Goal: Task Accomplishment & Management: Manage account settings

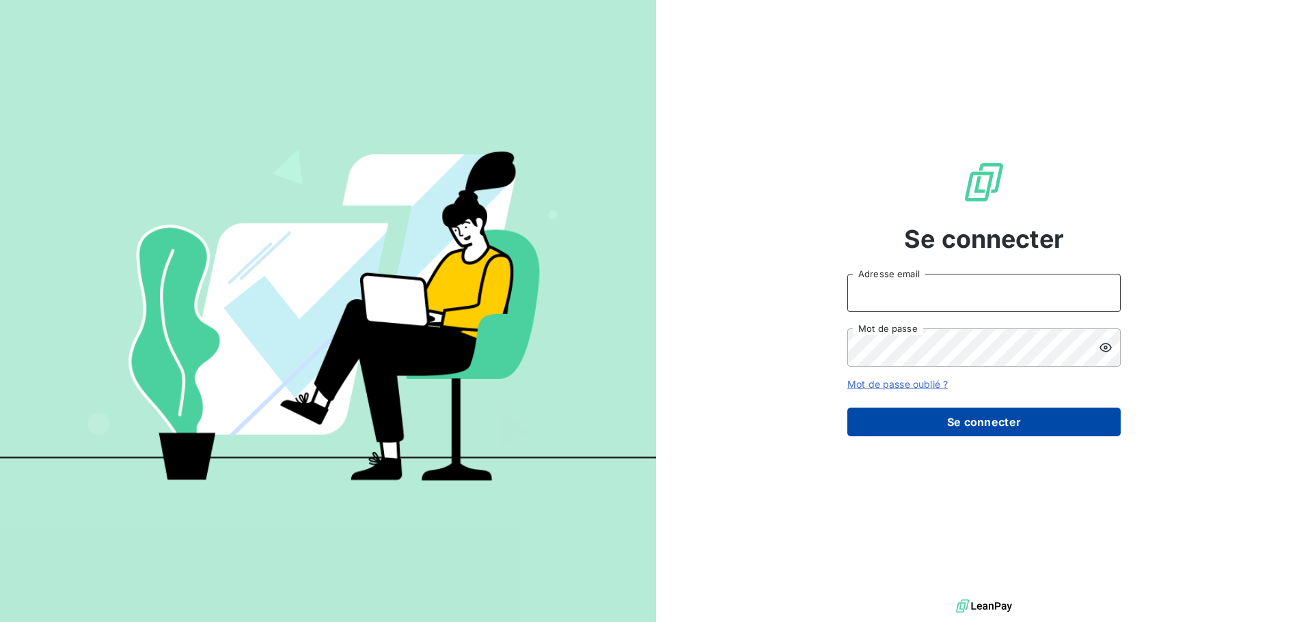
type input "peigne@serpe.fr"
click at [1041, 430] on button "Se connecter" at bounding box center [983, 422] width 273 height 29
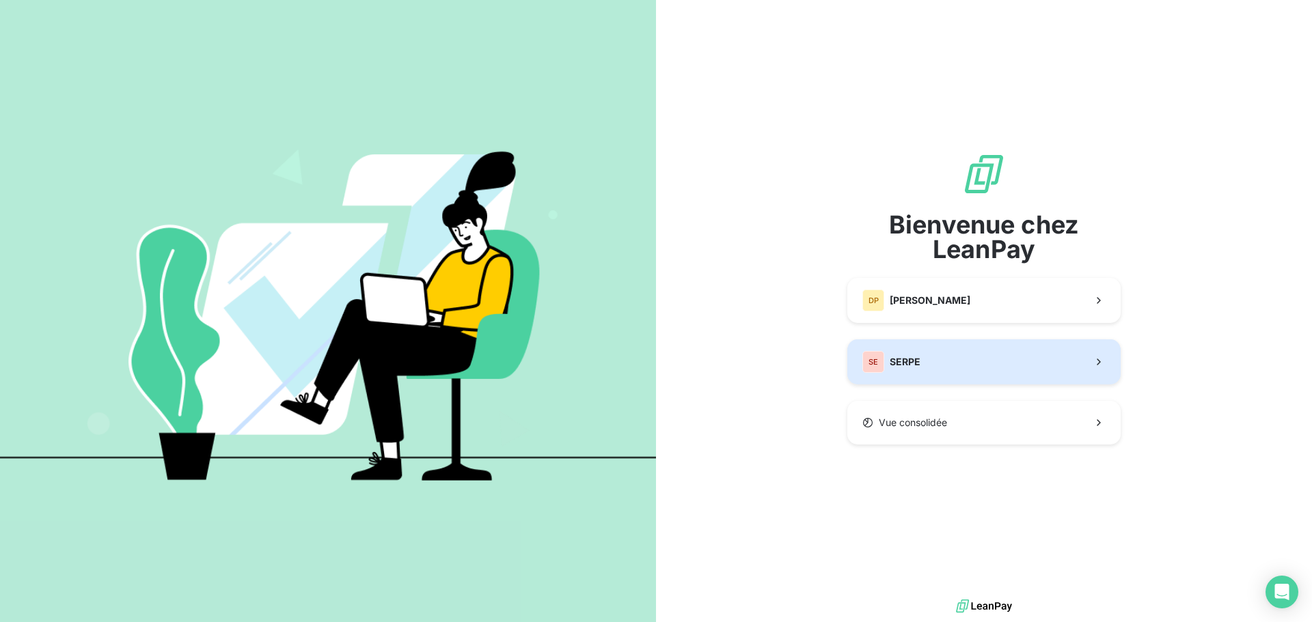
click at [929, 352] on button "SE SERPE" at bounding box center [983, 362] width 273 height 45
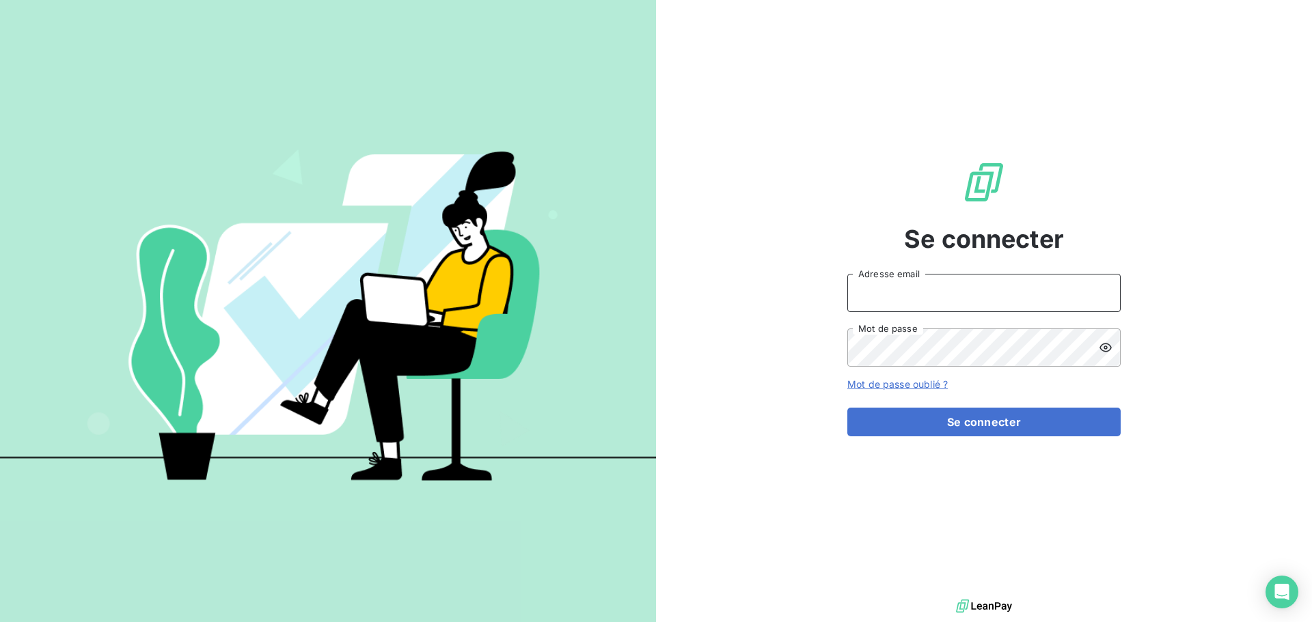
type input "peigne@serpe.fr"
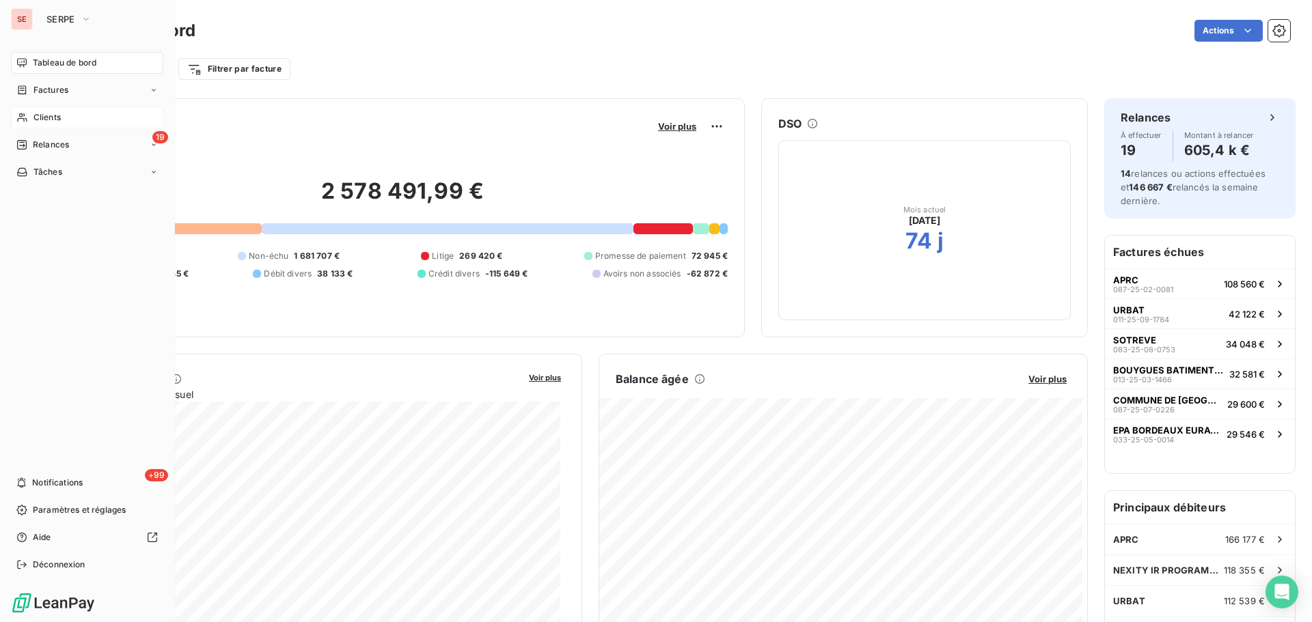
click at [66, 116] on div "Clients" at bounding box center [87, 118] width 152 height 22
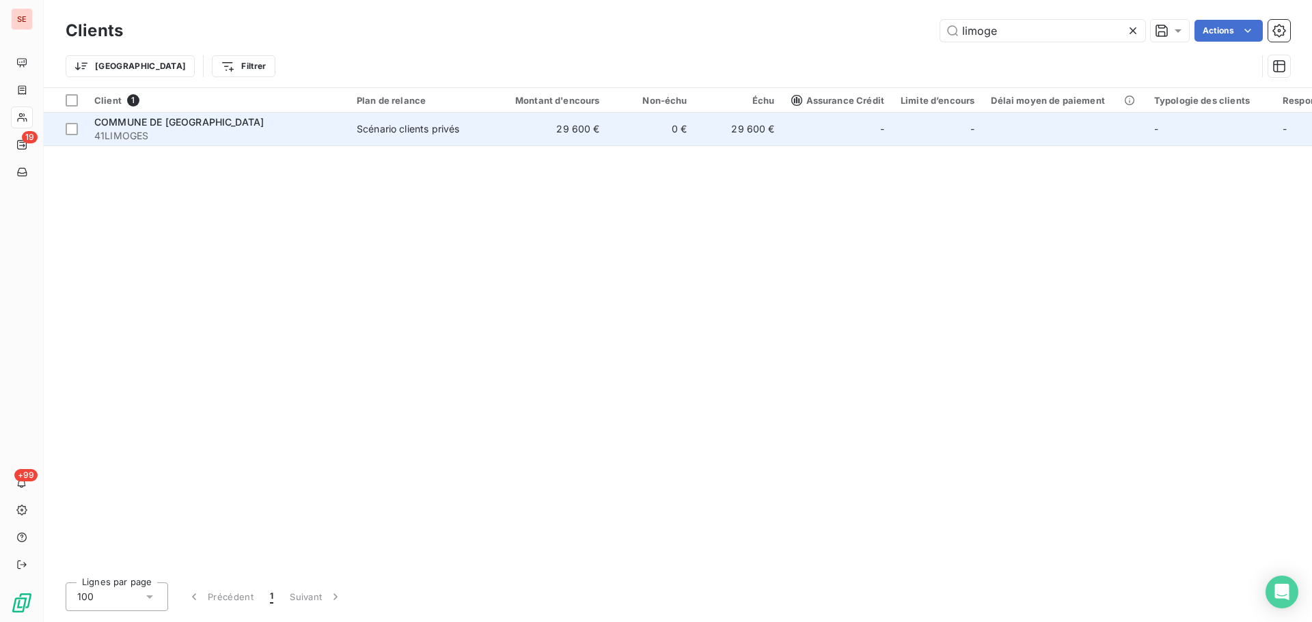
type input "limoge"
click at [349, 131] on td "Scénario clients privés" at bounding box center [419, 129] width 142 height 33
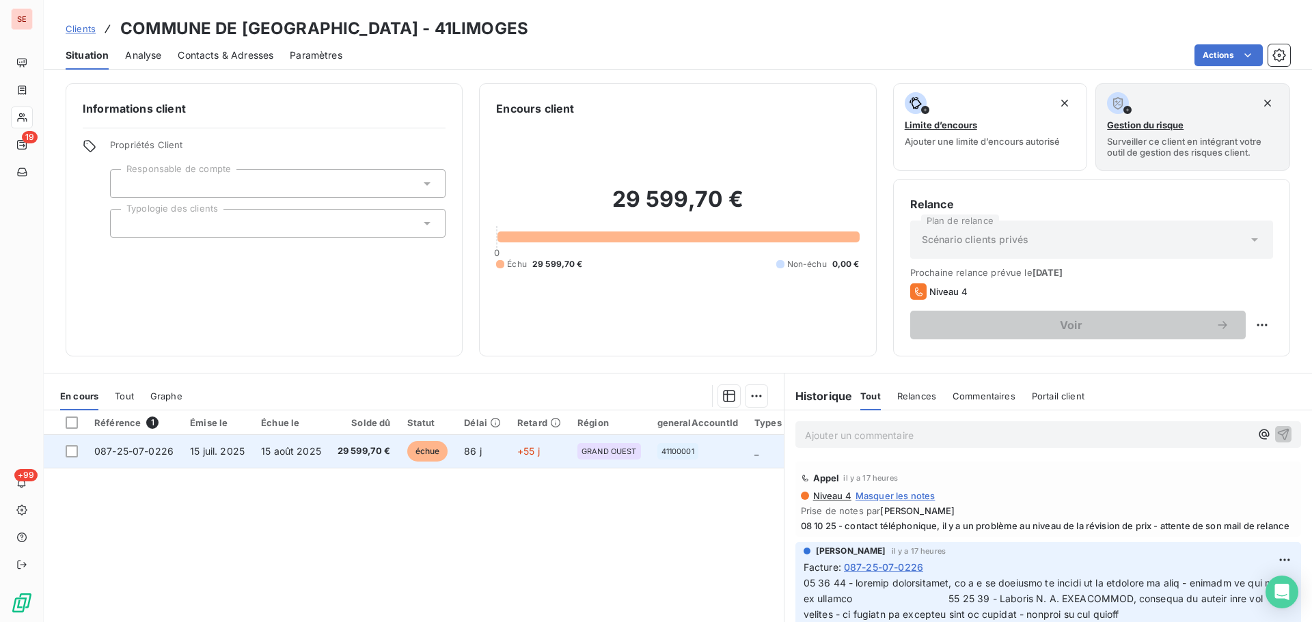
click at [303, 448] on span "15 août 2025" at bounding box center [291, 452] width 60 height 12
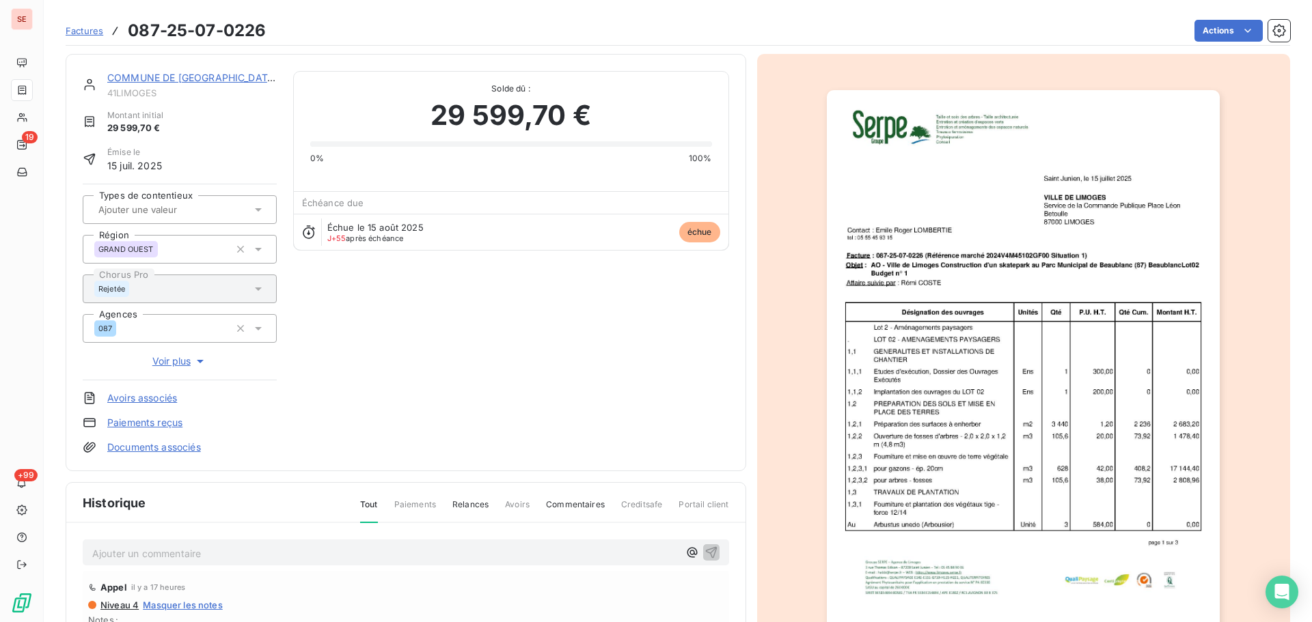
scroll to position [200, 0]
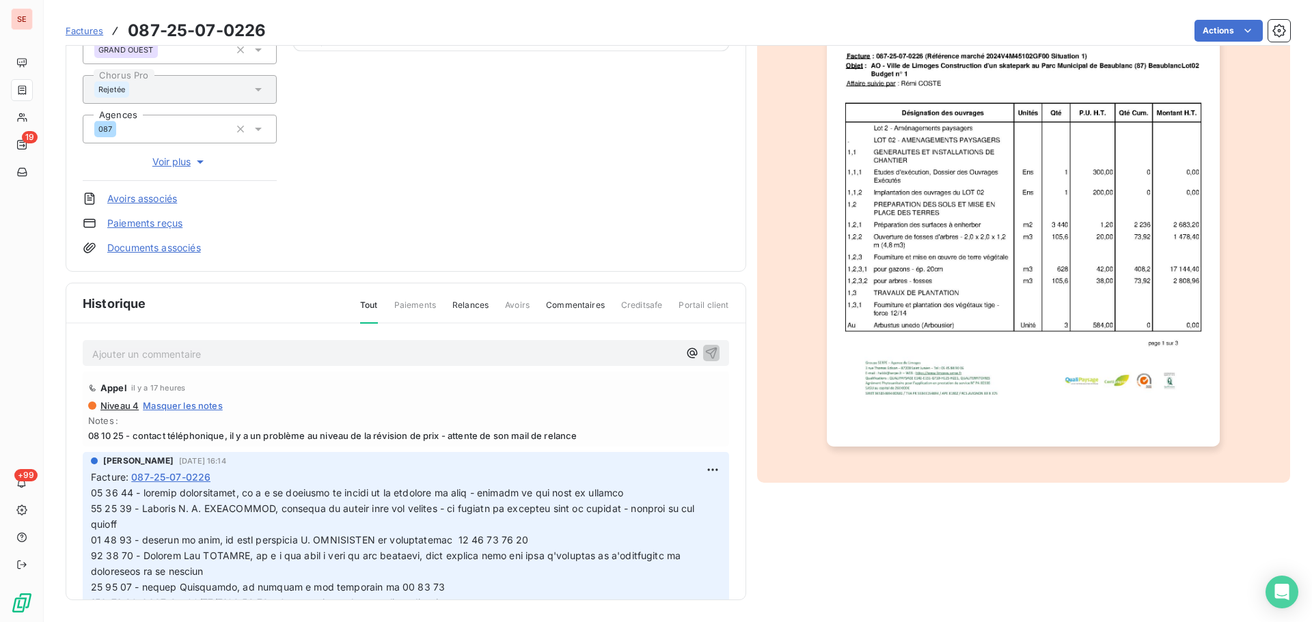
click at [260, 474] on span at bounding box center [456, 571] width 731 height 168
click at [697, 469] on html "SE 19 +99 Factures 087-25-07-0226 Actions COMMUNE DE LIMOGES 41LIMOGES Montant …" at bounding box center [656, 311] width 1312 height 622
click at [668, 474] on div "Editer" at bounding box center [664, 500] width 77 height 22
drag, startPoint x: 639, startPoint y: 497, endPoint x: 480, endPoint y: 488, distance: 158.8
click at [480, 474] on span at bounding box center [456, 571] width 731 height 168
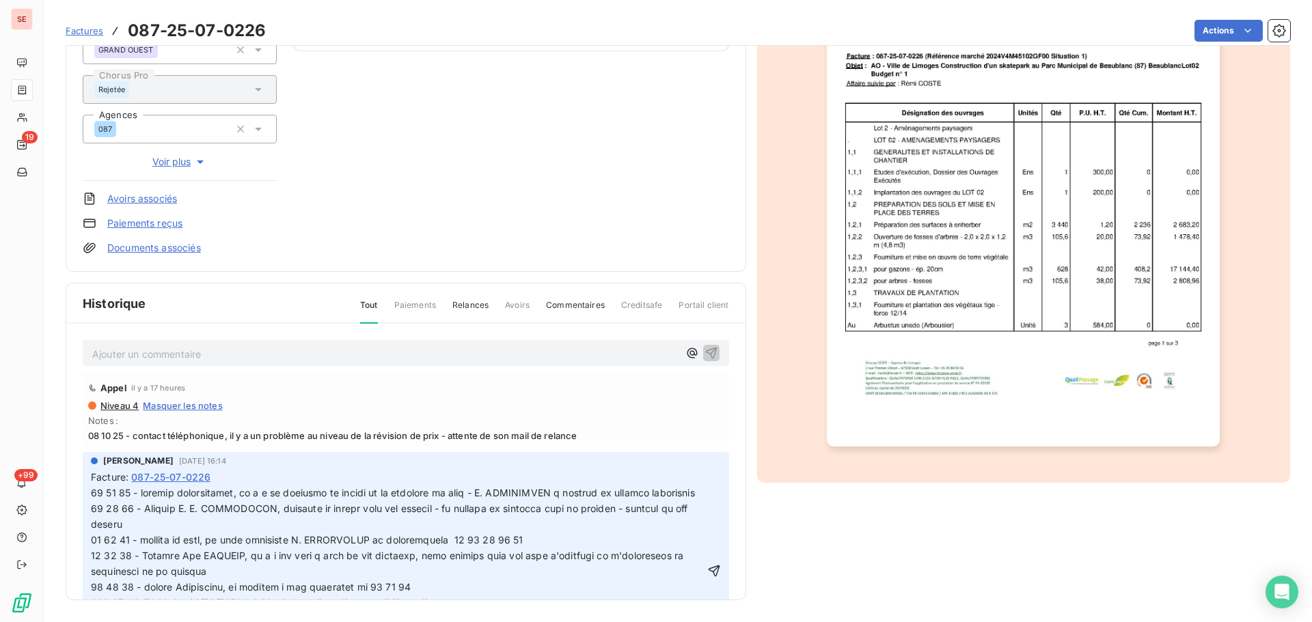
click at [215, 474] on span at bounding box center [439, 571] width 697 height 168
click at [140, 474] on span at bounding box center [477, 571] width 772 height 168
click at [169, 250] on link "Documents associés" at bounding box center [154, 248] width 94 height 14
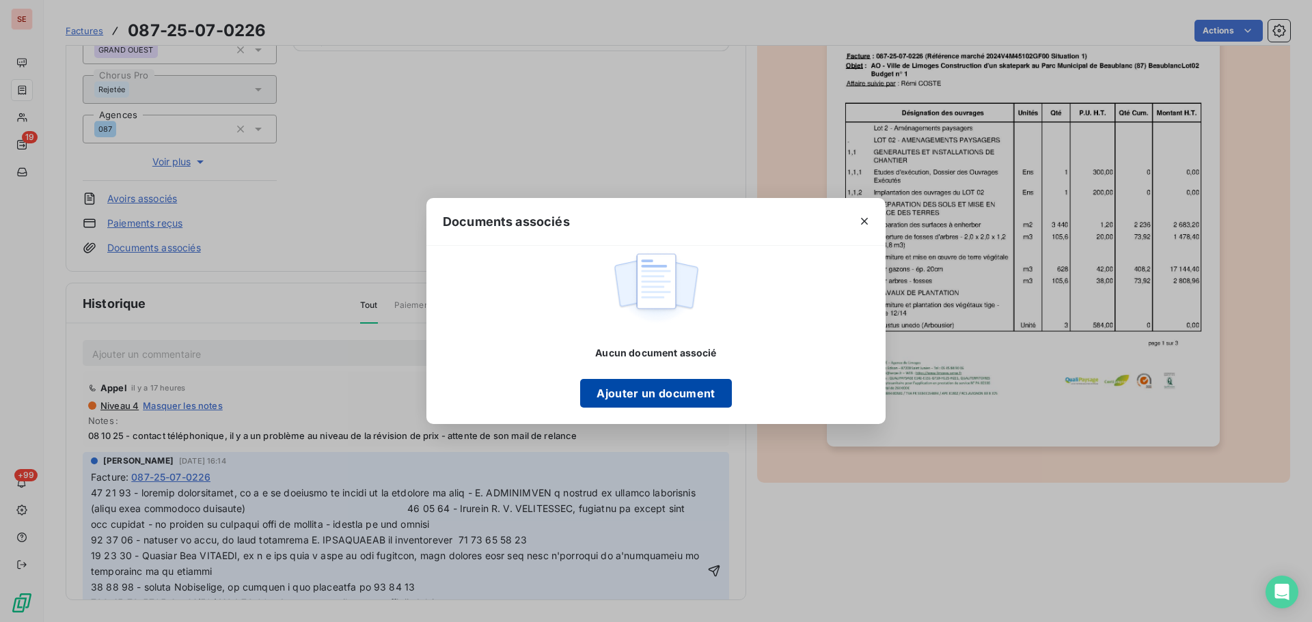
click at [689, 396] on button "Ajouter un document" at bounding box center [655, 393] width 151 height 29
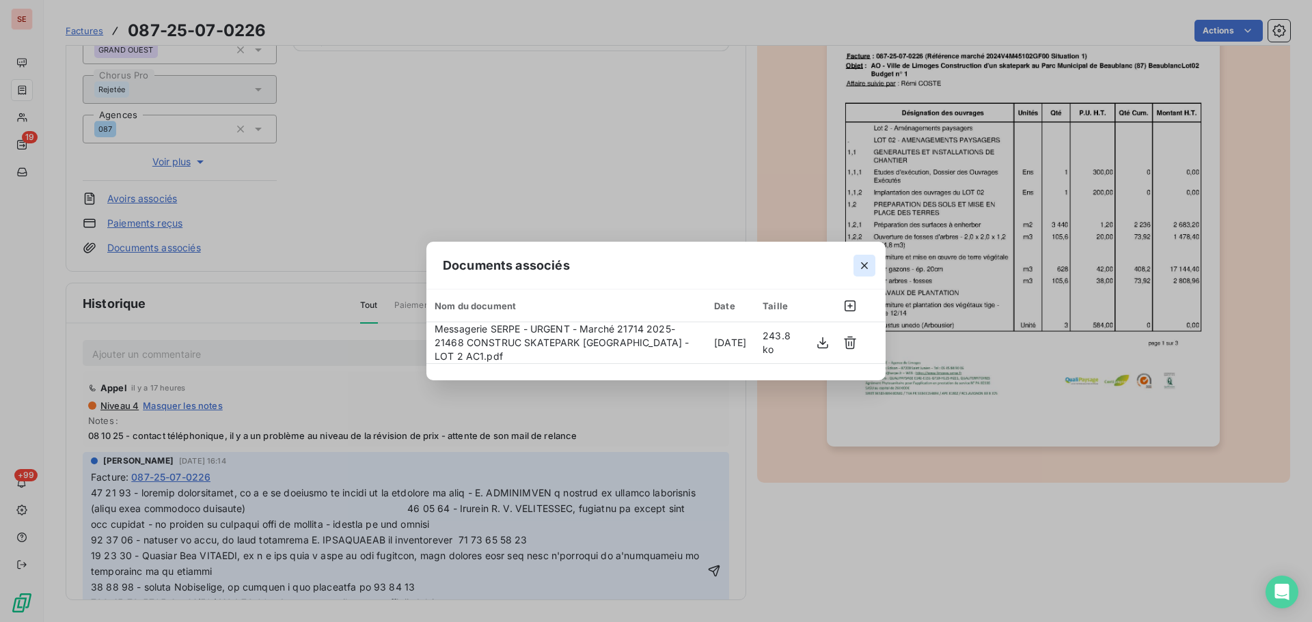
click at [870, 265] on icon "button" at bounding box center [865, 266] width 14 height 14
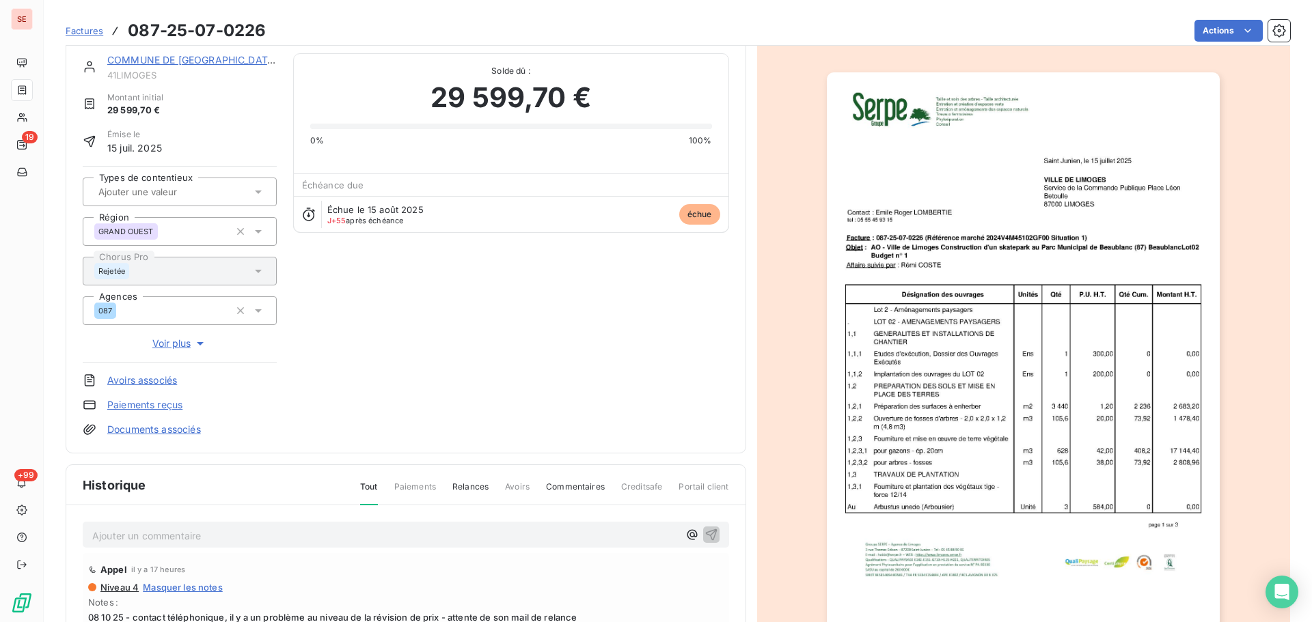
scroll to position [0, 0]
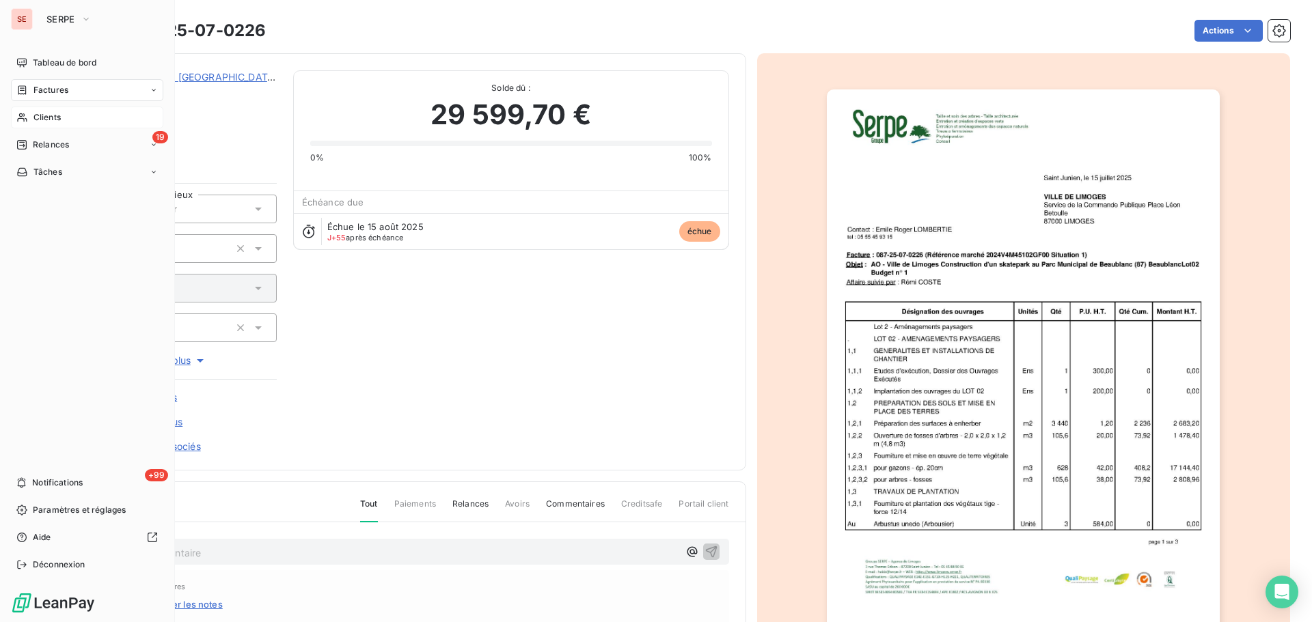
click at [57, 120] on span "Clients" at bounding box center [46, 117] width 27 height 12
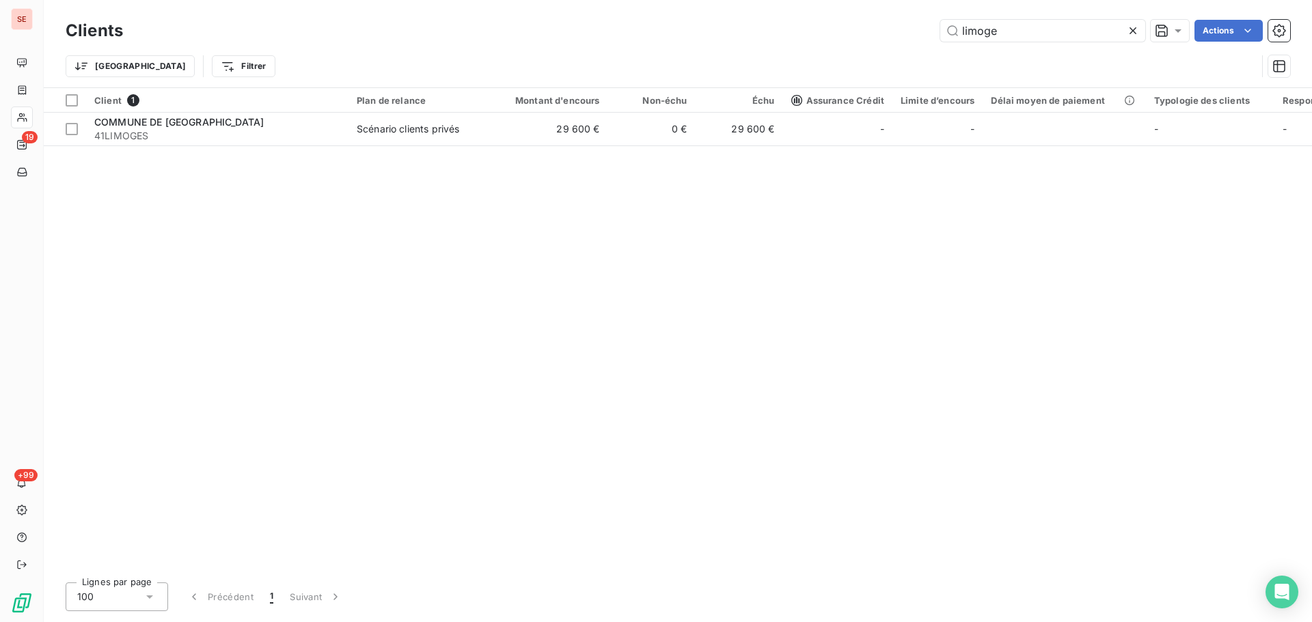
drag, startPoint x: 1011, startPoint y: 36, endPoint x: 797, endPoint y: 25, distance: 214.8
click at [797, 24] on div "limoge Actions" at bounding box center [714, 31] width 1151 height 22
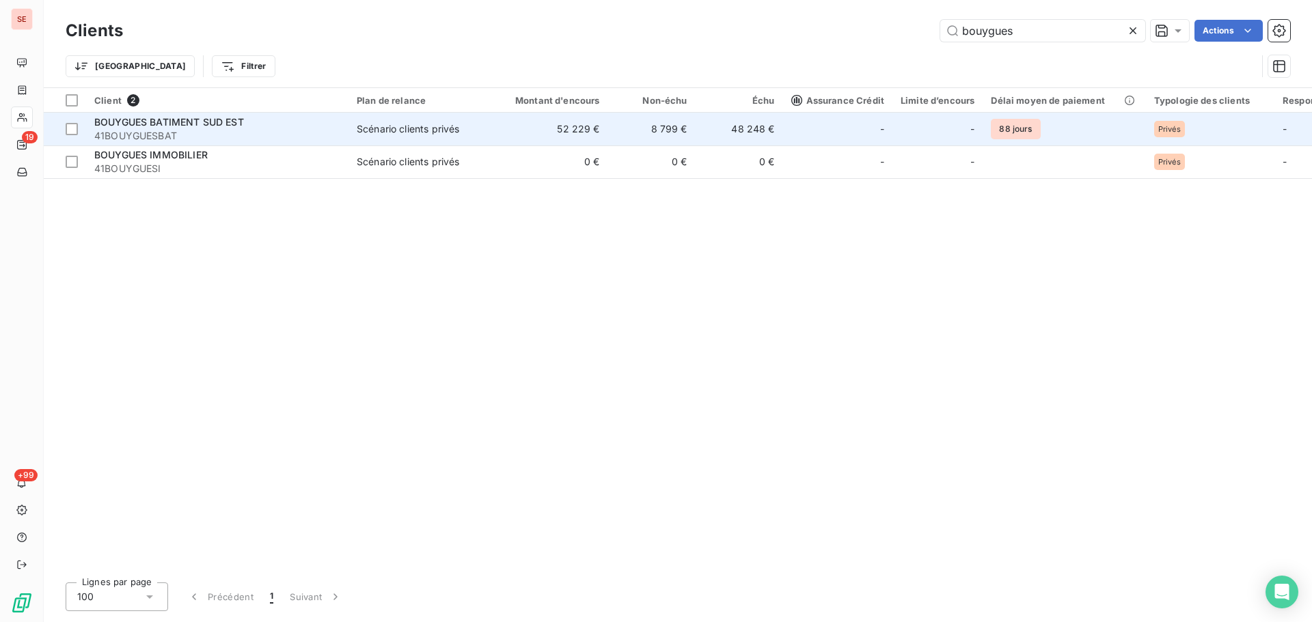
type input "bouygues"
click at [334, 142] on span "41BOUYGUESBAT" at bounding box center [217, 136] width 246 height 14
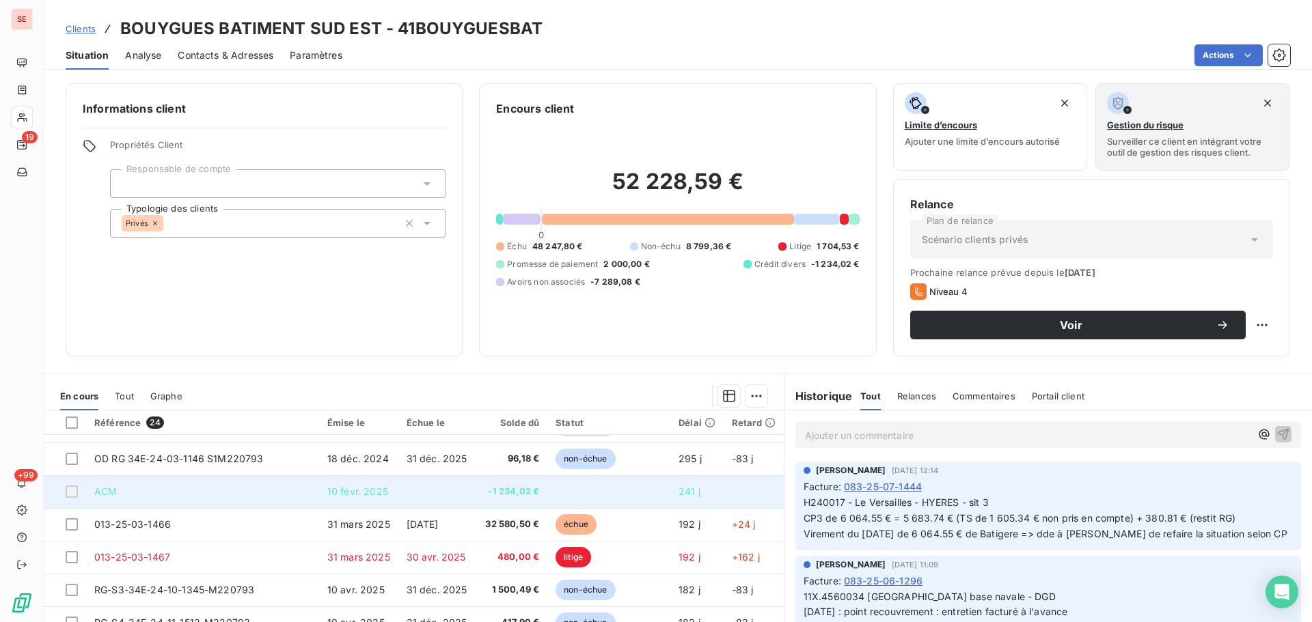
scroll to position [364, 0]
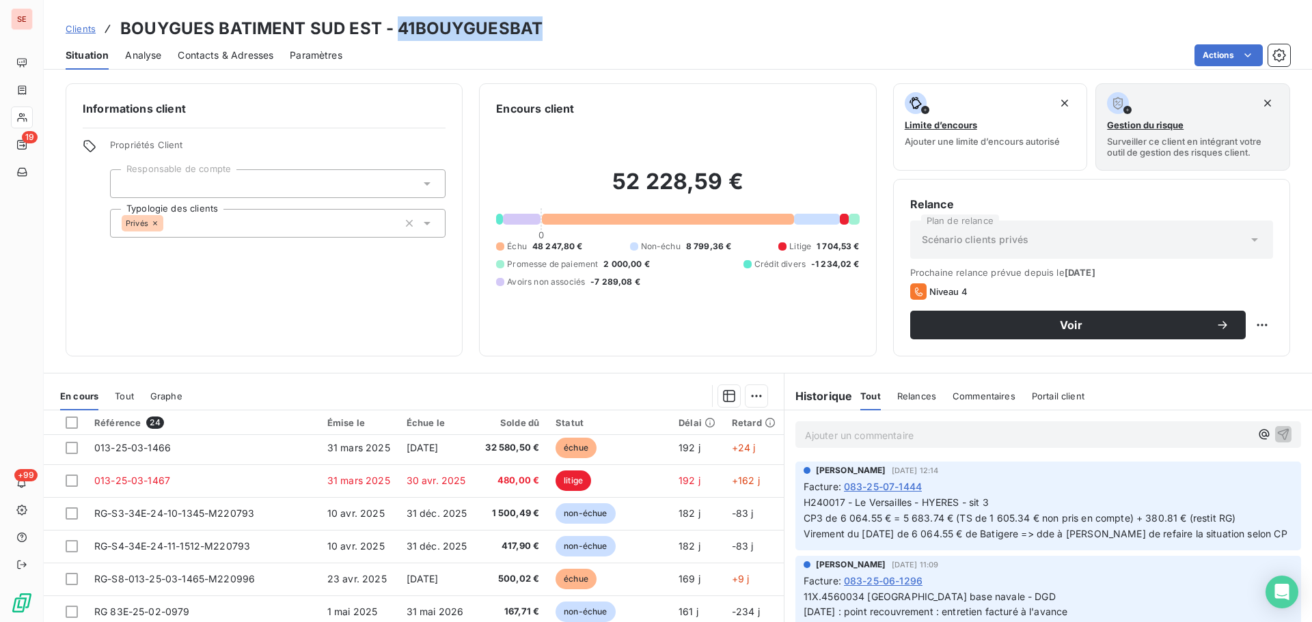
drag, startPoint x: 554, startPoint y: 35, endPoint x: 396, endPoint y: 30, distance: 157.9
click at [396, 30] on div "Clients BOUYGUES BATIMENT SUD EST - 41BOUYGUESBAT" at bounding box center [678, 28] width 1268 height 25
copy h3 "41BOUYGUESBAT"
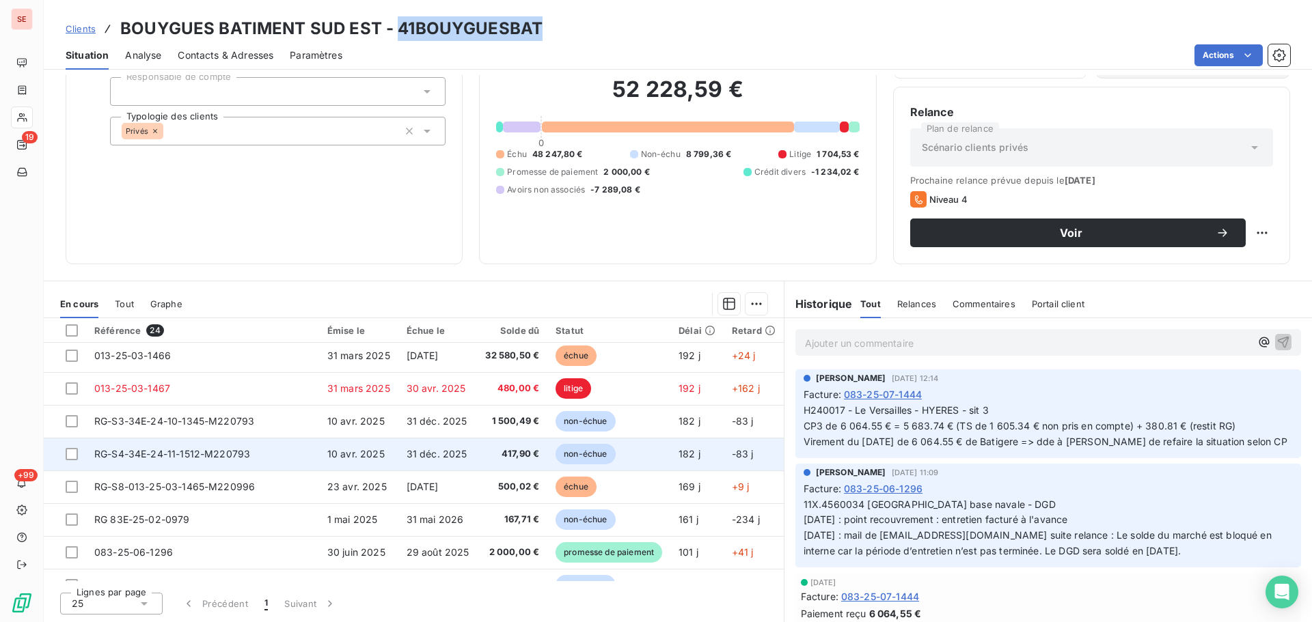
scroll to position [547, 0]
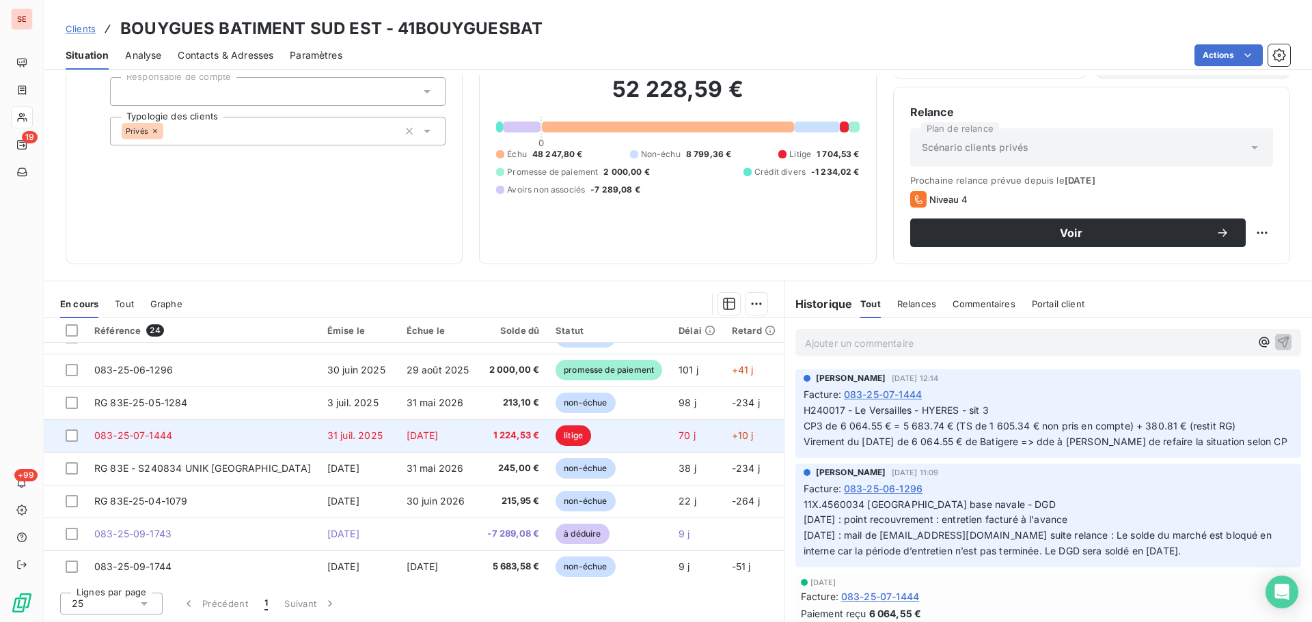
click at [234, 444] on td "083-25-07-1444" at bounding box center [202, 436] width 233 height 33
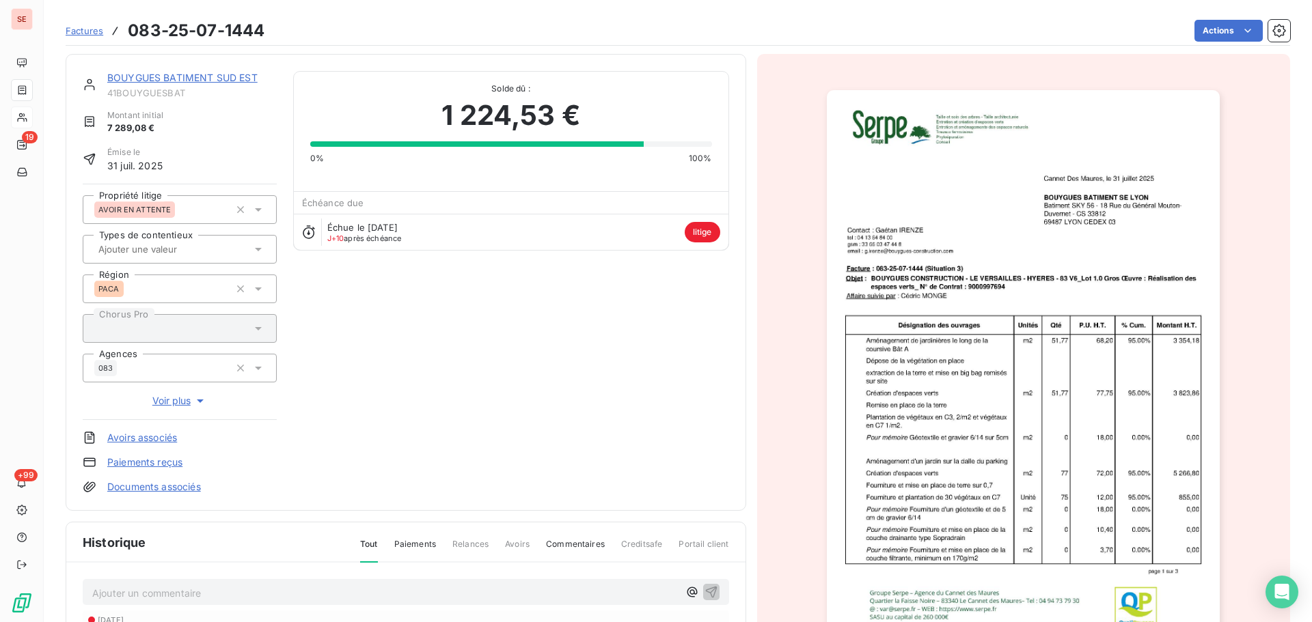
scroll to position [183, 0]
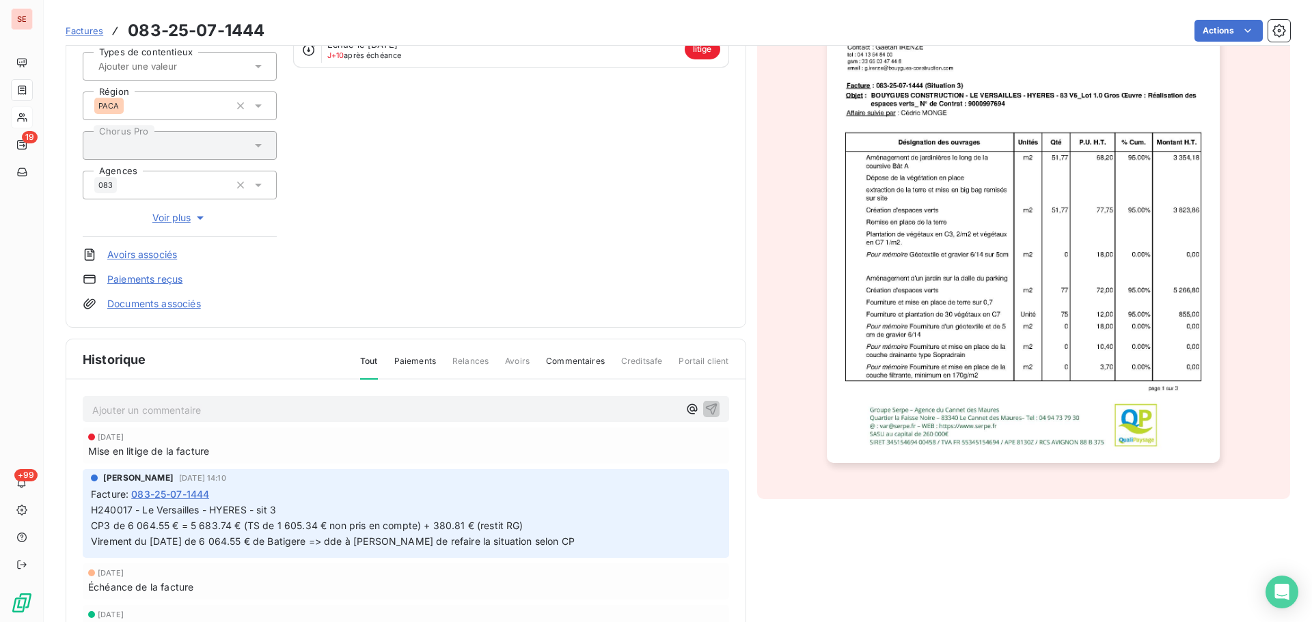
click at [198, 305] on link "Documents associés" at bounding box center [154, 304] width 94 height 14
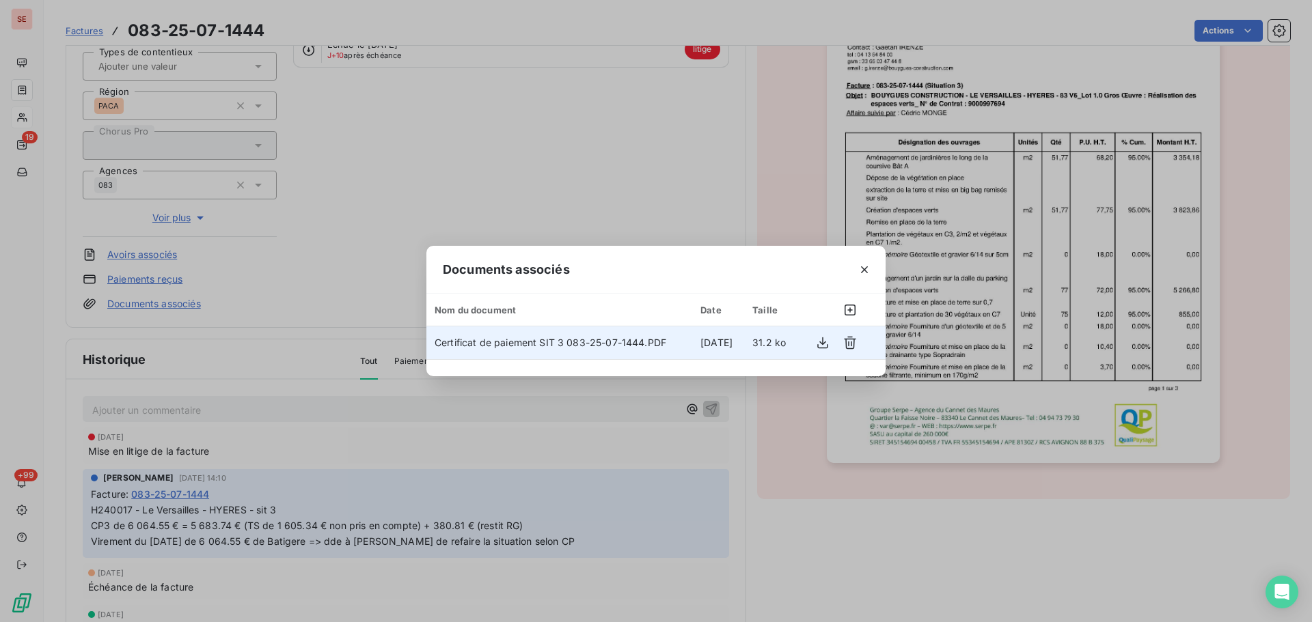
click at [555, 337] on span "Certificat de paiement SIT 3 083-25-07-1444.PDF" at bounding box center [551, 343] width 232 height 12
click at [823, 344] on icon "button" at bounding box center [822, 344] width 11 height 12
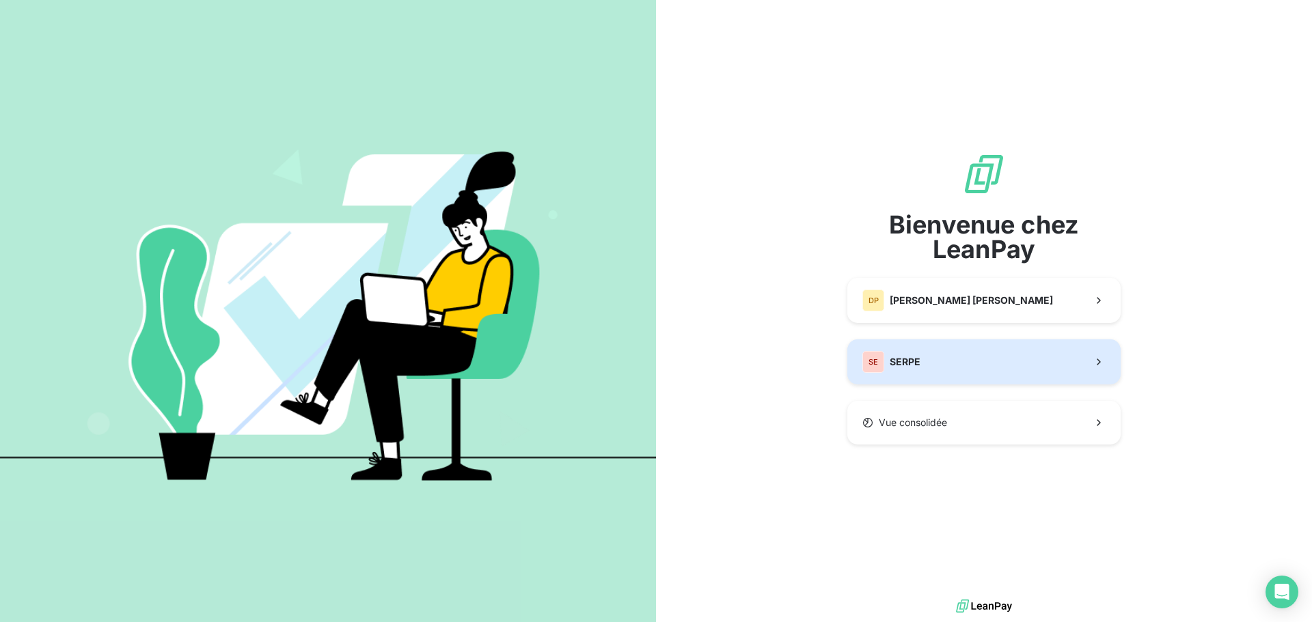
click at [987, 346] on button "SE SERPE" at bounding box center [983, 362] width 273 height 45
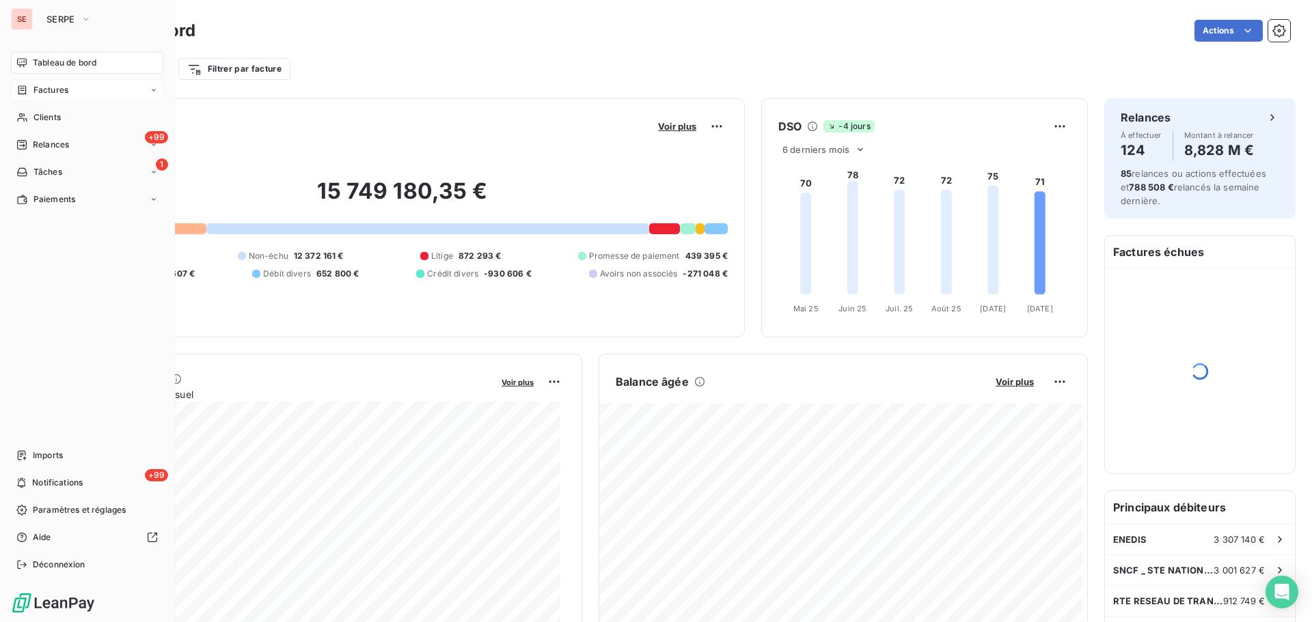
click at [36, 96] on div "Factures" at bounding box center [87, 90] width 152 height 22
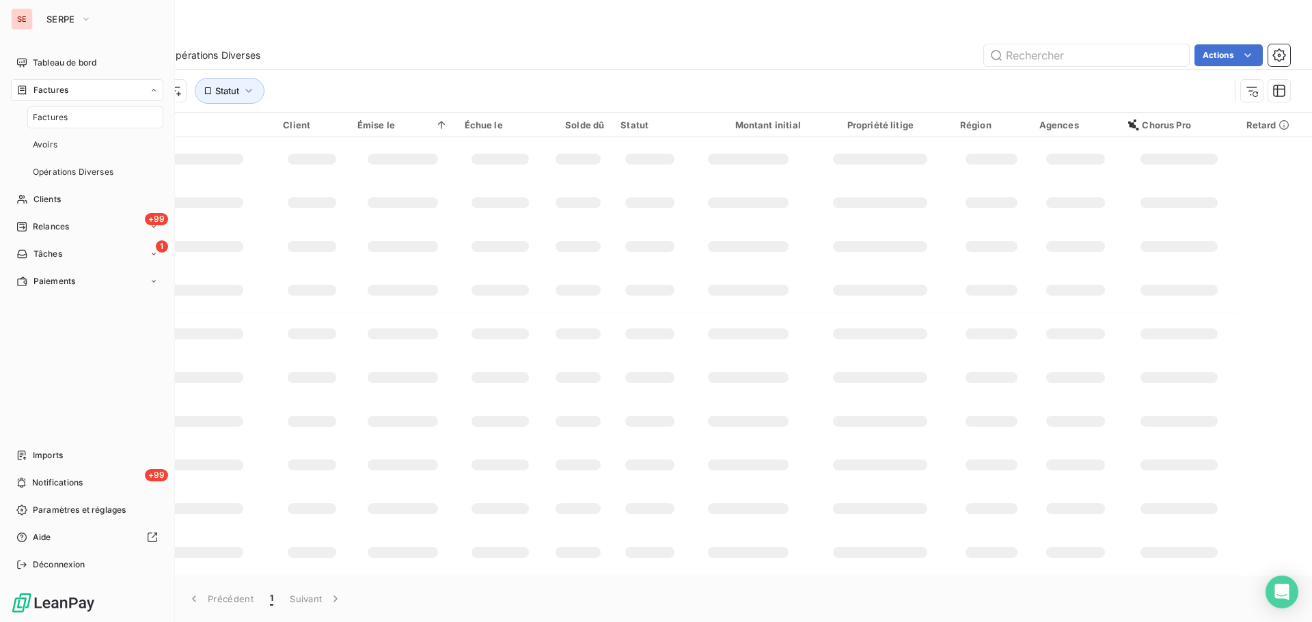
click at [36, 96] on div "Factures" at bounding box center [87, 90] width 152 height 22
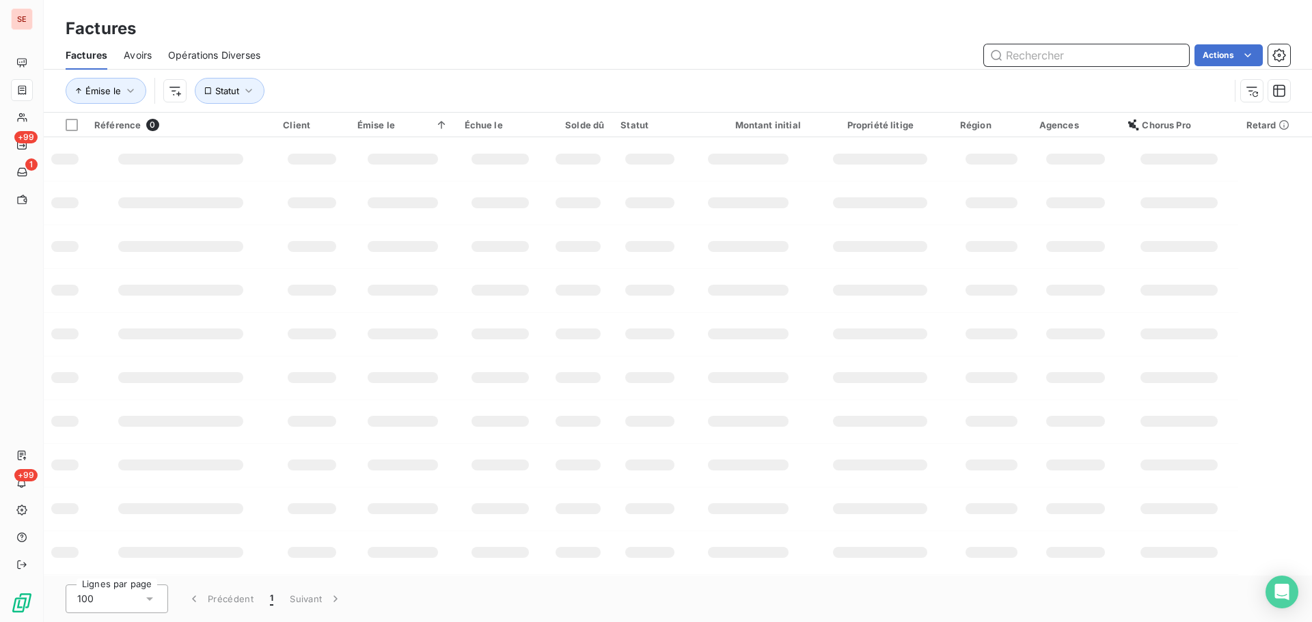
click at [1129, 53] on input "text" at bounding box center [1086, 55] width 205 height 22
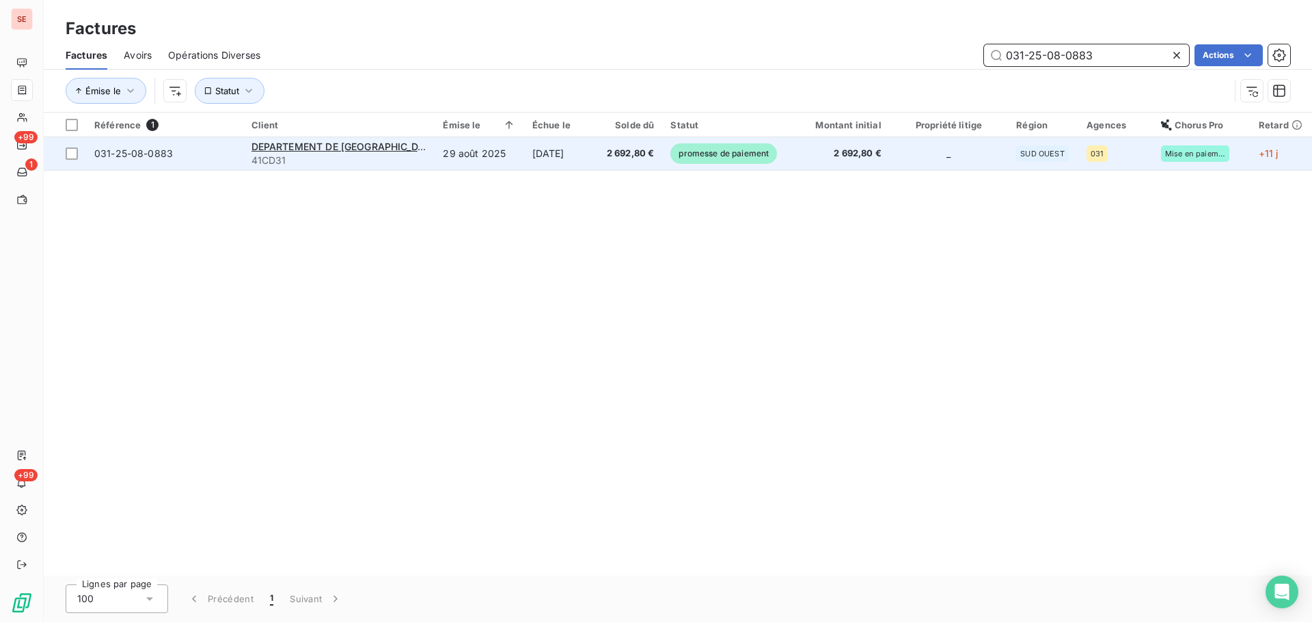
type input "031-25-08-0883"
click at [586, 155] on td "[DATE]" at bounding box center [560, 153] width 73 height 33
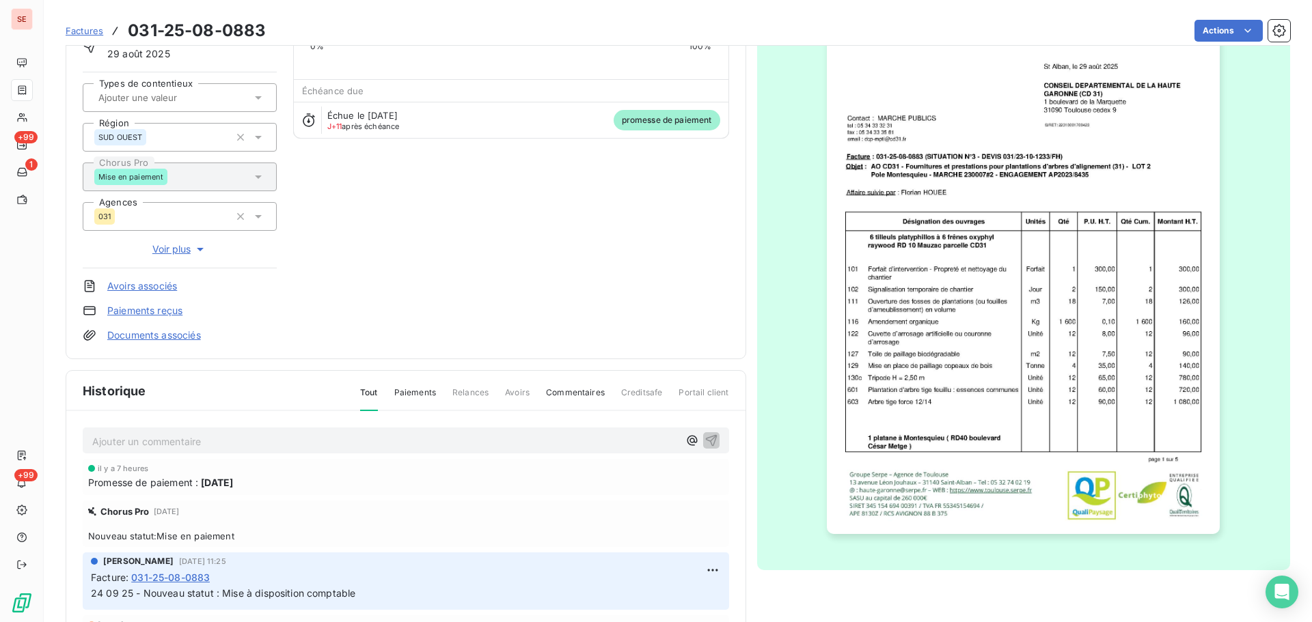
scroll to position [200, 0]
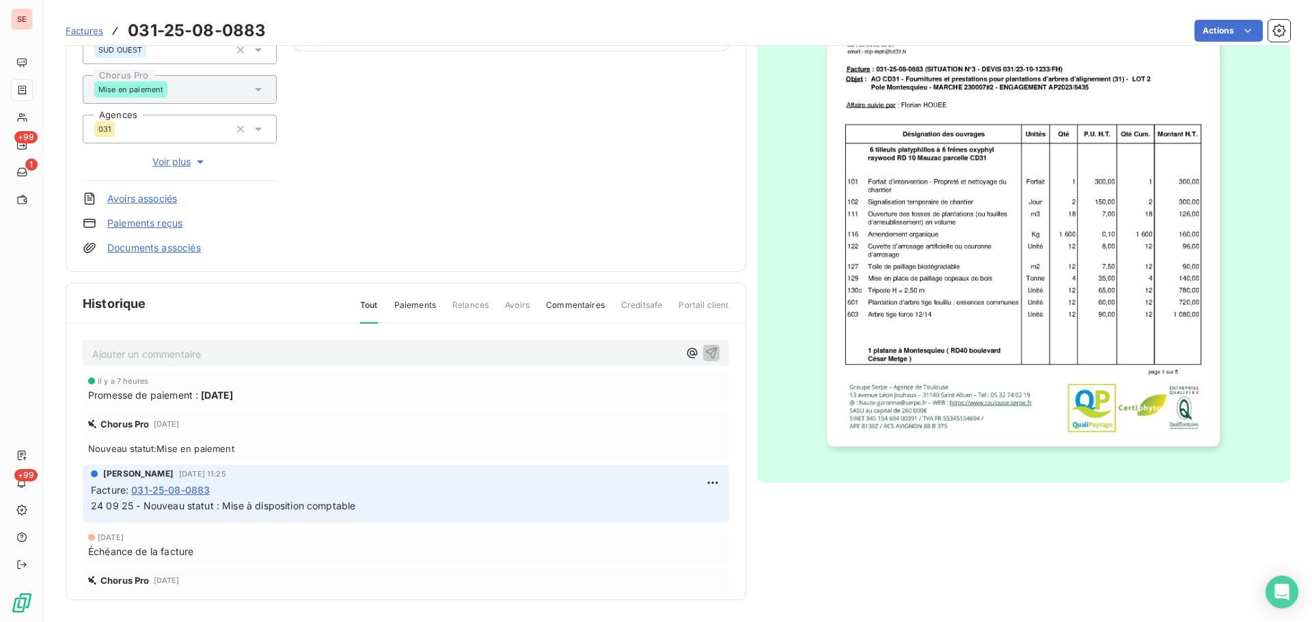
click at [329, 355] on p "Ajouter un commentaire ﻿" at bounding box center [385, 354] width 586 height 17
click at [210, 353] on span "03 10 25 - VIREMENT tdb 2628.17€ -" at bounding box center [179, 353] width 175 height 12
click at [274, 354] on p "03 10 25 - Virement TDB 2628.17€ -" at bounding box center [385, 354] width 586 height 16
click at [289, 359] on p "03 10 25 - Virement TDB 2628.17€ - Certficat reçu le 08 10 25 -" at bounding box center [385, 354] width 586 height 16
click at [440, 349] on p "03 10 25 - Virement TDB 2628.17€ - Certificat reçu le 08 10 25 -" at bounding box center [385, 354] width 586 height 16
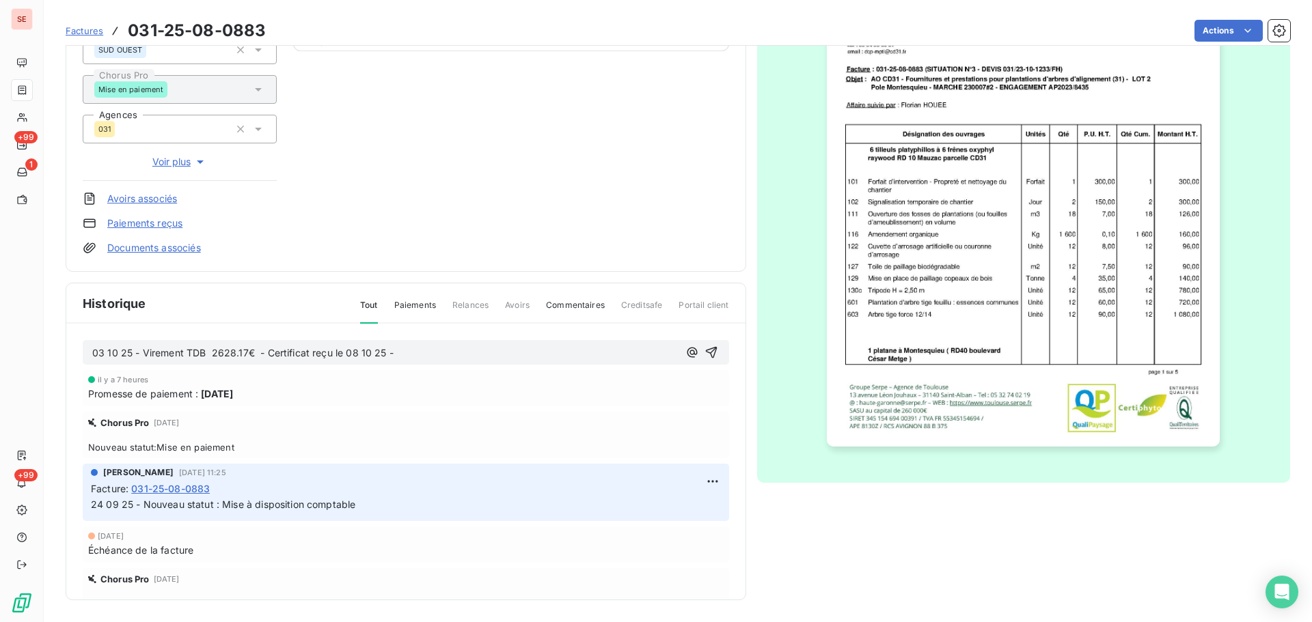
click at [427, 350] on p "03 10 25 - Virement TDB 2628.17€ - Certificat reçu le 08 10 25 -" at bounding box center [385, 354] width 586 height 16
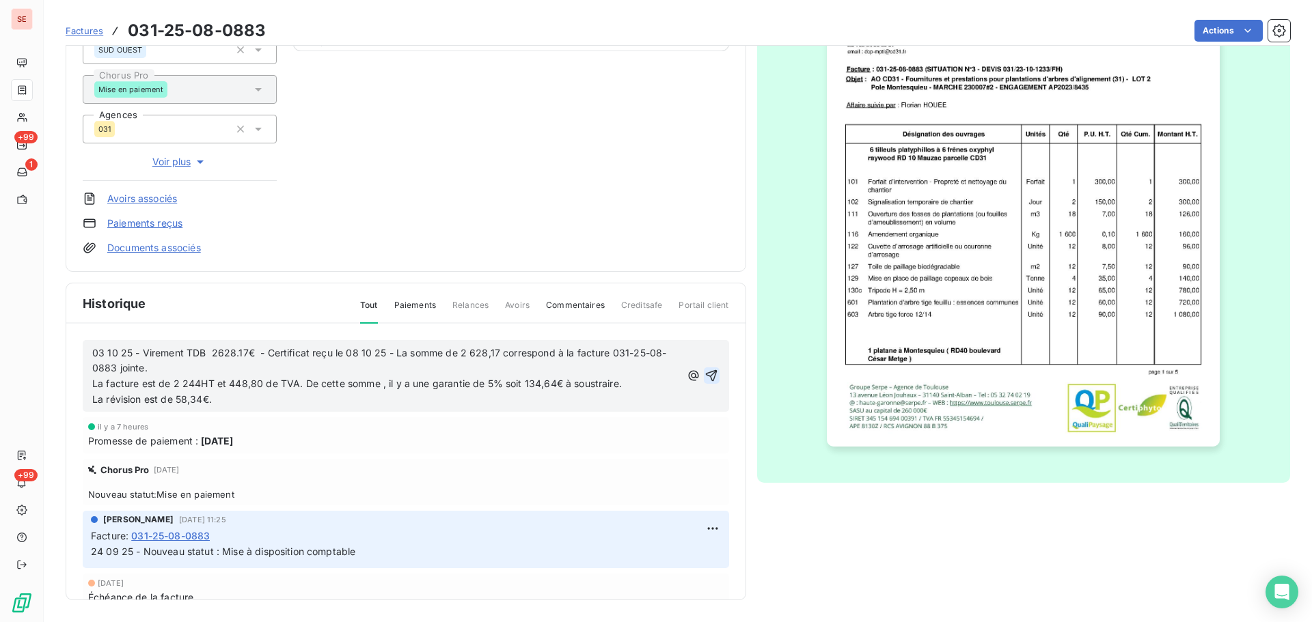
click at [704, 375] on icon "button" at bounding box center [711, 376] width 14 height 14
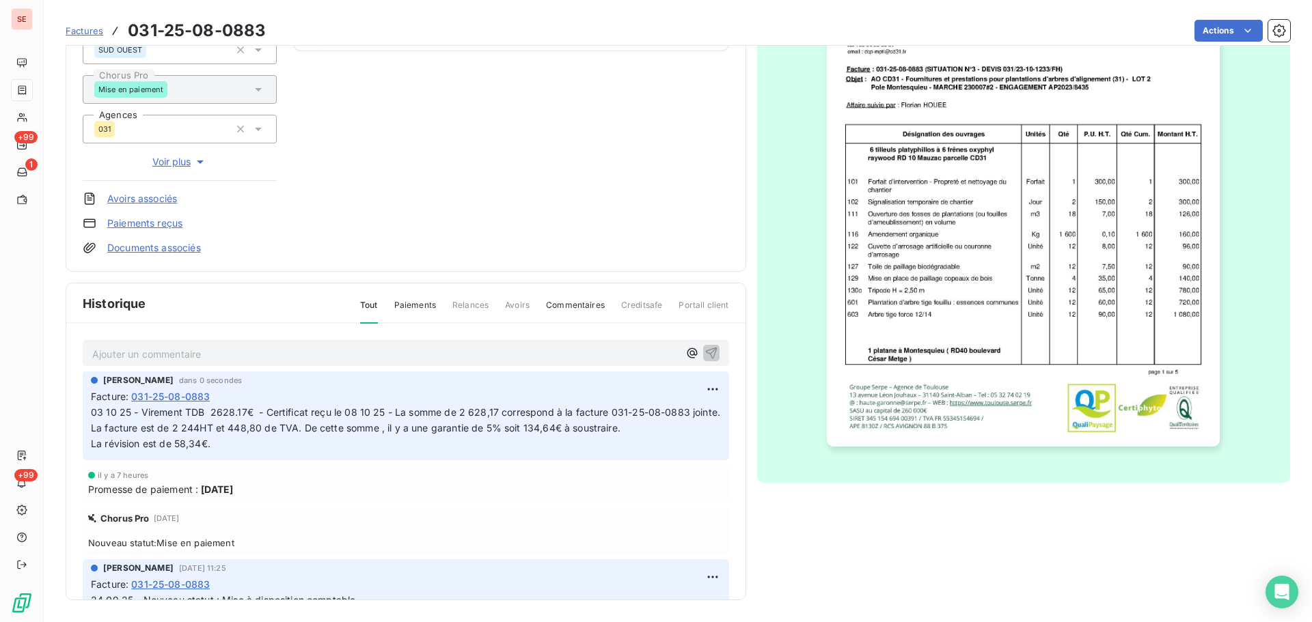
scroll to position [0, 0]
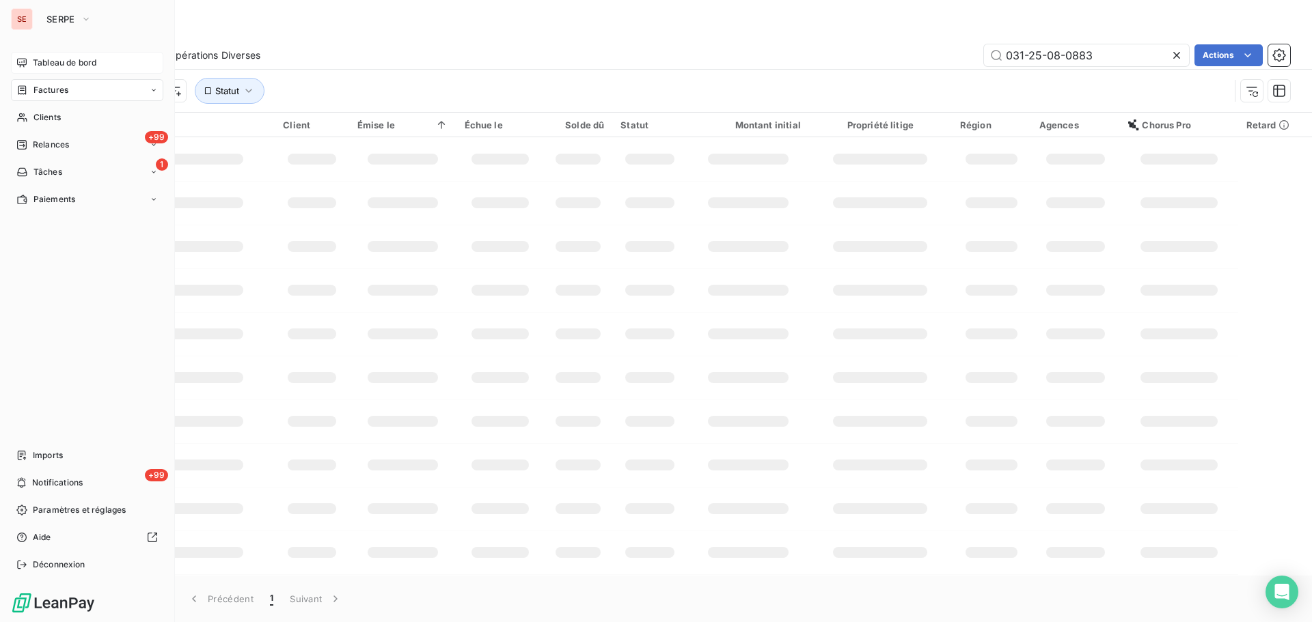
click at [59, 66] on span "Tableau de bord" at bounding box center [65, 63] width 64 height 12
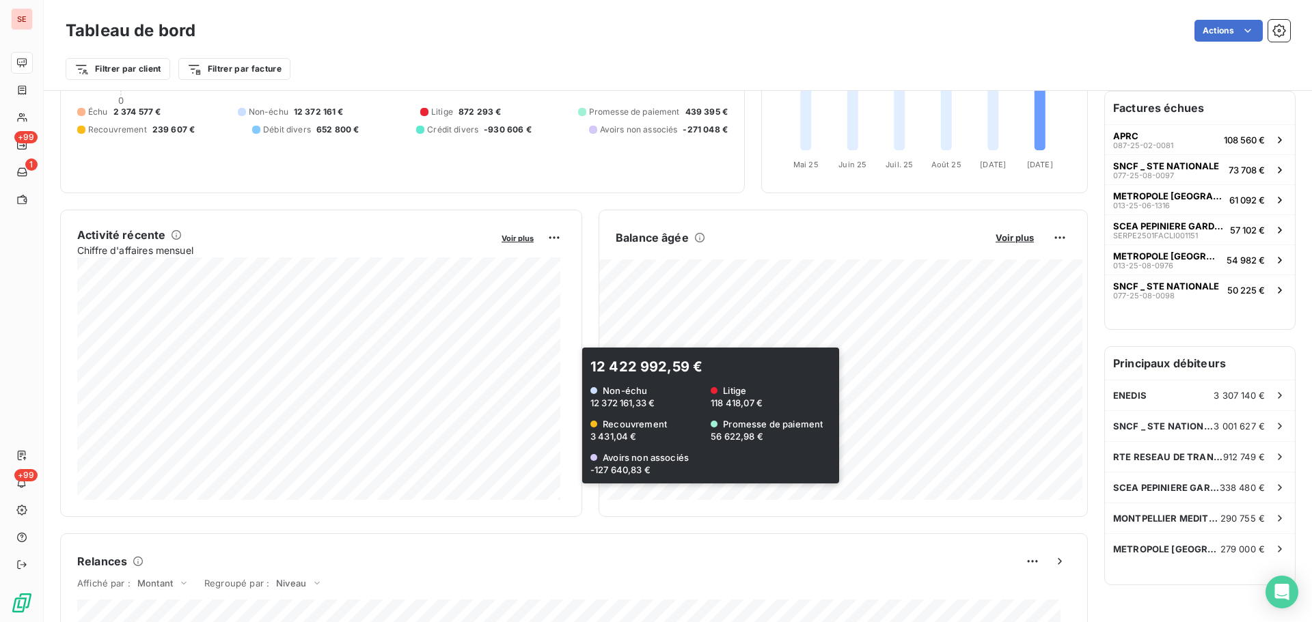
scroll to position [183, 0]
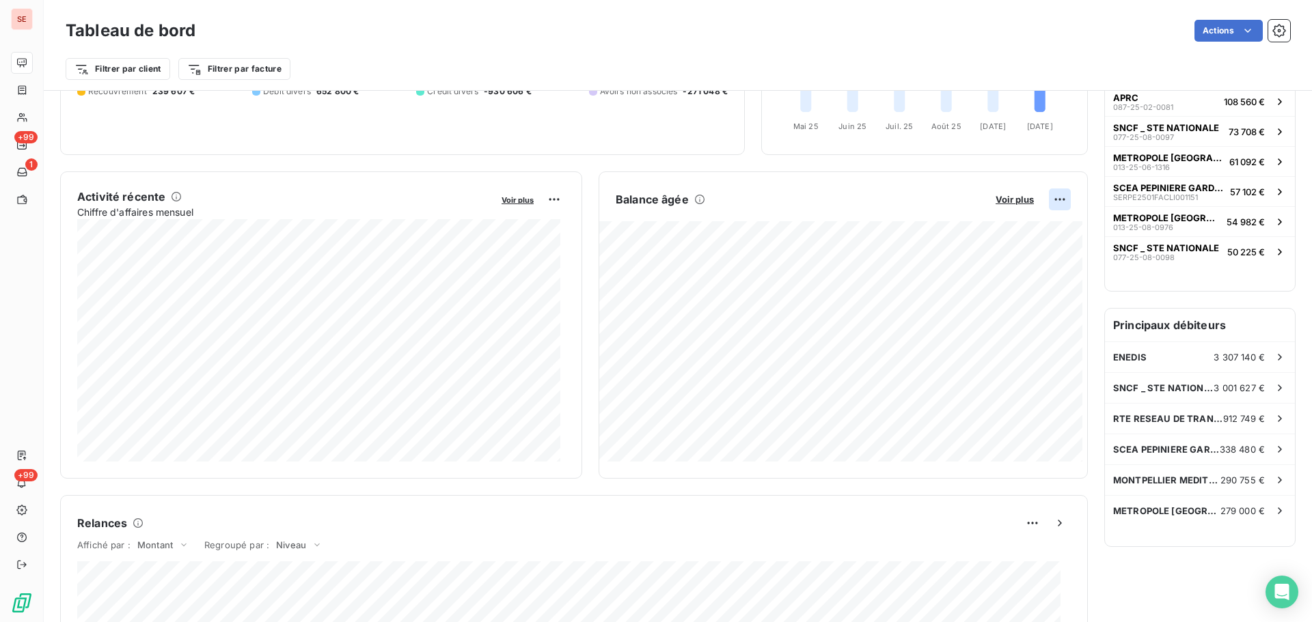
click at [1054, 197] on html "SE +99 1 +99 Tableau de bord Actions Filtrer par client Filtrer par facture Enc…" at bounding box center [656, 311] width 1312 height 622
click at [1004, 232] on div "Exporter" at bounding box center [1016, 230] width 77 height 22
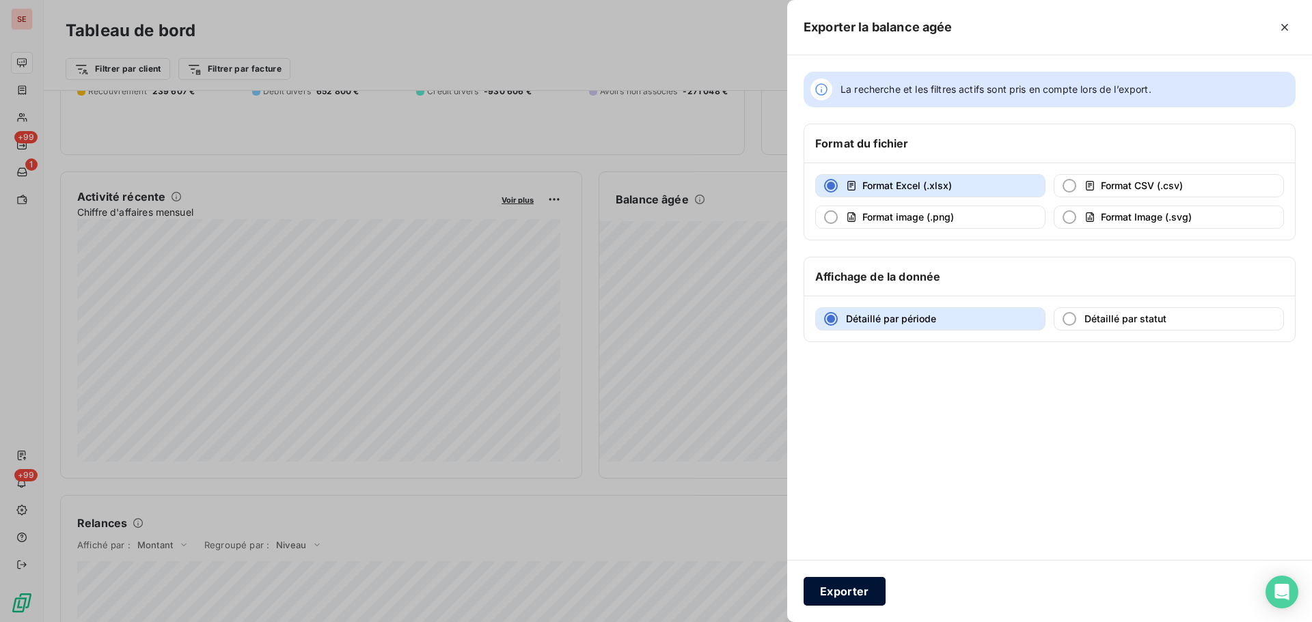
click at [825, 587] on button "Exporter" at bounding box center [845, 591] width 82 height 29
click at [857, 592] on button "Exporter" at bounding box center [845, 591] width 82 height 29
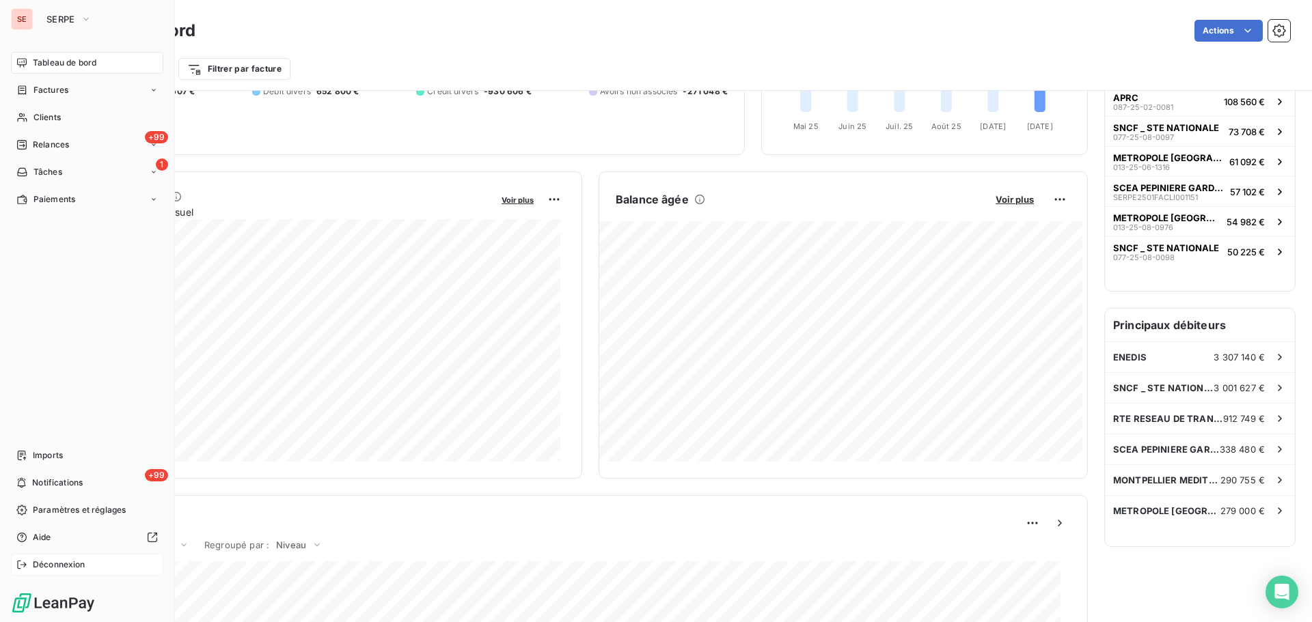
click at [59, 569] on span "Déconnexion" at bounding box center [59, 565] width 53 height 12
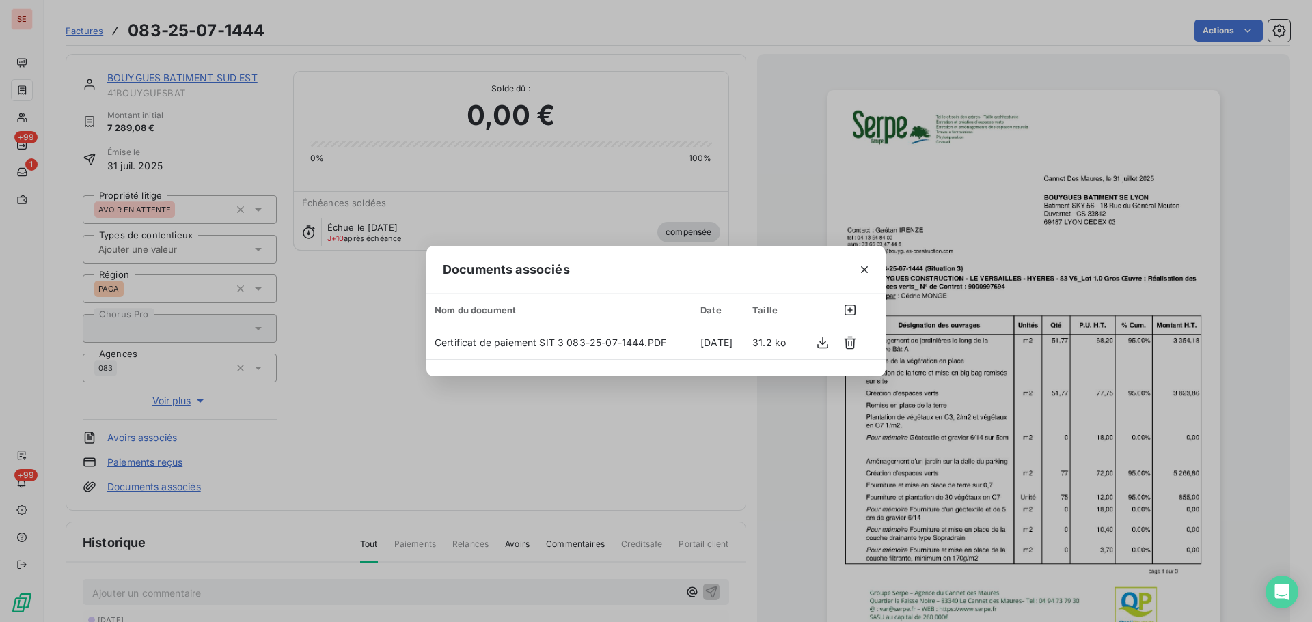
scroll to position [183, 0]
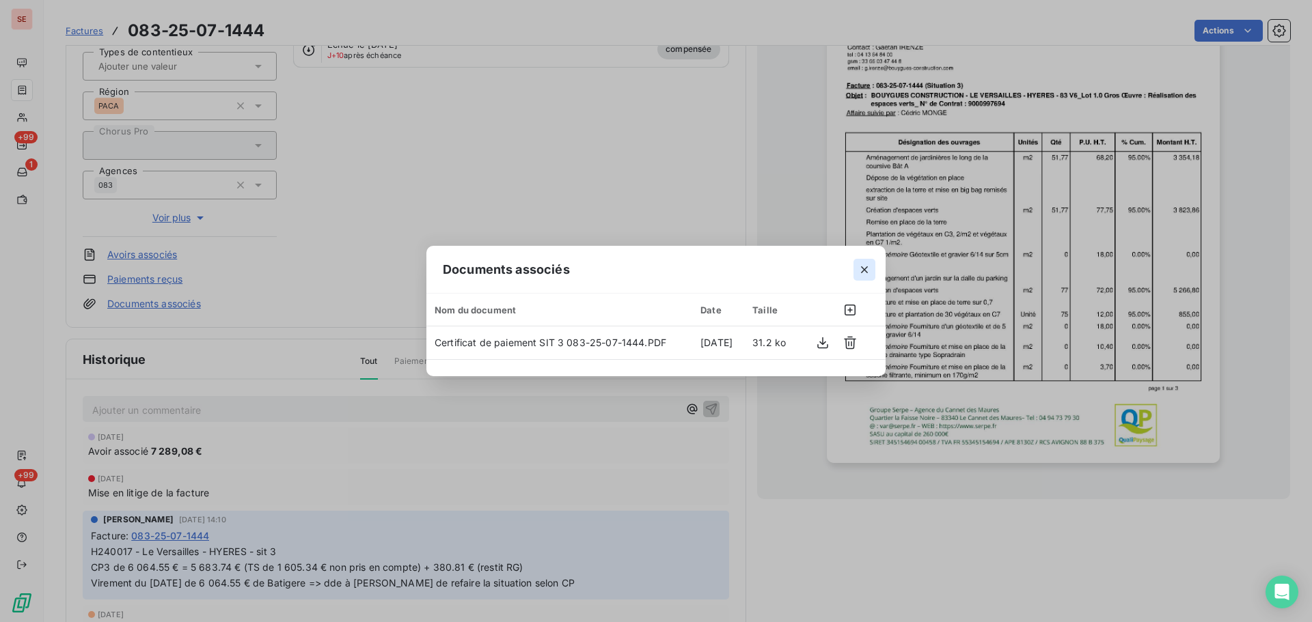
click at [862, 273] on icon "button" at bounding box center [865, 270] width 14 height 14
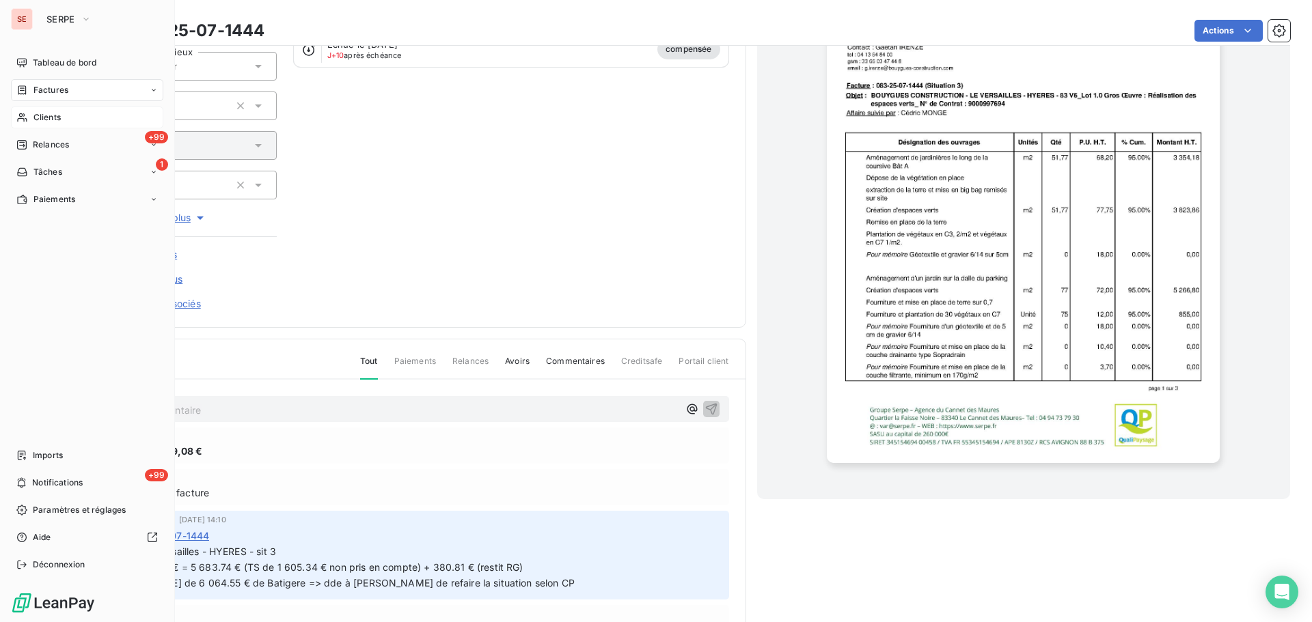
click at [77, 119] on div "Clients" at bounding box center [87, 118] width 152 height 22
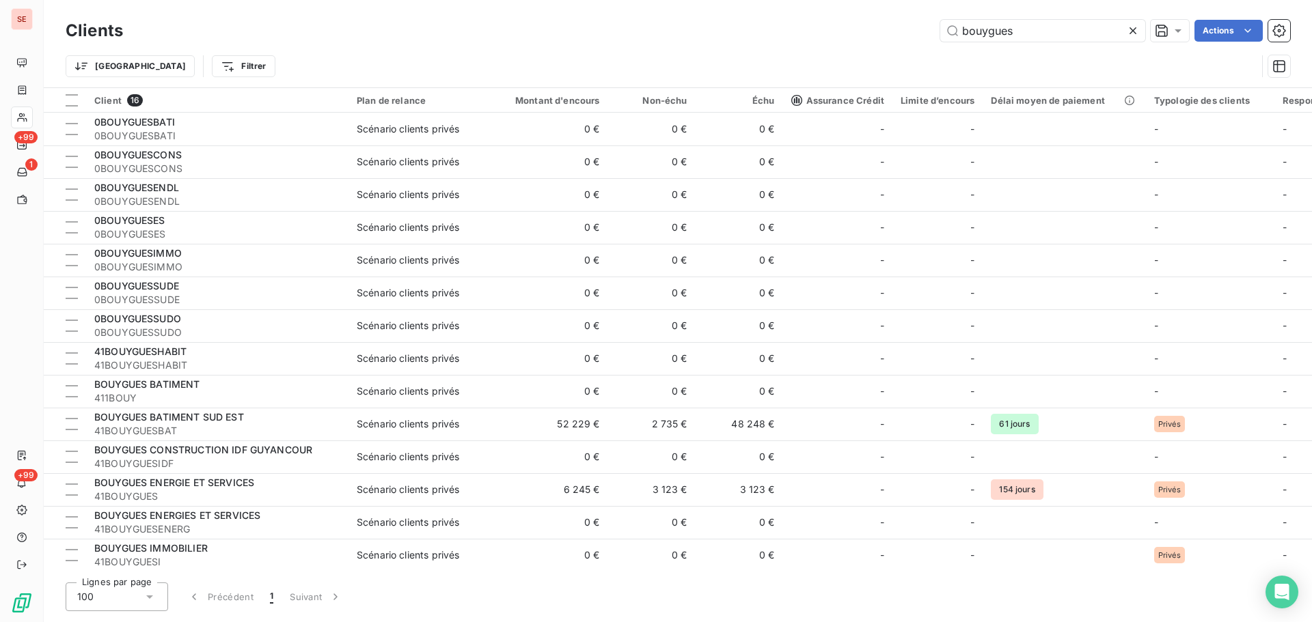
drag, startPoint x: 1042, startPoint y: 29, endPoint x: 881, endPoint y: 29, distance: 161.3
click at [882, 29] on div "bouygues Actions" at bounding box center [714, 31] width 1151 height 22
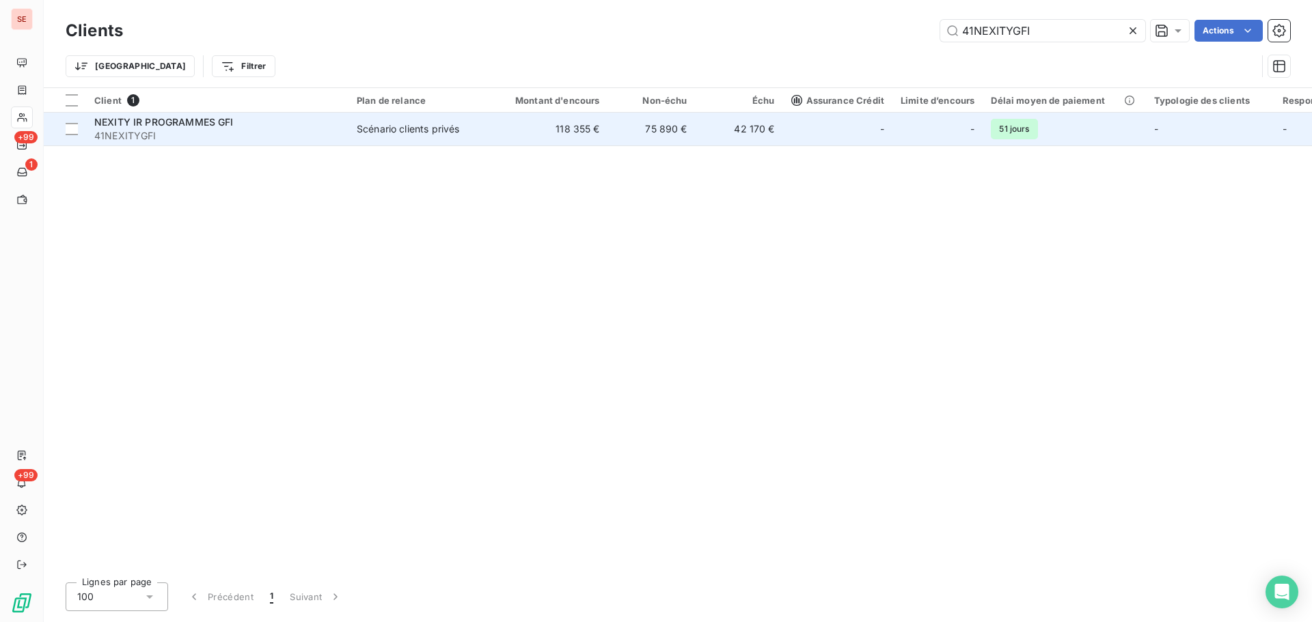
type input "41NEXITYGFI"
click at [465, 122] on span "Scénario clients privés" at bounding box center [420, 129] width 126 height 14
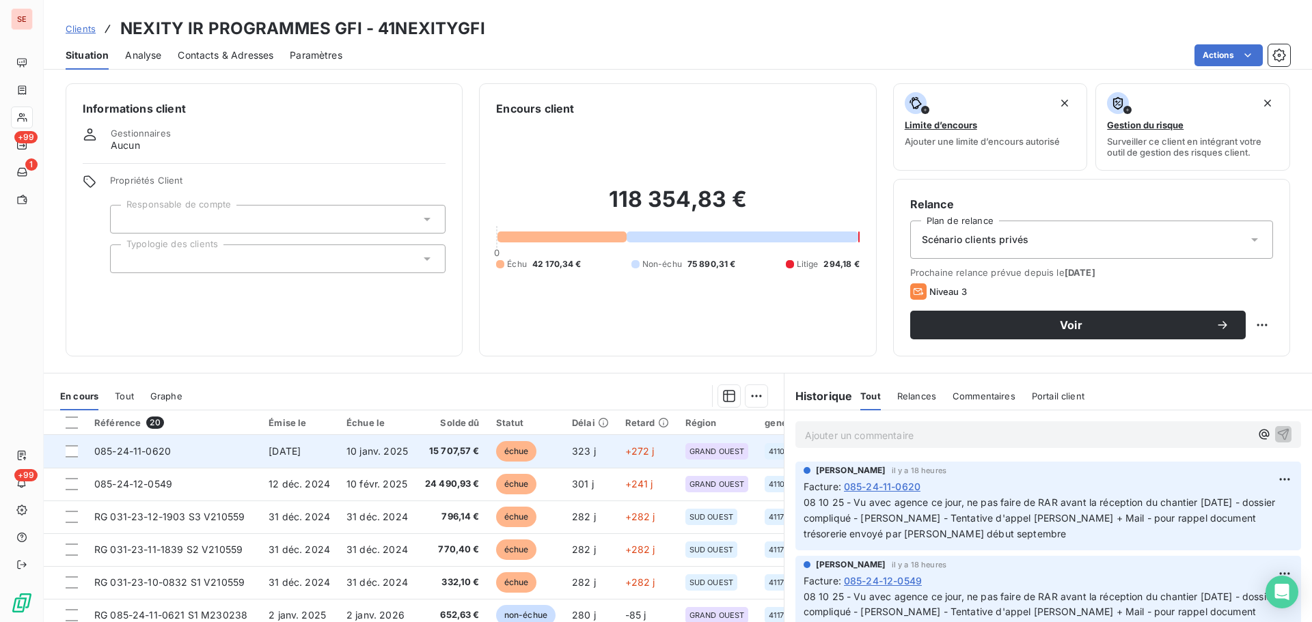
click at [383, 455] on span "10 janv. 2025" at bounding box center [376, 452] width 61 height 12
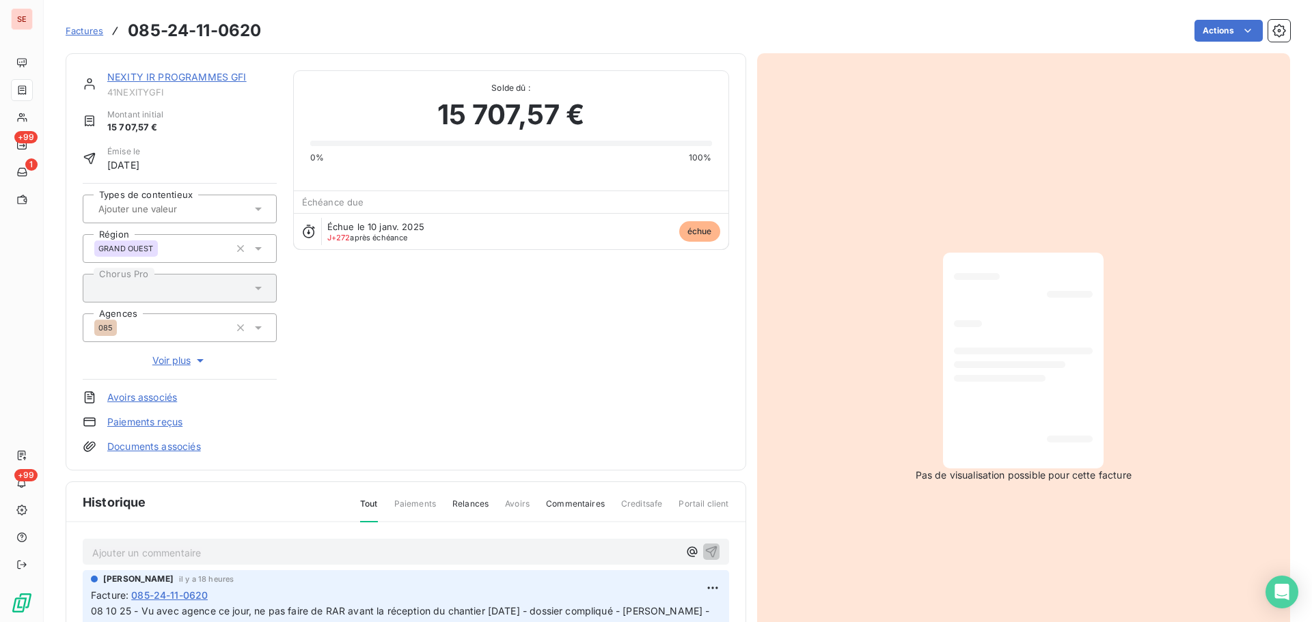
click at [184, 72] on link "NEXITY IR PROGRAMMES GFI" at bounding box center [176, 77] width 139 height 12
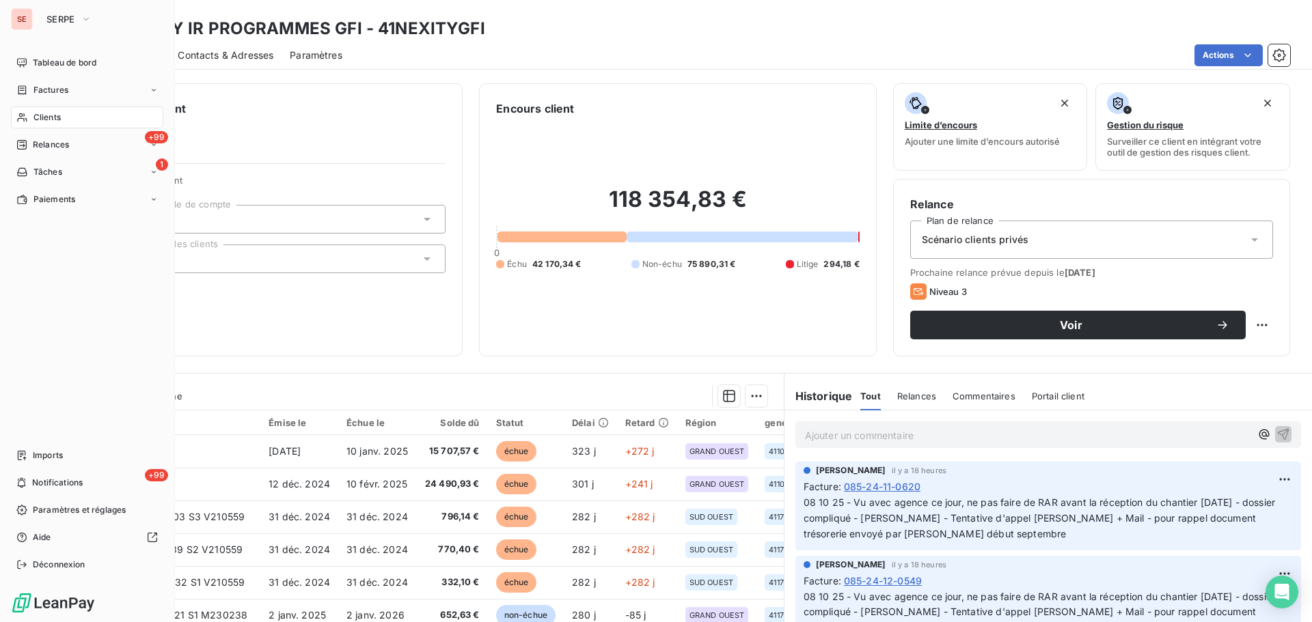
click at [26, 124] on div "Clients" at bounding box center [87, 118] width 152 height 22
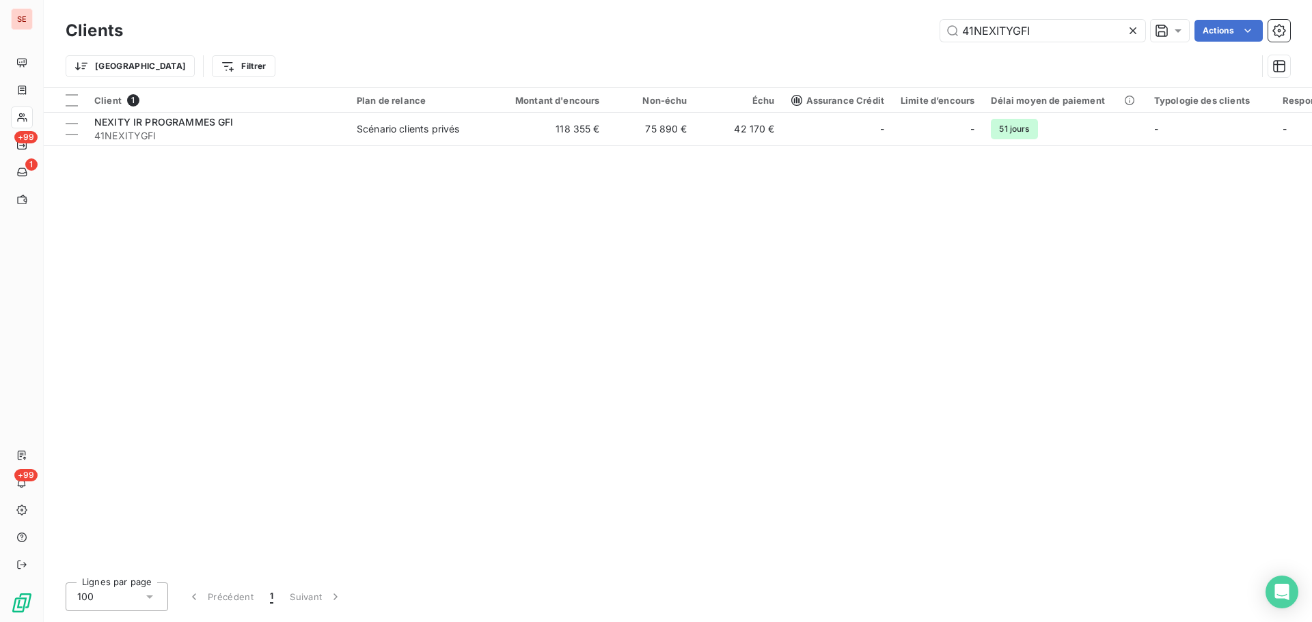
drag, startPoint x: 1053, startPoint y: 34, endPoint x: 899, endPoint y: 37, distance: 153.8
click at [900, 36] on div "41NEXITYGFI Actions" at bounding box center [714, 31] width 1151 height 22
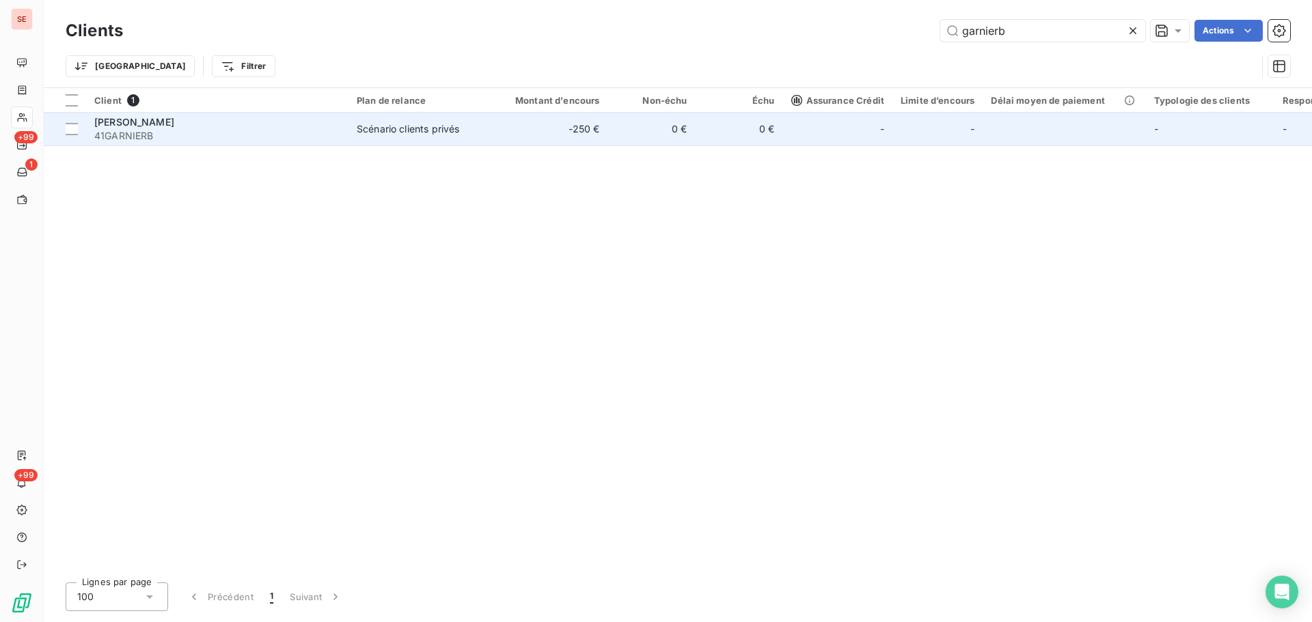
type input "garnierb"
click at [184, 139] on span "41GARNIERB" at bounding box center [217, 136] width 246 height 14
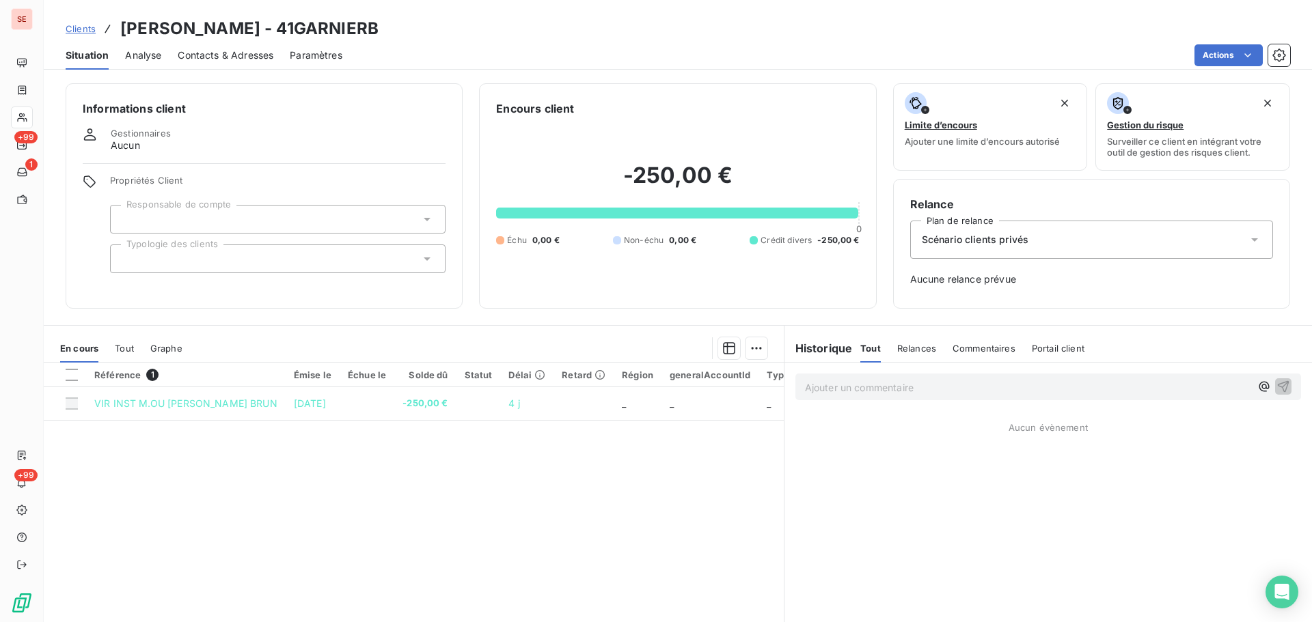
click at [989, 379] on div "Ajouter un commentaire ﻿" at bounding box center [1028, 387] width 446 height 18
click at [984, 392] on p "Ajouter un commentaire ﻿" at bounding box center [1028, 387] width 446 height 17
click at [1276, 385] on icon "button" at bounding box center [1283, 386] width 14 height 14
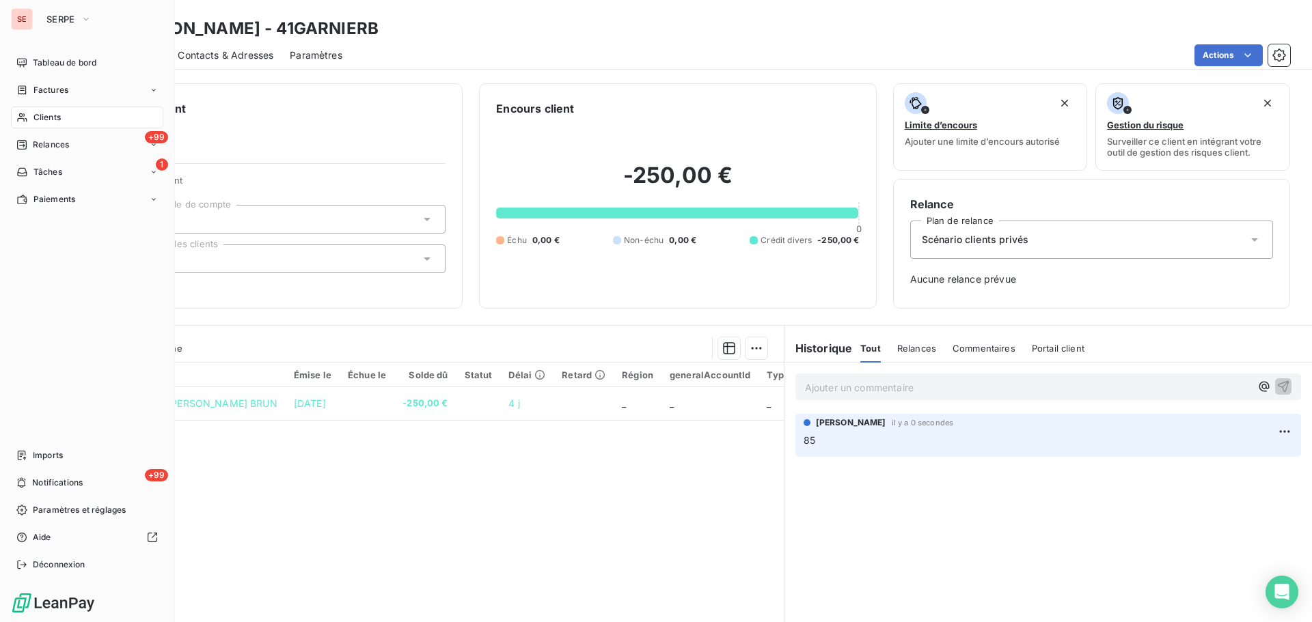
click at [32, 117] on div "Clients" at bounding box center [87, 118] width 152 height 22
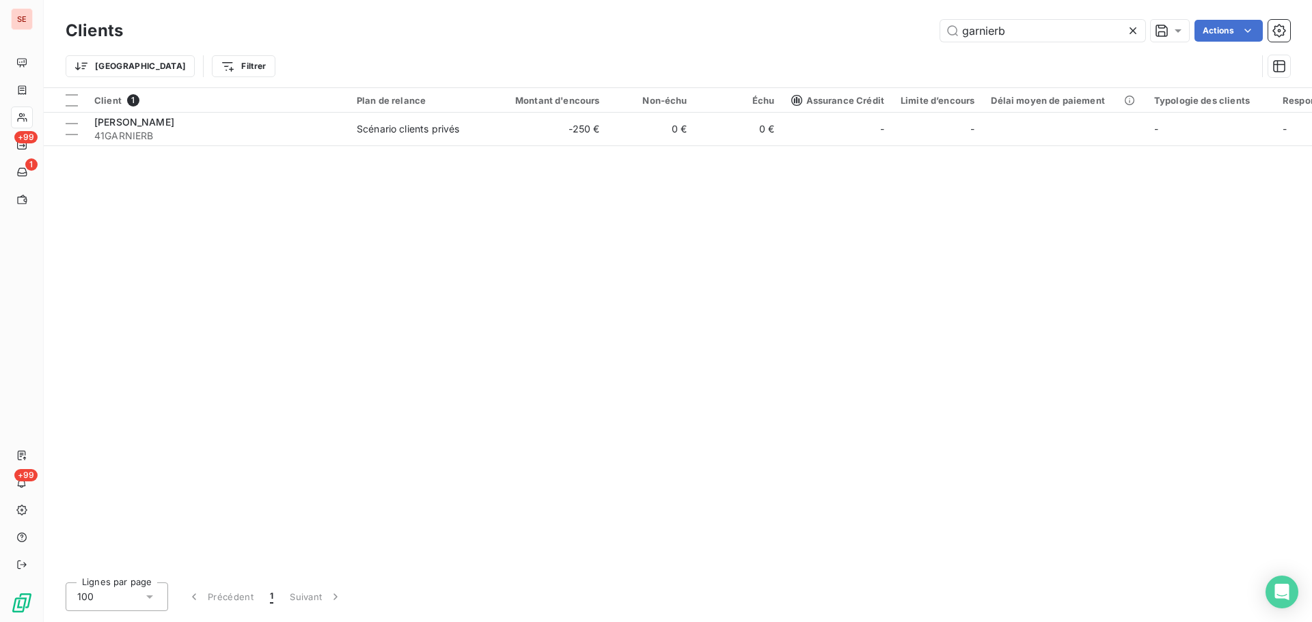
drag, startPoint x: 1026, startPoint y: 34, endPoint x: 874, endPoint y: 31, distance: 151.7
click at [921, 33] on div "garnierb Actions" at bounding box center [714, 31] width 1151 height 22
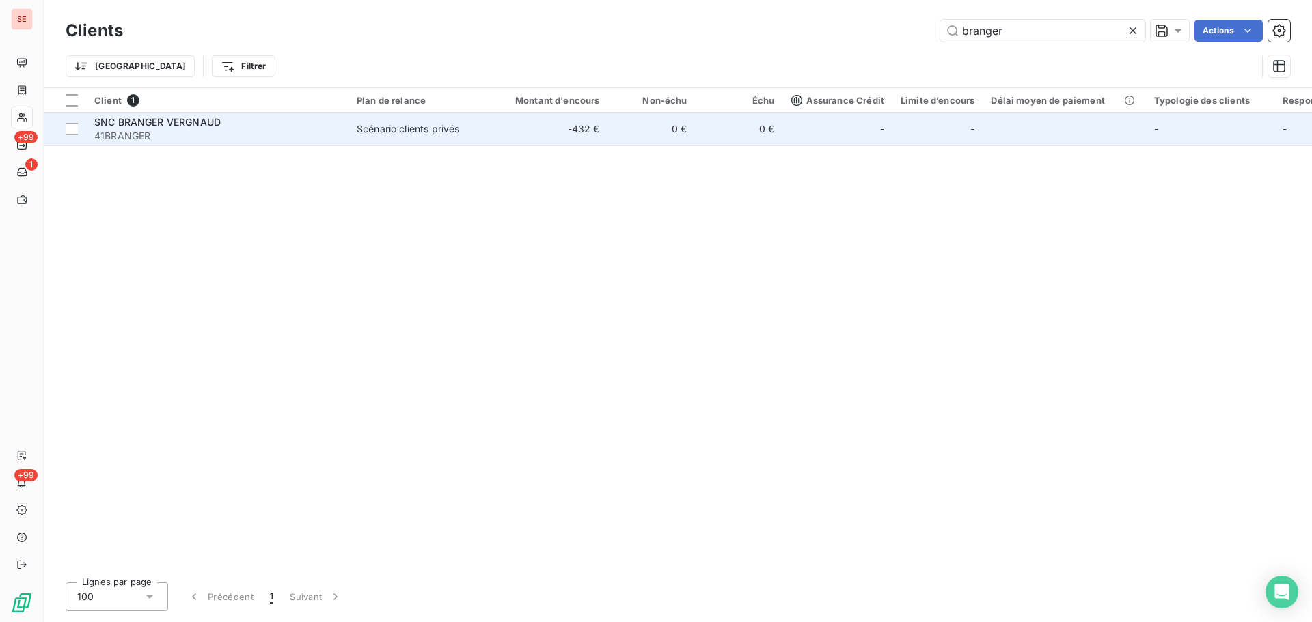
type input "branger"
click at [354, 131] on td "Scénario clients privés" at bounding box center [419, 129] width 142 height 33
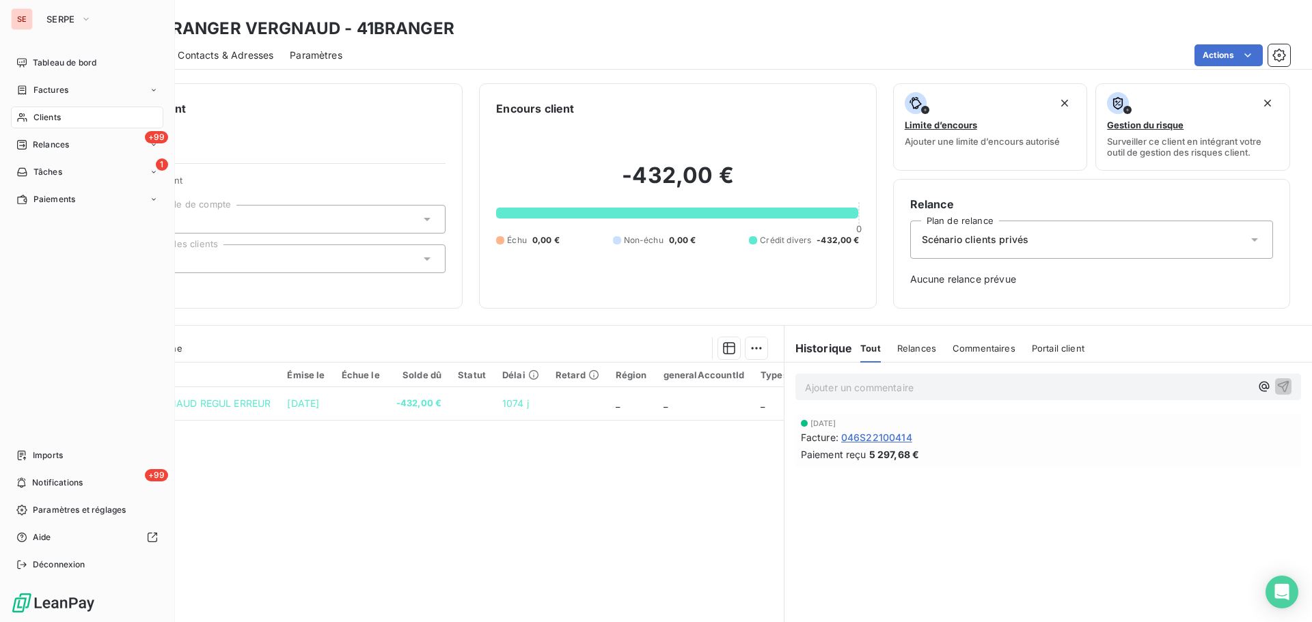
click at [53, 117] on span "Clients" at bounding box center [46, 117] width 27 height 12
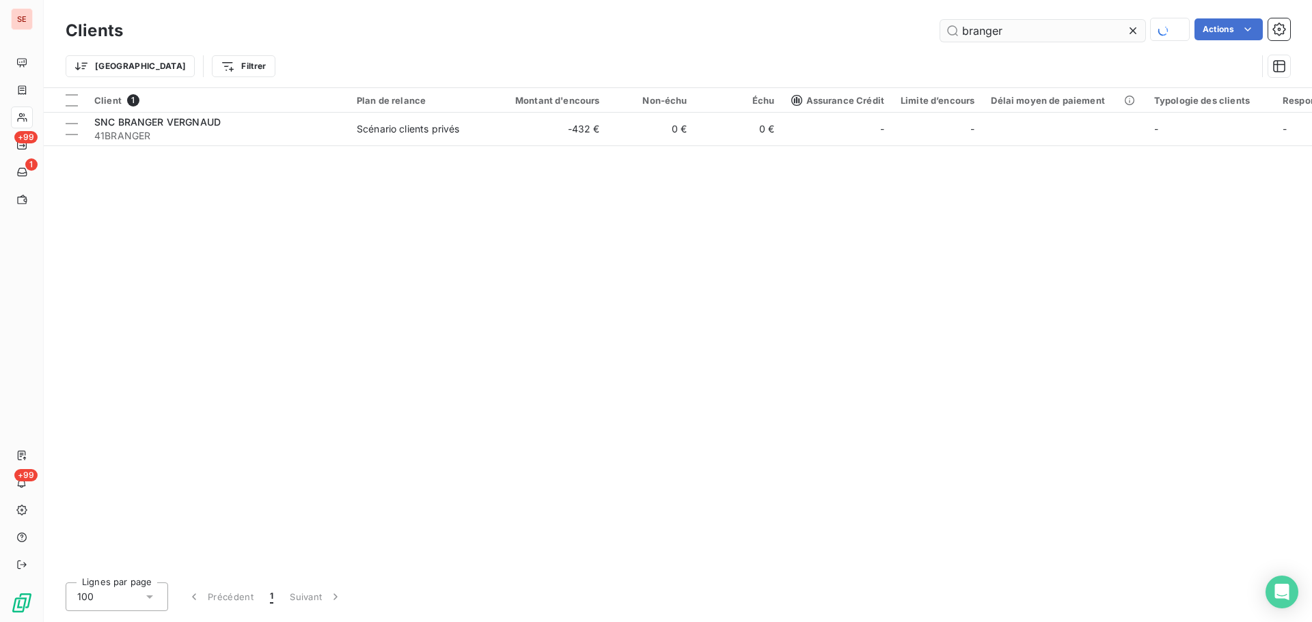
click at [1014, 26] on input "branger" at bounding box center [1042, 31] width 205 height 22
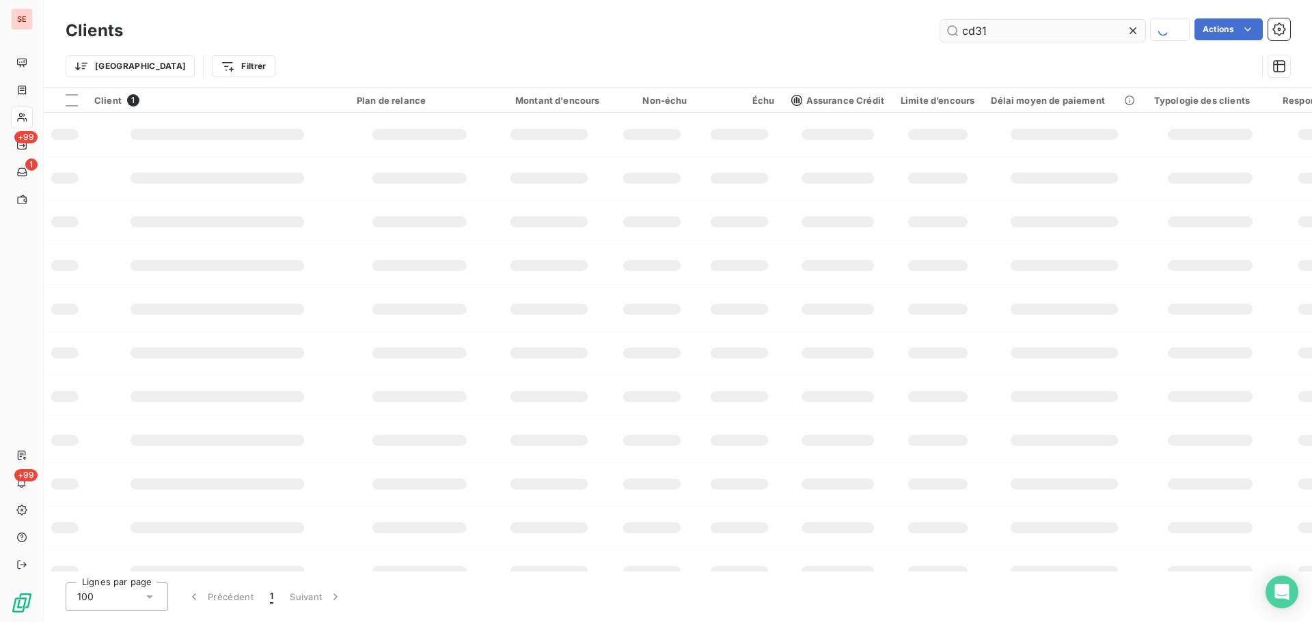
type input "cd31"
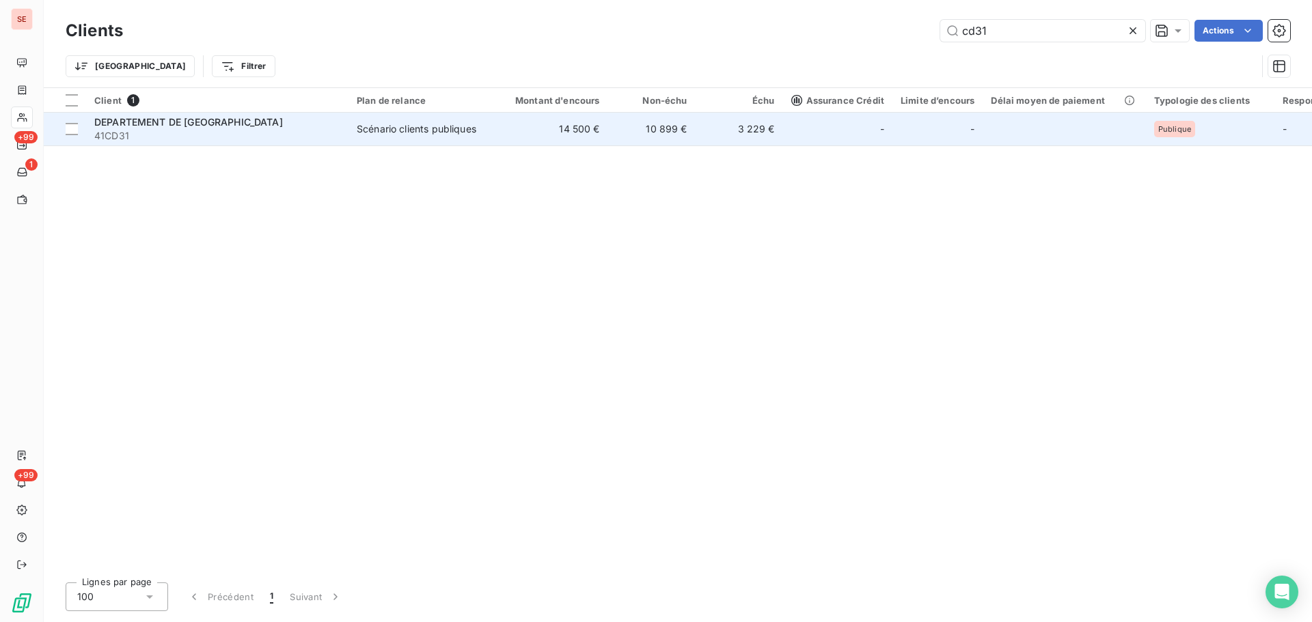
click at [260, 122] on span "DEPARTEMENT DE [GEOGRAPHIC_DATA]" at bounding box center [188, 122] width 189 height 12
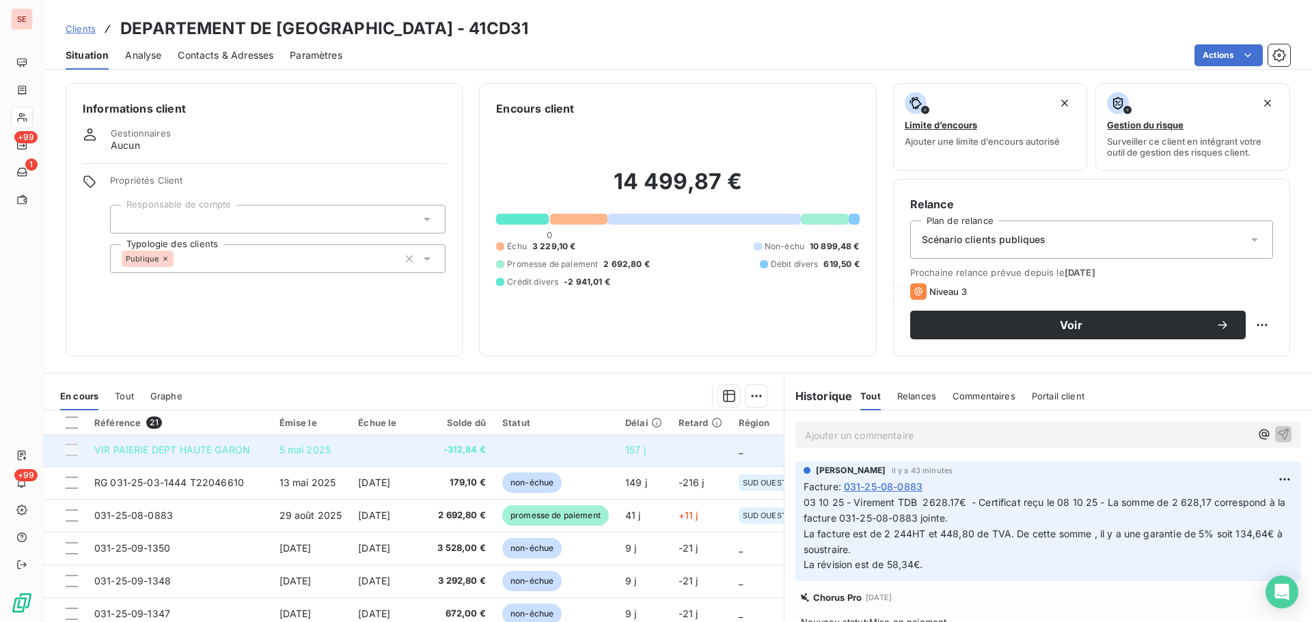
scroll to position [456, 0]
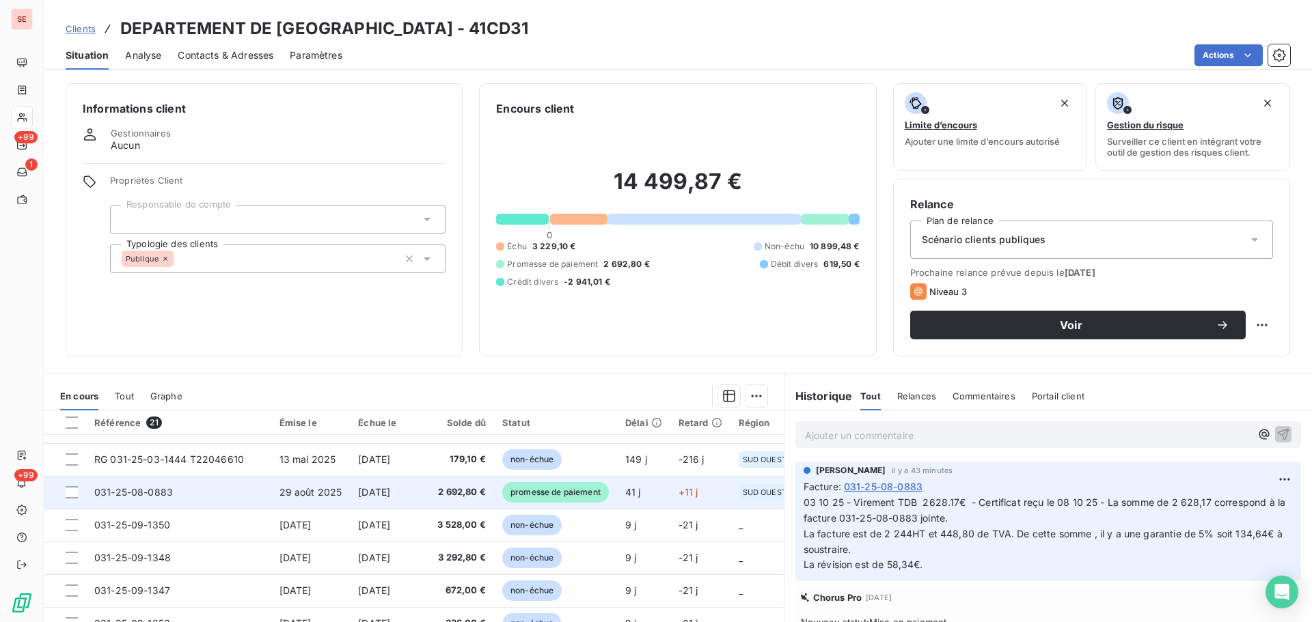
click at [384, 480] on td "[DATE]" at bounding box center [389, 492] width 79 height 33
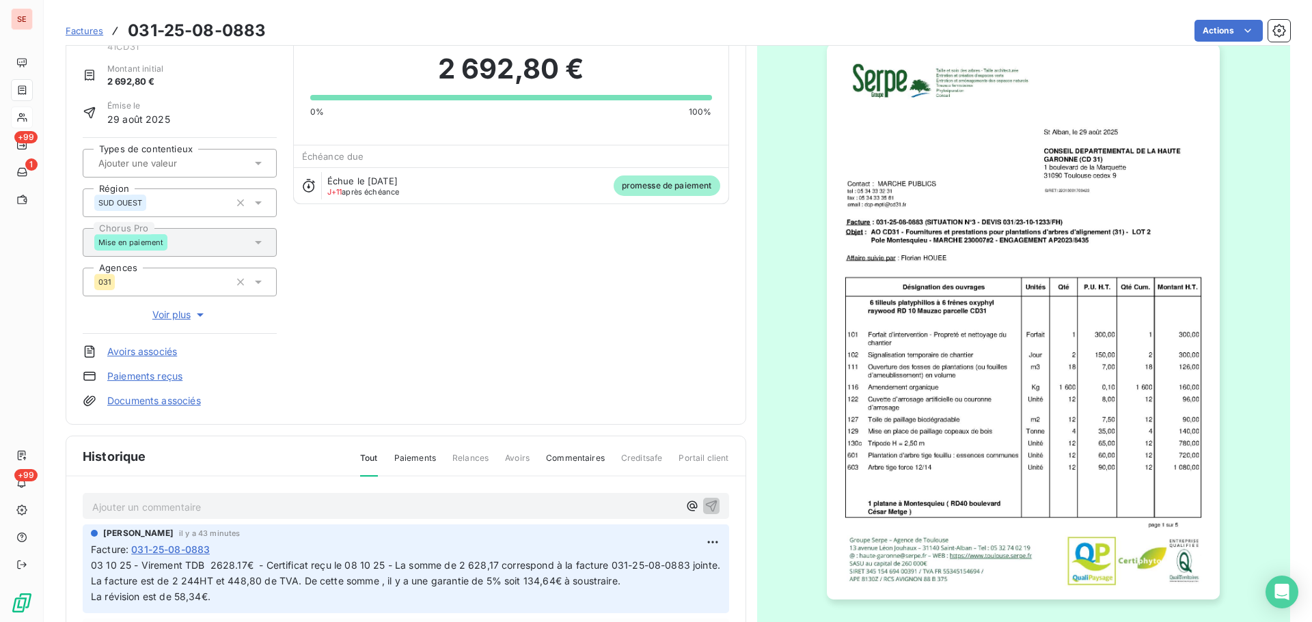
scroll to position [187, 0]
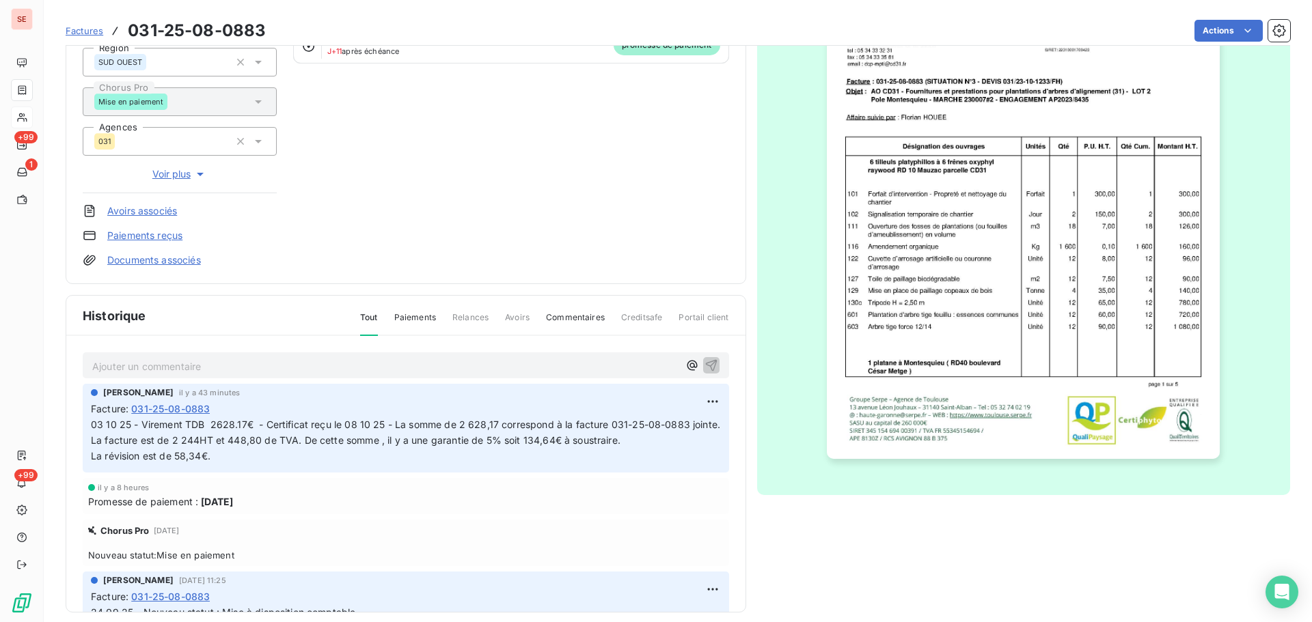
click at [160, 260] on link "Documents associés" at bounding box center [154, 261] width 94 height 14
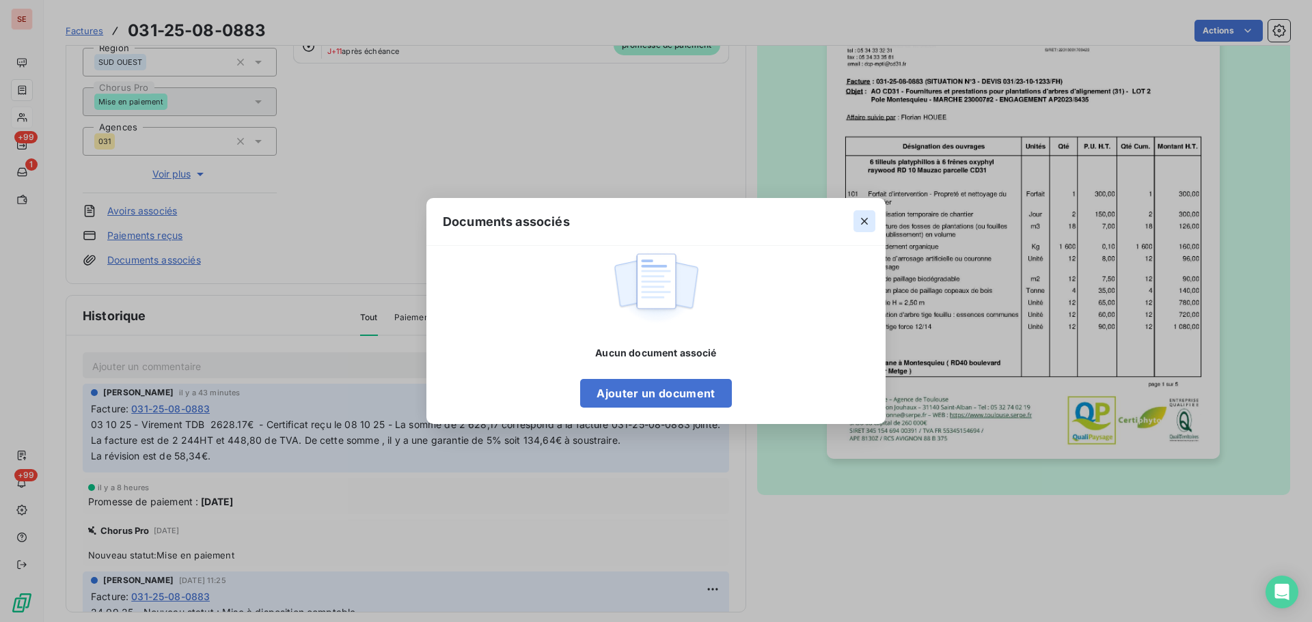
click at [858, 223] on icon "button" at bounding box center [865, 222] width 14 height 14
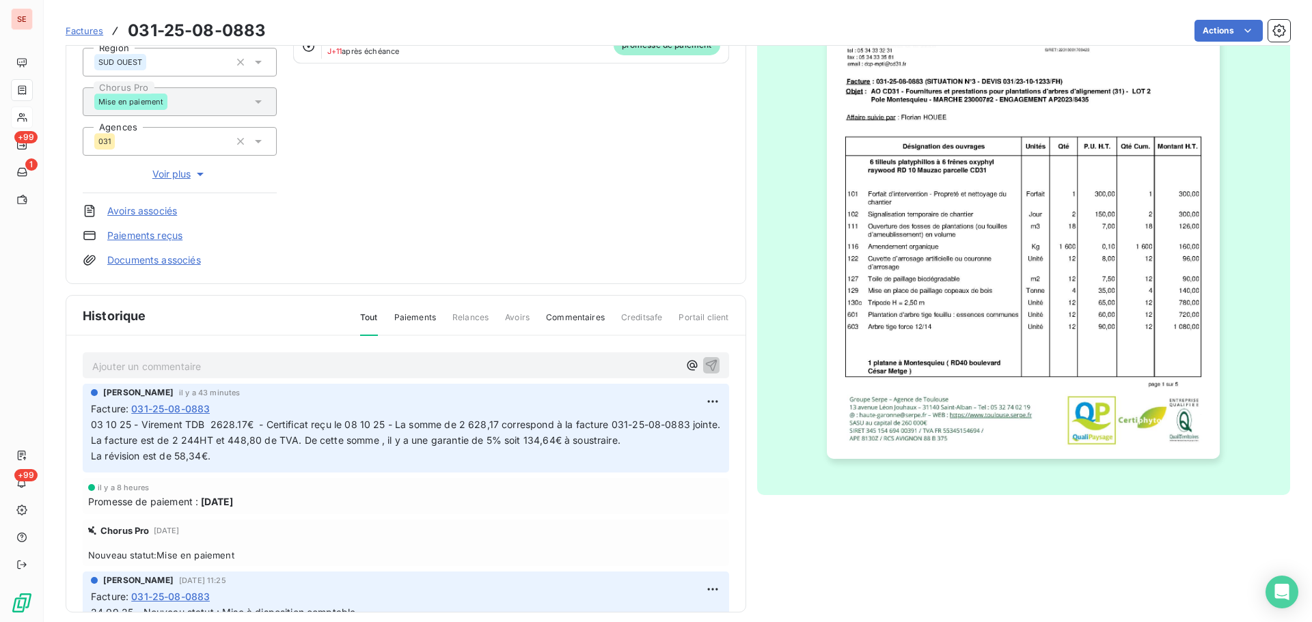
click at [193, 263] on link "Documents associés" at bounding box center [154, 261] width 94 height 14
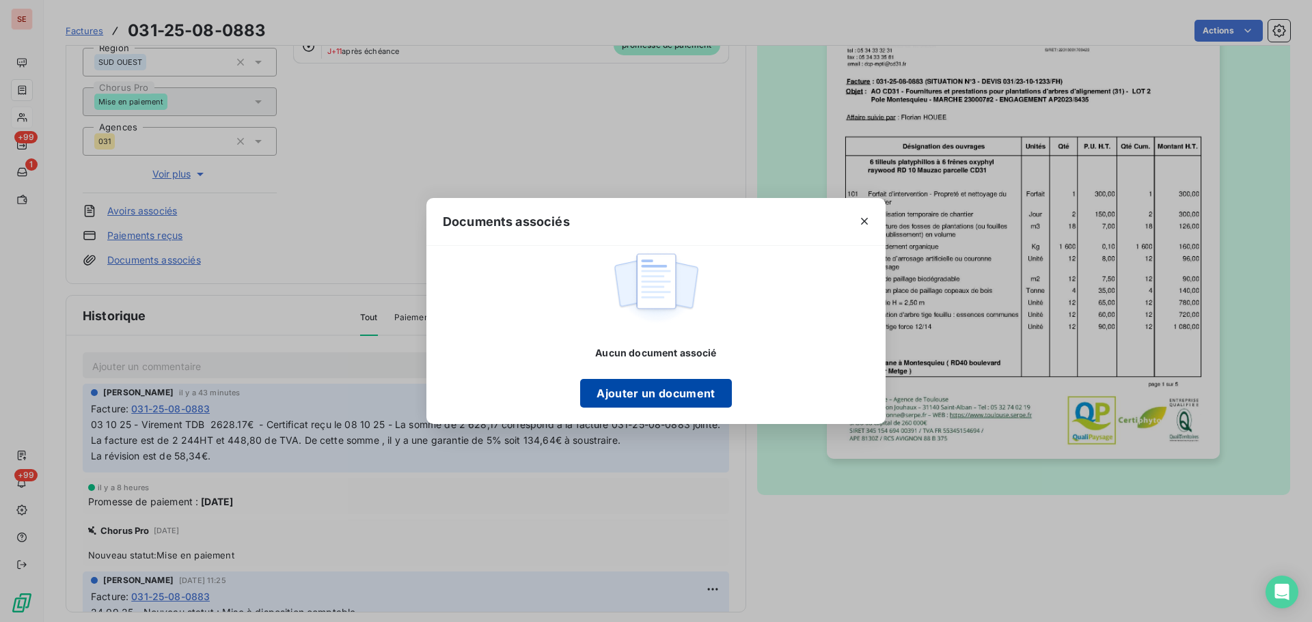
click at [647, 394] on button "Ajouter un document" at bounding box center [655, 393] width 151 height 29
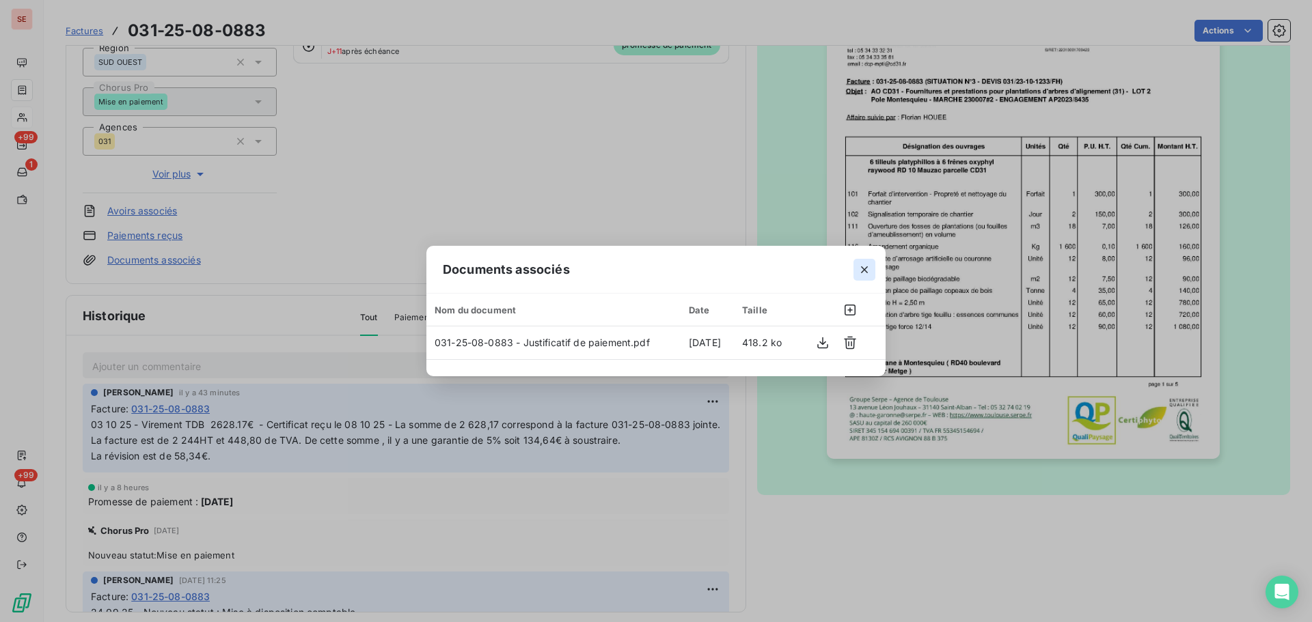
click at [866, 270] on icon "button" at bounding box center [865, 270] width 14 height 14
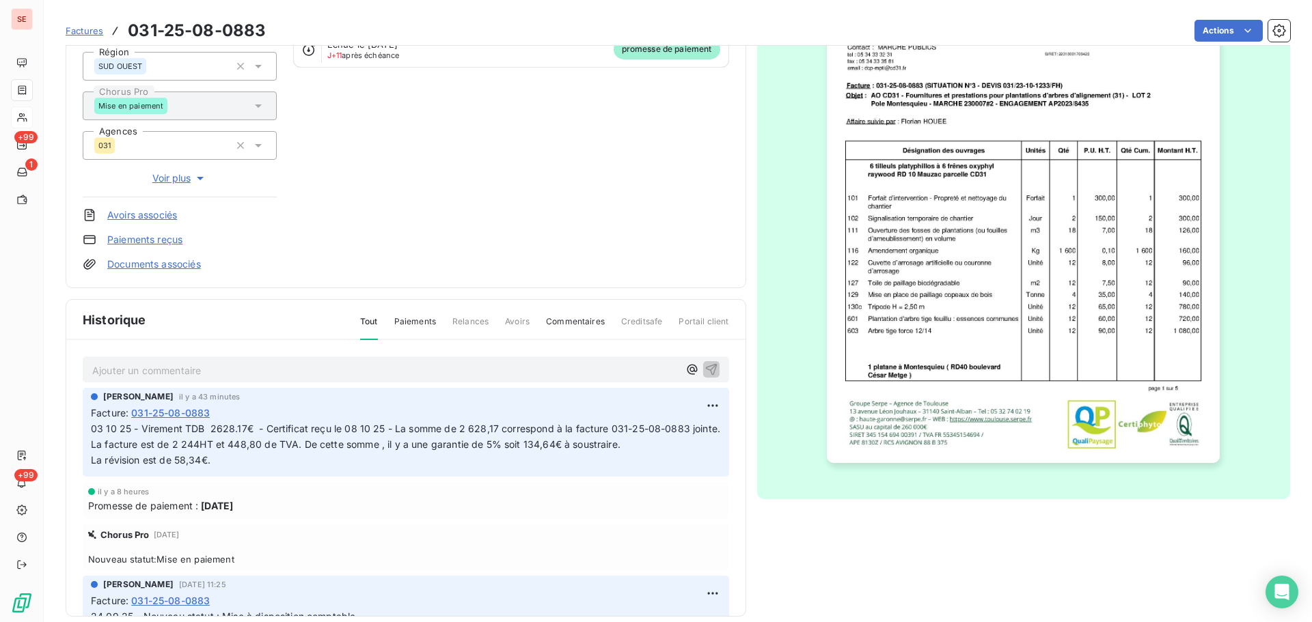
scroll to position [1, 0]
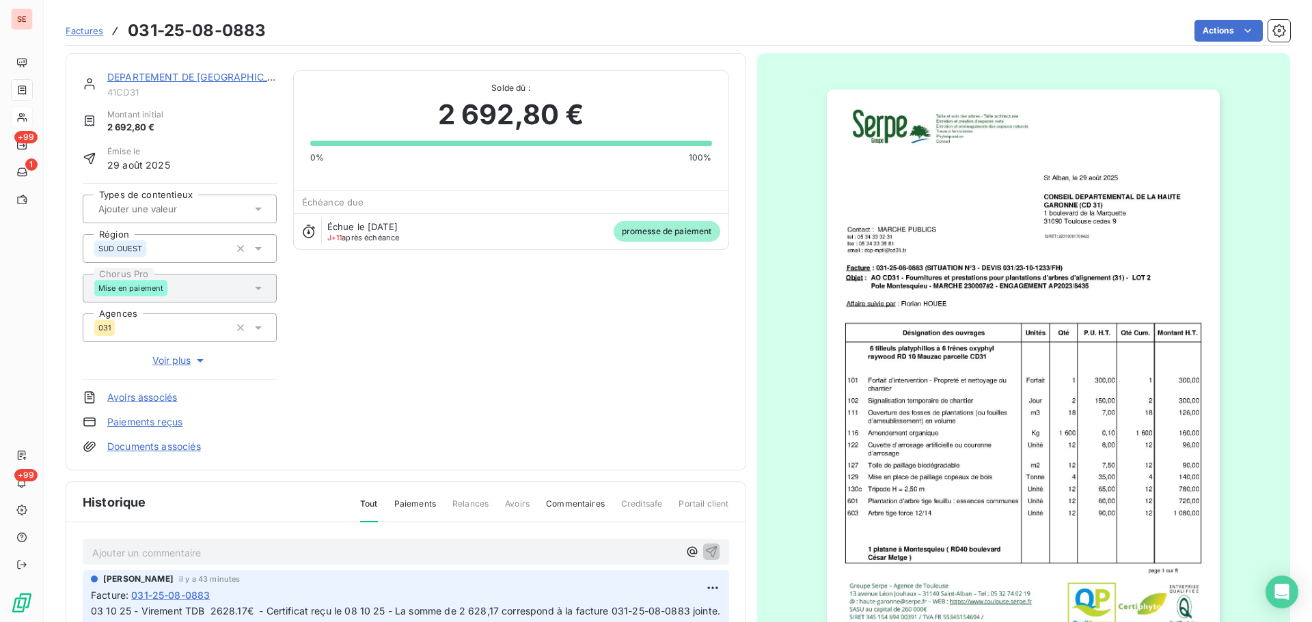
click at [978, 420] on img "button" at bounding box center [1023, 368] width 393 height 556
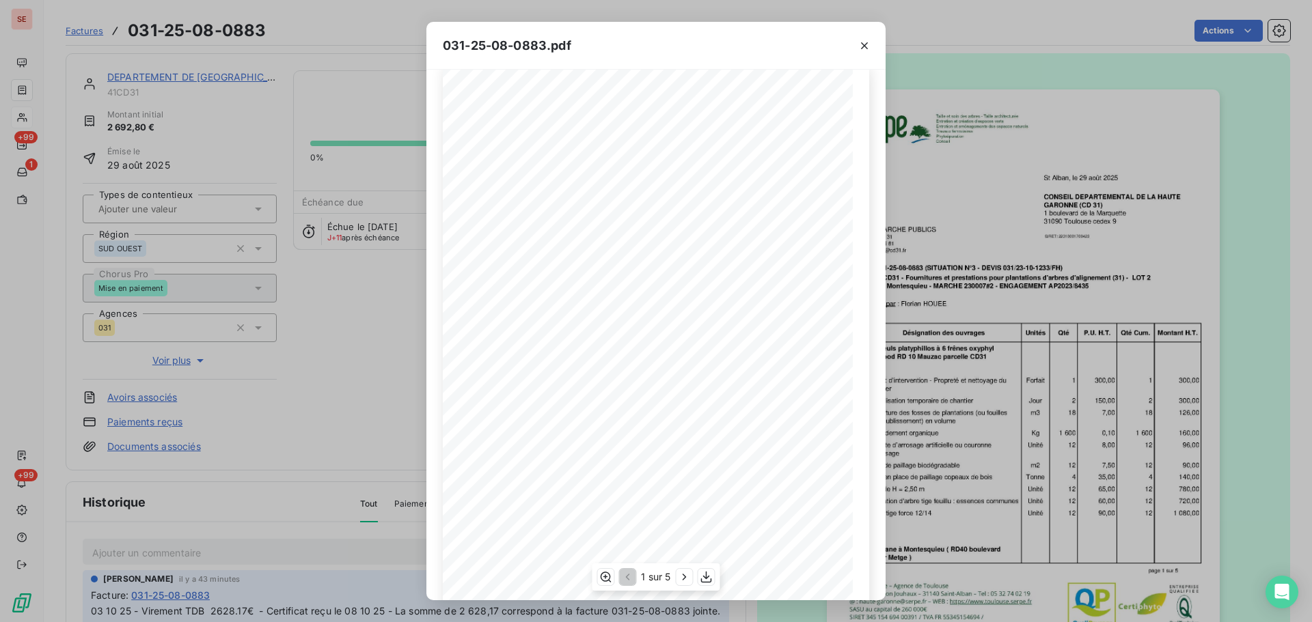
scroll to position [81, 0]
click at [679, 578] on icon "button" at bounding box center [685, 578] width 14 height 14
click at [679, 578] on icon "button" at bounding box center [686, 578] width 14 height 14
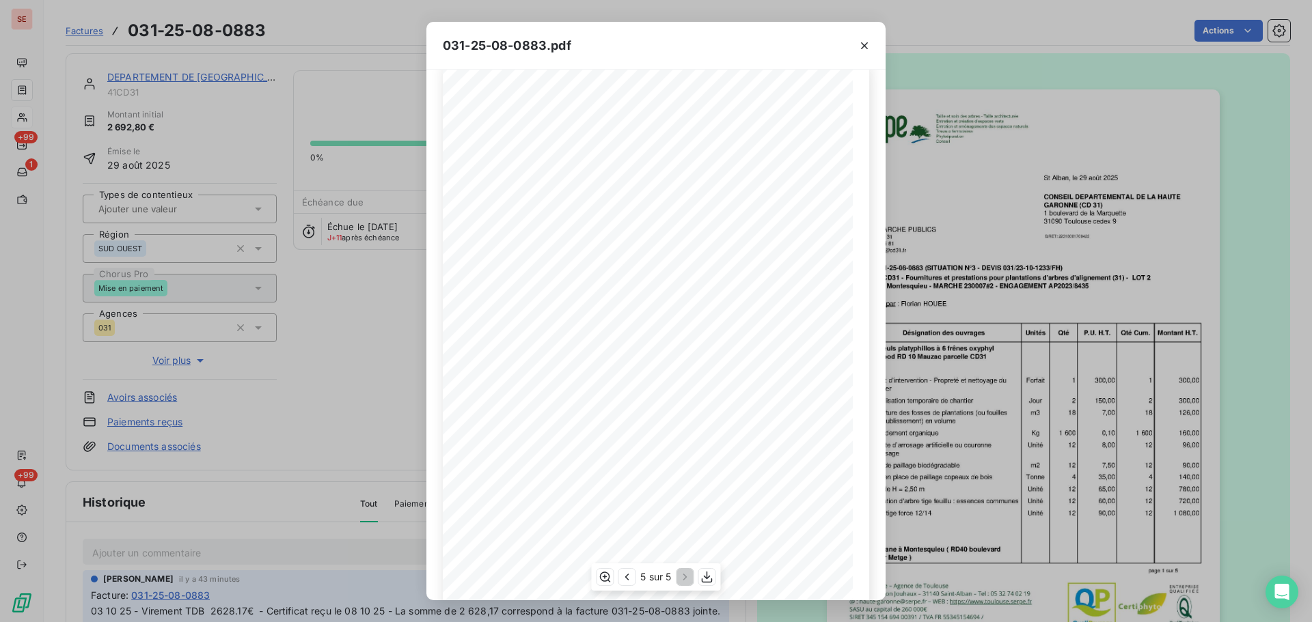
scroll to position [0, 0]
click at [864, 43] on icon "button" at bounding box center [865, 46] width 14 height 14
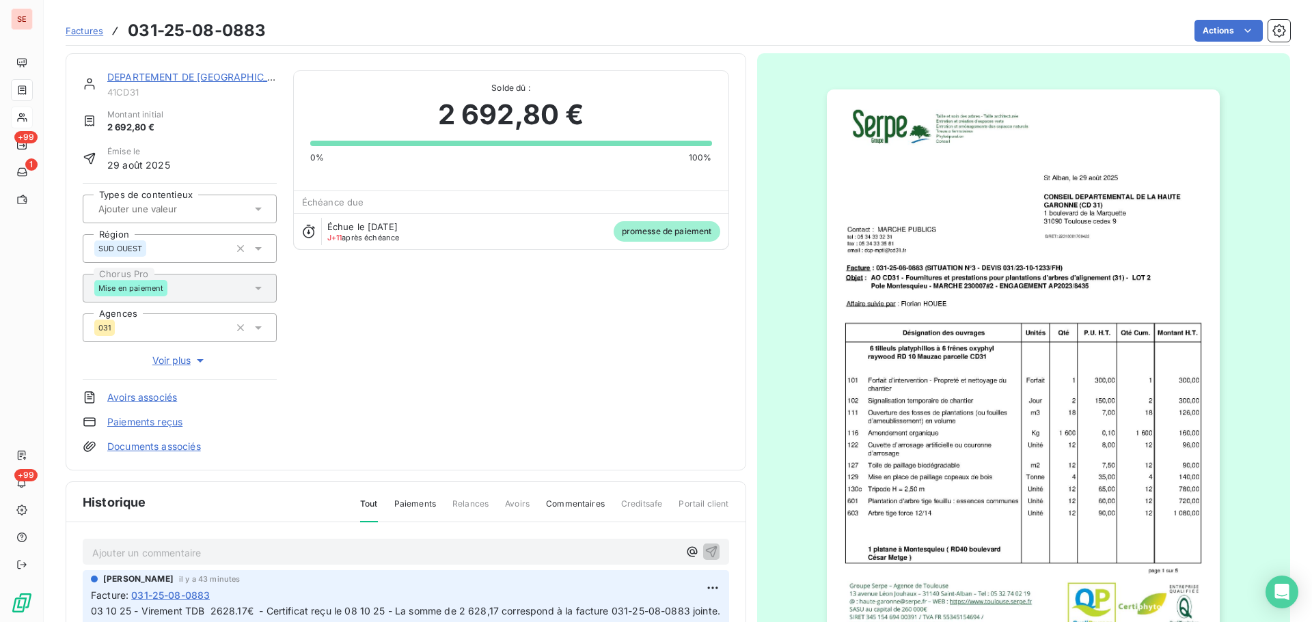
scroll to position [183, 0]
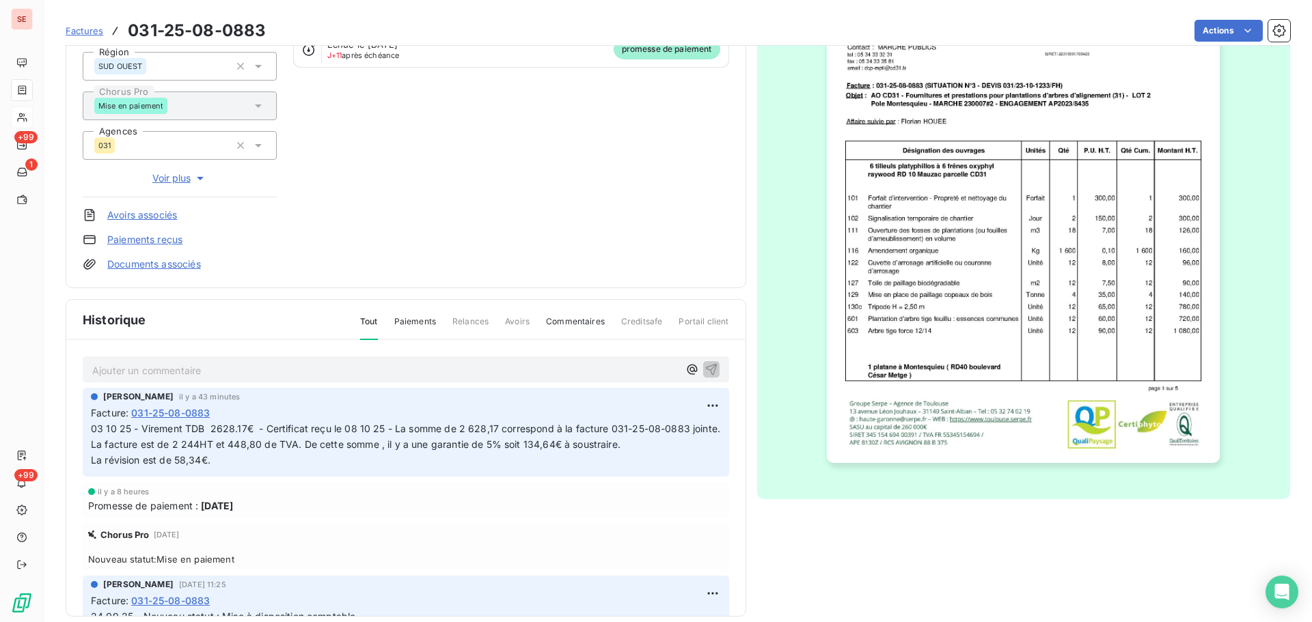
click at [912, 304] on img "button" at bounding box center [1023, 185] width 393 height 556
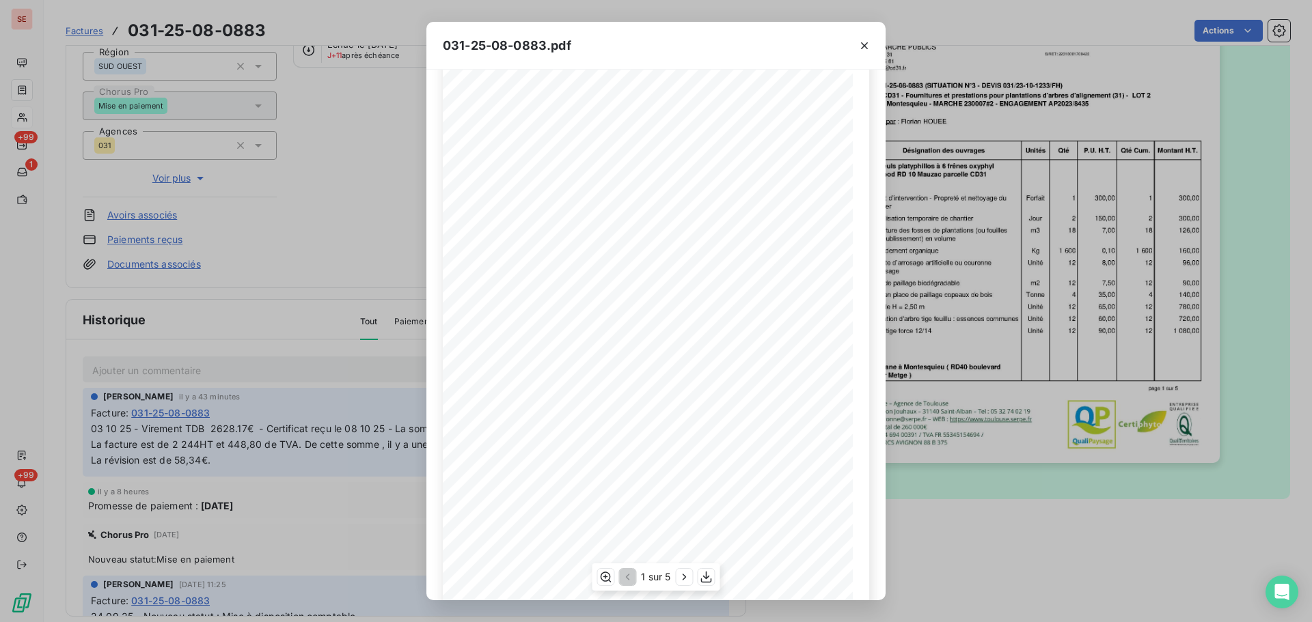
scroll to position [81, 0]
click at [684, 578] on icon "button" at bounding box center [685, 578] width 14 height 14
click at [684, 578] on icon "button" at bounding box center [686, 578] width 14 height 14
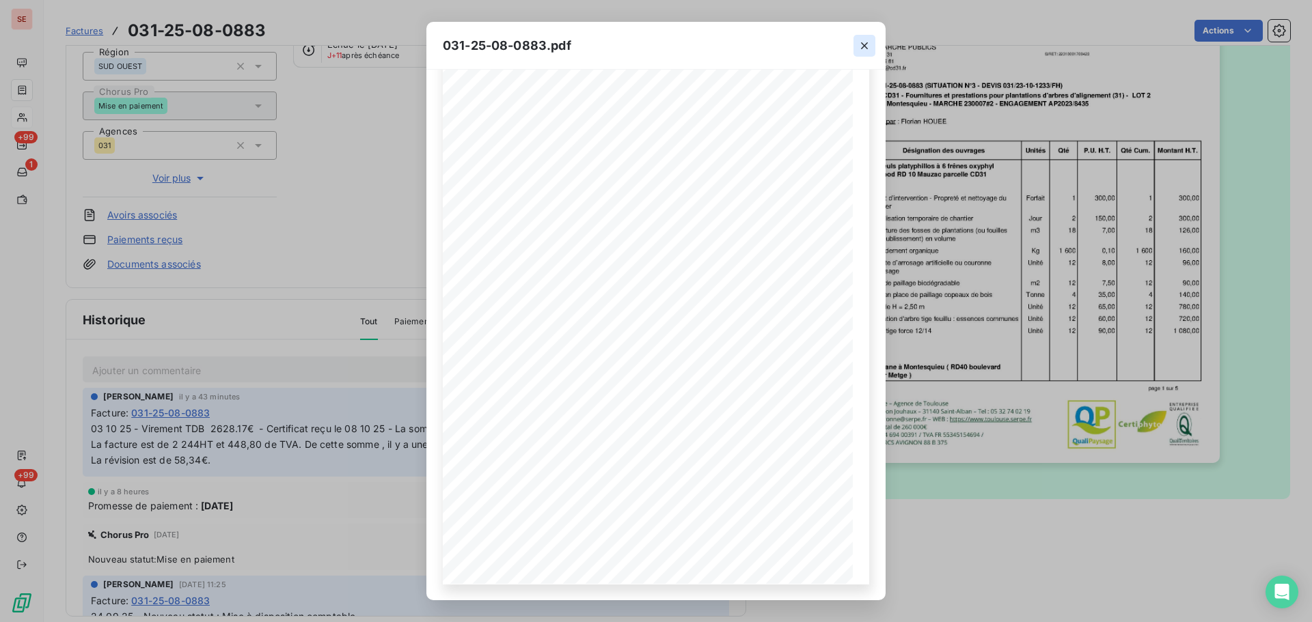
click at [858, 52] on icon "button" at bounding box center [865, 46] width 14 height 14
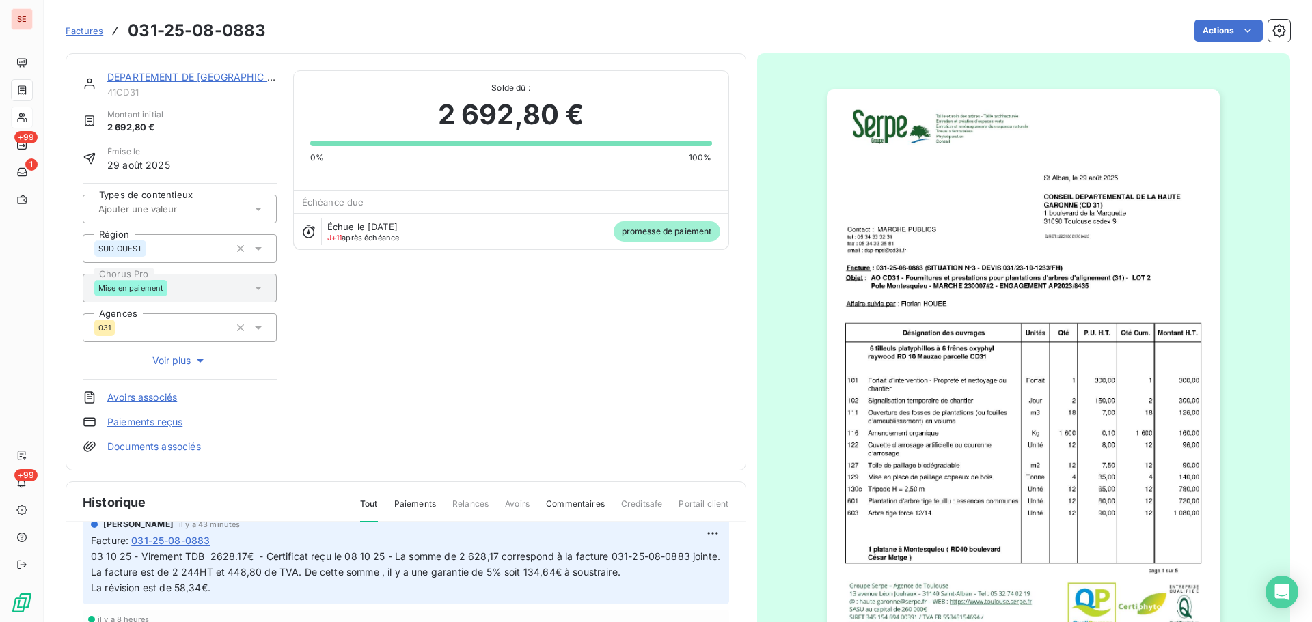
scroll to position [56, 0]
click at [200, 592] on span "La révision est de 58,34€." at bounding box center [151, 587] width 120 height 12
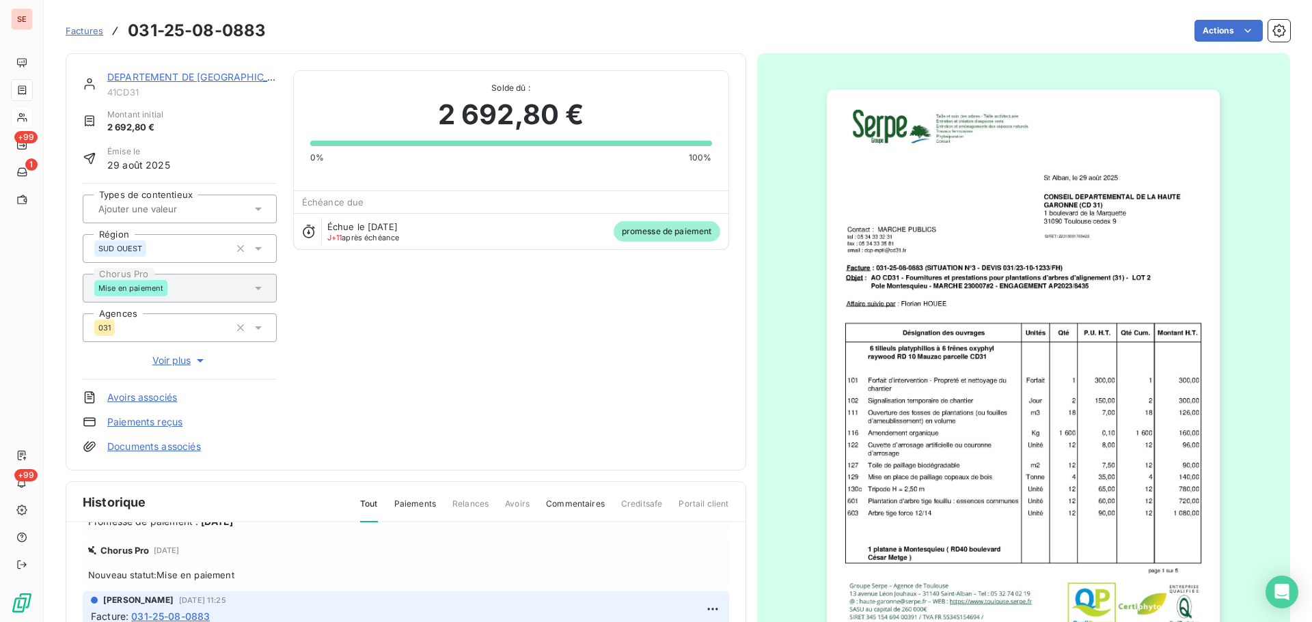
scroll to position [0, 0]
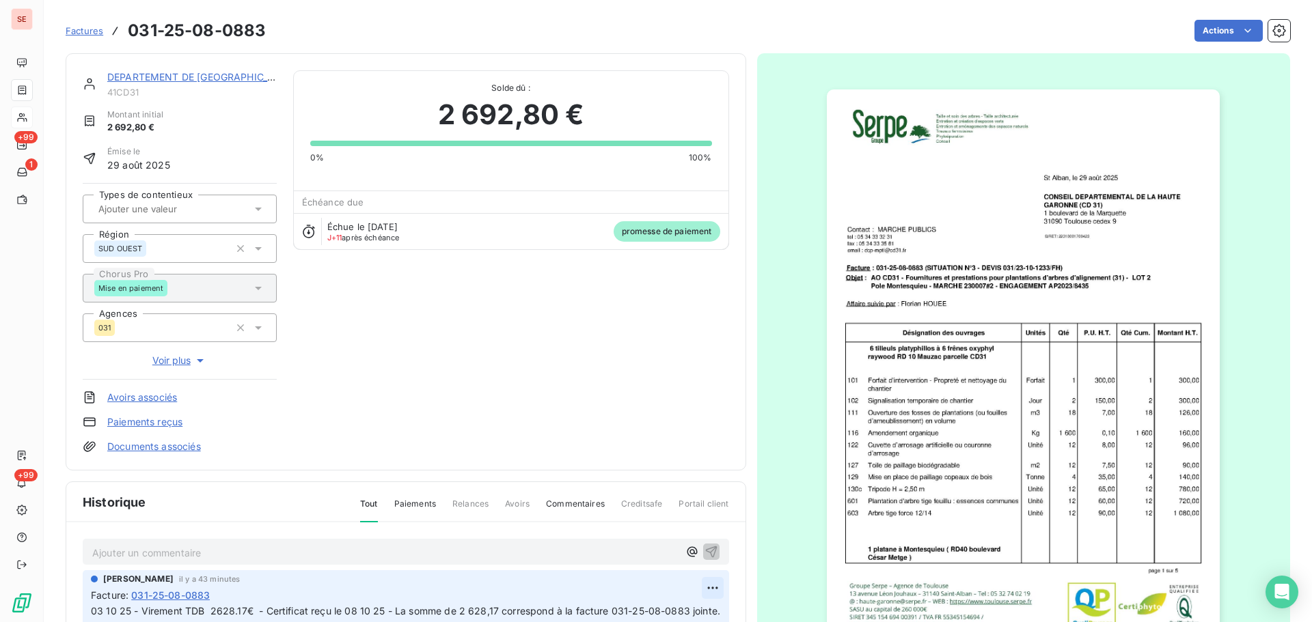
click at [694, 584] on html "SE +99 1 +99 Factures 031-25-08-0883 Actions DEPARTEMENT DE LA [GEOGRAPHIC_DATA…" at bounding box center [656, 311] width 1312 height 622
click at [661, 539] on div "Editer" at bounding box center [664, 534] width 77 height 22
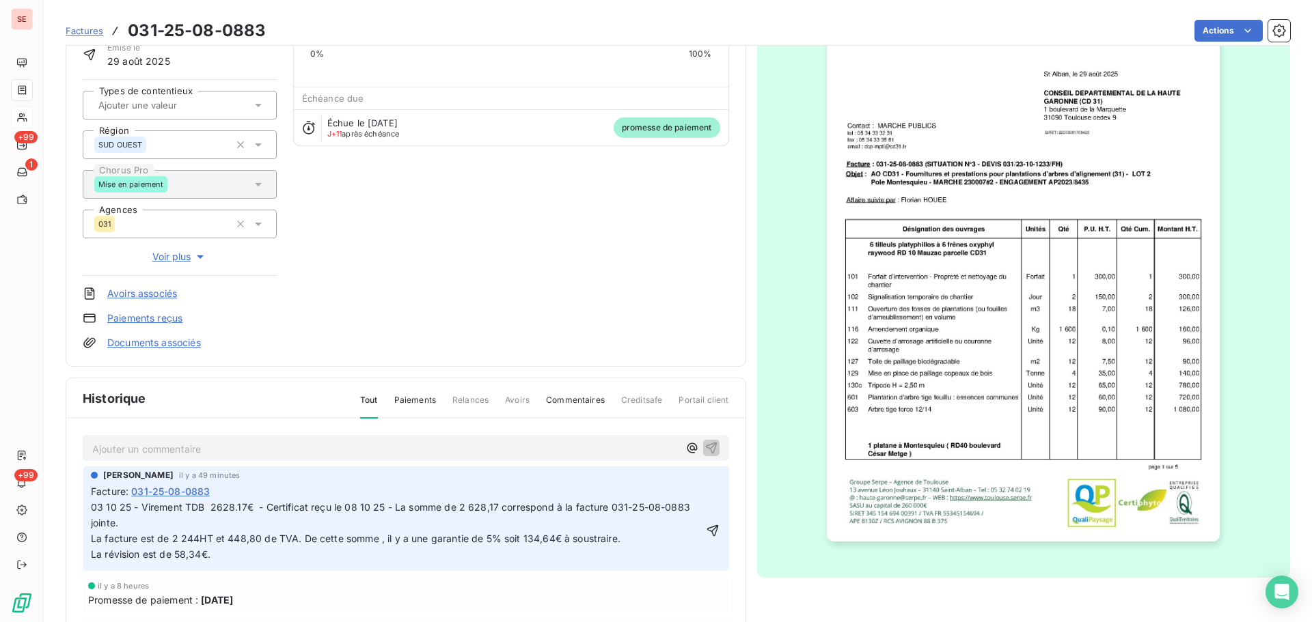
scroll to position [187, 0]
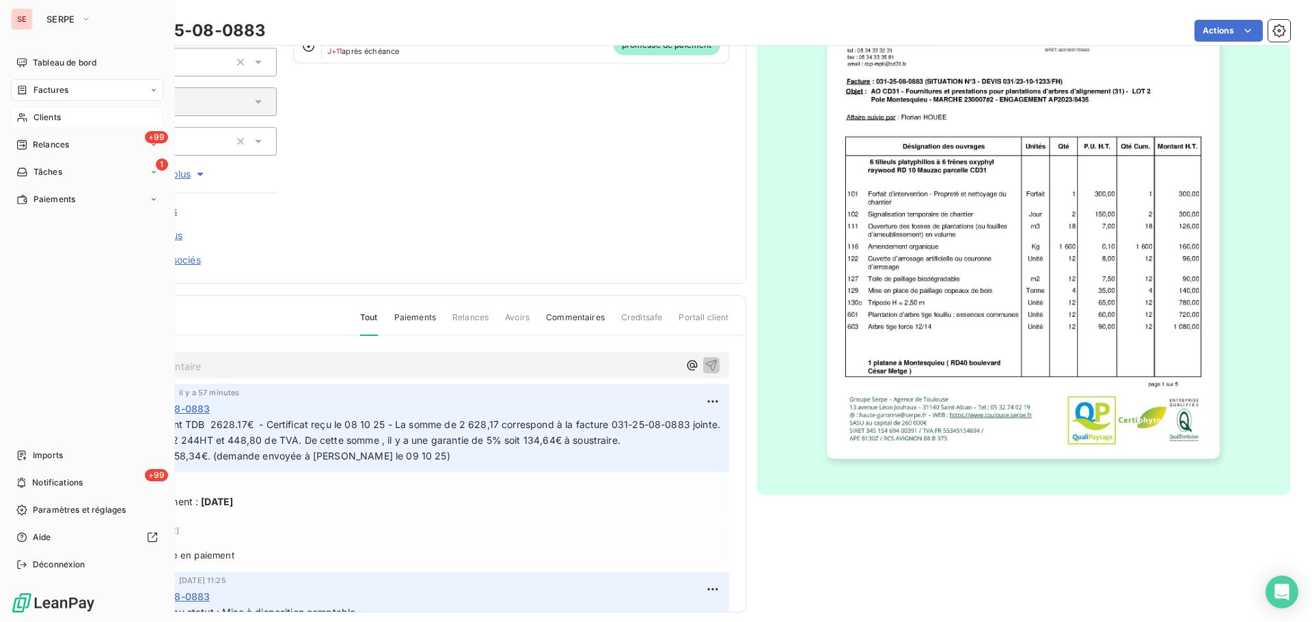
click at [49, 92] on span "Factures" at bounding box center [50, 90] width 35 height 12
click at [52, 92] on span "Factures" at bounding box center [50, 90] width 35 height 12
click at [61, 126] on div "Factures" at bounding box center [95, 118] width 136 height 22
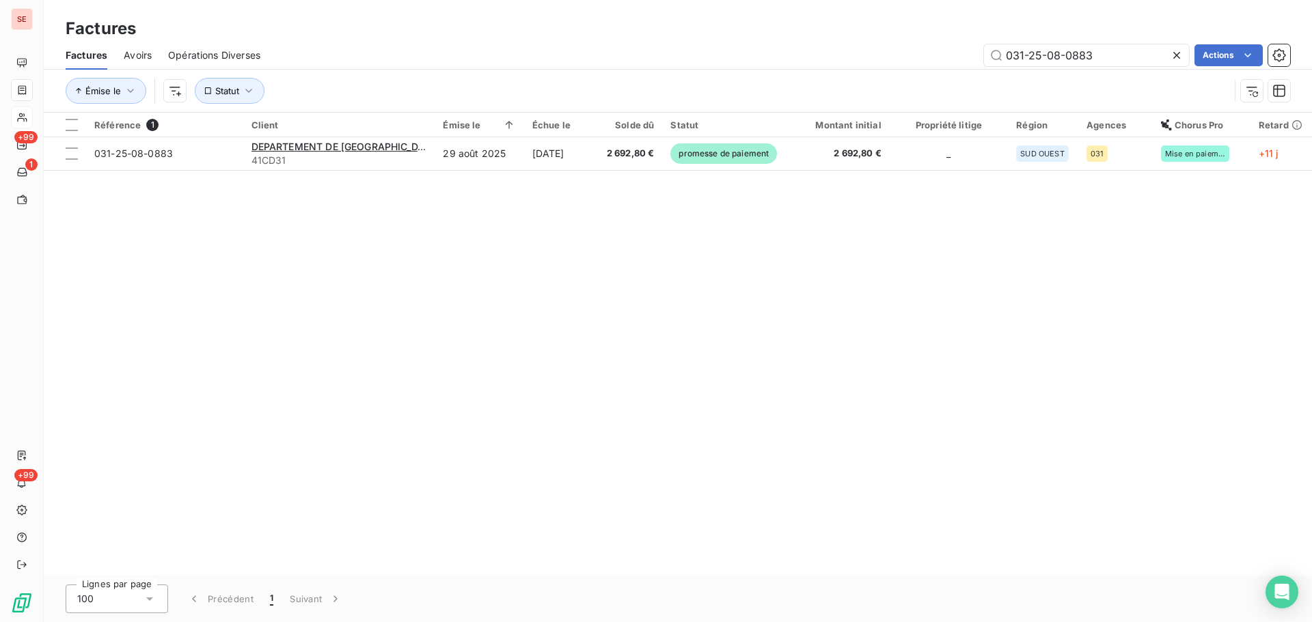
drag, startPoint x: 1106, startPoint y: 55, endPoint x: 905, endPoint y: 66, distance: 201.2
click at [912, 66] on div "031-25-08-0883 Actions" at bounding box center [783, 55] width 1013 height 22
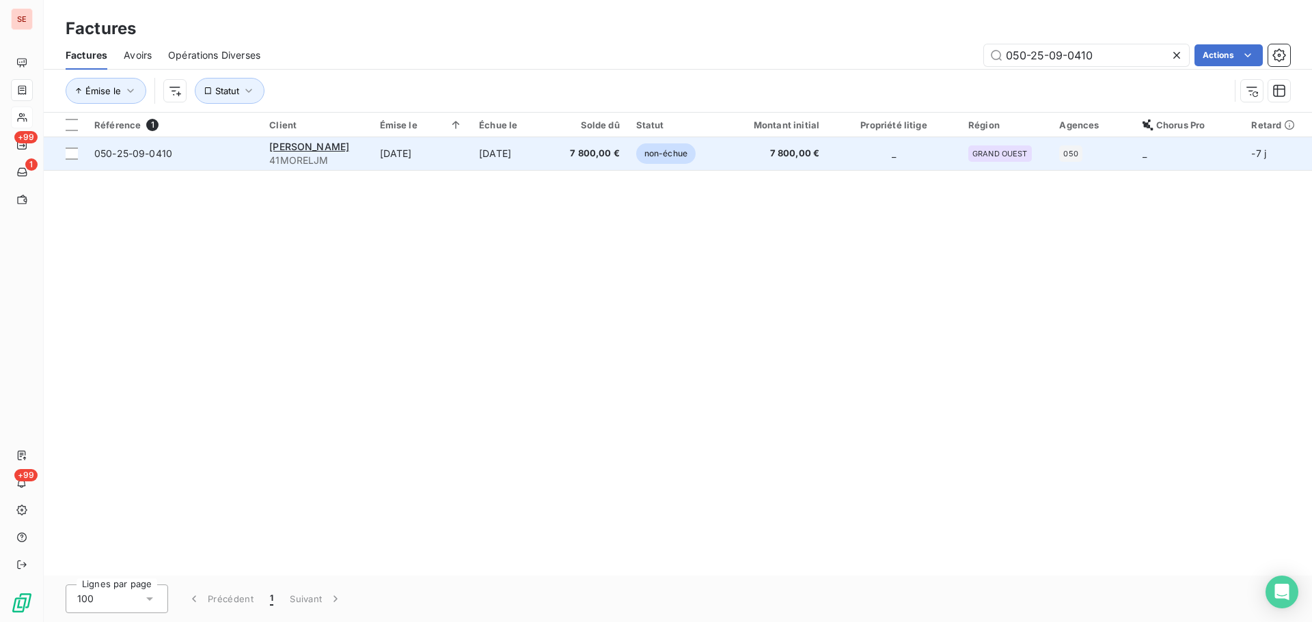
type input "050-25-09-0410"
click at [442, 154] on td "[DATE]" at bounding box center [422, 153] width 100 height 33
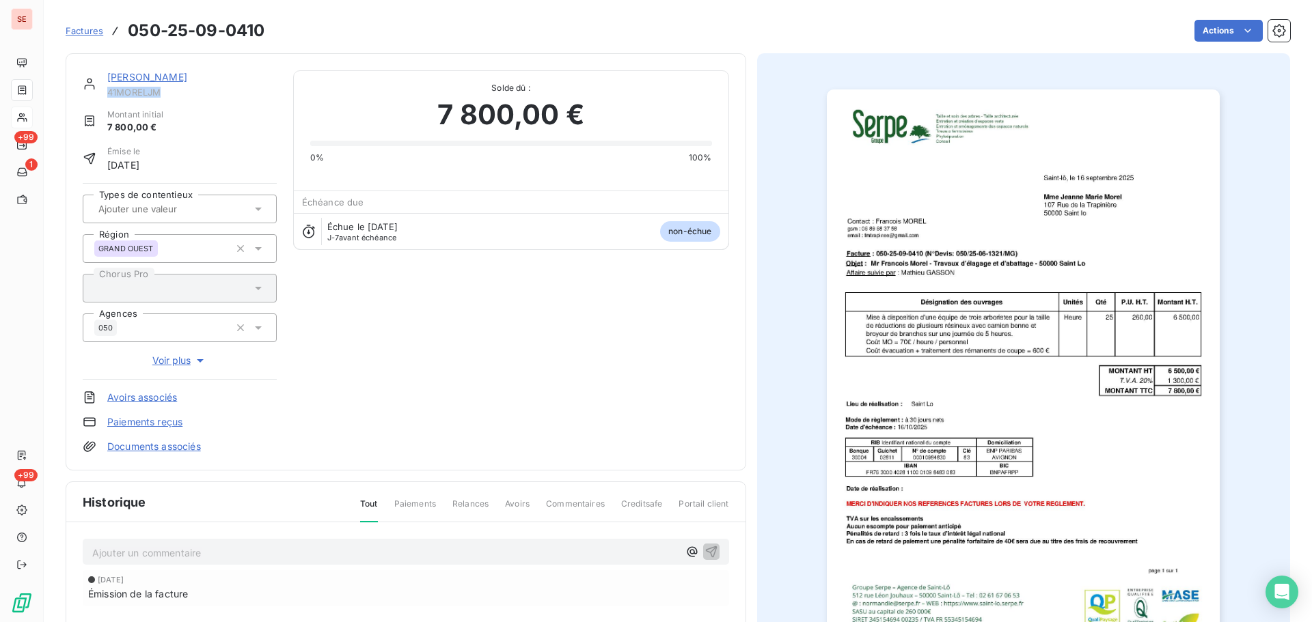
drag, startPoint x: 172, startPoint y: 93, endPoint x: 107, endPoint y: 96, distance: 65.0
click at [107, 96] on span "41MORELJM" at bounding box center [191, 92] width 169 height 11
copy span "41MORELJM"
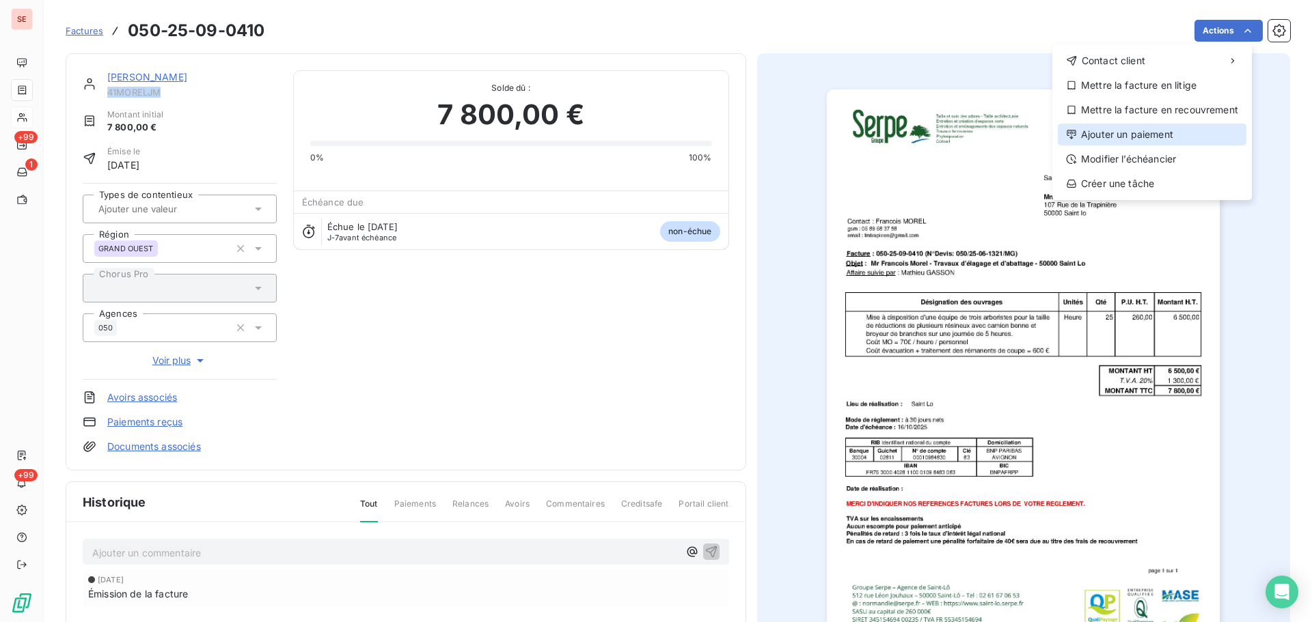
click at [1185, 131] on div "Ajouter un paiement" at bounding box center [1152, 135] width 189 height 22
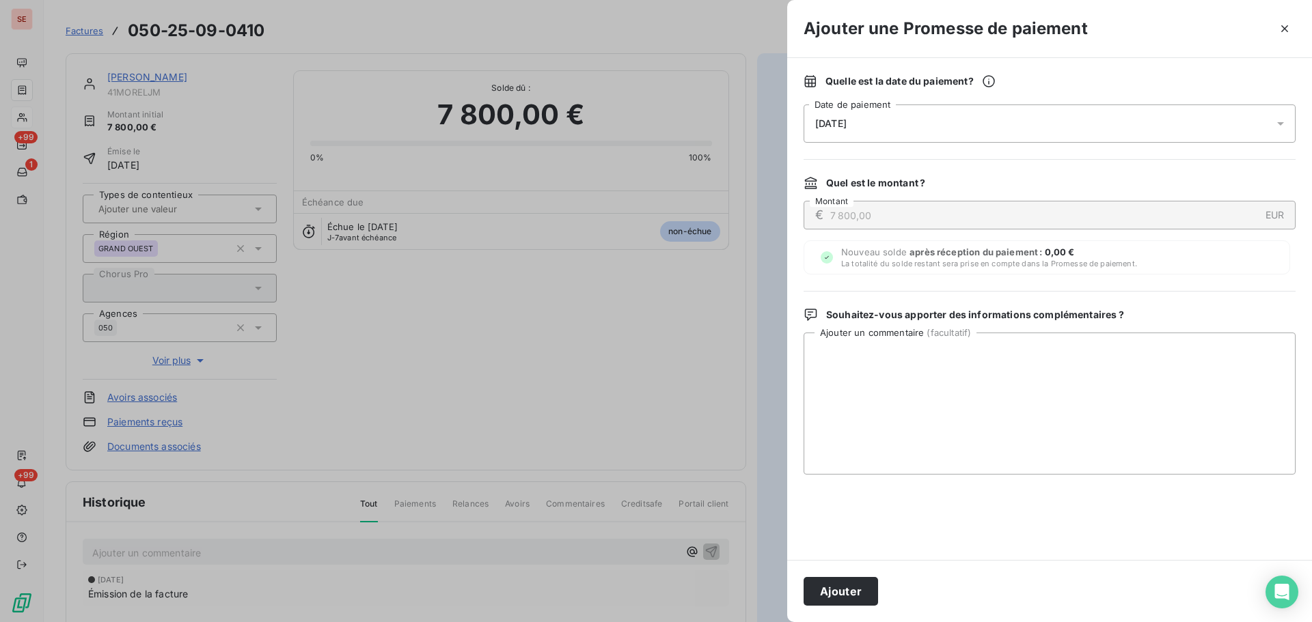
click at [1085, 113] on div "[DATE]" at bounding box center [1050, 124] width 492 height 38
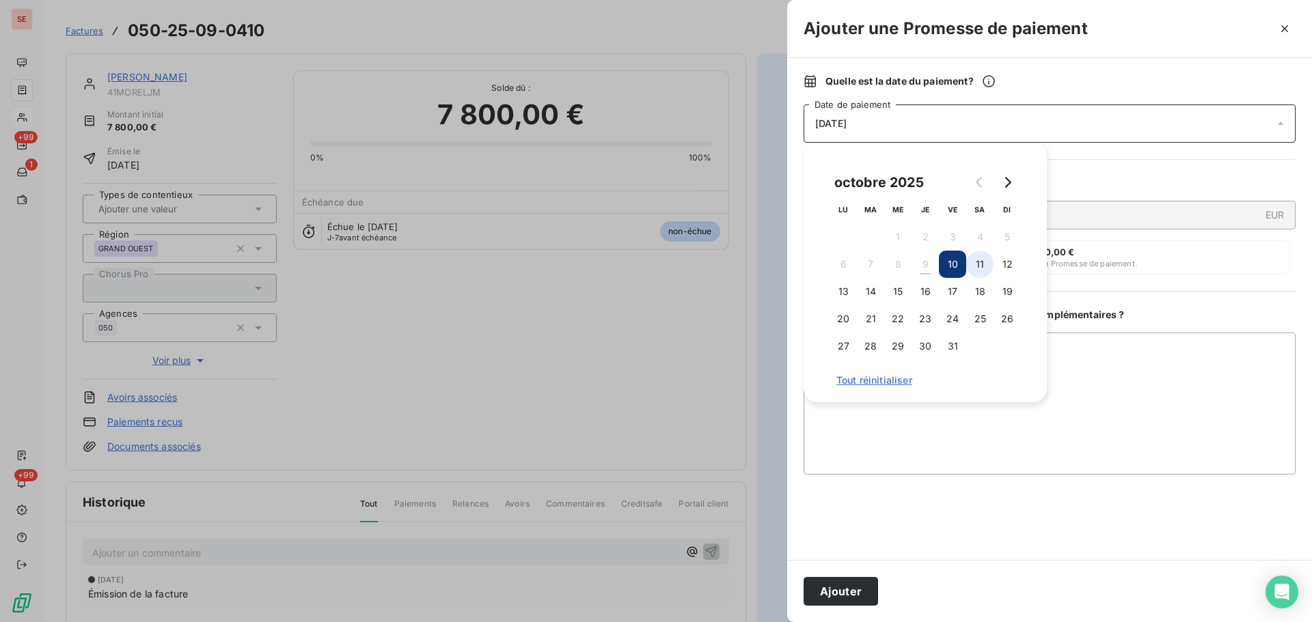
click at [979, 259] on button "11" at bounding box center [979, 264] width 27 height 27
click at [838, 591] on button "Ajouter" at bounding box center [841, 591] width 74 height 29
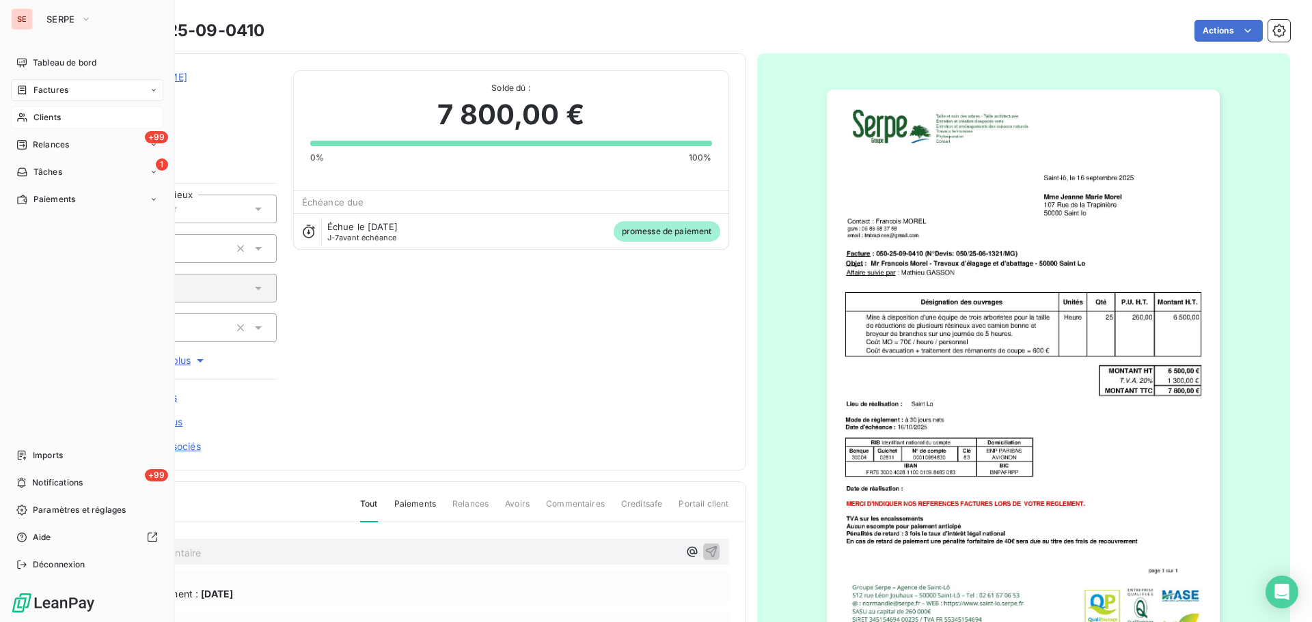
click at [43, 83] on div "Factures" at bounding box center [87, 90] width 152 height 22
click at [55, 118] on span "Factures" at bounding box center [50, 117] width 35 height 12
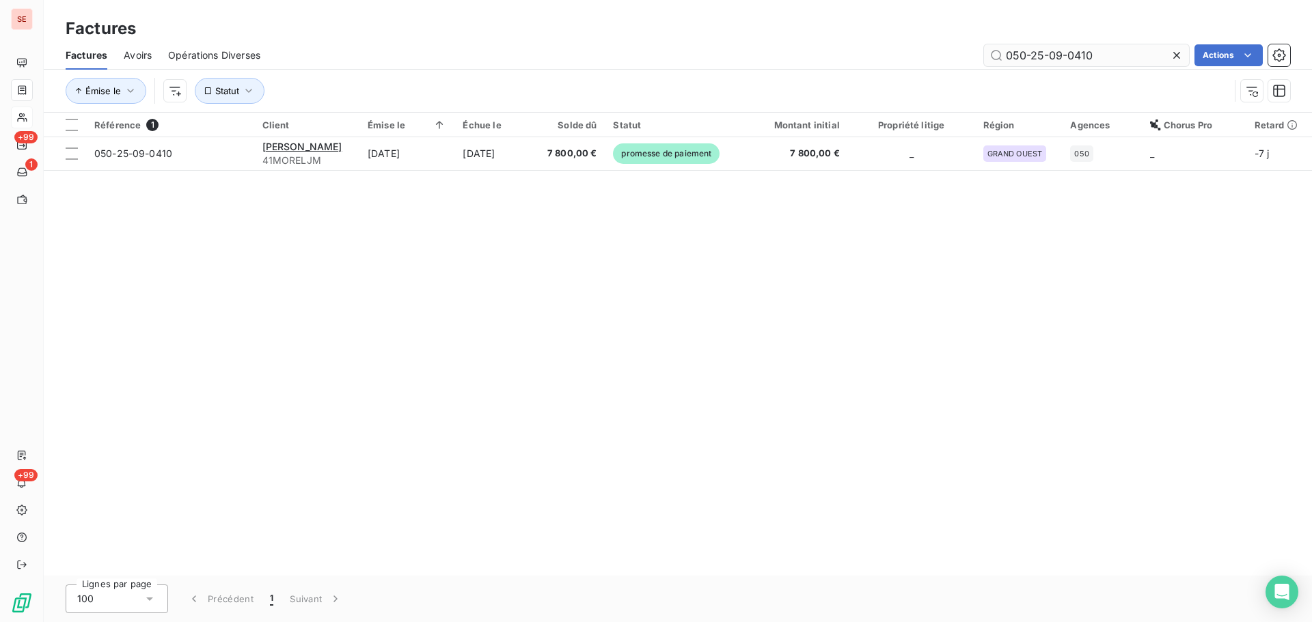
click at [1121, 47] on input "050-25-09-0410" at bounding box center [1086, 55] width 205 height 22
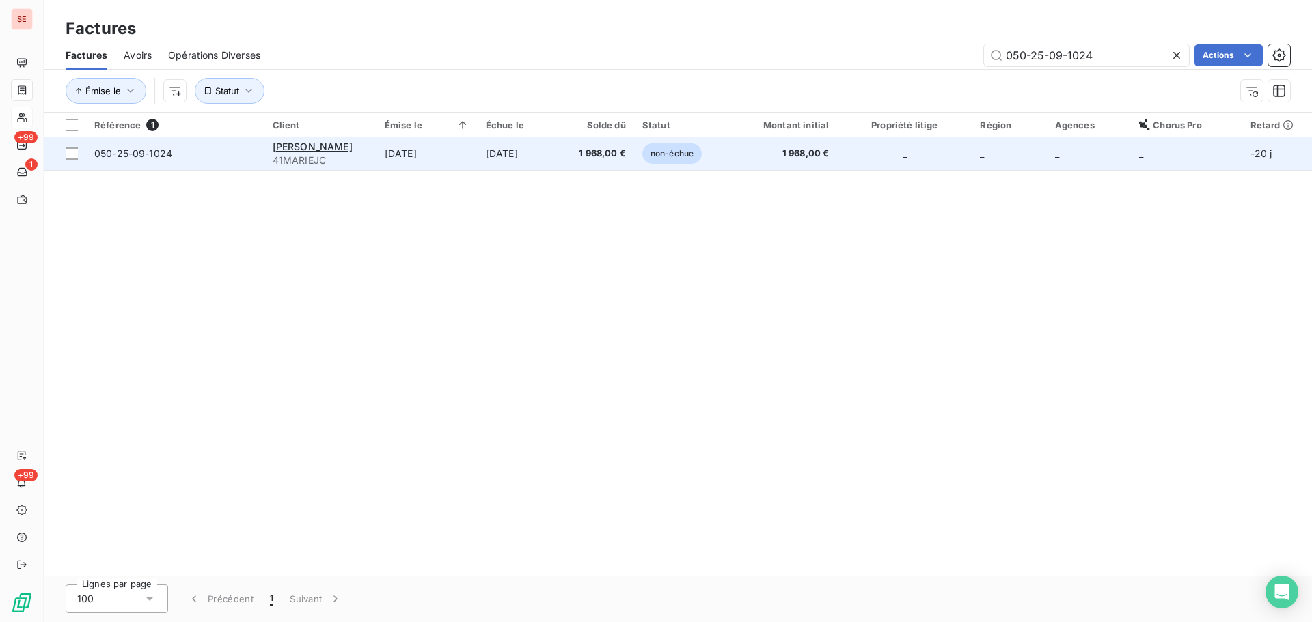
type input "050-25-09-1024"
click at [502, 162] on td "[DATE]" at bounding box center [519, 153] width 83 height 33
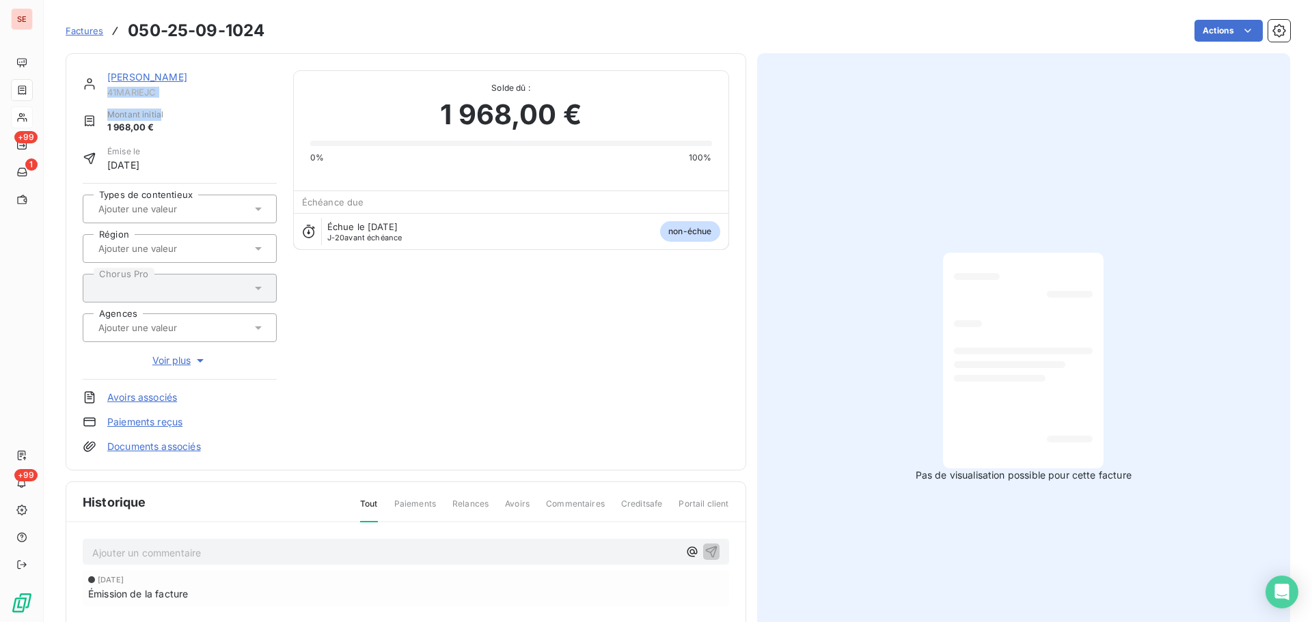
drag, startPoint x: 162, startPoint y: 98, endPoint x: 105, endPoint y: 94, distance: 57.6
click at [105, 94] on div "[PERSON_NAME] 41MARIEJC Montant initial 1 968,00 € Émise le [DATE] Types de con…" at bounding box center [180, 261] width 194 height 383
click at [148, 93] on span "41MARIEJC" at bounding box center [191, 92] width 169 height 11
drag, startPoint x: 164, startPoint y: 91, endPoint x: 109, endPoint y: 91, distance: 54.7
click at [109, 91] on span "41MARIEJC" at bounding box center [191, 92] width 169 height 11
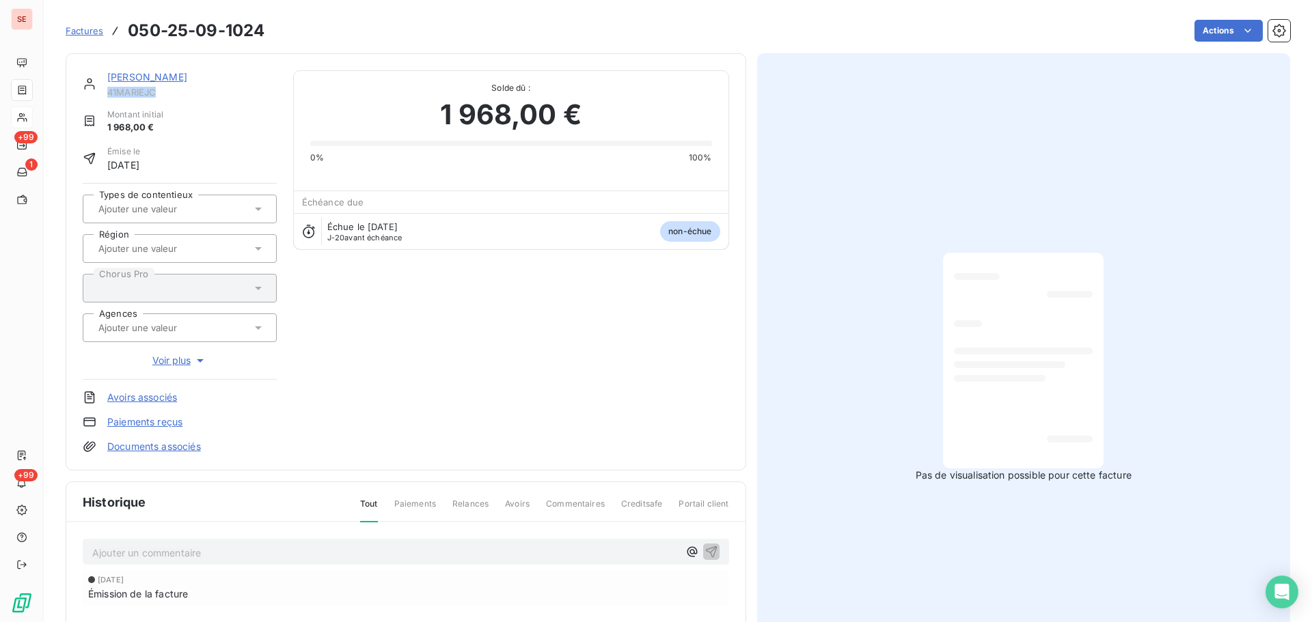
copy span "41MARIEJC"
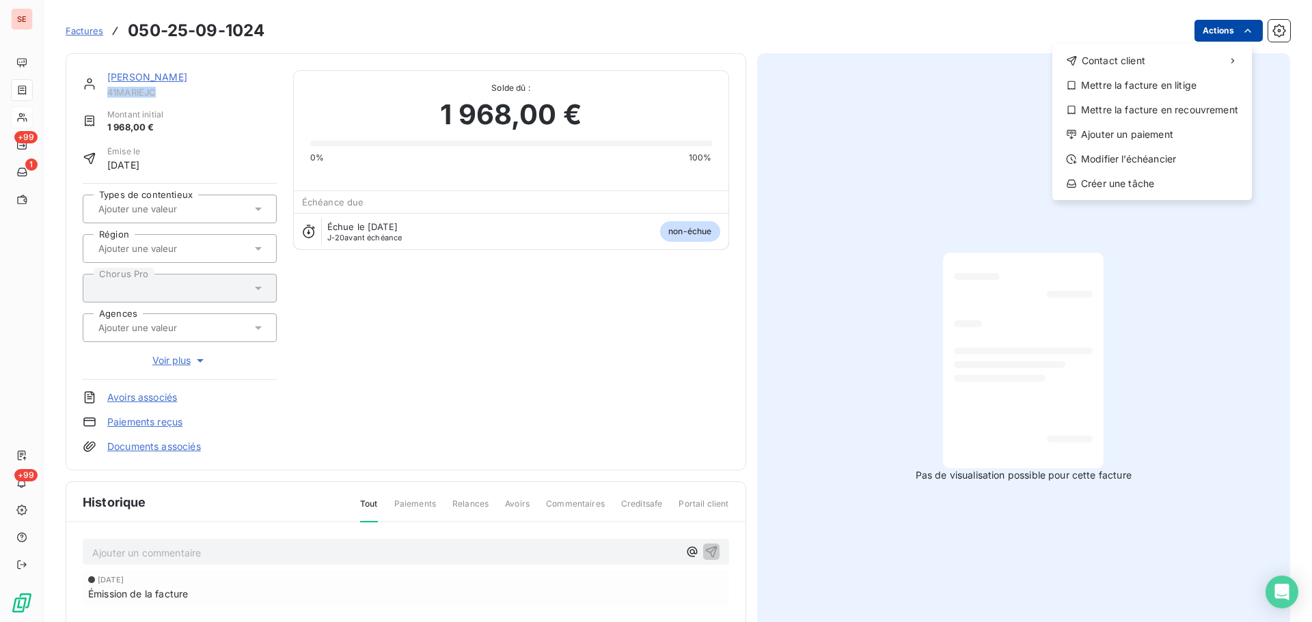
click at [1207, 40] on html "SE +99 1 +99 Factures [PHONE_NUMBER] Actions Contact client Mettre la facture e…" at bounding box center [656, 311] width 1312 height 622
click at [1168, 137] on div "Ajouter un paiement" at bounding box center [1152, 135] width 189 height 22
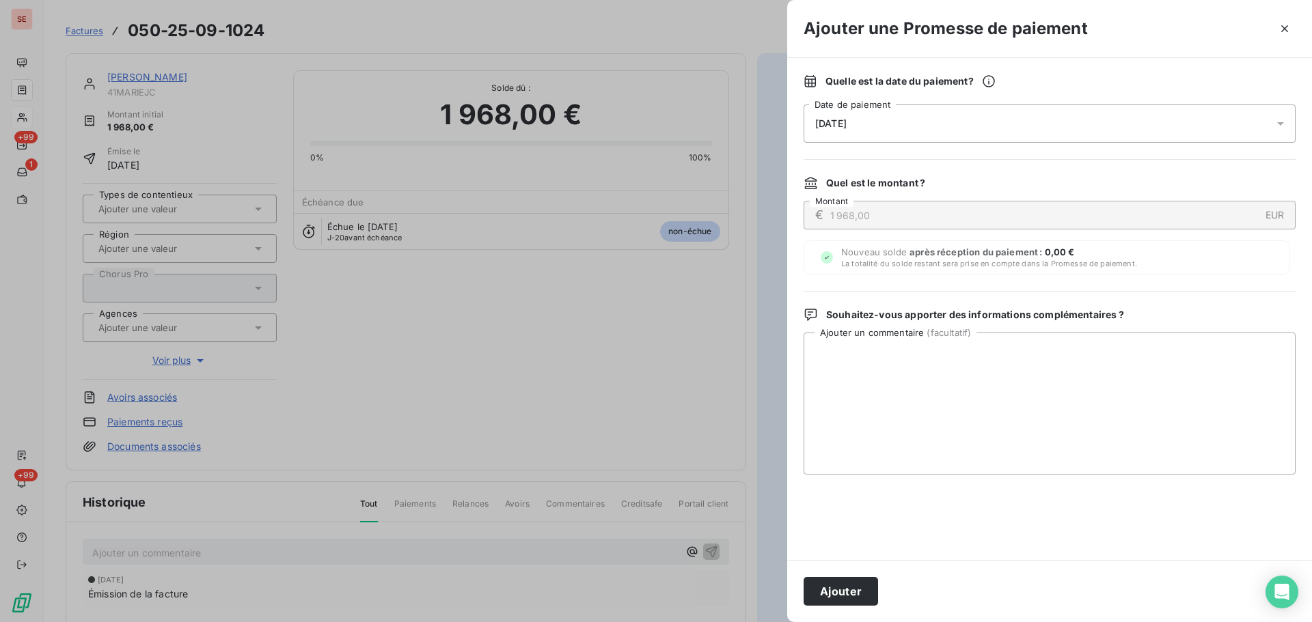
click at [1022, 109] on div "[DATE]" at bounding box center [1050, 124] width 492 height 38
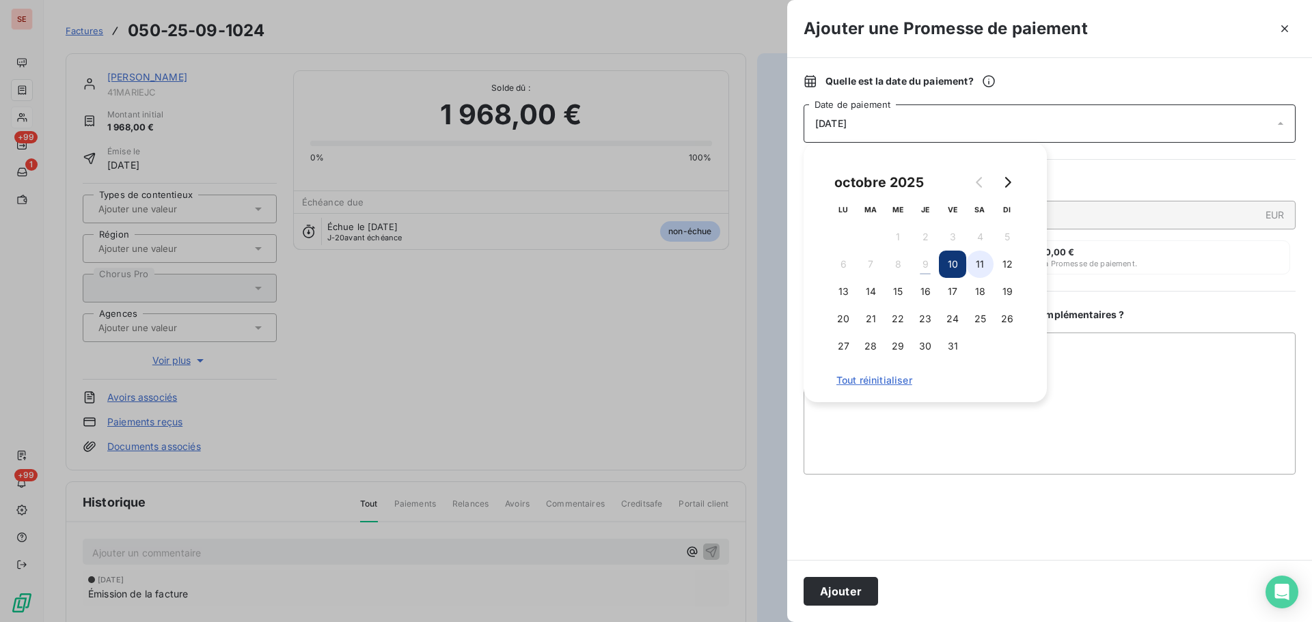
click at [983, 261] on button "11" at bounding box center [979, 264] width 27 height 27
click at [833, 594] on button "Ajouter" at bounding box center [841, 591] width 74 height 29
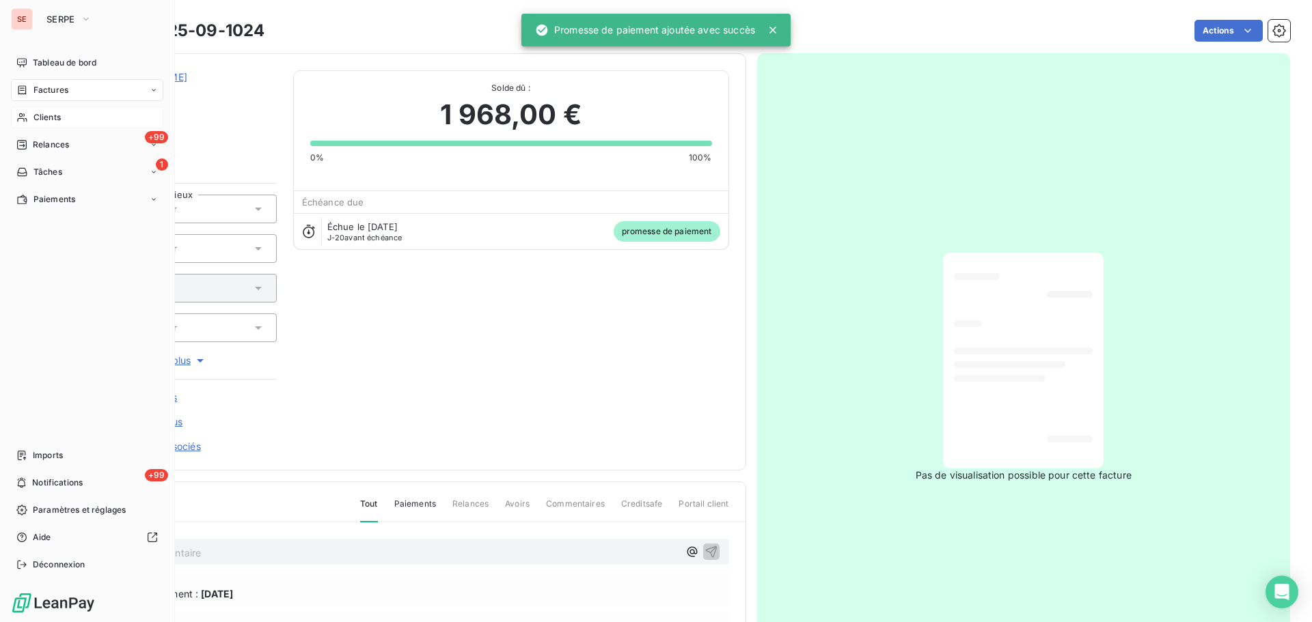
click at [41, 102] on nav "Tableau de bord Factures Clients +99 Relances 1 Tâches Paiements" at bounding box center [87, 131] width 152 height 159
click at [65, 90] on span "Factures" at bounding box center [50, 90] width 35 height 12
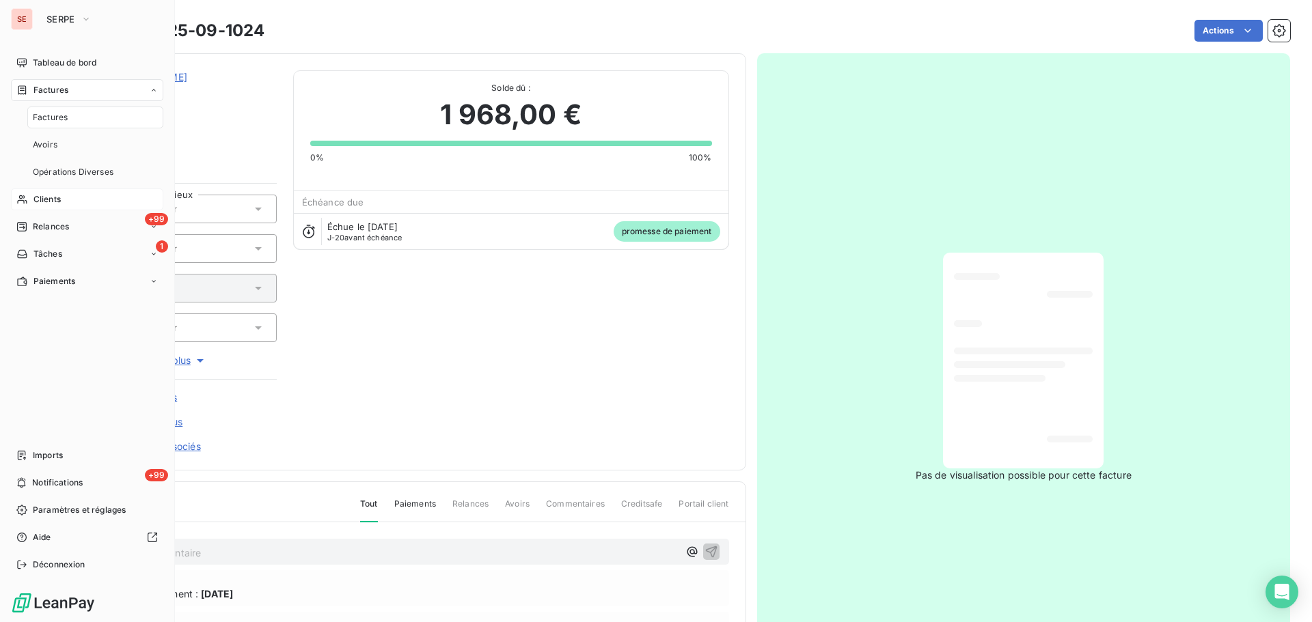
click at [69, 119] on div "Factures" at bounding box center [95, 118] width 136 height 22
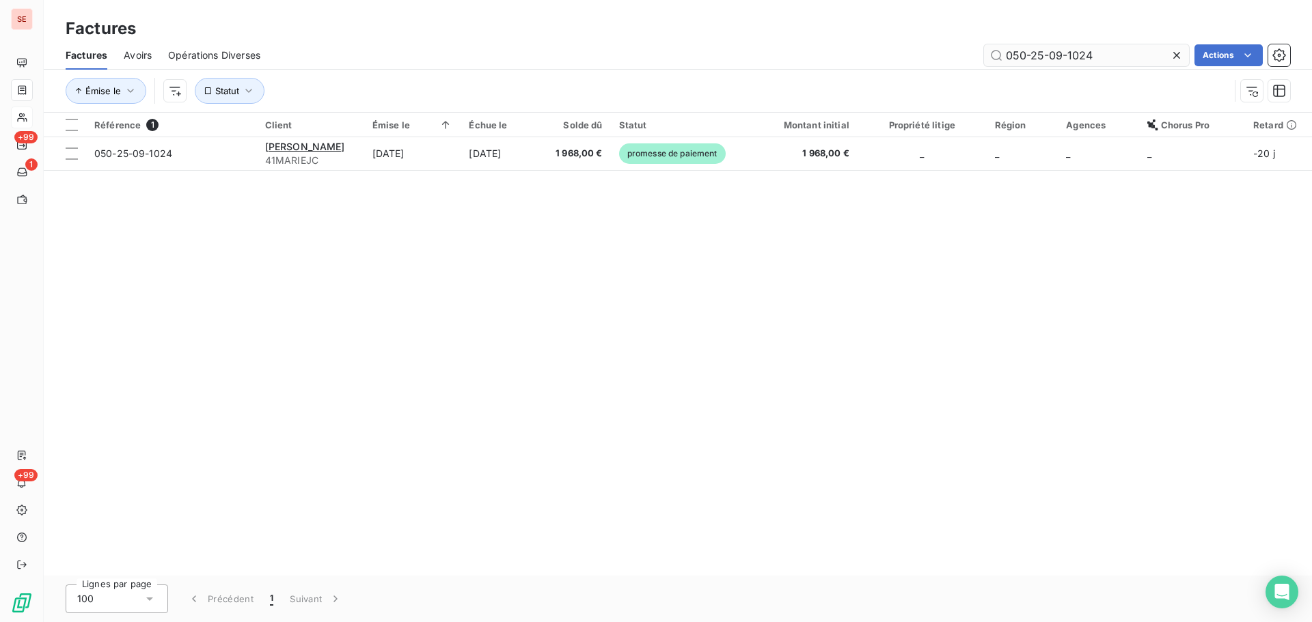
click at [1083, 61] on input "050-25-09-1024" at bounding box center [1086, 55] width 205 height 22
drag, startPoint x: 1083, startPoint y: 61, endPoint x: 1077, endPoint y: 57, distance: 7.4
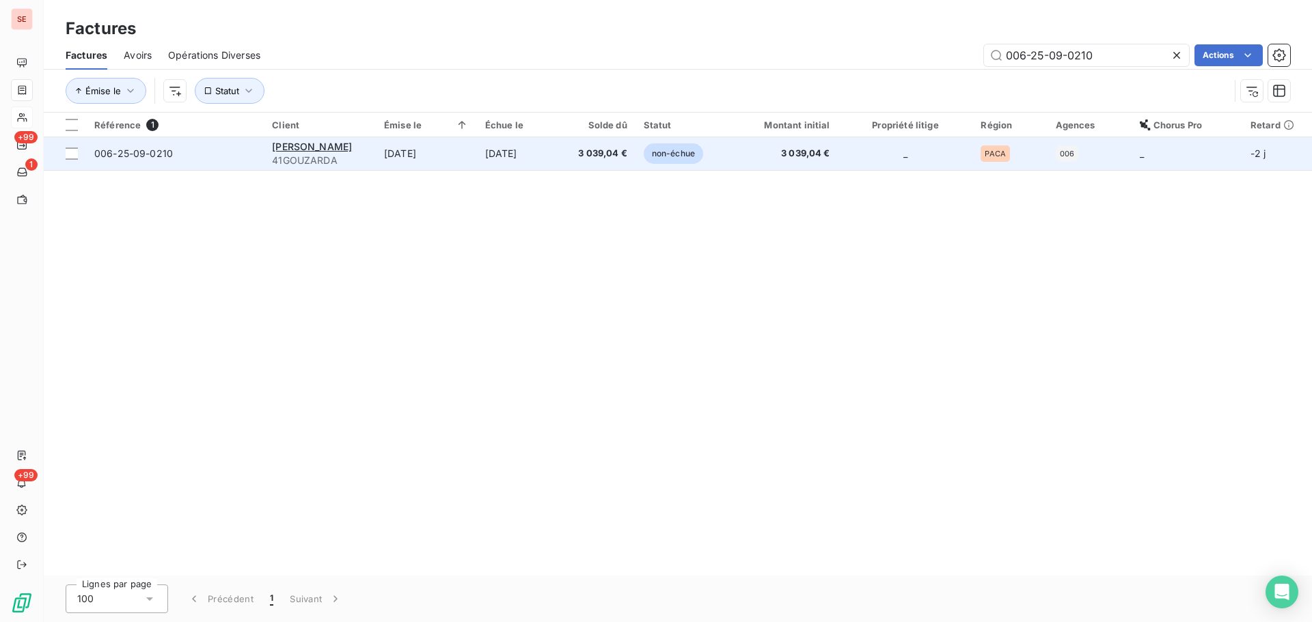
type input "006-25-09-0210"
click at [310, 159] on span "41GOUZARDA" at bounding box center [320, 161] width 96 height 14
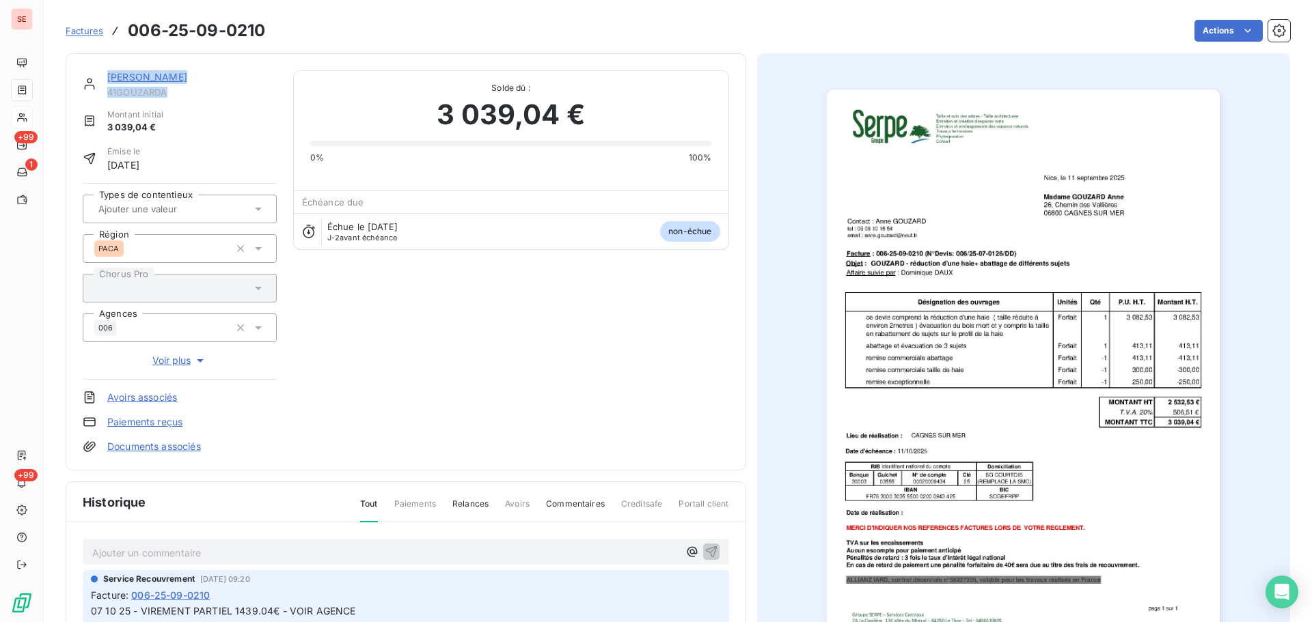
drag, startPoint x: 172, startPoint y: 93, endPoint x: 98, endPoint y: 97, distance: 73.2
click at [98, 97] on div "[PERSON_NAME] 41GOUZARDA" at bounding box center [180, 83] width 194 height 27
click at [135, 99] on div "[PERSON_NAME] 41GOUZARDA Montant initial 3 039,04 € Émise le [DATE] Types de co…" at bounding box center [180, 261] width 194 height 383
click at [135, 94] on span "41GOUZARDA" at bounding box center [191, 92] width 169 height 11
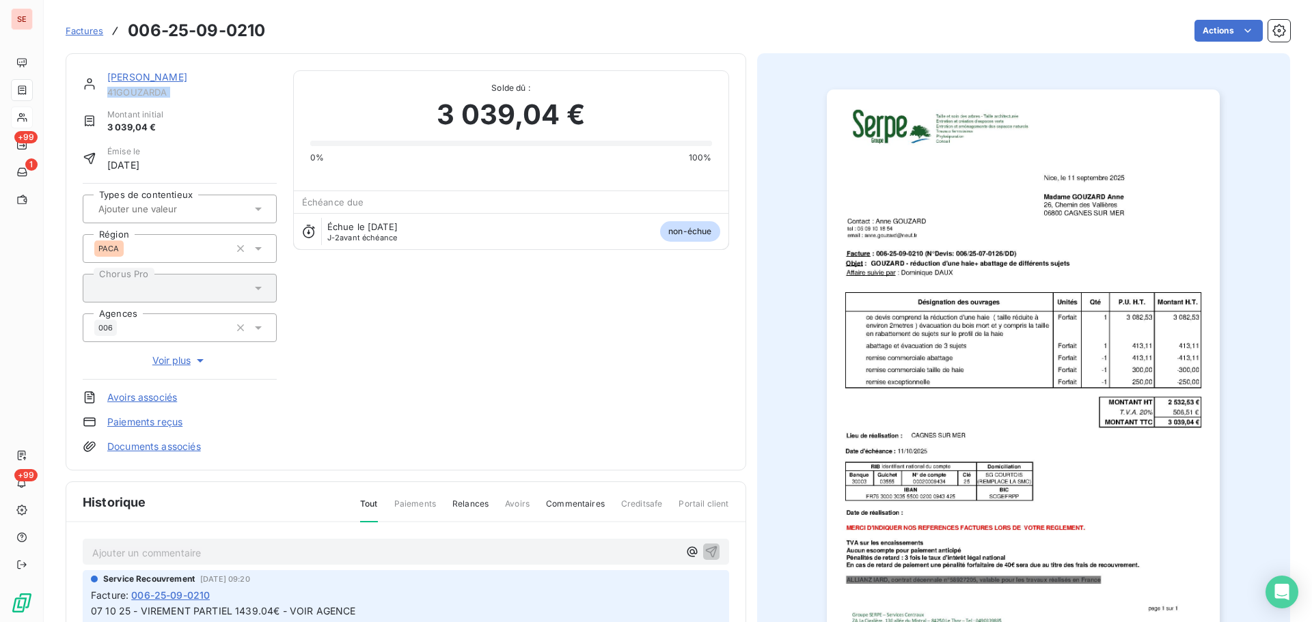
click at [135, 94] on span "41GOUZARDA" at bounding box center [191, 92] width 169 height 11
copy div "41GOUZARDA"
drag, startPoint x: 280, startPoint y: 29, endPoint x: 169, endPoint y: 29, distance: 111.4
click at [131, 23] on div "Factures 006-25-09-0210 Actions" at bounding box center [678, 30] width 1224 height 29
copy section "006-25-09-0210 Actions"
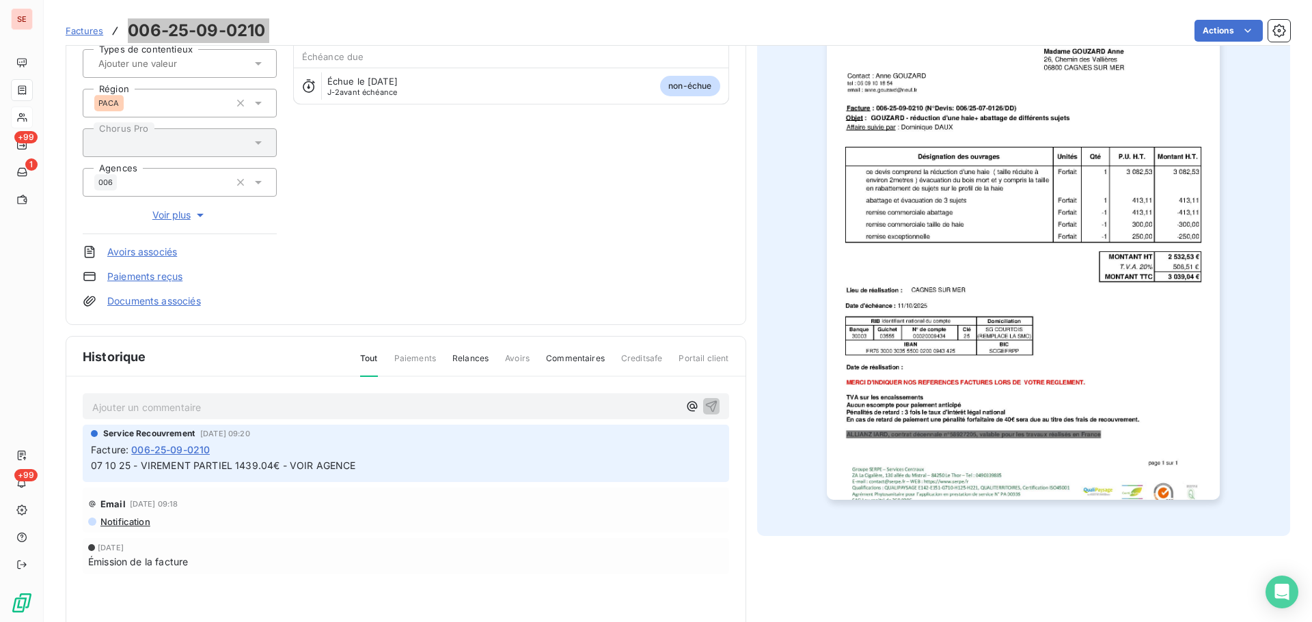
scroll to position [200, 0]
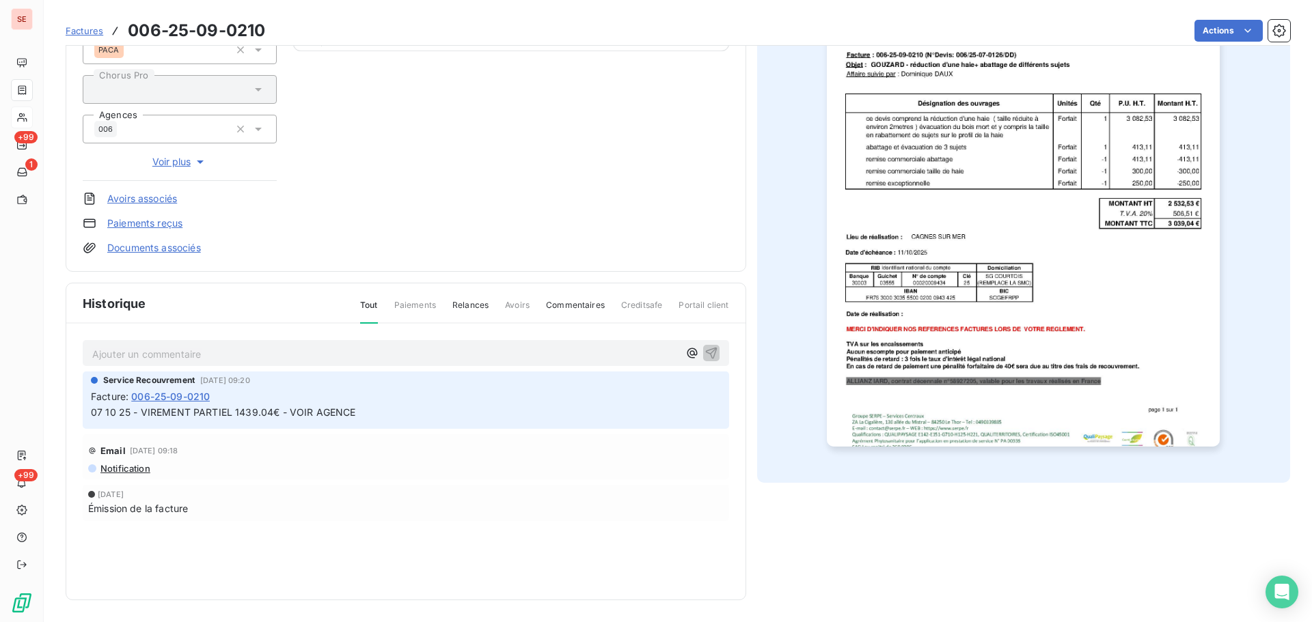
click at [412, 404] on div "07 10 25 - VIREMENT PARTIEL 1439.04€ - VOIR AGENCE" at bounding box center [406, 412] width 630 height 17
click at [245, 358] on p "Ajouter un commentaire ﻿" at bounding box center [385, 354] width 586 height 17
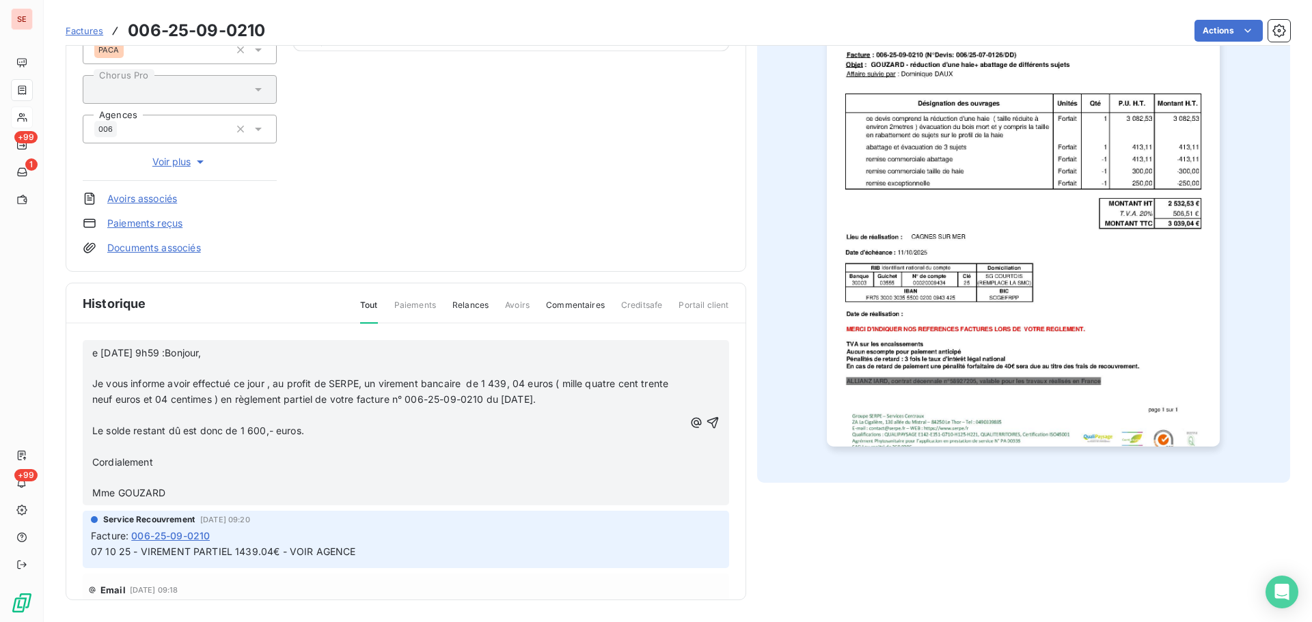
click at [106, 361] on p "e [DATE] 9h59 :Bonjour," at bounding box center [388, 354] width 592 height 16
click at [100, 353] on span "e [DATE] 9h59 :Bonjour," at bounding box center [146, 353] width 109 height 12
drag, startPoint x: 100, startPoint y: 350, endPoint x: 3, endPoint y: 354, distance: 97.1
click at [3, 354] on div "SE +99 1 +99 Factures 006-25-09-0210 Actions [PERSON_NAME] 41GOUZARDA Montant i…" at bounding box center [656, 311] width 1312 height 622
drag, startPoint x: 341, startPoint y: 549, endPoint x: 72, endPoint y: 559, distance: 268.7
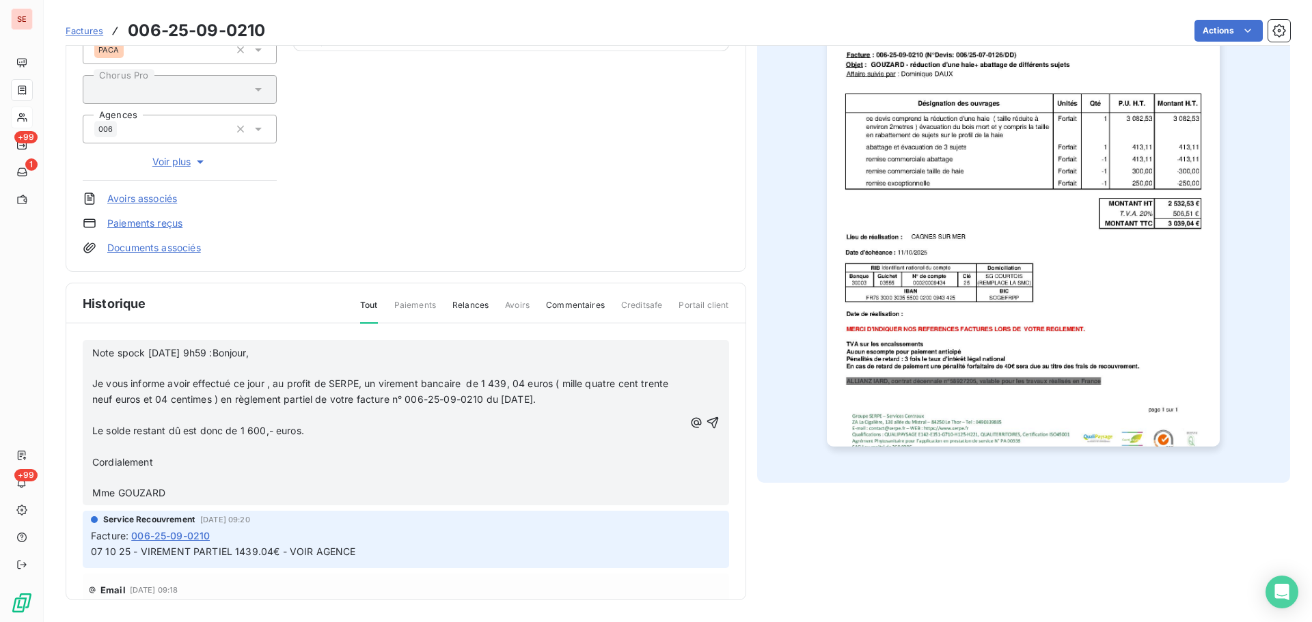
click at [72, 559] on div "Note spock [DATE] 9h59 :Bonjour, ﻿ Je vous informe avoir effectué ce jour , au …" at bounding box center [405, 482] width 679 height 316
copy span "07 10 25 - VIREMENT PARTIEL 1439.04€ - VOIR AGENCE"
click at [90, 354] on div "Note spock [DATE] 9h59 :Bonjour, ﻿ Je vous informe avoir effectué ce jour , au …" at bounding box center [406, 423] width 646 height 166
click at [94, 355] on span "Note spock [DATE] 9h59 :Bonjour," at bounding box center [170, 353] width 156 height 12
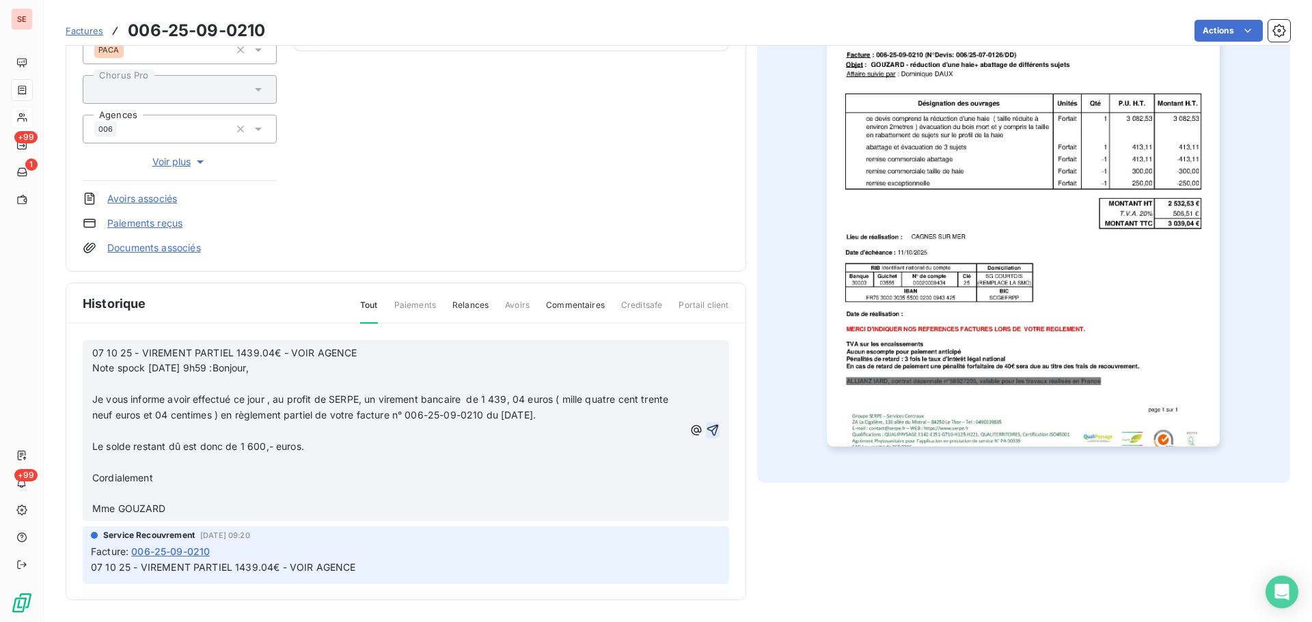
click at [706, 430] on icon "button" at bounding box center [713, 431] width 14 height 14
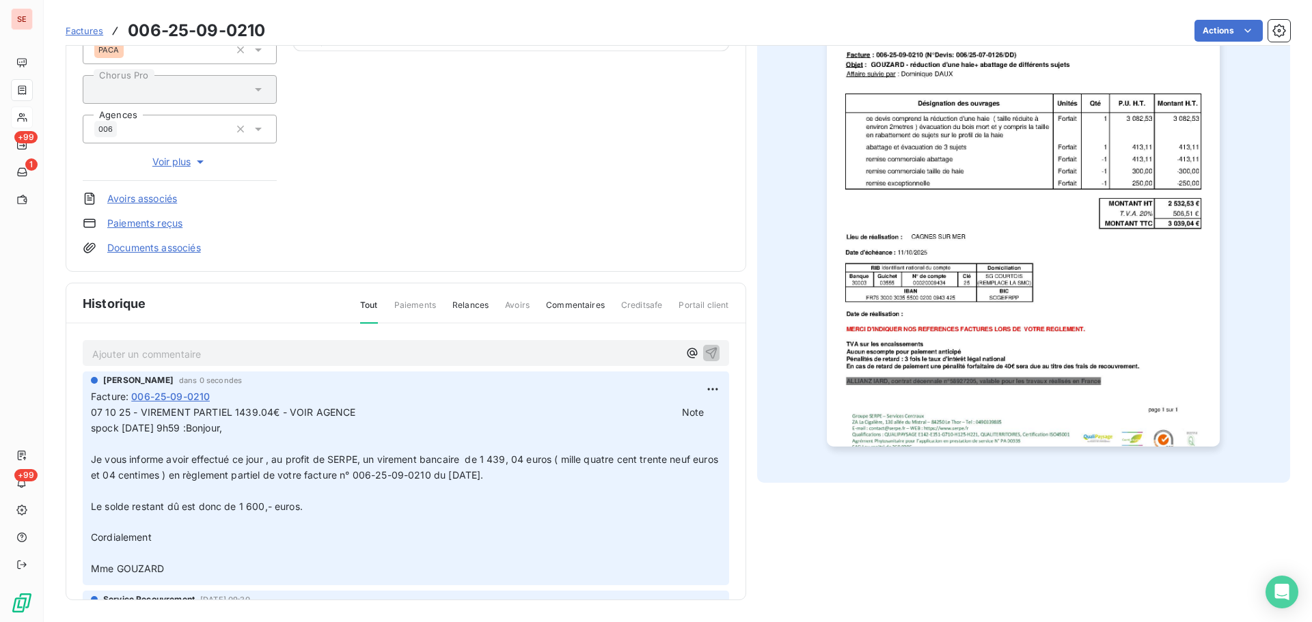
scroll to position [0, 0]
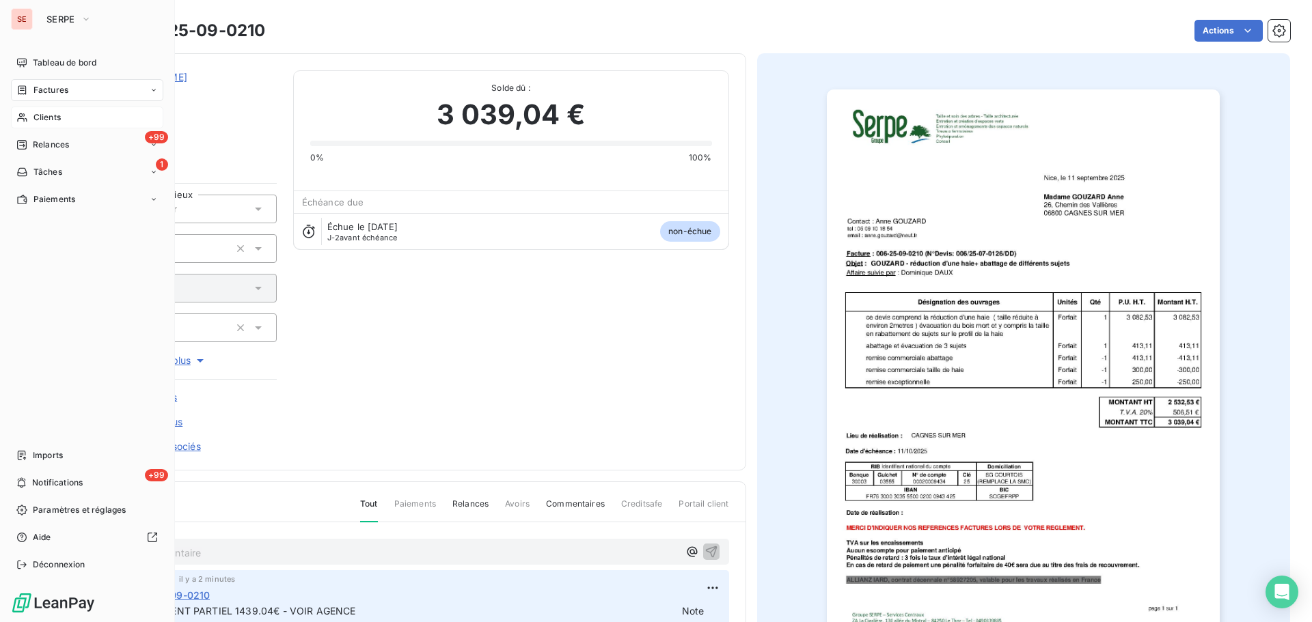
click at [14, 75] on nav "Tableau de bord Factures Clients +99 Relances 1 Tâches Paiements" at bounding box center [87, 131] width 152 height 159
click at [16, 81] on div "Factures" at bounding box center [87, 90] width 152 height 22
click at [90, 91] on div "Factures" at bounding box center [87, 90] width 152 height 22
click at [111, 81] on div "Factures" at bounding box center [87, 90] width 152 height 22
click at [93, 125] on div "Factures" at bounding box center [95, 118] width 136 height 22
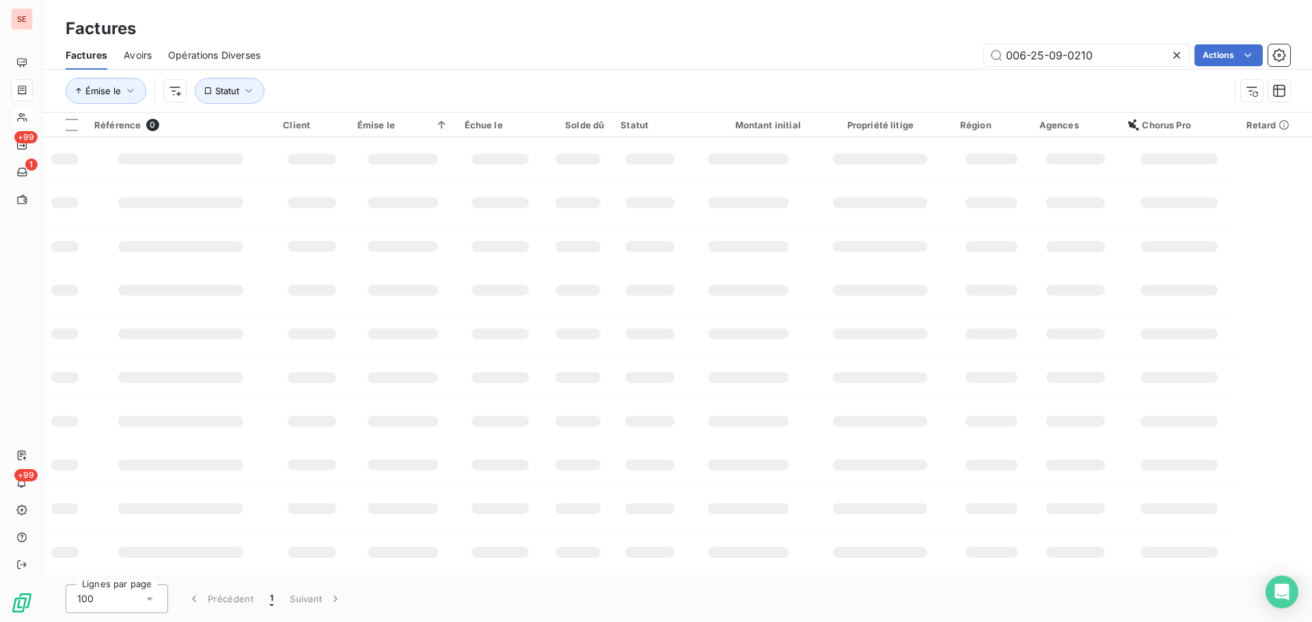
click at [1174, 59] on icon at bounding box center [1177, 56] width 14 height 14
click at [241, 92] on button "Statut" at bounding box center [230, 91] width 70 height 26
click at [174, 92] on html "SE +99 1 +99 Factures Factures Avoirs Opérations Diverses Actions Émise le Stat…" at bounding box center [656, 311] width 1312 height 622
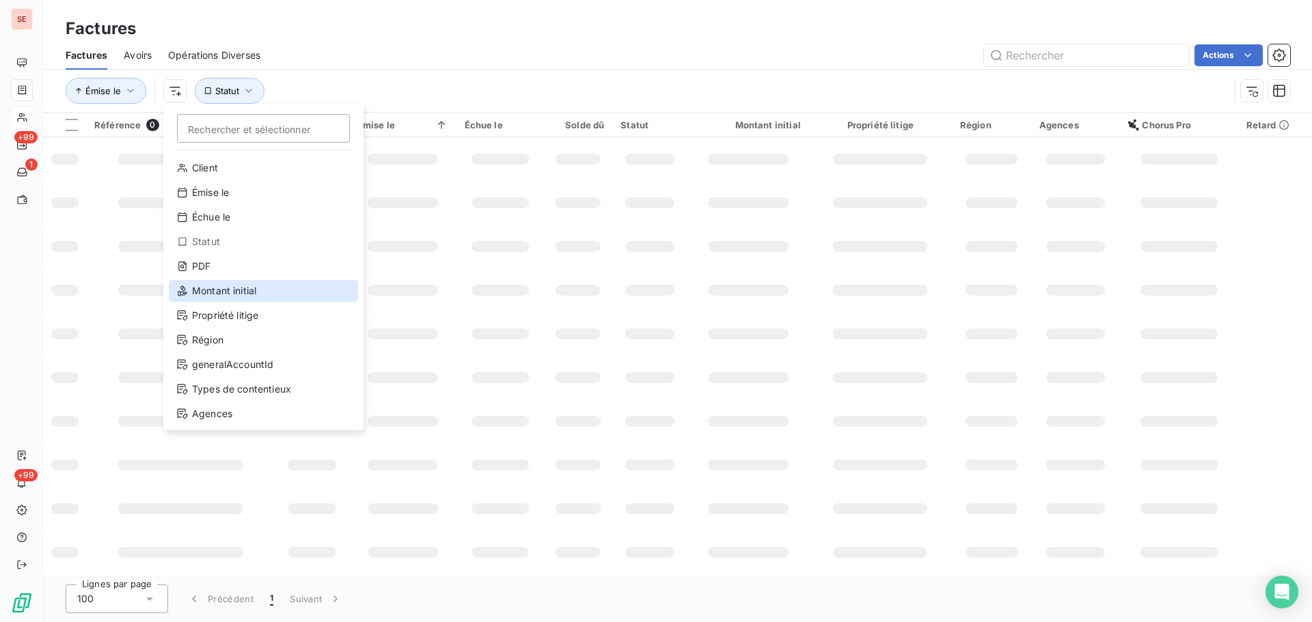
click at [217, 296] on div "Montant initial" at bounding box center [263, 291] width 189 height 22
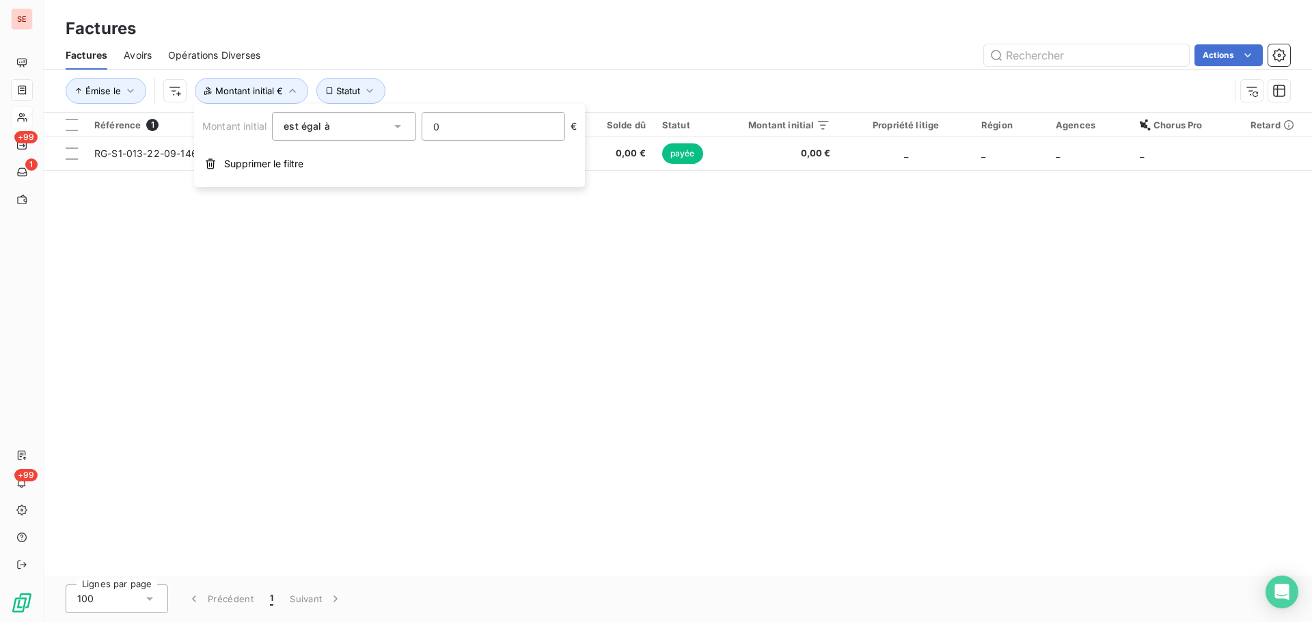
click at [473, 133] on input "0" at bounding box center [493, 126] width 142 height 27
click at [471, 133] on input "0" at bounding box center [493, 126] width 142 height 27
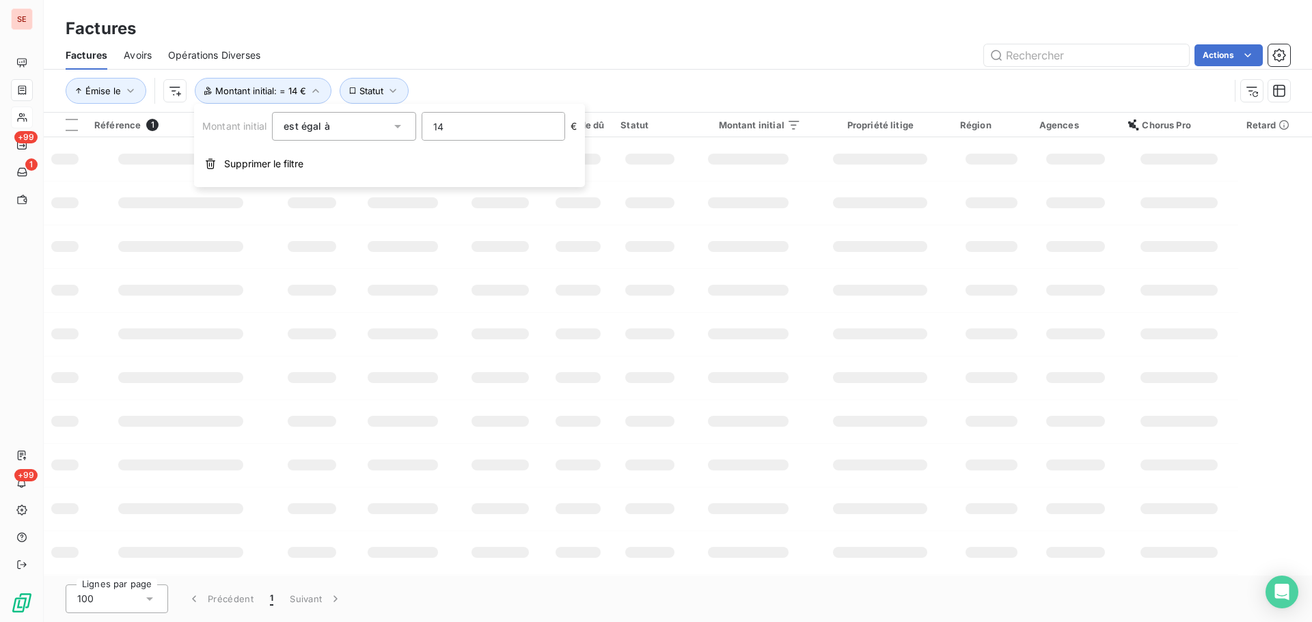
type input "144"
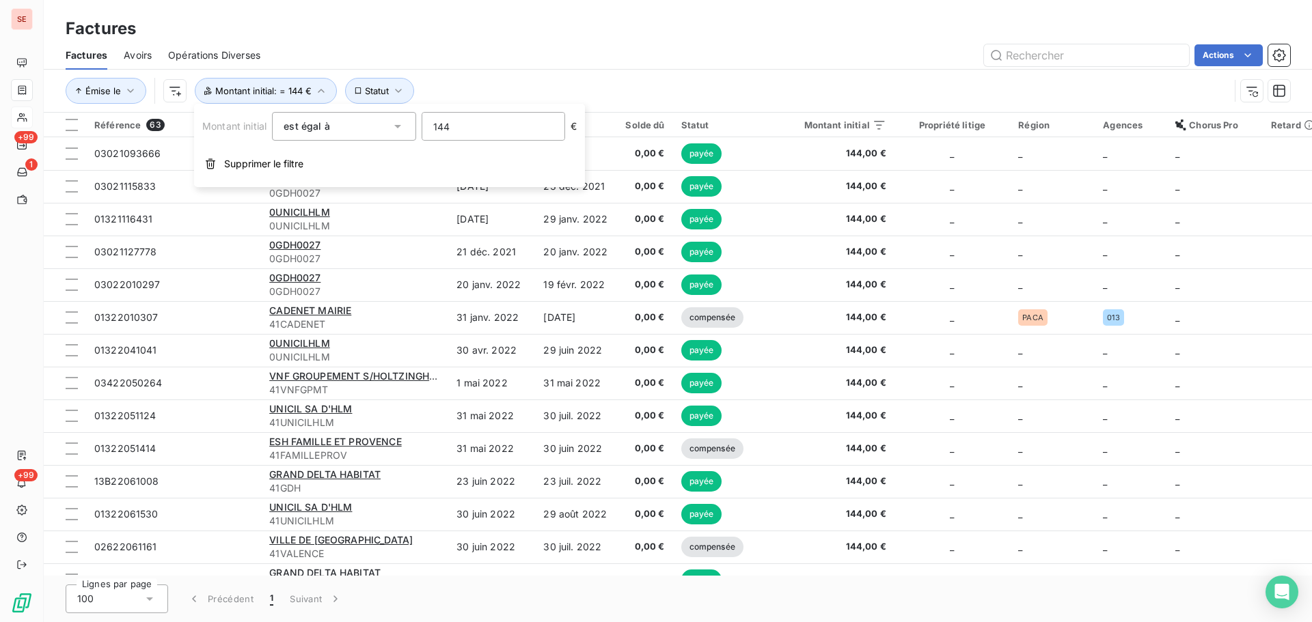
click at [830, 51] on div "Actions" at bounding box center [783, 55] width 1013 height 22
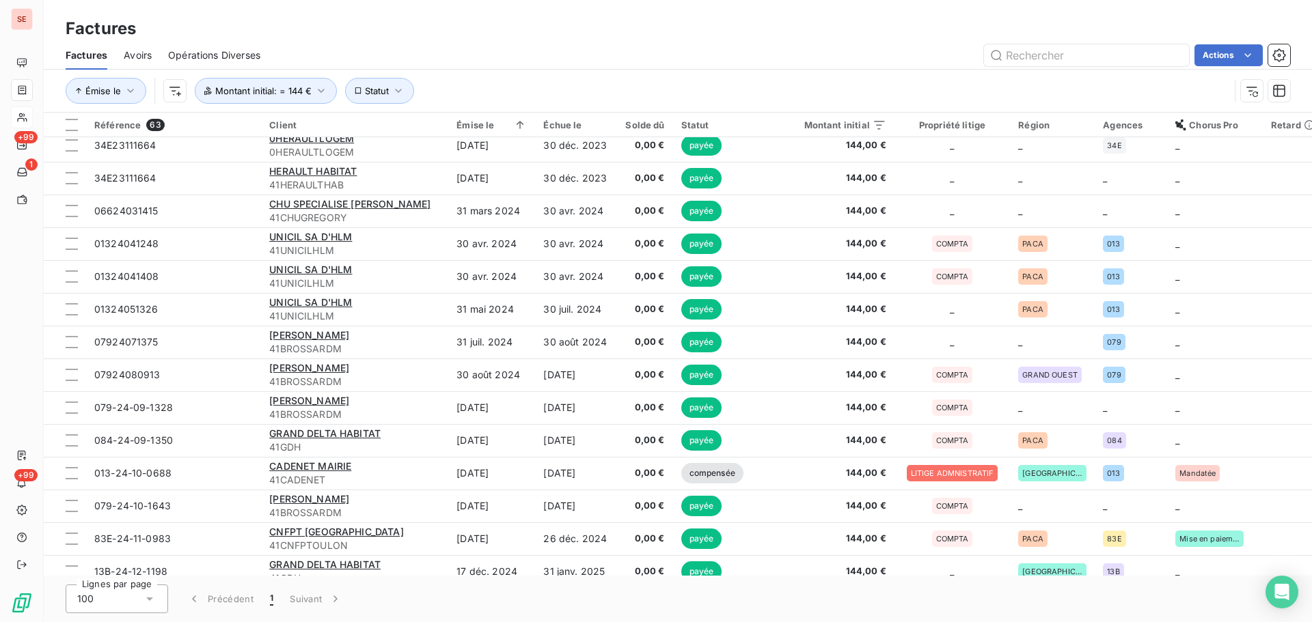
scroll to position [1634, 0]
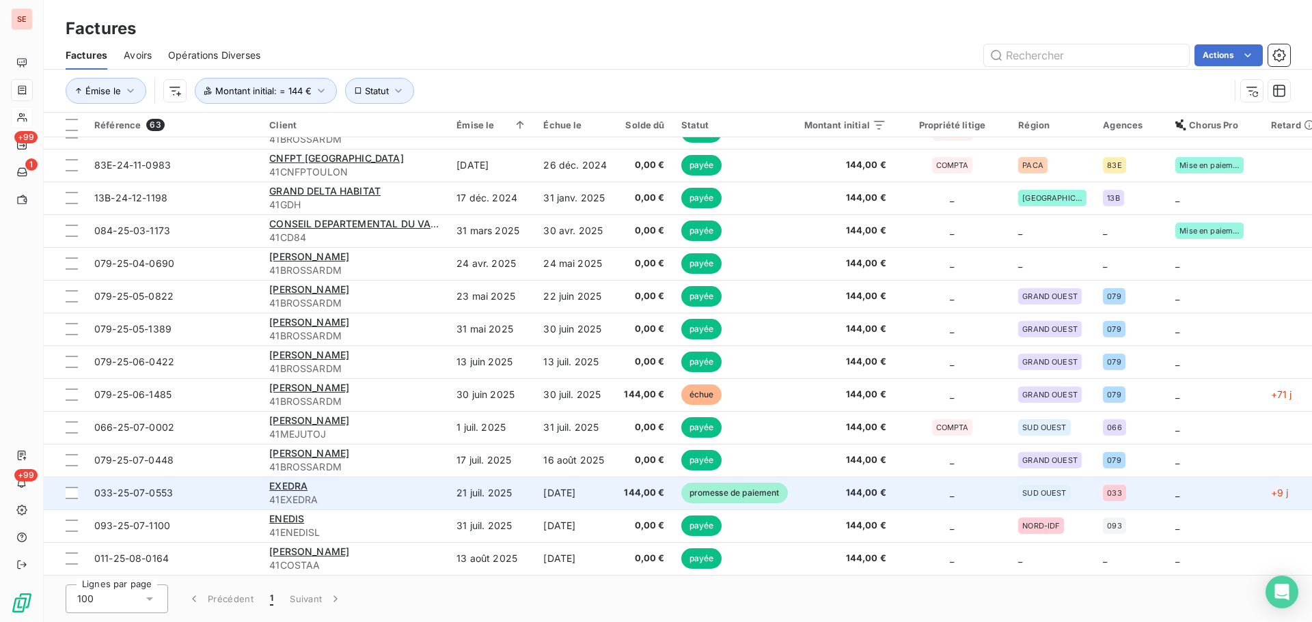
click at [368, 496] on span "41EXEDRA" at bounding box center [354, 500] width 171 height 14
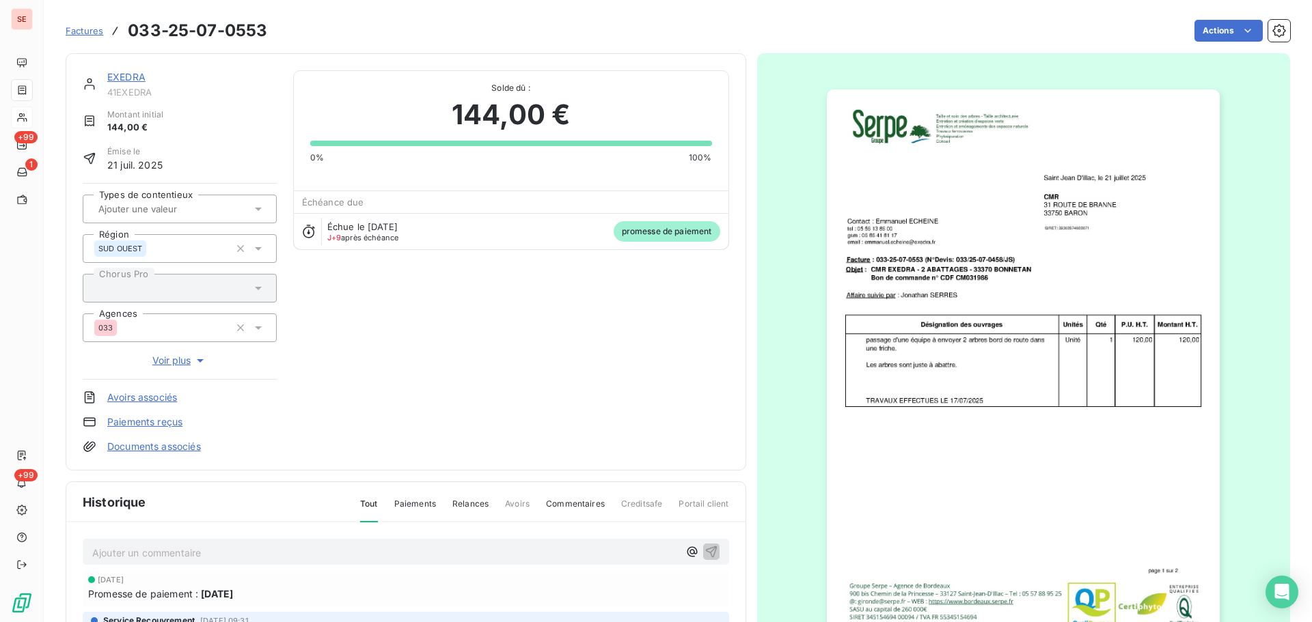
click at [127, 95] on span "41EXEDRA" at bounding box center [191, 92] width 169 height 11
copy div "41EXEDRA"
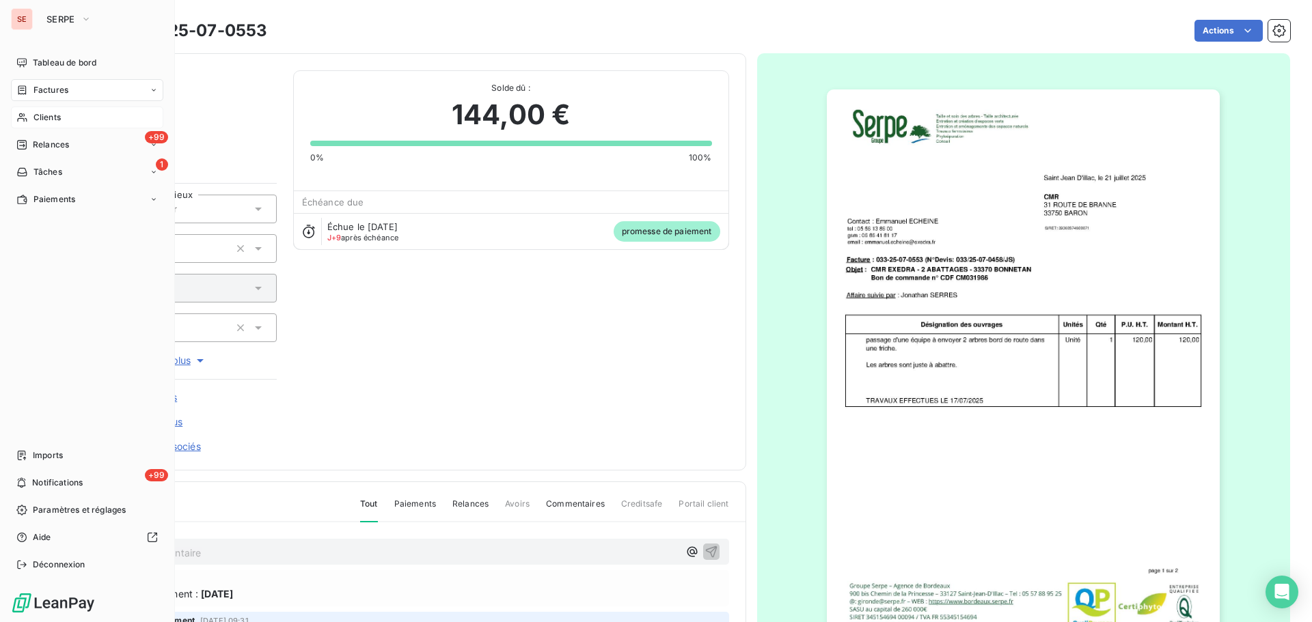
click at [56, 96] on span "Factures" at bounding box center [50, 90] width 35 height 12
click at [53, 118] on span "Clients" at bounding box center [46, 117] width 27 height 12
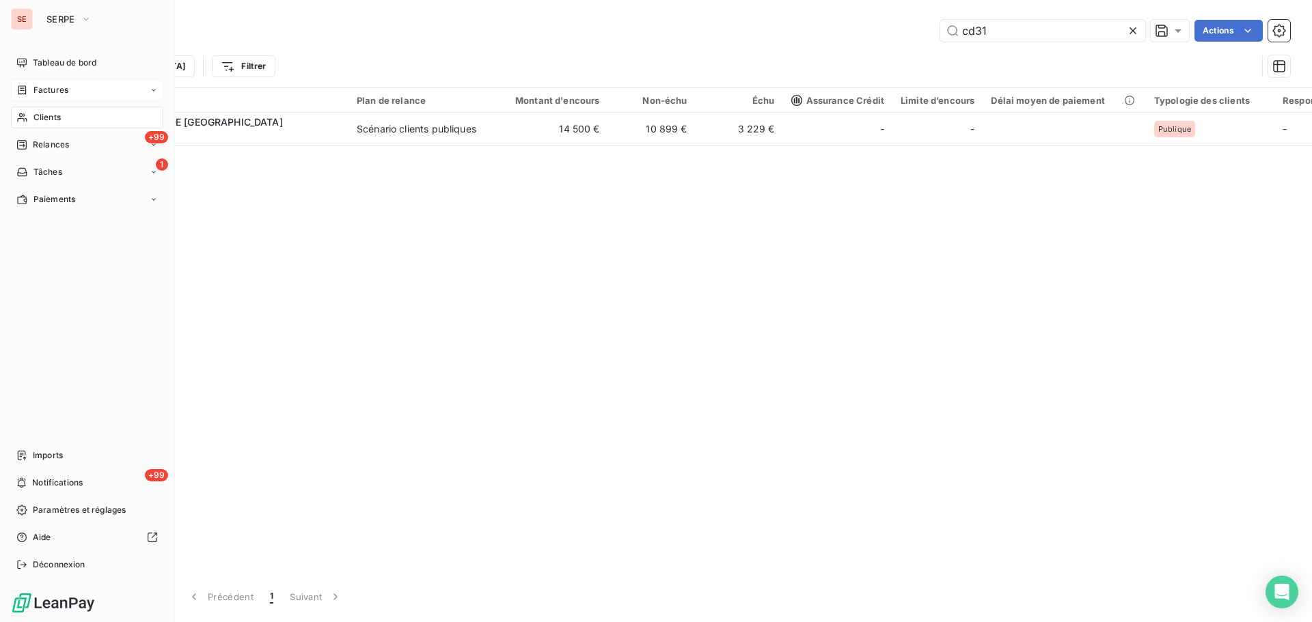
click at [65, 92] on span "Factures" at bounding box center [50, 90] width 35 height 12
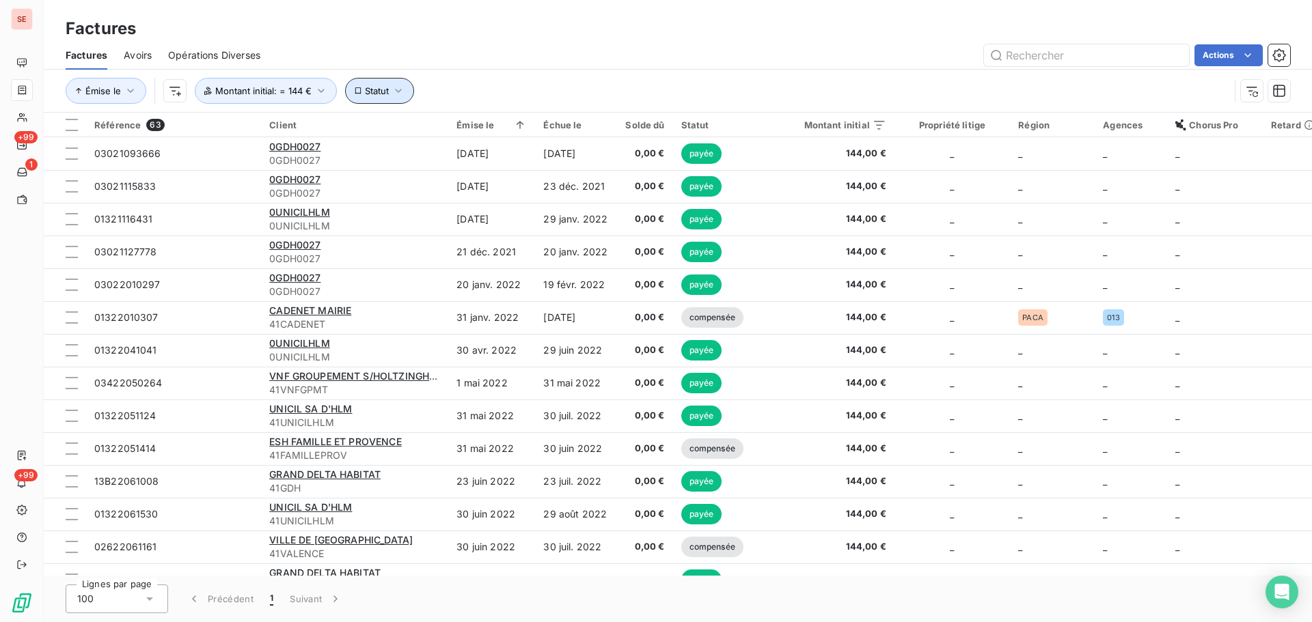
click at [374, 88] on span "Statut" at bounding box center [377, 90] width 24 height 11
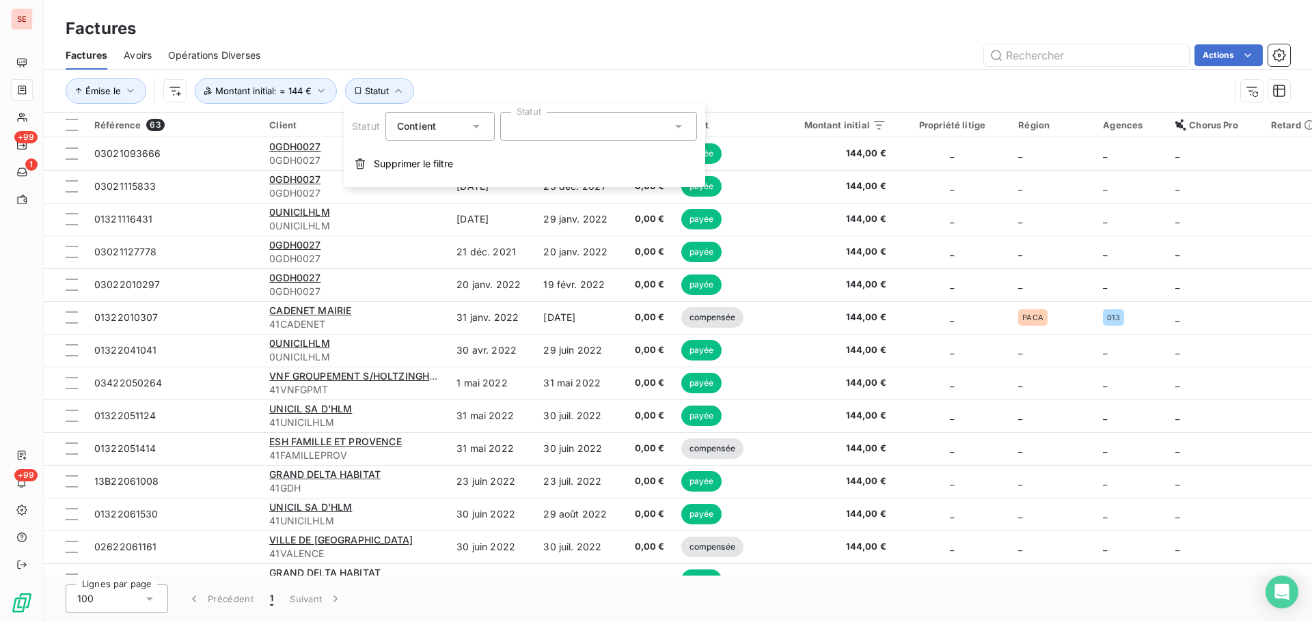
click at [547, 139] on div at bounding box center [598, 126] width 197 height 29
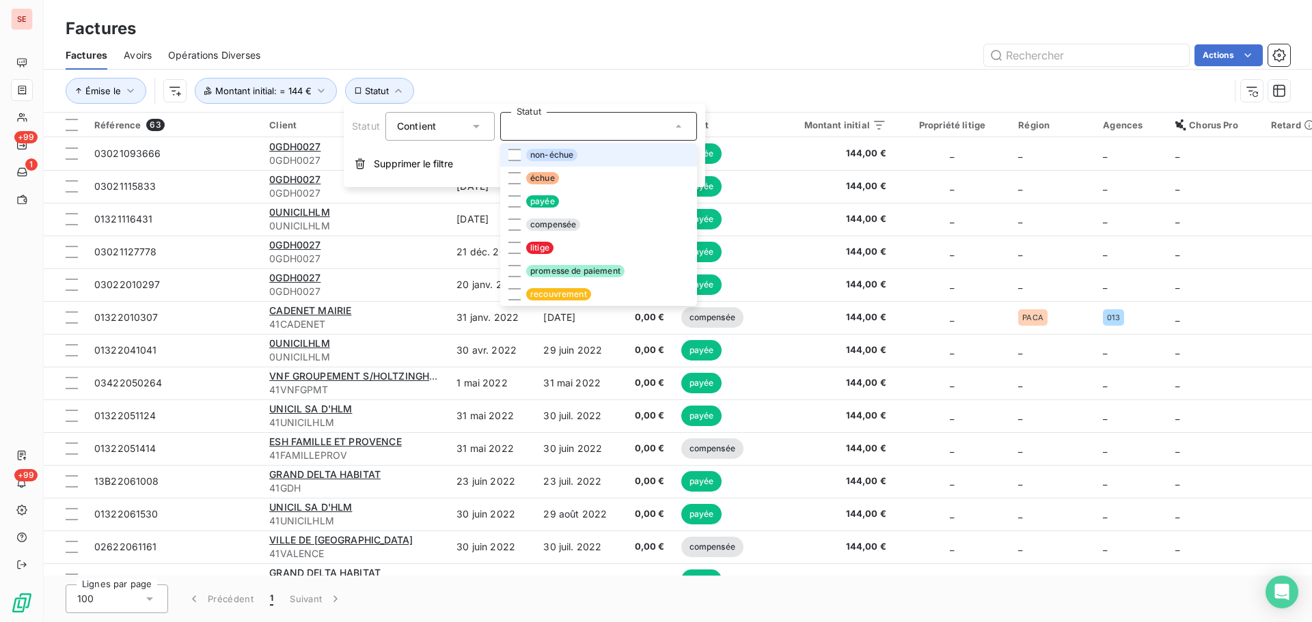
click at [552, 155] on span "non-échue" at bounding box center [551, 155] width 51 height 12
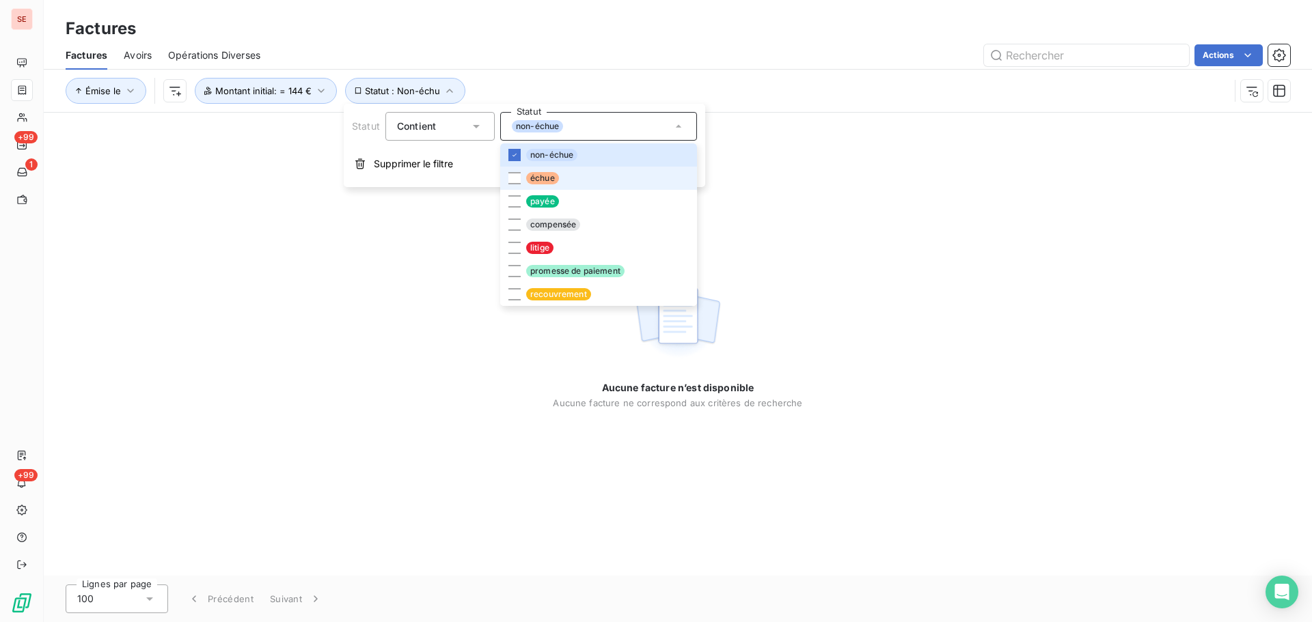
click at [554, 172] on span "échue" at bounding box center [542, 178] width 33 height 12
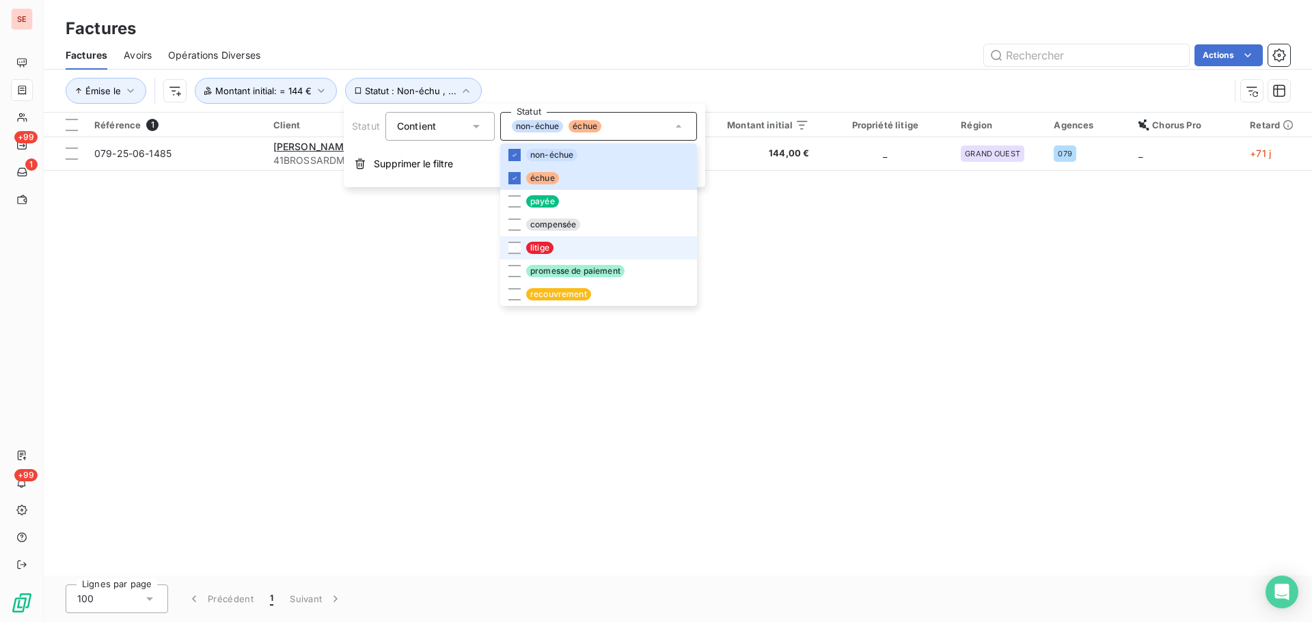
click at [554, 242] on li "litige" at bounding box center [598, 247] width 197 height 23
click at [560, 271] on span "promesse de paiement" at bounding box center [575, 271] width 98 height 12
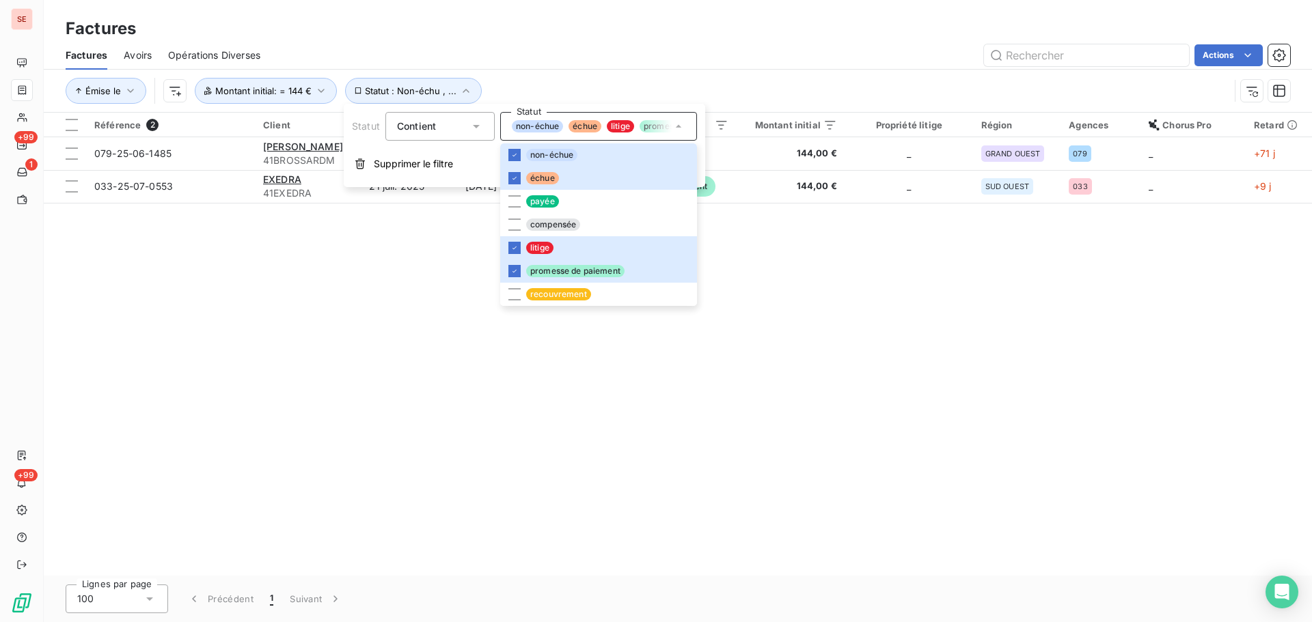
click at [572, 66] on div "Factures Avoirs Opérations Diverses Actions" at bounding box center [678, 55] width 1268 height 29
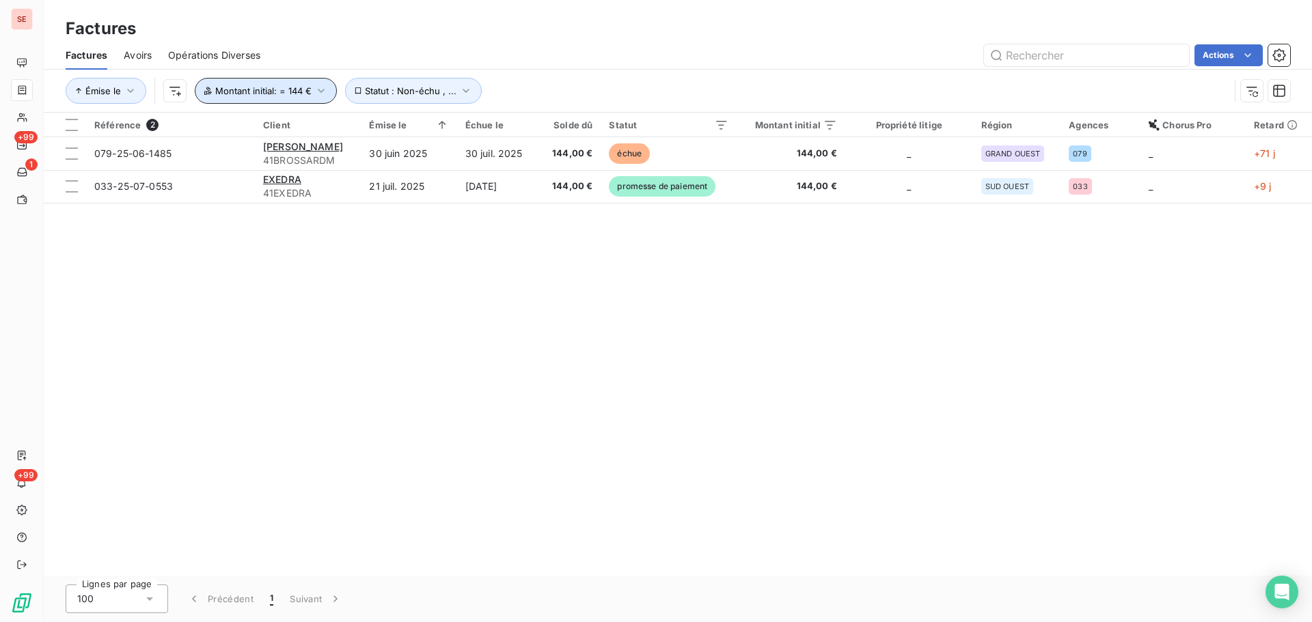
click at [304, 91] on span "Montant initial : = 144 €" at bounding box center [263, 90] width 96 height 11
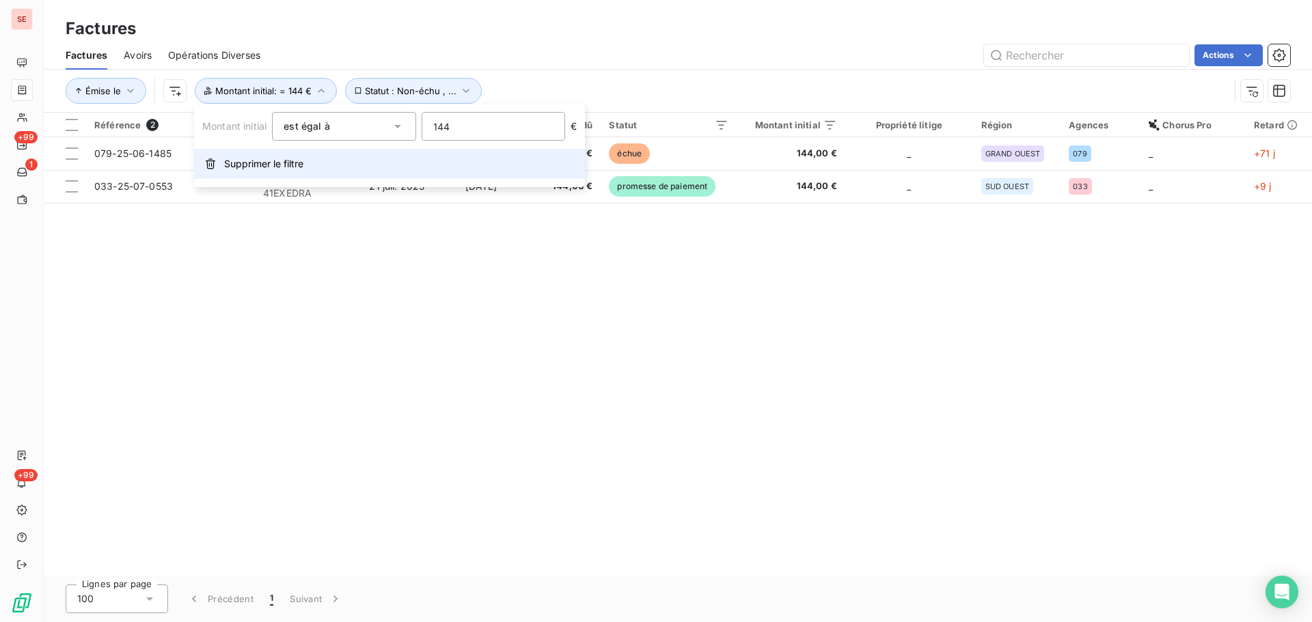
click at [310, 175] on button "Supprimer le filtre" at bounding box center [389, 164] width 391 height 30
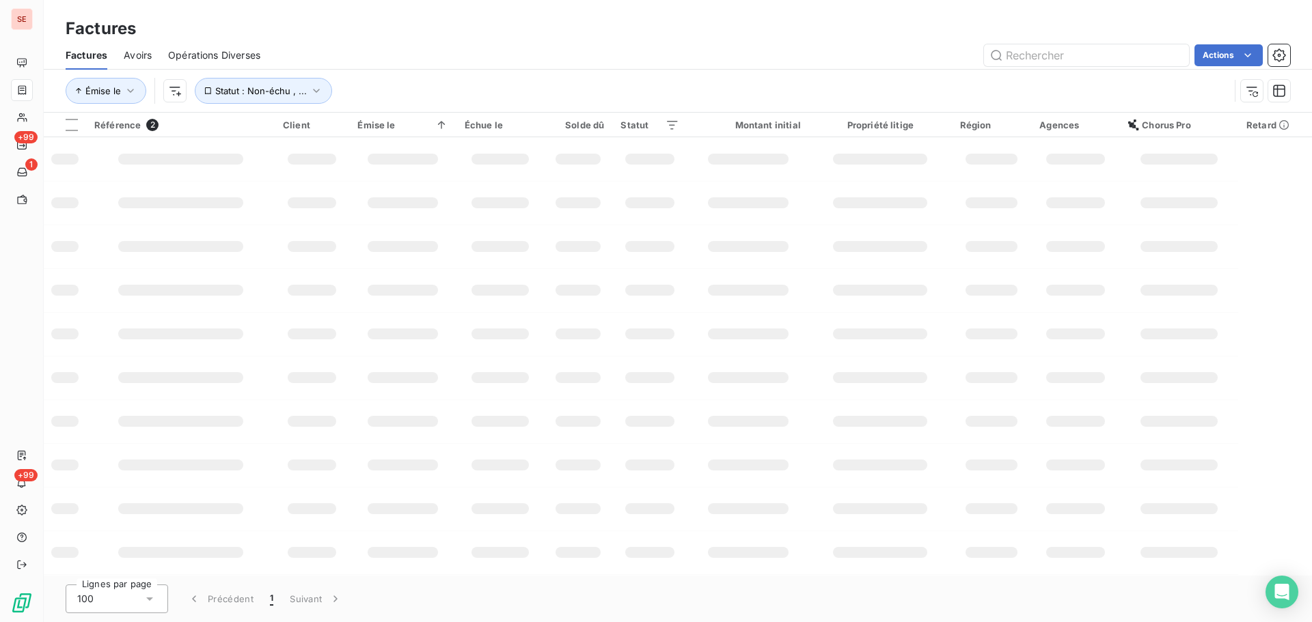
click at [178, 79] on div "Émise le Statut : Non-échu , ..." at bounding box center [648, 91] width 1164 height 26
click at [178, 98] on html "SE +99 1 +99 Factures Factures Avoirs Opérations Diverses Actions Émise le Stat…" at bounding box center [656, 311] width 1312 height 622
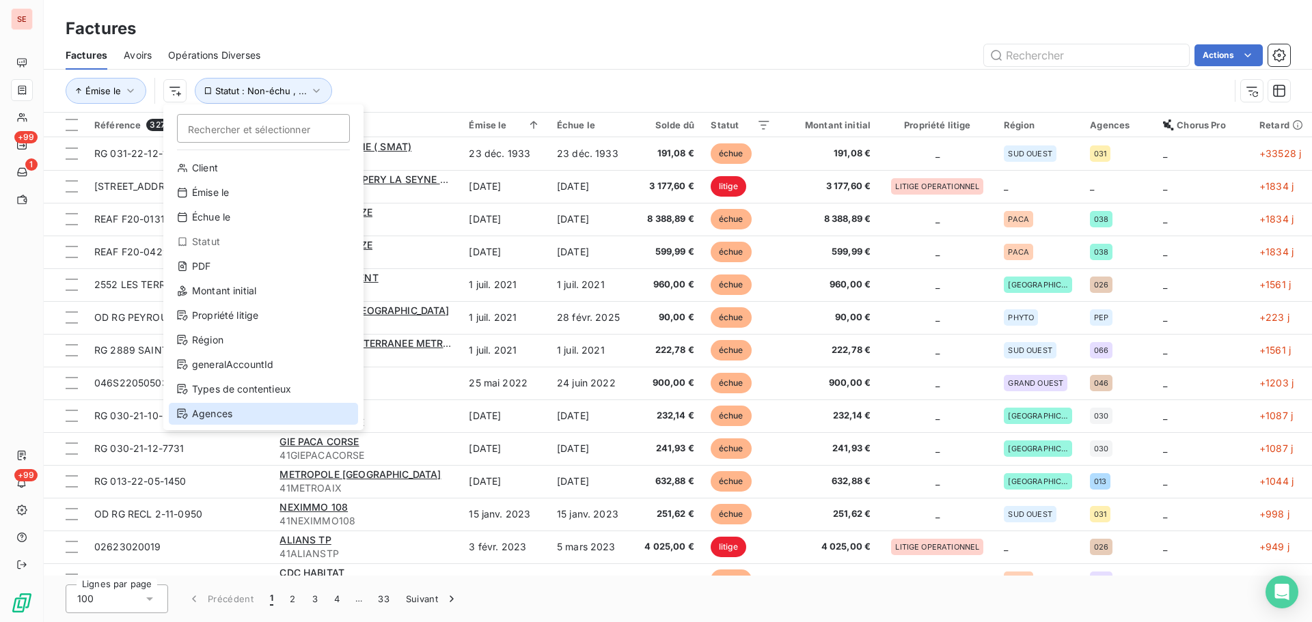
click at [269, 405] on div "Agences" at bounding box center [263, 414] width 189 height 22
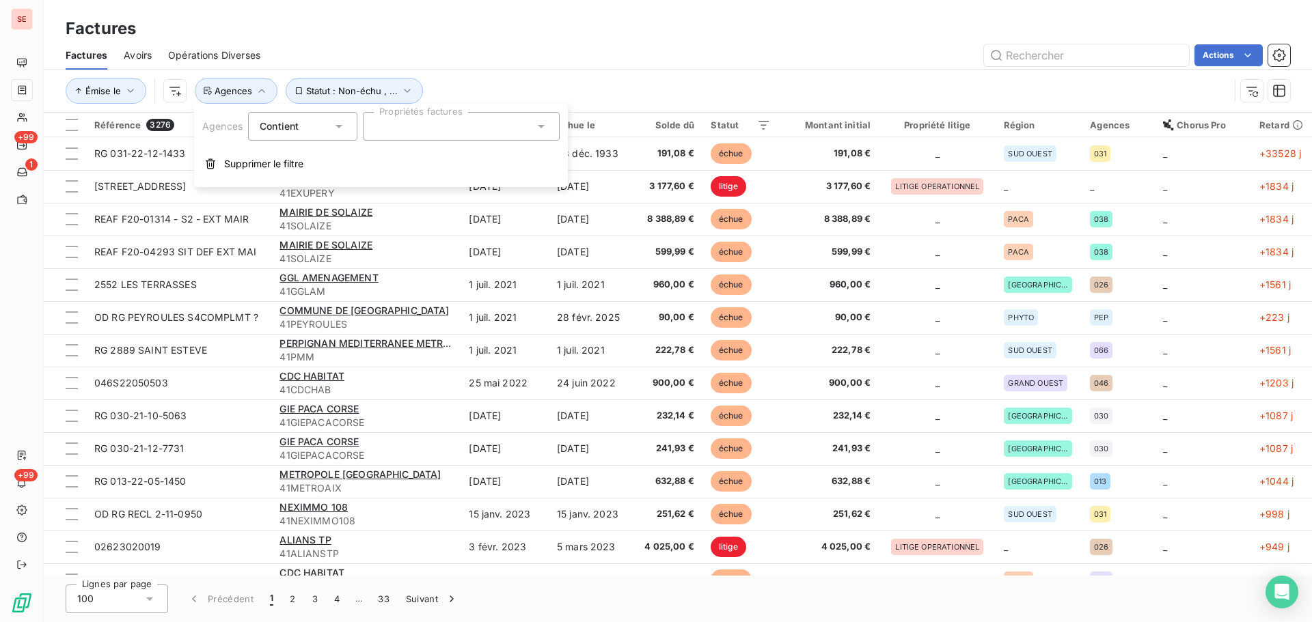
click at [508, 132] on div at bounding box center [461, 126] width 197 height 29
type input "033"
click at [491, 168] on li "033" at bounding box center [461, 159] width 191 height 27
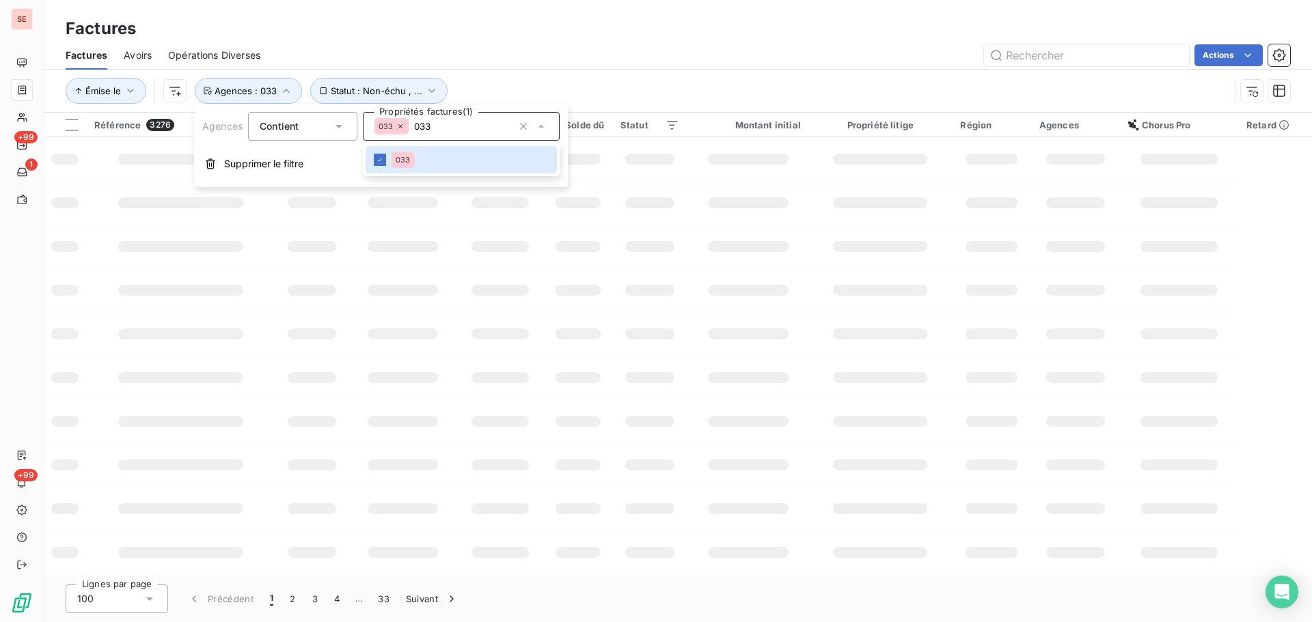
click at [605, 41] on div "Factures Avoirs Opérations Diverses Actions" at bounding box center [678, 55] width 1268 height 29
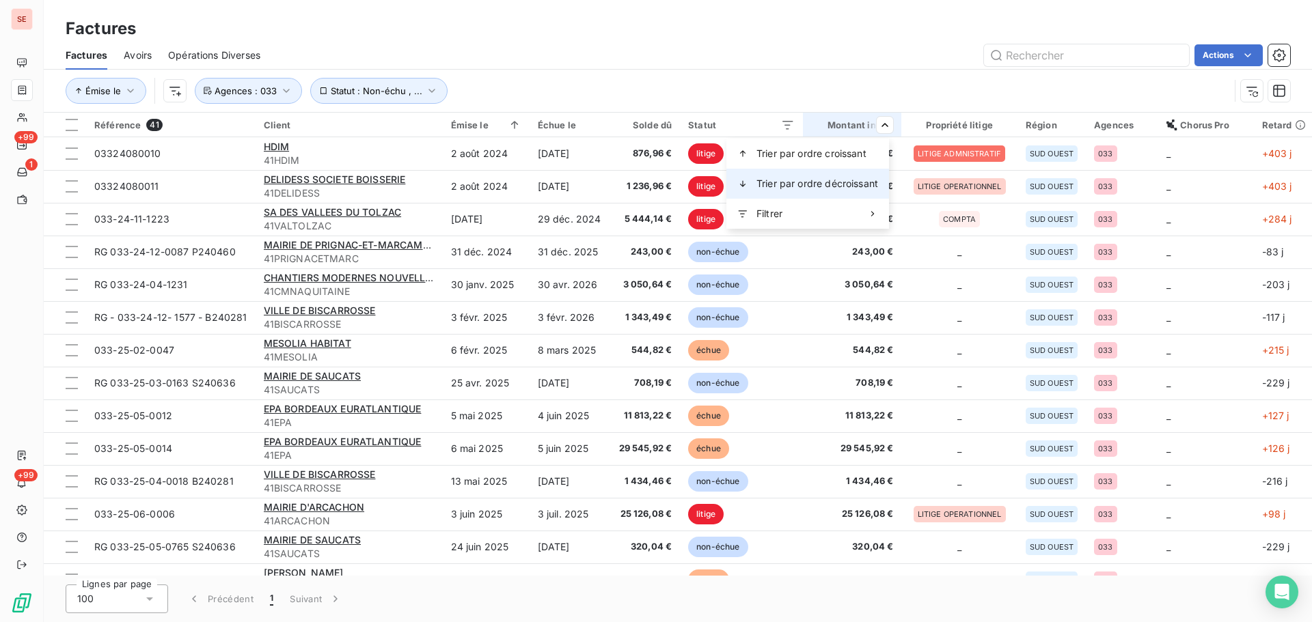
click at [851, 186] on span "Trier par ordre décroissant" at bounding box center [817, 184] width 122 height 14
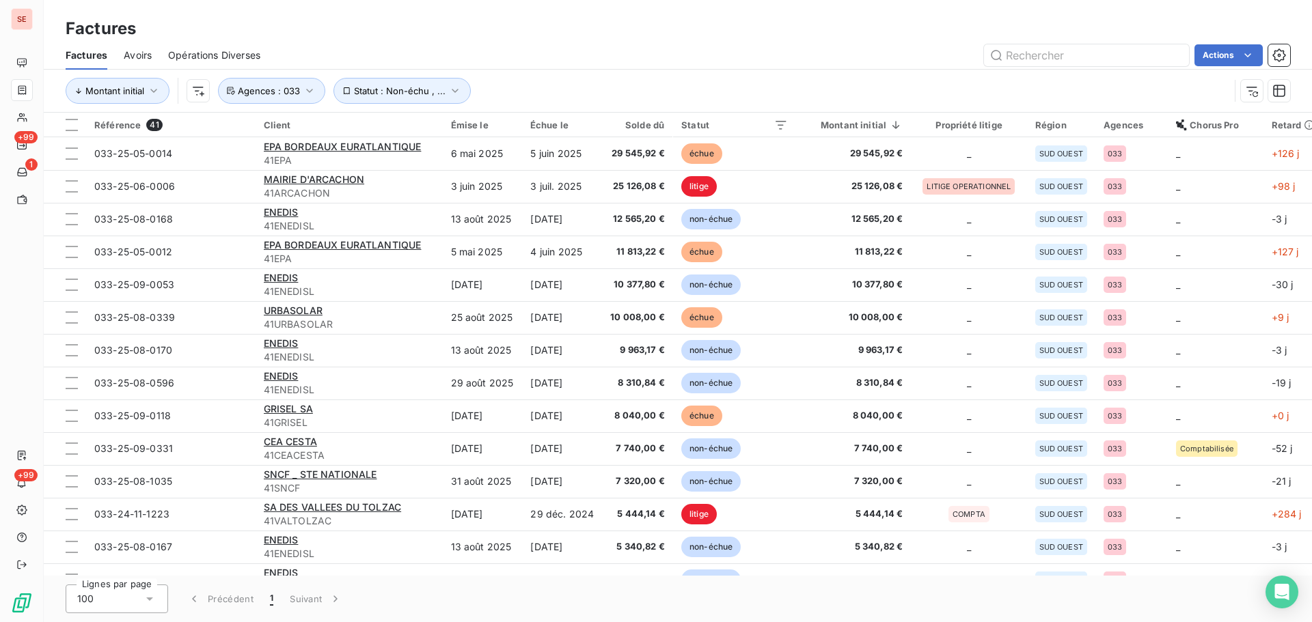
click at [779, 87] on div "Montant initial Statut : Non-échu , ... Agences : 033" at bounding box center [648, 91] width 1164 height 26
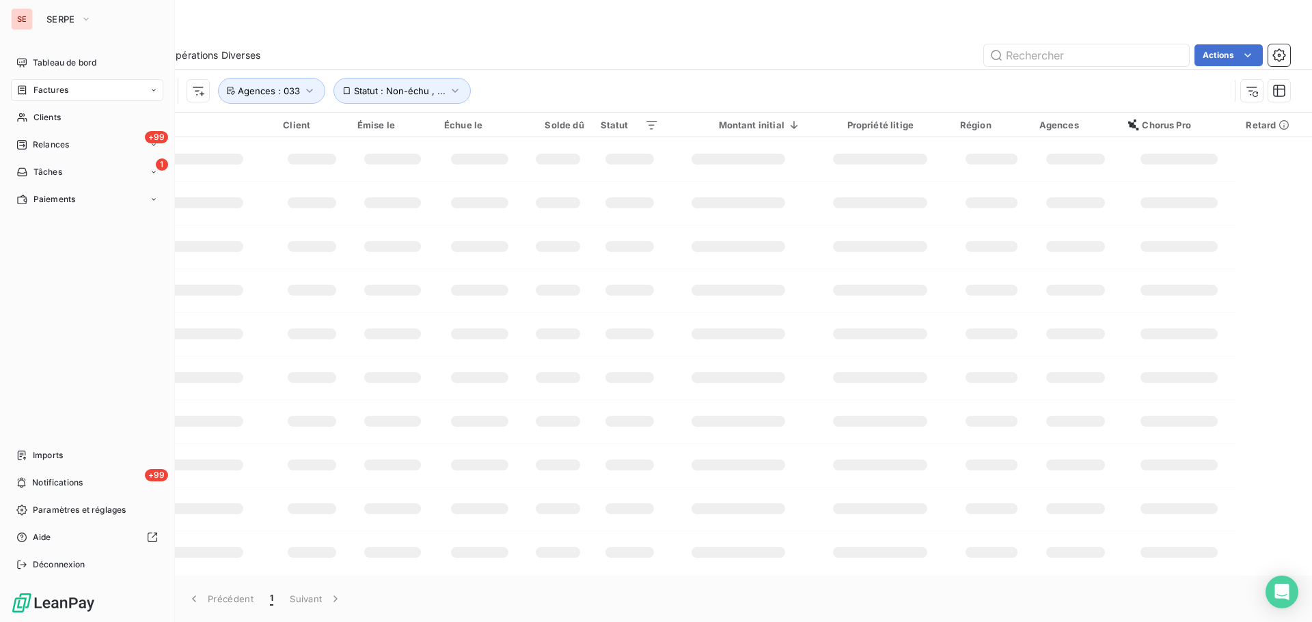
click at [45, 90] on span "Factures" at bounding box center [50, 90] width 35 height 12
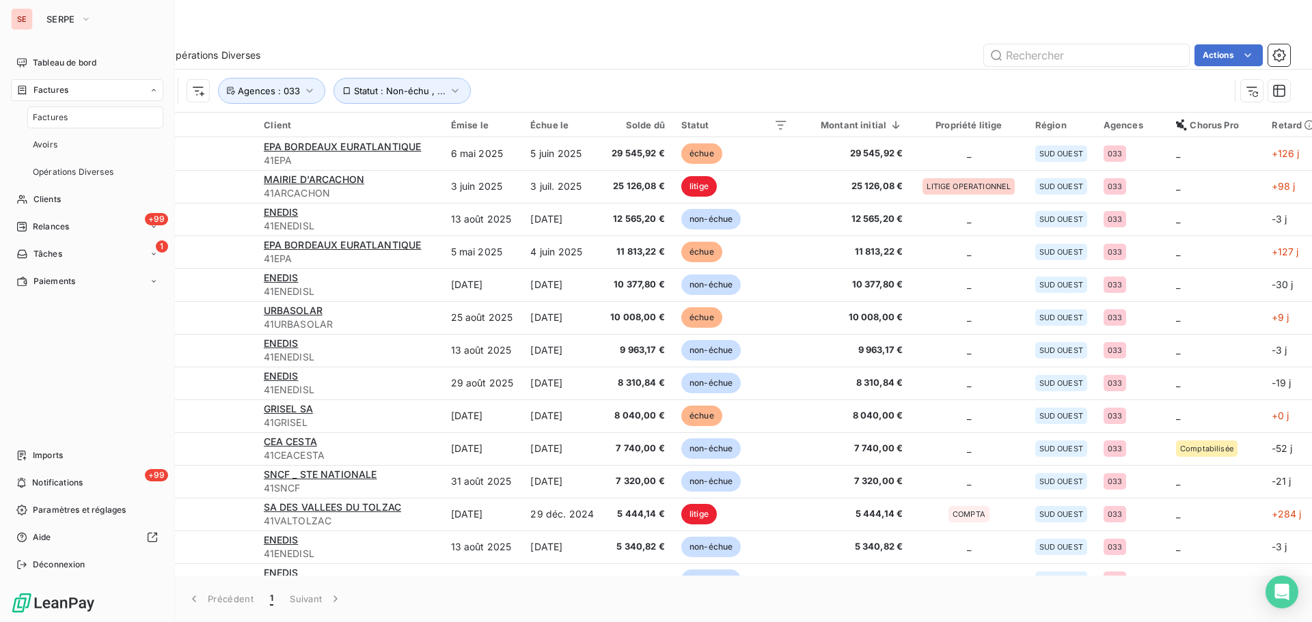
click at [55, 121] on span "Factures" at bounding box center [50, 117] width 35 height 12
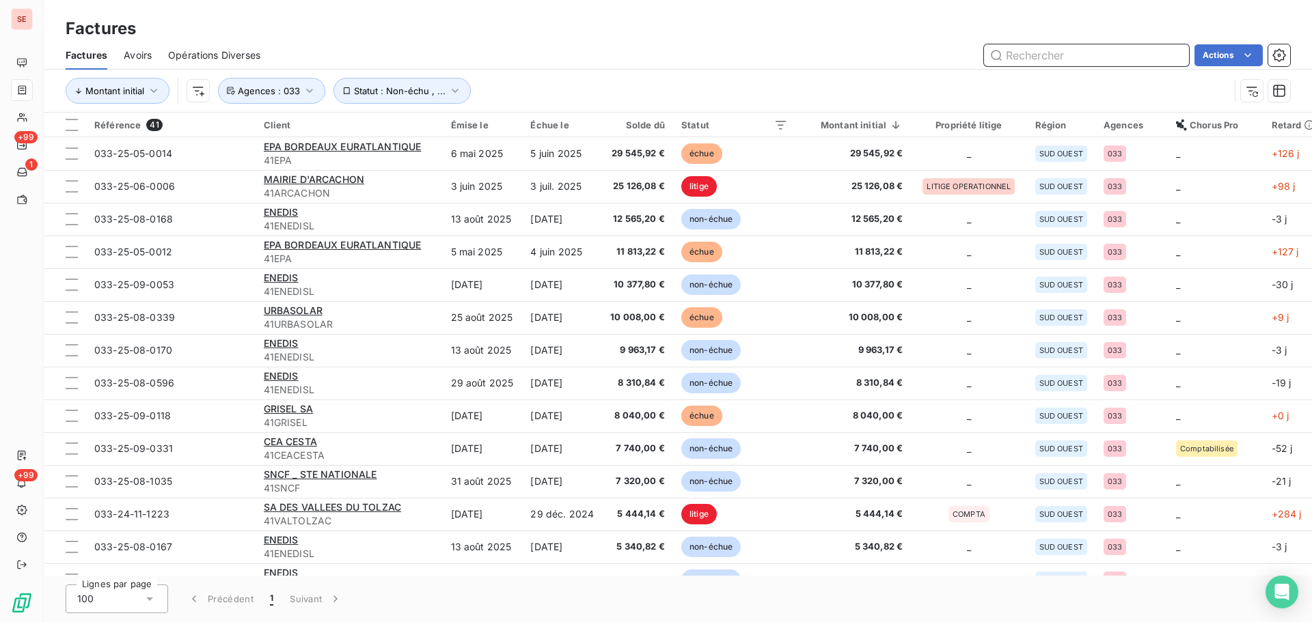
click at [1069, 55] on input "text" at bounding box center [1086, 55] width 205 height 22
paste input "83E-25-01-1218"
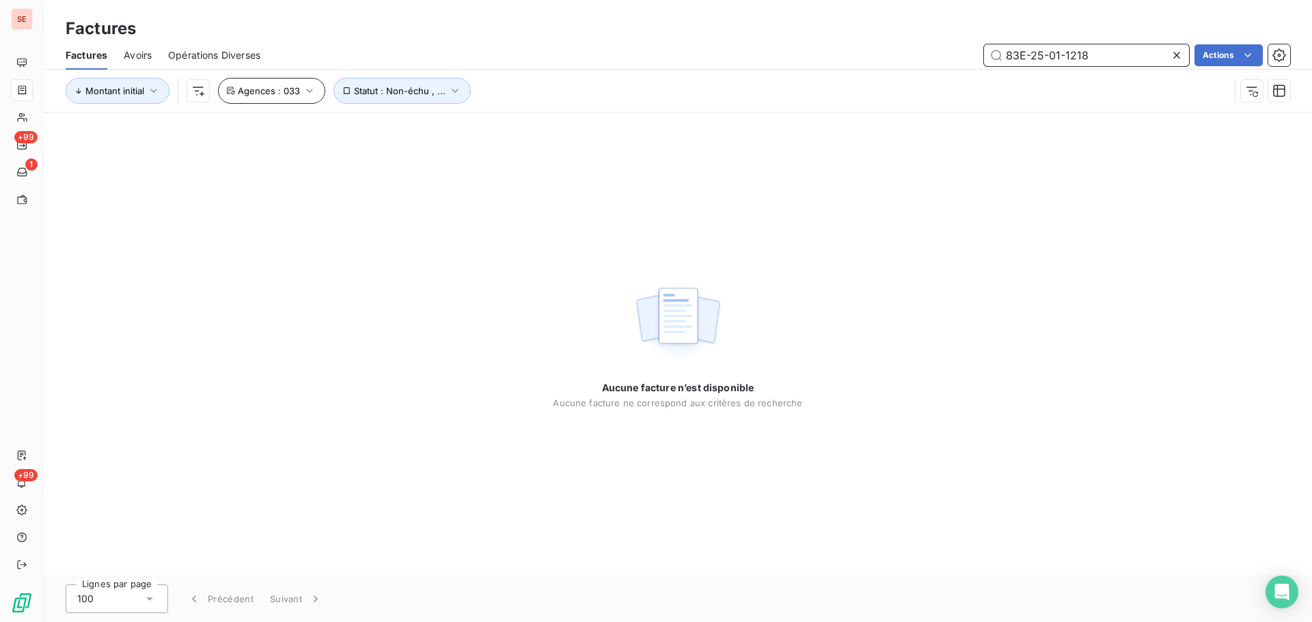
type input "83E-25-01-1218"
click at [298, 98] on button "Agences : 033" at bounding box center [271, 91] width 107 height 26
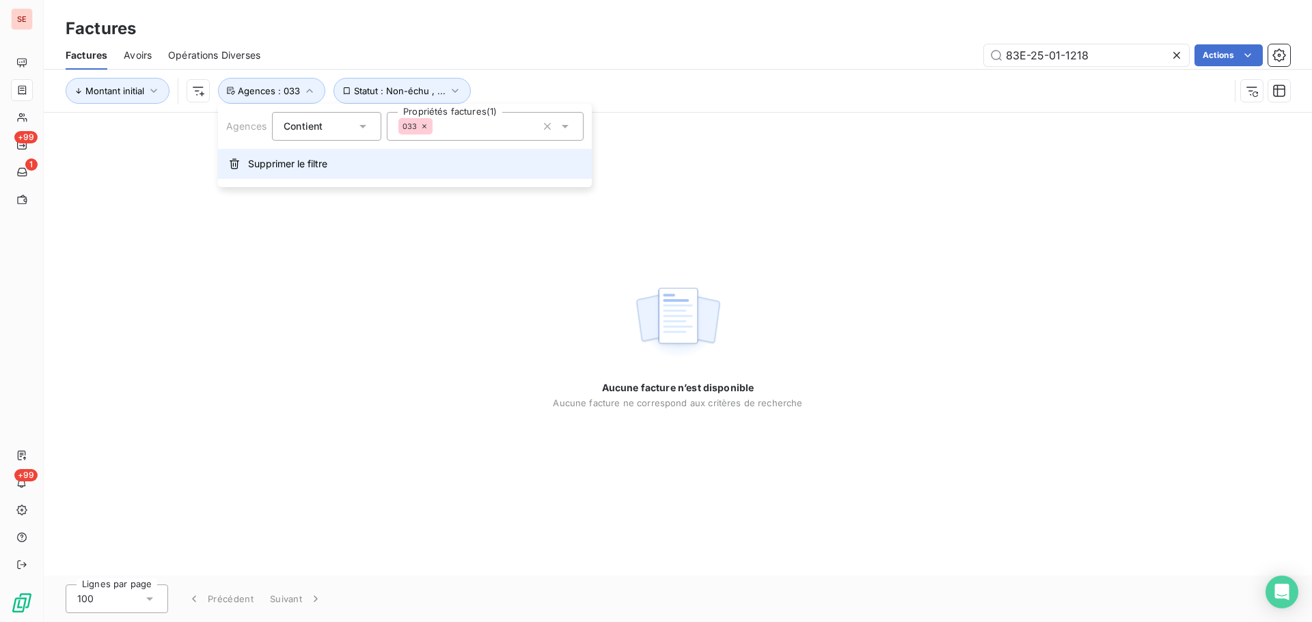
click at [288, 168] on span "Supprimer le filtre" at bounding box center [287, 164] width 79 height 14
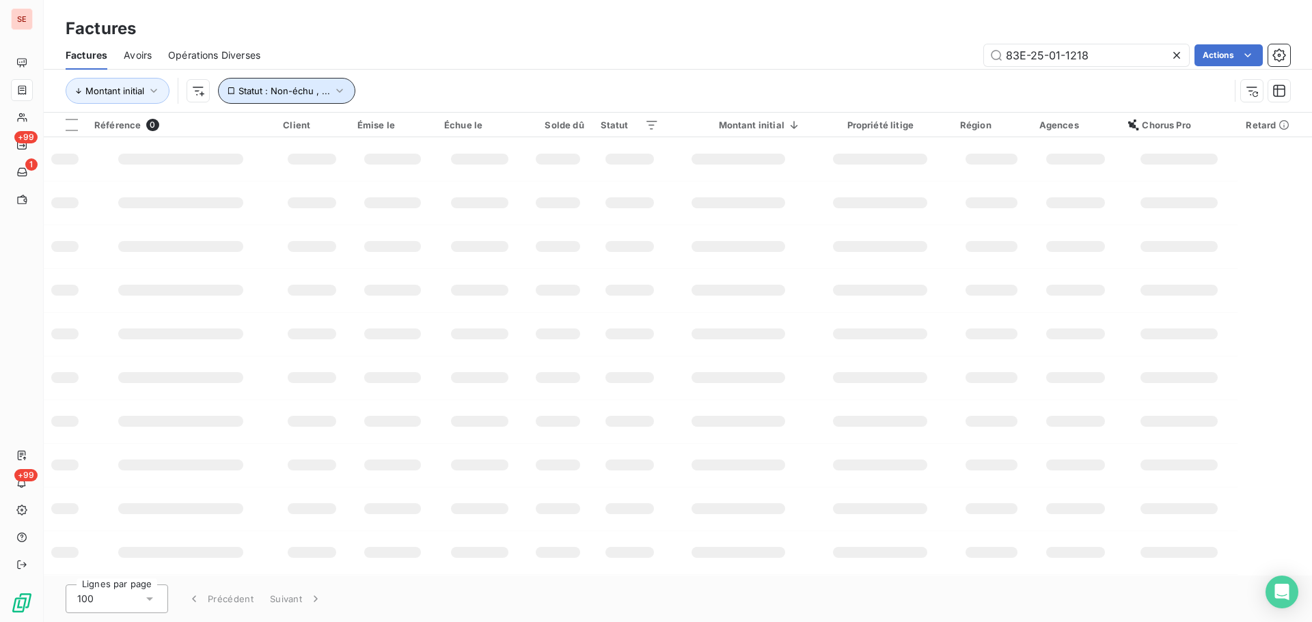
click at [325, 91] on span "Statut : Non-échu , ..." at bounding box center [284, 90] width 92 height 11
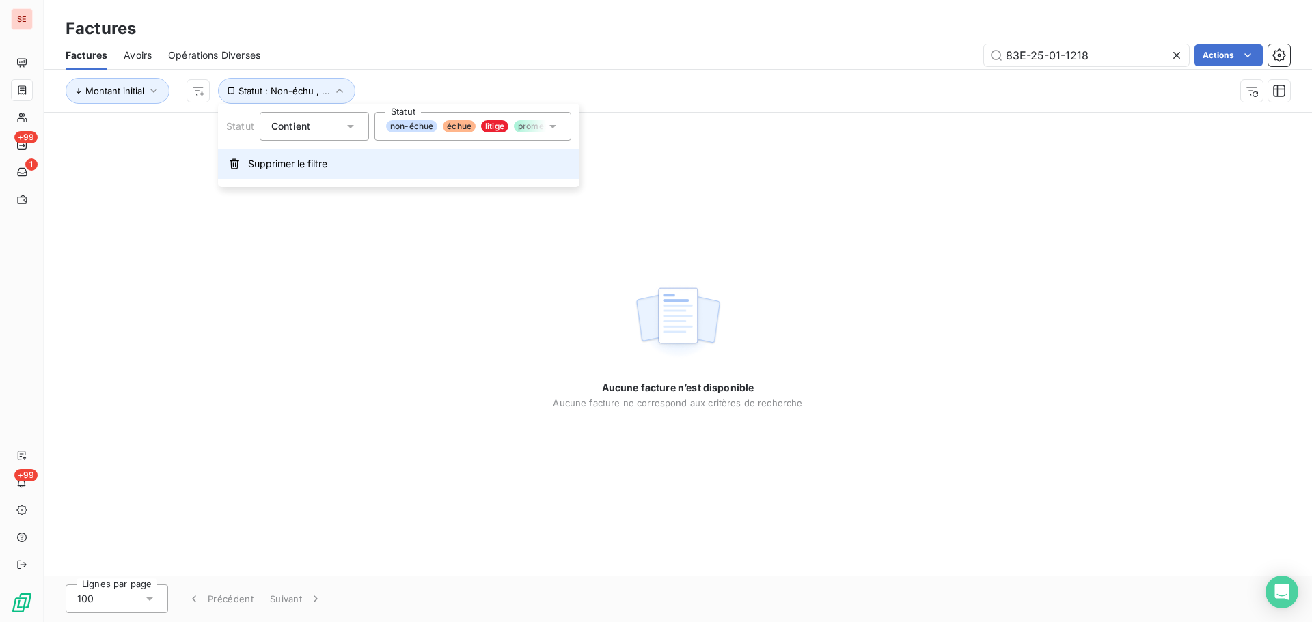
click at [332, 157] on button "Supprimer le filtre" at bounding box center [398, 164] width 361 height 30
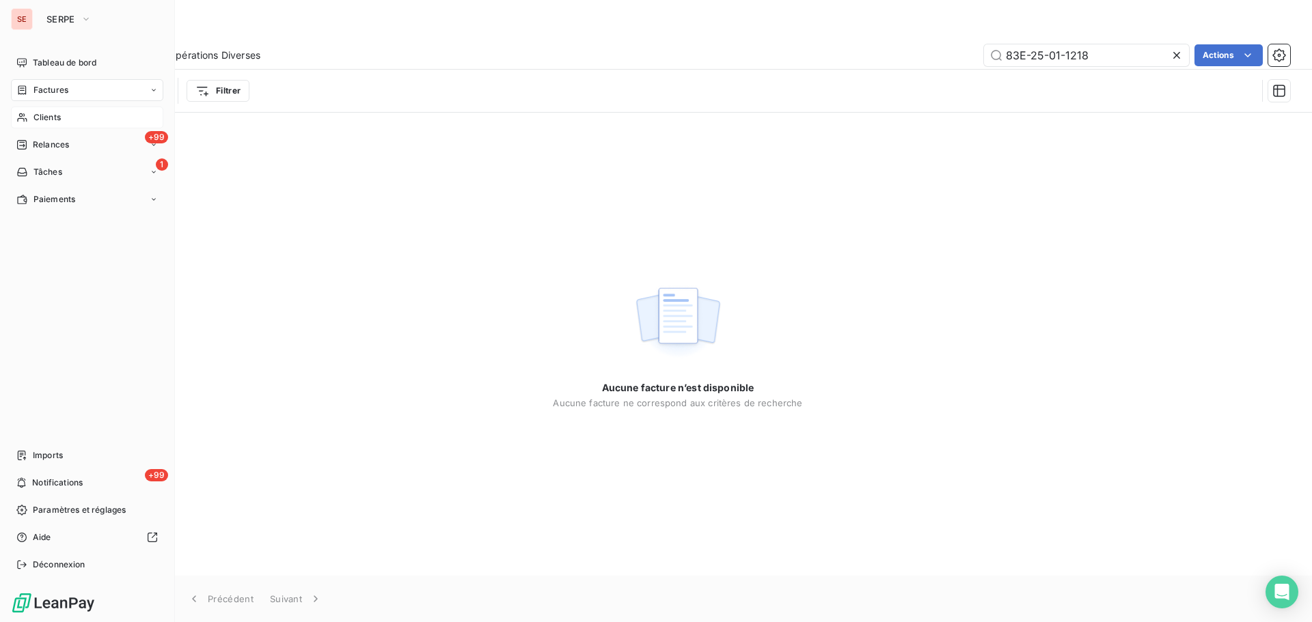
click at [68, 117] on div "Clients" at bounding box center [87, 118] width 152 height 22
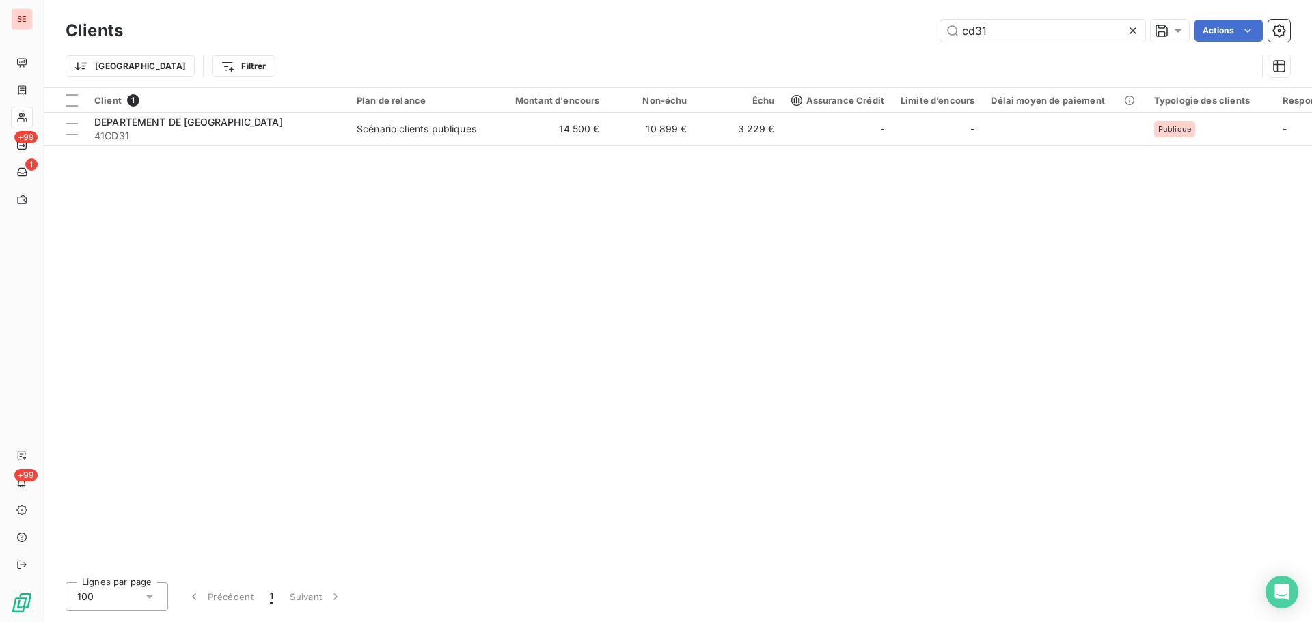
drag, startPoint x: 1026, startPoint y: 31, endPoint x: 687, endPoint y: 31, distance: 338.2
click at [688, 31] on div "cd31 Actions" at bounding box center [714, 31] width 1151 height 22
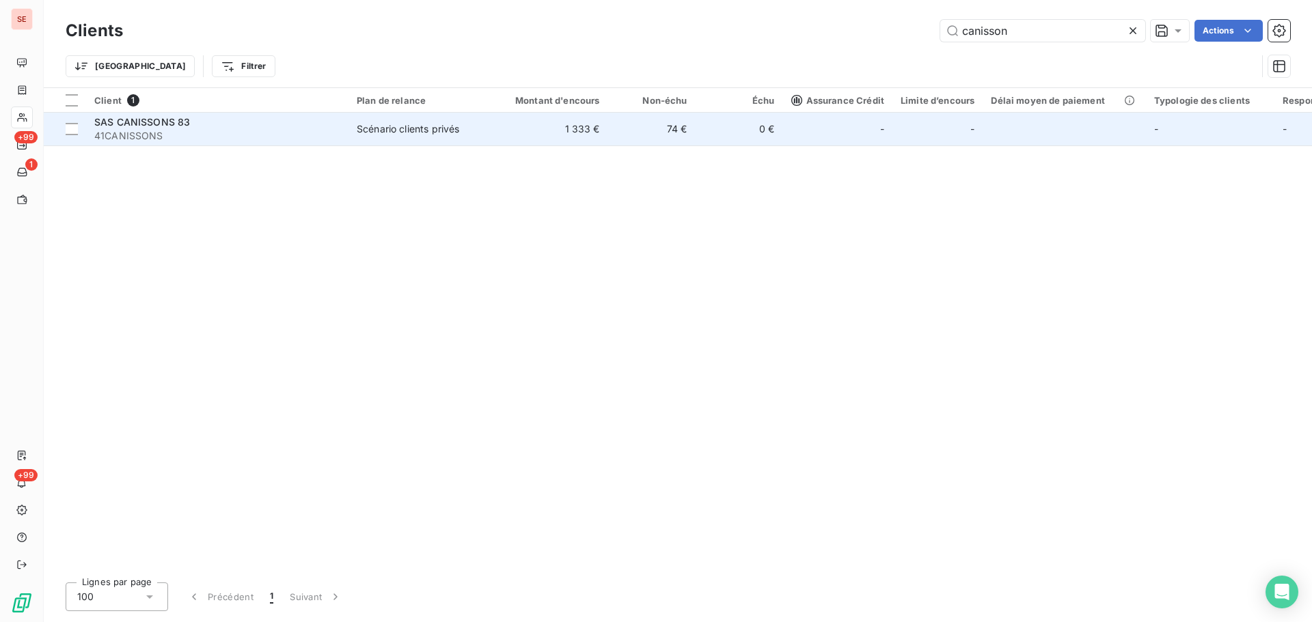
type input "canisson"
click at [471, 131] on span "Scénario clients privés" at bounding box center [420, 129] width 126 height 14
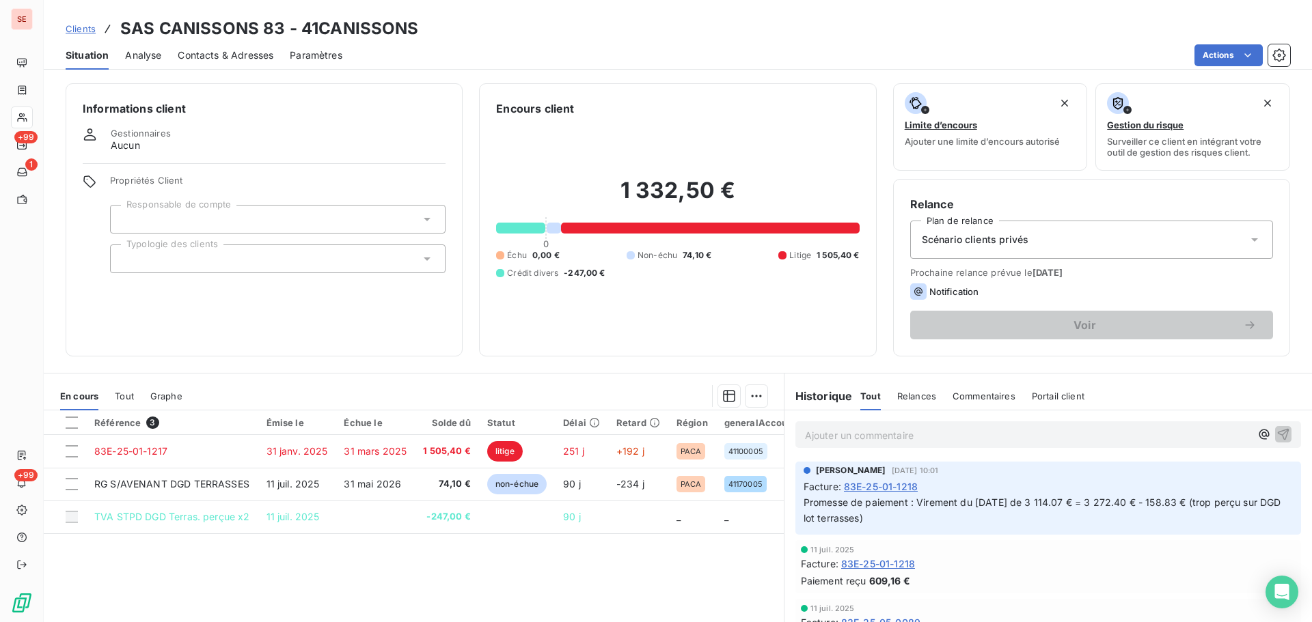
click at [509, 556] on div "Référence 3 Émise le Échue le Solde dû Statut Délai Retard Région generalAccoun…" at bounding box center [414, 542] width 740 height 263
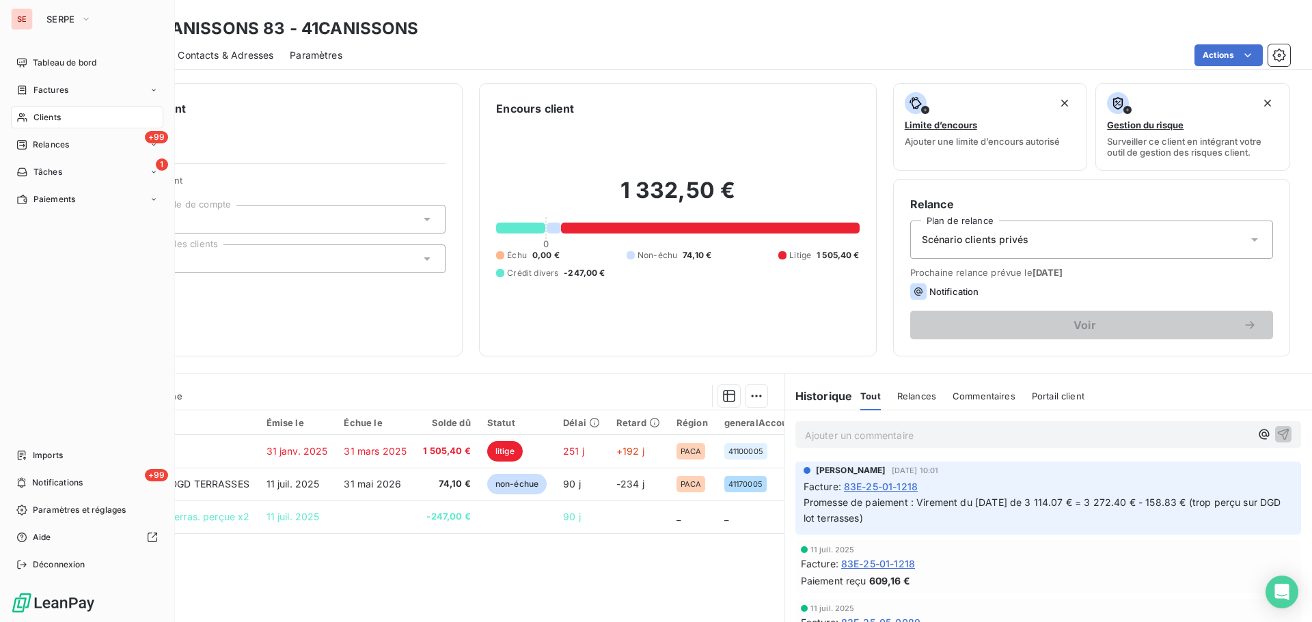
click at [27, 108] on div "Clients" at bounding box center [87, 118] width 152 height 22
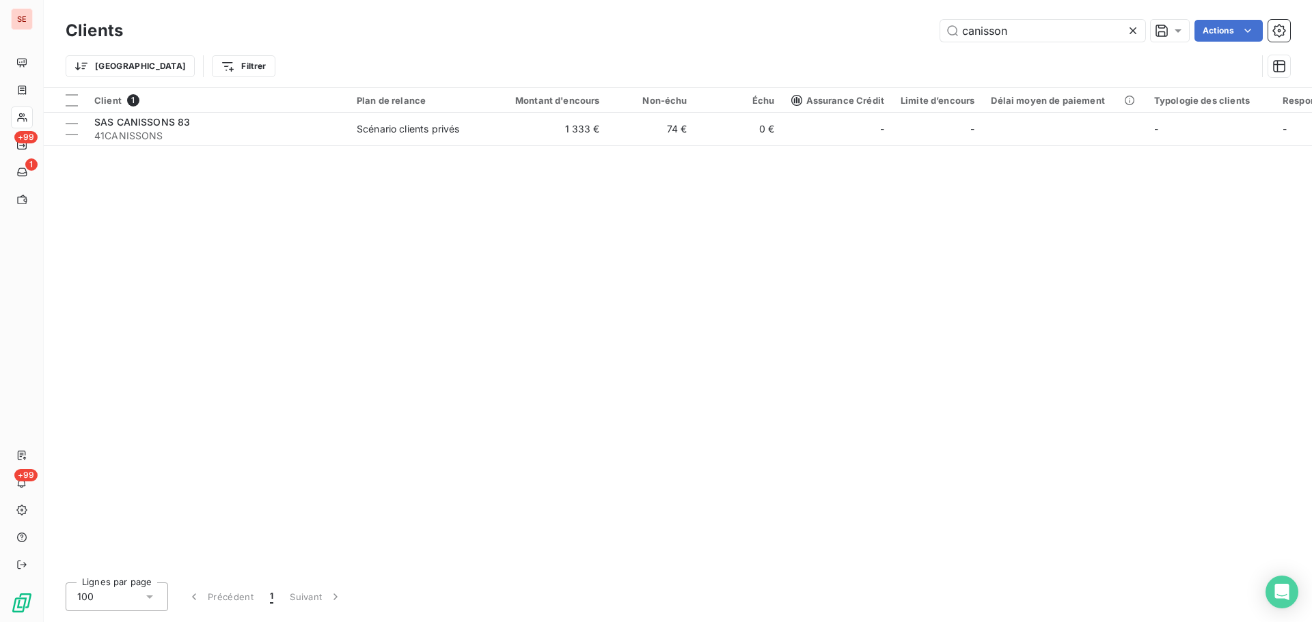
drag, startPoint x: 1042, startPoint y: 40, endPoint x: 849, endPoint y: 47, distance: 193.5
click at [849, 47] on div "Clients canisson Actions Trier Filtrer" at bounding box center [678, 51] width 1224 height 71
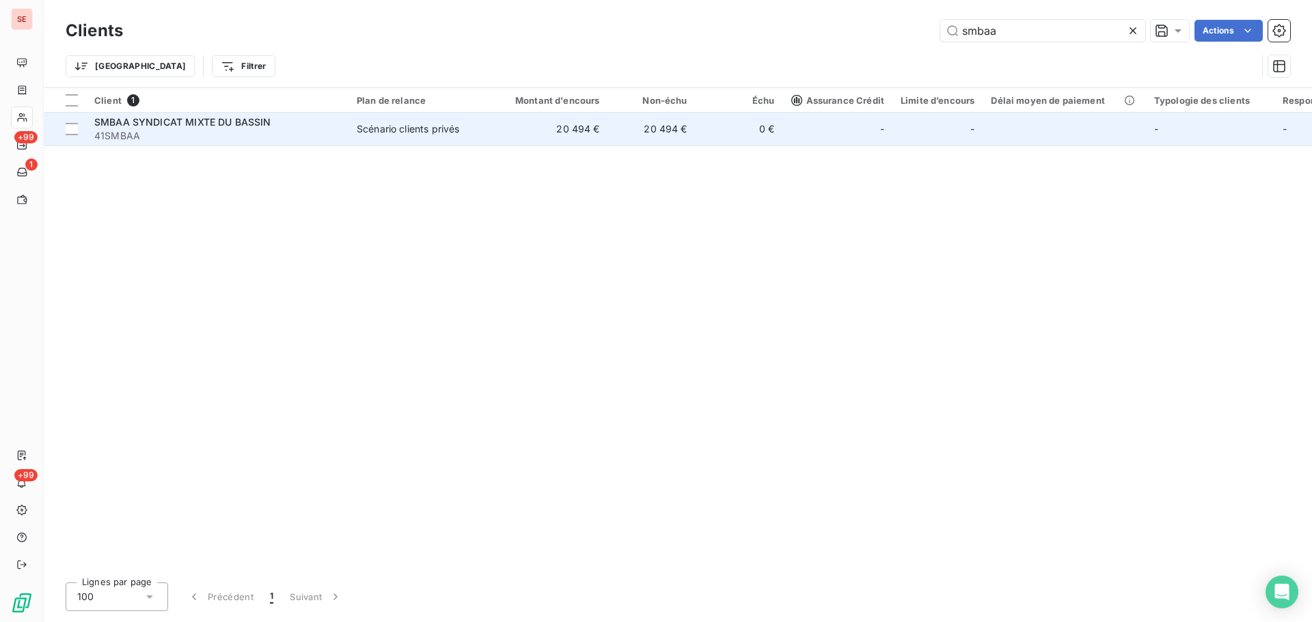
type input "smbaa"
click at [555, 129] on td "20 494 €" at bounding box center [550, 129] width 118 height 33
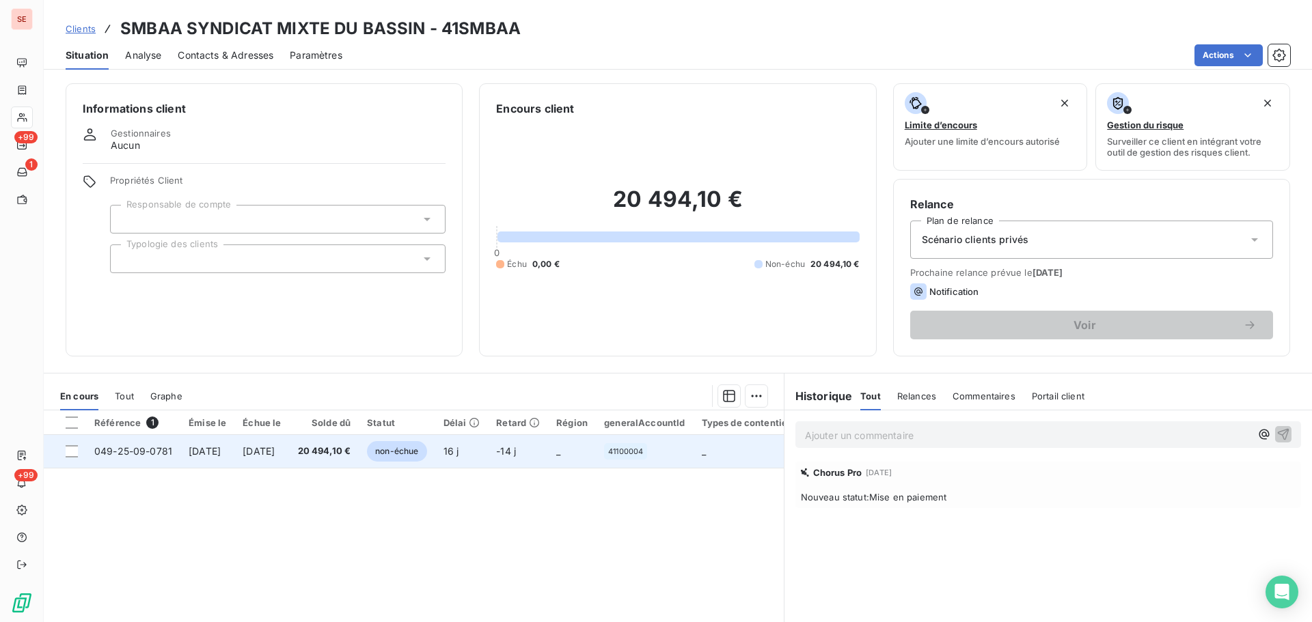
click at [351, 453] on span "20 494,10 €" at bounding box center [324, 452] width 53 height 14
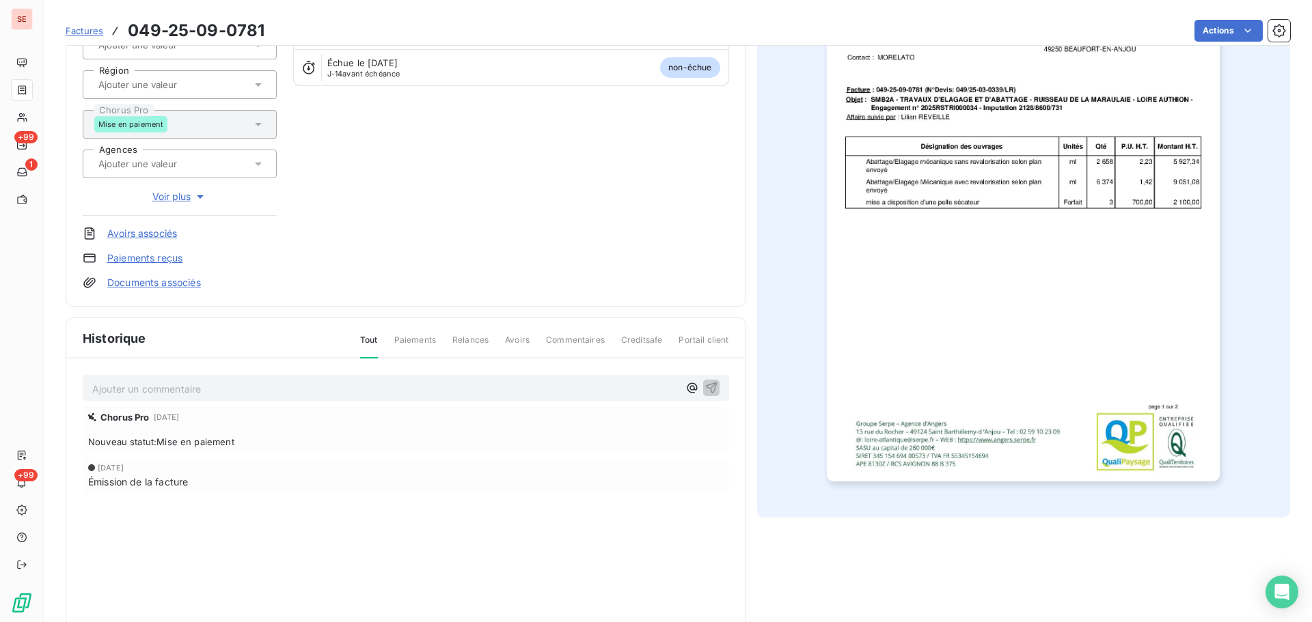
scroll to position [200, 0]
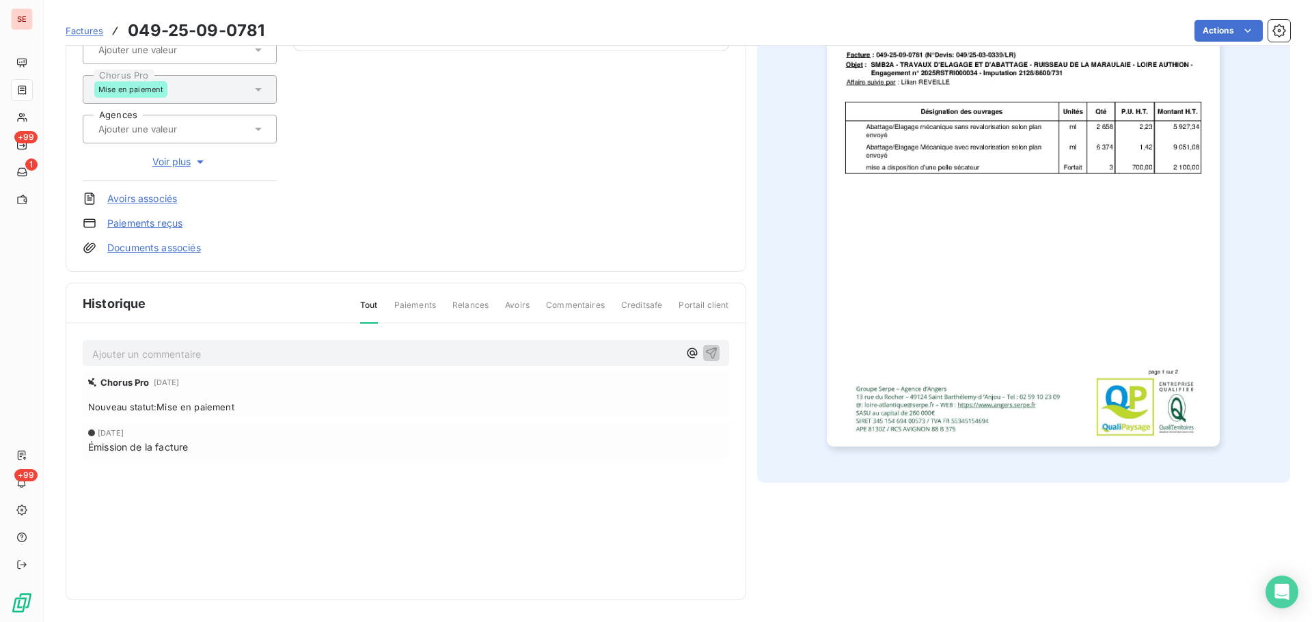
click at [252, 361] on p "Ajouter un commentaire ﻿" at bounding box center [385, 354] width 586 height 17
click at [707, 355] on icon "button" at bounding box center [711, 353] width 14 height 14
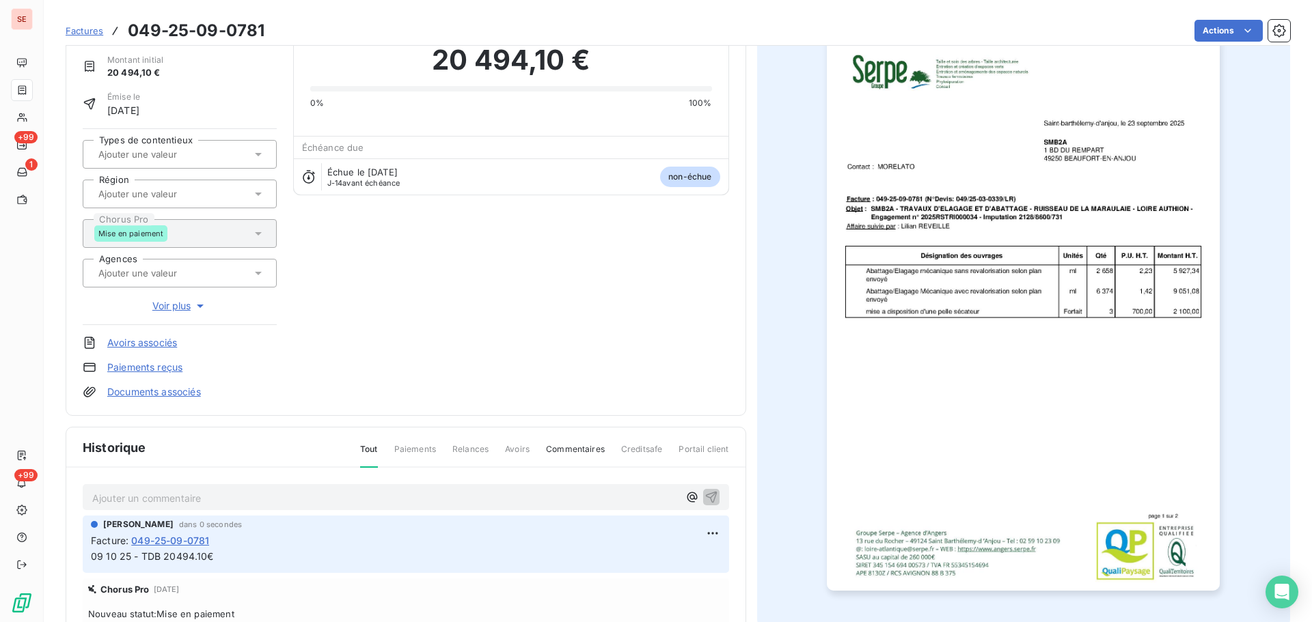
scroll to position [0, 0]
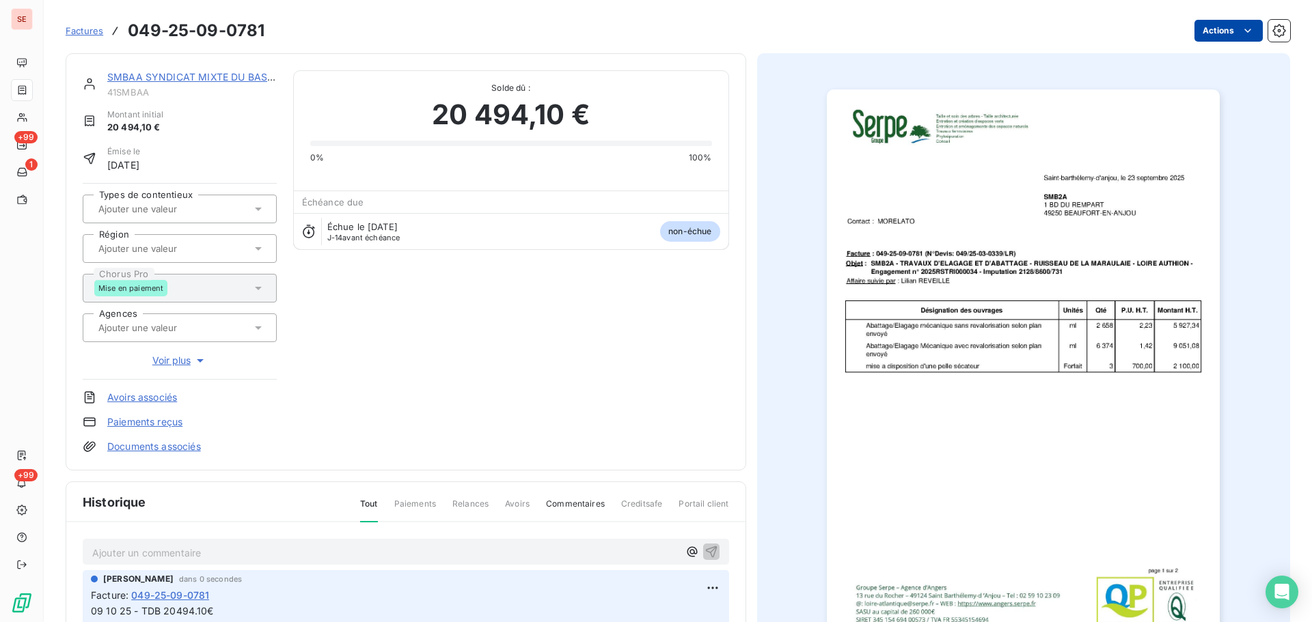
click at [1212, 27] on html "SE +99 1 +99 Factures 049-25-09-0781 Actions SMBAA SYNDICAT MIXTE DU BASSIN 41S…" at bounding box center [656, 311] width 1312 height 622
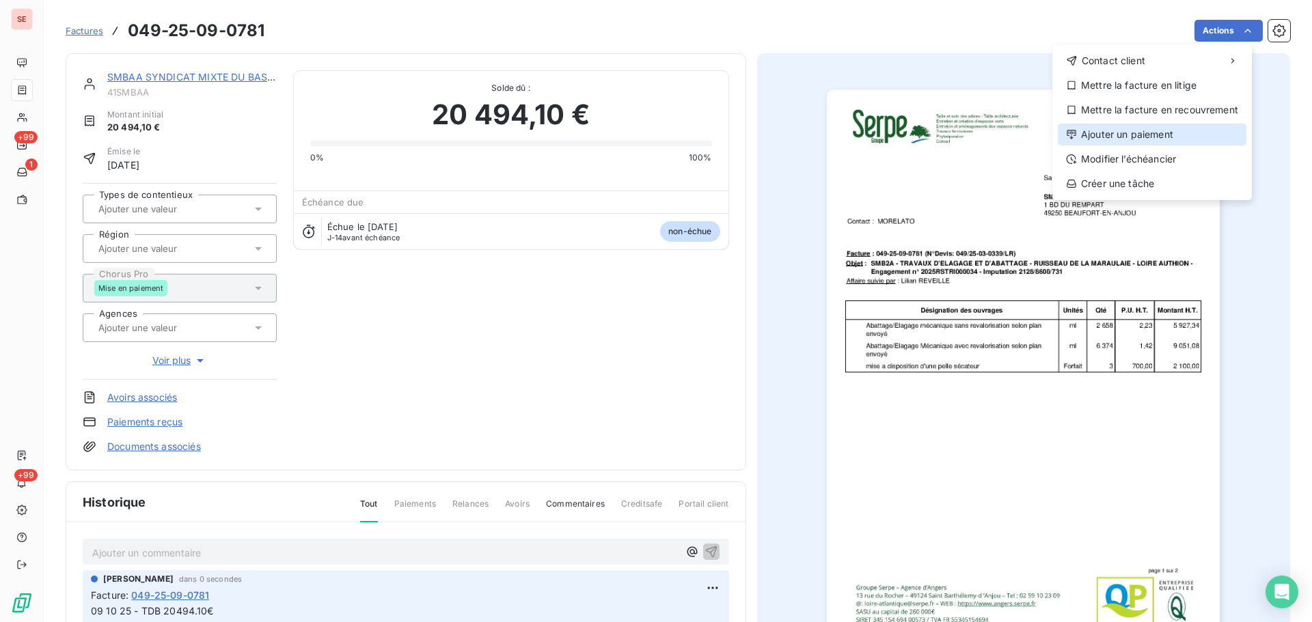
click at [1163, 132] on div "Ajouter un paiement" at bounding box center [1152, 135] width 189 height 22
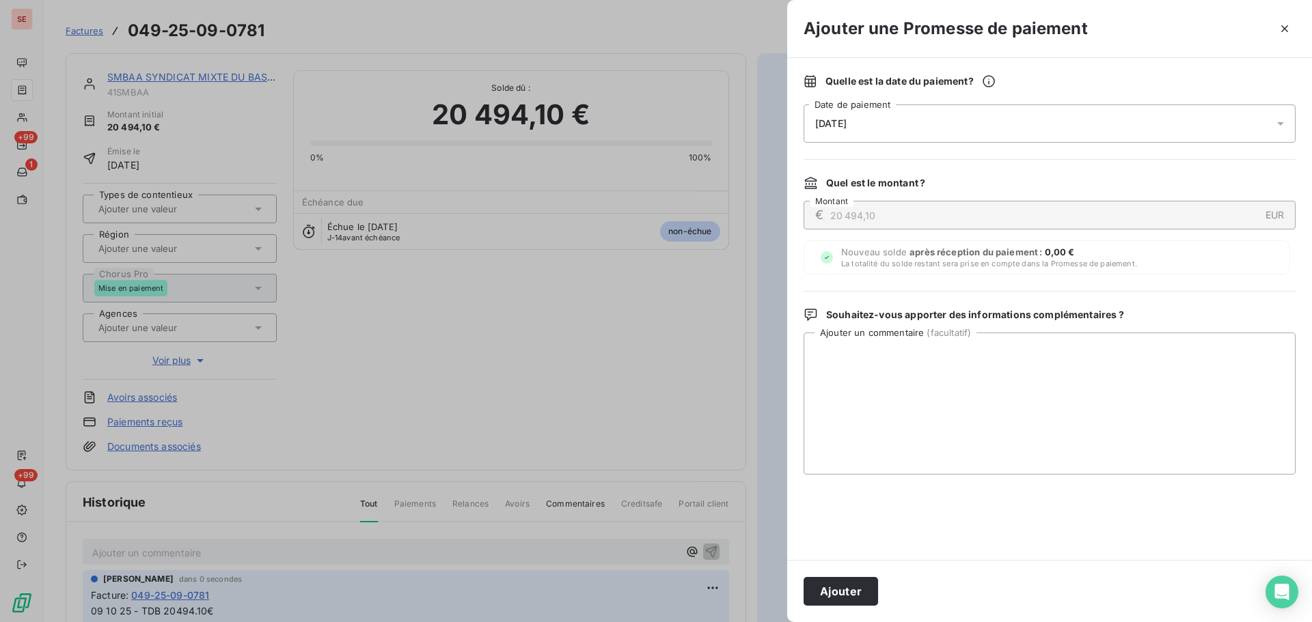
click at [1009, 111] on div "[DATE]" at bounding box center [1050, 124] width 492 height 38
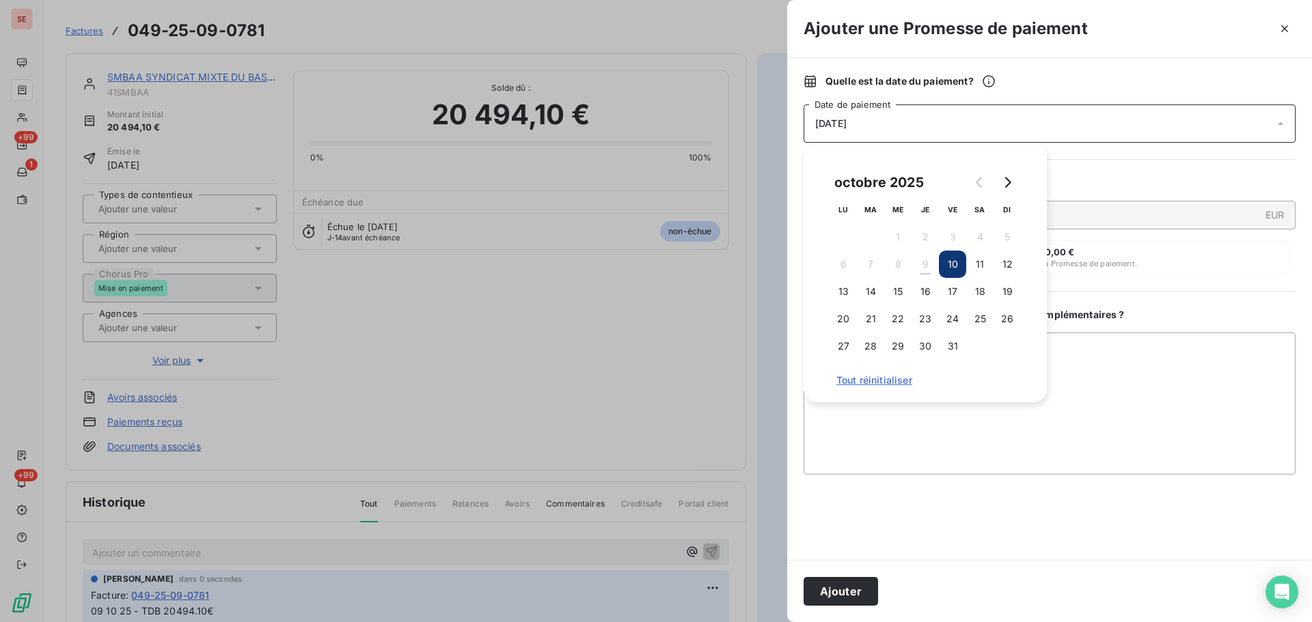
drag, startPoint x: 1007, startPoint y: 259, endPoint x: 998, endPoint y: 278, distance: 21.1
click at [1007, 261] on button "12" at bounding box center [1007, 264] width 27 height 27
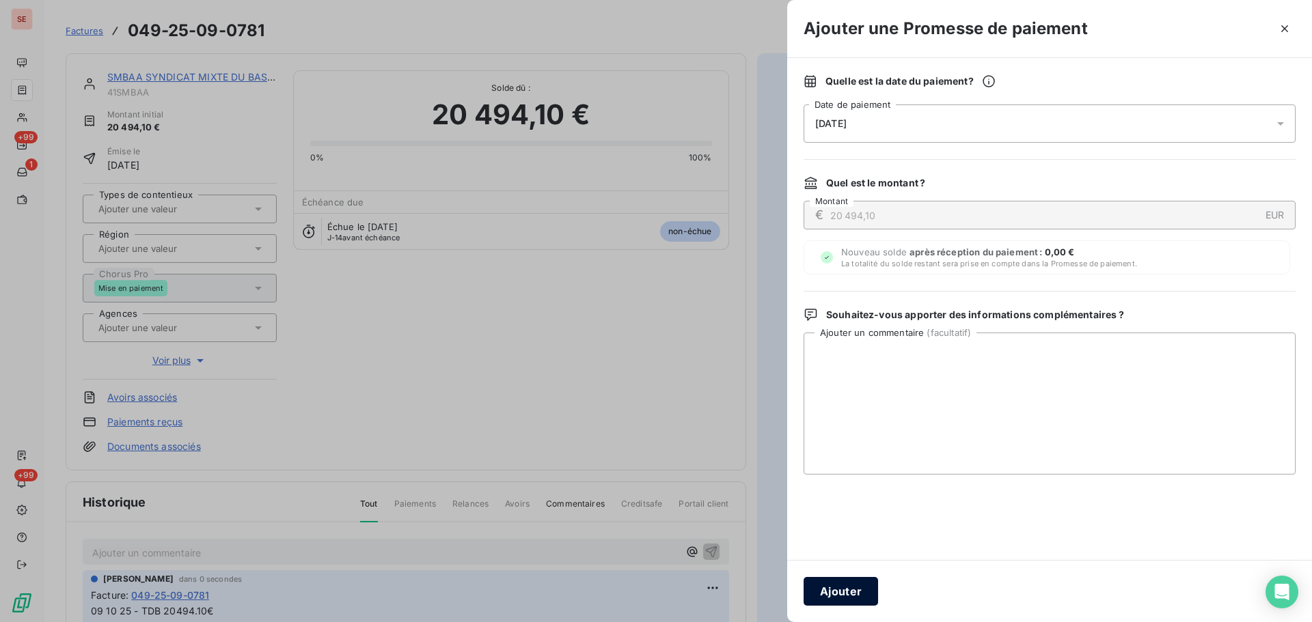
click at [864, 587] on button "Ajouter" at bounding box center [841, 591] width 74 height 29
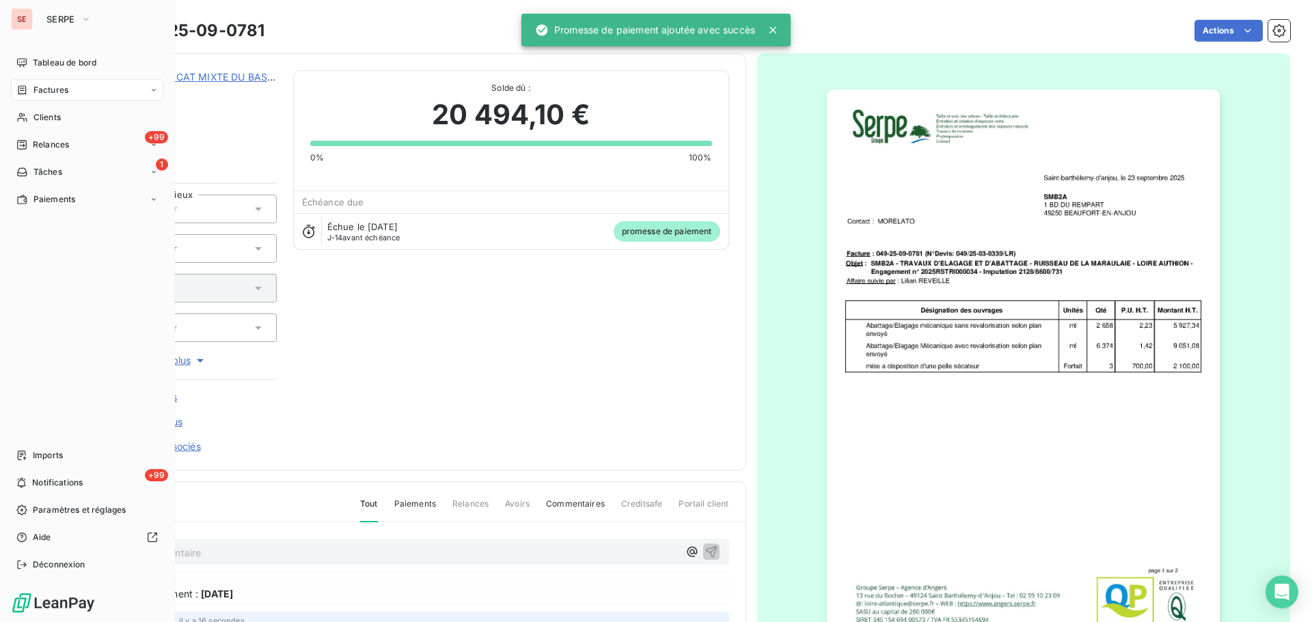
click at [27, 90] on icon at bounding box center [22, 90] width 12 height 11
click at [45, 124] on div "Factures" at bounding box center [95, 118] width 136 height 22
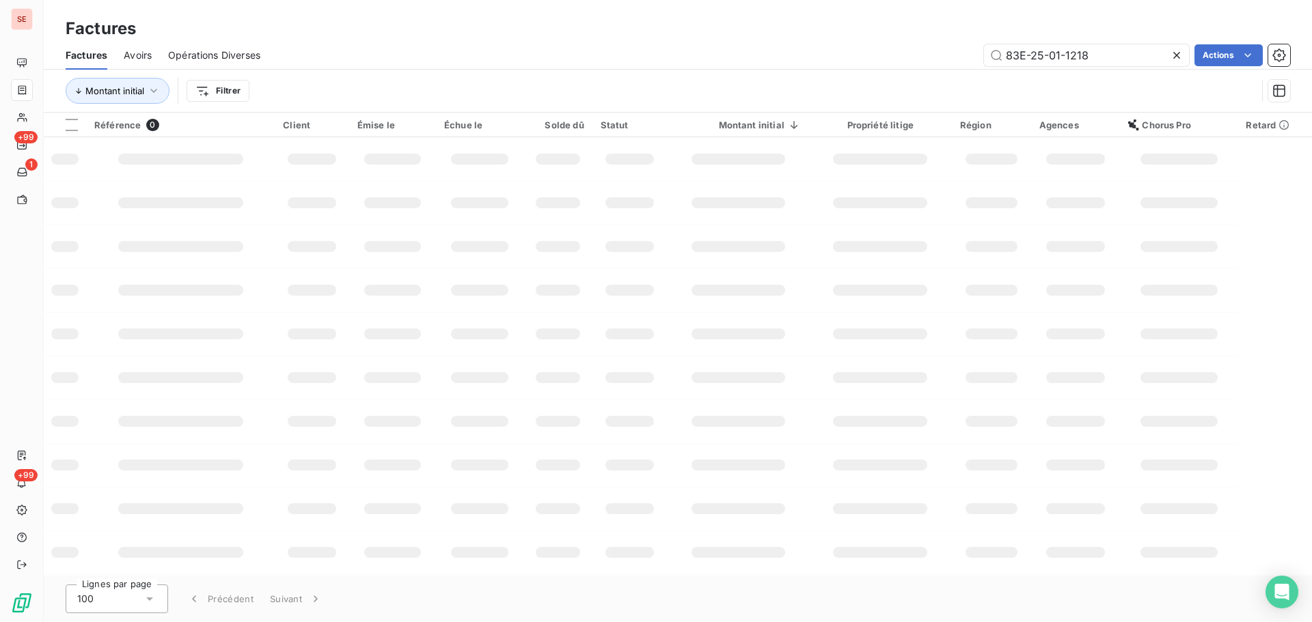
drag, startPoint x: 1114, startPoint y: 60, endPoint x: 830, endPoint y: 78, distance: 284.1
click at [831, 78] on div "Factures Avoirs Opérations Diverses 83E-25-01-1218 Actions Montant initial Filt…" at bounding box center [678, 76] width 1268 height 71
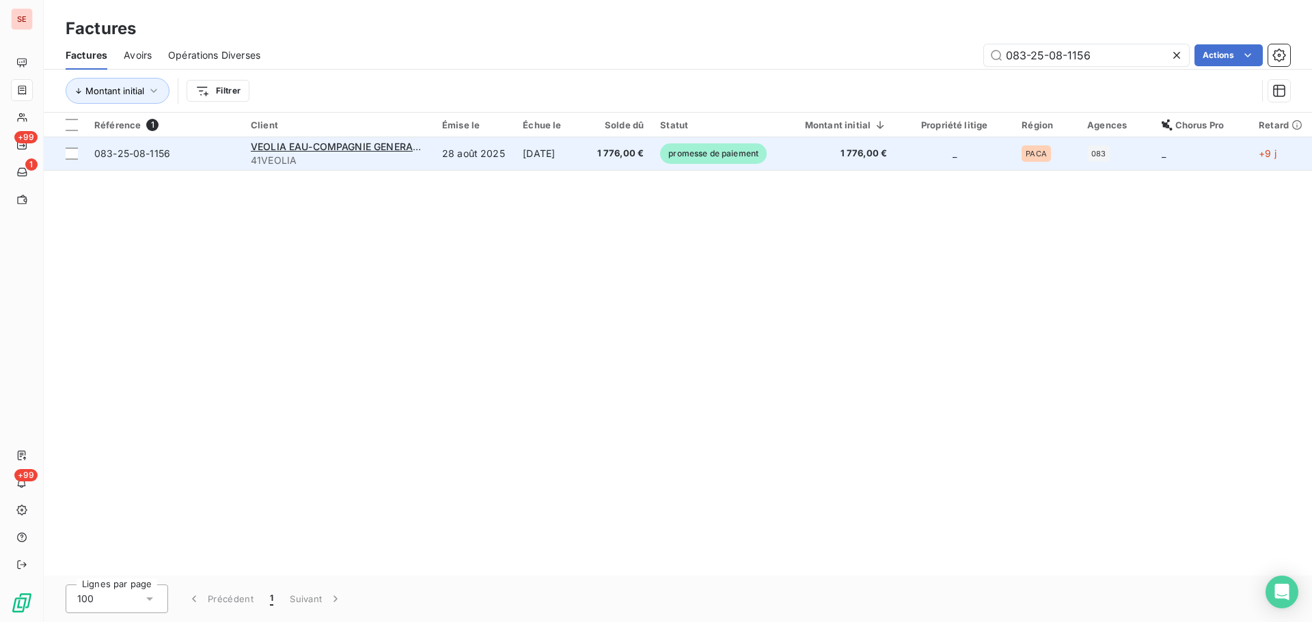
type input "083-25-08-1156"
click at [538, 152] on td "[DATE]" at bounding box center [551, 153] width 72 height 33
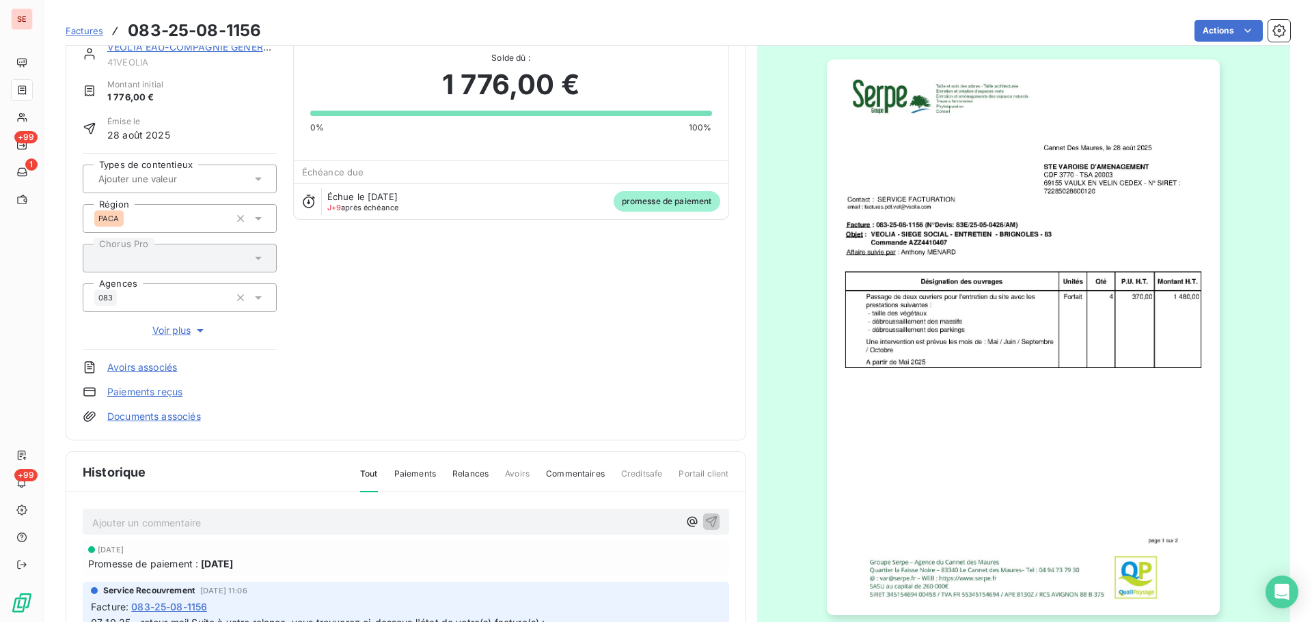
scroll to position [5, 0]
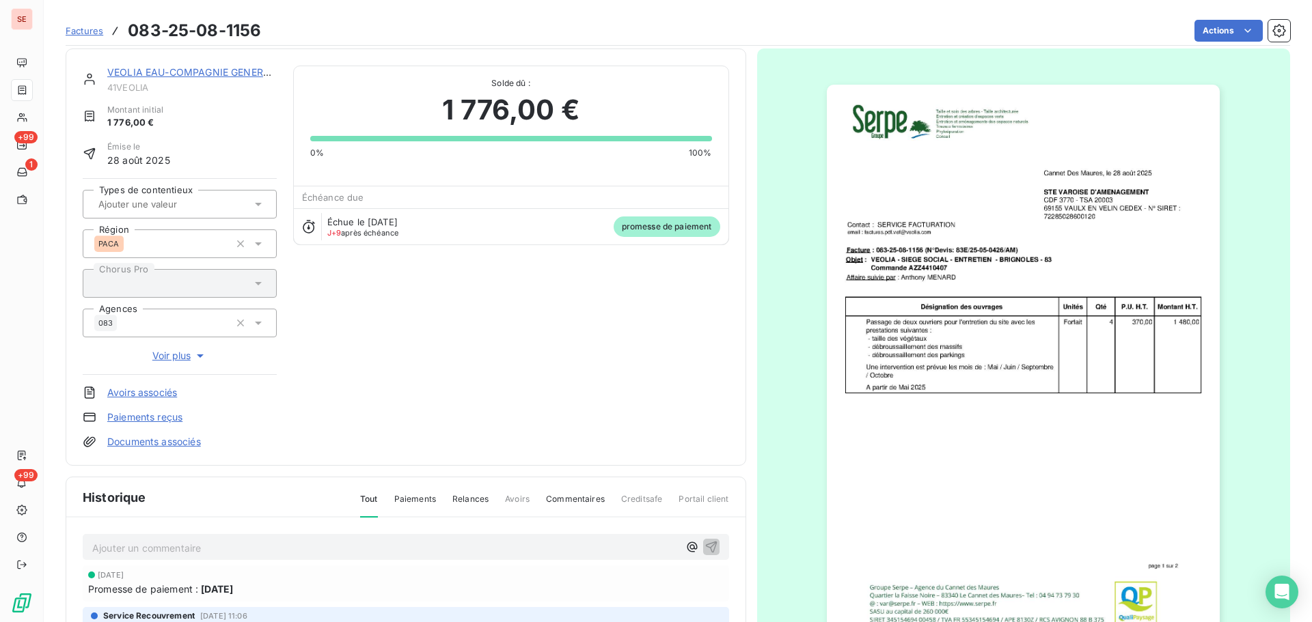
click at [284, 549] on p "Ajouter un commentaire ﻿" at bounding box center [385, 548] width 586 height 17
drag, startPoint x: 284, startPoint y: 549, endPoint x: 176, endPoint y: 550, distance: 108.0
click at [176, 550] on p "Ajouter un commentaire ﻿" at bounding box center [385, 548] width 586 height 17
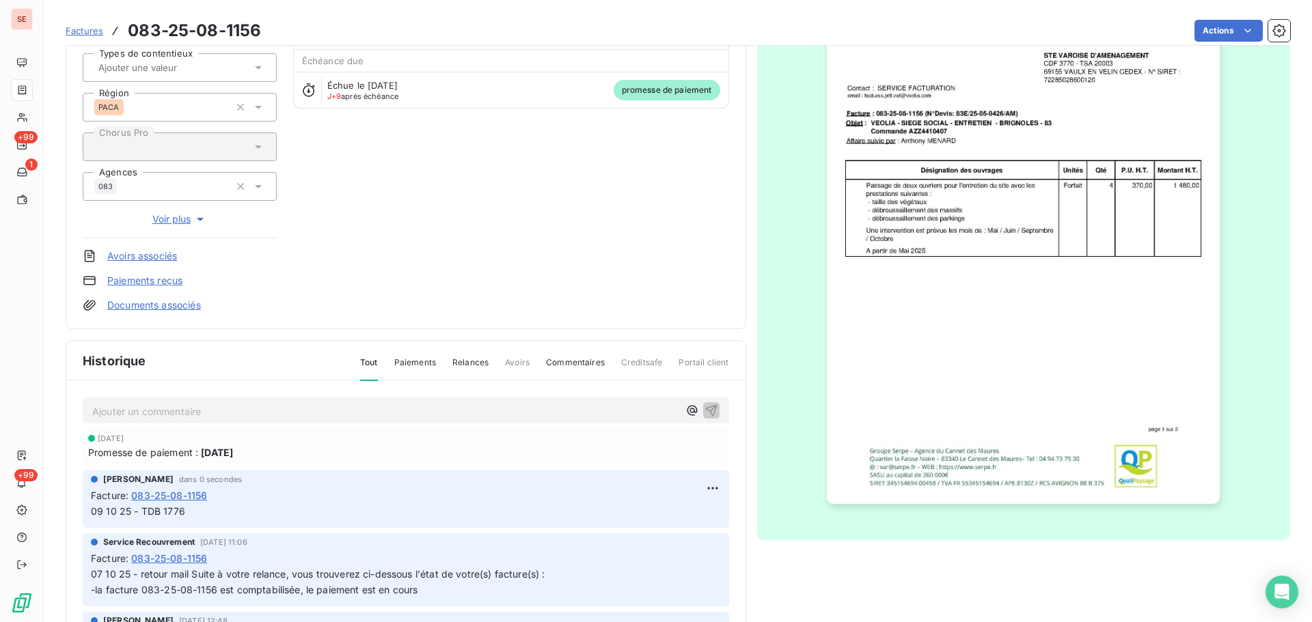
scroll to position [200, 0]
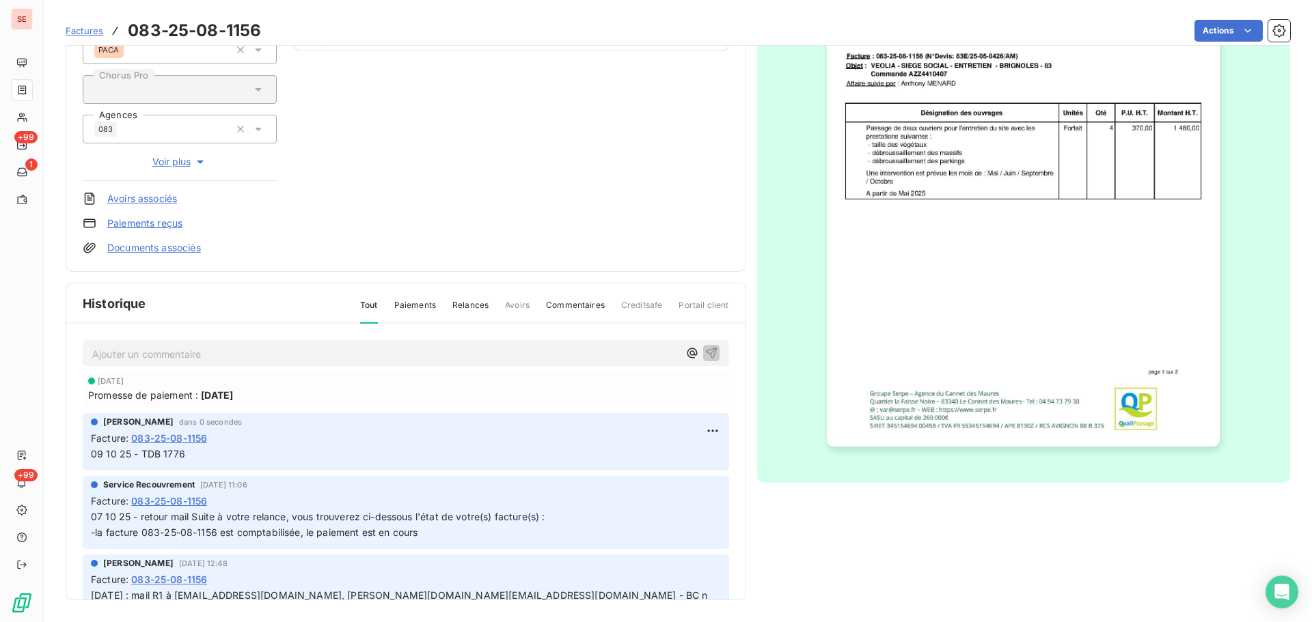
click at [156, 451] on span "09 10 25 - TDB 1776" at bounding box center [138, 454] width 94 height 12
copy div "09 10 25 - TDB 1776"
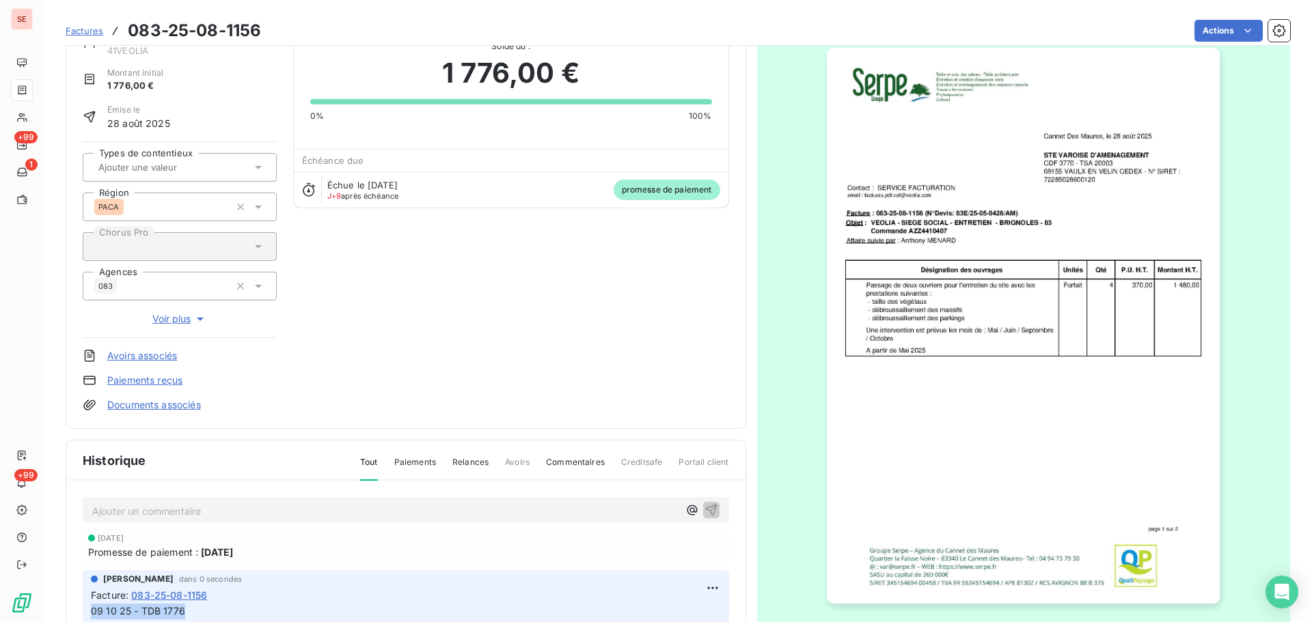
scroll to position [0, 0]
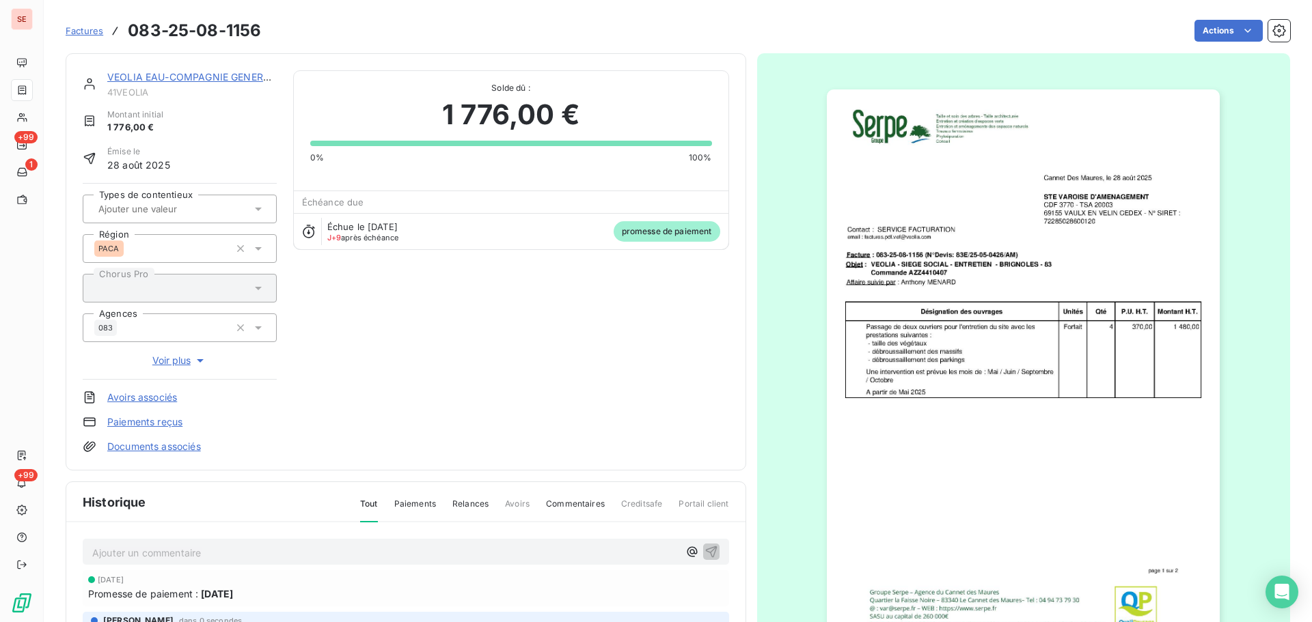
click at [975, 258] on img "button" at bounding box center [1023, 368] width 393 height 556
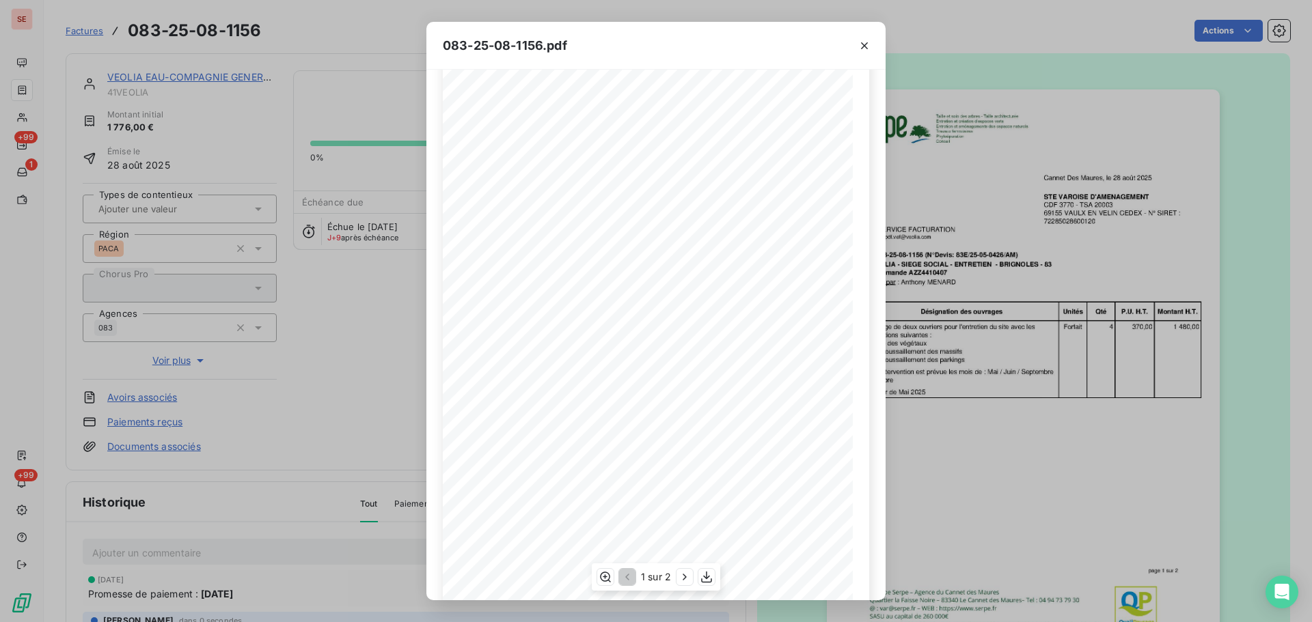
scroll to position [81, 0]
click at [683, 575] on icon "button" at bounding box center [685, 578] width 14 height 14
click at [864, 37] on button "button" at bounding box center [864, 46] width 22 height 22
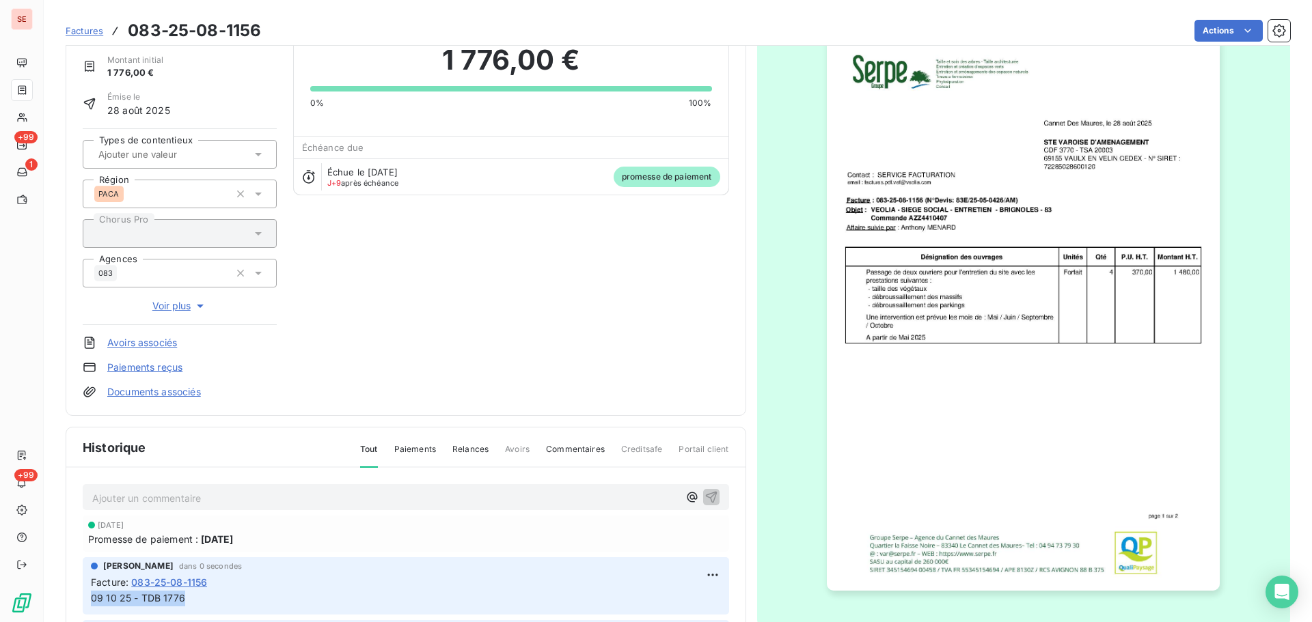
scroll to position [0, 0]
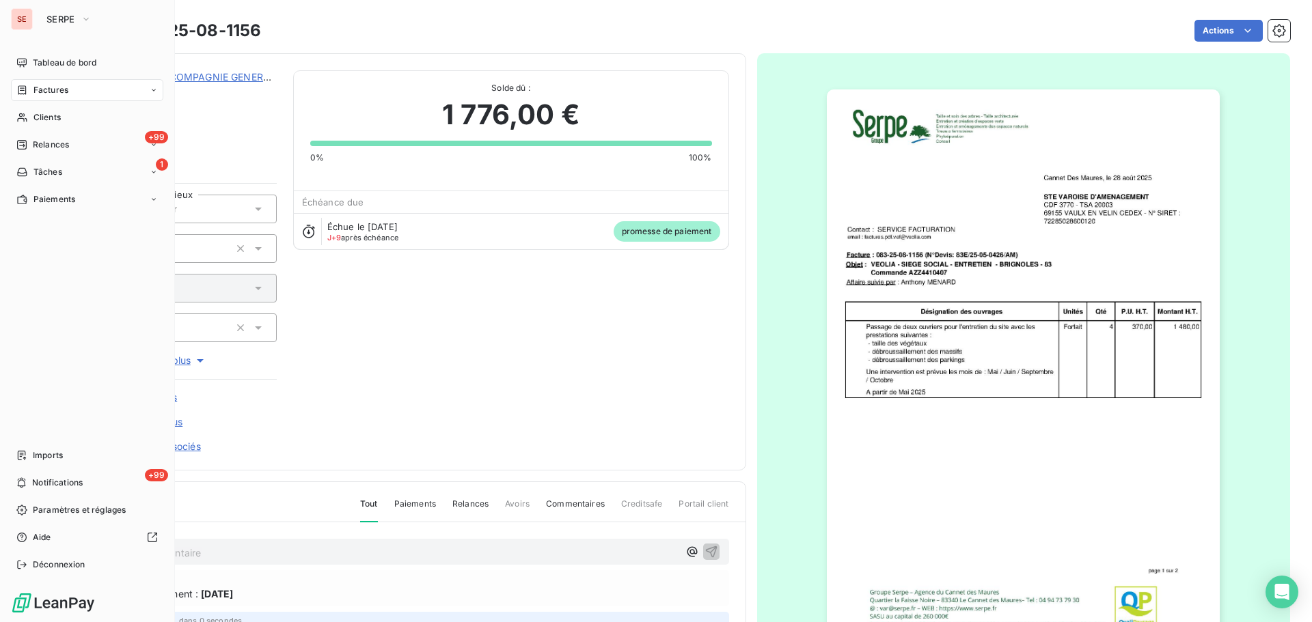
click at [46, 85] on span "Factures" at bounding box center [50, 90] width 35 height 12
click at [61, 122] on span "Factures" at bounding box center [50, 117] width 35 height 12
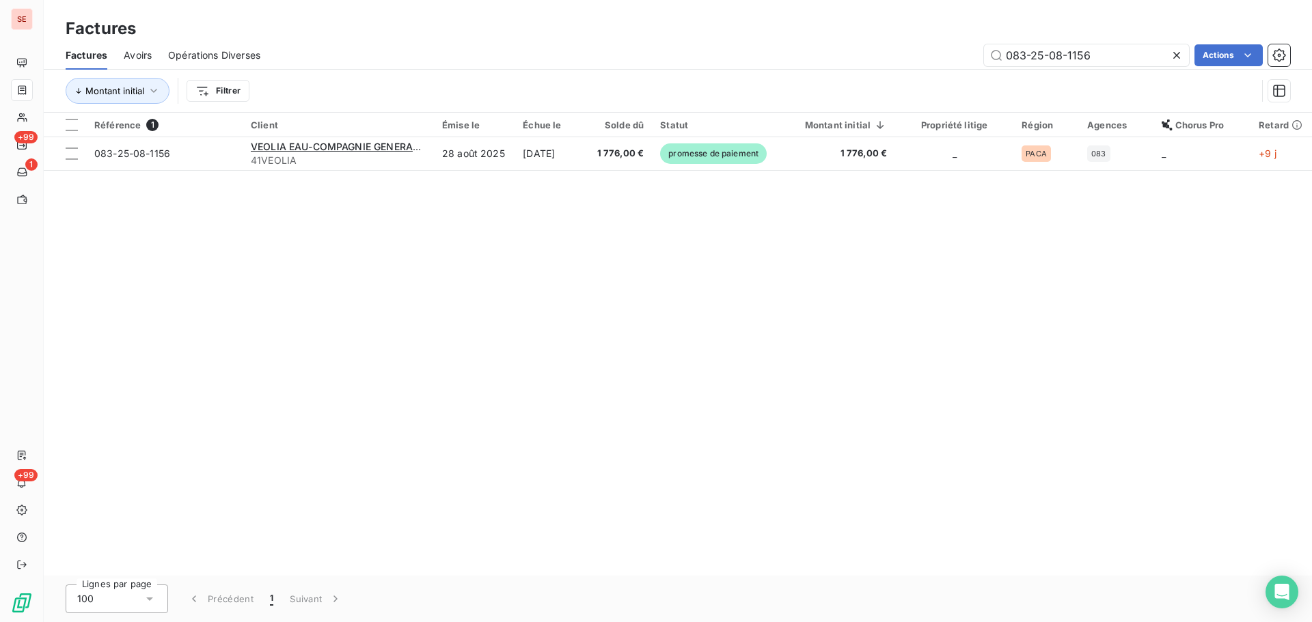
click at [1176, 57] on icon at bounding box center [1177, 56] width 14 height 14
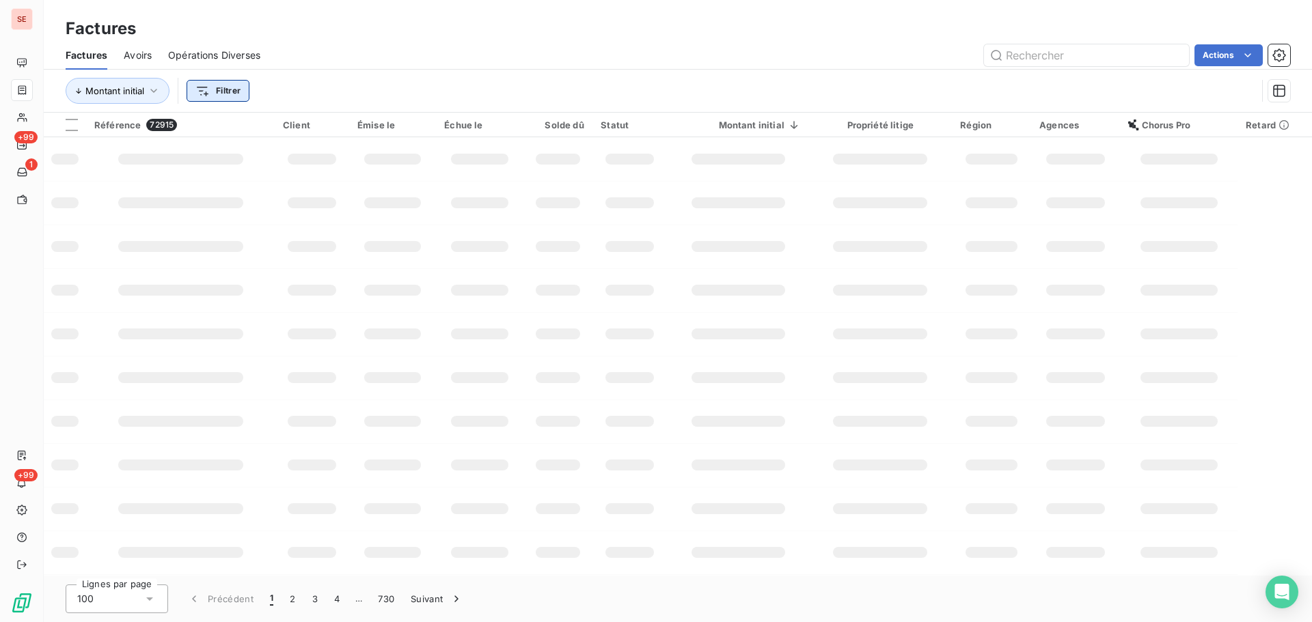
click at [200, 87] on html "SE +99 1 +99 Factures Factures Avoirs Opérations Diverses Actions Montant initi…" at bounding box center [656, 311] width 1312 height 622
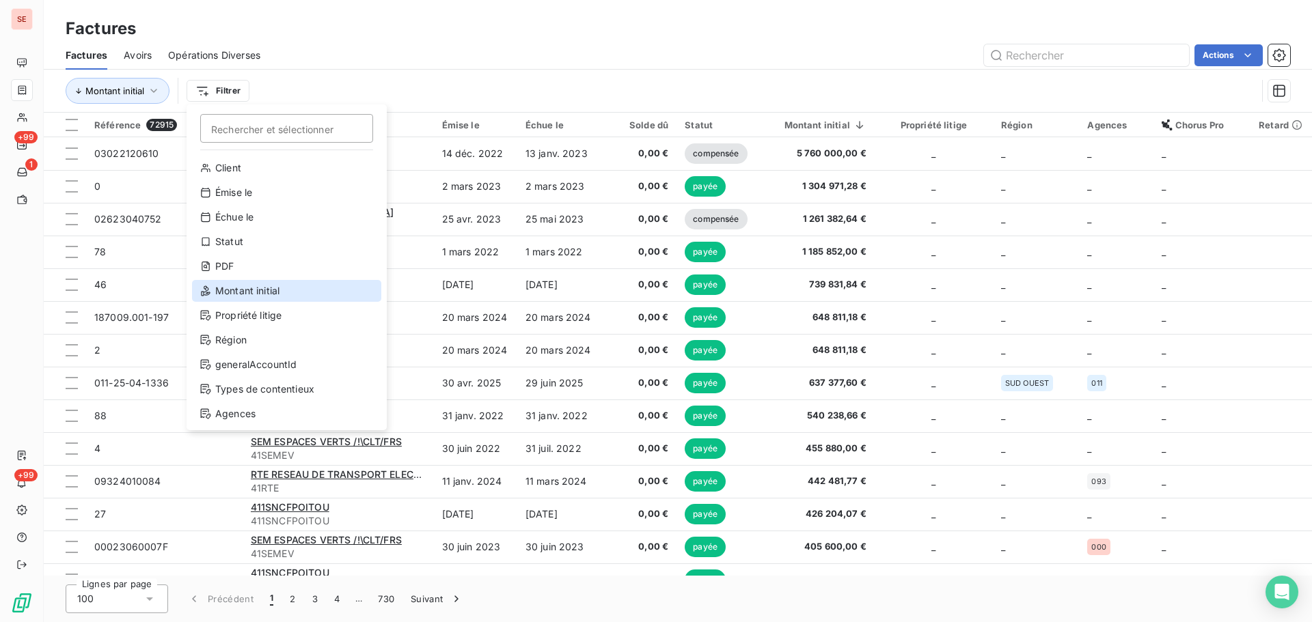
click at [283, 293] on div "Montant initial" at bounding box center [286, 291] width 189 height 22
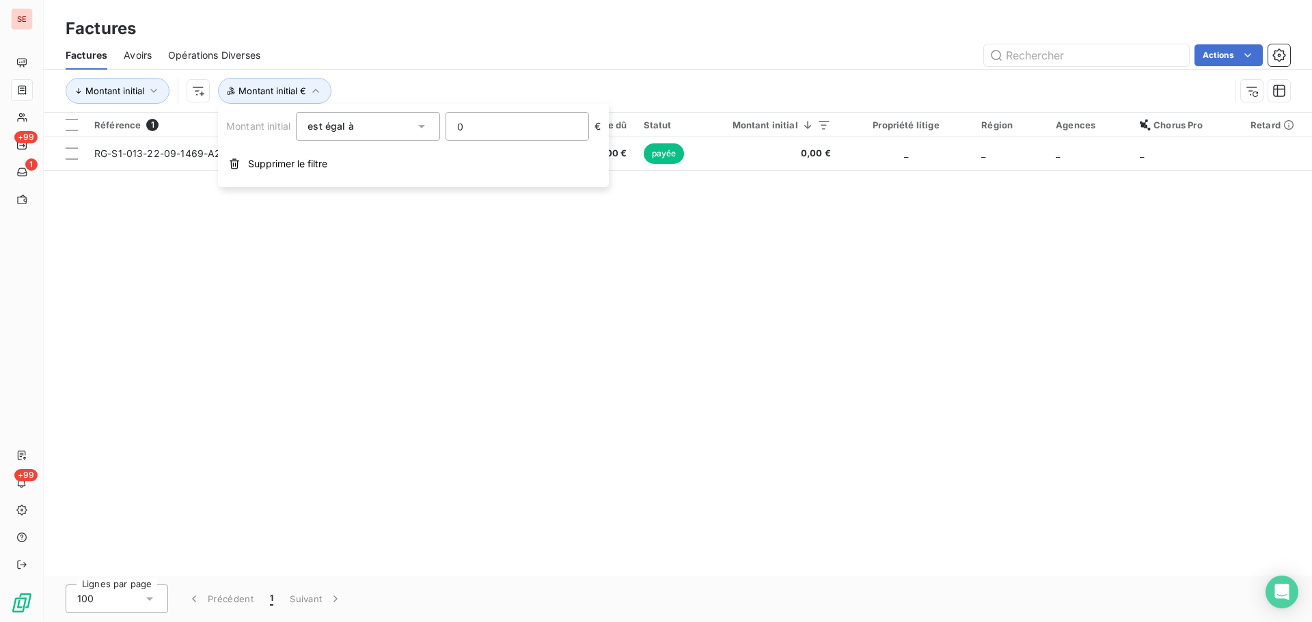
drag, startPoint x: 511, startPoint y: 126, endPoint x: 356, endPoint y: 130, distance: 155.2
click at [364, 127] on div "Montant initial est égal à 0 €" at bounding box center [413, 126] width 374 height 29
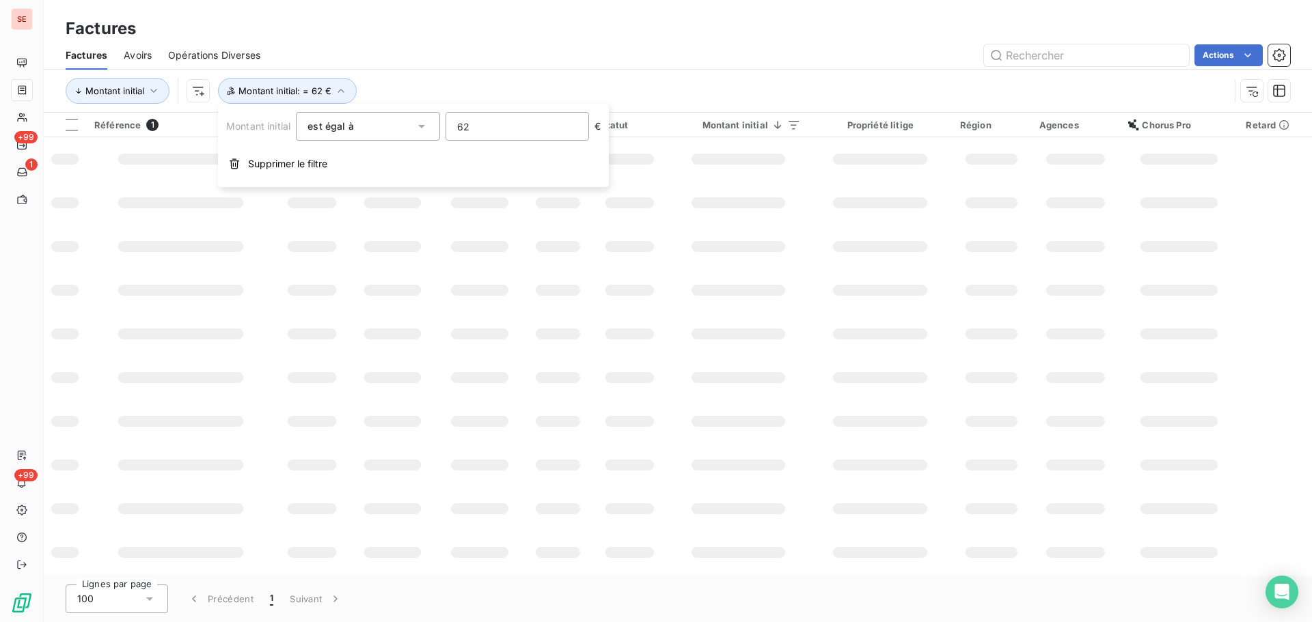
type input "620"
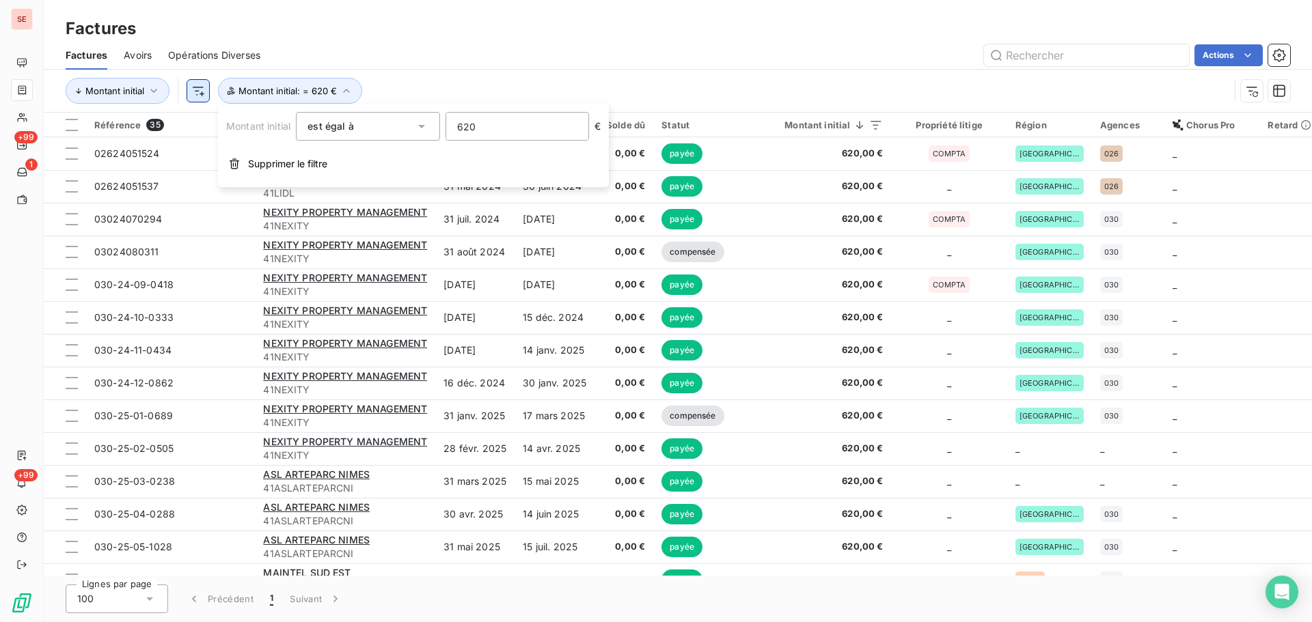
click at [188, 91] on html "SE +99 1 +99 Factures Factures Avoirs Opérations Diverses Actions Montant initi…" at bounding box center [656, 311] width 1312 height 622
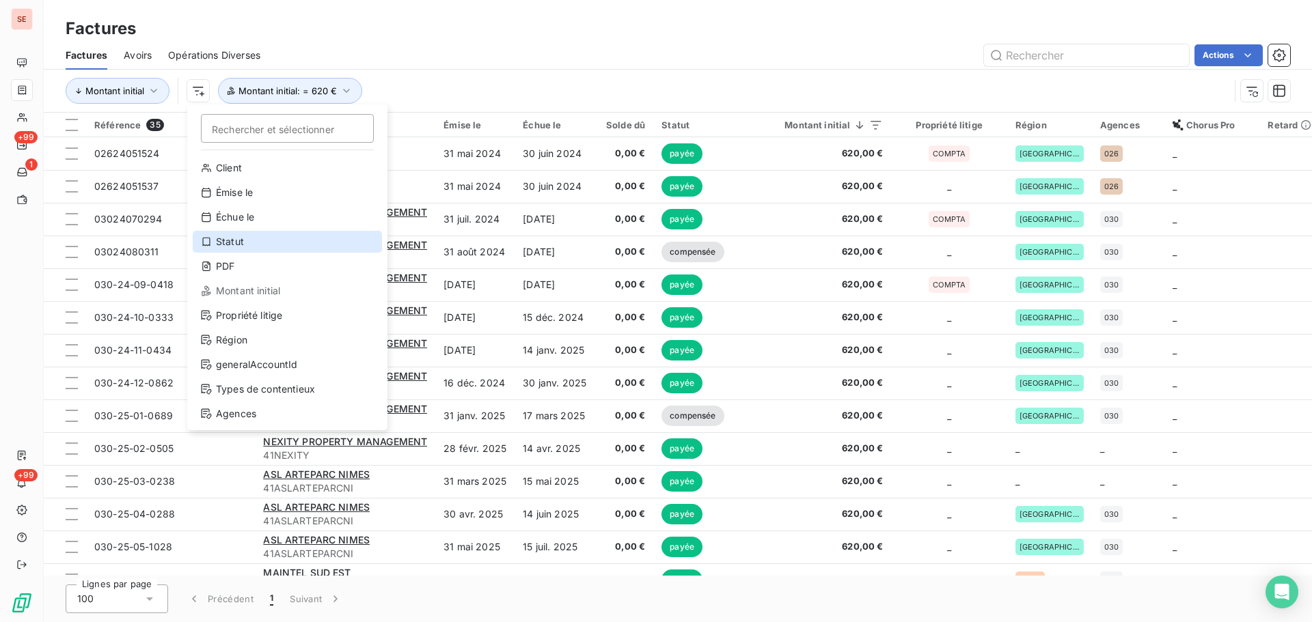
click at [238, 244] on div "Statut" at bounding box center [287, 242] width 189 height 22
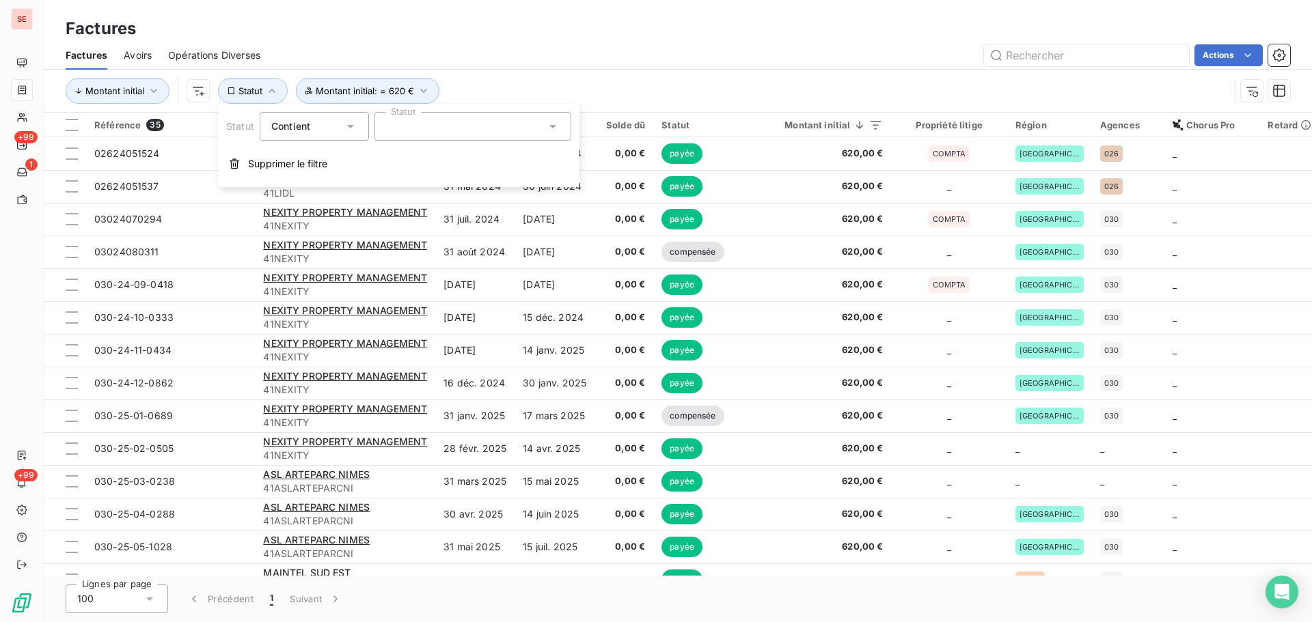
click at [506, 124] on div at bounding box center [472, 126] width 197 height 29
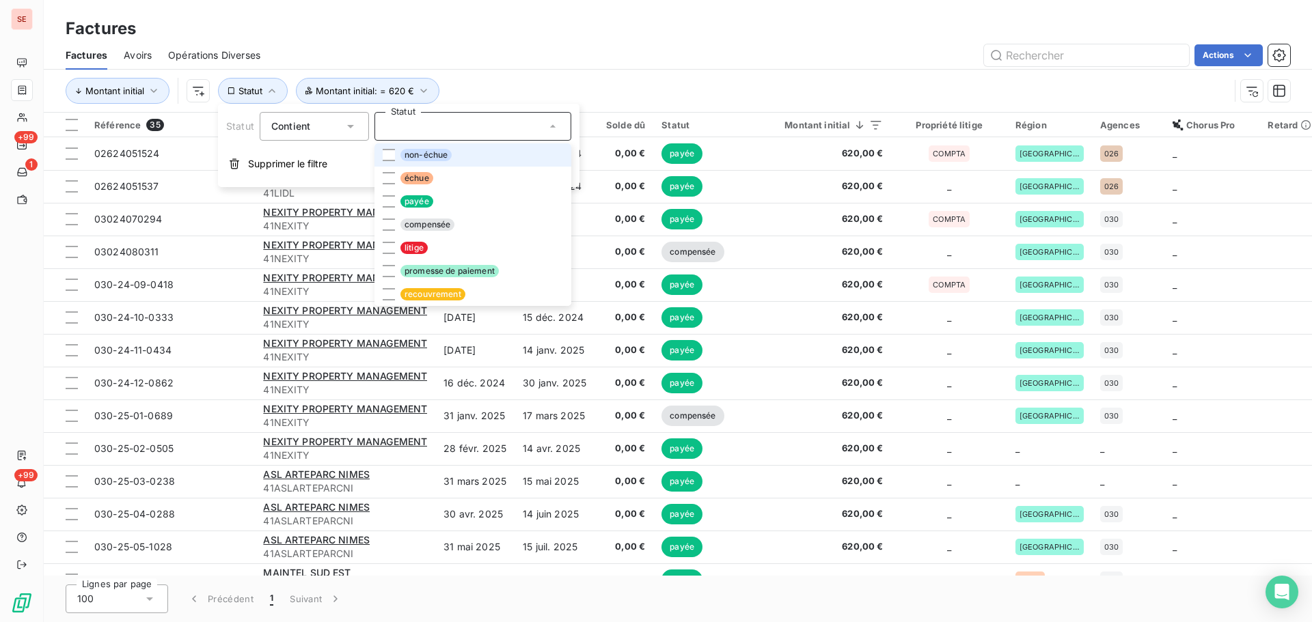
click at [497, 156] on li "non-échue" at bounding box center [472, 154] width 197 height 23
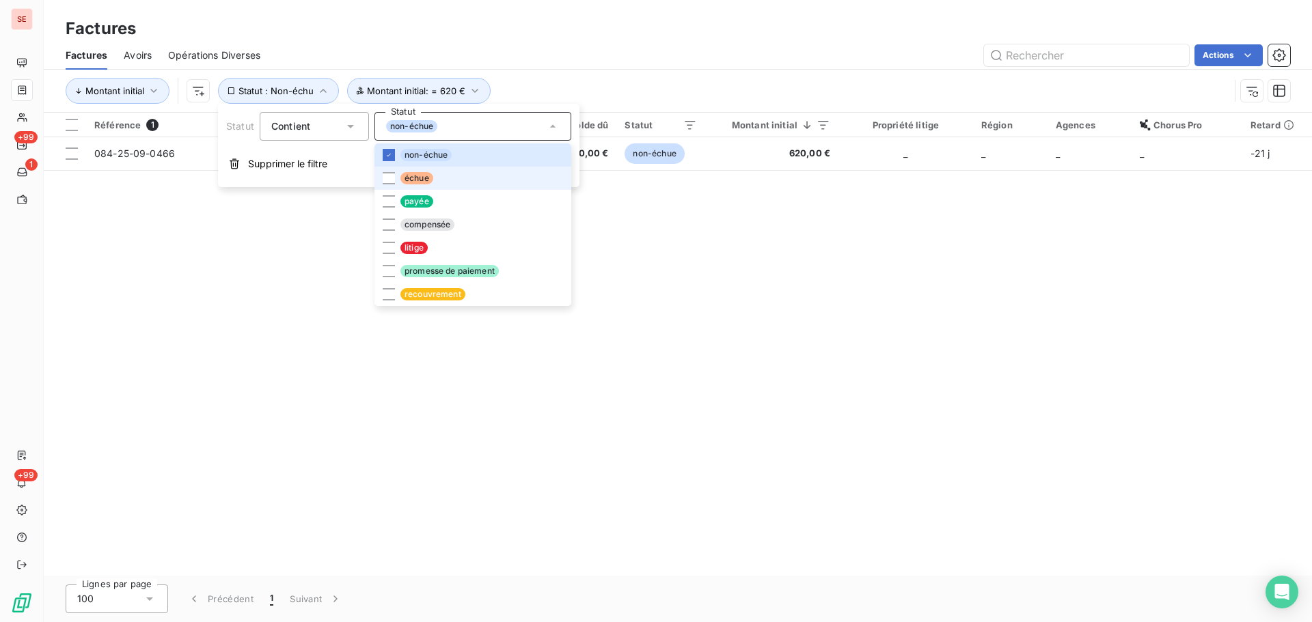
click at [497, 174] on li "échue" at bounding box center [472, 178] width 197 height 23
click at [495, 272] on span "promesse de paiement" at bounding box center [449, 271] width 98 height 12
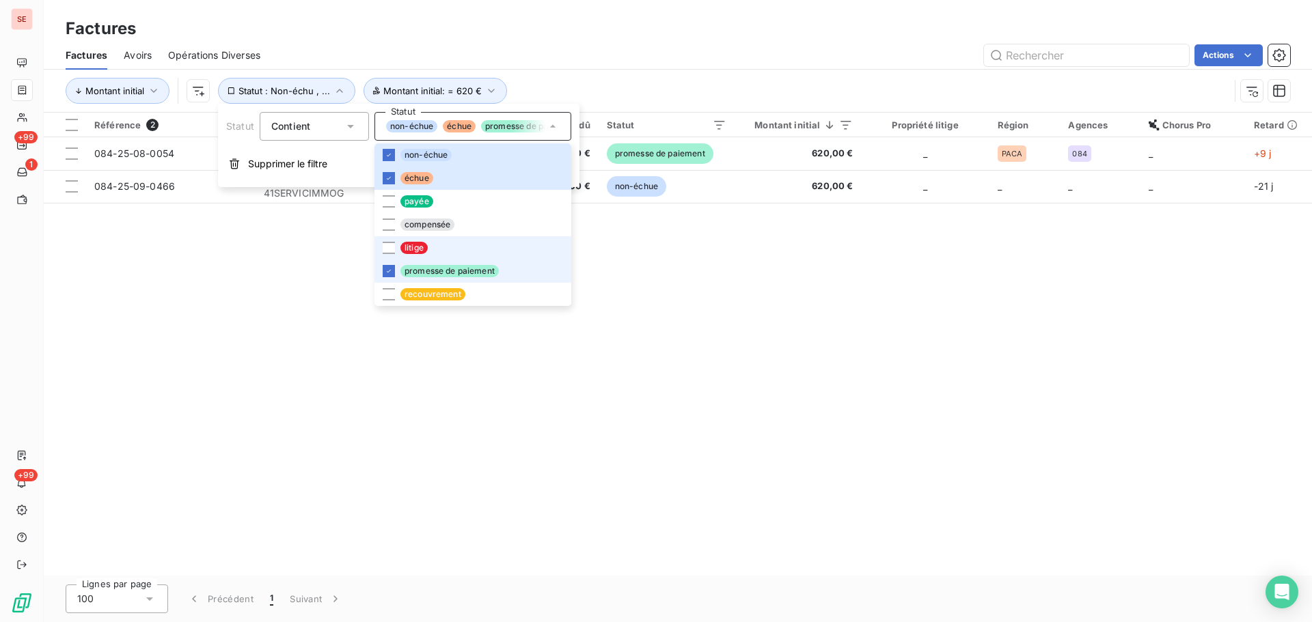
click at [499, 257] on li "litige" at bounding box center [472, 247] width 197 height 23
click at [788, 67] on div "Factures Avoirs Opérations Diverses Actions" at bounding box center [678, 55] width 1268 height 29
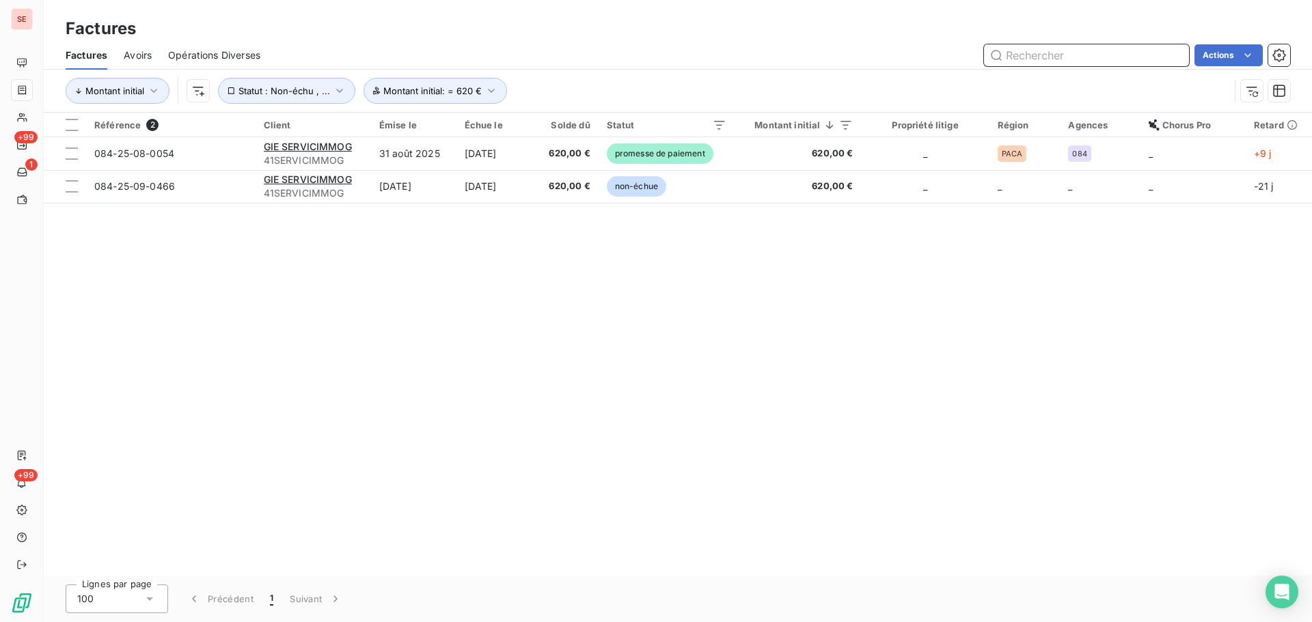
click at [992, 59] on input "text" at bounding box center [1086, 55] width 205 height 22
paste input "006-25-09-0790"
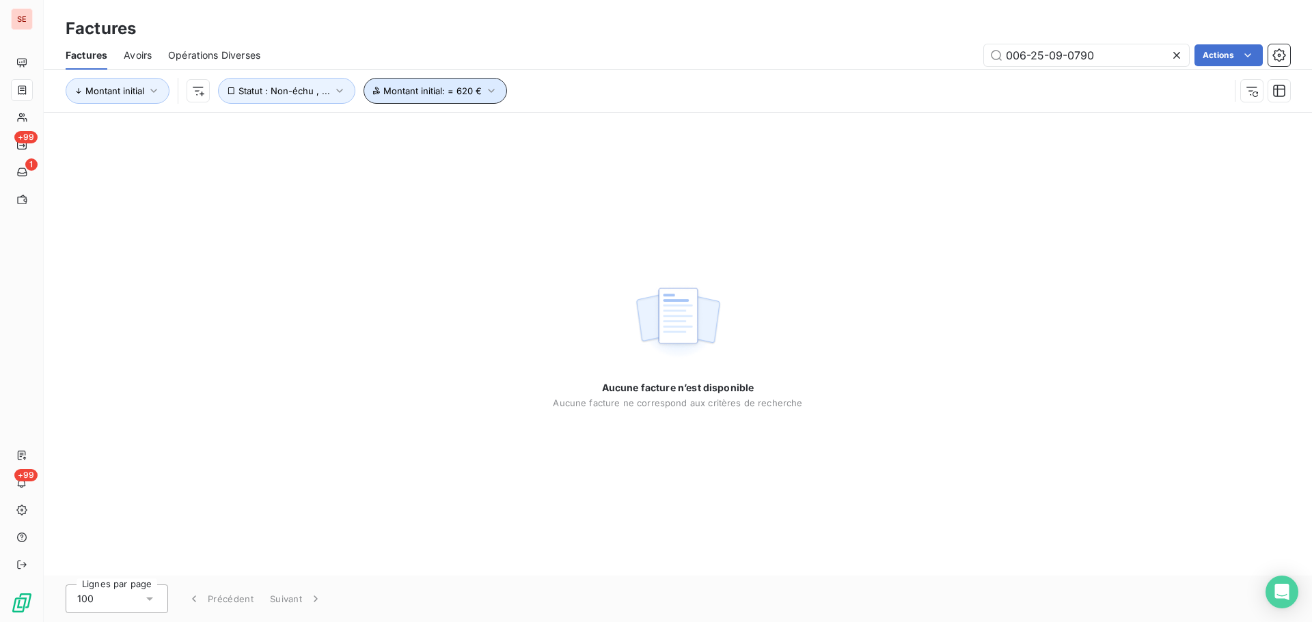
click at [423, 85] on button "Montant initial : = 620 €" at bounding box center [436, 91] width 144 height 26
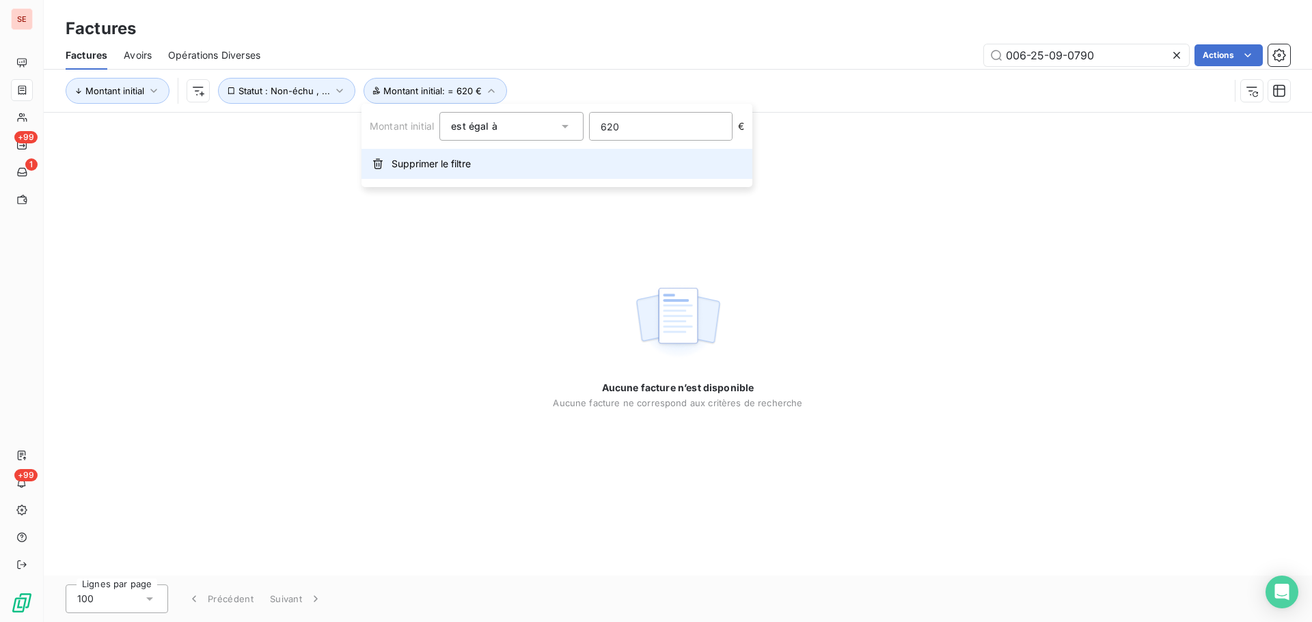
click at [416, 167] on span "Supprimer le filtre" at bounding box center [431, 164] width 79 height 14
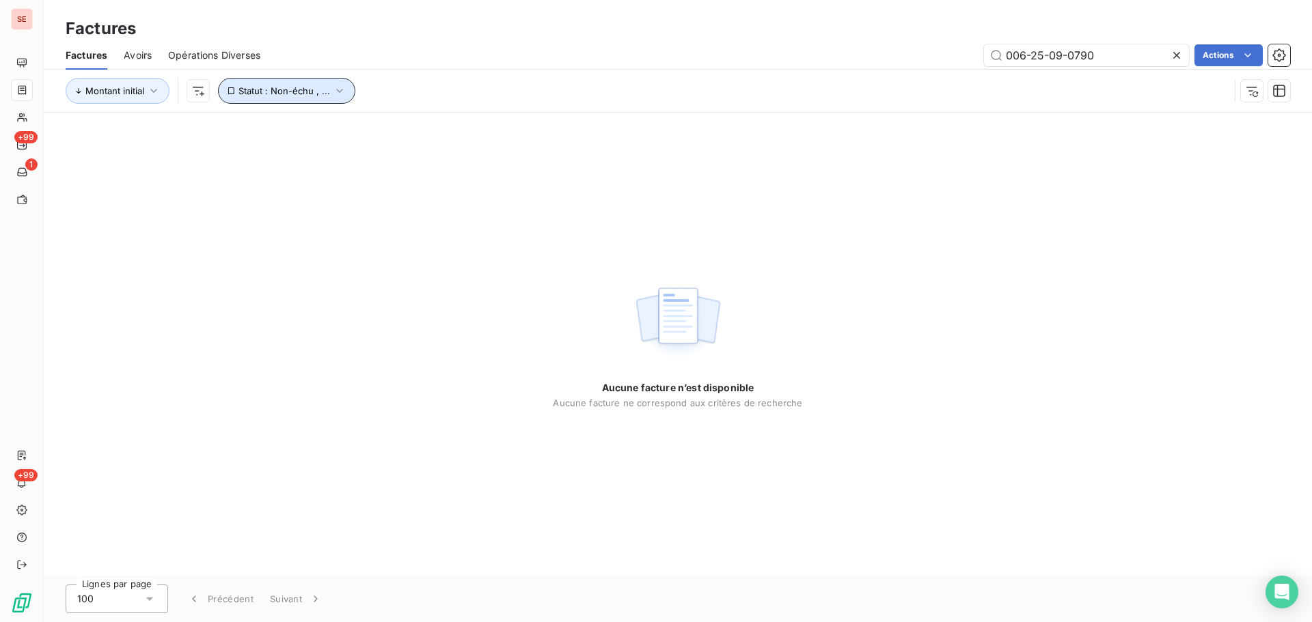
click at [313, 96] on span "Statut : Non-échu , ..." at bounding box center [284, 90] width 92 height 11
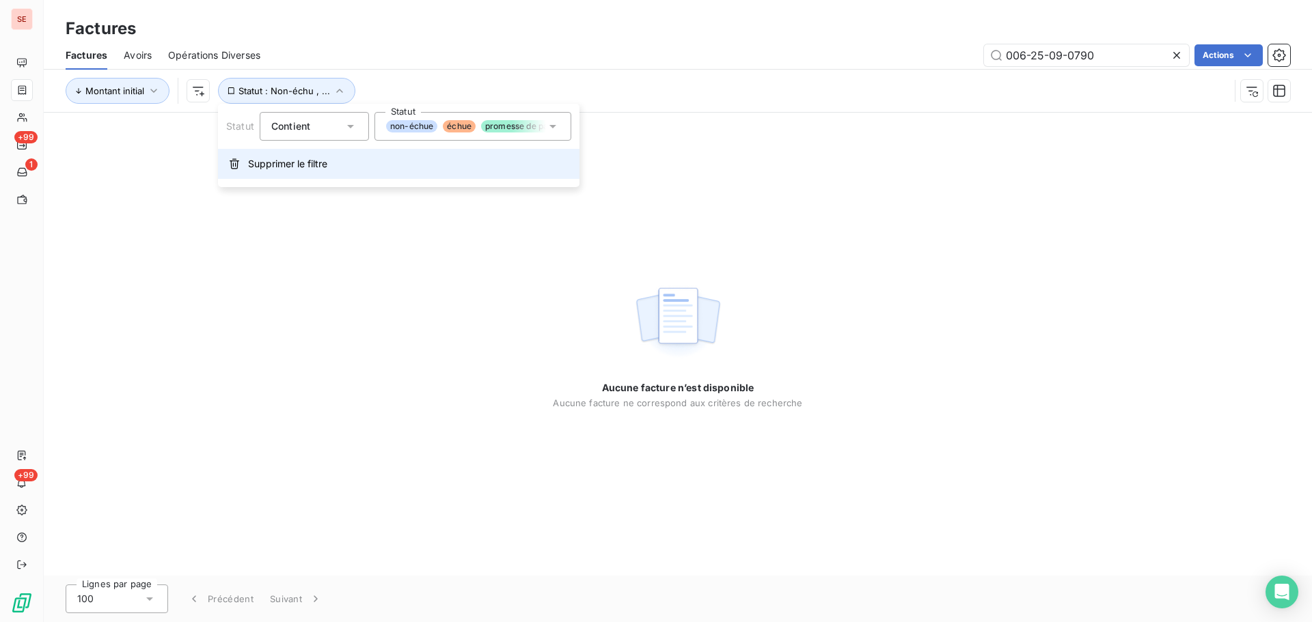
click at [317, 161] on span "Supprimer le filtre" at bounding box center [287, 164] width 79 height 14
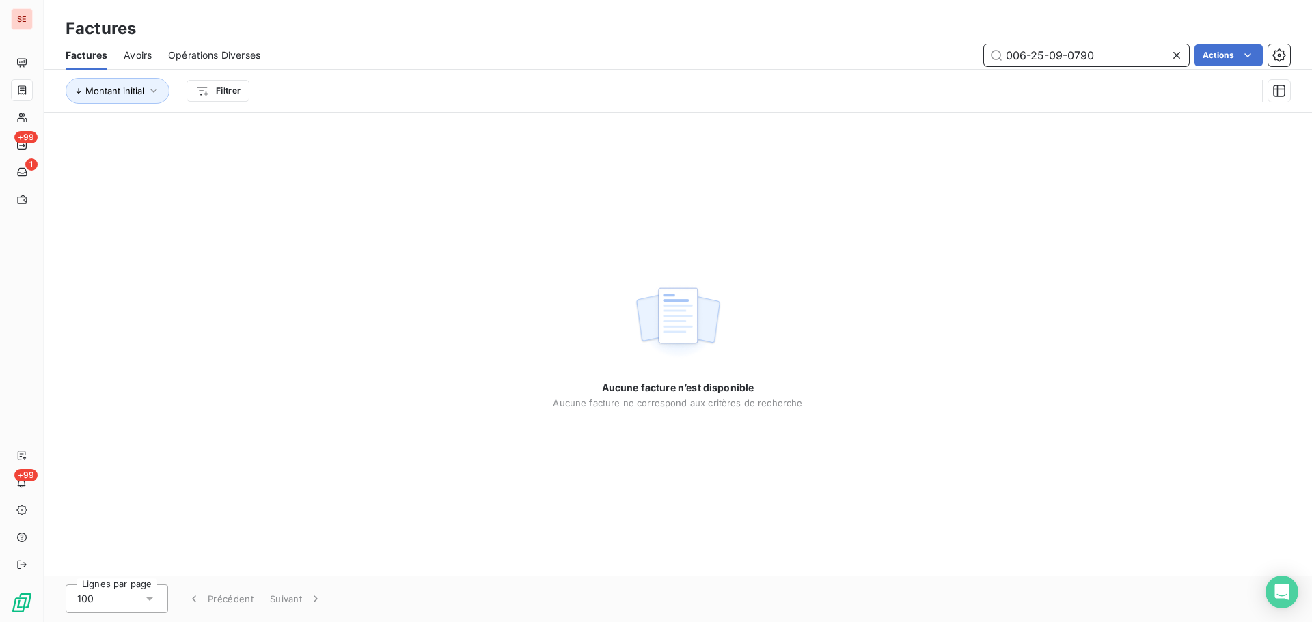
click at [1135, 52] on input "006-25-09-0790" at bounding box center [1086, 55] width 205 height 22
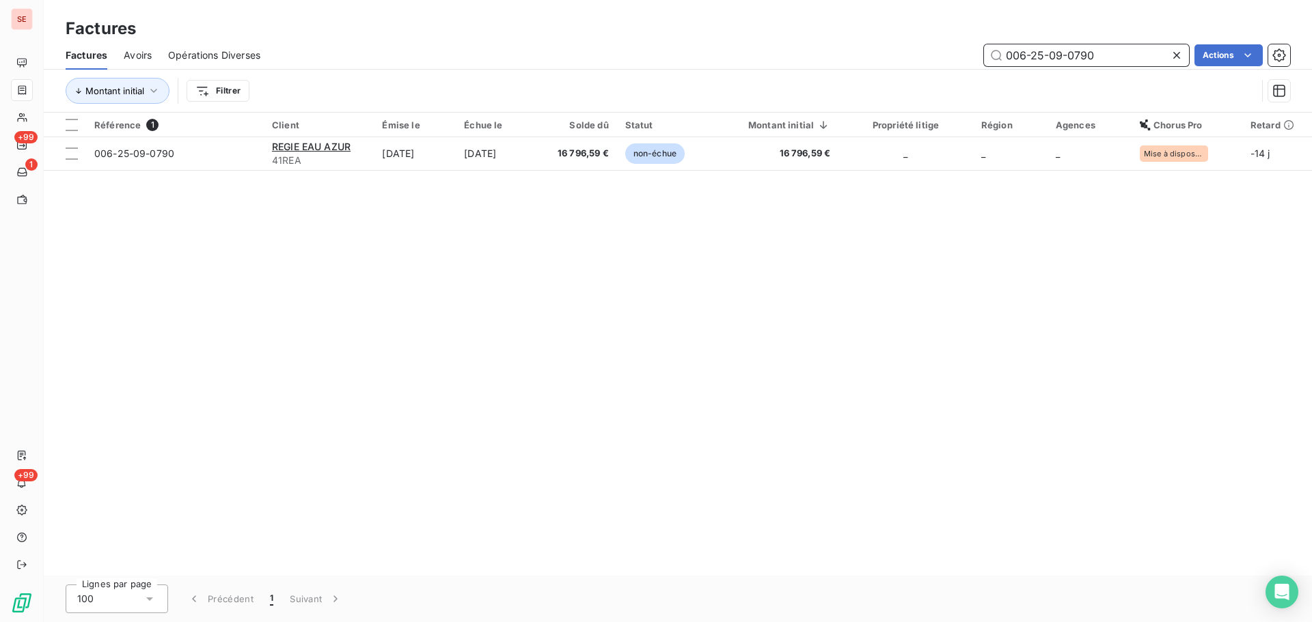
type input "006-25-09-0790"
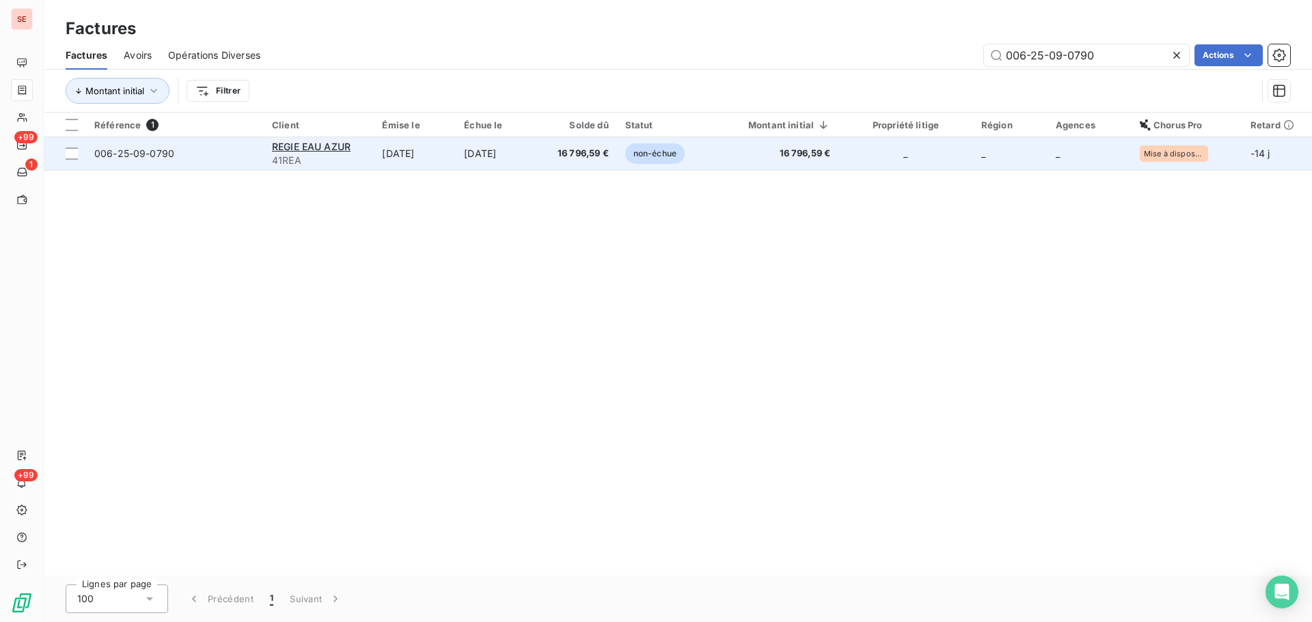
click at [538, 158] on td "[DATE]" at bounding box center [497, 153] width 83 height 33
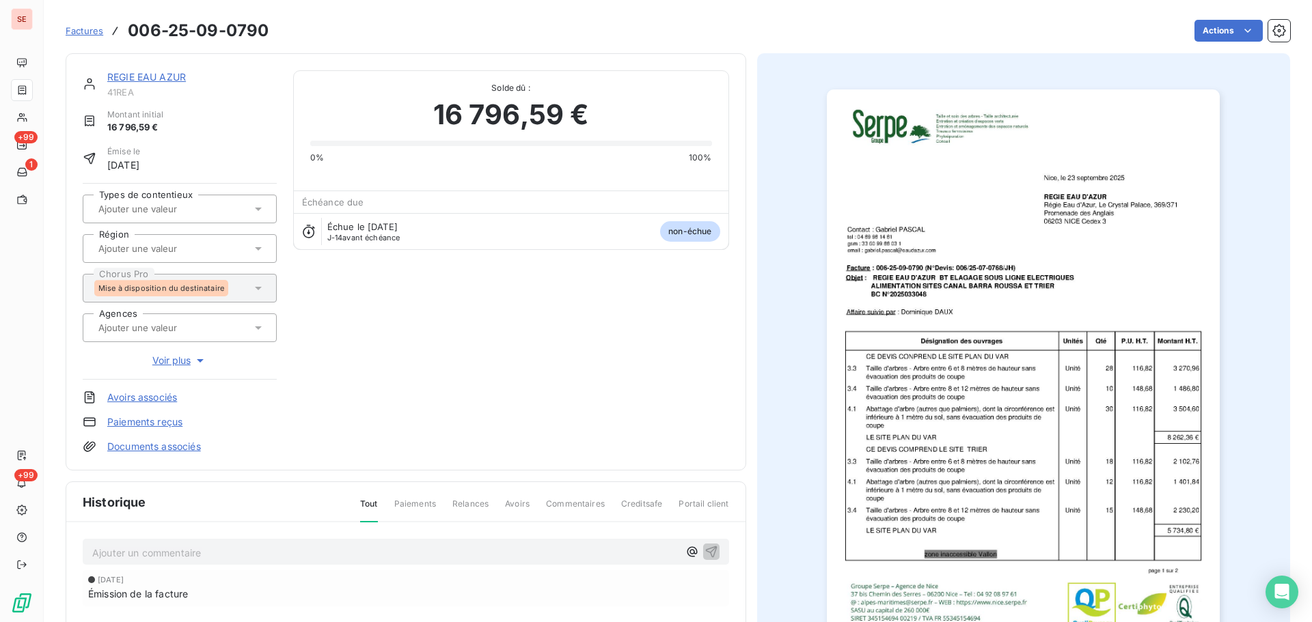
click at [414, 556] on p "Ajouter un commentaire ﻿" at bounding box center [385, 553] width 586 height 17
drag, startPoint x: 208, startPoint y: 548, endPoint x: 0, endPoint y: 558, distance: 208.6
click at [0, 558] on div "SE +99 1 +99 Factures 006-25-09-0790 Actions REGIE EAU AZUR 41REA Montant initi…" at bounding box center [656, 311] width 1312 height 622
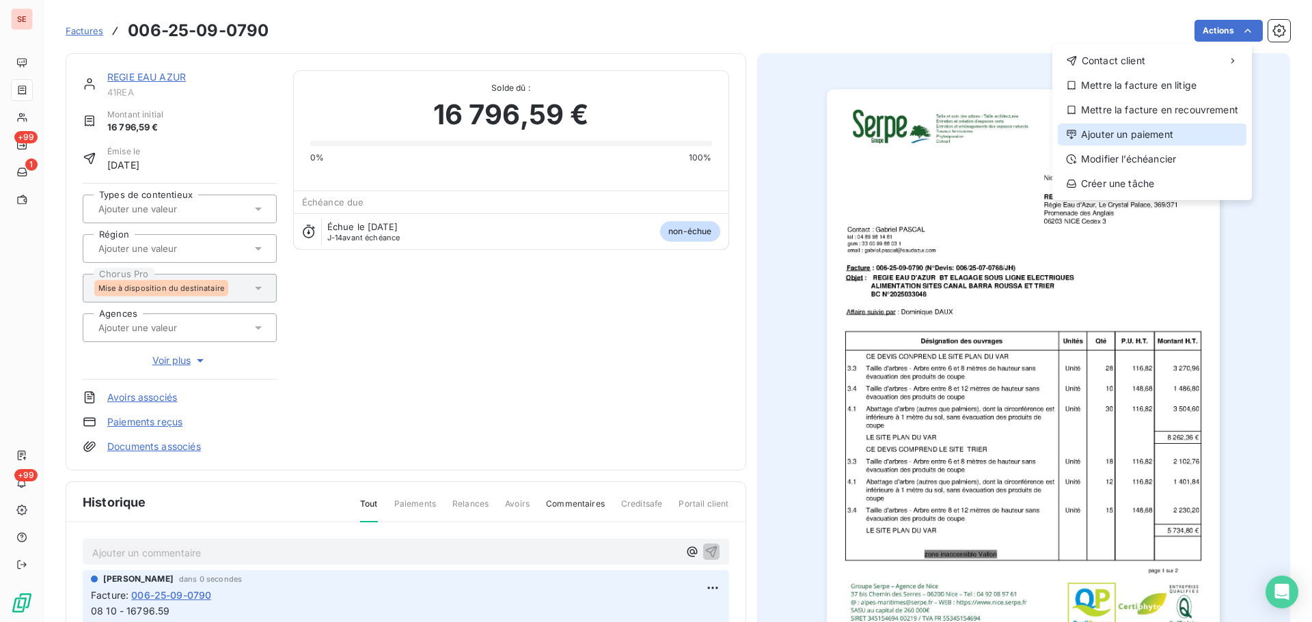
click at [1164, 133] on div "Ajouter un paiement" at bounding box center [1152, 135] width 189 height 22
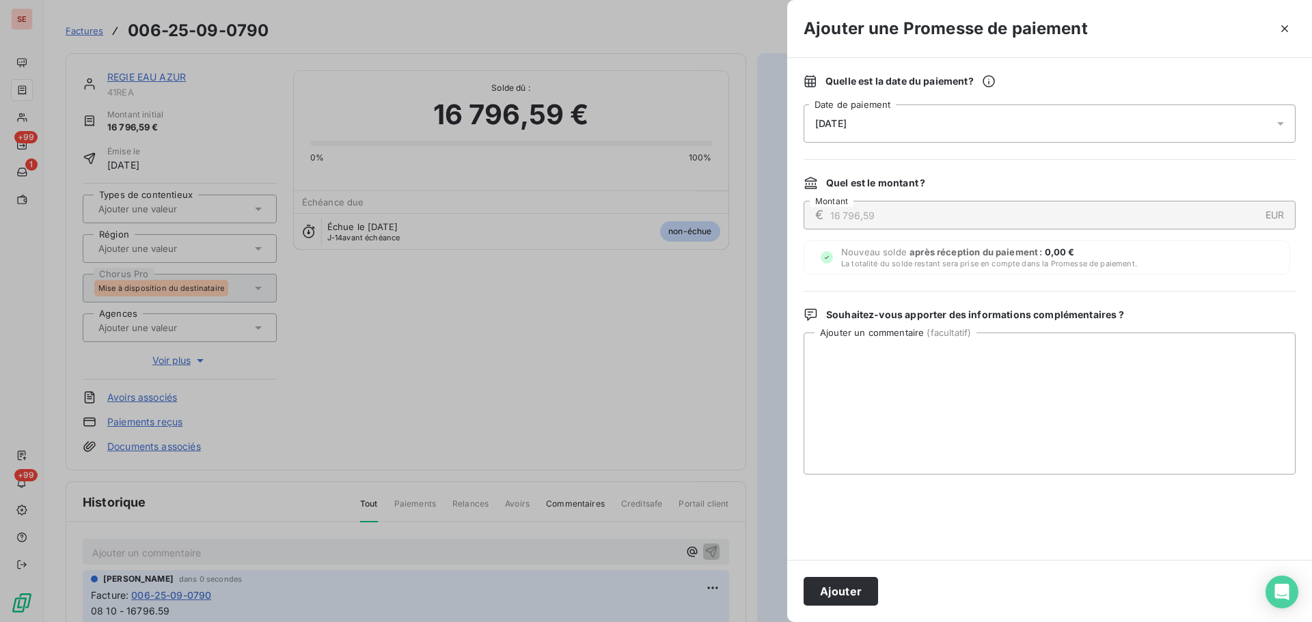
click at [1136, 136] on div "[DATE]" at bounding box center [1050, 124] width 492 height 38
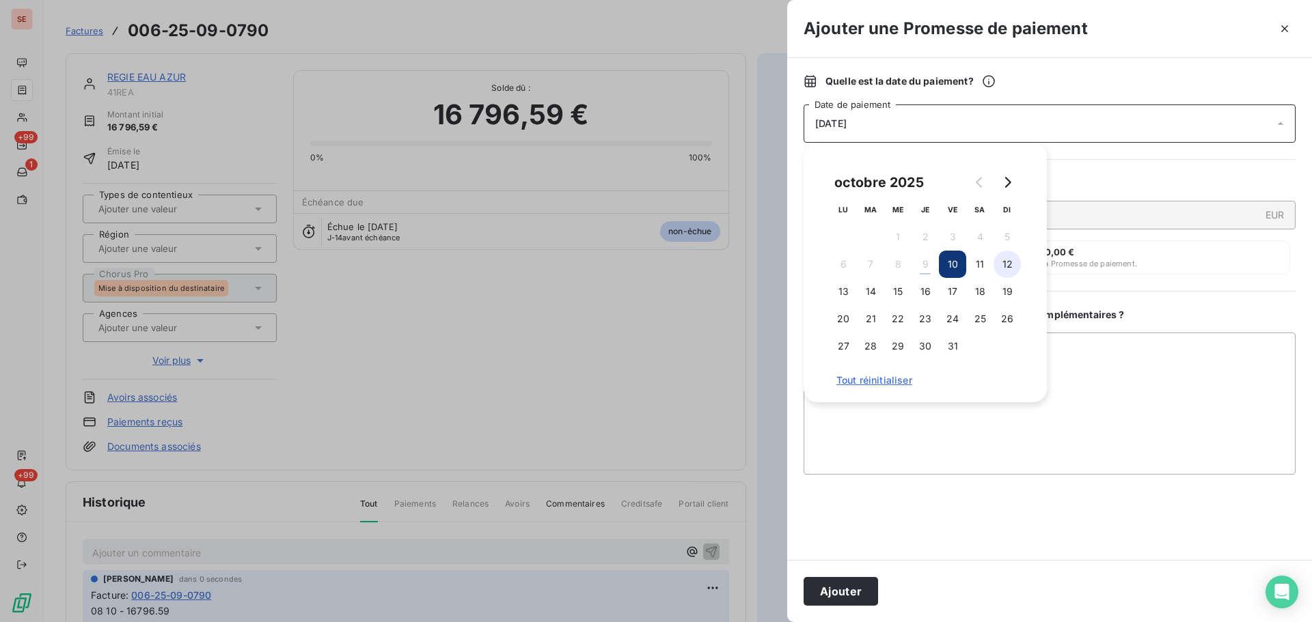
click at [1011, 258] on button "12" at bounding box center [1007, 264] width 27 height 27
click at [856, 592] on button "Ajouter" at bounding box center [841, 591] width 74 height 29
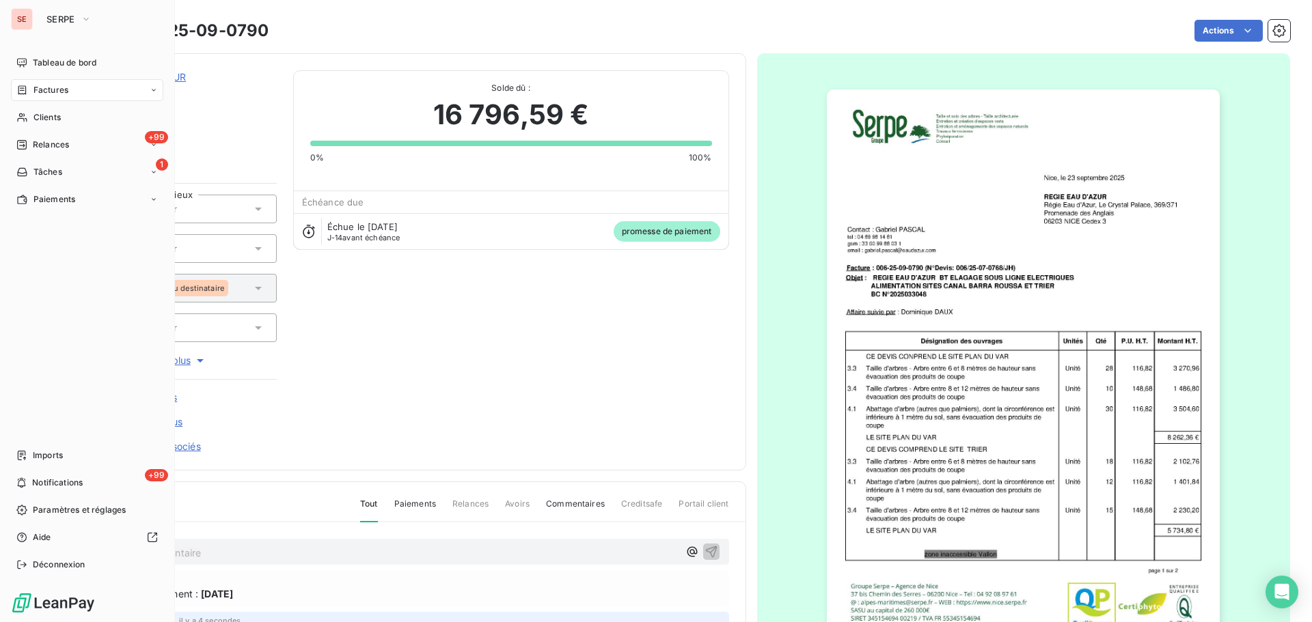
click at [32, 86] on div "Factures" at bounding box center [42, 90] width 52 height 12
click at [55, 114] on span "Factures" at bounding box center [50, 117] width 35 height 12
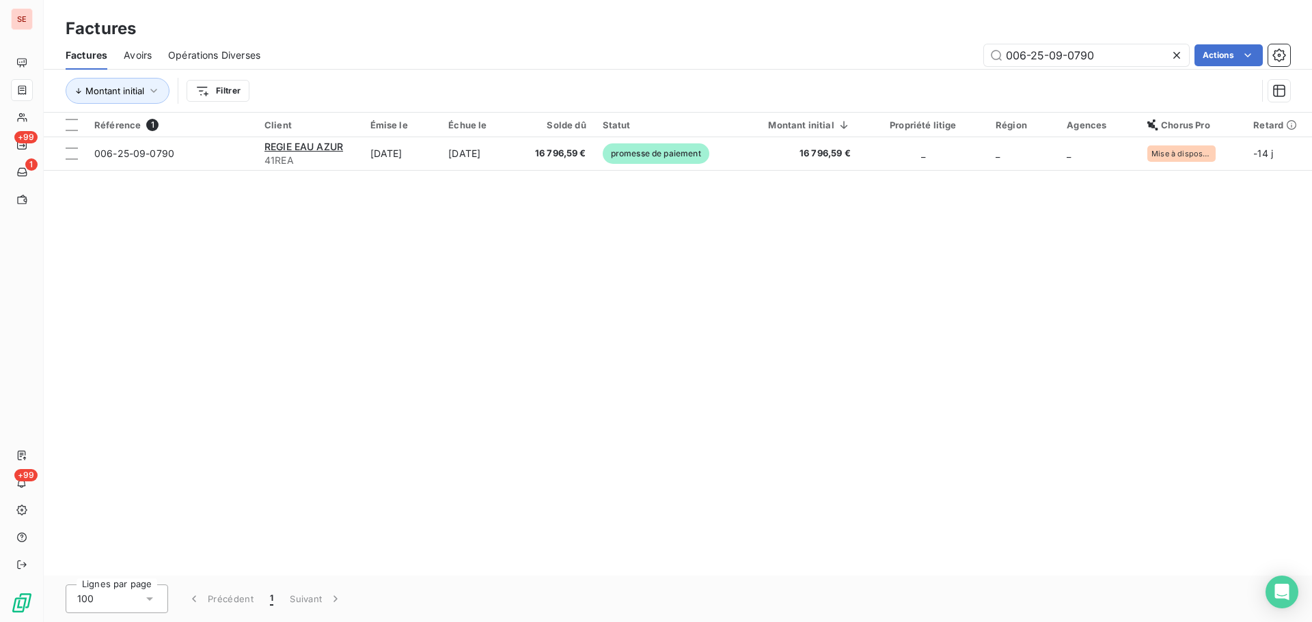
drag, startPoint x: 1106, startPoint y: 51, endPoint x: 950, endPoint y: 53, distance: 155.8
click at [951, 53] on div "006-25-09-0790 Actions" at bounding box center [783, 55] width 1013 height 22
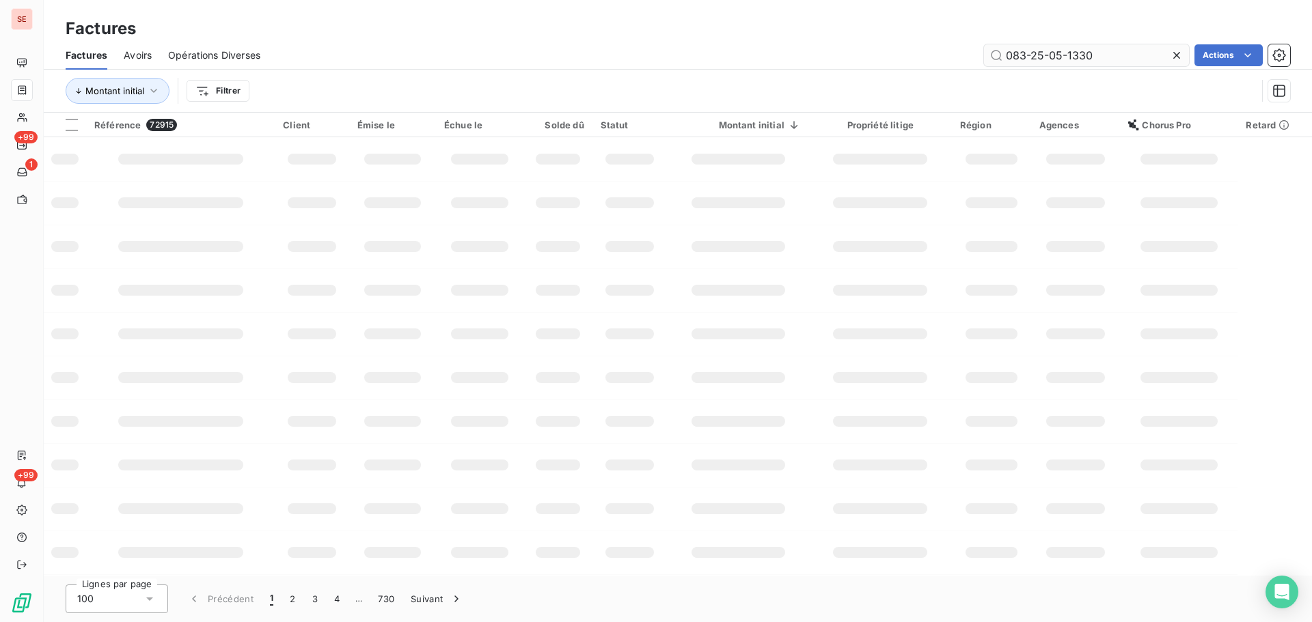
click at [1011, 54] on input "083-25-05-1330" at bounding box center [1086, 55] width 205 height 22
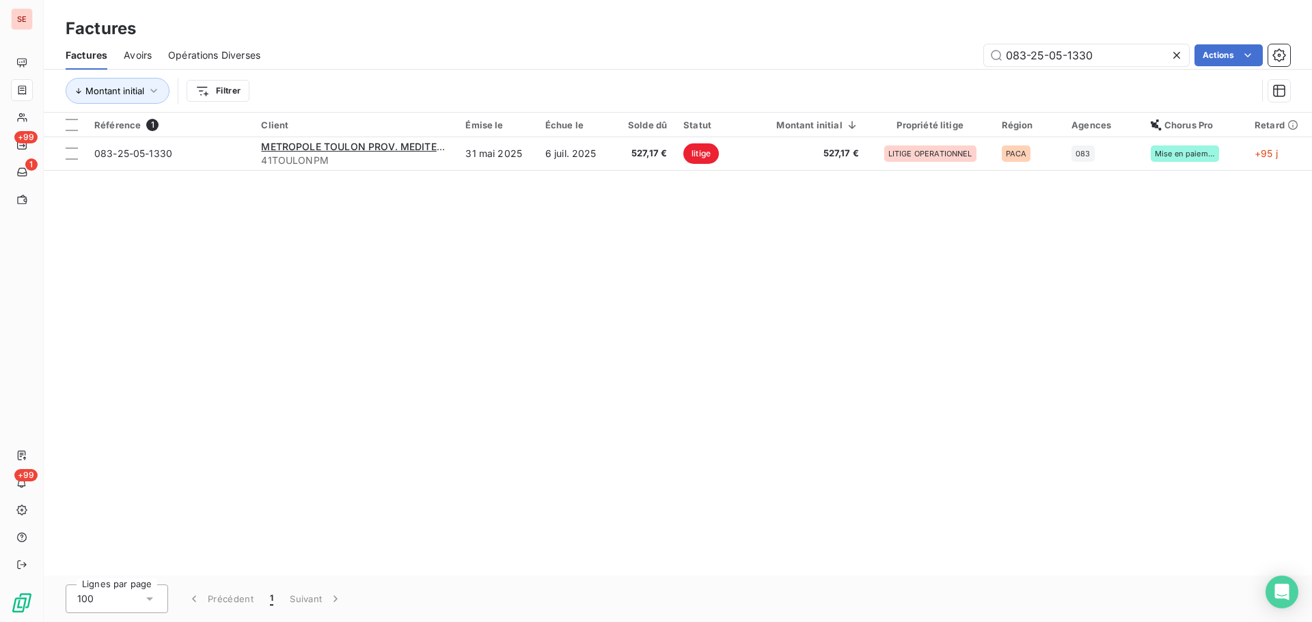
type input "083-25-05-1330"
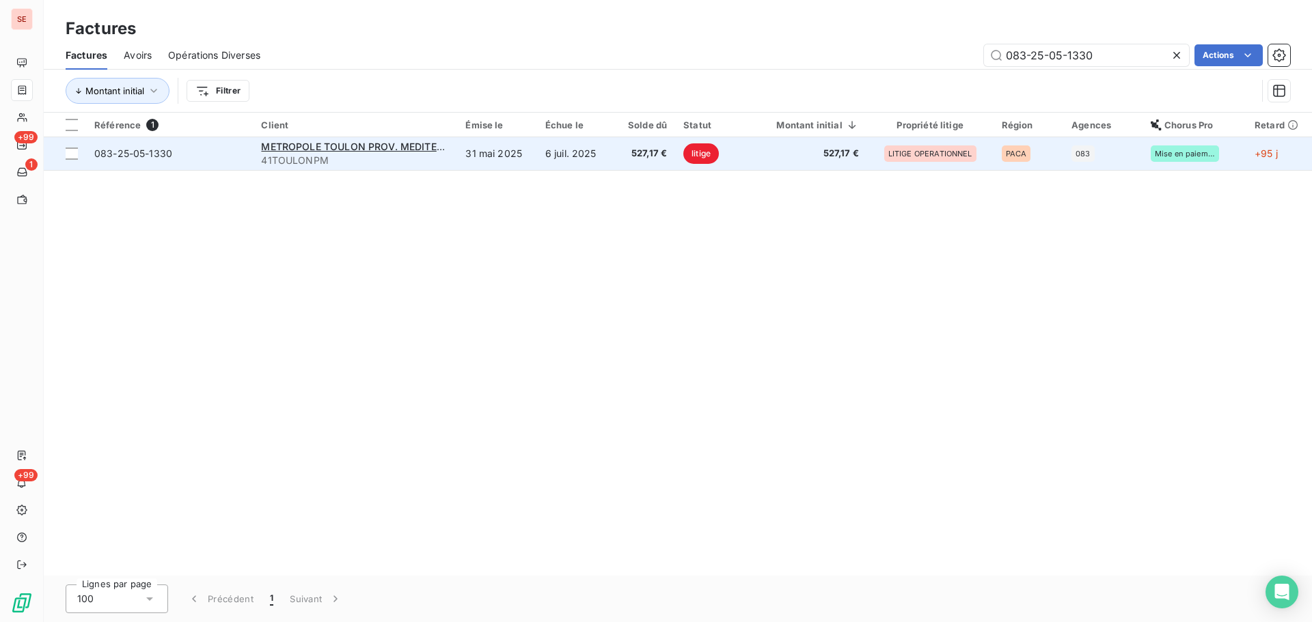
click at [381, 165] on span "41TOULONPM" at bounding box center [355, 161] width 188 height 14
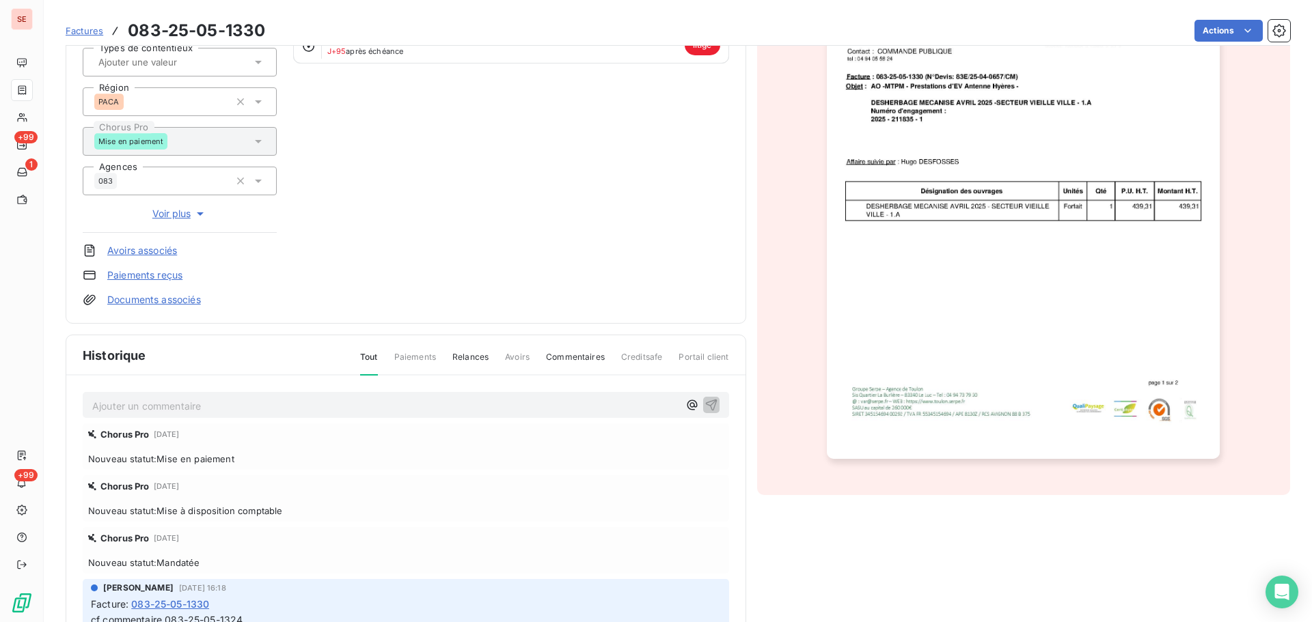
click at [303, 407] on p "Ajouter un commentaire ﻿" at bounding box center [385, 406] width 586 height 17
drag, startPoint x: 446, startPoint y: 407, endPoint x: 452, endPoint y: 413, distance: 8.2
click at [446, 407] on p "Ajouter un commentaire ﻿" at bounding box center [385, 406] width 586 height 17
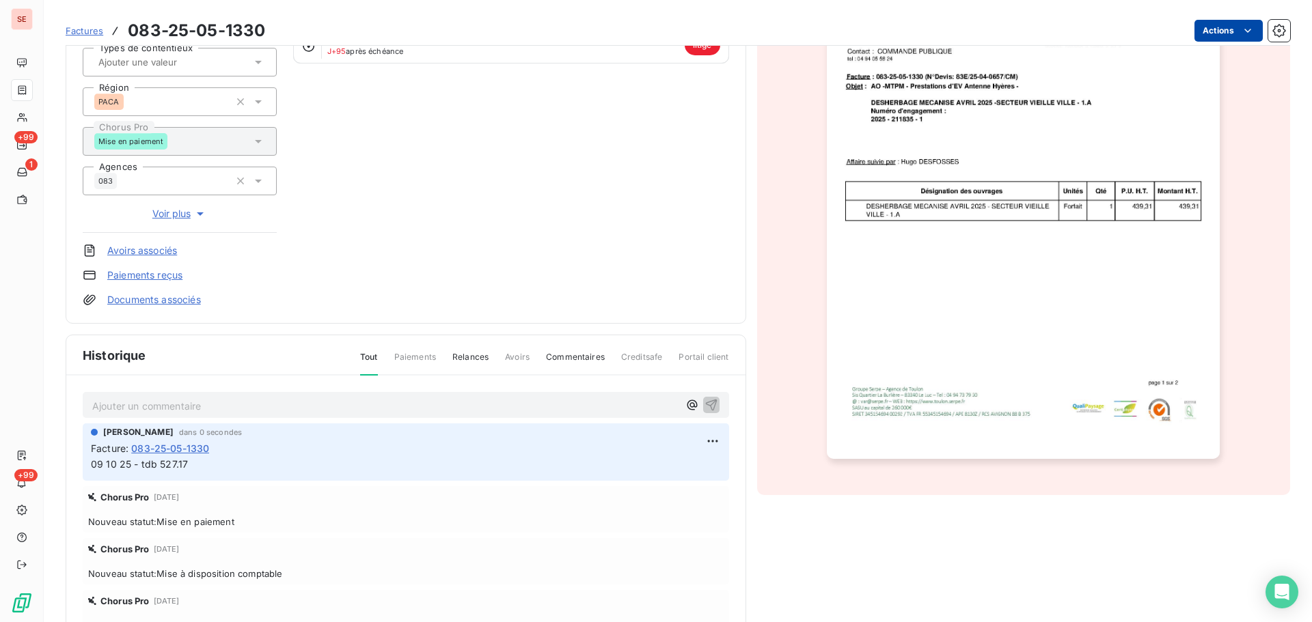
click at [1192, 31] on html "SE +99 1 +99 Factures 083-25-05-1330 Actions METROPOLE [GEOGRAPHIC_DATA] PROV. …" at bounding box center [656, 311] width 1312 height 622
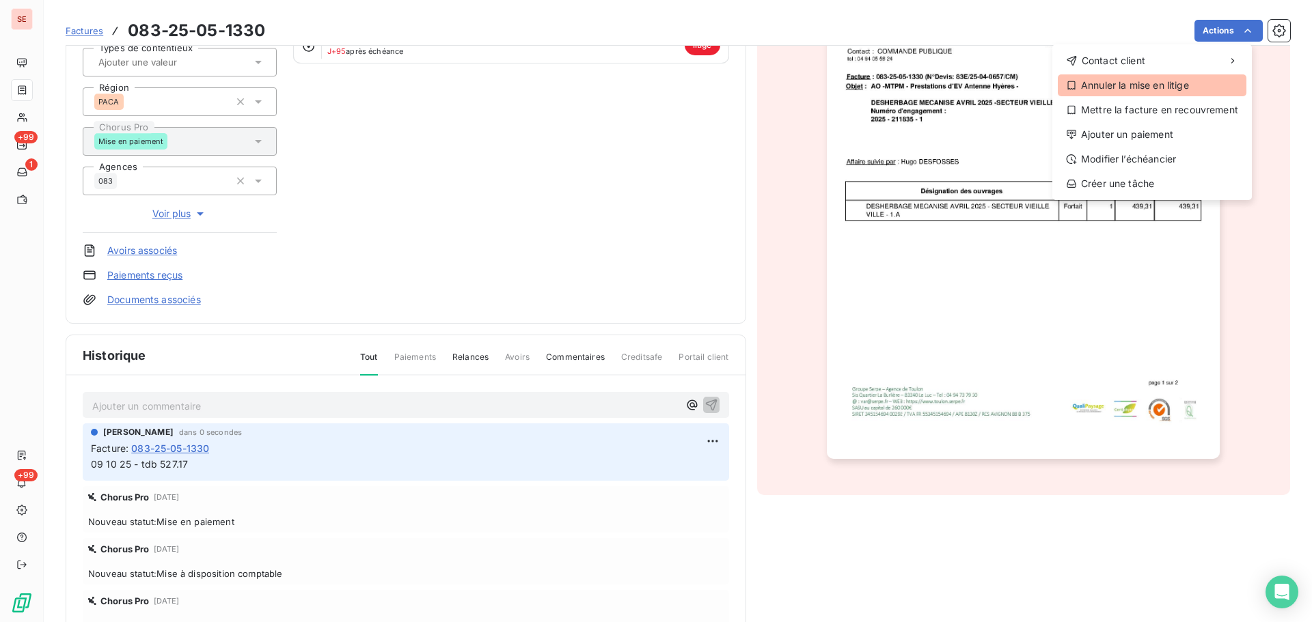
click at [1125, 79] on div "Annuler la mise en litige" at bounding box center [1152, 85] width 189 height 22
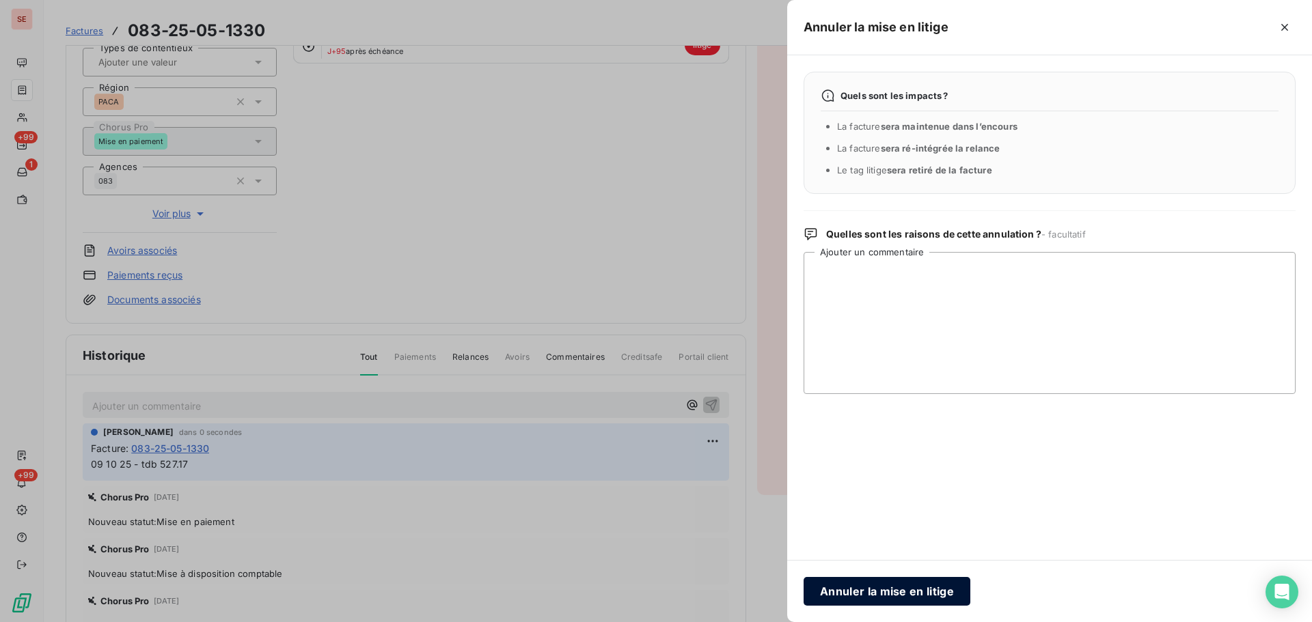
click at [944, 587] on button "Annuler la mise en litige" at bounding box center [887, 591] width 167 height 29
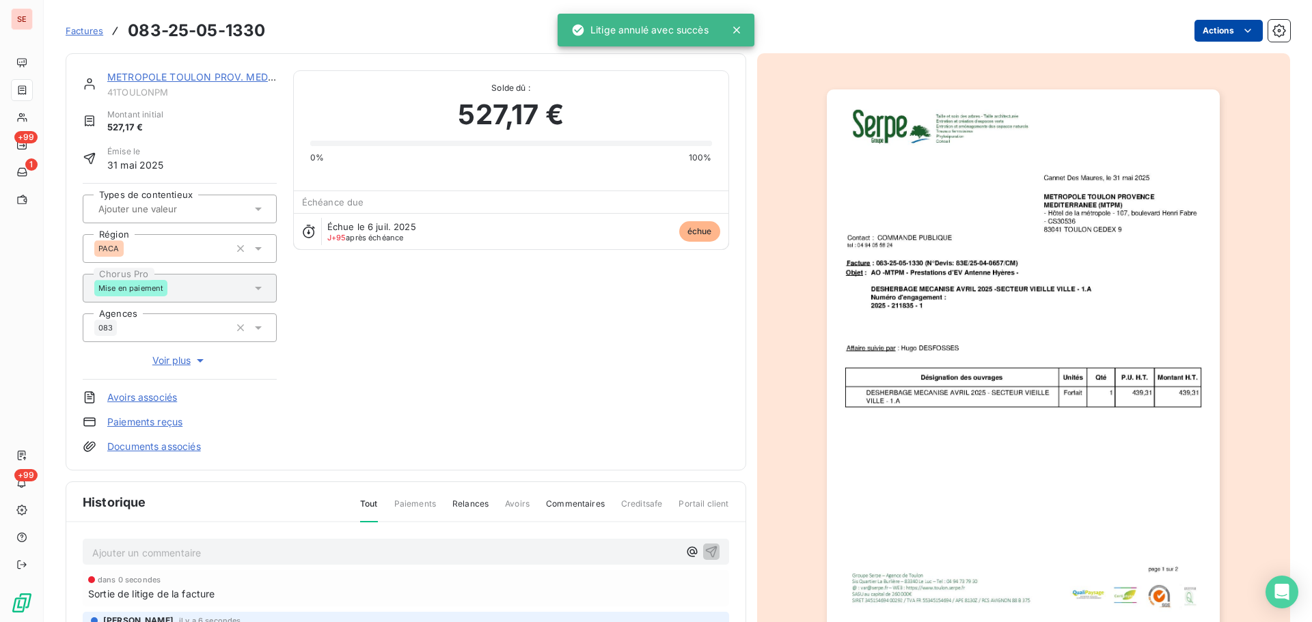
click at [1214, 23] on html "SE +99 1 +99 Factures 083-25-05-1330 Actions METROPOLE [GEOGRAPHIC_DATA] PROV. …" at bounding box center [656, 311] width 1312 height 622
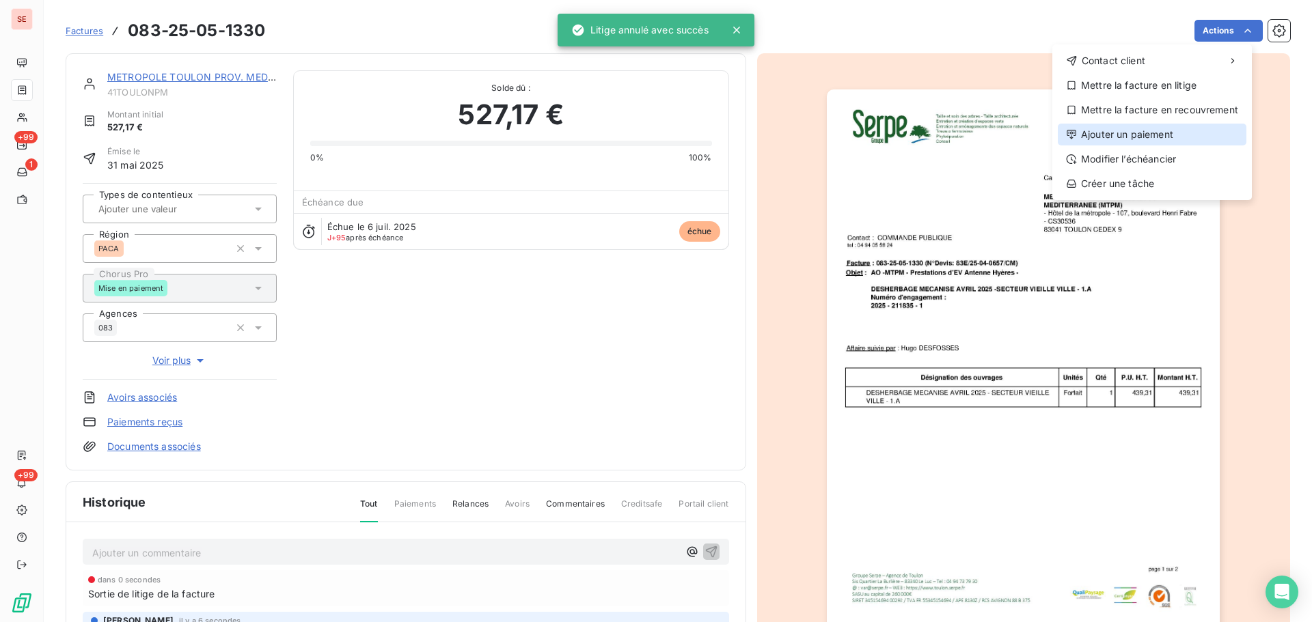
click at [1134, 134] on div "Ajouter un paiement" at bounding box center [1152, 135] width 189 height 22
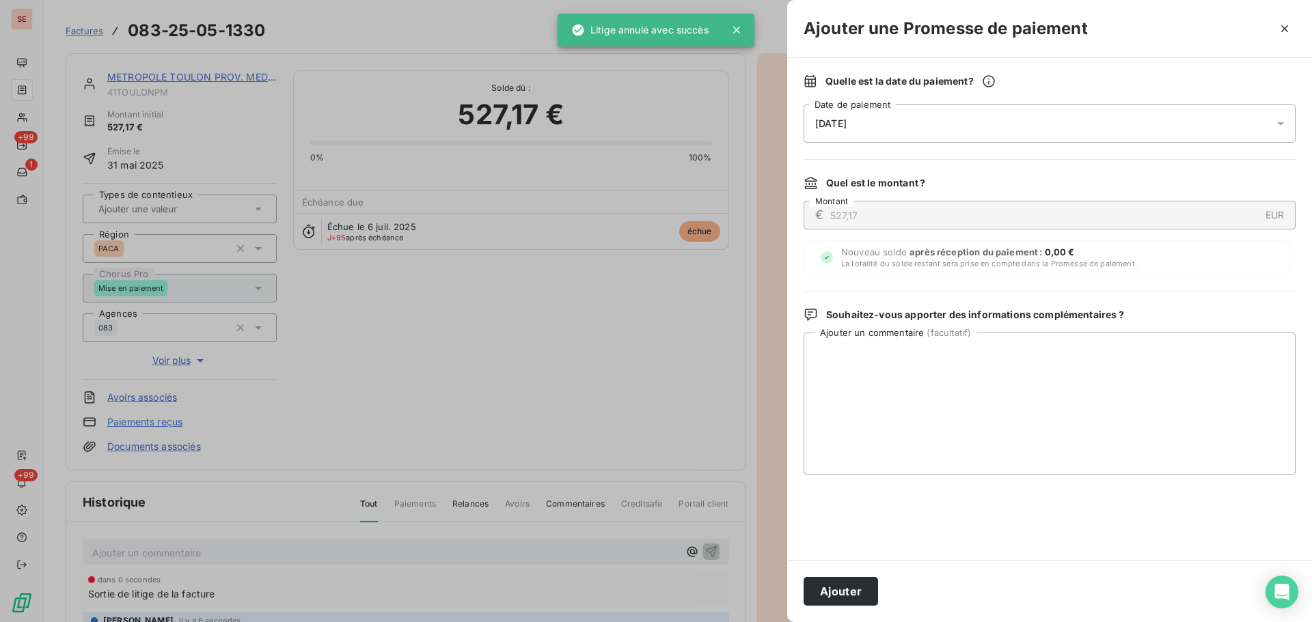
click at [985, 120] on div "[DATE]" at bounding box center [1050, 124] width 492 height 38
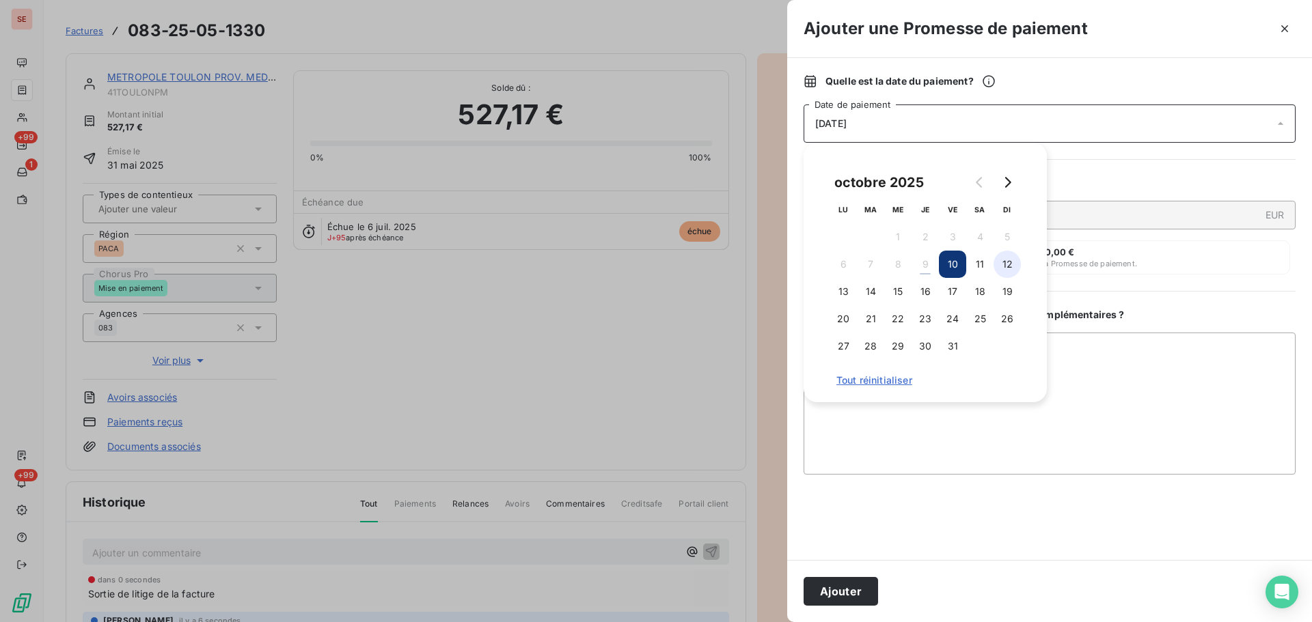
click at [1002, 260] on button "12" at bounding box center [1007, 264] width 27 height 27
click at [838, 590] on button "Ajouter" at bounding box center [841, 591] width 74 height 29
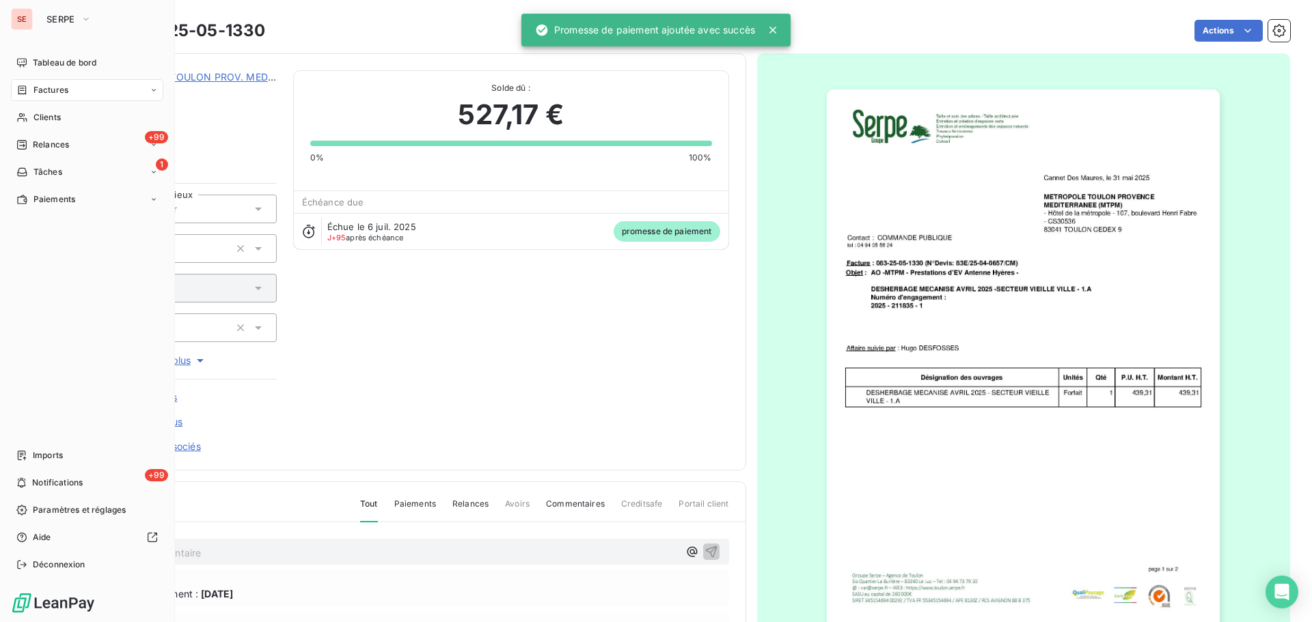
click at [27, 94] on icon at bounding box center [22, 90] width 12 height 11
click at [48, 111] on span "Factures" at bounding box center [50, 117] width 35 height 12
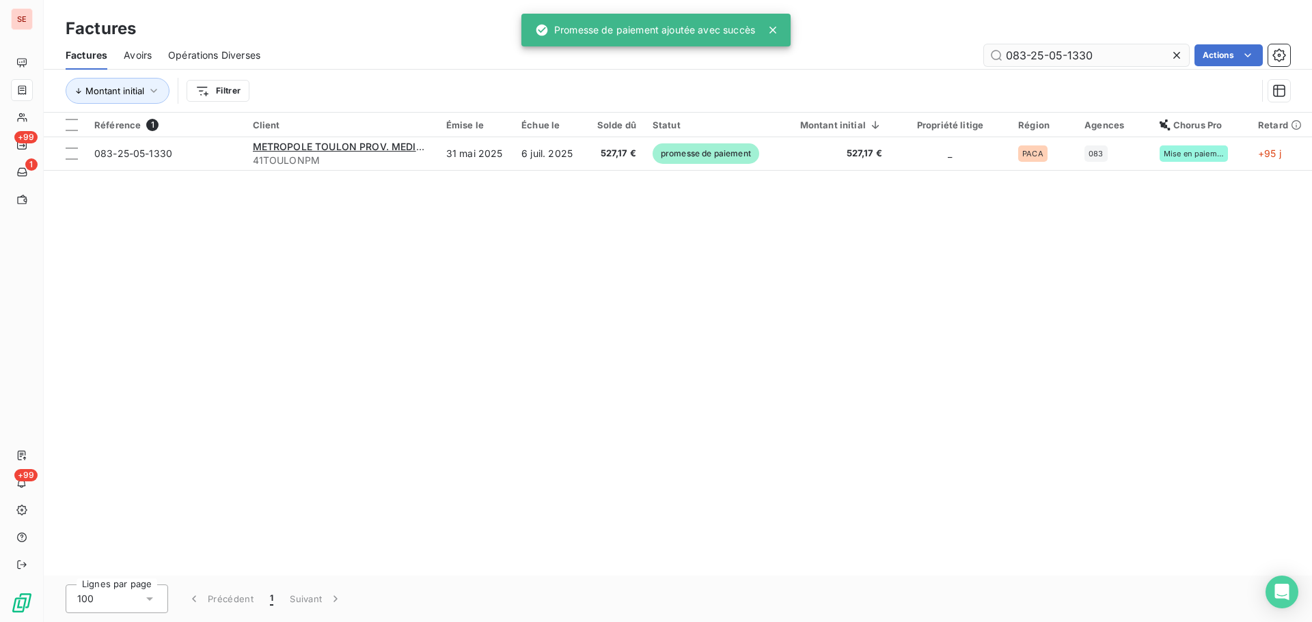
click at [1050, 51] on input "083-25-05-1330" at bounding box center [1086, 55] width 205 height 22
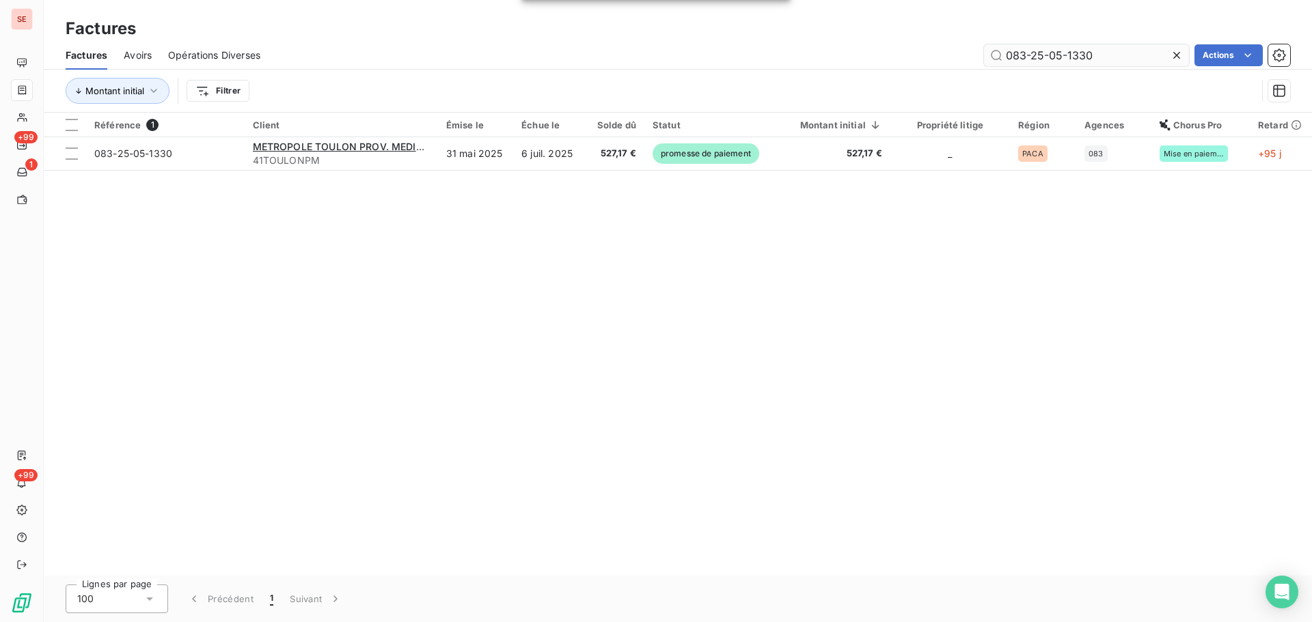
click at [1050, 51] on input "083-25-05-1330" at bounding box center [1086, 55] width 205 height 22
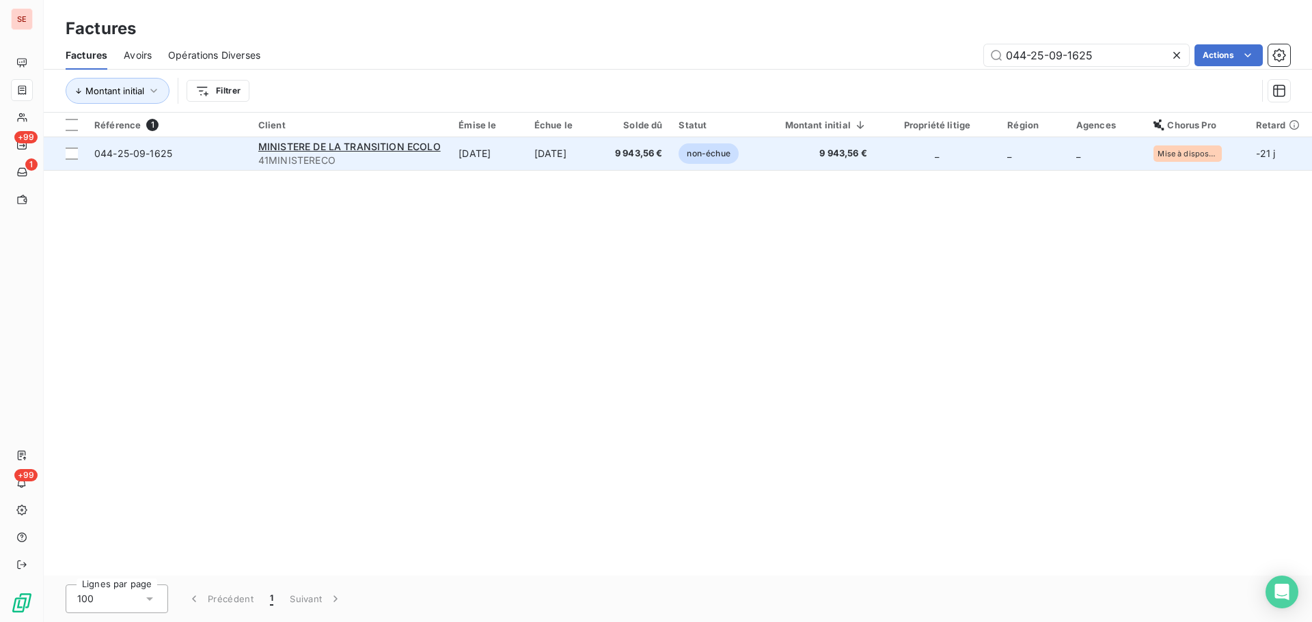
type input "044-25-09-1625"
click at [646, 153] on span "9 943,56 €" at bounding box center [636, 154] width 52 height 14
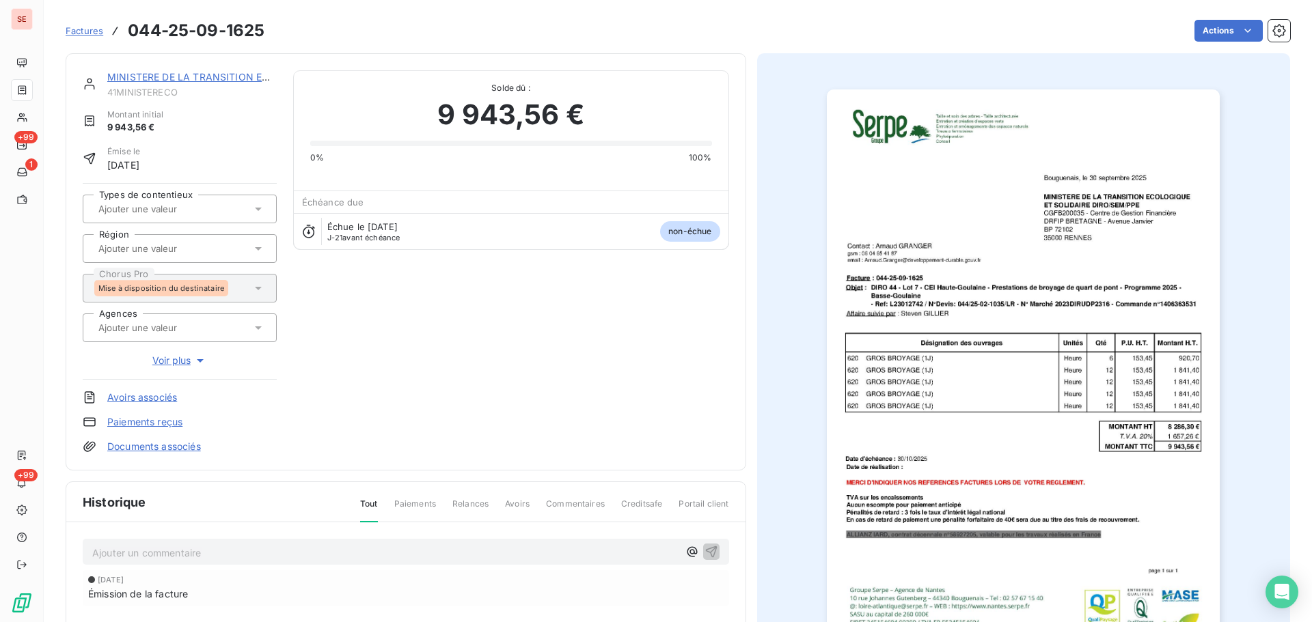
click at [310, 545] on p "Ajouter un commentaire ﻿" at bounding box center [385, 553] width 586 height 17
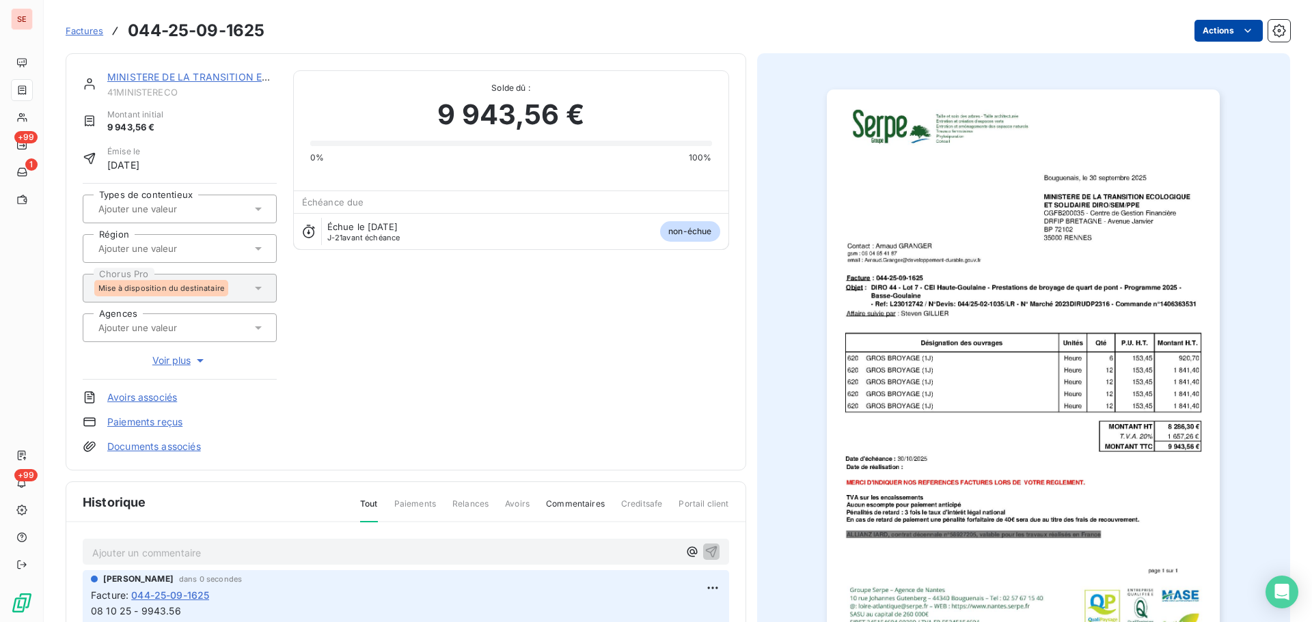
click at [1215, 27] on html "SE +99 1 +99 Factures 044-25-09-1625 Actions MINISTERE DE LA TRANSITION ECOLO 4…" at bounding box center [656, 311] width 1312 height 622
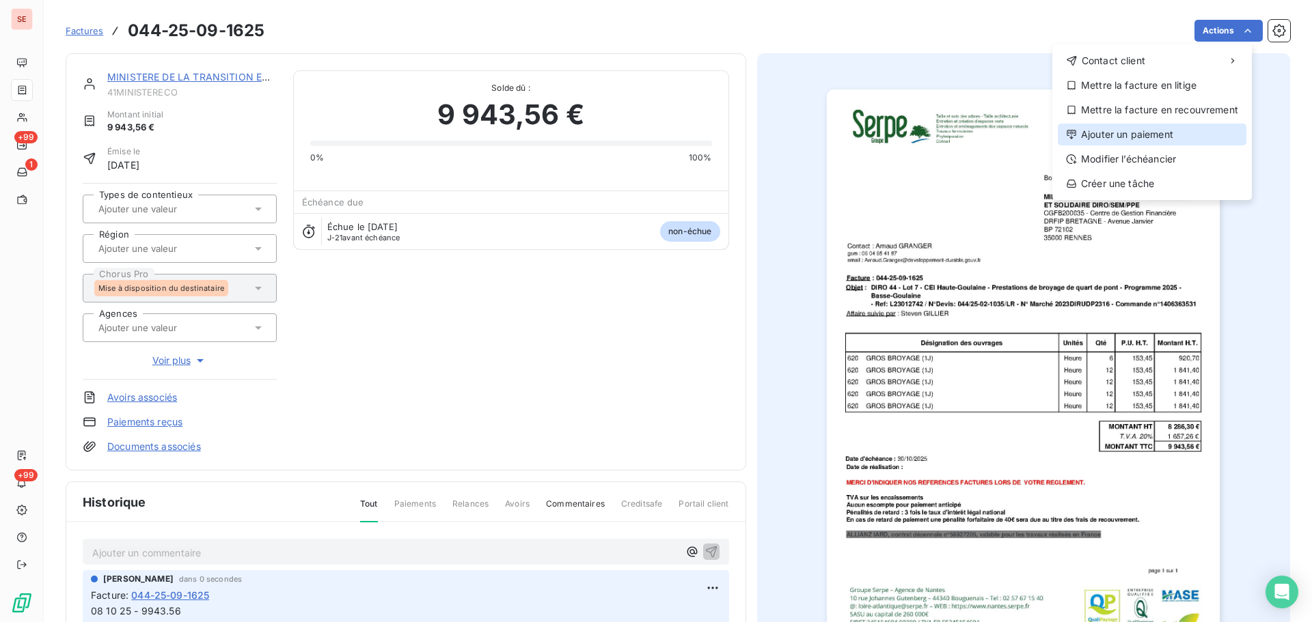
click at [1143, 132] on div "Ajouter un paiement" at bounding box center [1152, 135] width 189 height 22
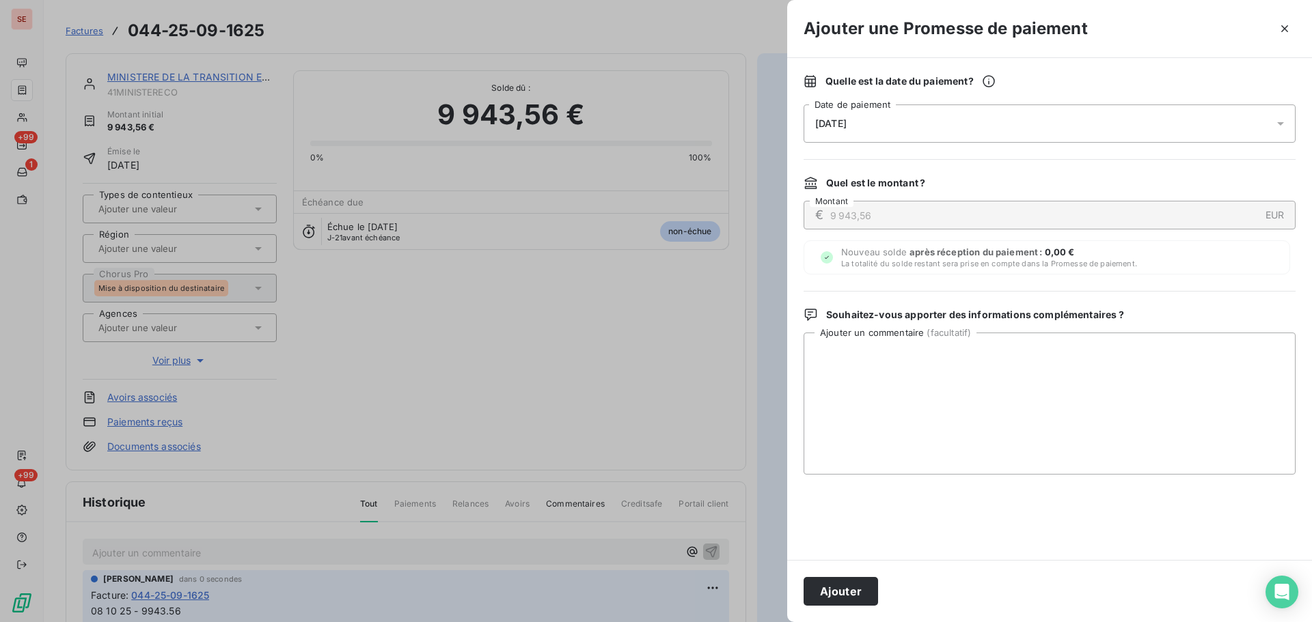
click at [1068, 109] on div "[DATE]" at bounding box center [1050, 124] width 492 height 38
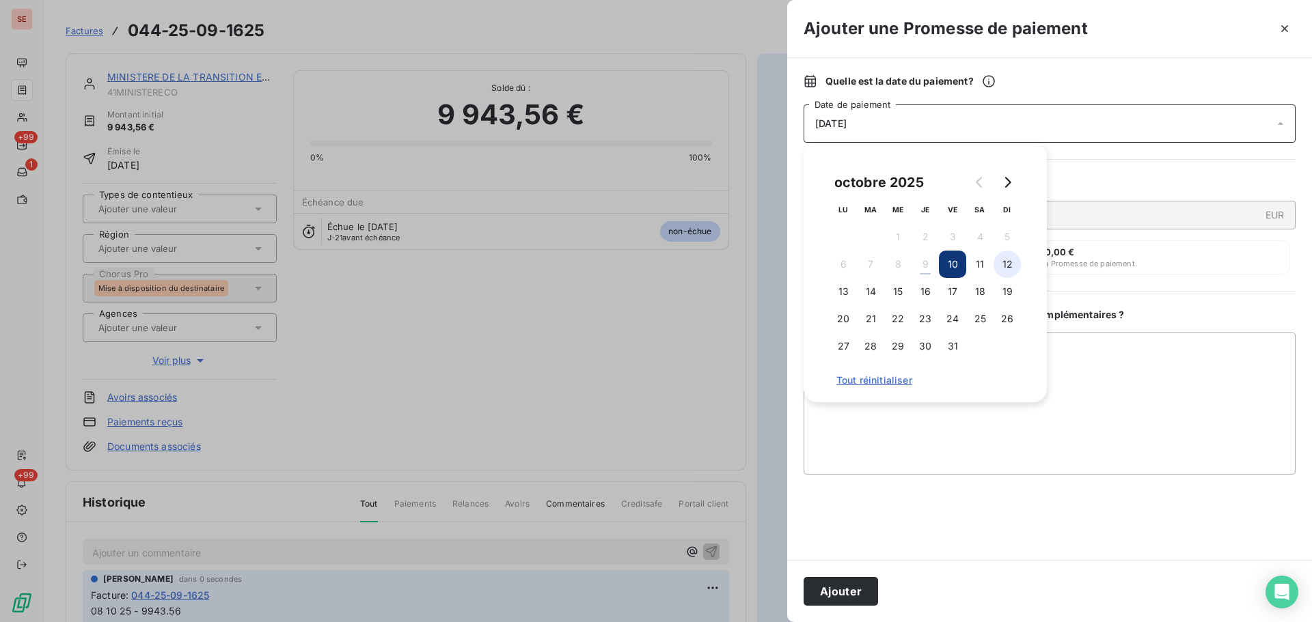
click at [1005, 261] on button "12" at bounding box center [1007, 264] width 27 height 27
click at [862, 591] on button "Ajouter" at bounding box center [841, 591] width 74 height 29
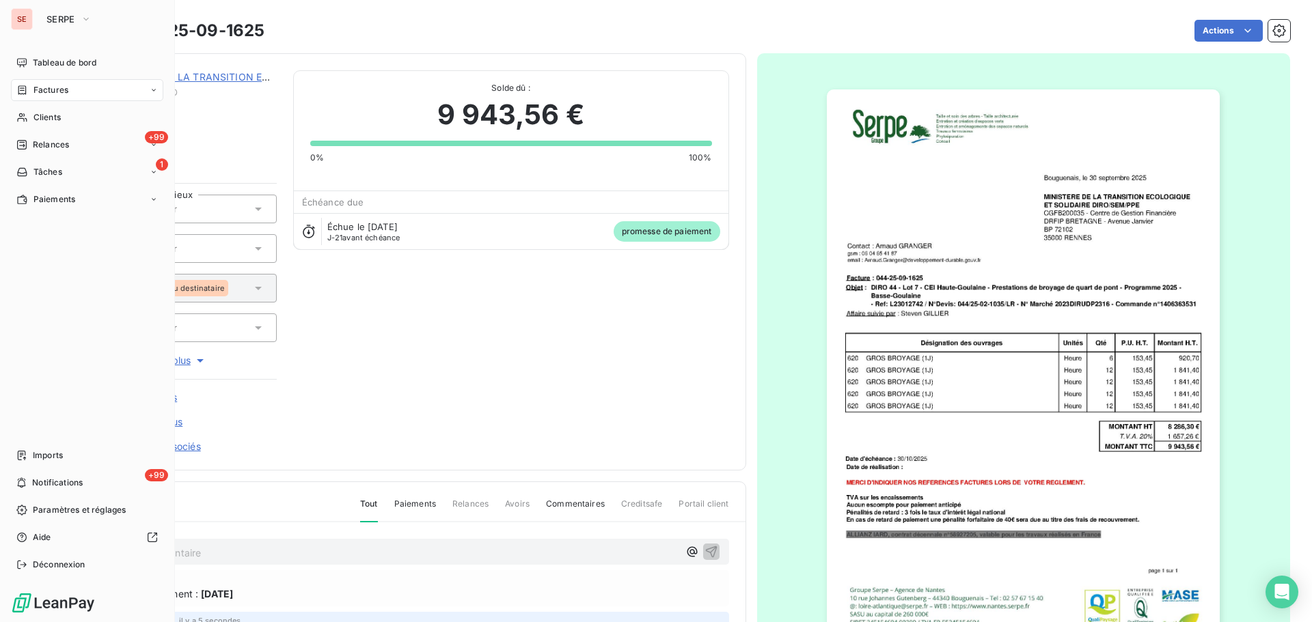
click at [38, 85] on span "Factures" at bounding box center [50, 90] width 35 height 12
click at [47, 116] on span "Factures" at bounding box center [50, 117] width 35 height 12
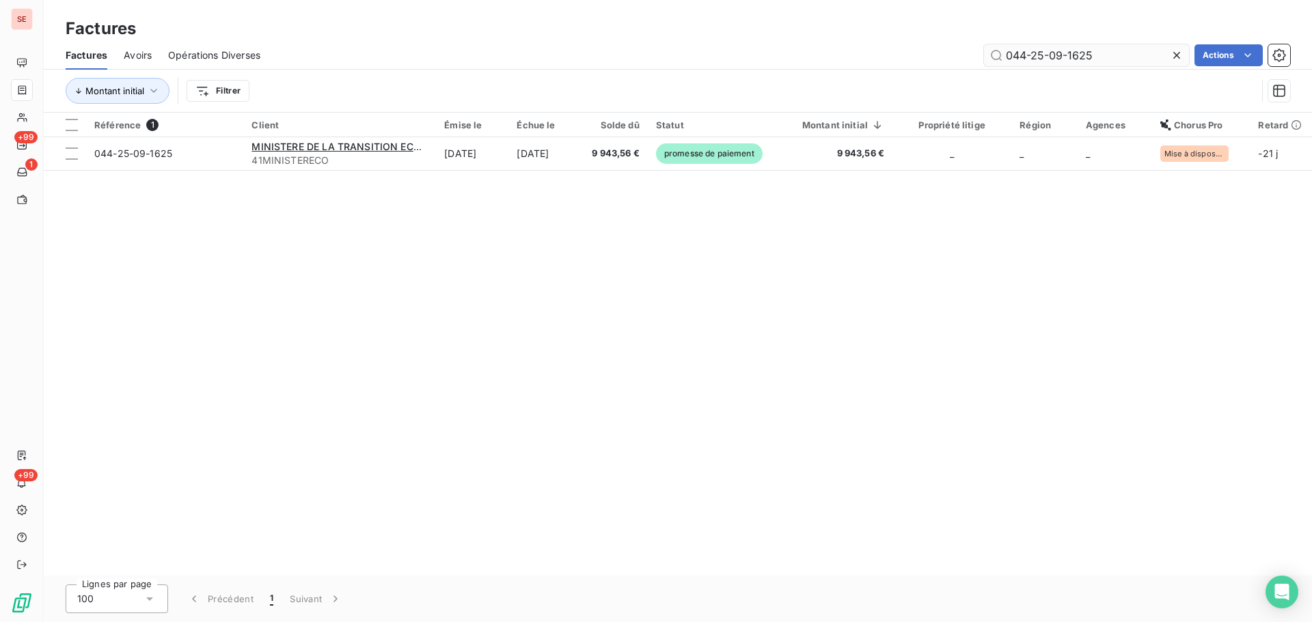
drag, startPoint x: 1106, startPoint y: 48, endPoint x: 994, endPoint y: 51, distance: 111.4
click at [997, 46] on input "044-25-09-1625" at bounding box center [1086, 55] width 205 height 22
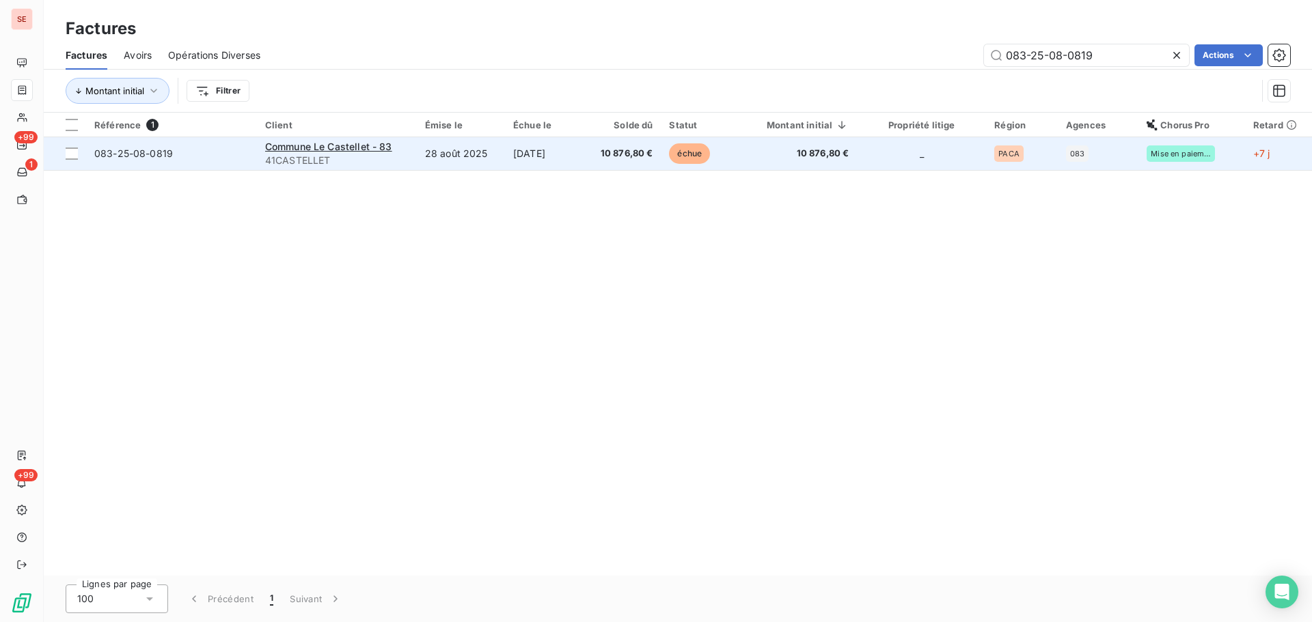
type input "083-25-08-0819"
click at [589, 157] on td "10 876,80 €" at bounding box center [622, 153] width 77 height 33
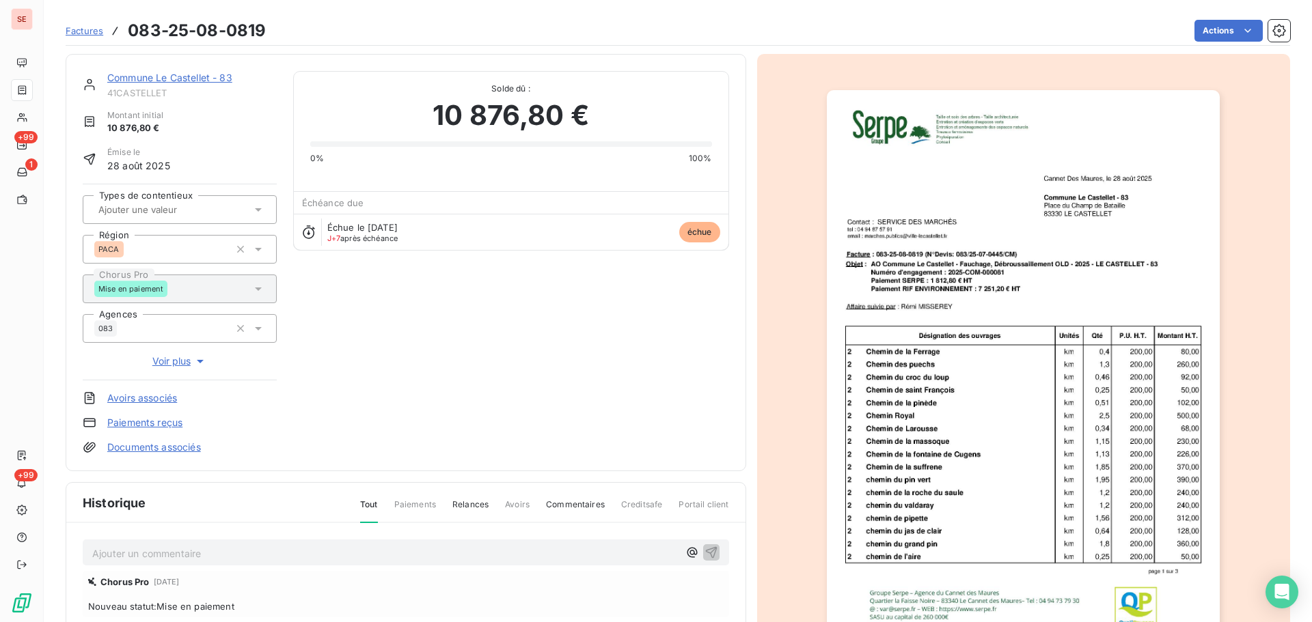
scroll to position [200, 0]
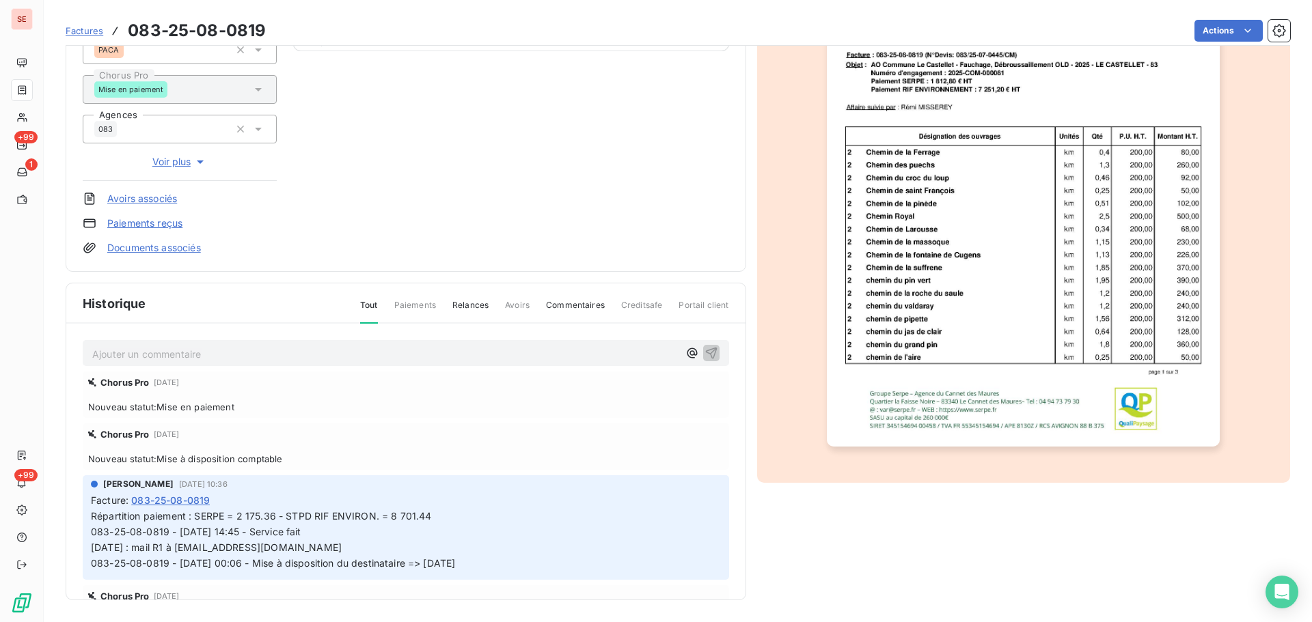
click at [235, 350] on p "Ajouter un commentaire ﻿" at bounding box center [385, 354] width 586 height 17
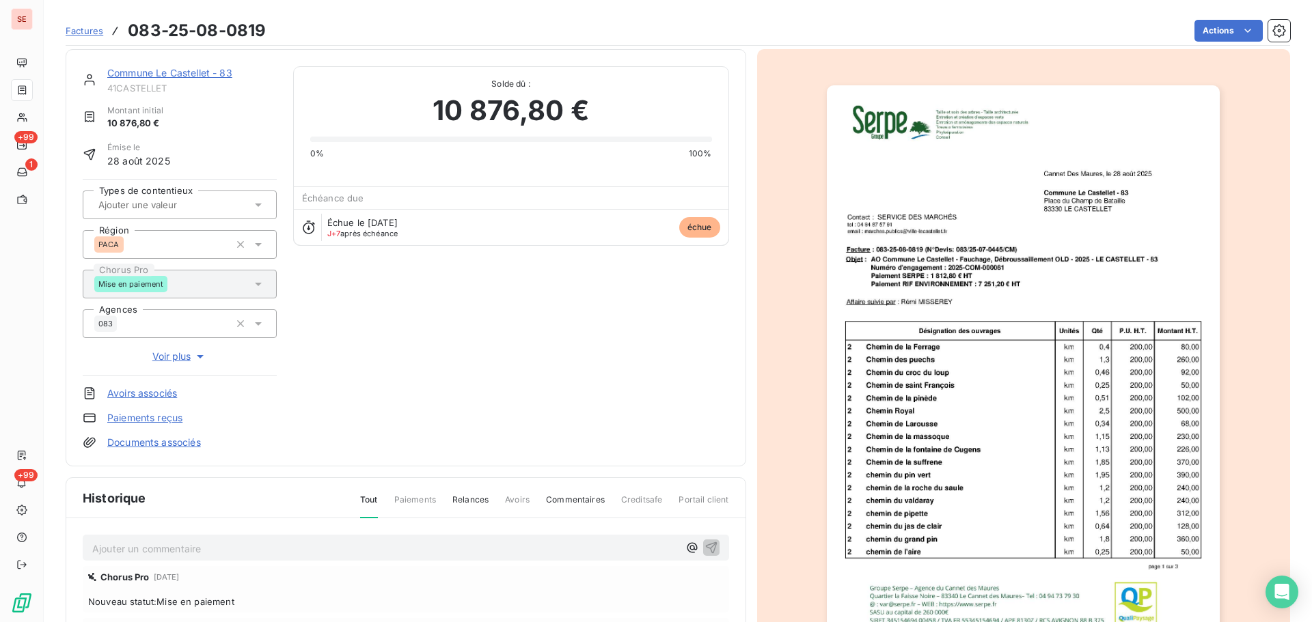
scroll to position [187, 0]
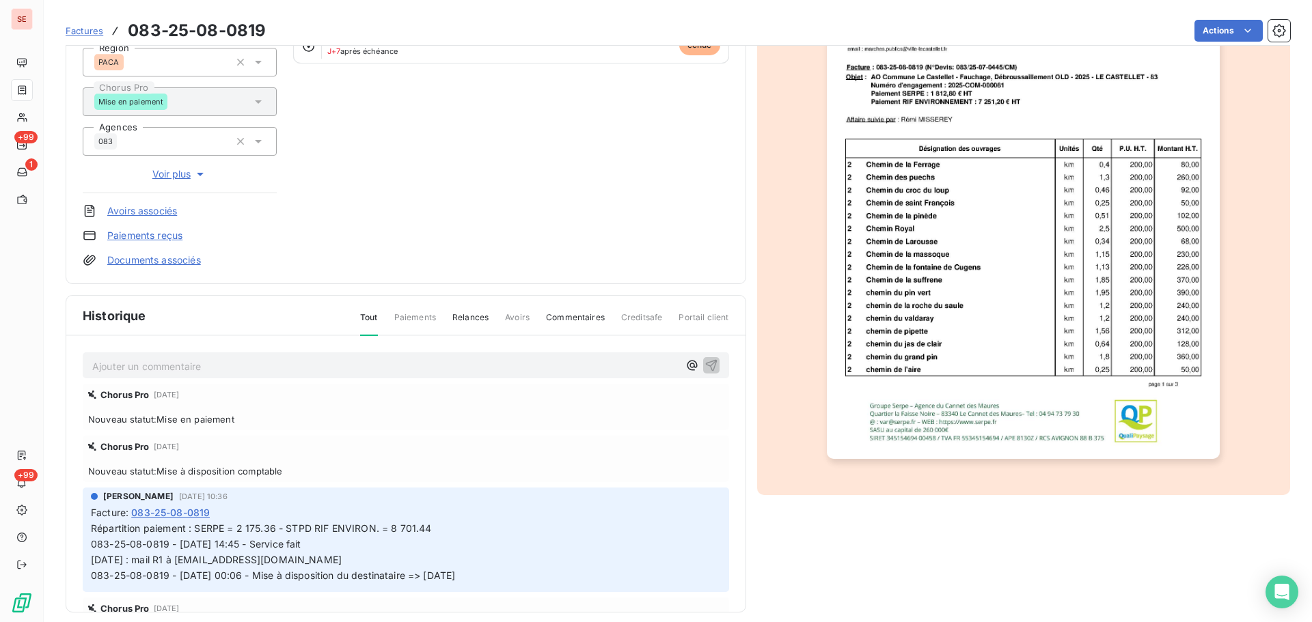
click at [370, 367] on p "Ajouter un commentaire ﻿" at bounding box center [385, 366] width 586 height 17
click at [703, 366] on button "button" at bounding box center [711, 365] width 16 height 16
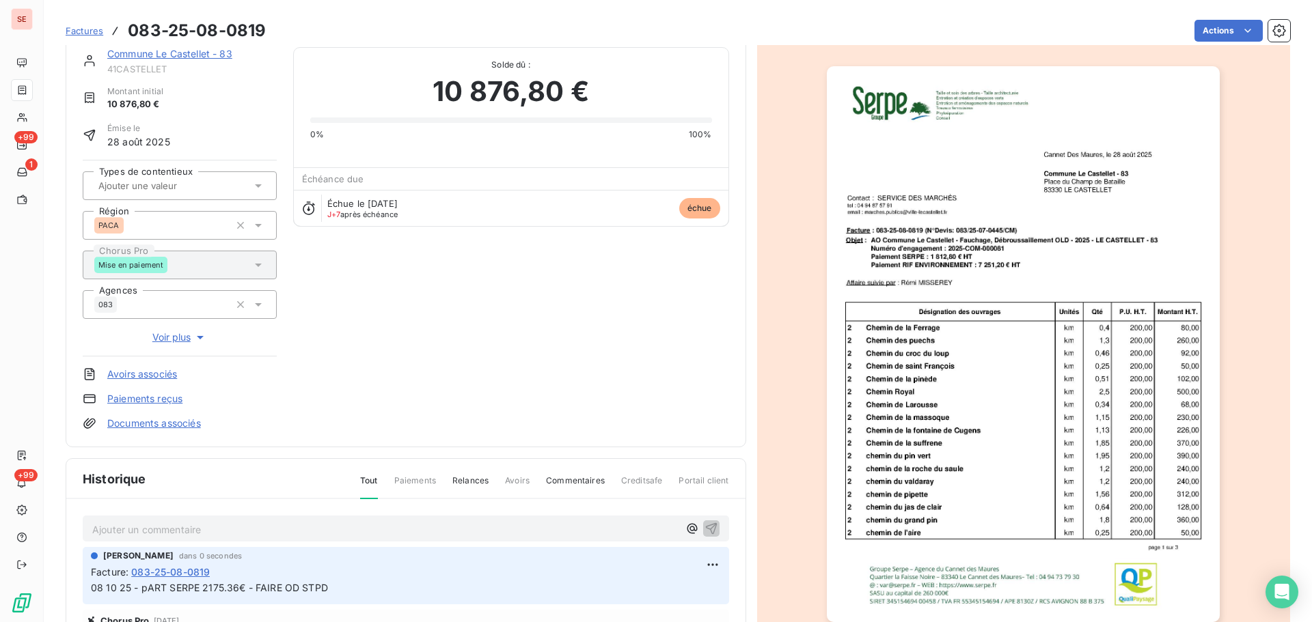
scroll to position [0, 0]
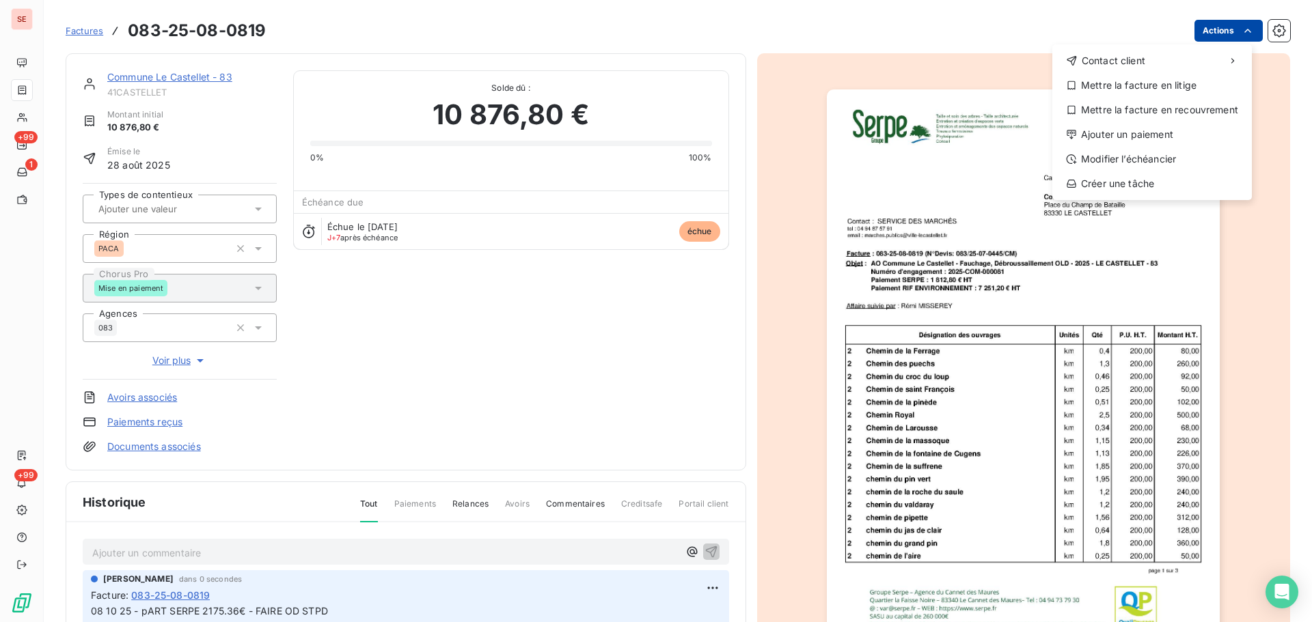
click at [1222, 33] on html "SE +99 1 +99 Factures [PHONE_NUMBER] Actions Contact client Mettre la facture e…" at bounding box center [656, 311] width 1312 height 622
click at [1133, 131] on div "Ajouter un paiement" at bounding box center [1152, 135] width 189 height 22
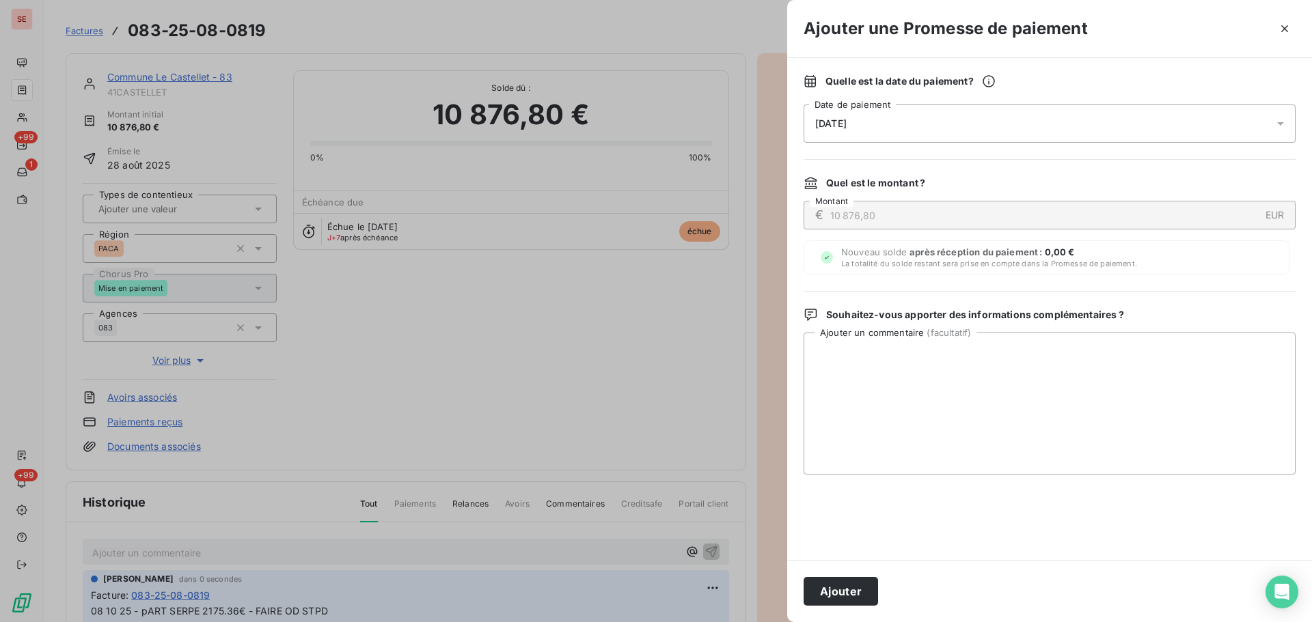
click at [993, 126] on div "[DATE]" at bounding box center [1050, 124] width 492 height 38
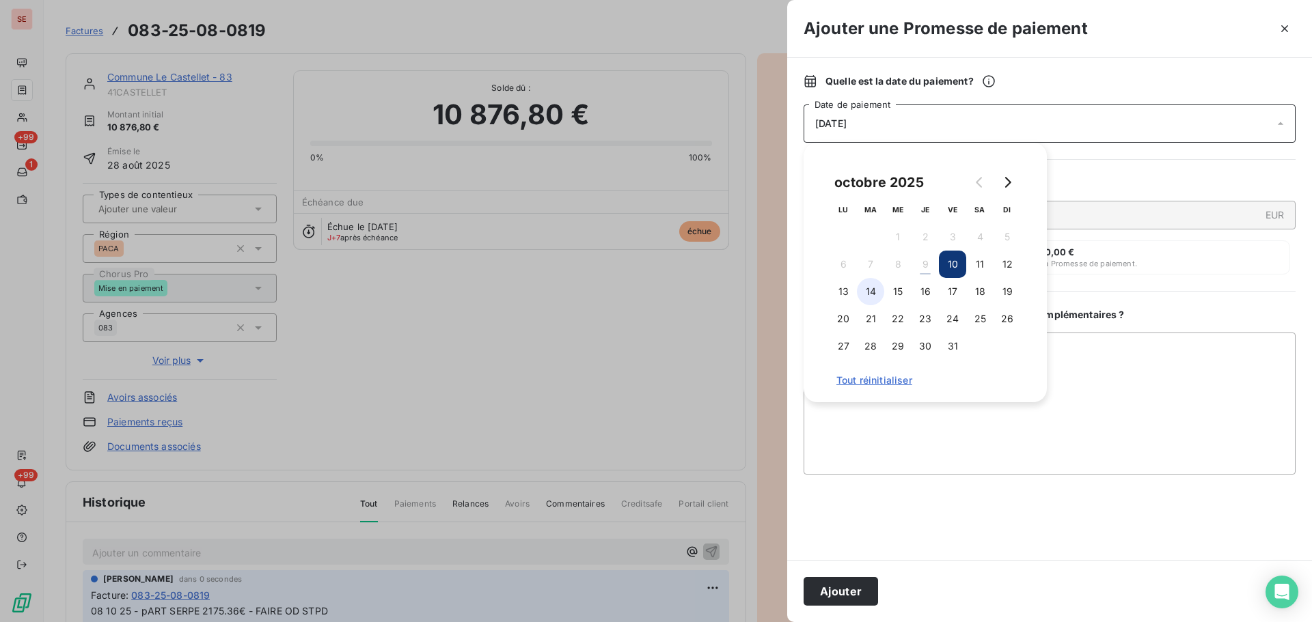
click at [881, 298] on button "14" at bounding box center [870, 291] width 27 height 27
click at [847, 601] on button "Ajouter" at bounding box center [841, 591] width 74 height 29
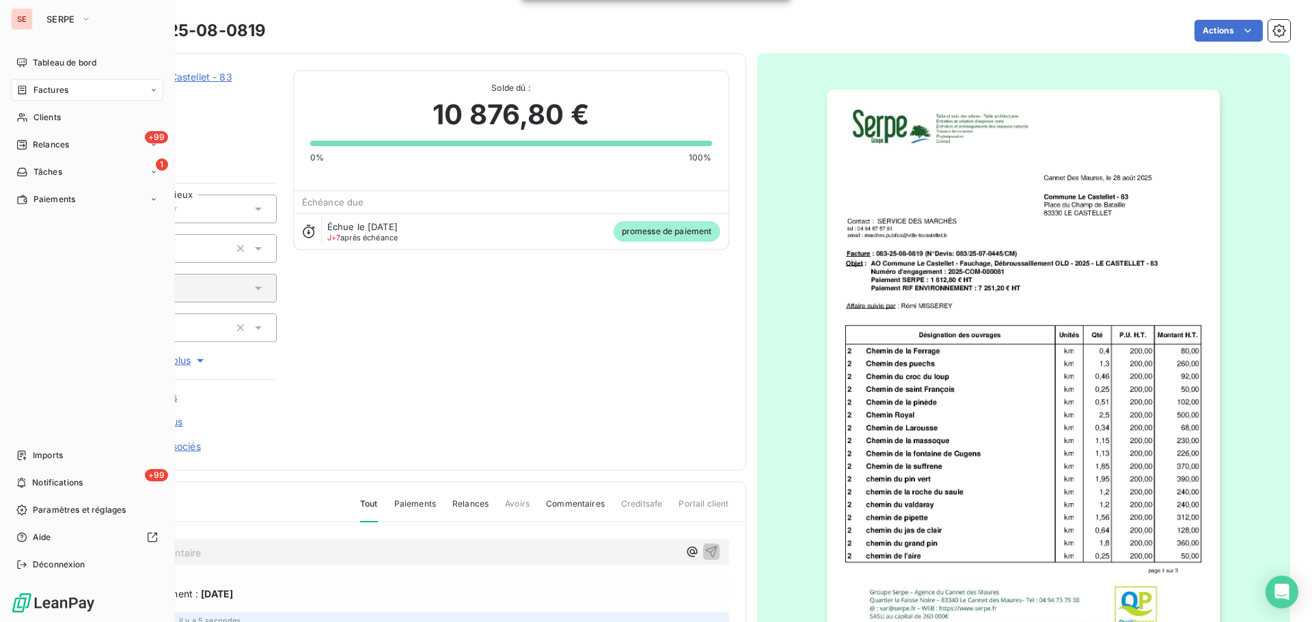
click at [60, 92] on span "Factures" at bounding box center [50, 90] width 35 height 12
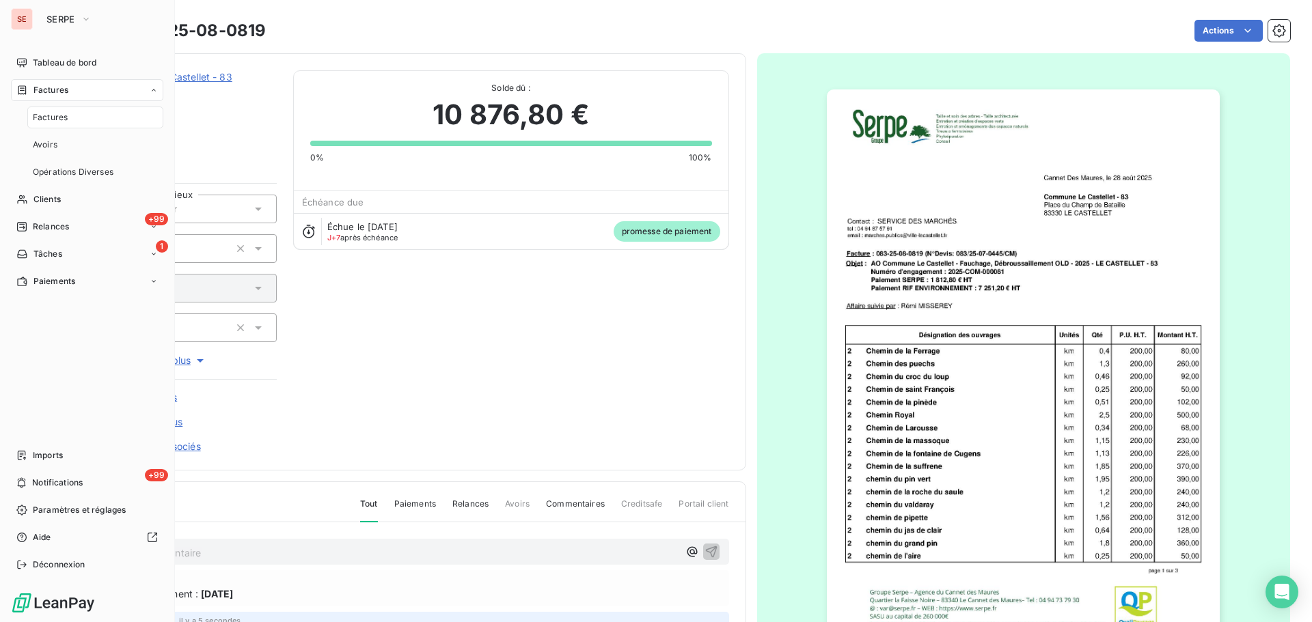
click at [59, 120] on span "Factures" at bounding box center [50, 117] width 35 height 12
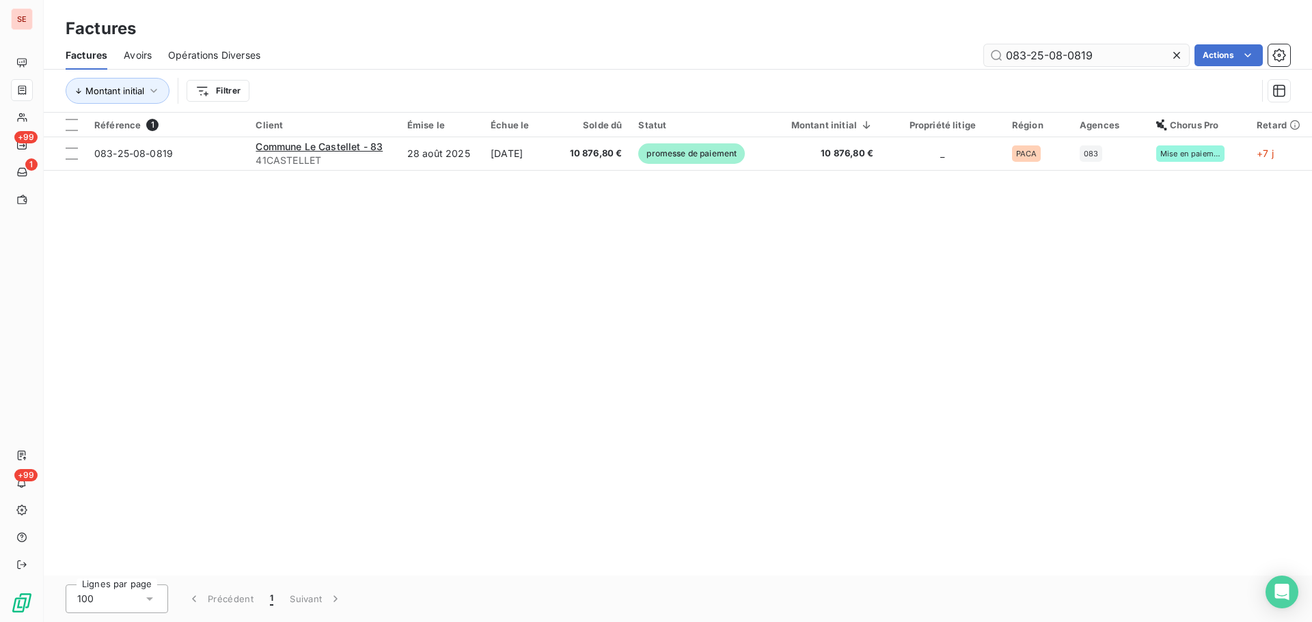
click at [1127, 61] on input "083-25-08-0819" at bounding box center [1086, 55] width 205 height 22
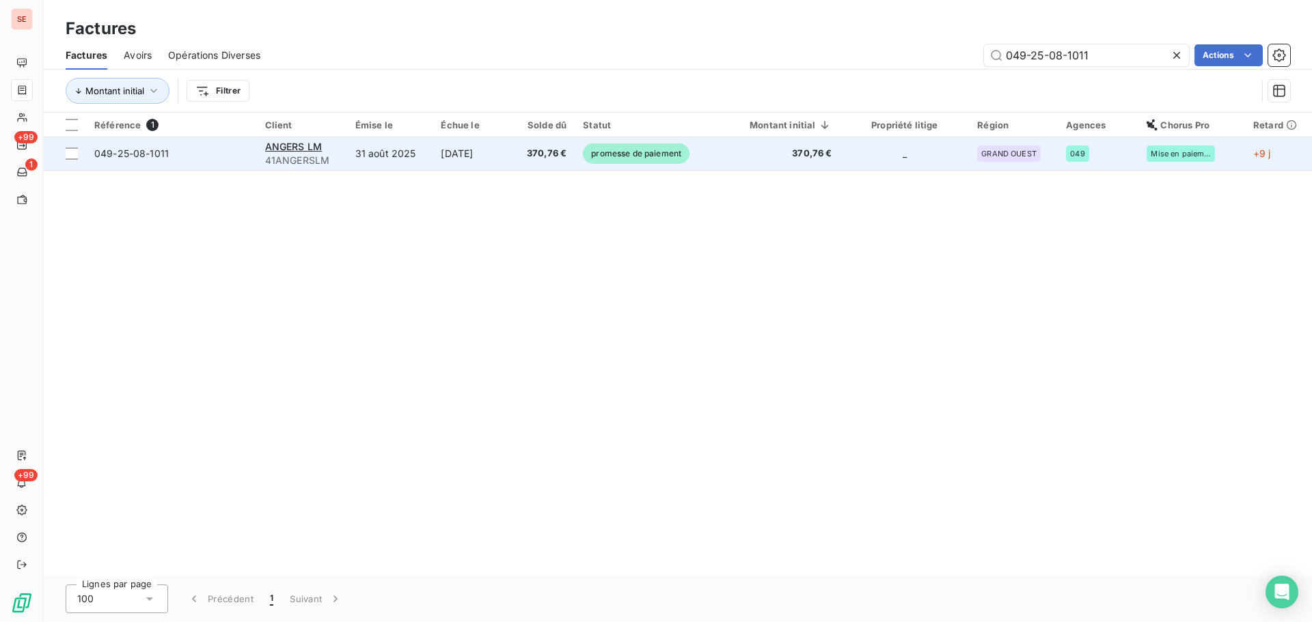
type input "049-25-08-1011"
click at [480, 152] on td "[DATE]" at bounding box center [472, 153] width 79 height 33
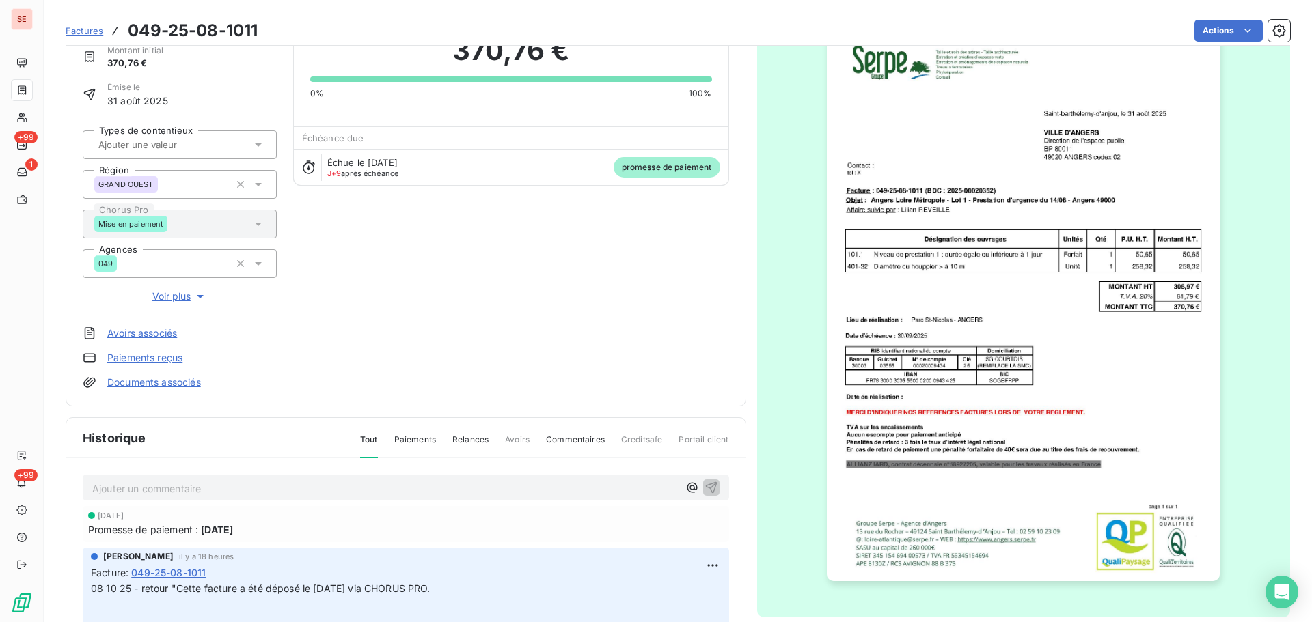
scroll to position [200, 0]
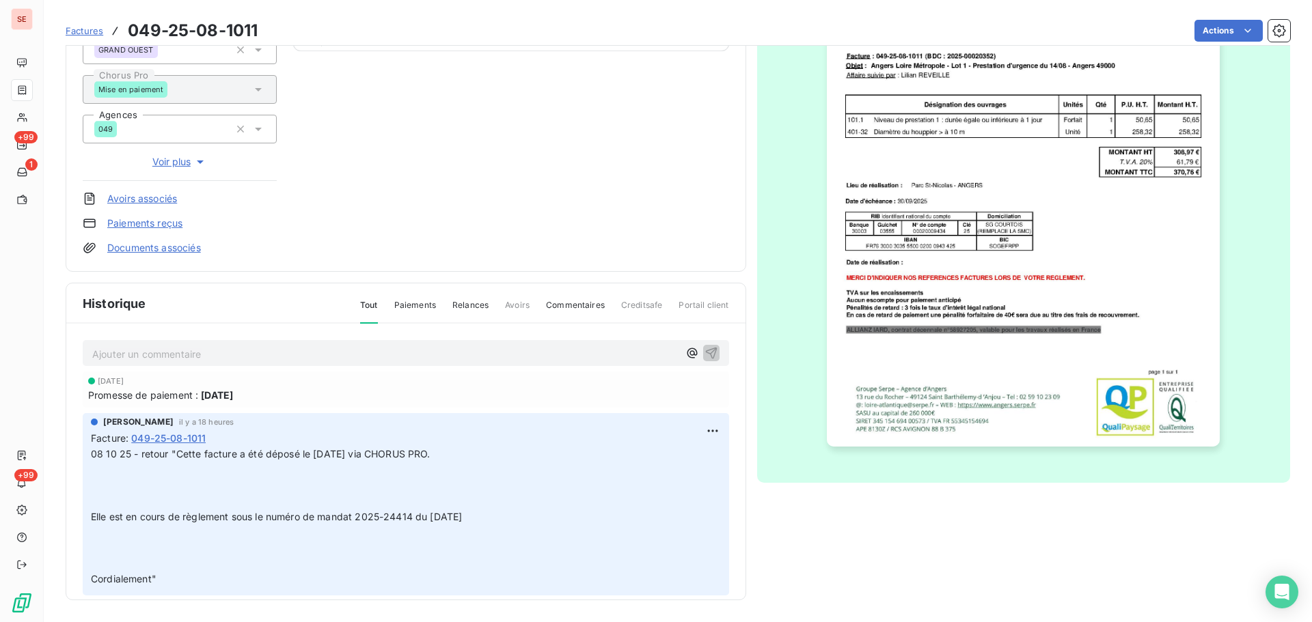
click at [258, 348] on p "Ajouter un commentaire ﻿" at bounding box center [385, 354] width 586 height 17
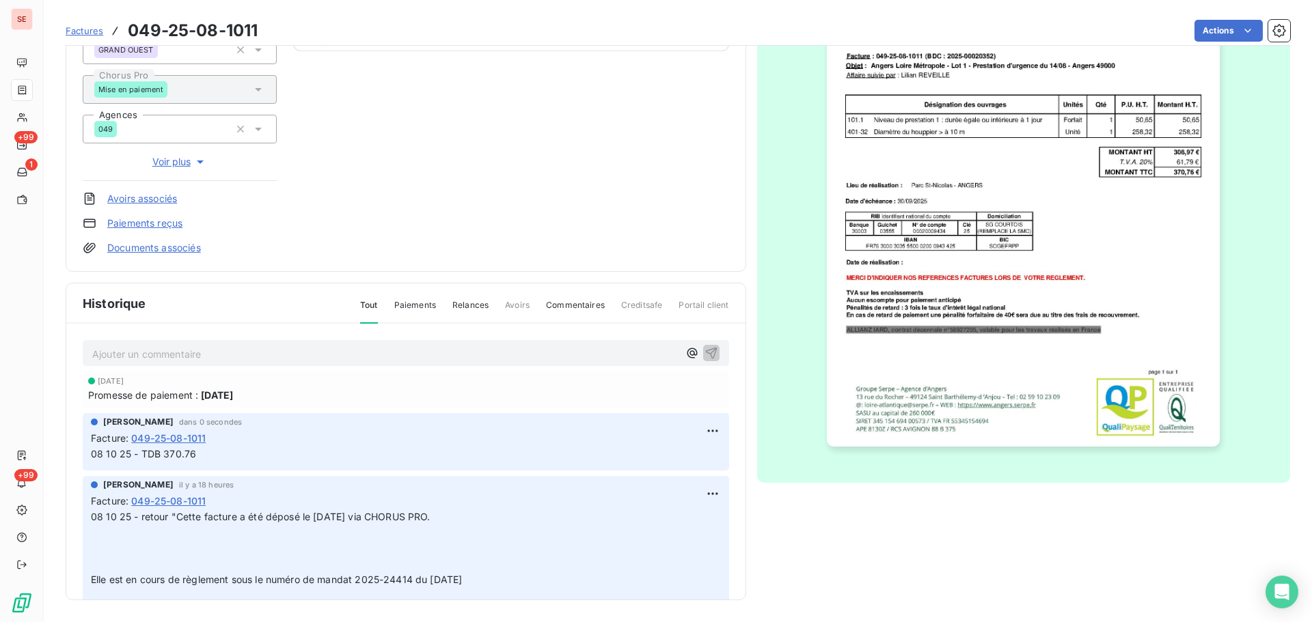
scroll to position [0, 0]
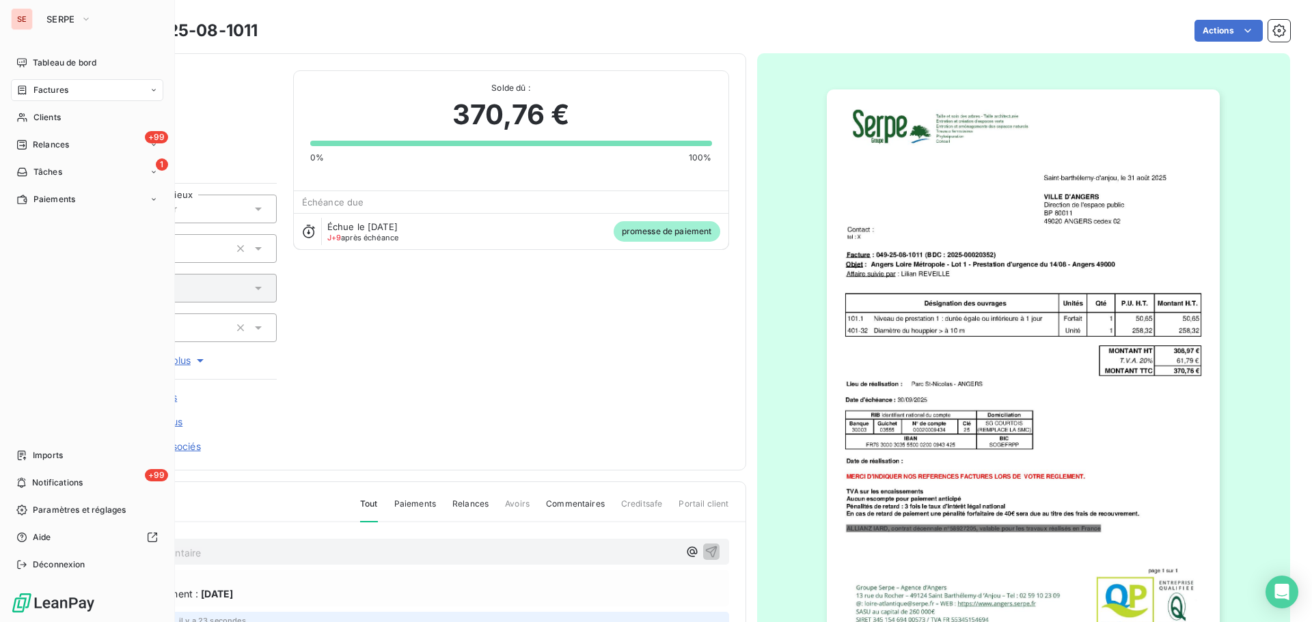
click at [46, 84] on span "Factures" at bounding box center [50, 90] width 35 height 12
click at [58, 113] on span "Factures" at bounding box center [50, 117] width 35 height 12
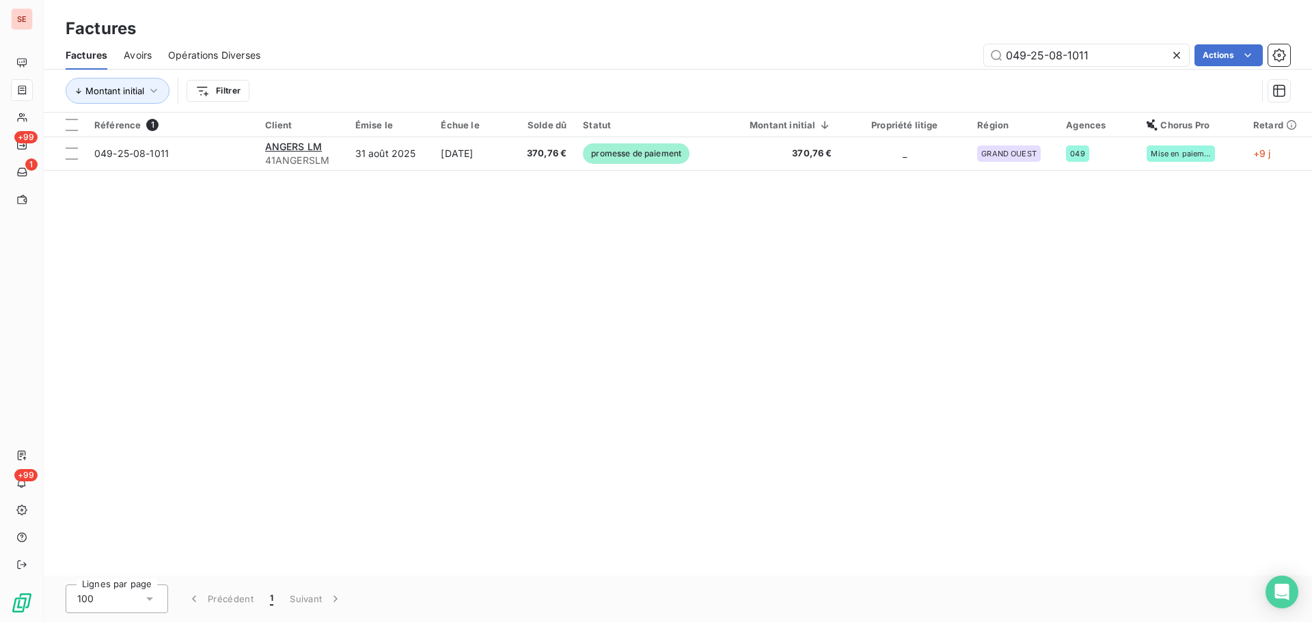
drag, startPoint x: 1111, startPoint y: 60, endPoint x: 884, endPoint y: 50, distance: 227.8
click at [884, 50] on div "049-25-08-1011 Actions" at bounding box center [783, 55] width 1013 height 22
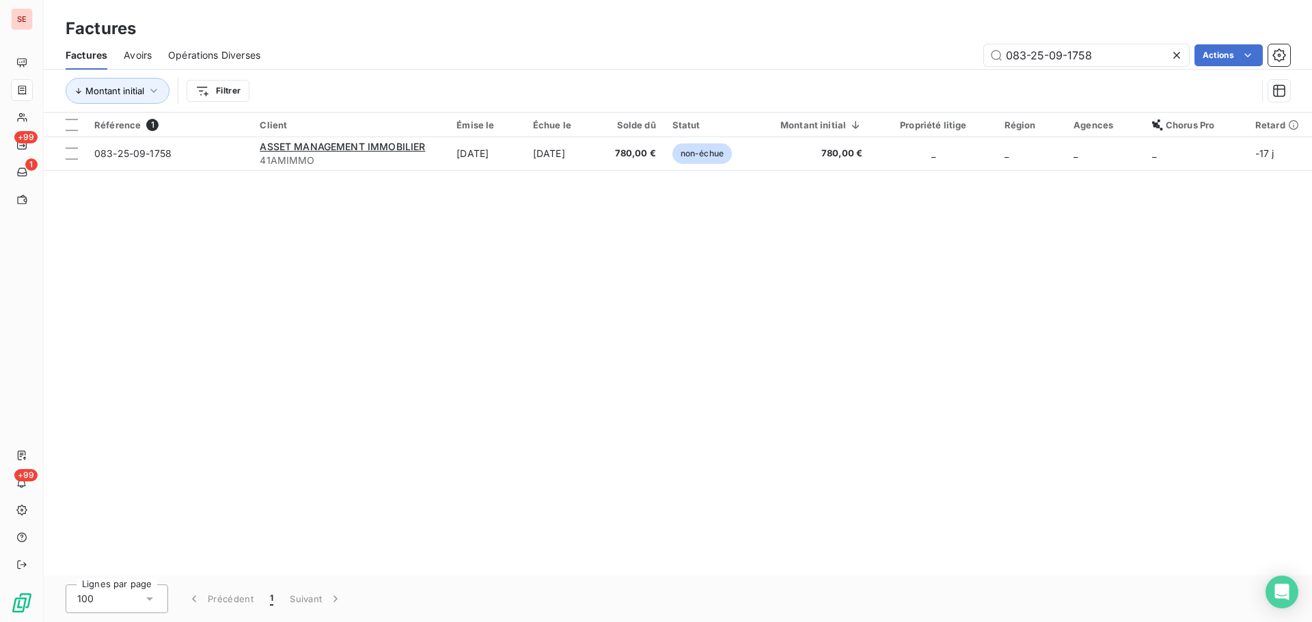
type input "083-25-09-1758"
click at [774, 65] on div "083-25-09-1758 Actions" at bounding box center [783, 55] width 1013 height 22
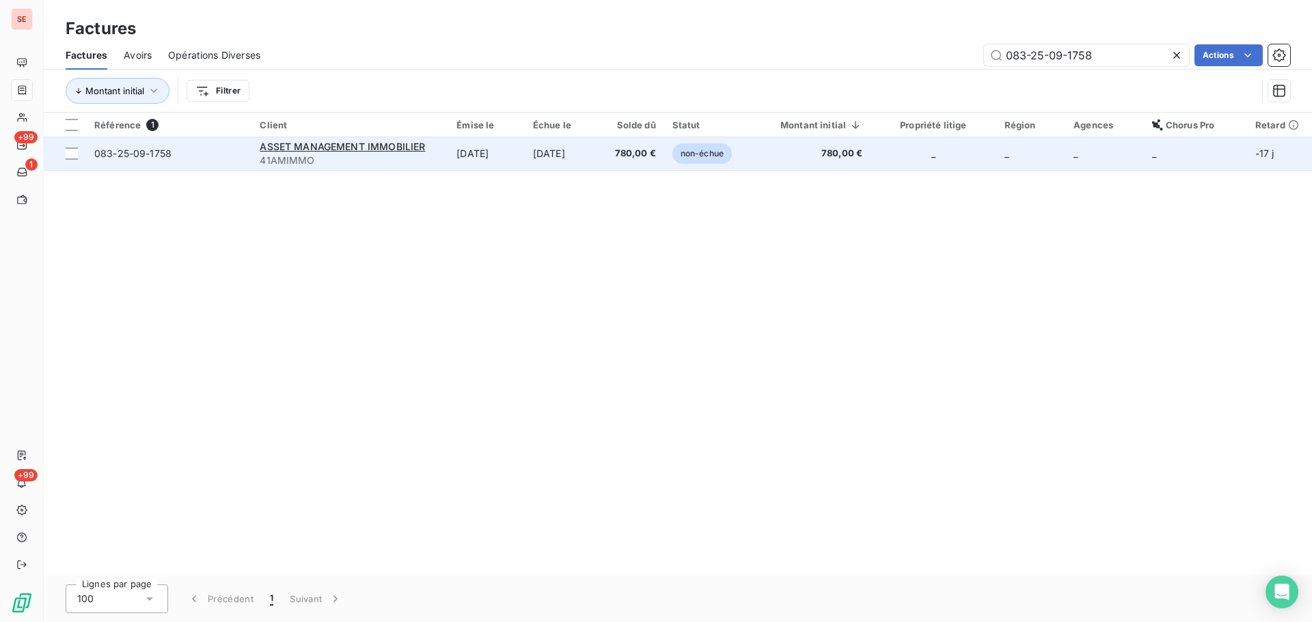
click at [602, 144] on td "[DATE]" at bounding box center [563, 153] width 77 height 33
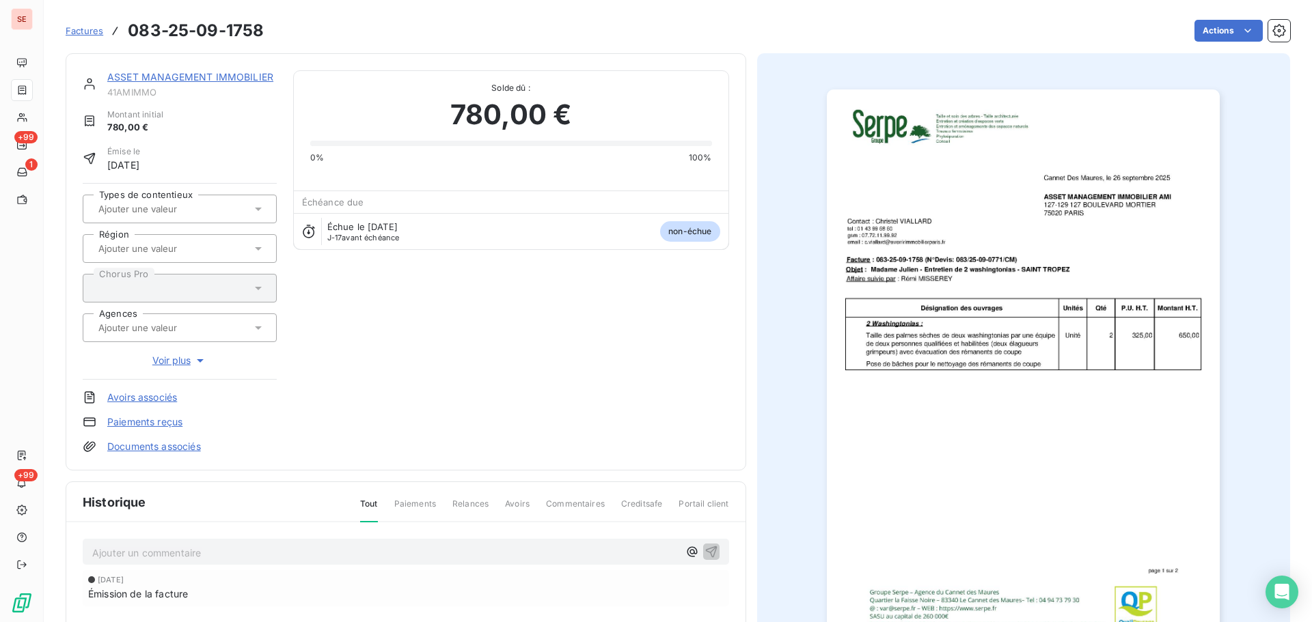
click at [210, 554] on p "Ajouter un commentaire ﻿" at bounding box center [385, 553] width 586 height 17
click at [360, 545] on p "08 10 25 - TDB 546€ VOIR ECART" at bounding box center [385, 553] width 586 height 16
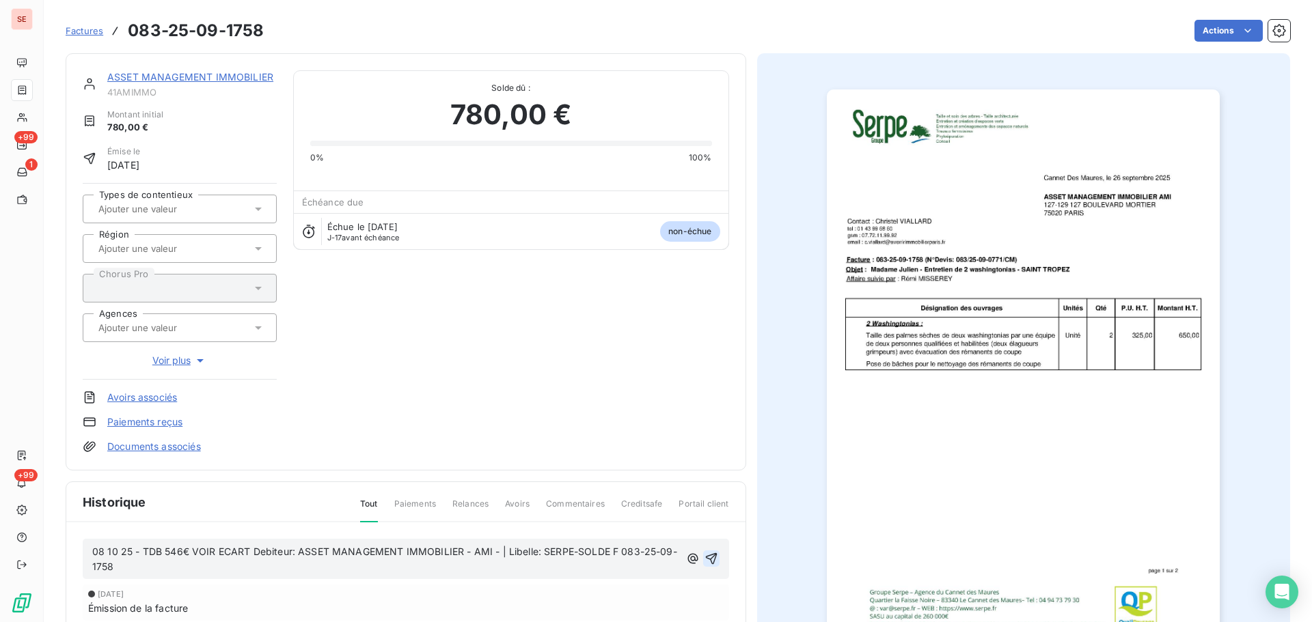
click at [704, 561] on icon "button" at bounding box center [711, 559] width 14 height 14
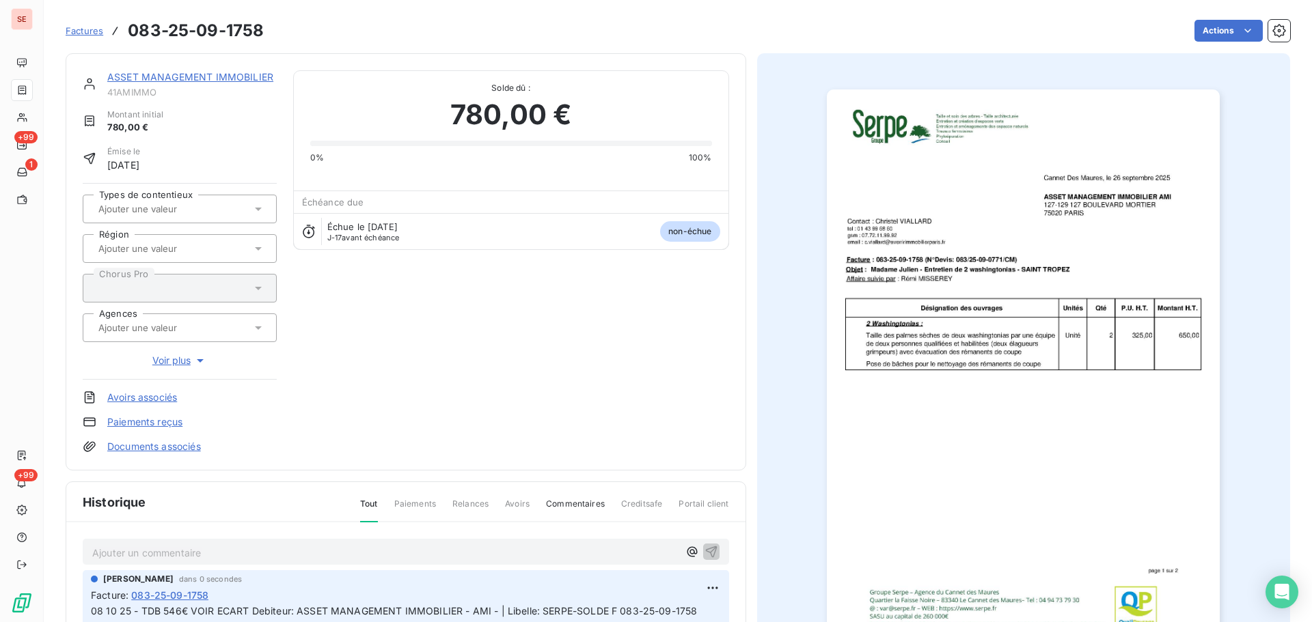
click at [229, 78] on link "ASSET MANAGEMENT IMMOBILIER" at bounding box center [190, 77] width 166 height 12
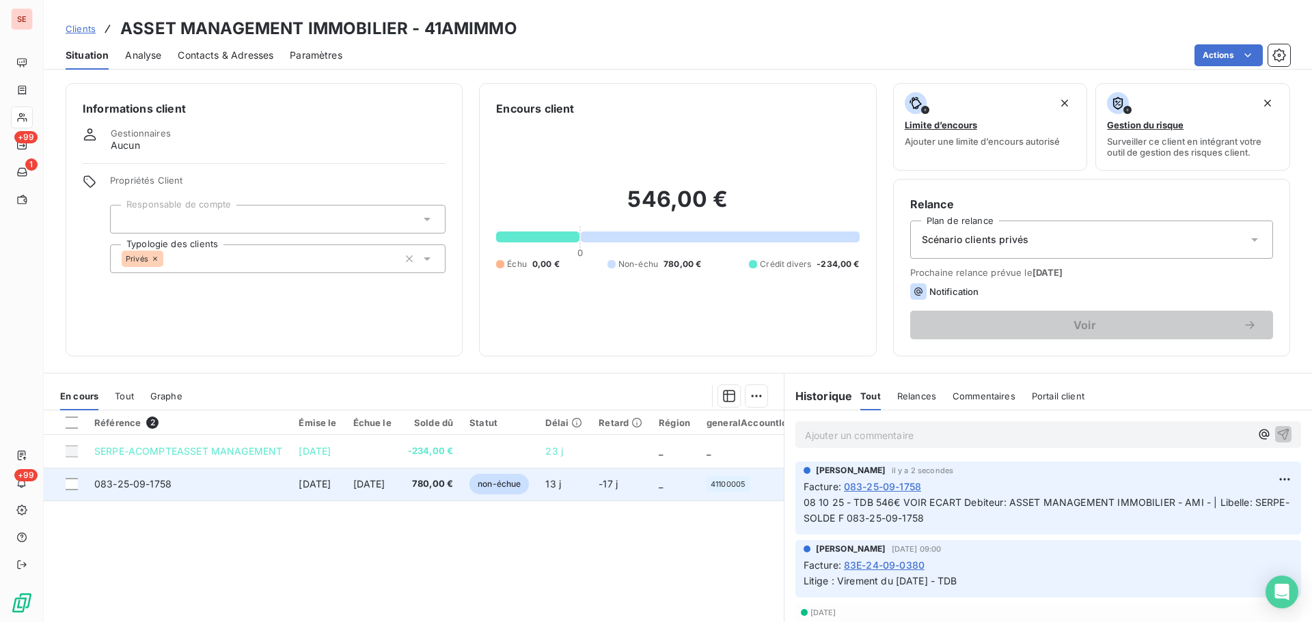
click at [385, 484] on span "[DATE]" at bounding box center [369, 484] width 32 height 12
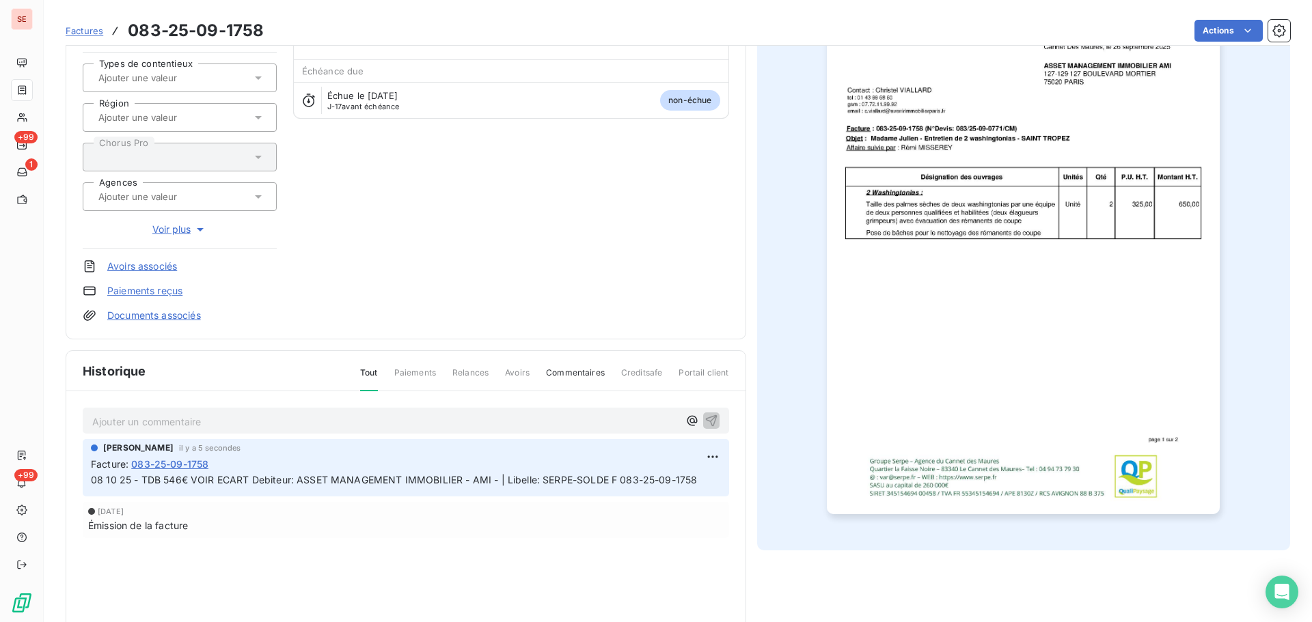
scroll to position [183, 0]
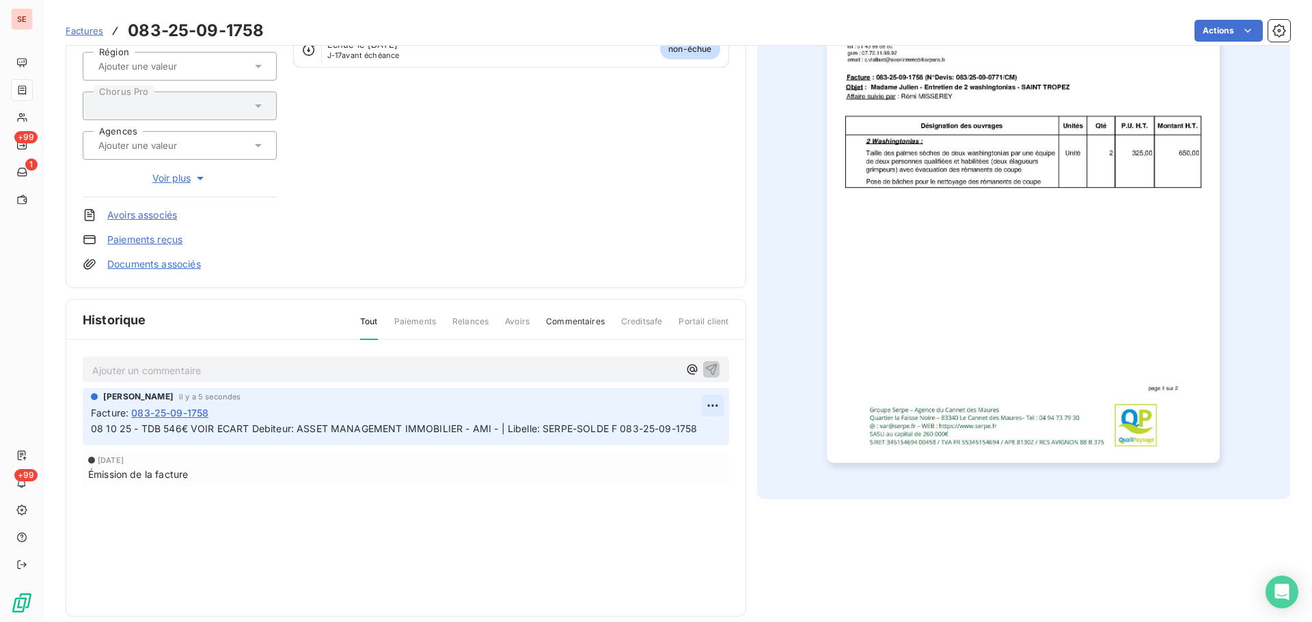
click at [711, 404] on html "SE +99 1 +99 Factures 083-25-09-1758 Actions ASSET MANAGEMENT IMMOBILIER 41AMIM…" at bounding box center [656, 311] width 1312 height 622
click at [689, 426] on div "Editer" at bounding box center [674, 436] width 77 height 22
drag, startPoint x: 189, startPoint y: 431, endPoint x: 736, endPoint y: 429, distance: 547.3
click at [736, 429] on div "Ajouter un commentaire ﻿ [PERSON_NAME] il y a 7 secondes Facture : 083-25-09-17…" at bounding box center [405, 441] width 679 height 202
click at [710, 427] on icon "button" at bounding box center [713, 429] width 14 height 14
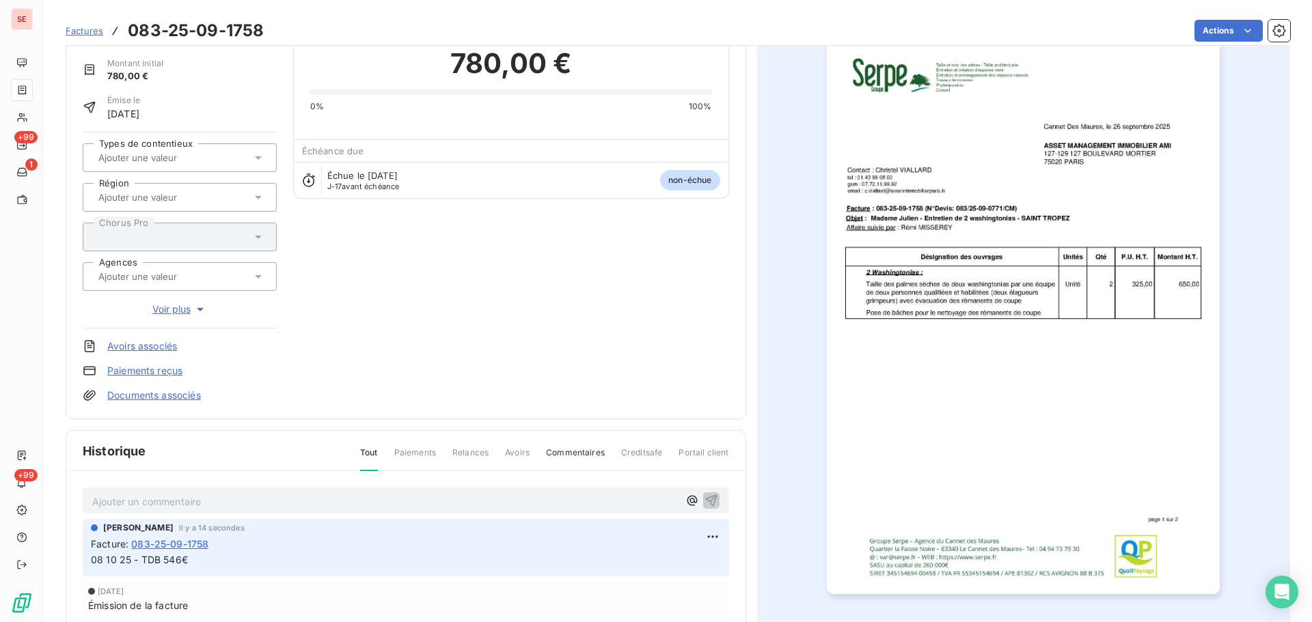
scroll to position [0, 0]
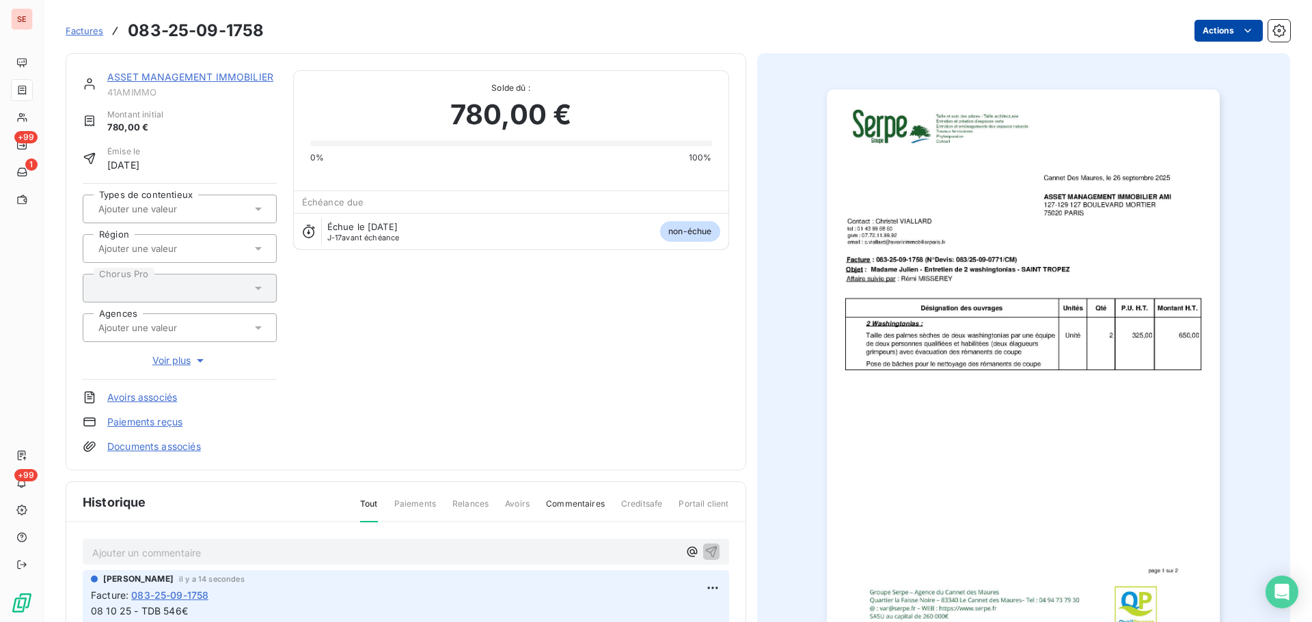
click at [1207, 29] on html "SE +99 1 +99 Factures 083-25-09-1758 Actions ASSET MANAGEMENT IMMOBILIER 41AMIM…" at bounding box center [656, 311] width 1312 height 622
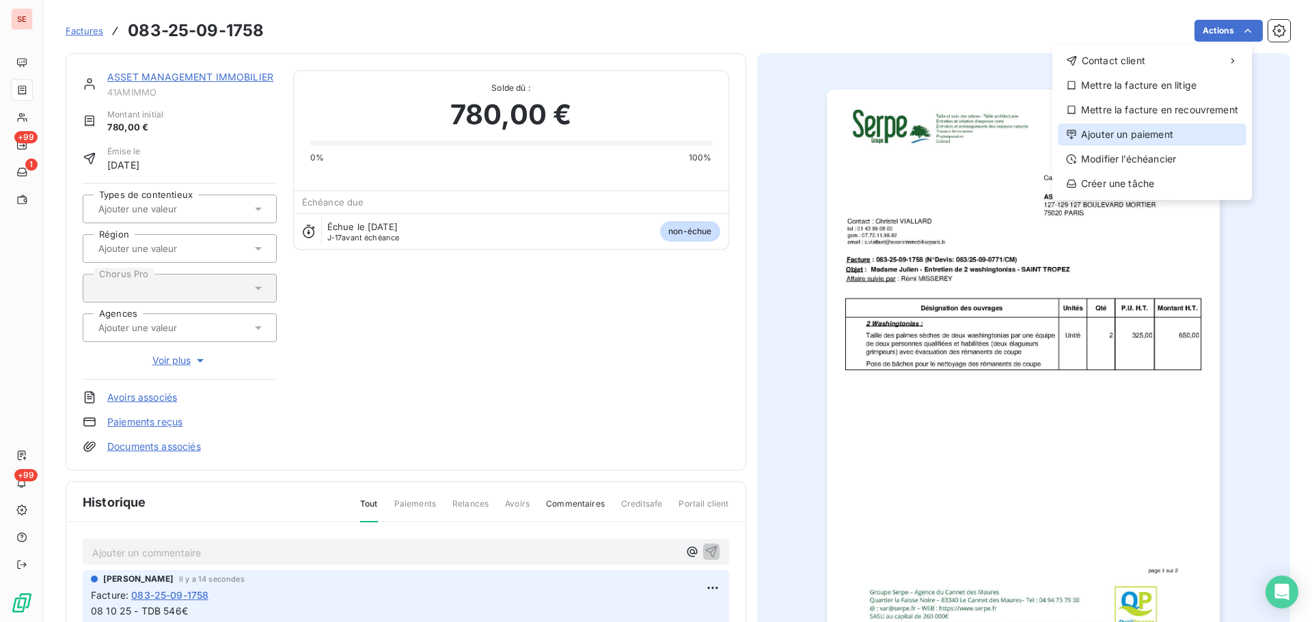
click at [1147, 131] on div "Ajouter un paiement" at bounding box center [1152, 135] width 189 height 22
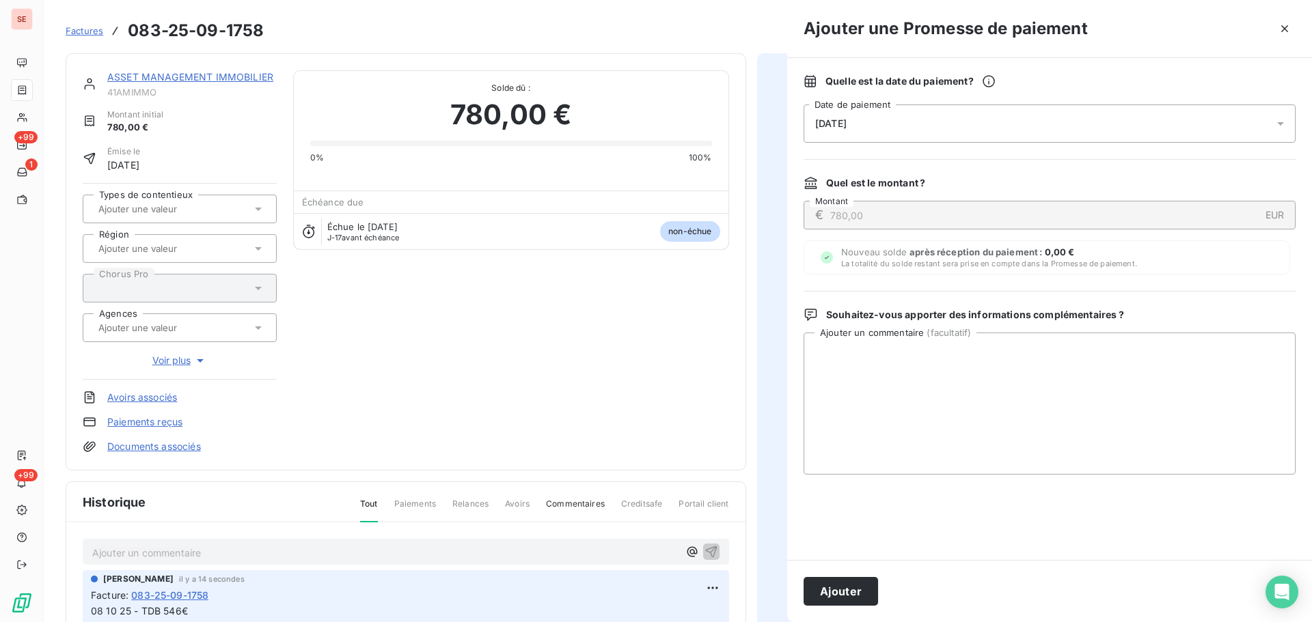
click at [984, 137] on div "[DATE]" at bounding box center [1050, 124] width 492 height 38
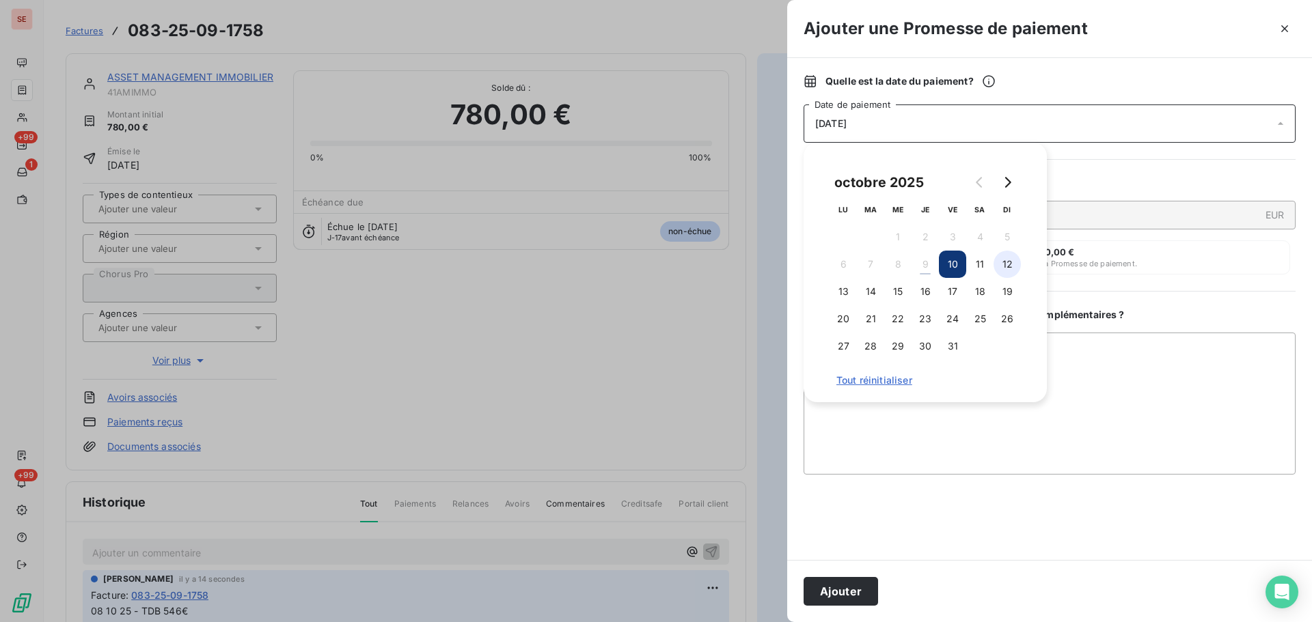
click at [1008, 271] on button "12" at bounding box center [1007, 264] width 27 height 27
click at [842, 584] on button "Ajouter" at bounding box center [841, 591] width 74 height 29
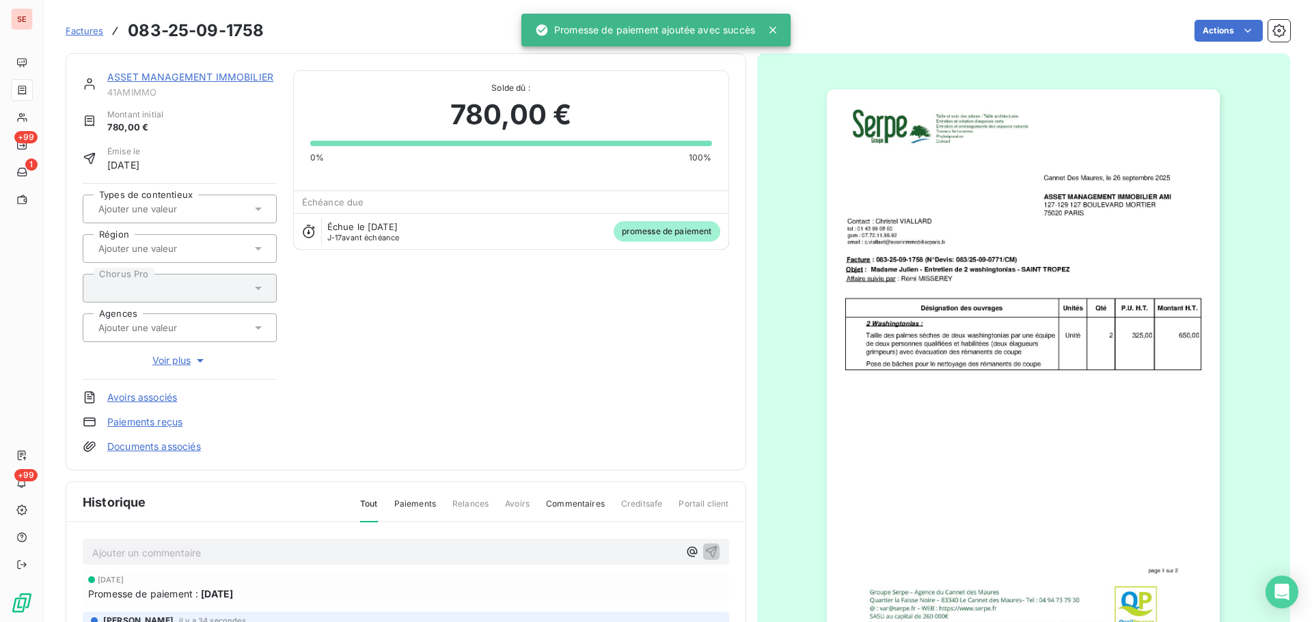
click at [44, 90] on section "Factures 083-25-09-1758 Actions ASSET MANAGEMENT IMMOBILIER 41AMIMMO Montant in…" at bounding box center [678, 311] width 1268 height 622
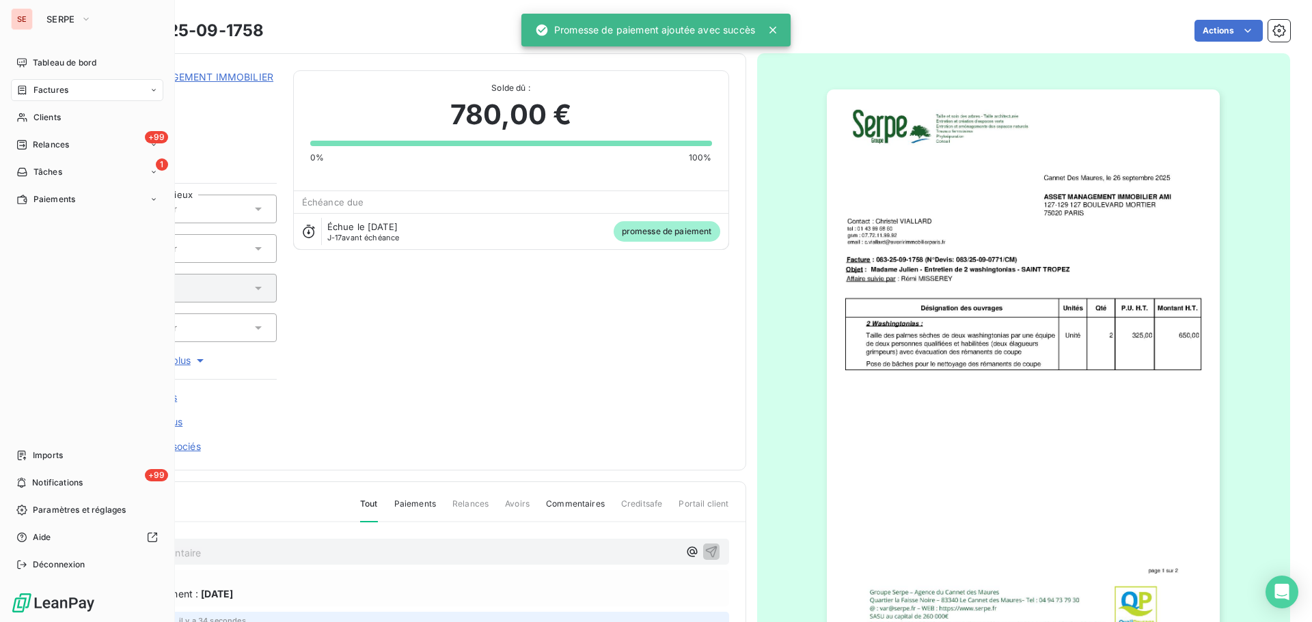
click at [37, 92] on span "Factures" at bounding box center [50, 90] width 35 height 12
click at [57, 120] on span "Factures" at bounding box center [50, 117] width 35 height 12
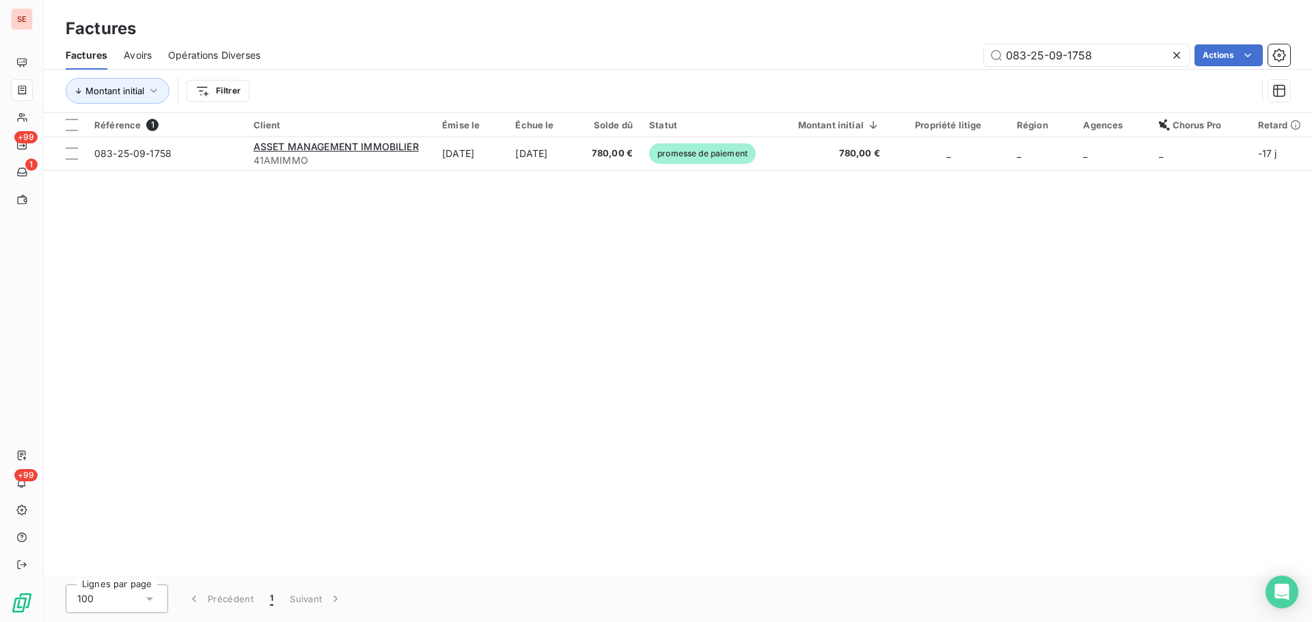
drag, startPoint x: 1105, startPoint y: 57, endPoint x: 986, endPoint y: 43, distance: 119.8
click at [988, 44] on input "083-25-09-1758" at bounding box center [1086, 55] width 205 height 22
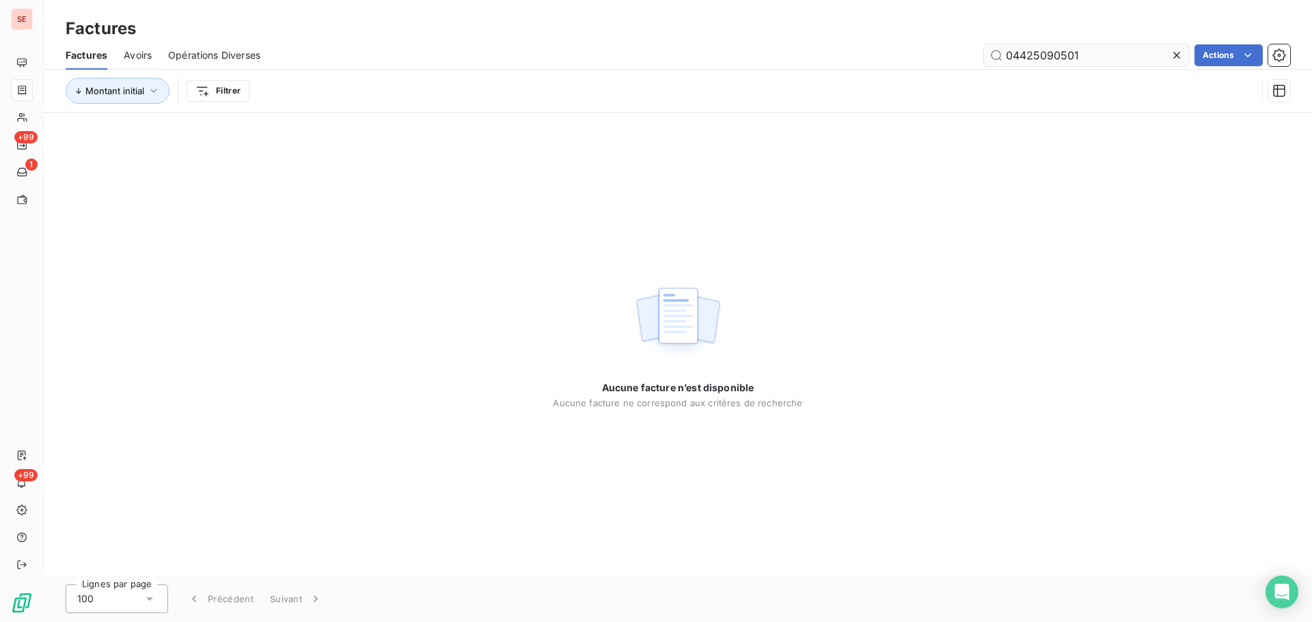
click at [1026, 56] on input "04425090501" at bounding box center [1086, 55] width 205 height 22
click at [1043, 55] on input "044-25090501" at bounding box center [1086, 55] width 205 height 22
click at [1061, 57] on input "[PHONE_NUMBER]" at bounding box center [1086, 55] width 205 height 22
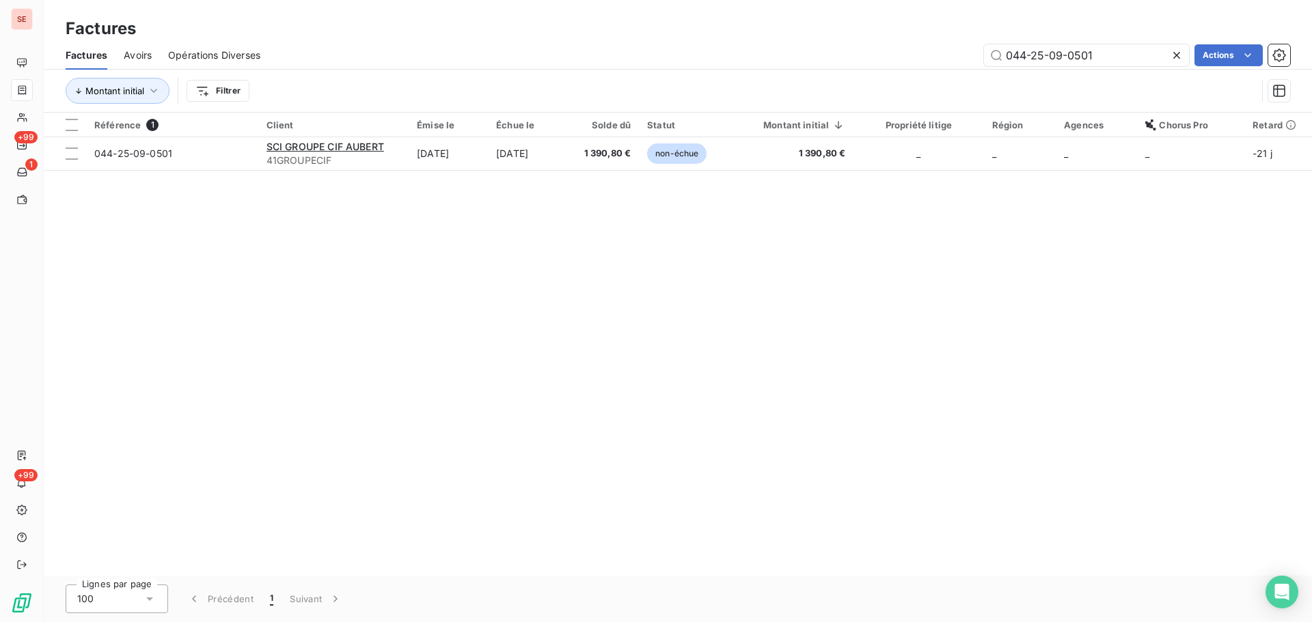
type input "044-25-09-0501"
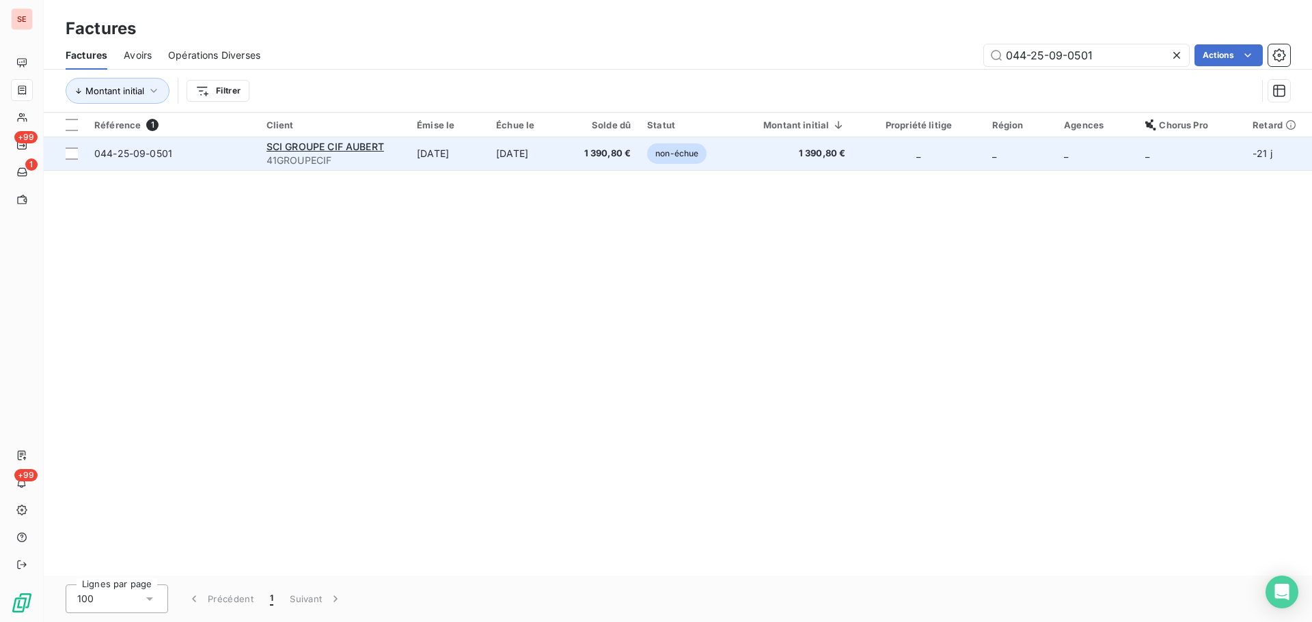
click at [564, 163] on td "[DATE]" at bounding box center [528, 153] width 80 height 33
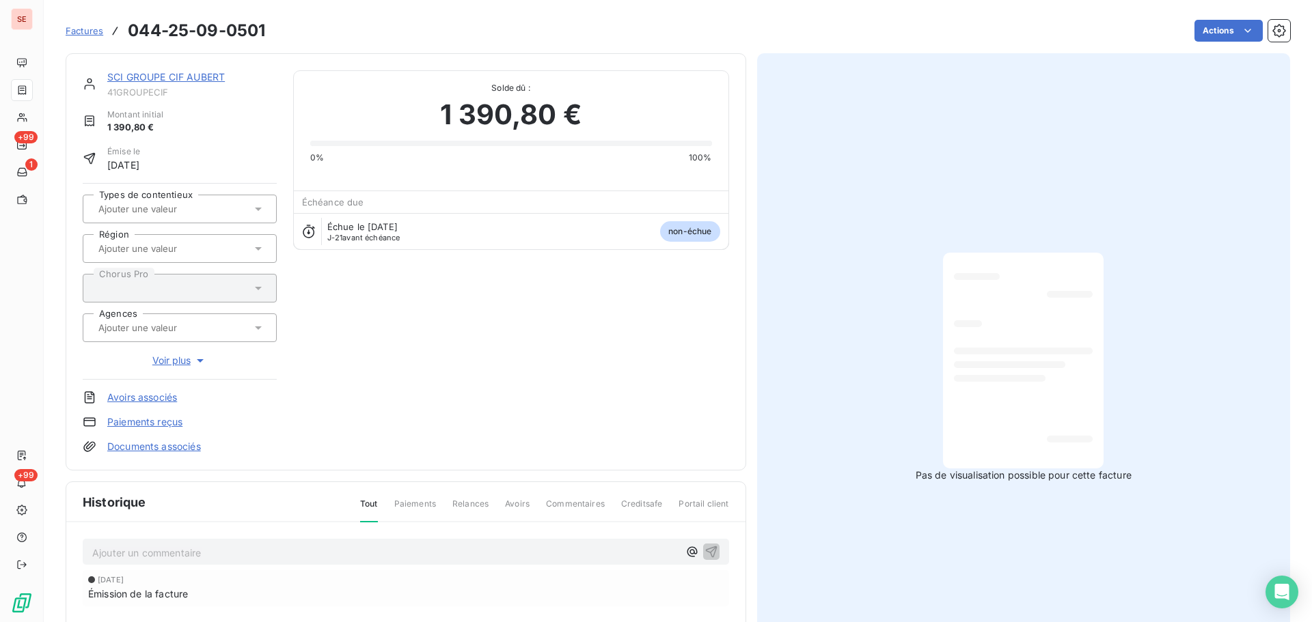
click at [424, 552] on p "Ajouter un commentaire ﻿" at bounding box center [385, 553] width 586 height 17
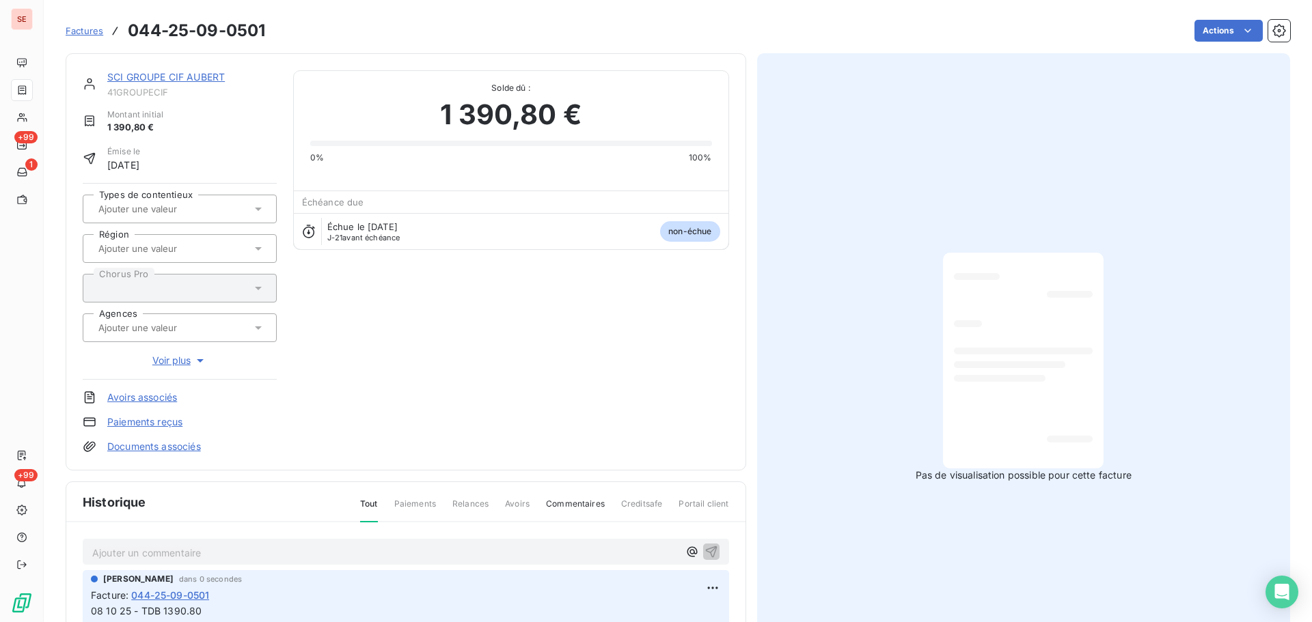
click at [178, 610] on span "08 10 25 - TDB 1390.80" at bounding box center [146, 611] width 111 height 12
click at [181, 610] on span "08 10 25 - TDB 1390.80" at bounding box center [146, 611] width 111 height 12
click at [187, 609] on span "08 10 25 - TDB 1390.80" at bounding box center [146, 611] width 111 height 12
click at [187, 608] on span "08 10 25 - TDB 1390.80" at bounding box center [146, 611] width 111 height 12
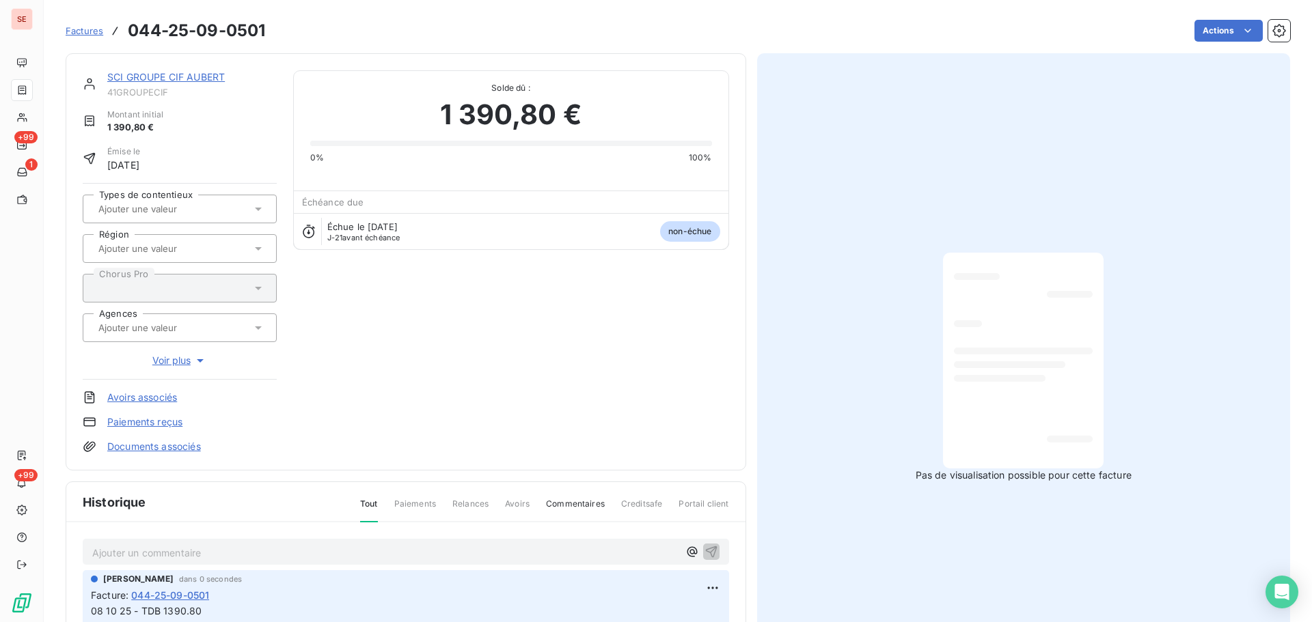
drag, startPoint x: 187, startPoint y: 608, endPoint x: 143, endPoint y: 610, distance: 44.5
click at [143, 610] on span "08 10 25 - TDB 1390.80" at bounding box center [146, 611] width 111 height 12
copy div "08 10 25 - TDB 1390.80"
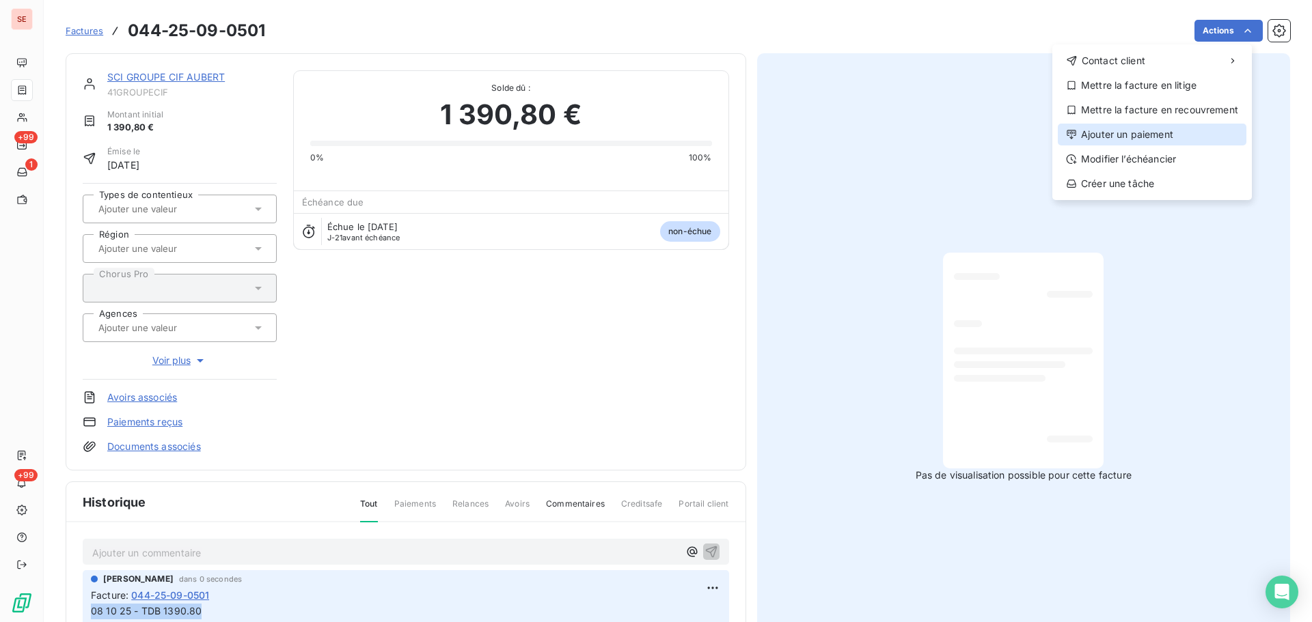
click at [1160, 130] on div "Ajouter un paiement" at bounding box center [1152, 135] width 189 height 22
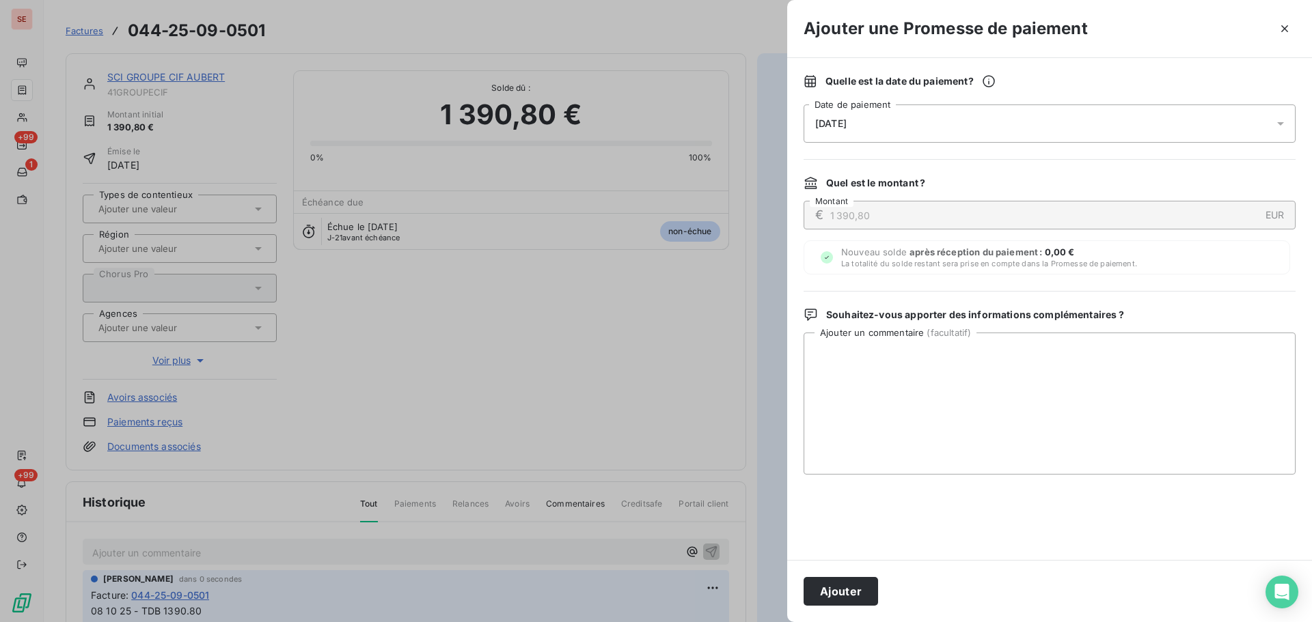
click at [967, 132] on div "[DATE]" at bounding box center [1050, 124] width 492 height 38
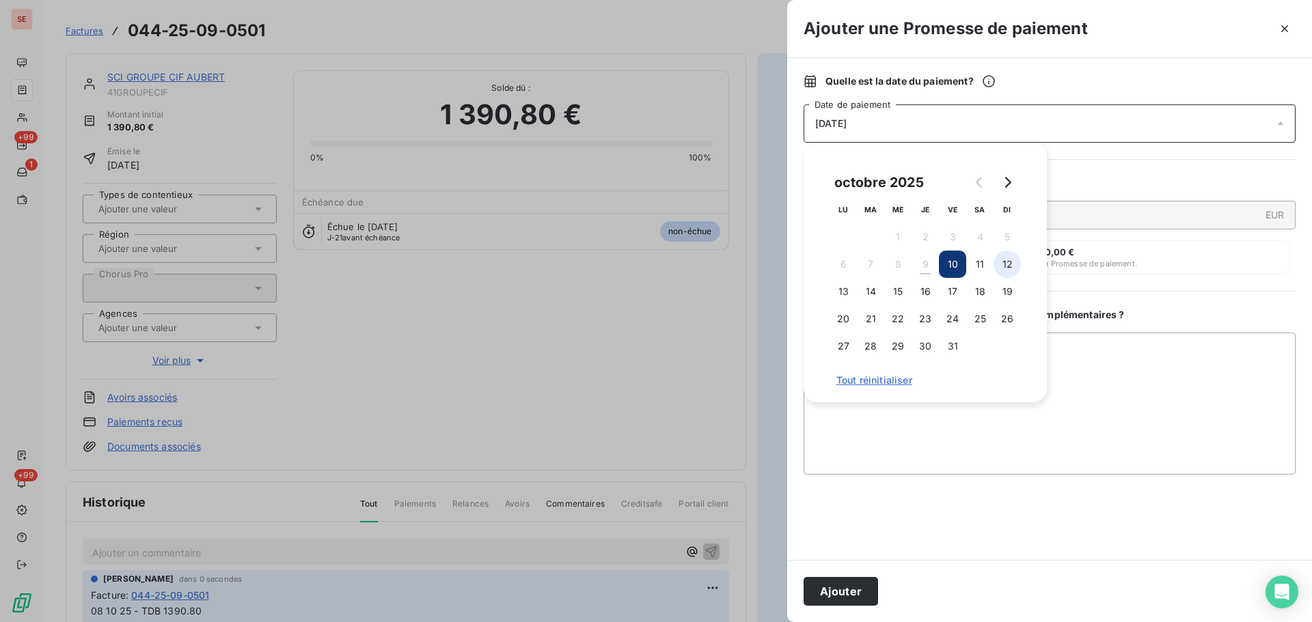
click at [1010, 266] on button "12" at bounding box center [1007, 264] width 27 height 27
click at [862, 592] on button "Ajouter" at bounding box center [841, 591] width 74 height 29
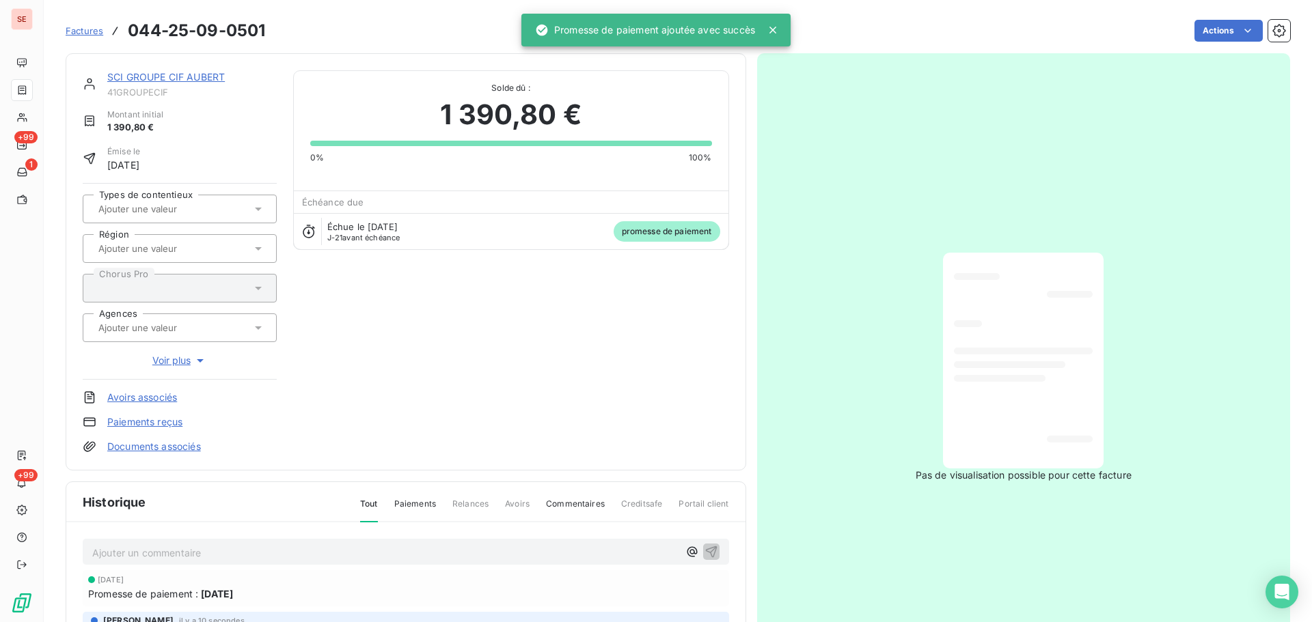
click at [200, 73] on link "SCI GROUPE CIF AUBERT" at bounding box center [166, 77] width 118 height 12
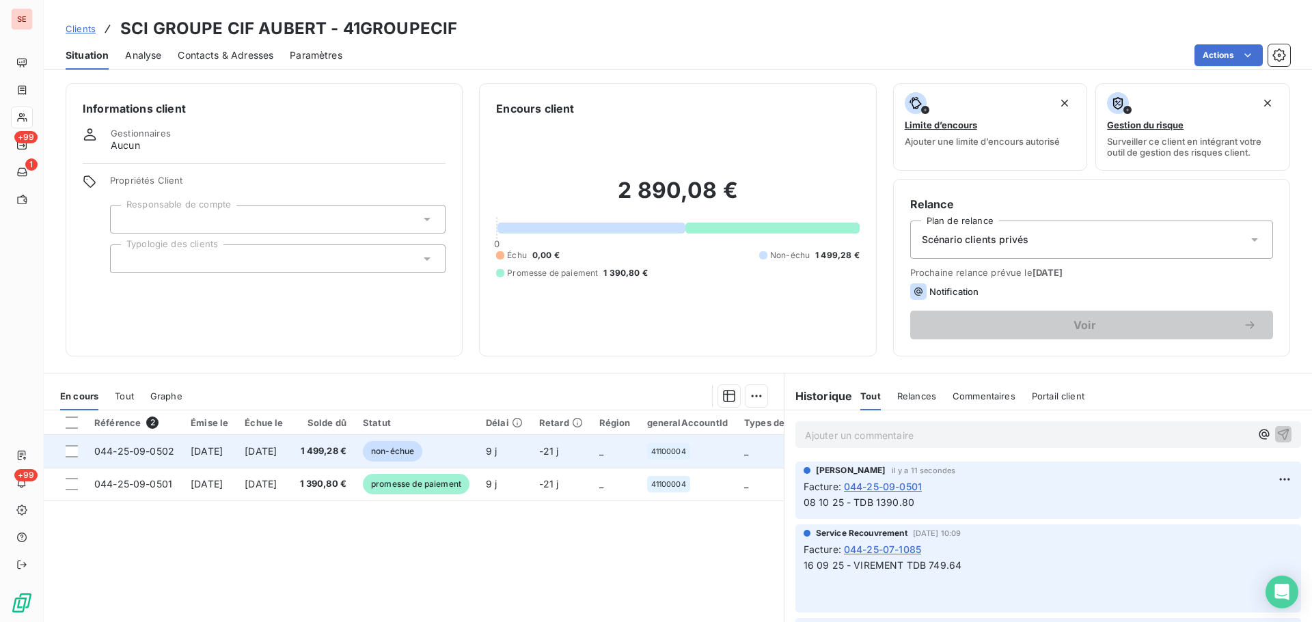
click at [277, 448] on span "[DATE]" at bounding box center [261, 452] width 32 height 12
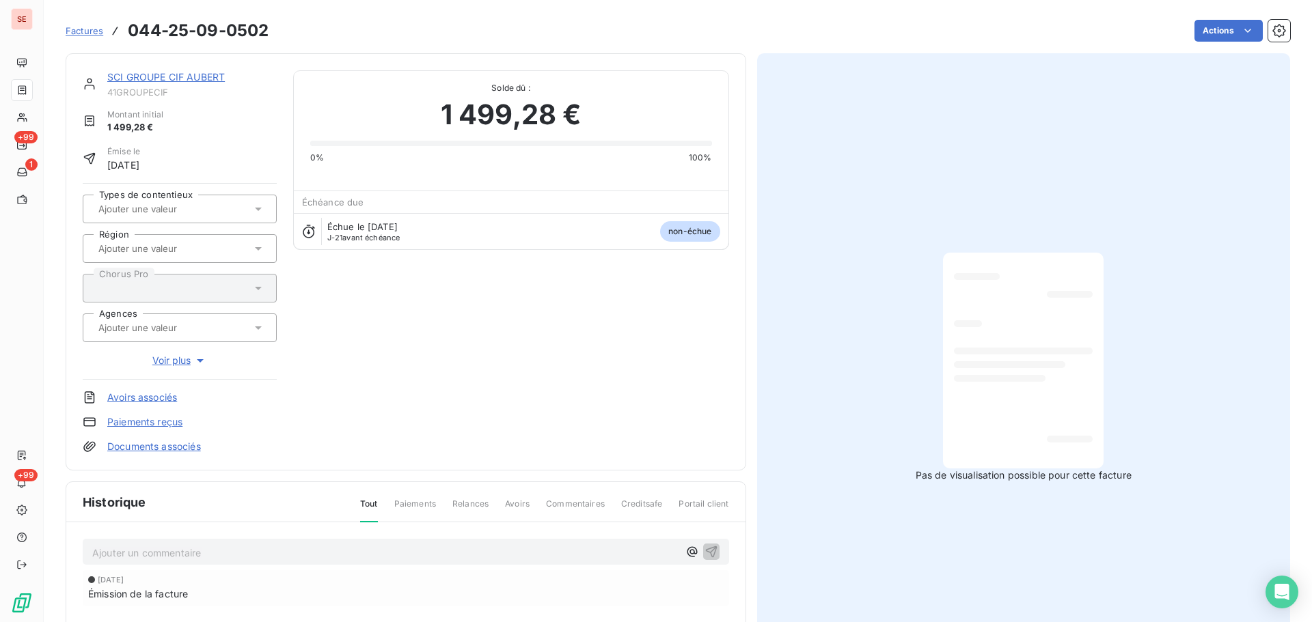
click at [284, 547] on p "Ajouter un commentaire ﻿" at bounding box center [385, 553] width 586 height 17
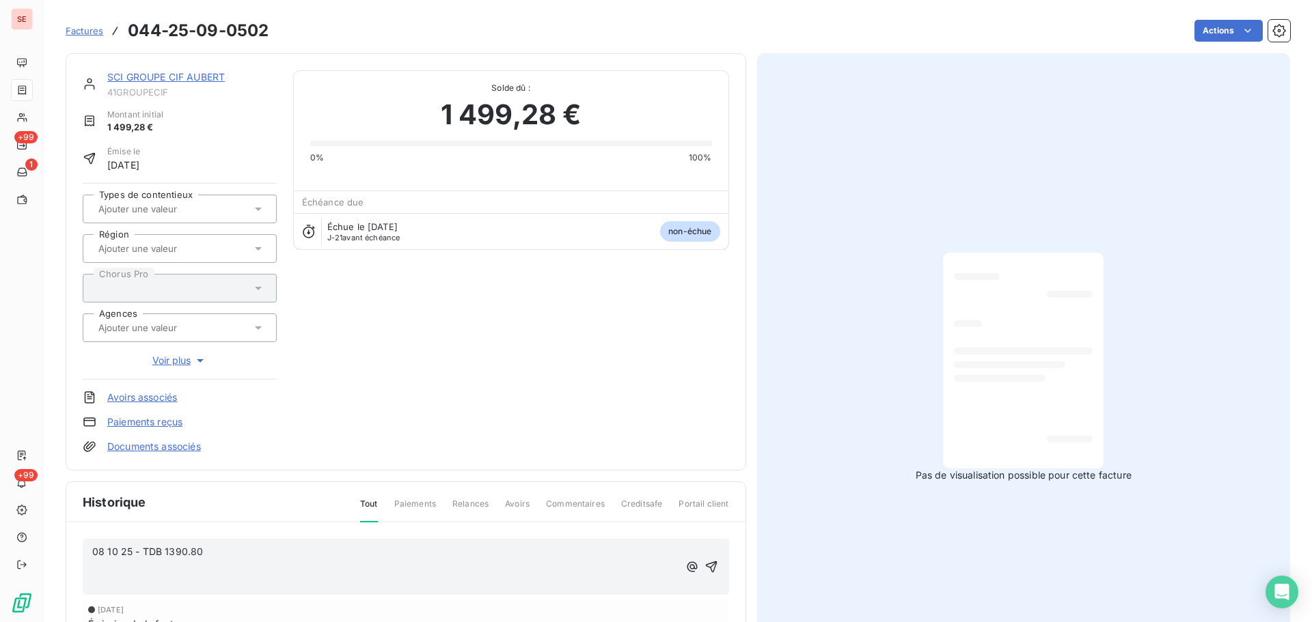
click at [237, 550] on p "08 10 25 - TDB 1390.80" at bounding box center [385, 553] width 586 height 16
click at [709, 563] on icon "button" at bounding box center [711, 567] width 14 height 14
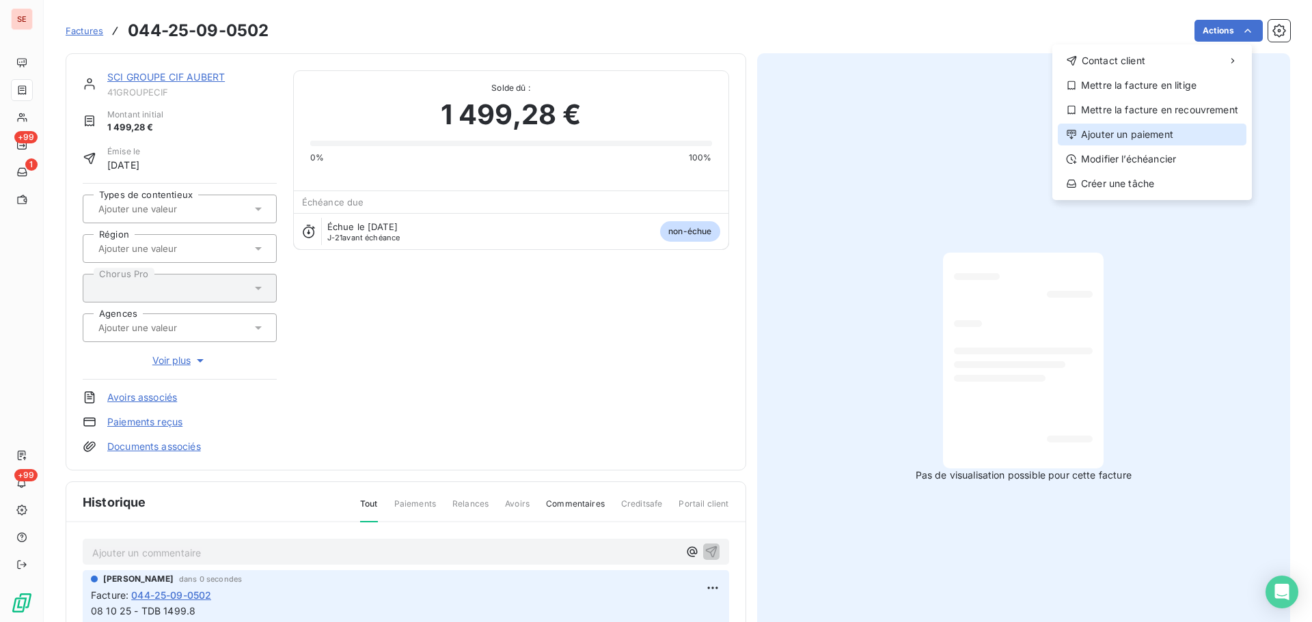
click at [1164, 139] on div "Ajouter un paiement" at bounding box center [1152, 135] width 189 height 22
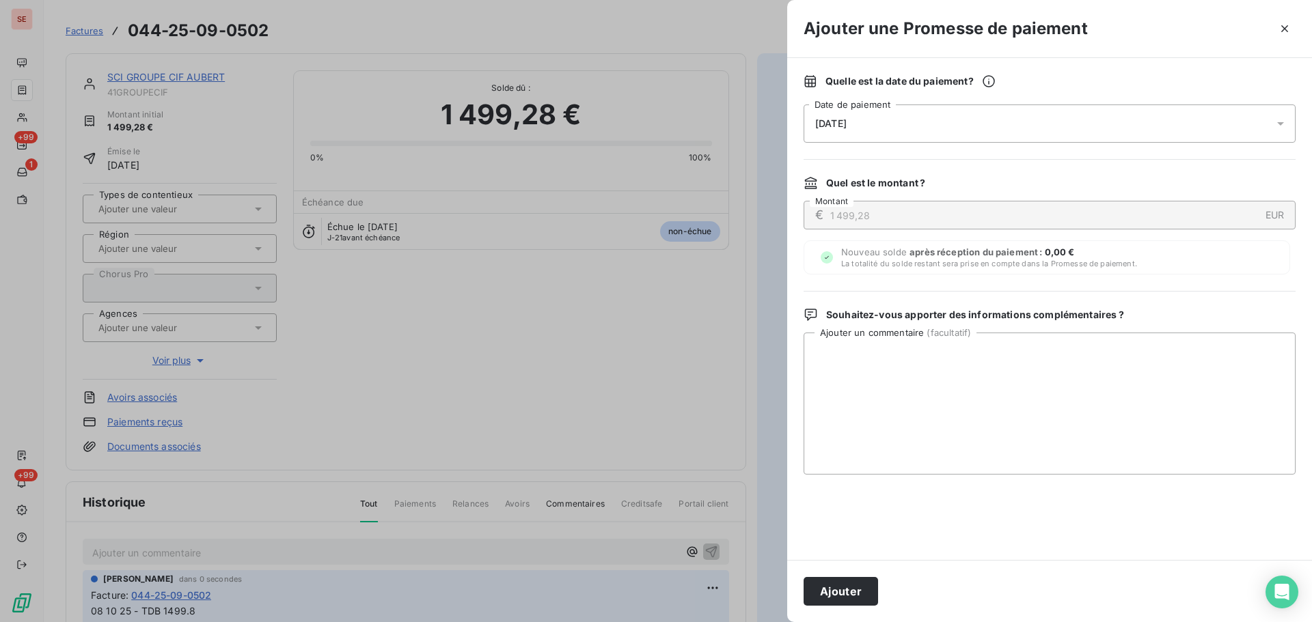
click at [1065, 118] on div "[DATE]" at bounding box center [1050, 124] width 492 height 38
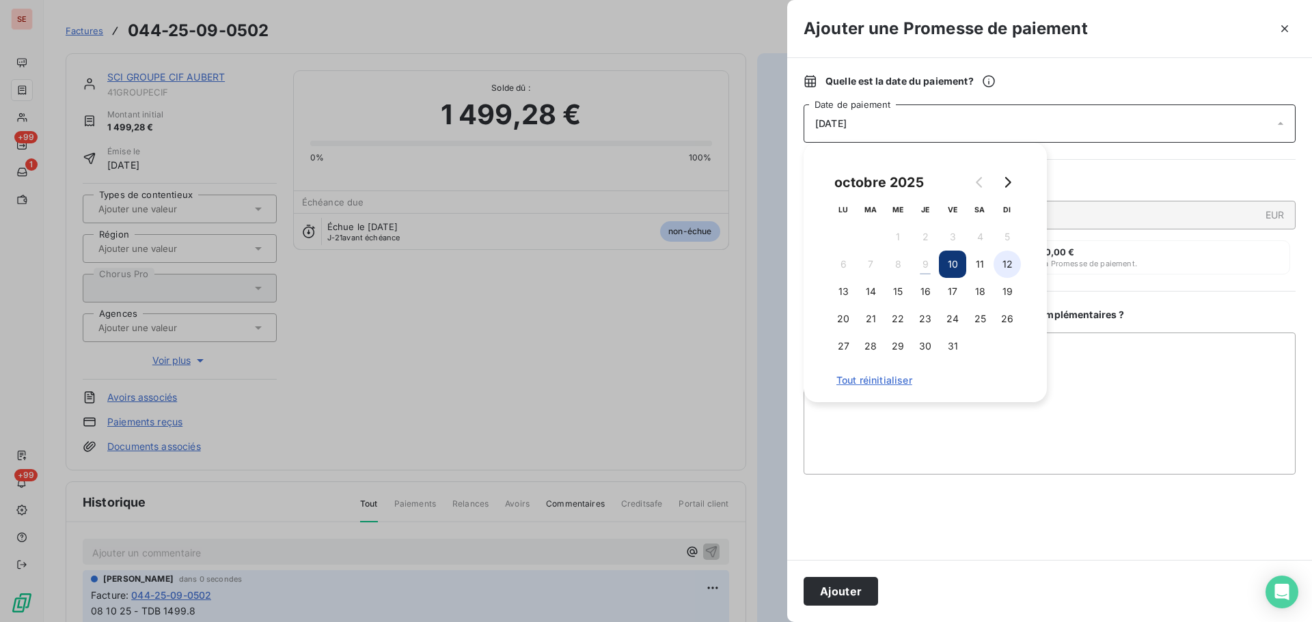
click at [1007, 262] on button "12" at bounding box center [1007, 264] width 27 height 27
click at [867, 597] on button "Ajouter" at bounding box center [841, 591] width 74 height 29
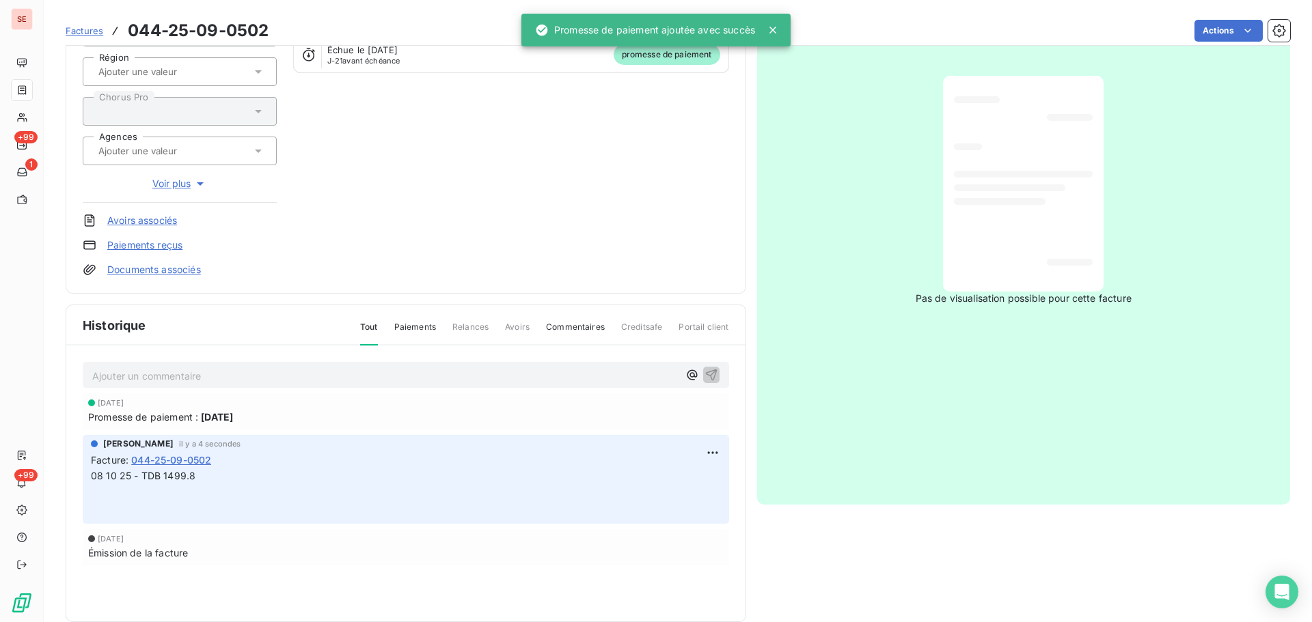
scroll to position [187, 0]
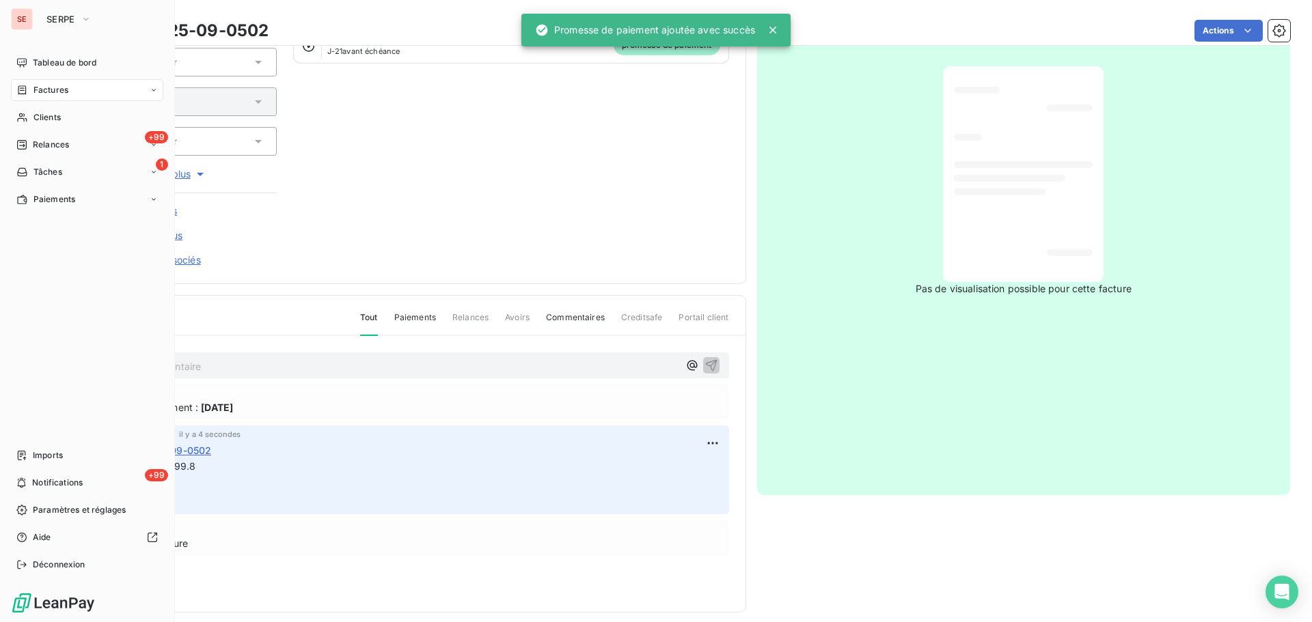
click at [46, 93] on span "Factures" at bounding box center [50, 90] width 35 height 12
click at [37, 111] on span "Clients" at bounding box center [46, 117] width 27 height 12
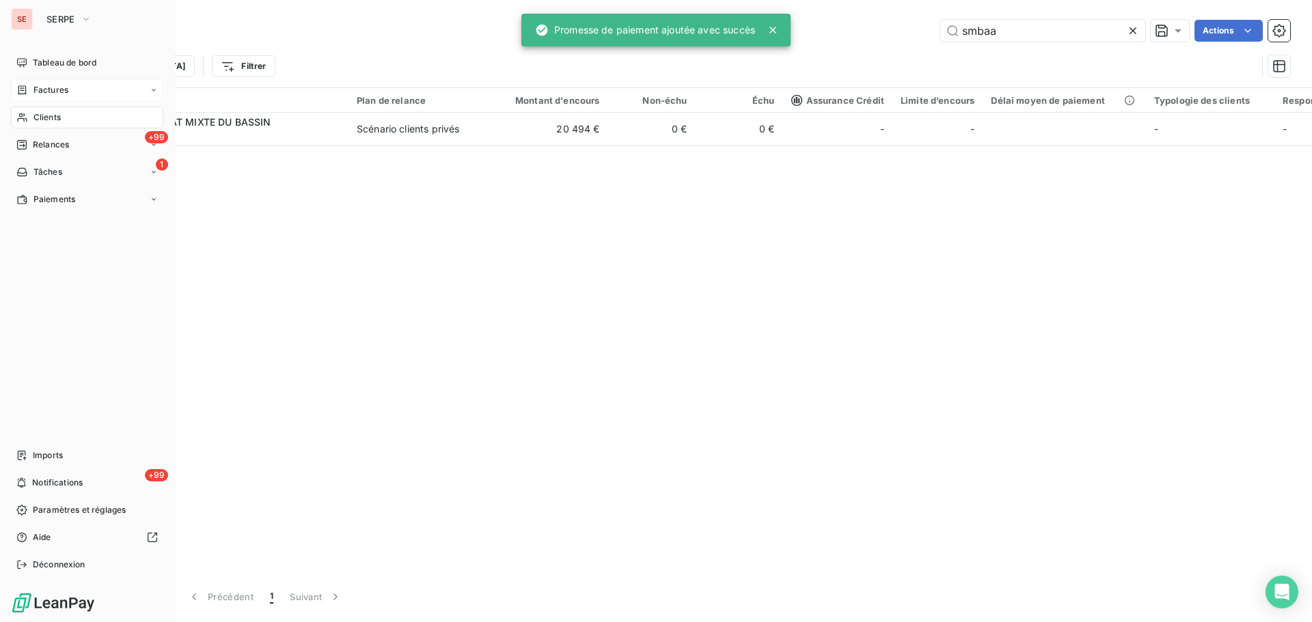
click at [38, 91] on span "Factures" at bounding box center [50, 90] width 35 height 12
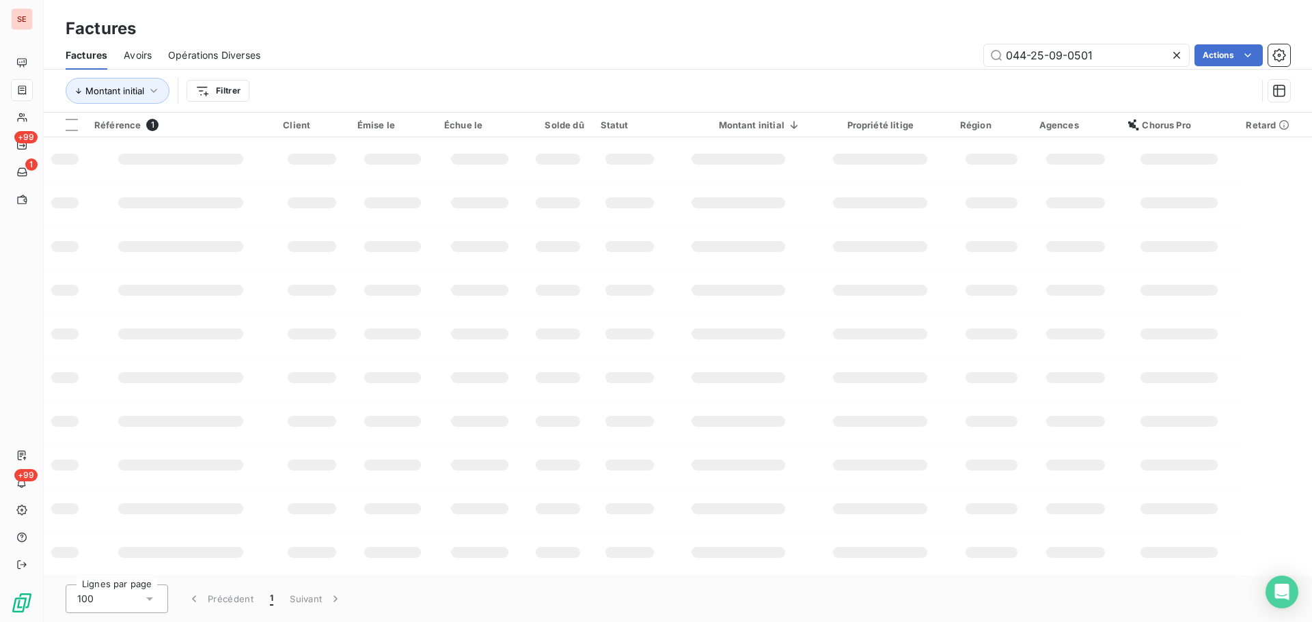
drag, startPoint x: 1102, startPoint y: 61, endPoint x: 988, endPoint y: 71, distance: 114.5
click at [981, 63] on div "044-25-09-0501 Actions" at bounding box center [783, 55] width 1013 height 22
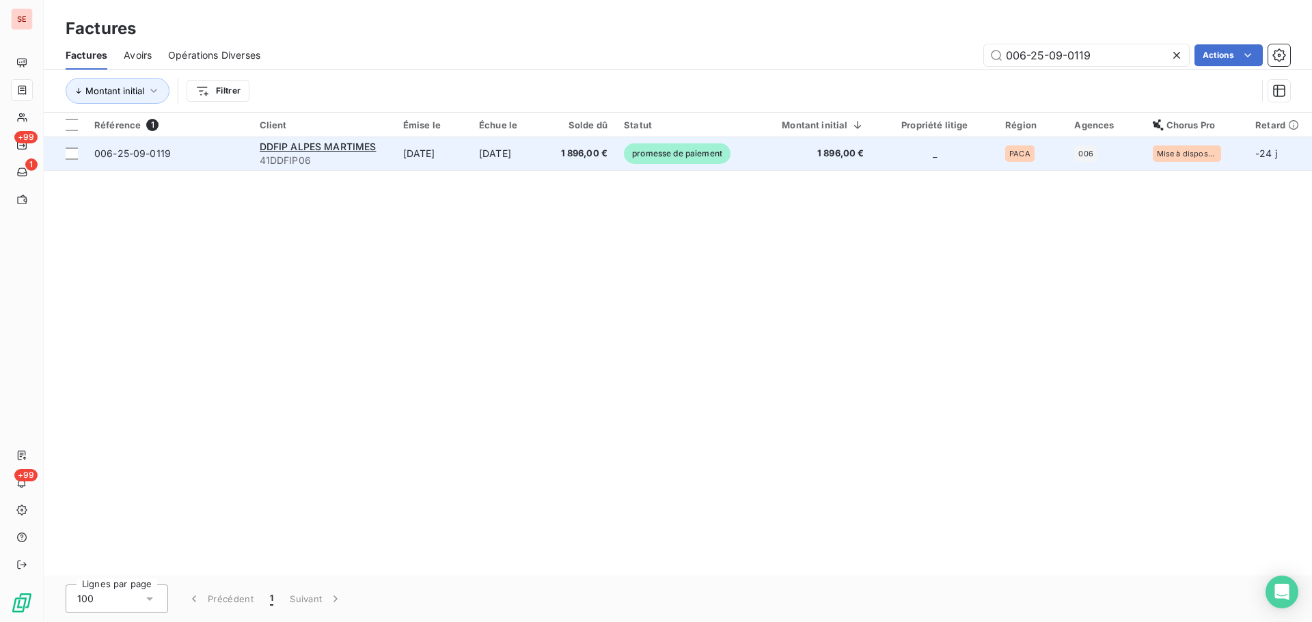
type input "006-25-09-0119"
click at [498, 165] on td "[DATE]" at bounding box center [509, 153] width 77 height 33
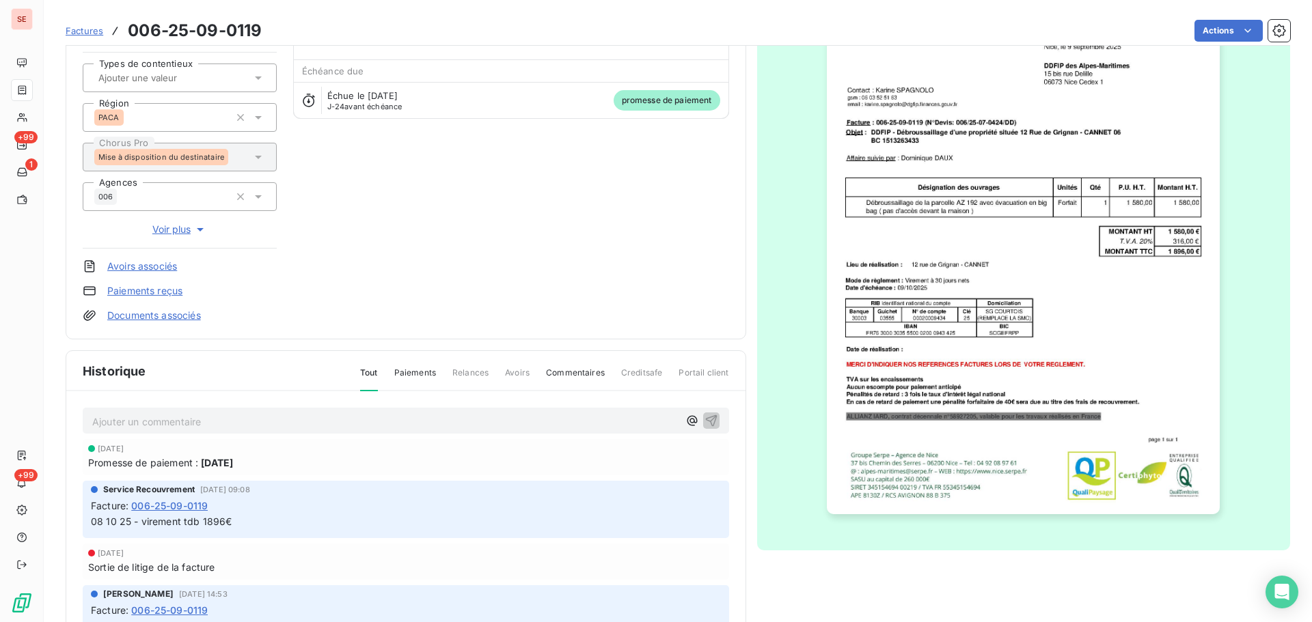
scroll to position [183, 0]
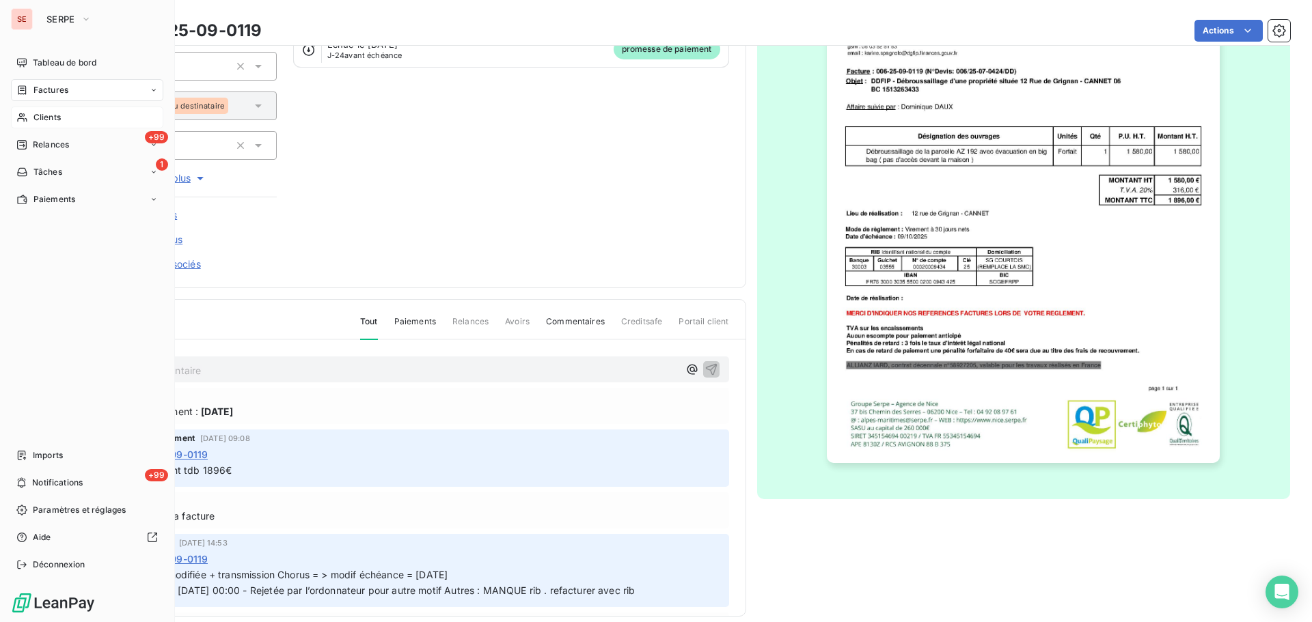
click at [47, 123] on span "Clients" at bounding box center [46, 117] width 27 height 12
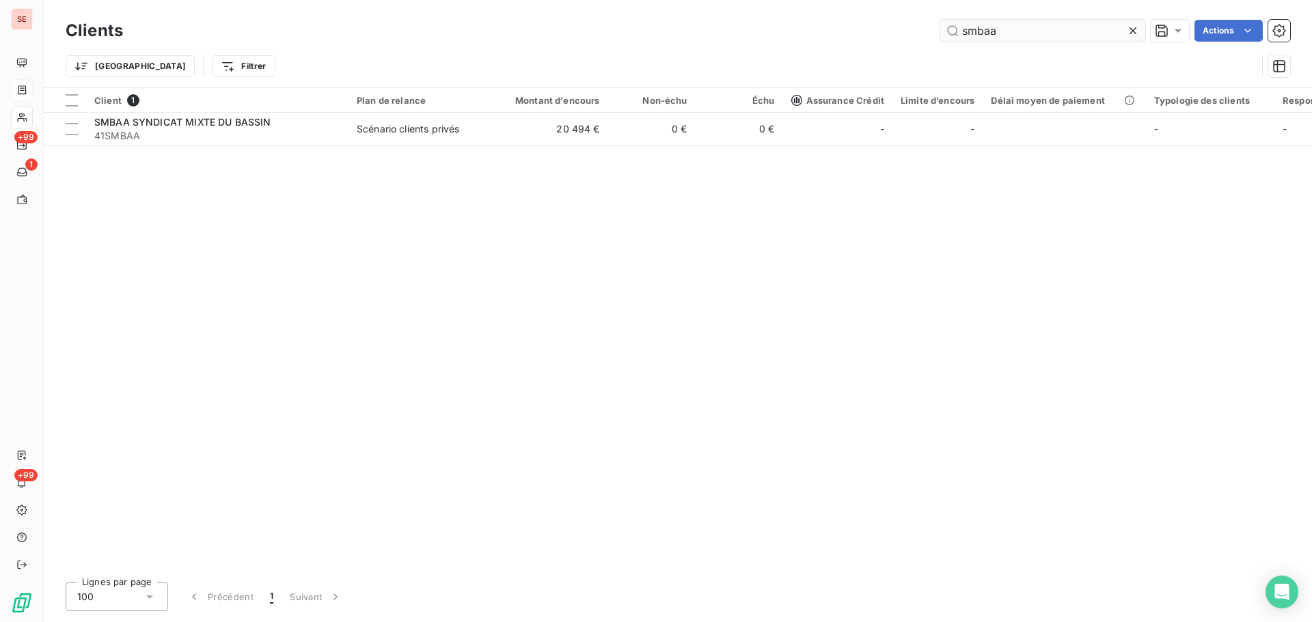
click at [1016, 31] on input "smbaa" at bounding box center [1042, 31] width 205 height 22
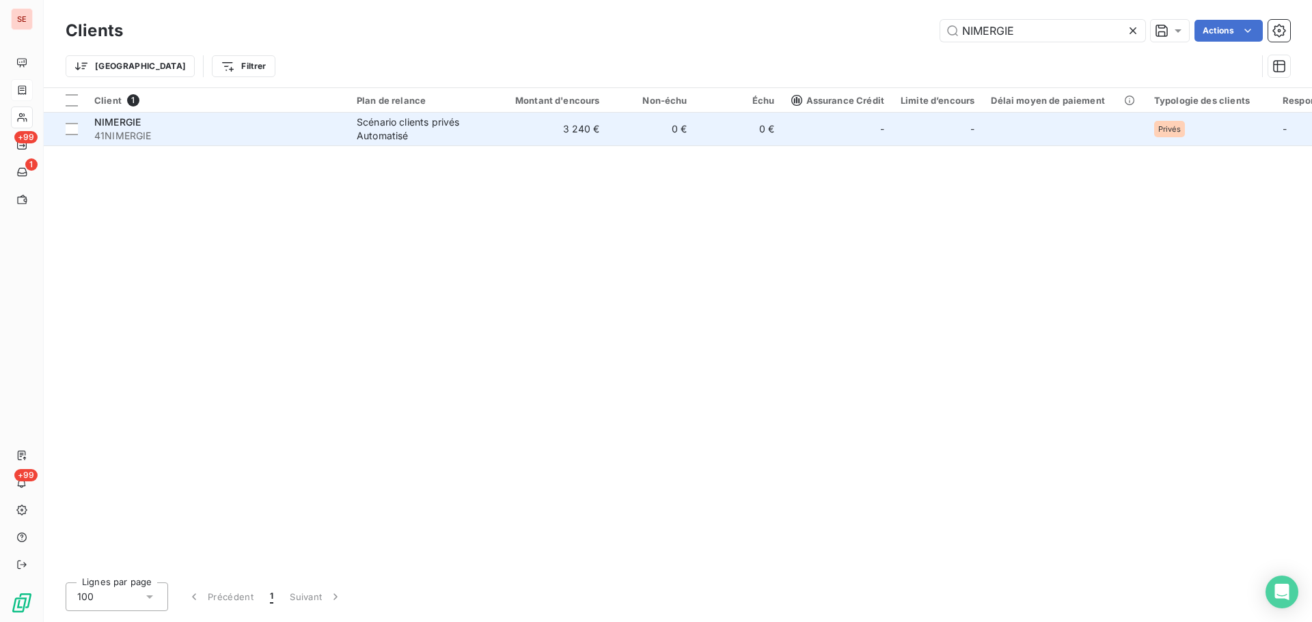
type input "NIMERGIE"
click at [545, 137] on td "3 240 €" at bounding box center [550, 129] width 118 height 33
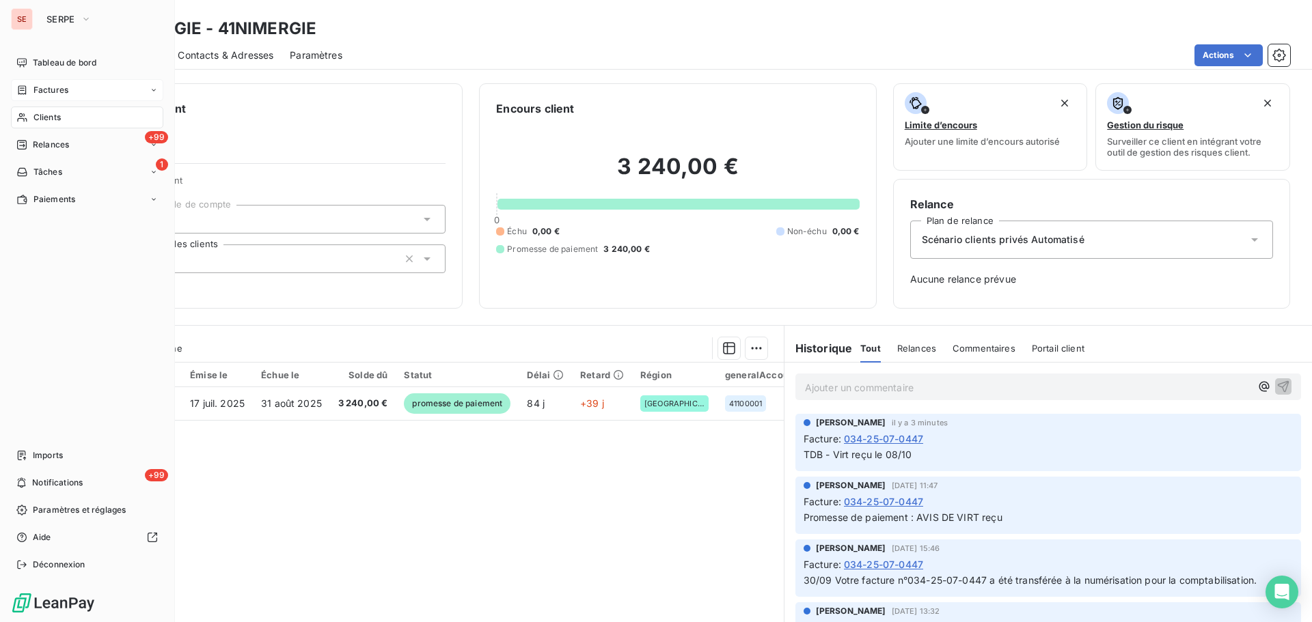
click at [19, 122] on icon at bounding box center [22, 117] width 12 height 11
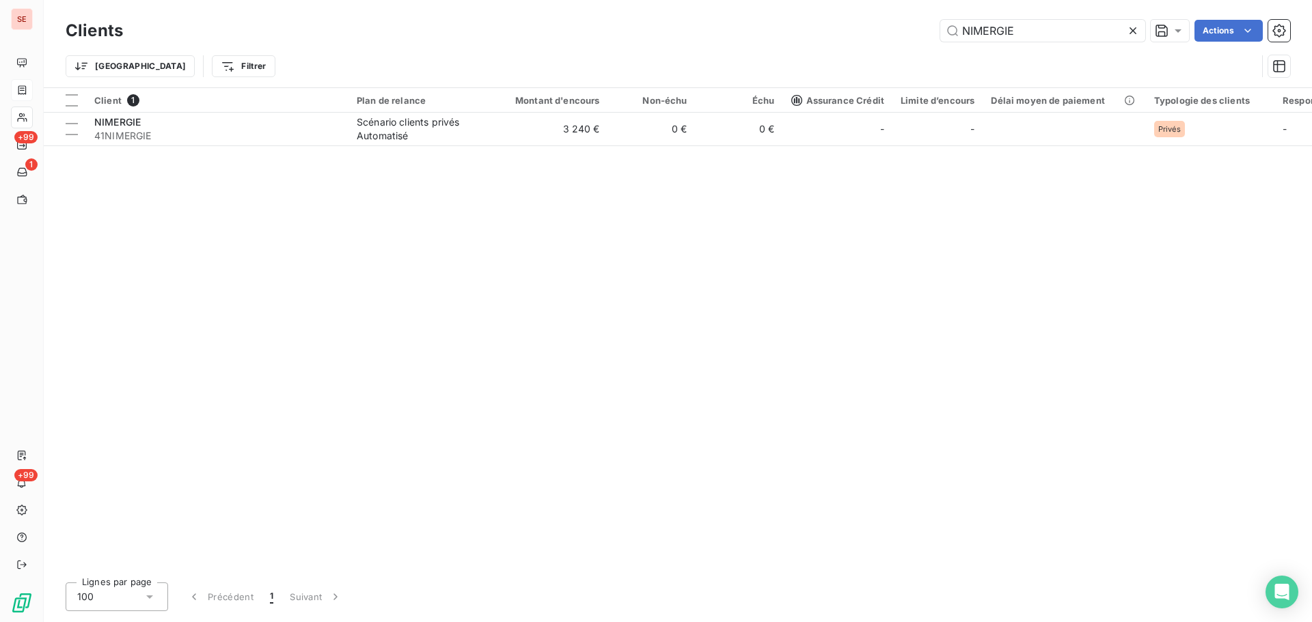
drag, startPoint x: 1054, startPoint y: 21, endPoint x: 836, endPoint y: 20, distance: 218.7
click at [836, 19] on div "Clients NIMERGIE Actions" at bounding box center [678, 30] width 1224 height 29
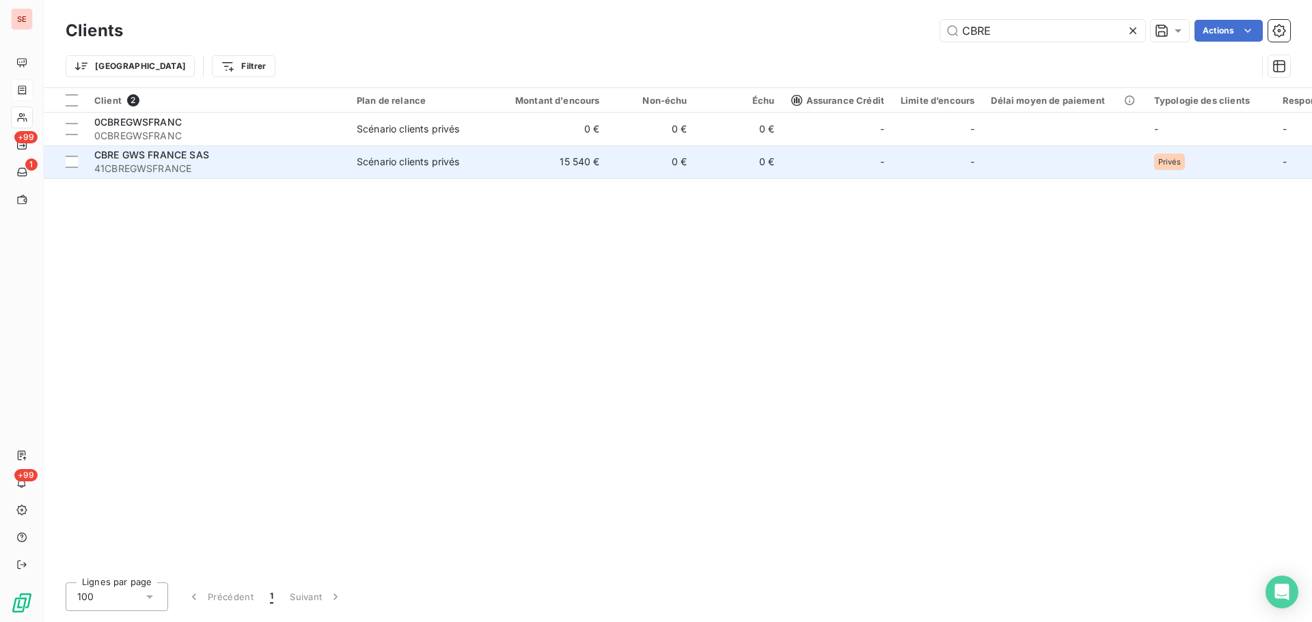
type input "CBRE"
click at [706, 153] on td "0 €" at bounding box center [739, 162] width 87 height 33
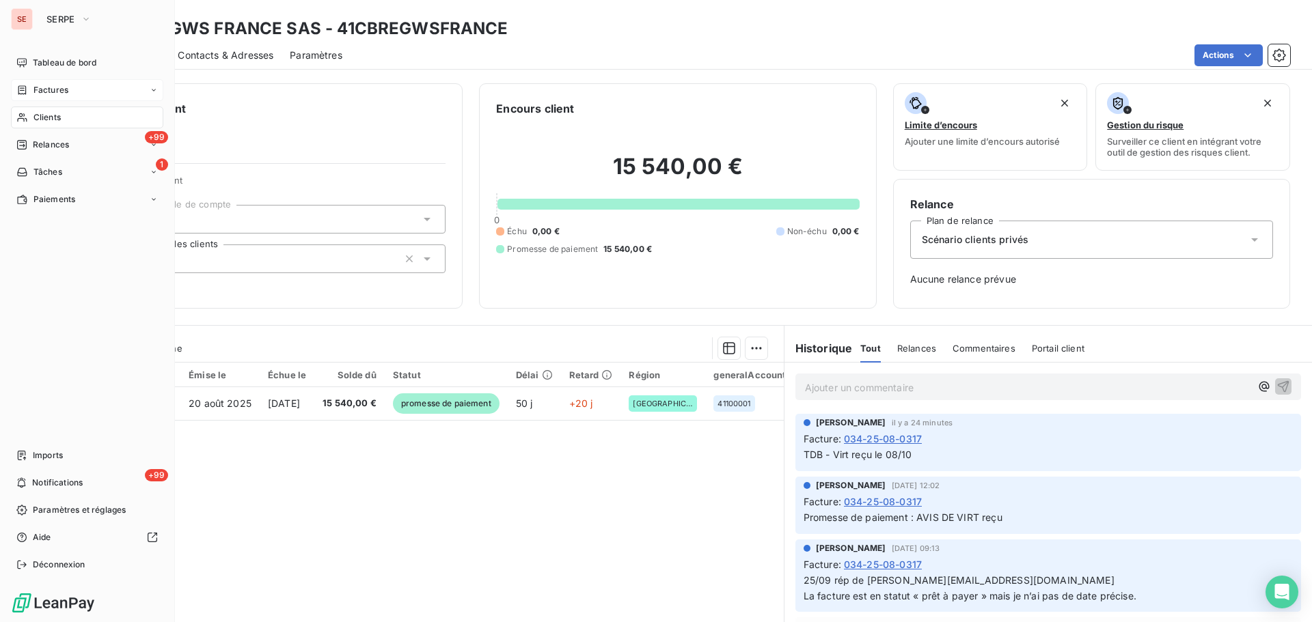
click at [54, 92] on span "Factures" at bounding box center [50, 90] width 35 height 12
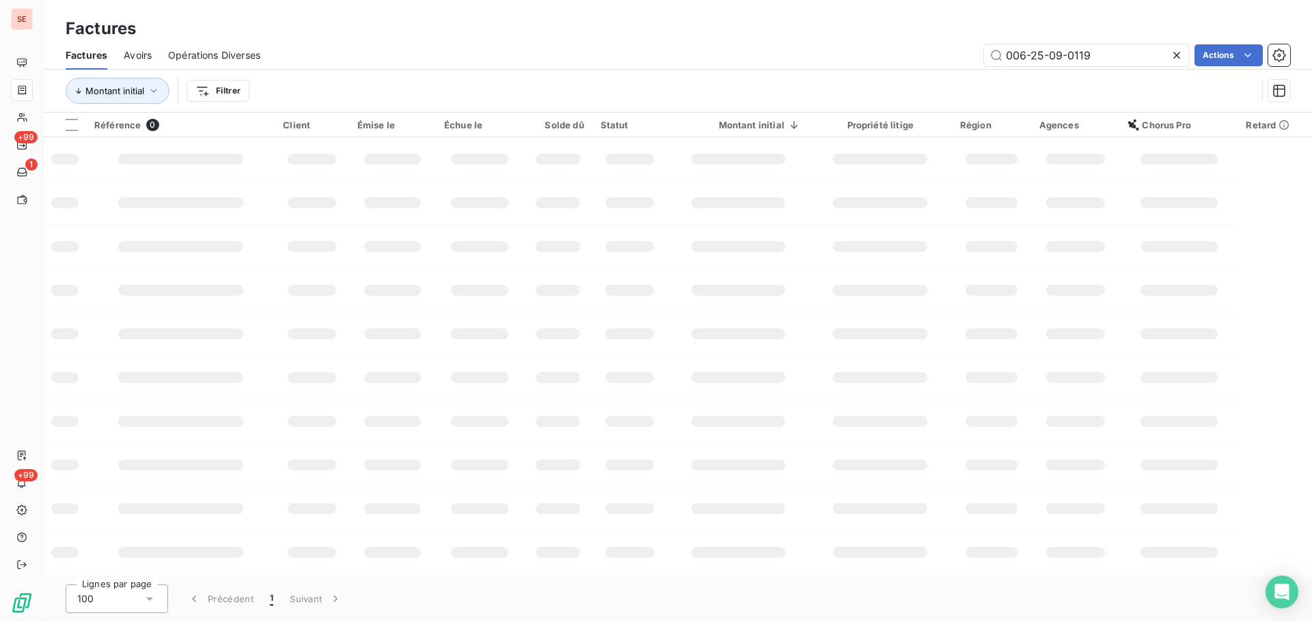
drag, startPoint x: 1114, startPoint y: 57, endPoint x: 820, endPoint y: 51, distance: 294.6
click at [832, 53] on div "006-25-09-0119 Actions" at bounding box center [783, 55] width 1013 height 22
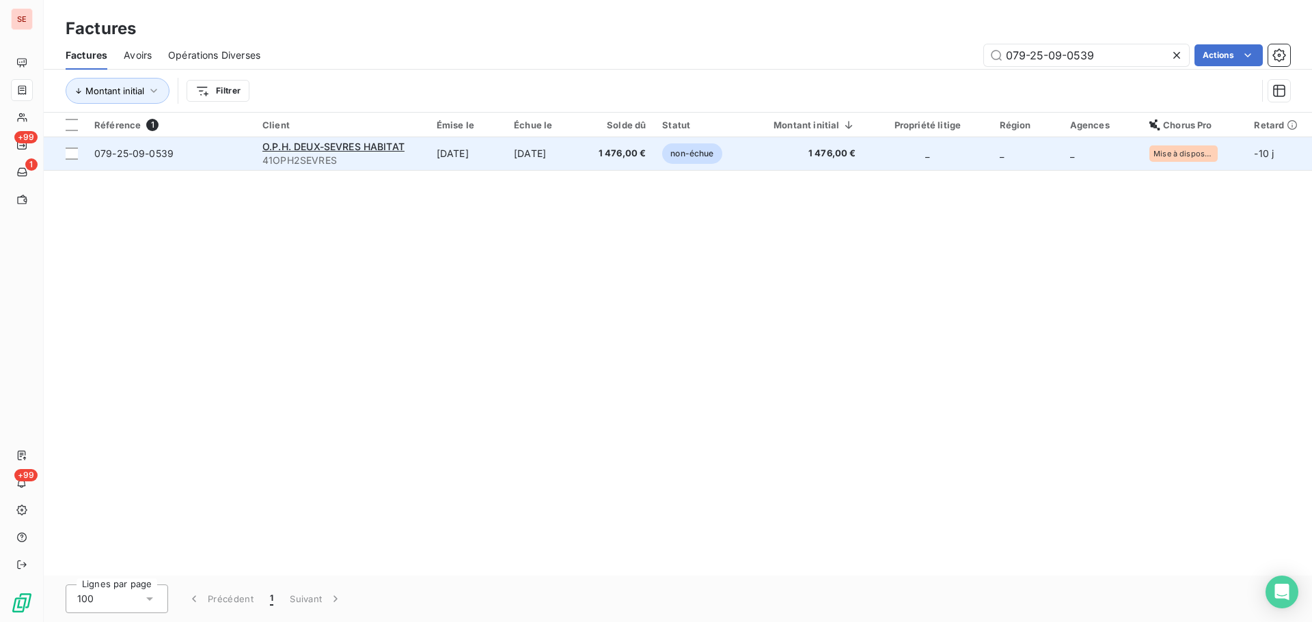
type input "079-25-09-0539"
click at [558, 153] on td "[DATE]" at bounding box center [545, 153] width 78 height 33
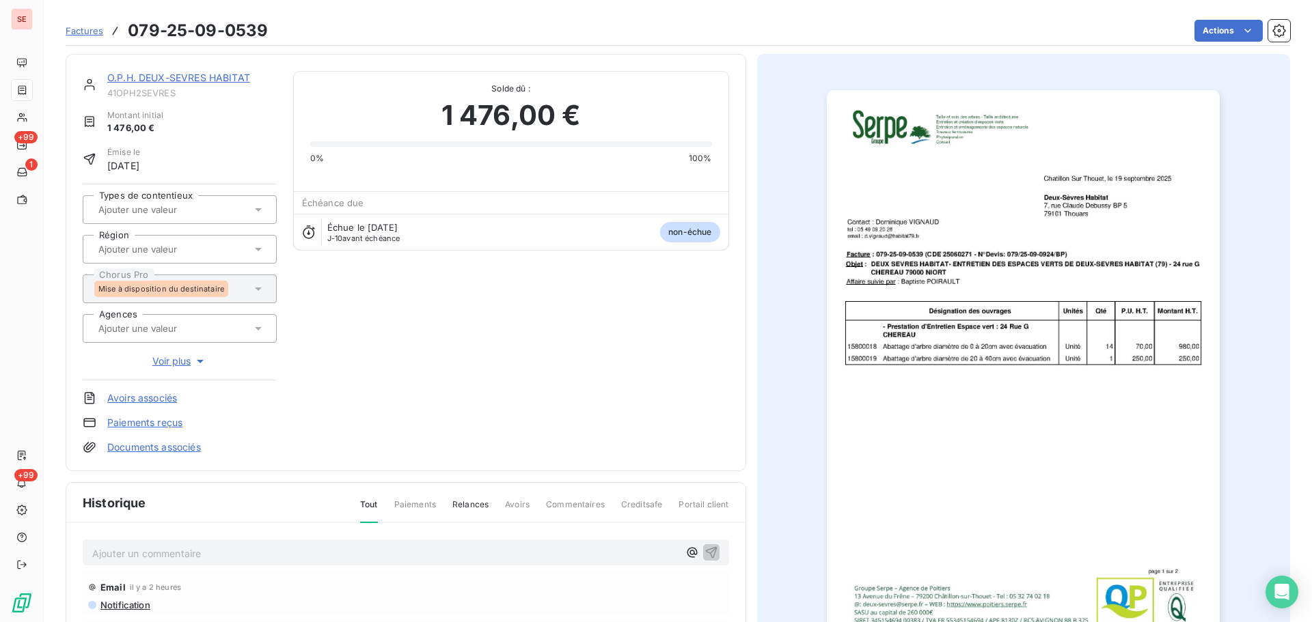
scroll to position [187, 0]
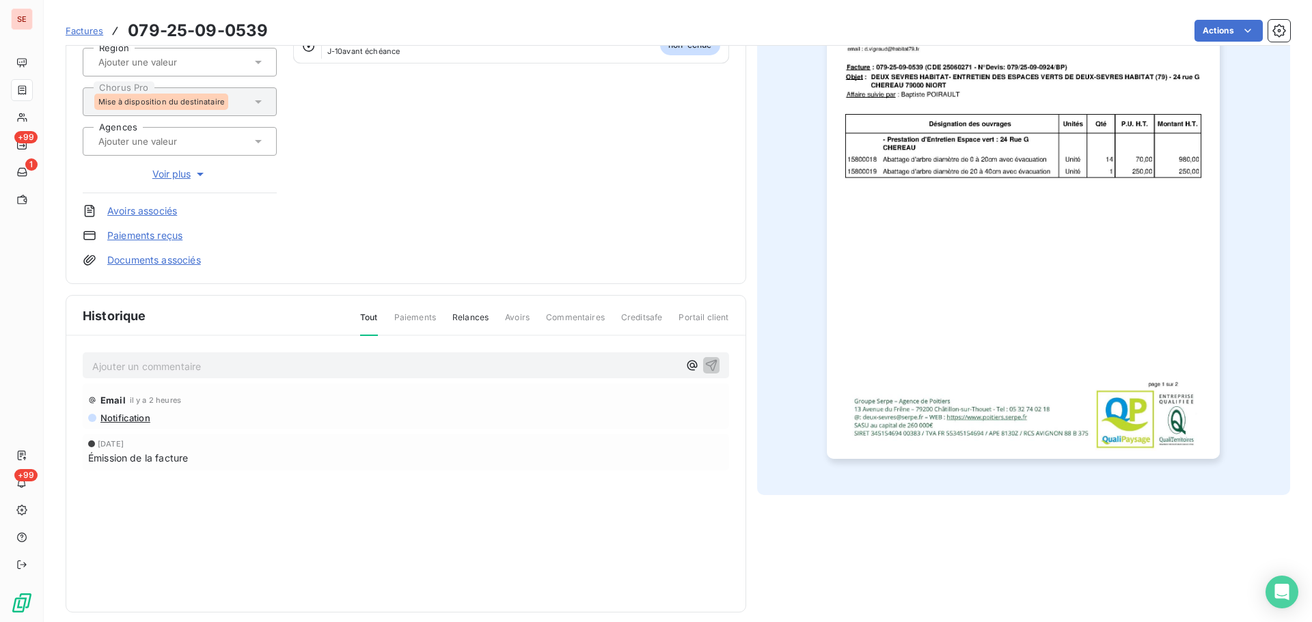
click at [215, 368] on p "Ajouter un commentaire ﻿" at bounding box center [385, 366] width 586 height 17
click at [349, 363] on p "09 10 25 -RETOUR SUITE NOTIFICATION -" at bounding box center [385, 366] width 586 height 16
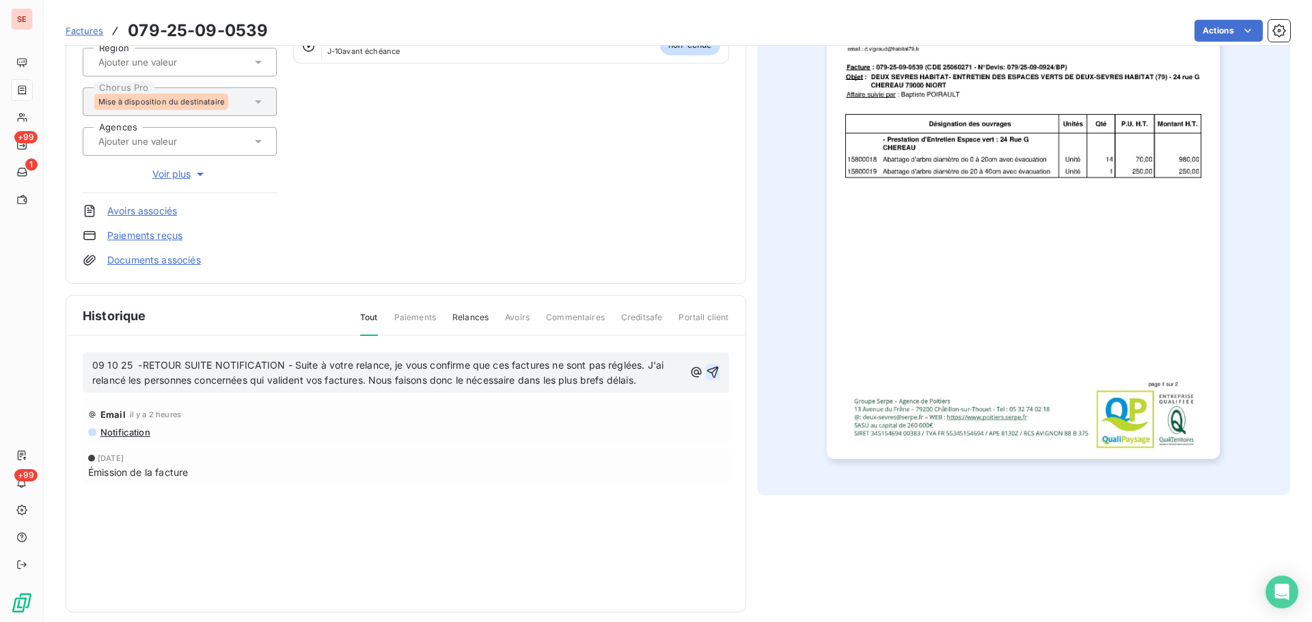
click at [711, 370] on icon "button" at bounding box center [713, 373] width 14 height 14
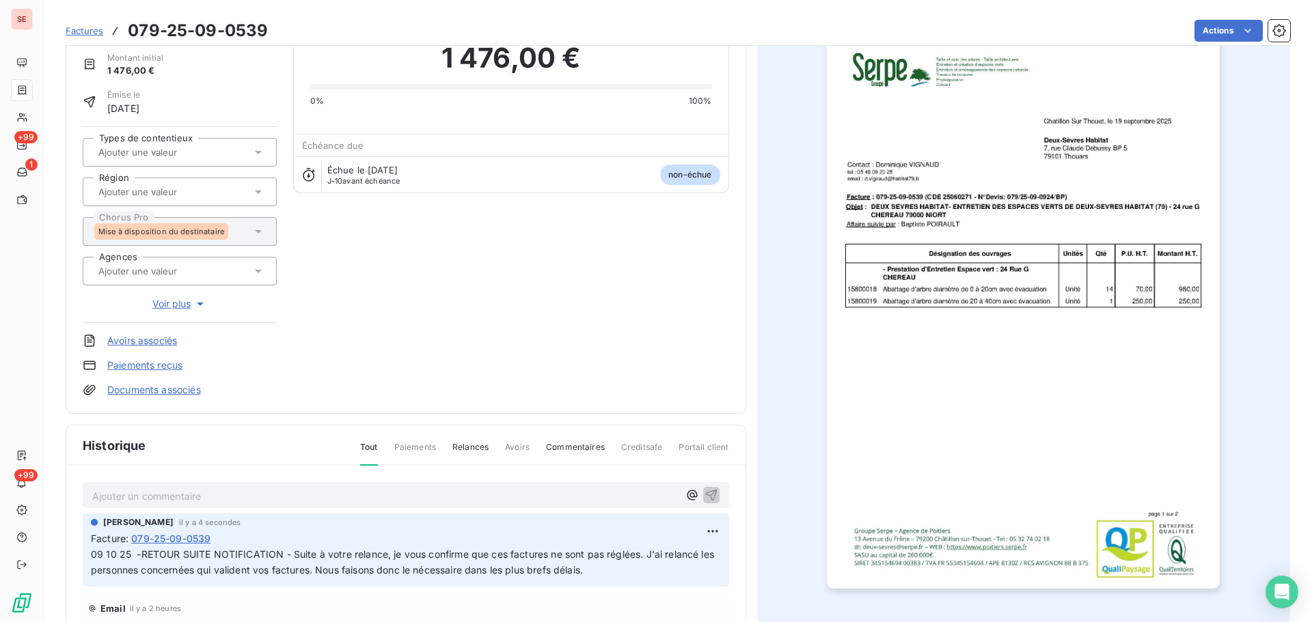
scroll to position [0, 0]
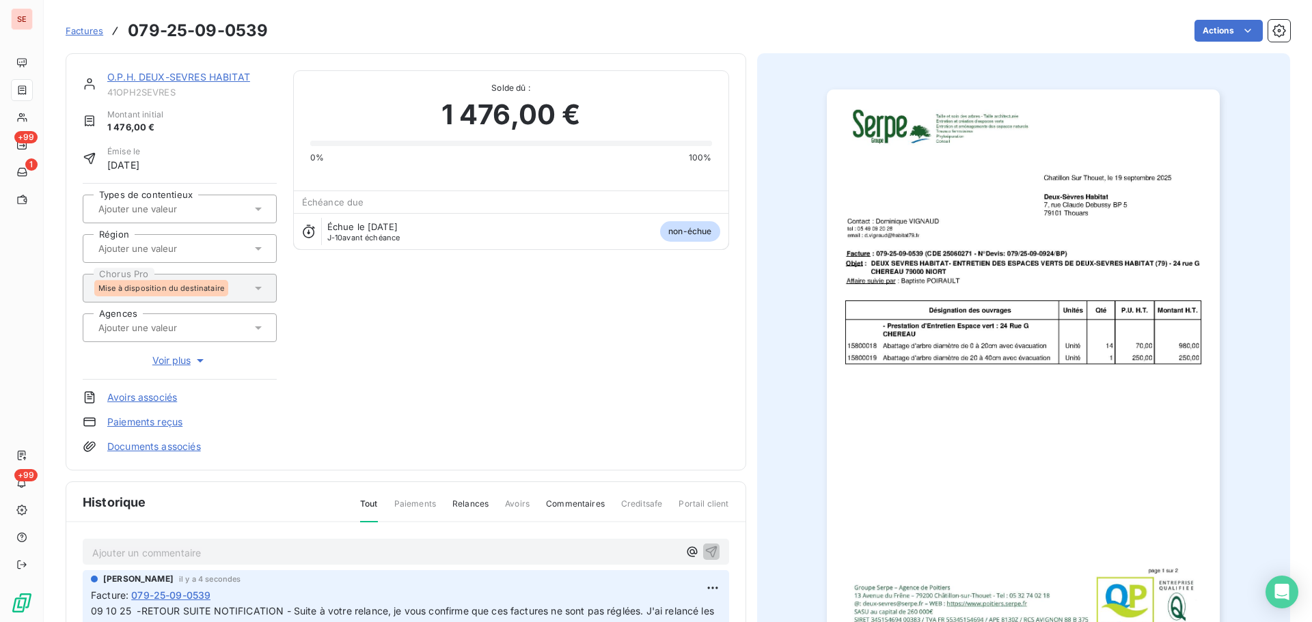
click at [211, 71] on link "O.P.H. DEUX-SEVRES HABITAT" at bounding box center [178, 77] width 143 height 12
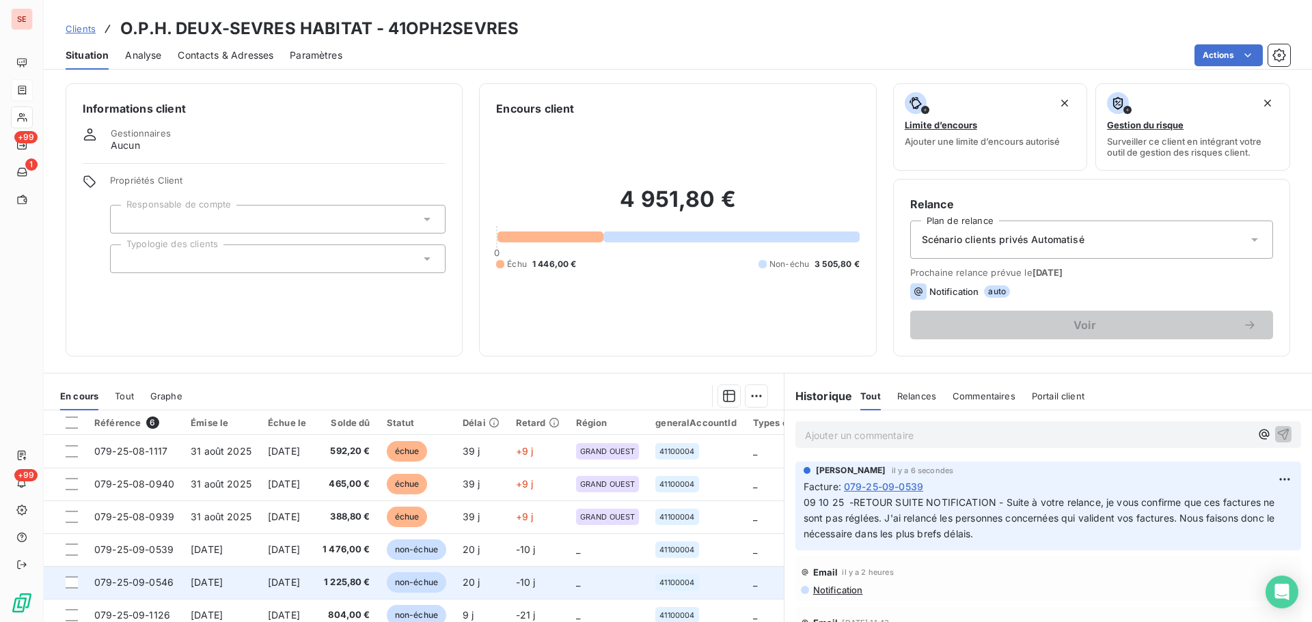
click at [280, 577] on span "[DATE]" at bounding box center [284, 583] width 32 height 12
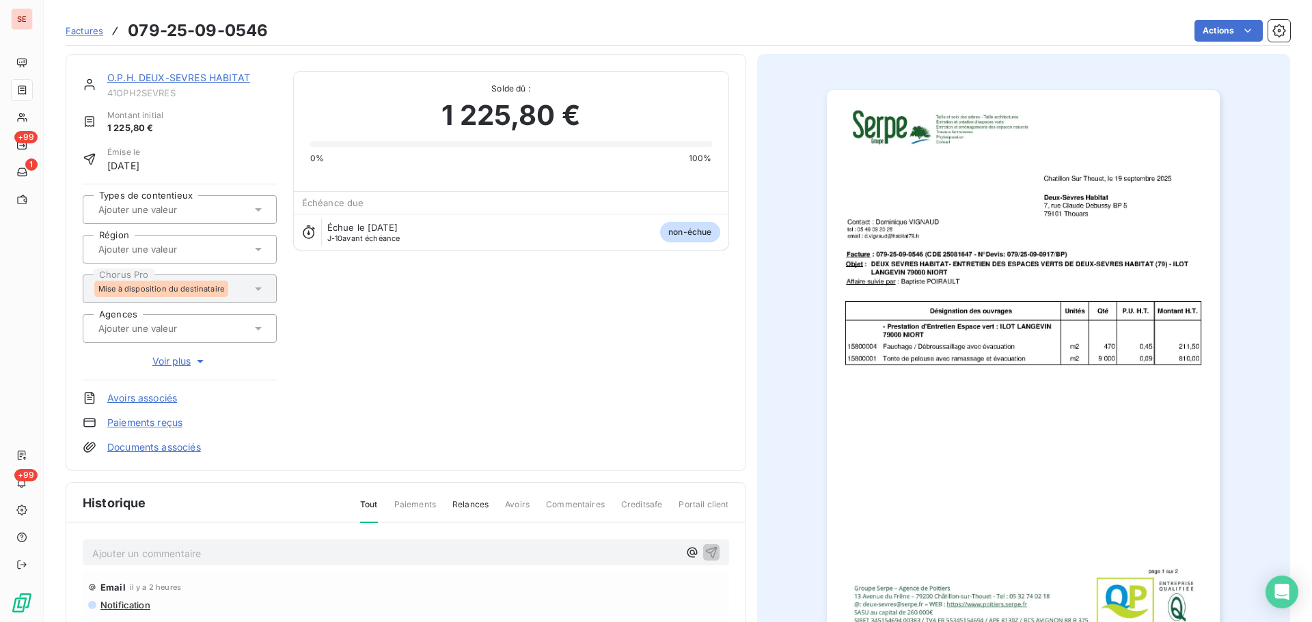
scroll to position [5, 0]
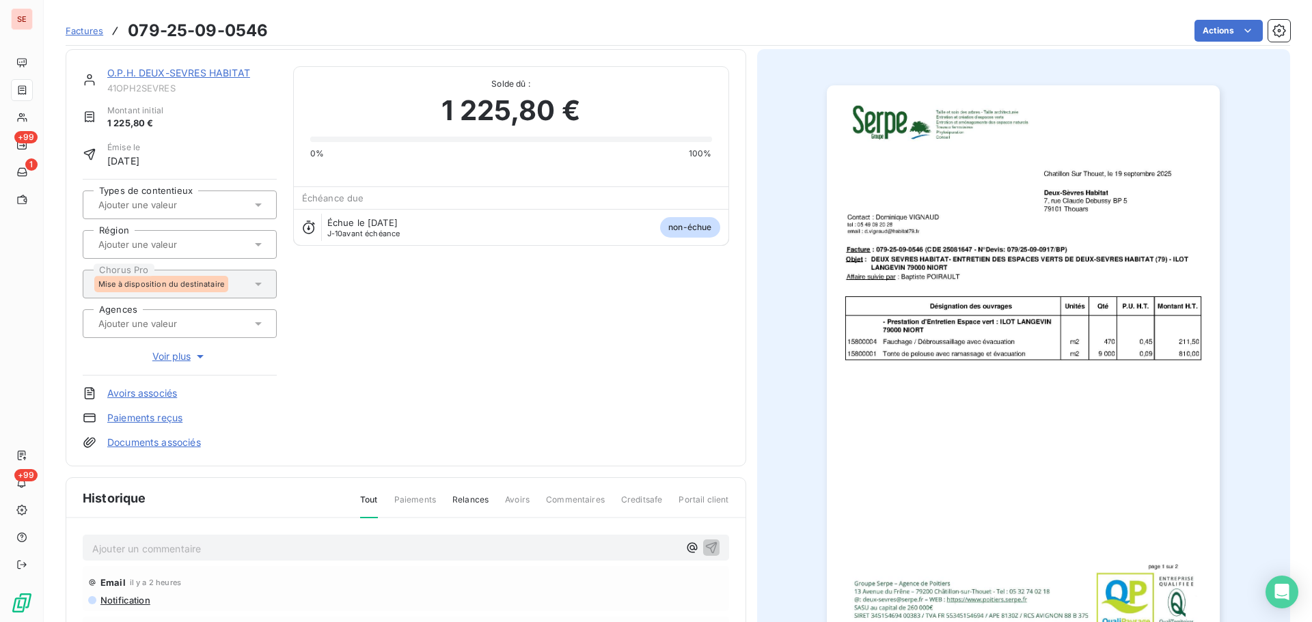
click at [284, 553] on p "Ajouter un commentaire ﻿" at bounding box center [385, 548] width 586 height 17
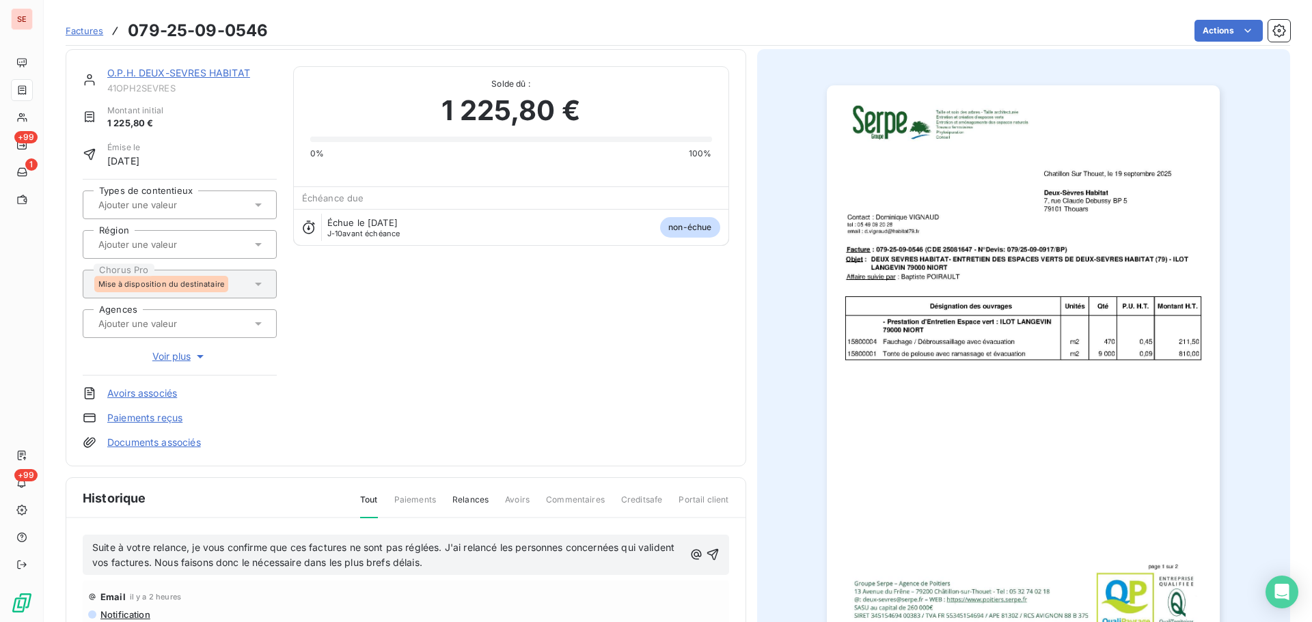
click at [94, 546] on span "Suite à votre relance, je vous confirme que ces factures ne sont pas réglées. J…" at bounding box center [384, 555] width 585 height 27
click at [707, 549] on icon "button" at bounding box center [713, 555] width 14 height 14
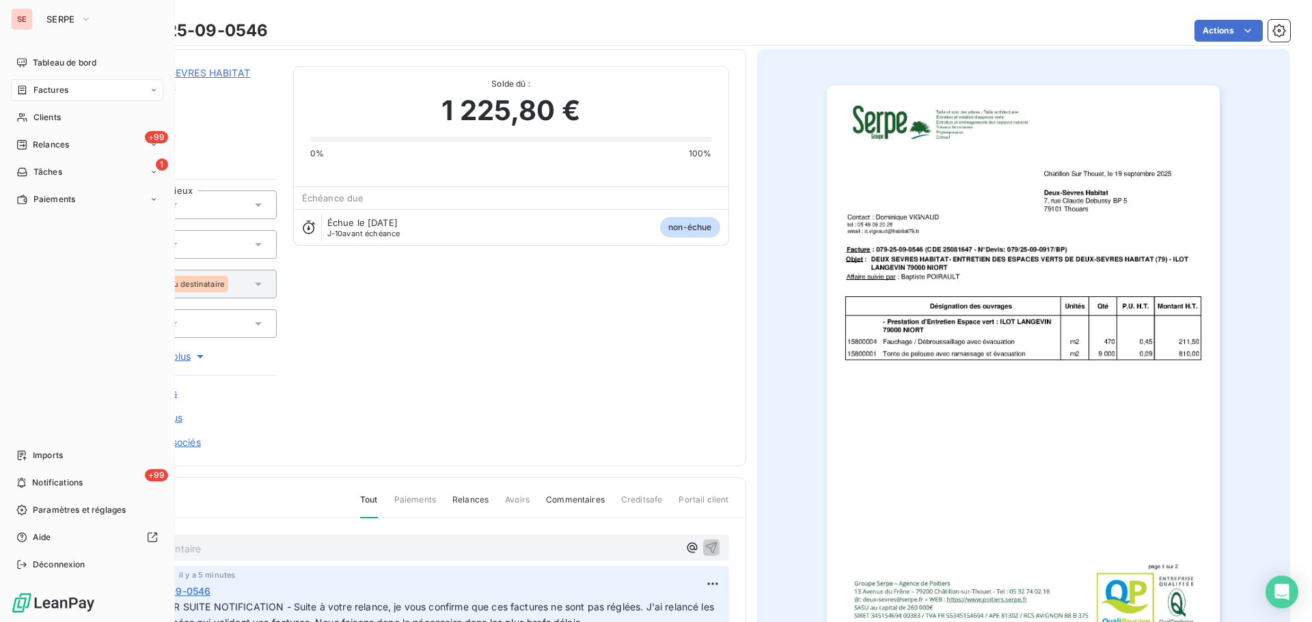
click at [57, 88] on span "Factures" at bounding box center [50, 90] width 35 height 12
click at [55, 145] on span "Relances" at bounding box center [51, 145] width 36 height 12
click at [55, 94] on span "Factures" at bounding box center [50, 90] width 35 height 12
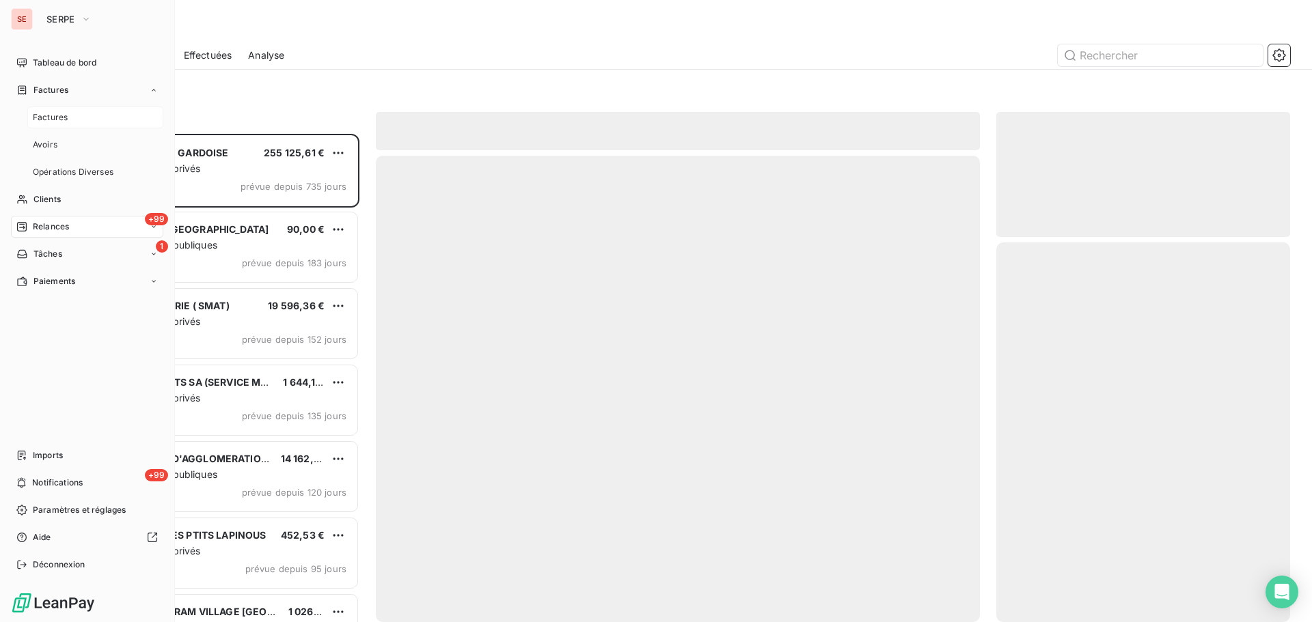
click at [62, 117] on span "Factures" at bounding box center [50, 117] width 35 height 12
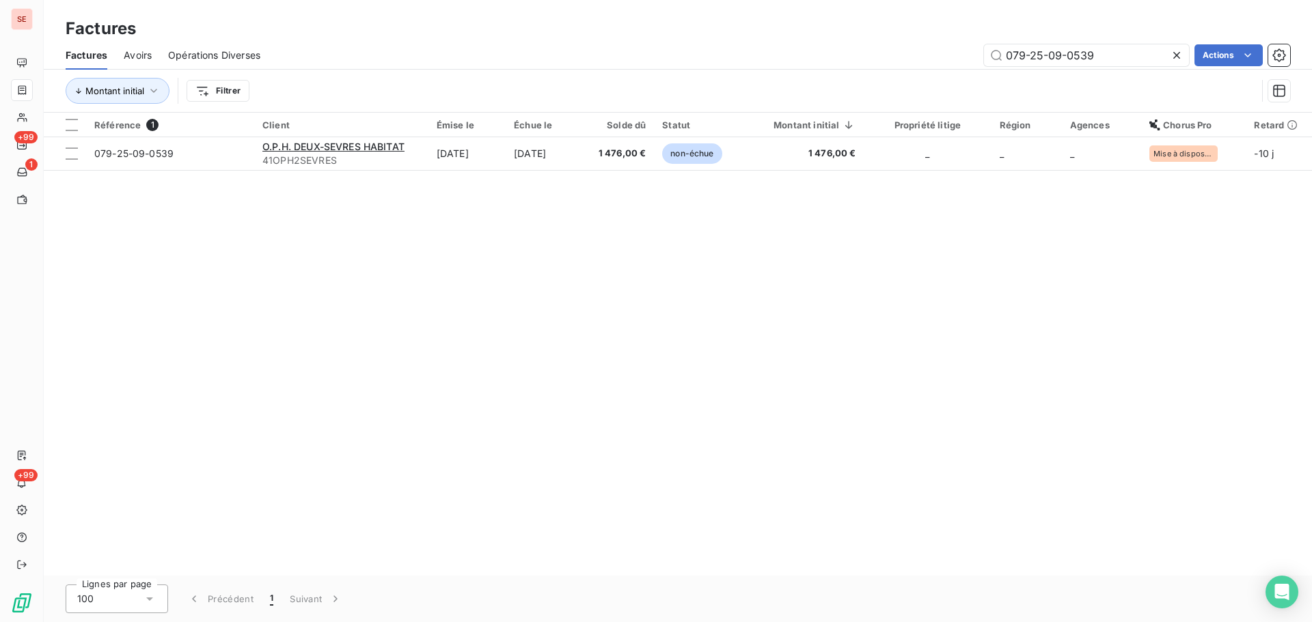
drag, startPoint x: 1124, startPoint y: 55, endPoint x: 942, endPoint y: 62, distance: 181.9
click at [943, 62] on div "079-25-09-0539 Actions" at bounding box center [783, 55] width 1013 height 22
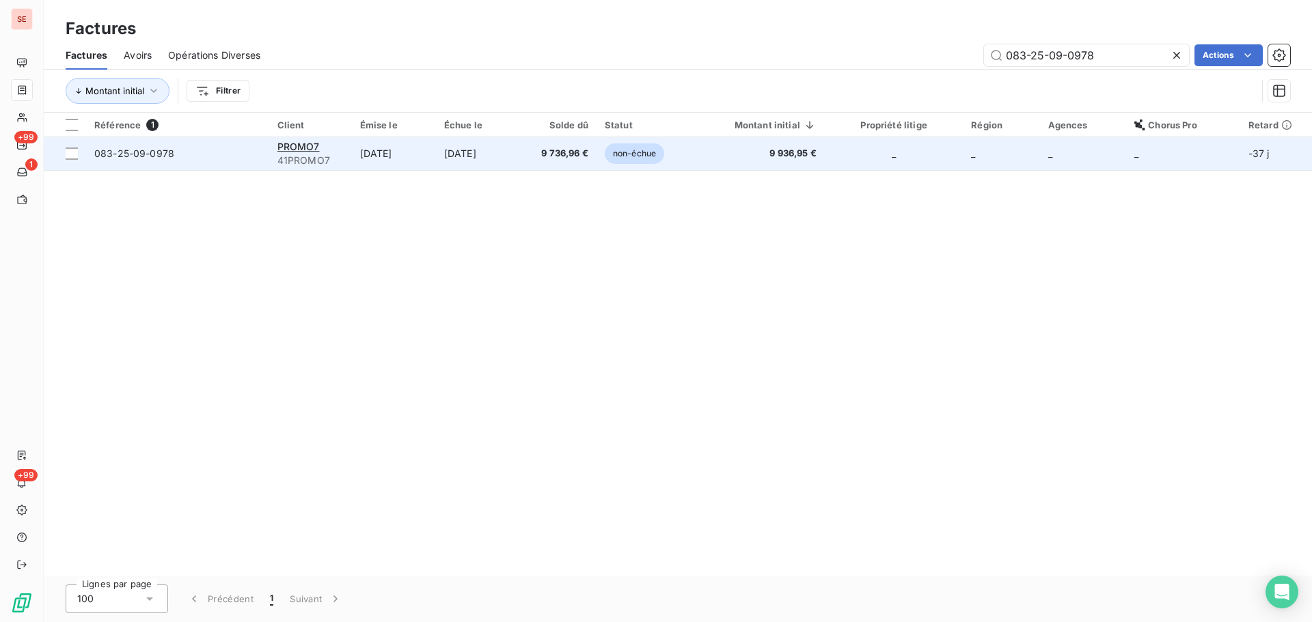
type input "083-25-09-0978"
click at [482, 146] on td "[DATE]" at bounding box center [478, 153] width 85 height 33
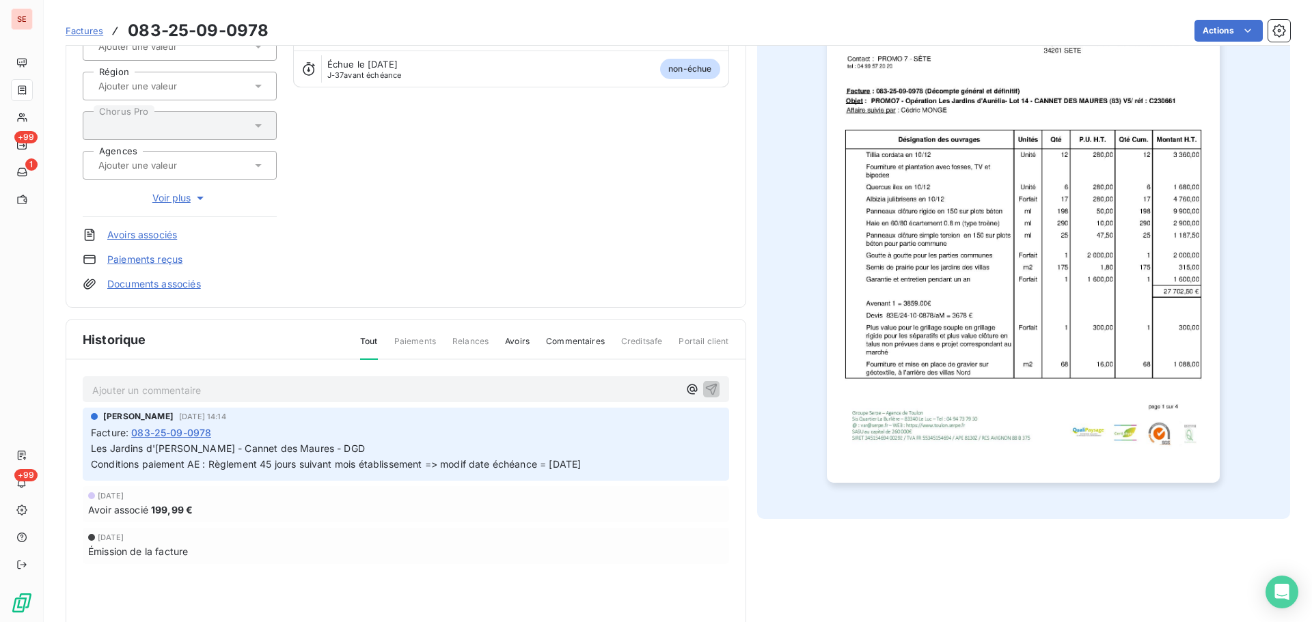
scroll to position [187, 0]
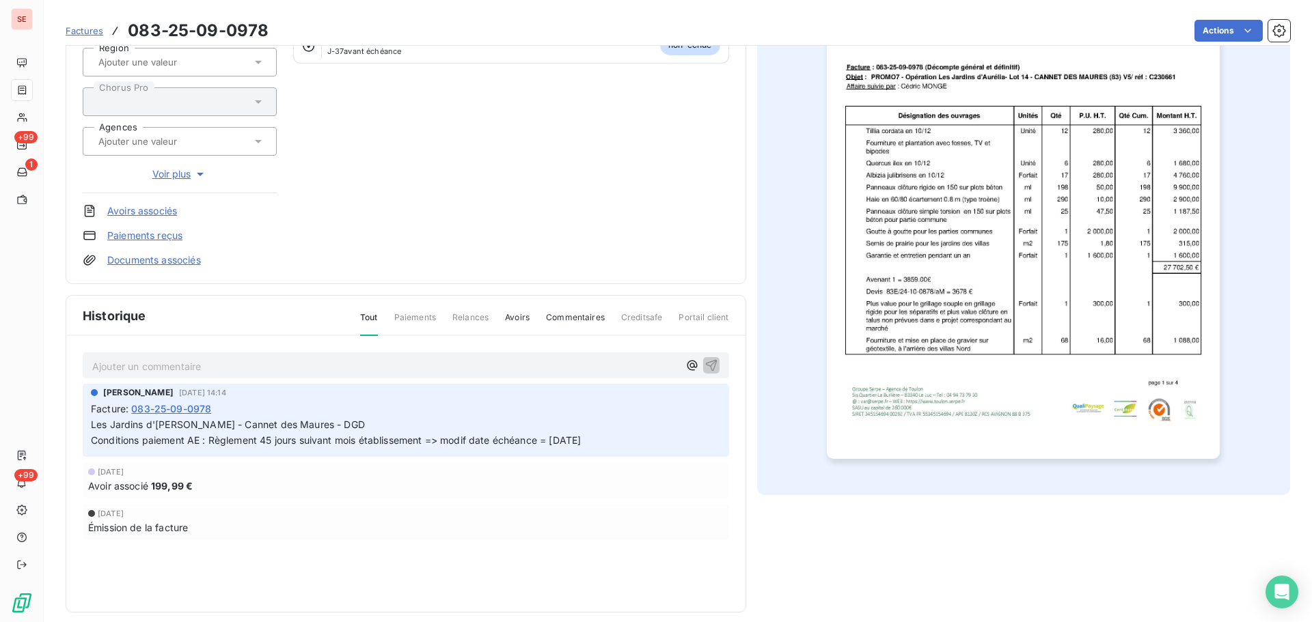
click at [250, 364] on p "Ajouter un commentaire ﻿" at bounding box center [385, 366] width 586 height 17
click at [258, 370] on p "09 10 25 - Retour MOE - CEAU -" at bounding box center [385, 366] width 586 height 16
click at [586, 366] on p "09 10 25 - Retour MOE - CEAU - Ci-dessous mail du maître d'ouvrage acceptant vo…" at bounding box center [385, 366] width 586 height 16
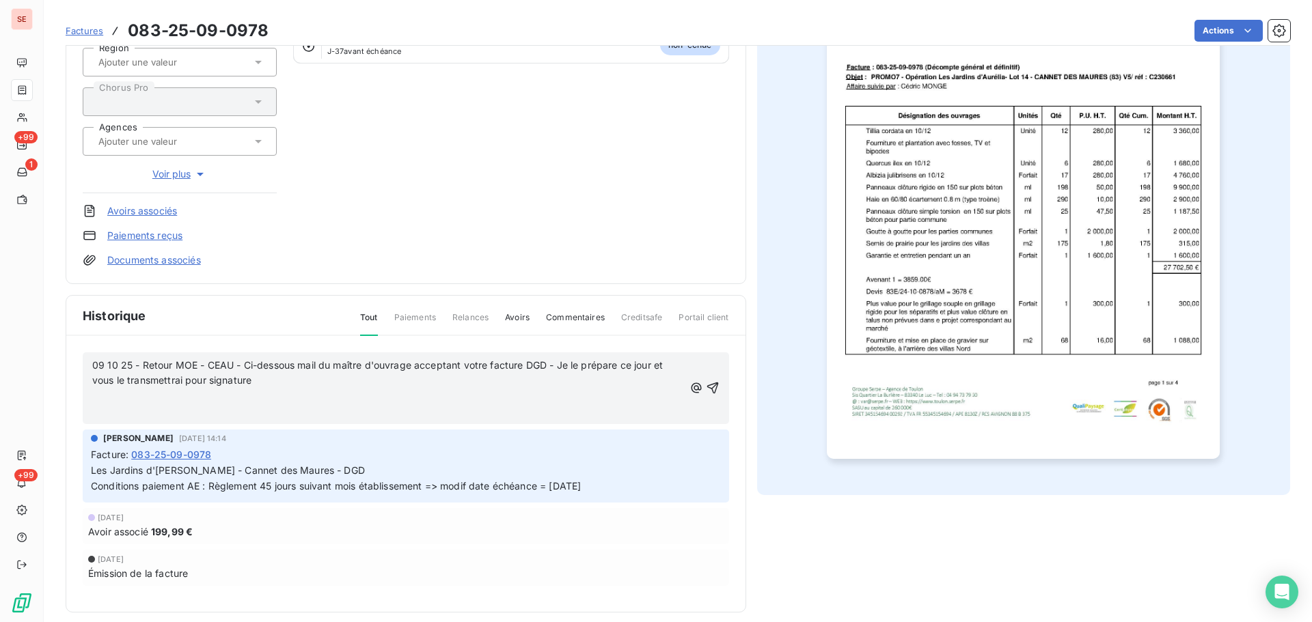
drag, startPoint x: 590, startPoint y: 484, endPoint x: 90, endPoint y: 474, distance: 500.3
click at [89, 474] on div "[PERSON_NAME] [DATE] 14:14 Facture : 083-25-09-0978 Les Jardins d'[PERSON_NAME]…" at bounding box center [406, 466] width 646 height 73
copy p "Les Jardins d'[PERSON_NAME] - Cannet des Maures - DGD Conditions paiement AE : …"
click at [134, 398] on p "﻿" at bounding box center [388, 397] width 592 height 16
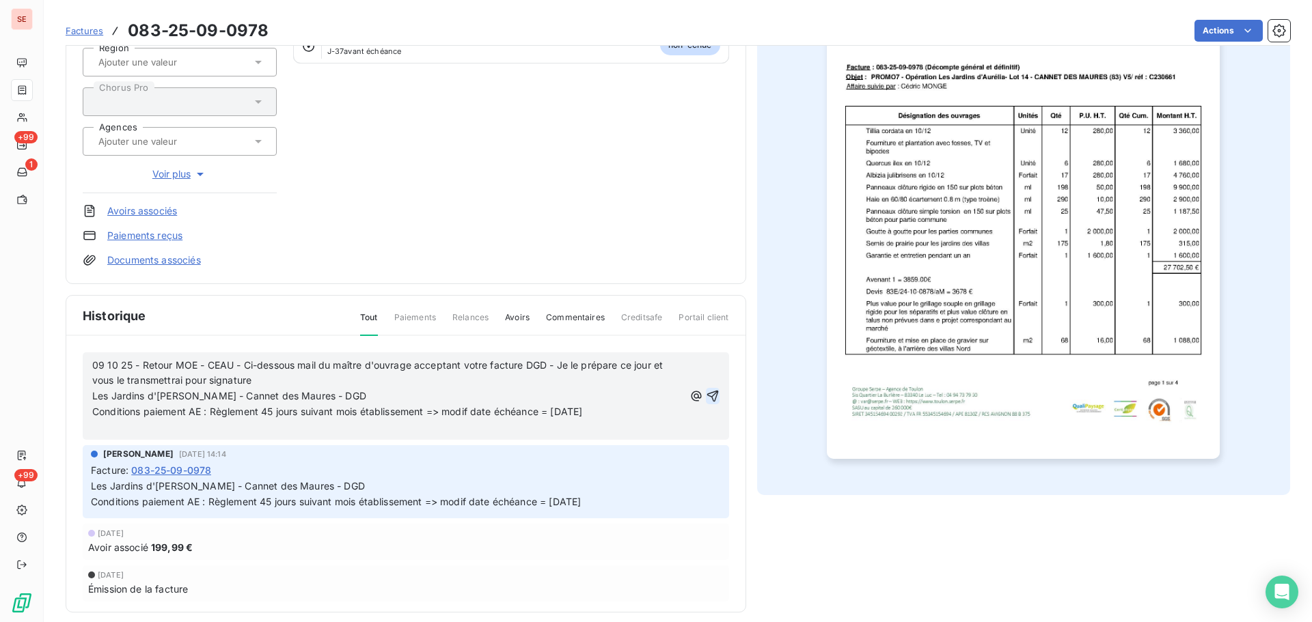
click at [706, 393] on icon "button" at bounding box center [713, 396] width 14 height 14
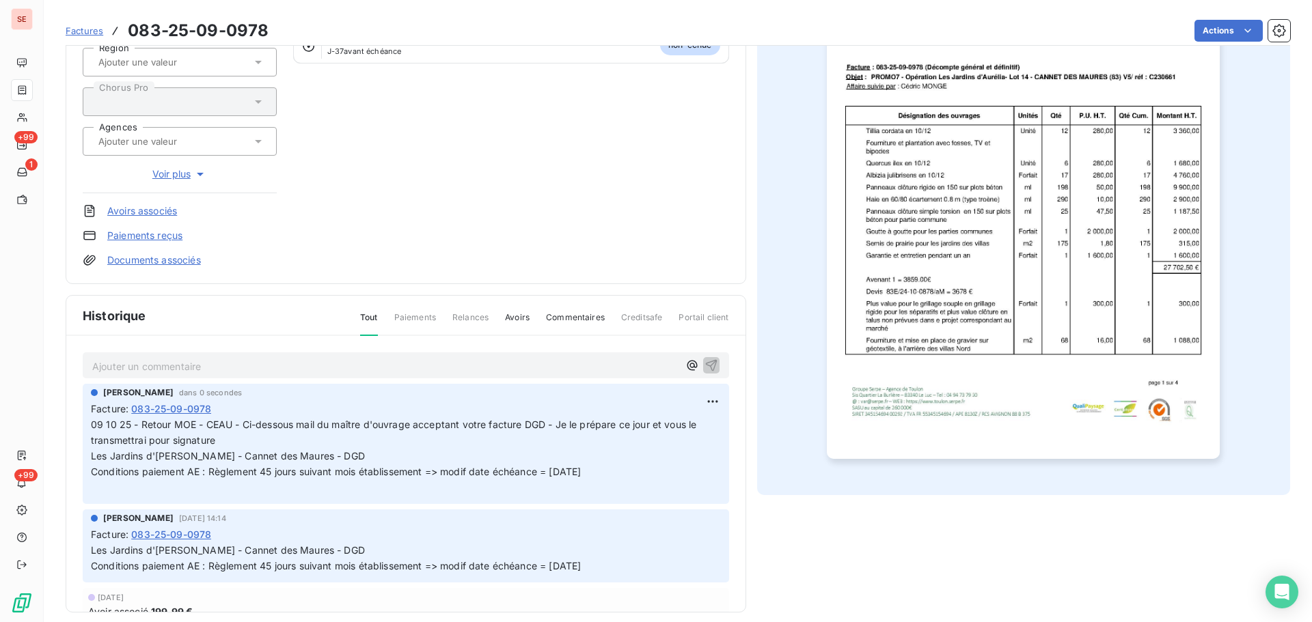
scroll to position [0, 0]
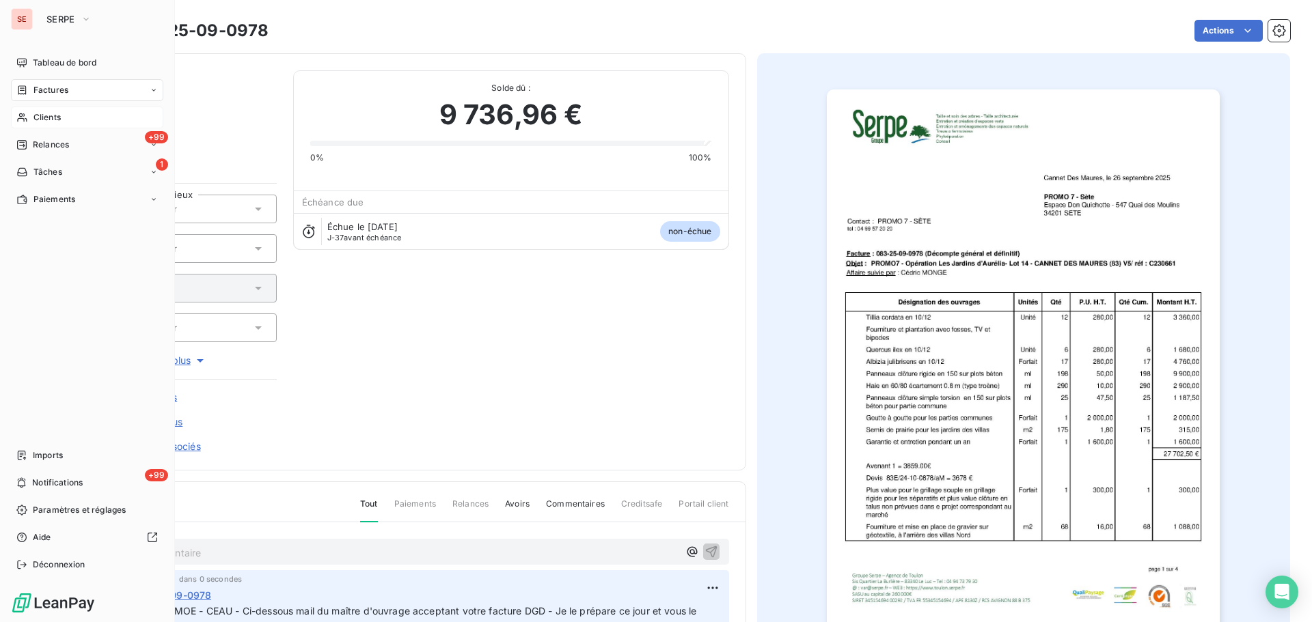
click at [31, 124] on div "Clients" at bounding box center [87, 118] width 152 height 22
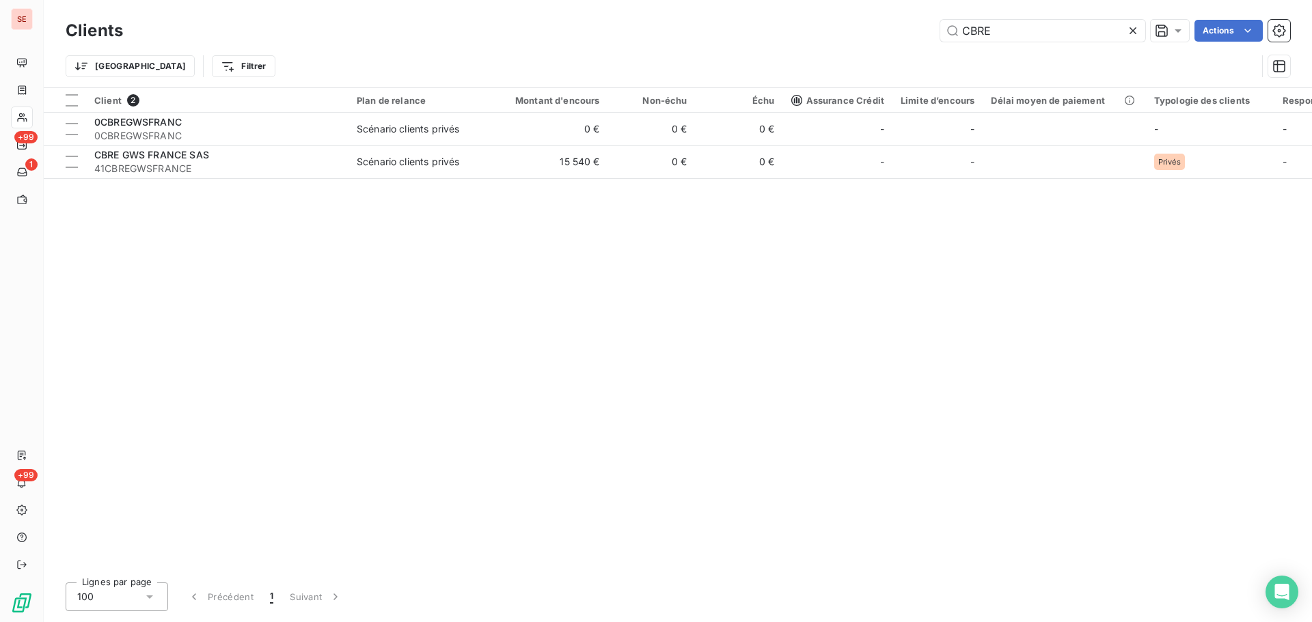
drag, startPoint x: 1083, startPoint y: 23, endPoint x: 918, endPoint y: 23, distance: 165.4
click at [918, 23] on div "CBRE Actions" at bounding box center [714, 31] width 1151 height 22
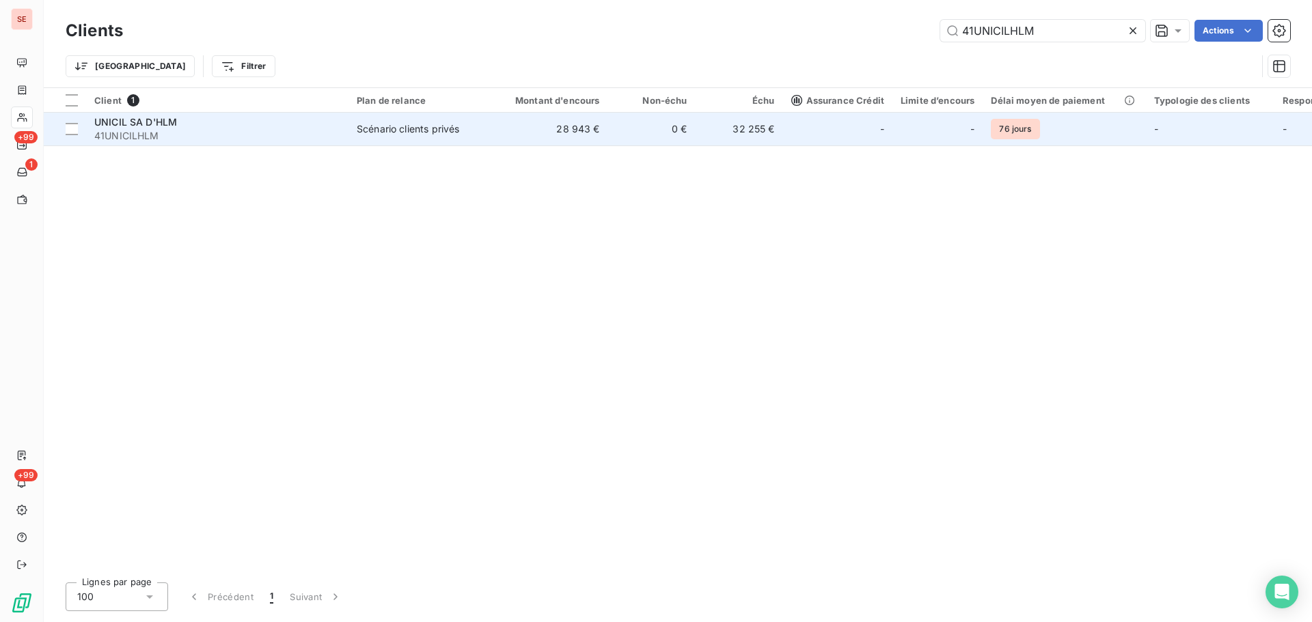
type input "41UNICILHLM"
click at [553, 131] on td "28 943 €" at bounding box center [550, 129] width 118 height 33
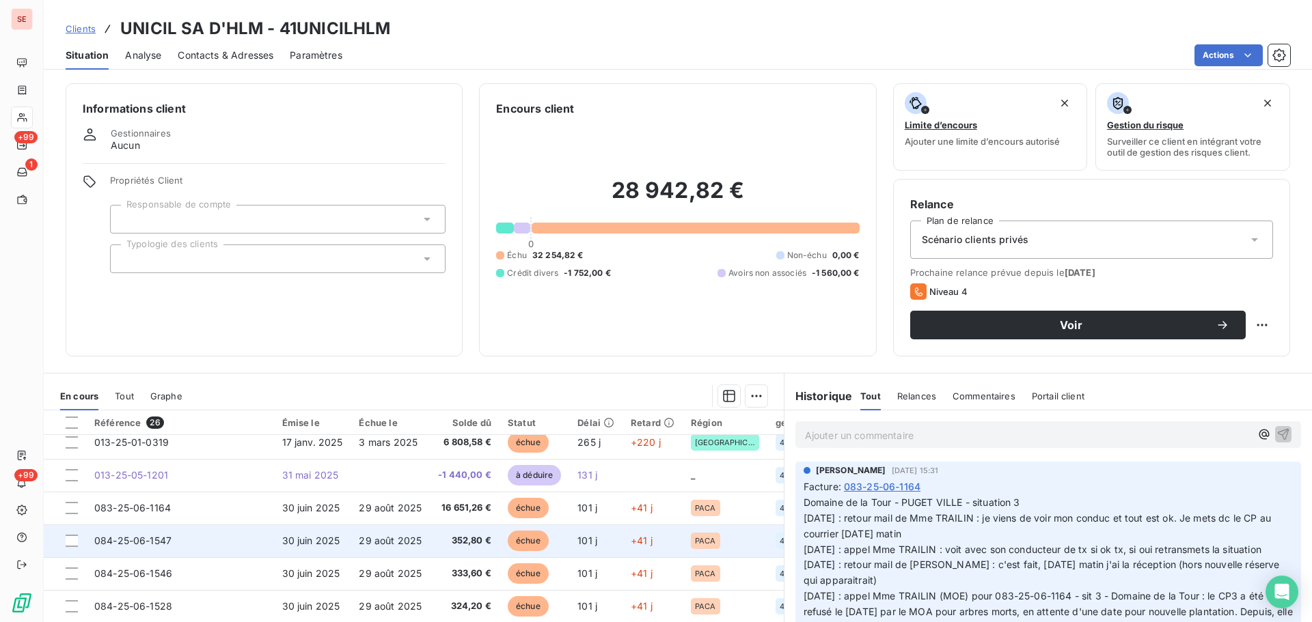
scroll to position [182, 0]
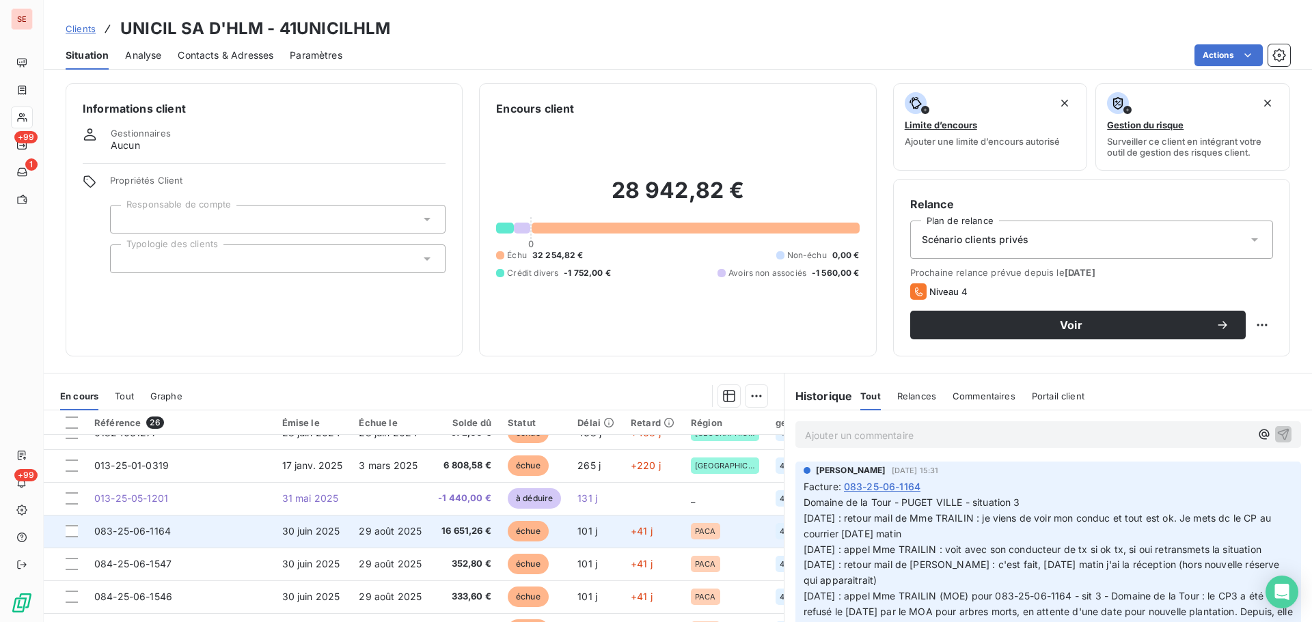
click at [379, 526] on span "29 août 2025" at bounding box center [390, 531] width 63 height 12
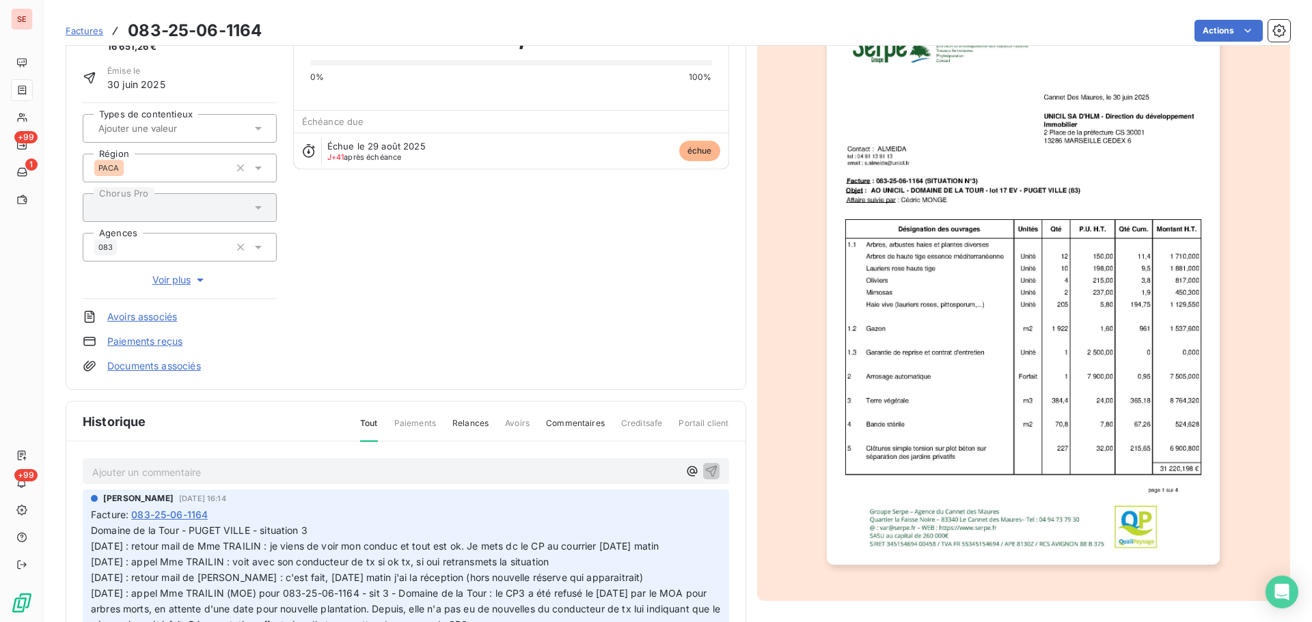
scroll to position [187, 0]
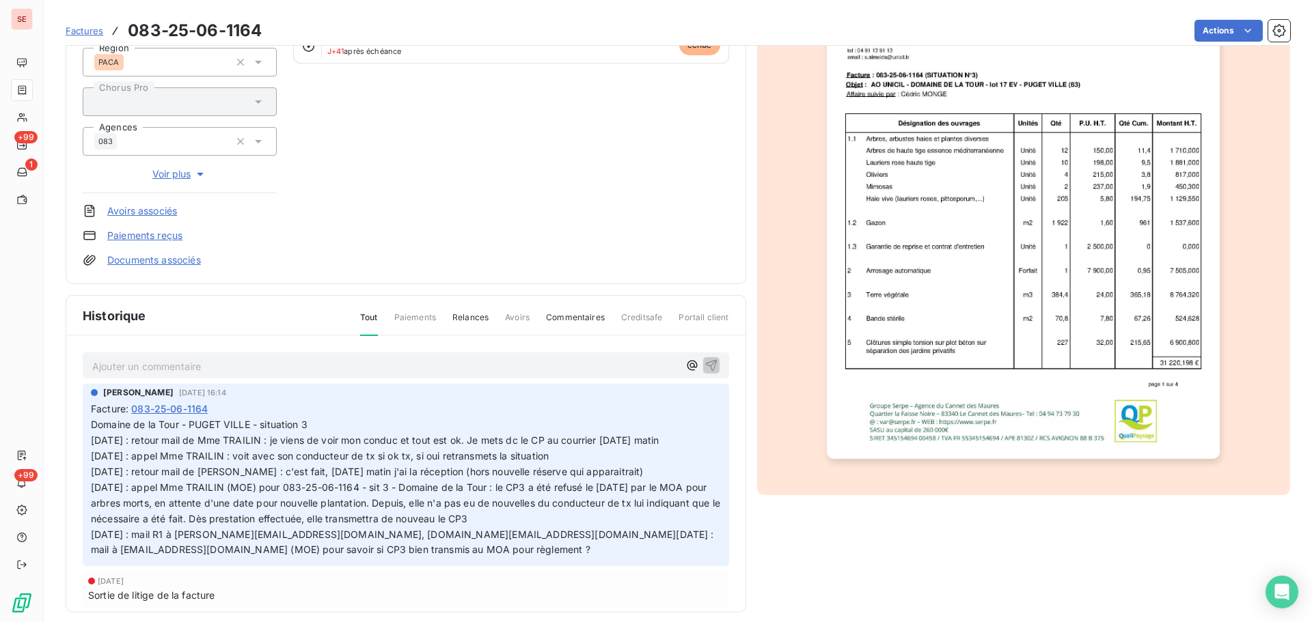
click at [260, 359] on p "Ajouter un commentaire ﻿" at bounding box center [385, 366] width 586 height 17
drag, startPoint x: 120, startPoint y: 363, endPoint x: 57, endPoint y: 364, distance: 63.6
click at [57, 363] on section "Factures 083-25-06-1164 Actions UNICIL SA D'HLM 41UNICILHLM Montant initial 16 …" at bounding box center [678, 311] width 1268 height 622
click at [443, 361] on p "08 10 25 - Mise en litige - Mail du MOE Atelier Sud Architecture -" at bounding box center [385, 366] width 586 height 16
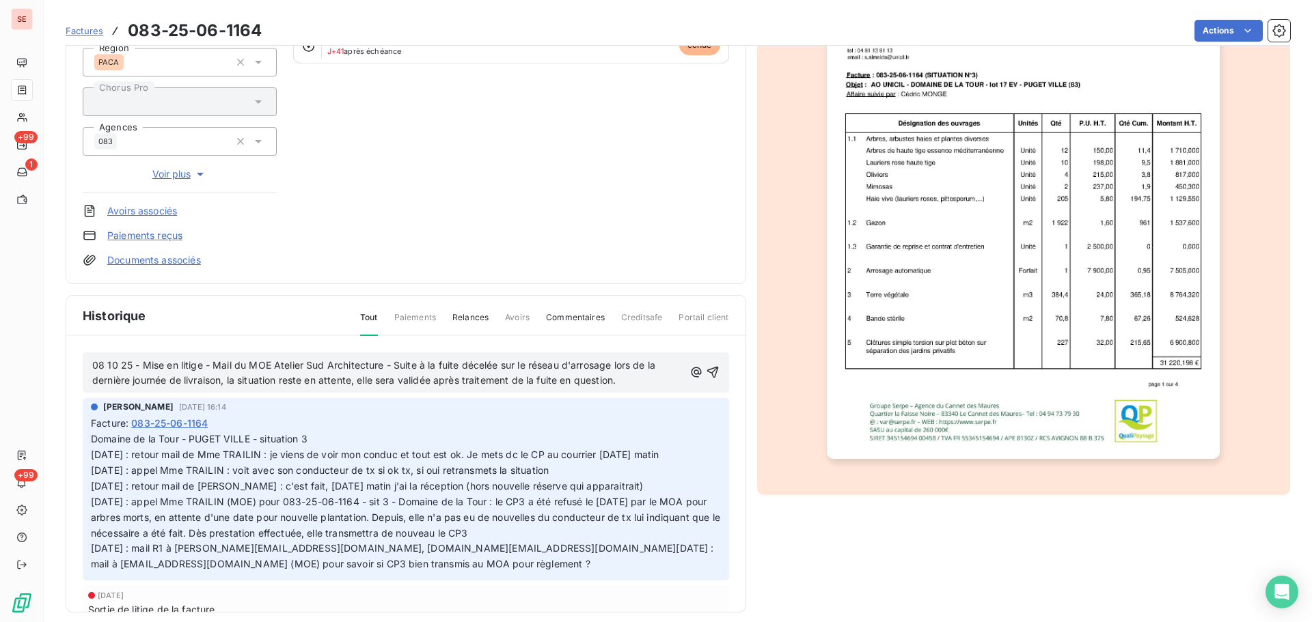
click at [396, 366] on span "08 10 25 - Mise en litige - Mail du MOE Atelier Sud Architecture - Suite à la f…" at bounding box center [375, 372] width 566 height 27
click at [629, 375] on p "08 10 25 - Mise en litige - Mail du MOE Atelier Sud Architecture - "Suite à la …" at bounding box center [388, 373] width 592 height 31
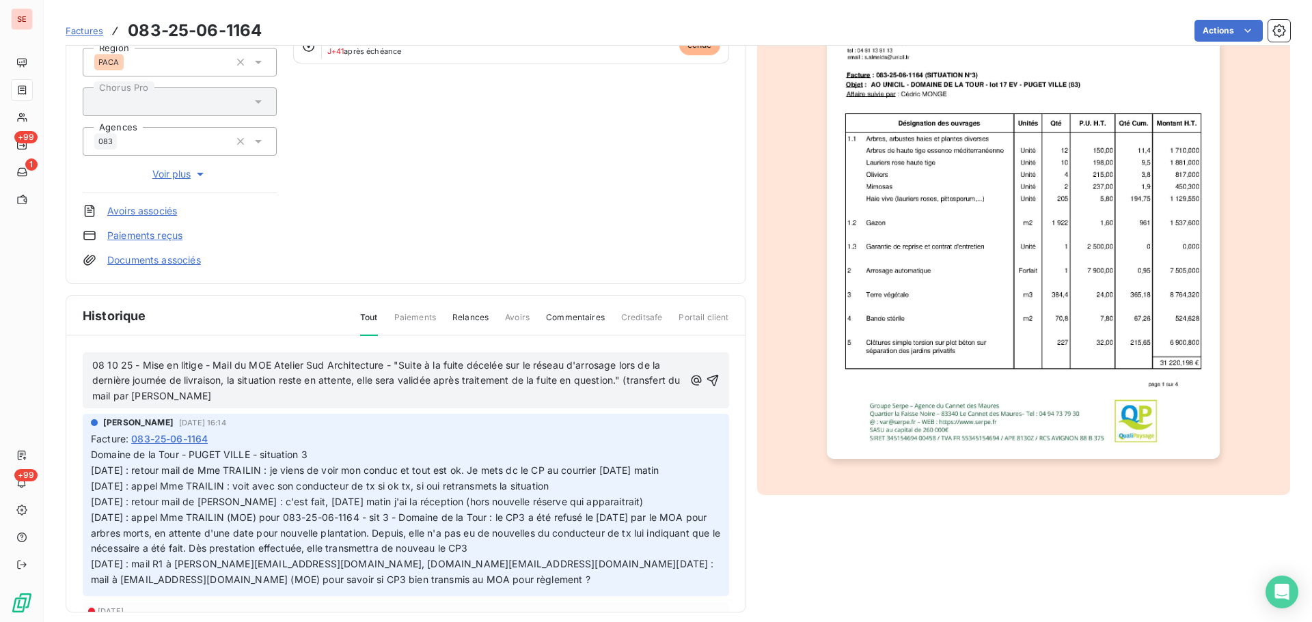
click at [223, 395] on span "08 10 25 - Mise en litige - Mail du MOE Atelier Sud Architecture - "Suite à la …" at bounding box center [387, 380] width 591 height 43
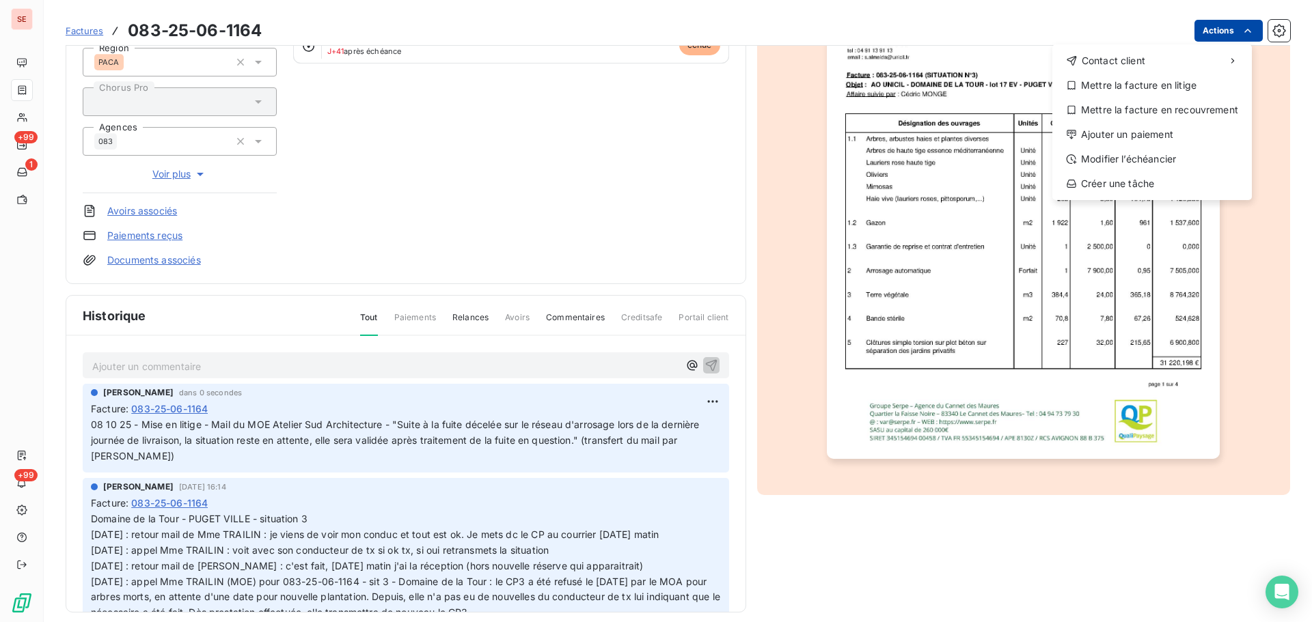
click at [1202, 35] on html "SE +99 1 +99 Factures [PHONE_NUMBER] Actions Contact client Mettre la facture e…" at bounding box center [656, 311] width 1312 height 622
click at [1151, 85] on div "Mettre la facture en litige" at bounding box center [1152, 85] width 189 height 22
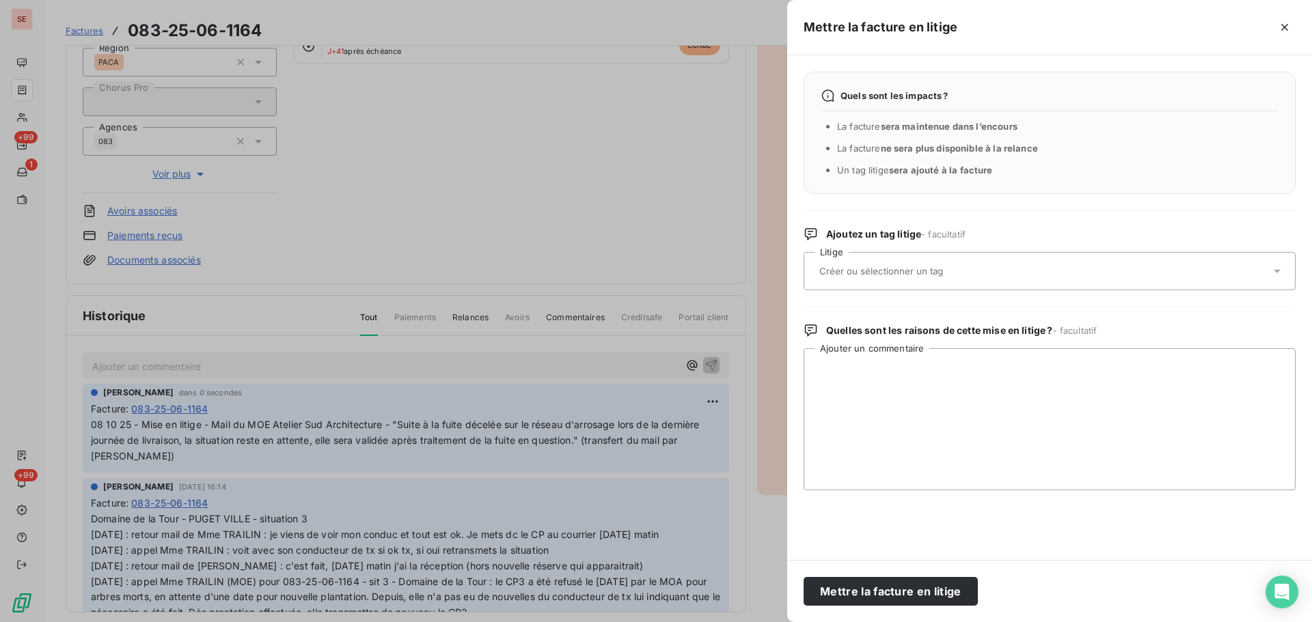
click at [970, 260] on div at bounding box center [1042, 271] width 455 height 29
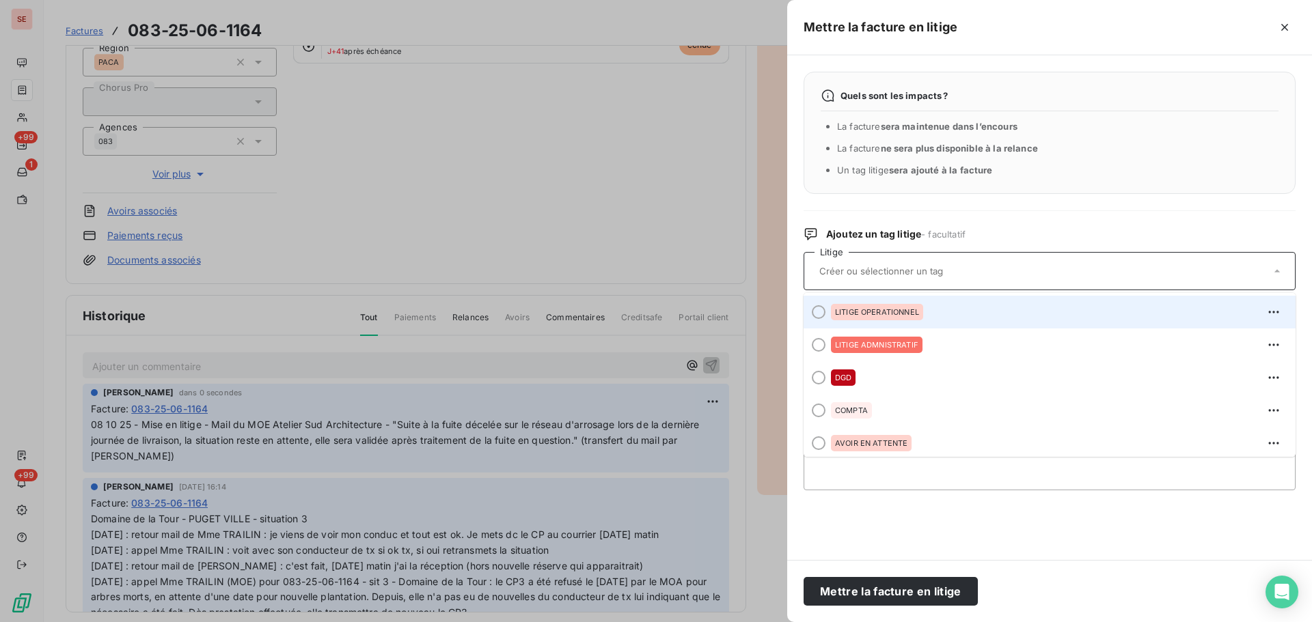
click at [925, 302] on div "LITIGE OPERATIONNEL" at bounding box center [1058, 312] width 454 height 22
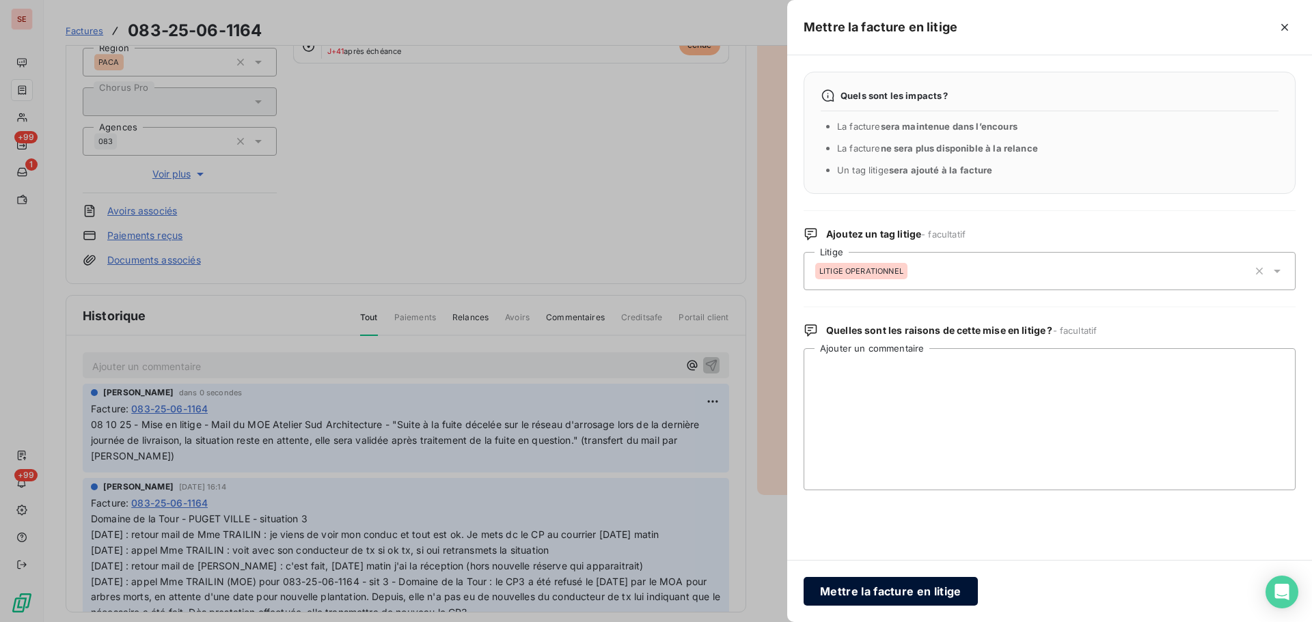
click at [890, 590] on button "Mettre la facture en litige" at bounding box center [891, 591] width 174 height 29
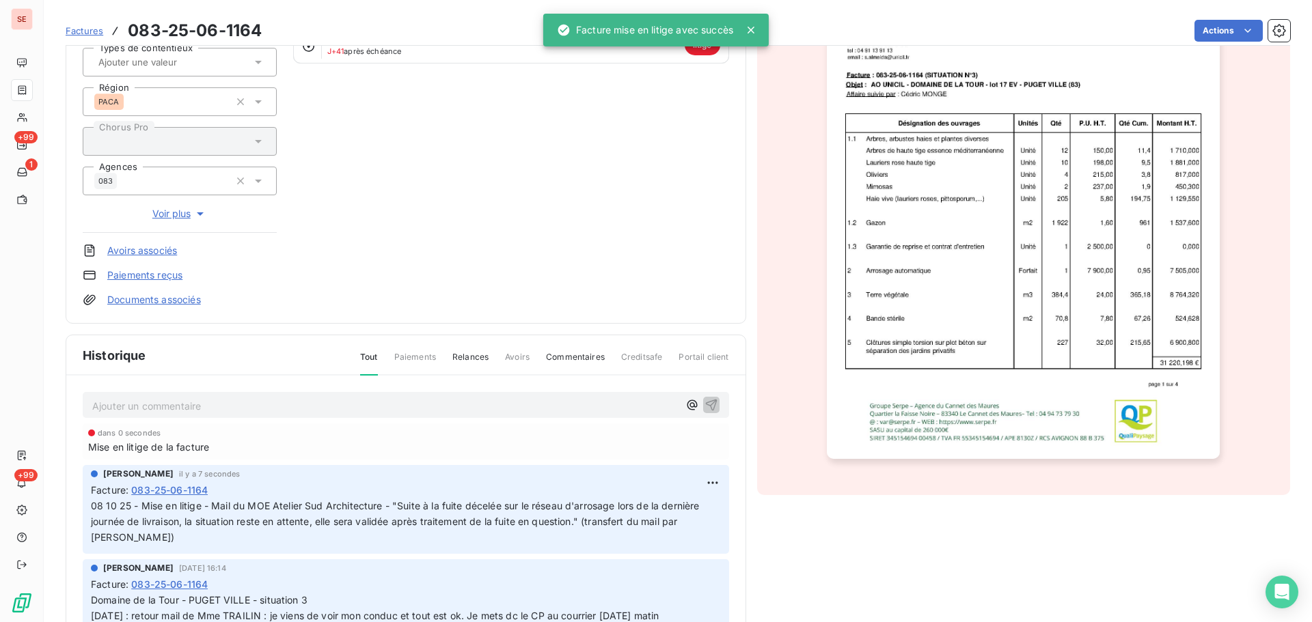
scroll to position [227, 0]
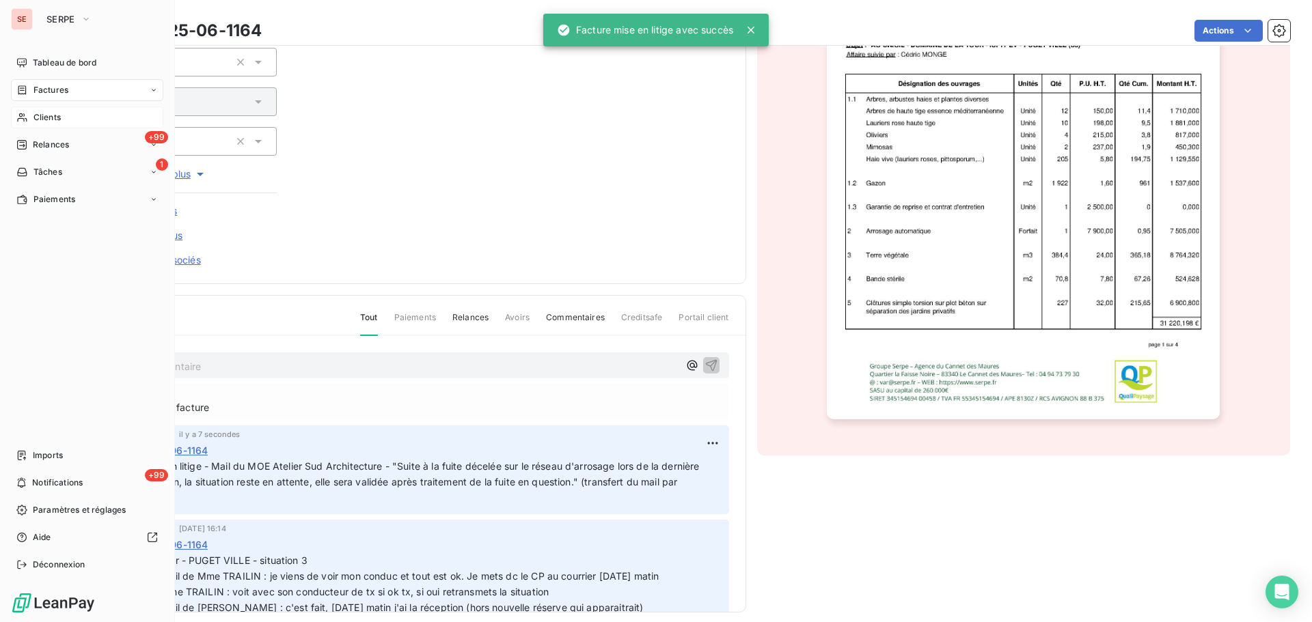
click at [51, 112] on span "Clients" at bounding box center [46, 117] width 27 height 12
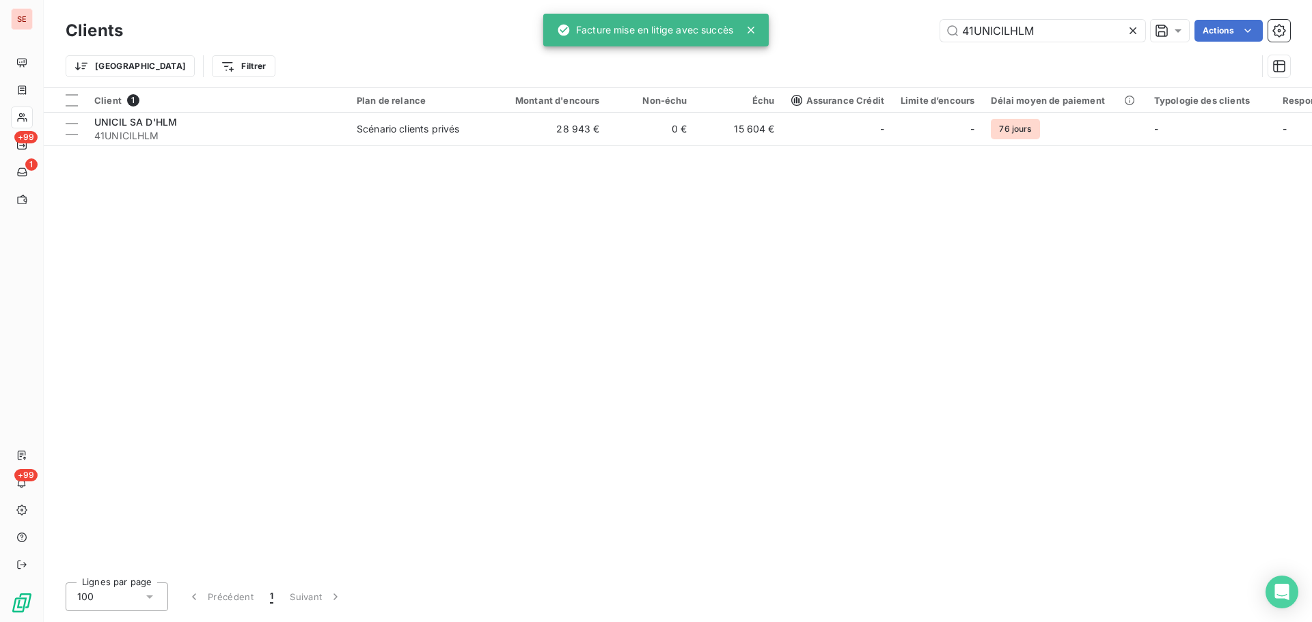
drag, startPoint x: 1082, startPoint y: 29, endPoint x: 864, endPoint y: 11, distance: 218.0
click at [901, 18] on div "Clients 41UNICILHLM Actions" at bounding box center [678, 30] width 1224 height 29
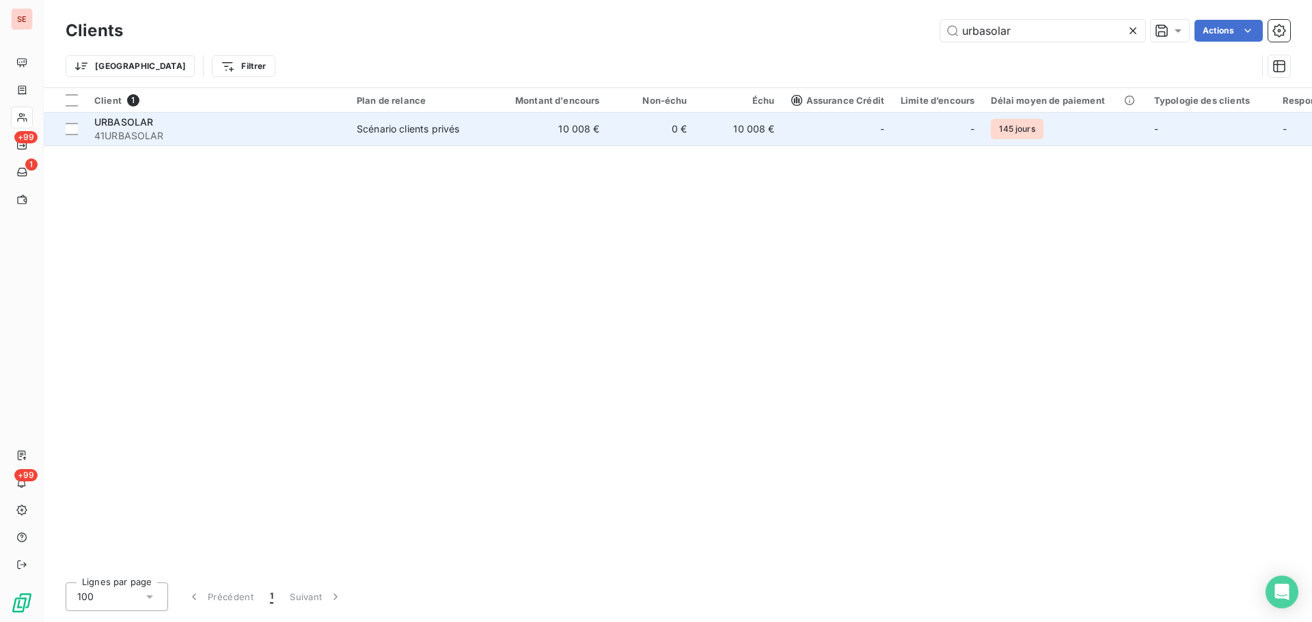
type input "urbasolar"
click at [334, 126] on div "URBASOLAR" at bounding box center [217, 122] width 246 height 14
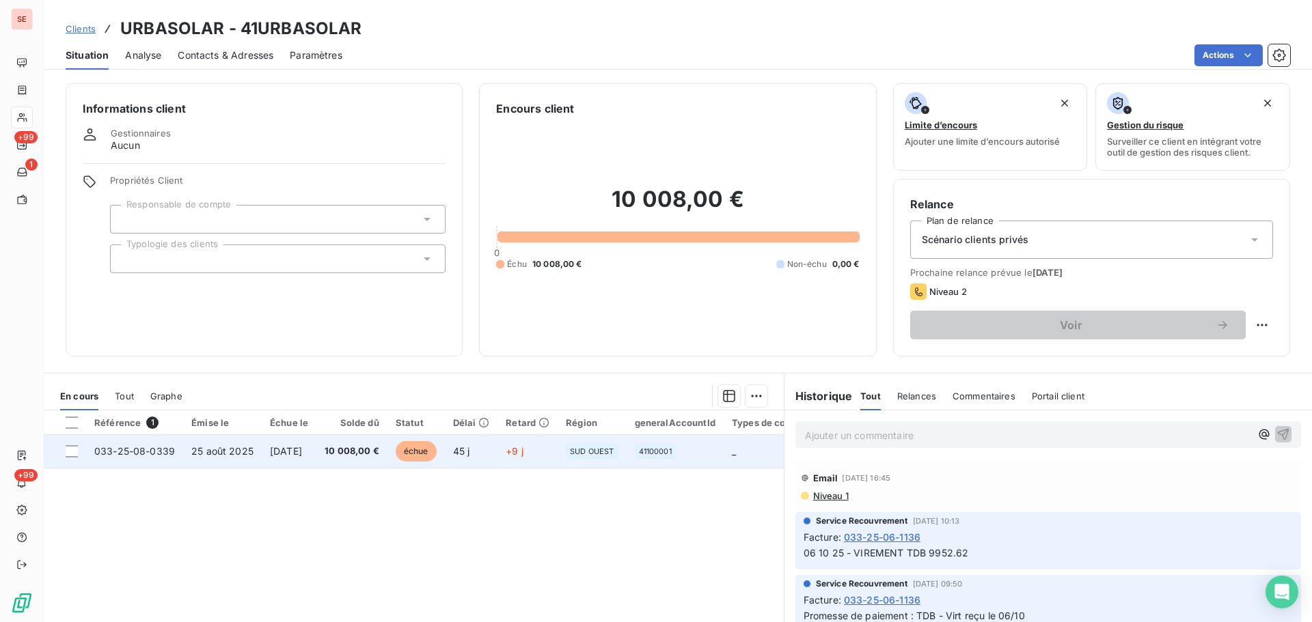
click at [302, 452] on span "[DATE]" at bounding box center [286, 452] width 32 height 12
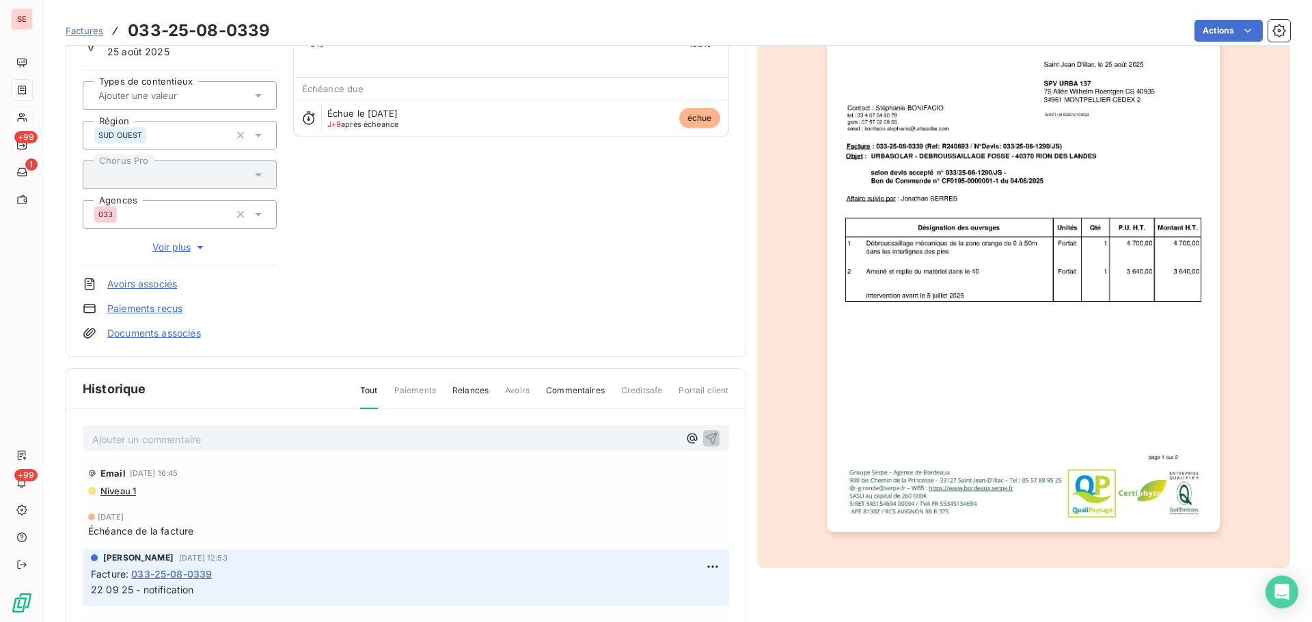
scroll to position [200, 0]
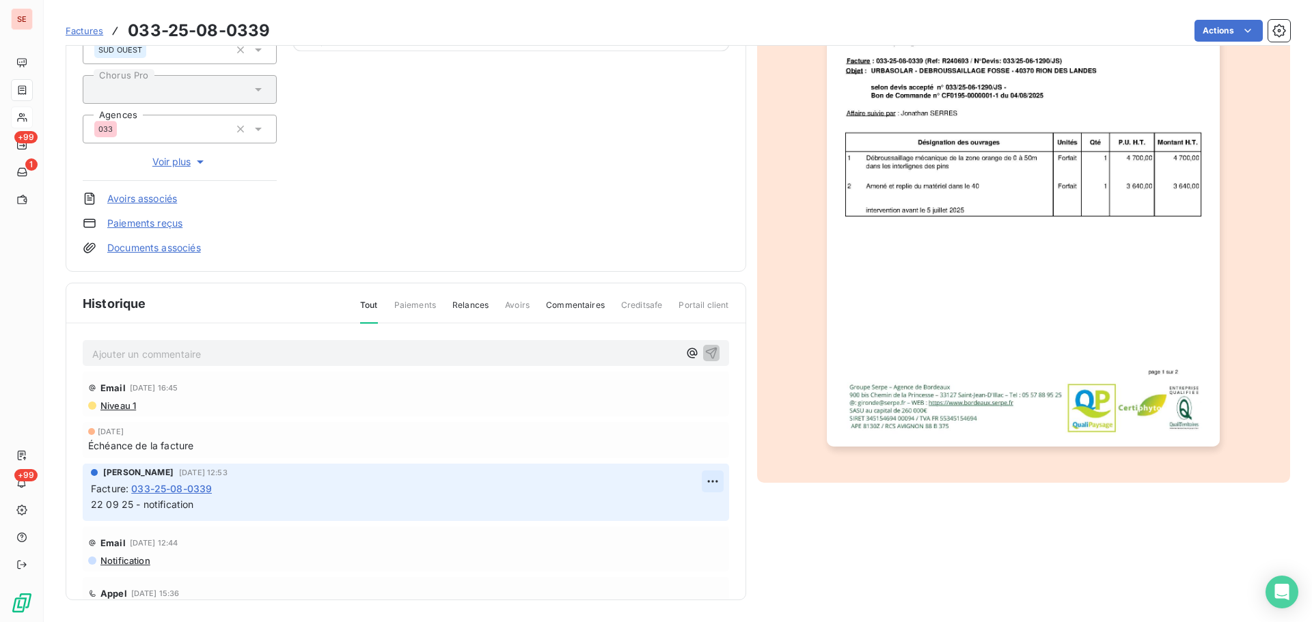
click at [691, 483] on html "SE +99 1 +99 Factures 033-25-08-0339 Actions URBASOLAR 41URBASOLAR Montant init…" at bounding box center [656, 311] width 1312 height 622
click at [663, 505] on div "Editer" at bounding box center [664, 512] width 77 height 22
click at [146, 510] on span "22 09 25 - notification" at bounding box center [142, 505] width 102 height 12
click at [257, 506] on p "22 09 25 - retour suite notification" at bounding box center [396, 505] width 611 height 16
drag, startPoint x: 118, startPoint y: 505, endPoint x: 78, endPoint y: 505, distance: 40.3
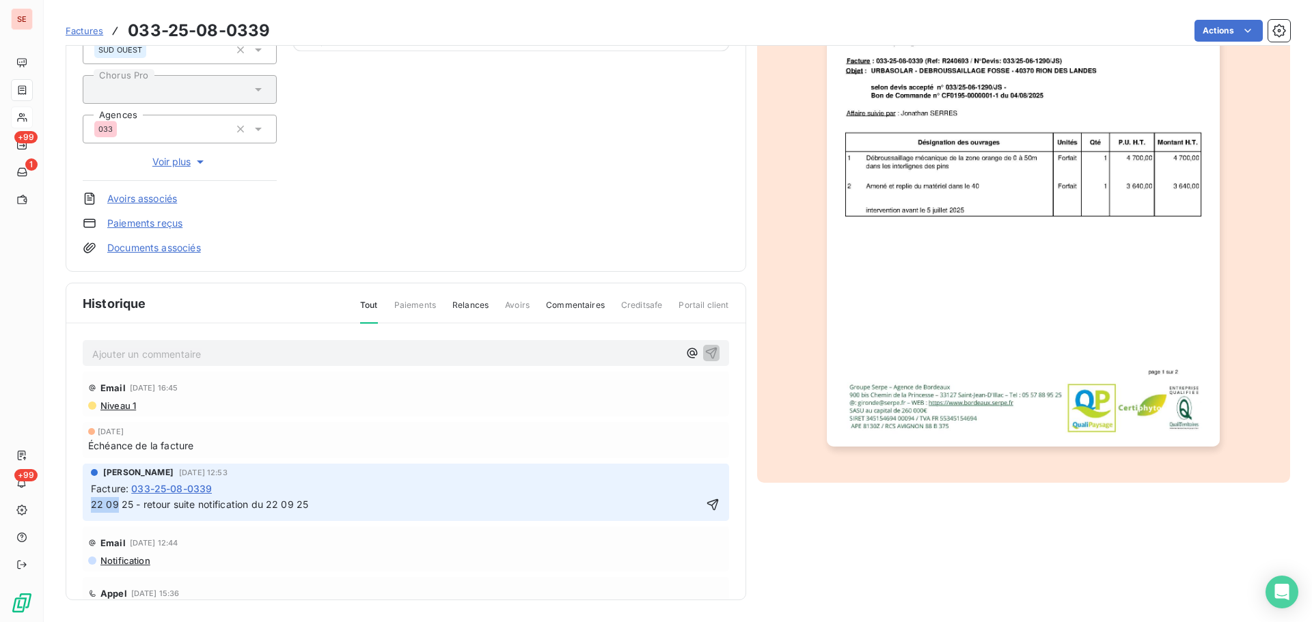
click at [78, 505] on div "Ajouter un commentaire ﻿ Email [DATE] 16:45 Niveau 1 [DATE] Échéance de la fact…" at bounding box center [405, 482] width 679 height 316
click at [340, 512] on p "07 10 25 - retour suite notification du 22 09 25" at bounding box center [396, 505] width 611 height 16
click at [348, 506] on p "07 10 25 - retour suite notification du 22 09 25 -" at bounding box center [396, 505] width 611 height 16
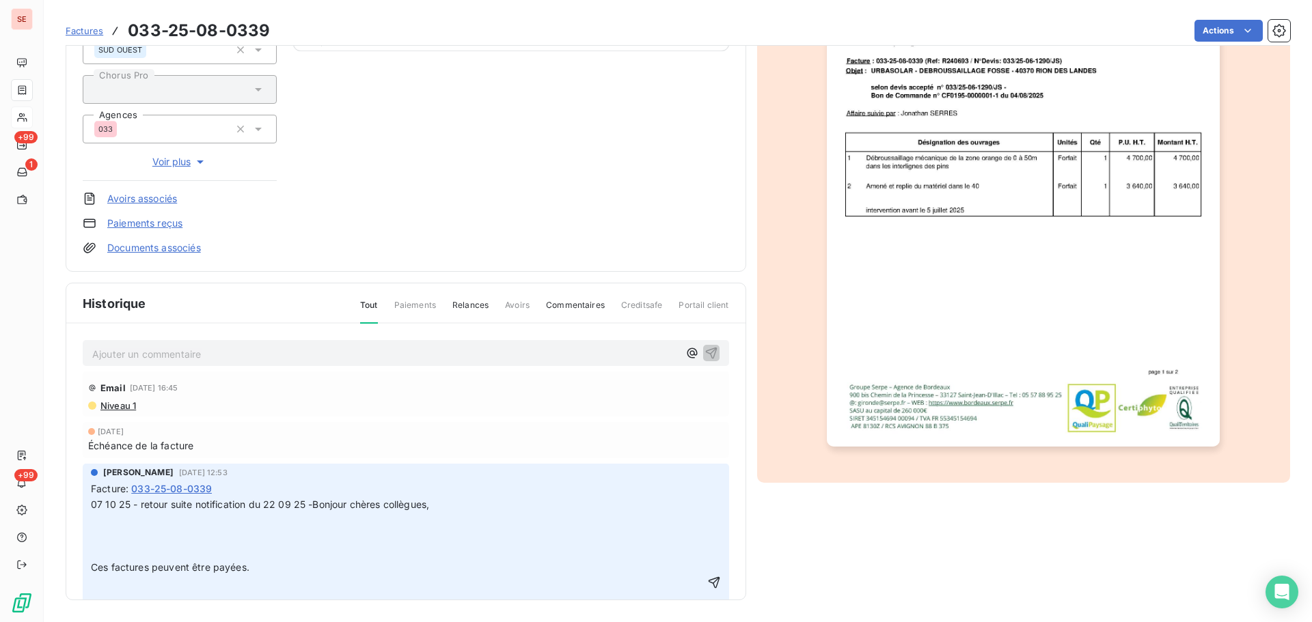
click at [310, 504] on span "07 10 25 - retour suite notification du 22 09 25 -Bonjour chères collègues," at bounding box center [260, 505] width 338 height 12
click at [335, 551] on p "﻿" at bounding box center [398, 553] width 614 height 16
click at [191, 515] on p "﻿" at bounding box center [398, 521] width 614 height 16
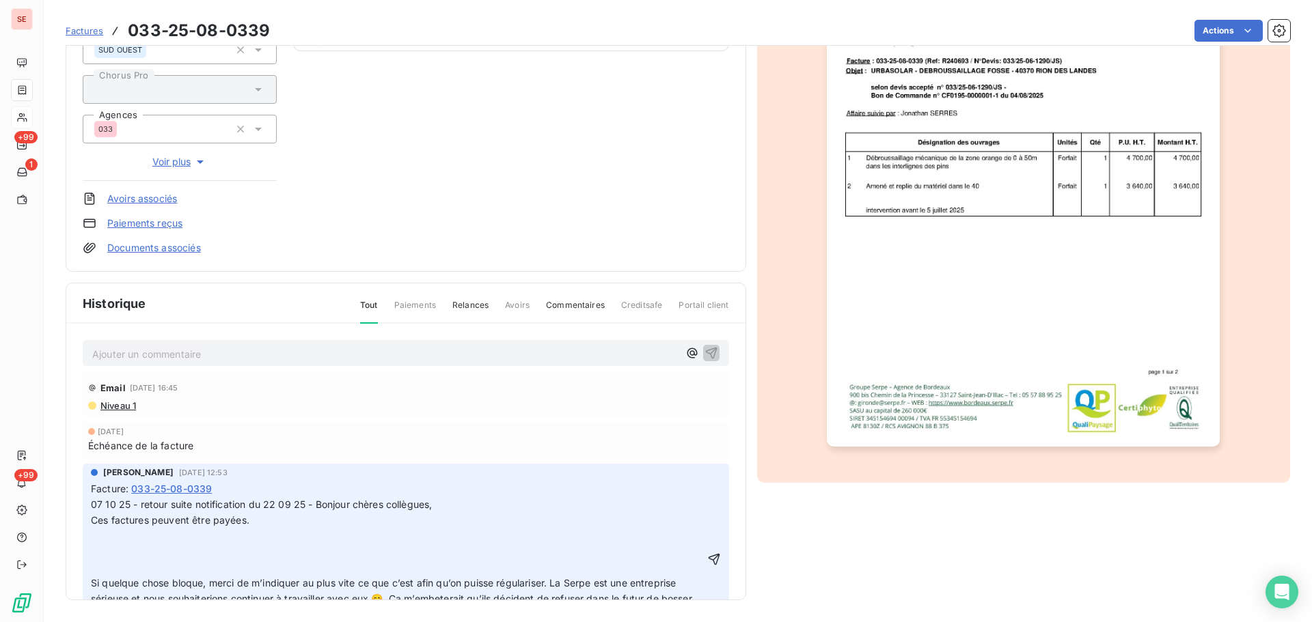
click at [117, 534] on p "﻿" at bounding box center [398, 537] width 614 height 16
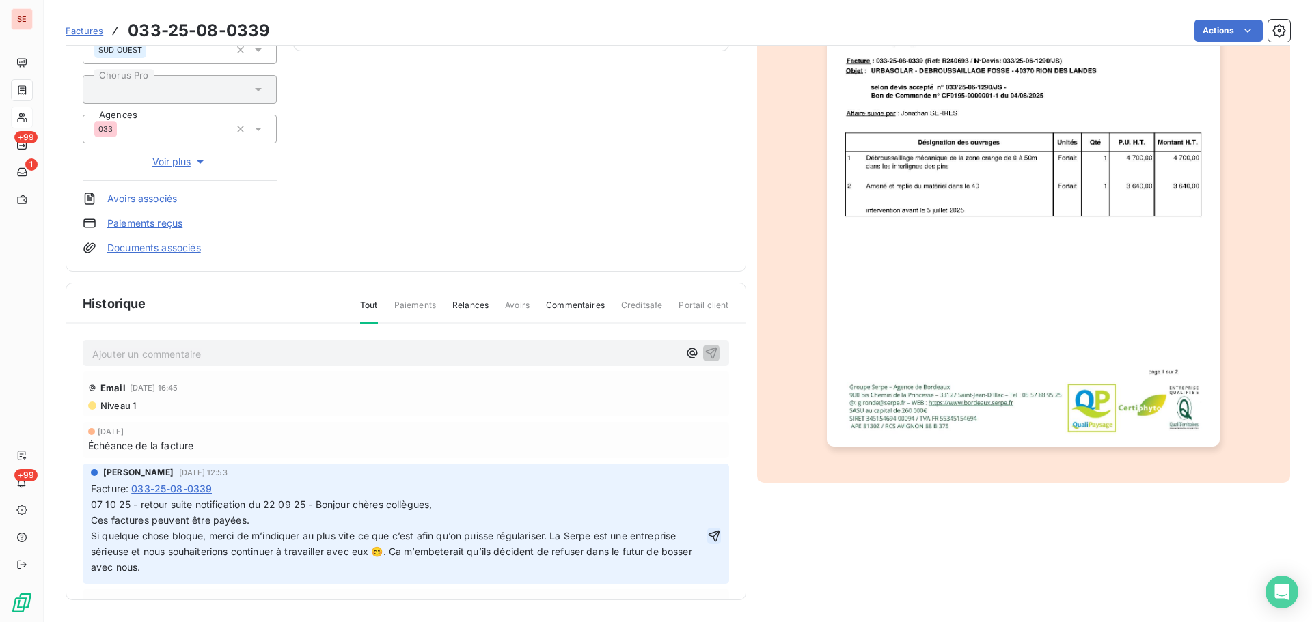
click at [707, 530] on icon "button" at bounding box center [714, 537] width 14 height 14
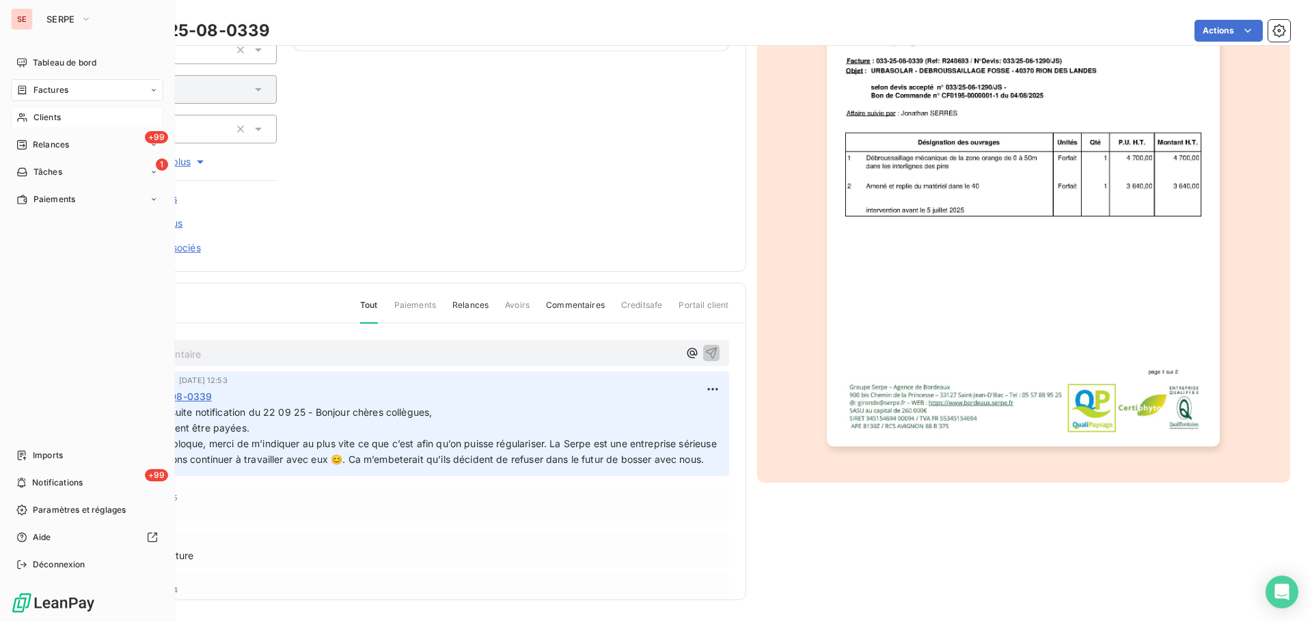
click at [109, 92] on div "Factures" at bounding box center [87, 90] width 152 height 22
click at [96, 200] on div "Clients" at bounding box center [87, 200] width 152 height 22
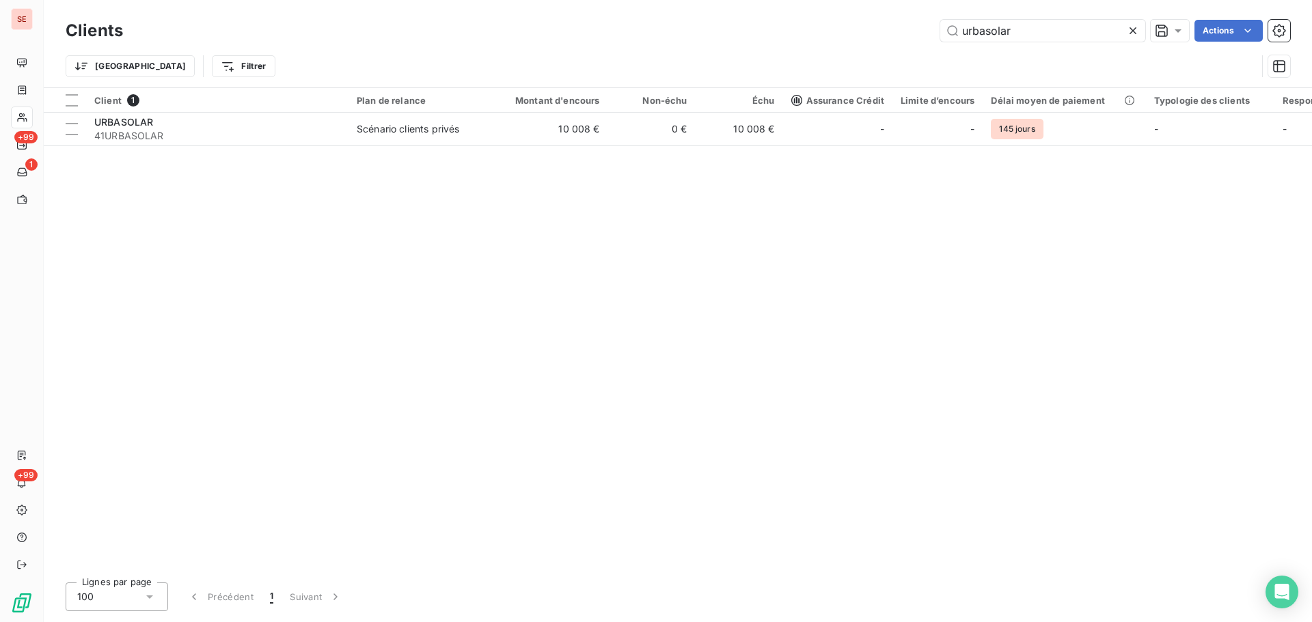
drag, startPoint x: 1019, startPoint y: 29, endPoint x: 795, endPoint y: 29, distance: 223.4
click at [800, 29] on div "urbasolar Actions" at bounding box center [714, 31] width 1151 height 22
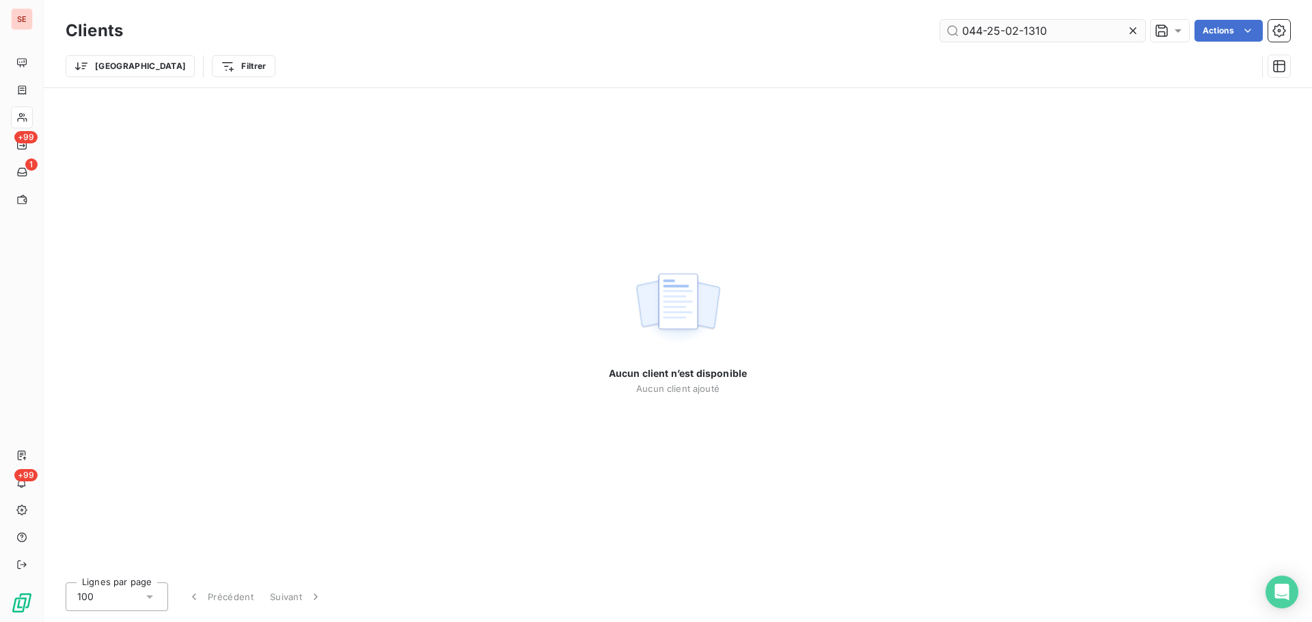
click at [994, 33] on input "044-25-02-1310" at bounding box center [1042, 31] width 205 height 22
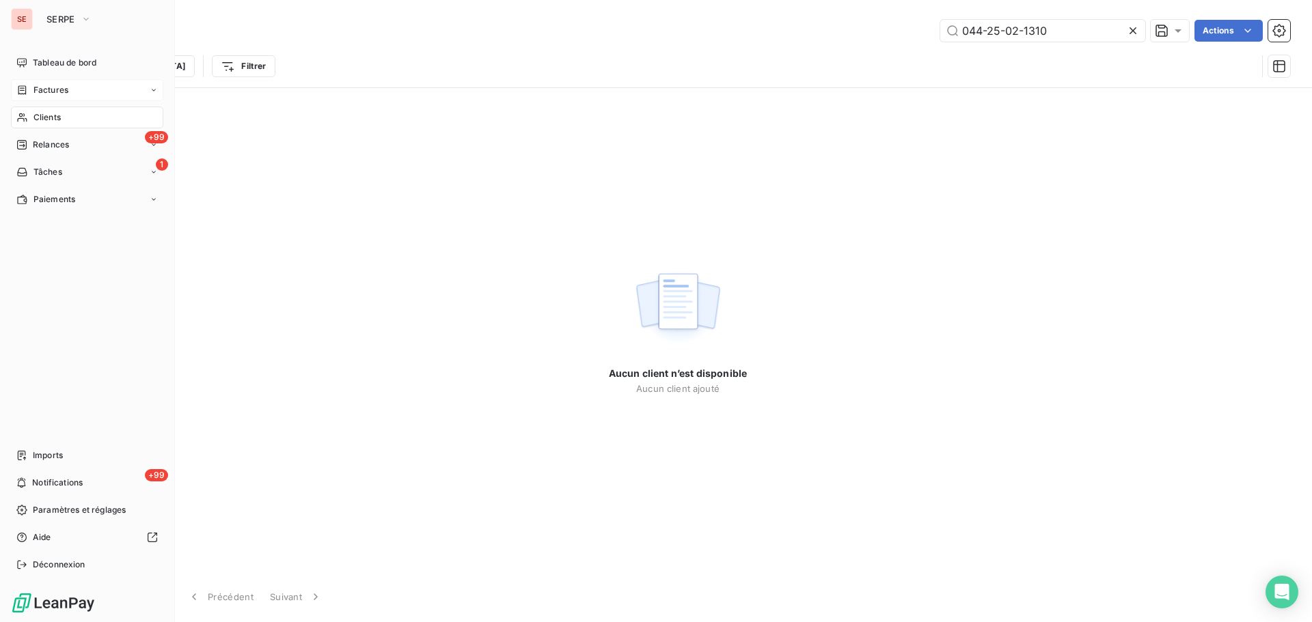
type input "044-25-02-1310"
click at [56, 87] on span "Factures" at bounding box center [50, 90] width 35 height 12
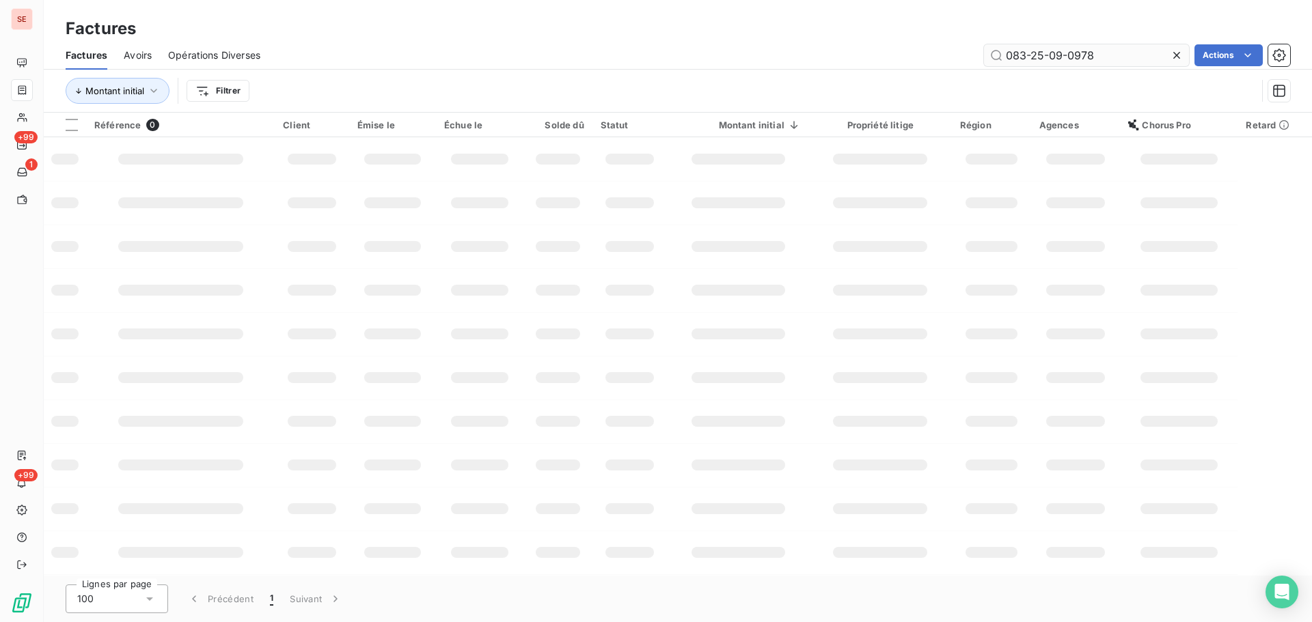
drag, startPoint x: 1116, startPoint y: 51, endPoint x: 998, endPoint y: 56, distance: 117.6
click at [999, 56] on input "083-25-09-0978" at bounding box center [1086, 55] width 205 height 22
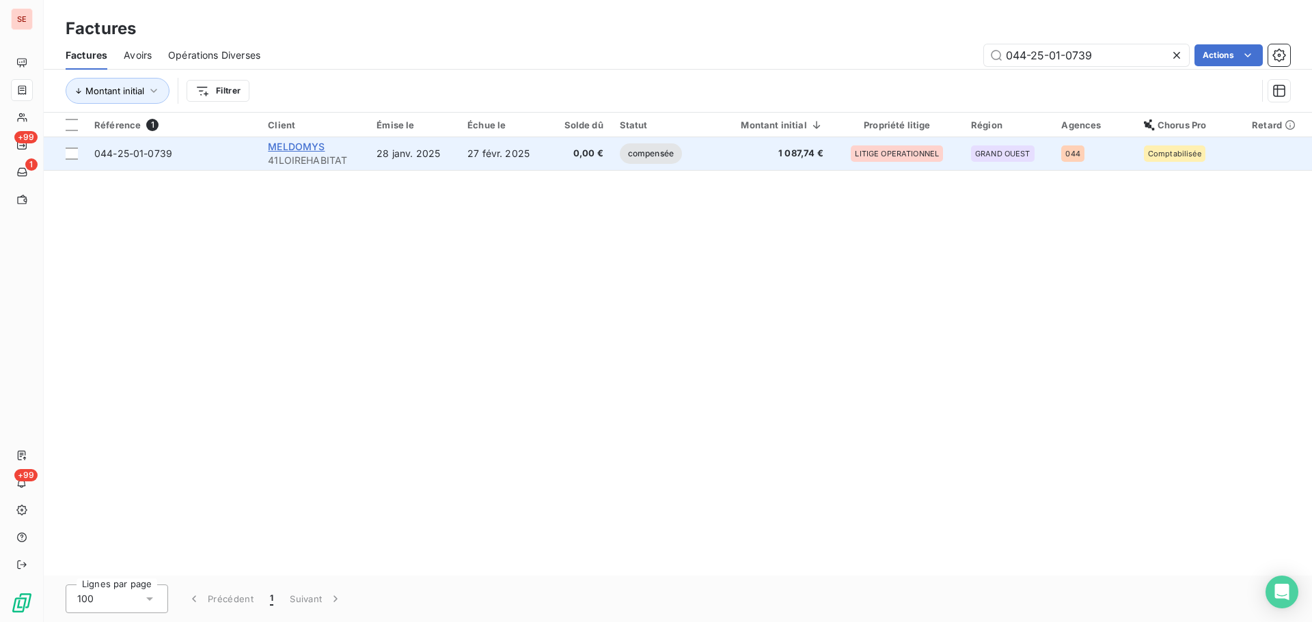
type input "044-25-01-0739"
click at [307, 148] on span "MELDOMYS" at bounding box center [296, 147] width 57 height 12
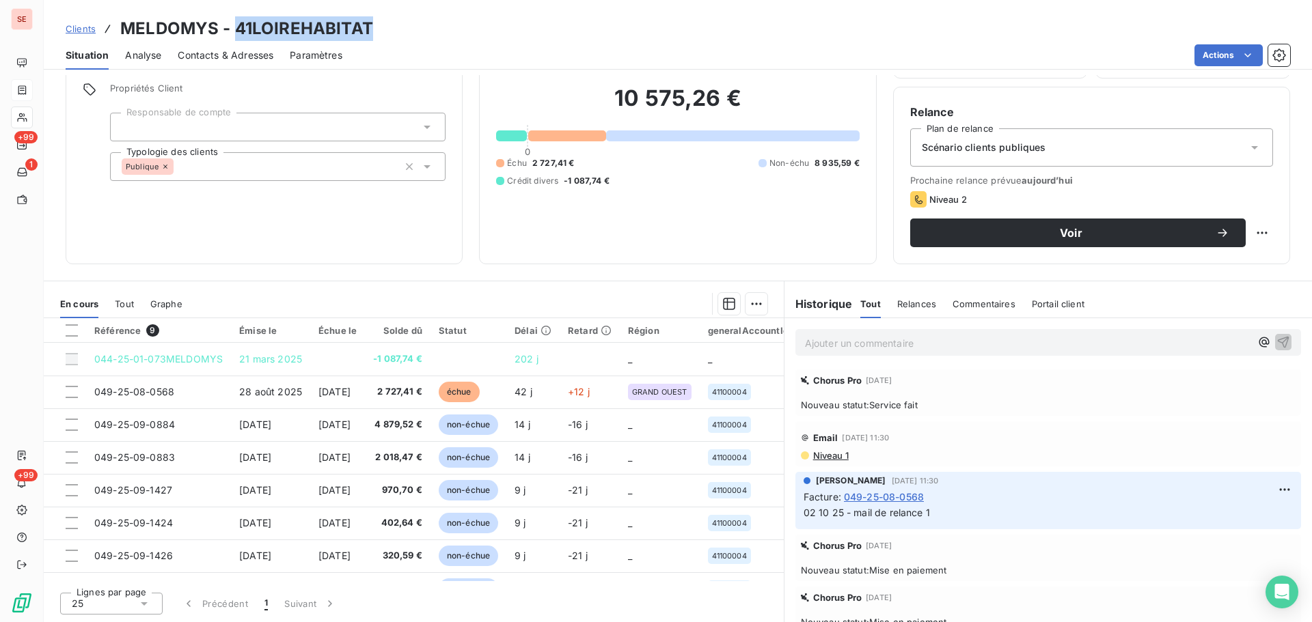
drag, startPoint x: 372, startPoint y: 36, endPoint x: 236, endPoint y: 38, distance: 136.7
click at [236, 38] on div "Clients MELDOMYS - 41LOIREHABITAT" at bounding box center [678, 28] width 1268 height 25
click at [851, 348] on p "Ajouter un commentaire ﻿" at bounding box center [1028, 343] width 446 height 17
click at [1106, 349] on p "09 10 25 -demande du RIB pour remboursement 1087.74€ -" at bounding box center [1028, 343] width 446 height 16
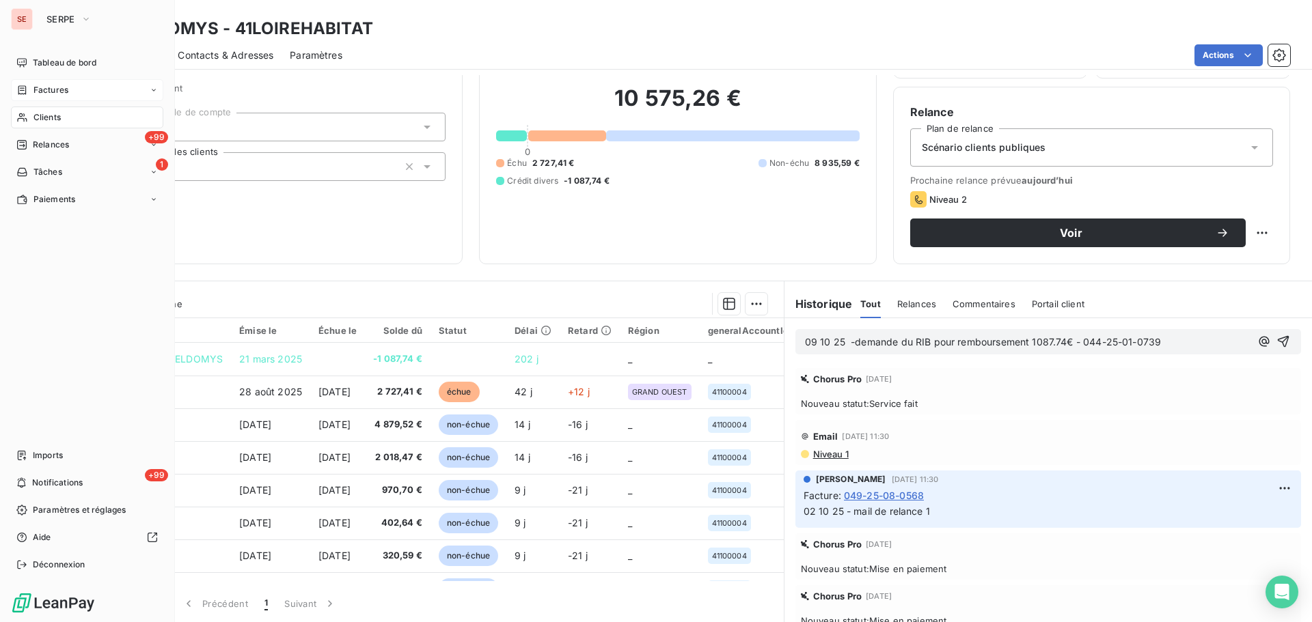
click at [67, 85] on span "Factures" at bounding box center [50, 90] width 35 height 12
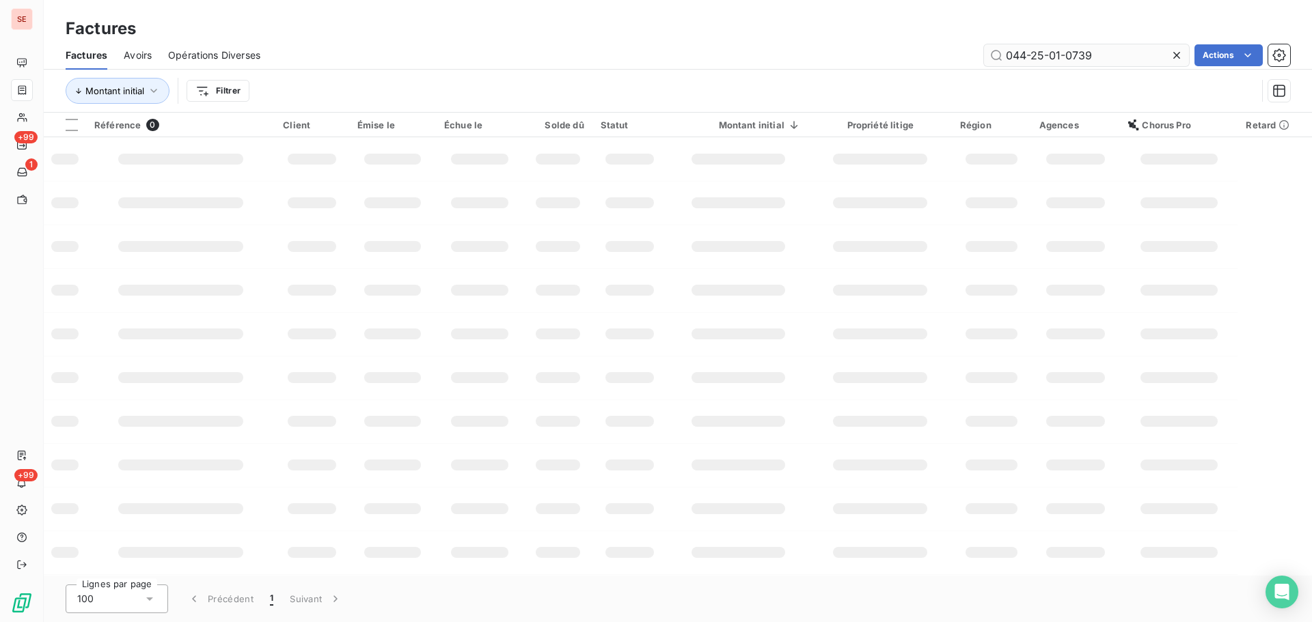
click at [1089, 56] on input "044-25-01-0739" at bounding box center [1086, 55] width 205 height 22
drag, startPoint x: 1085, startPoint y: 55, endPoint x: 1000, endPoint y: 47, distance: 85.8
click at [1000, 47] on input "044-25-01-0739" at bounding box center [1086, 55] width 205 height 22
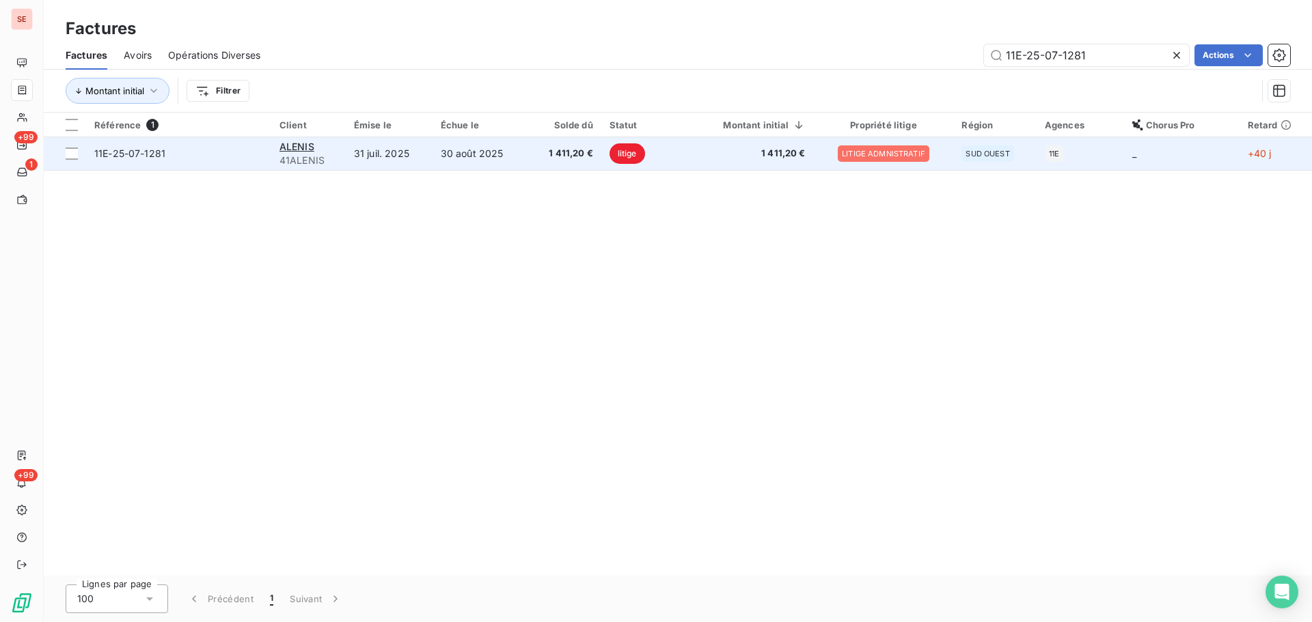
type input "11E-25-07-1281"
click at [434, 153] on td "30 août 2025" at bounding box center [481, 153] width 96 height 33
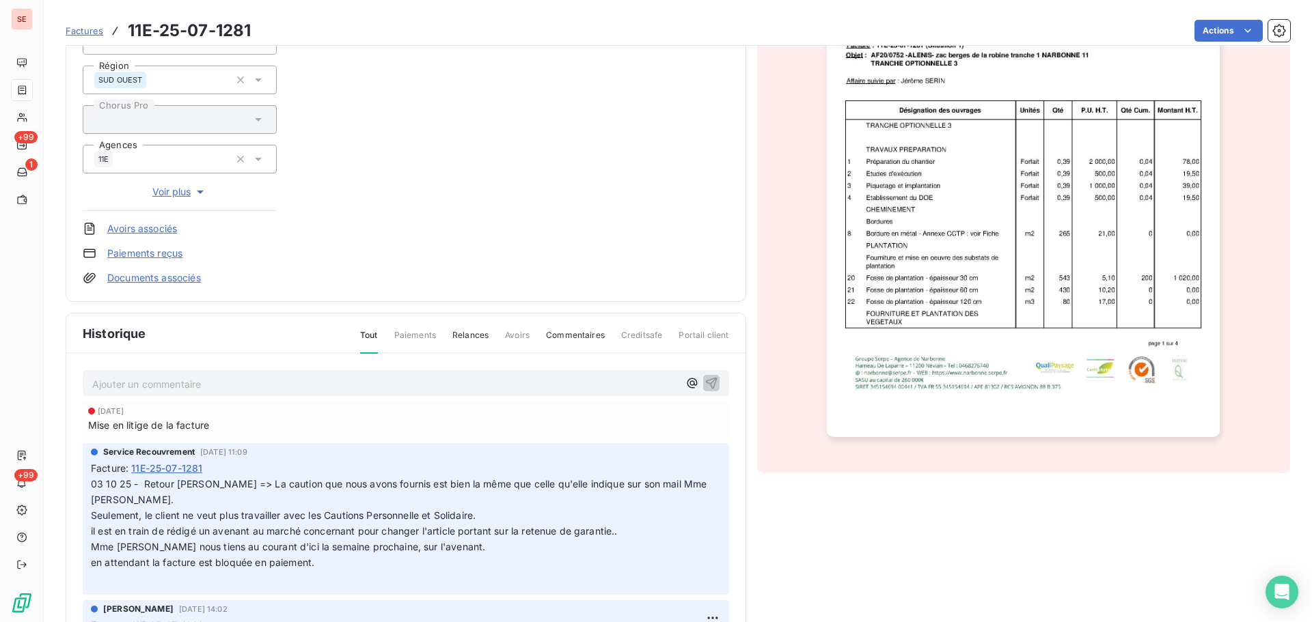
scroll to position [239, 0]
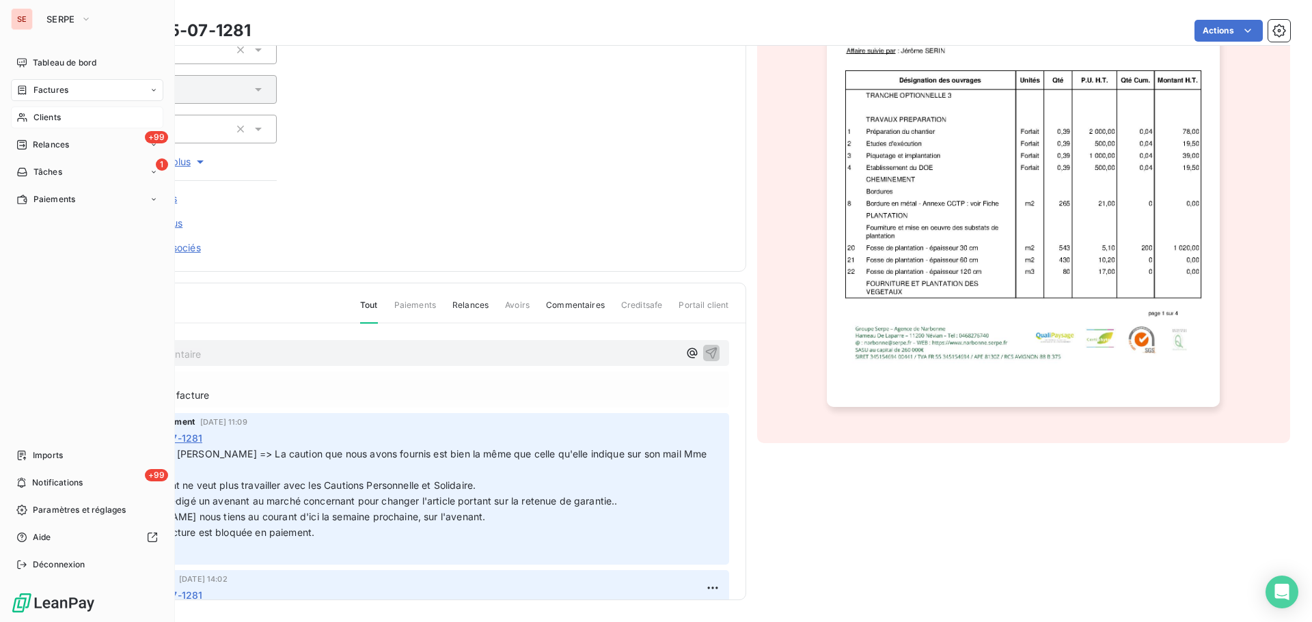
click at [77, 125] on div "Clients" at bounding box center [87, 118] width 152 height 22
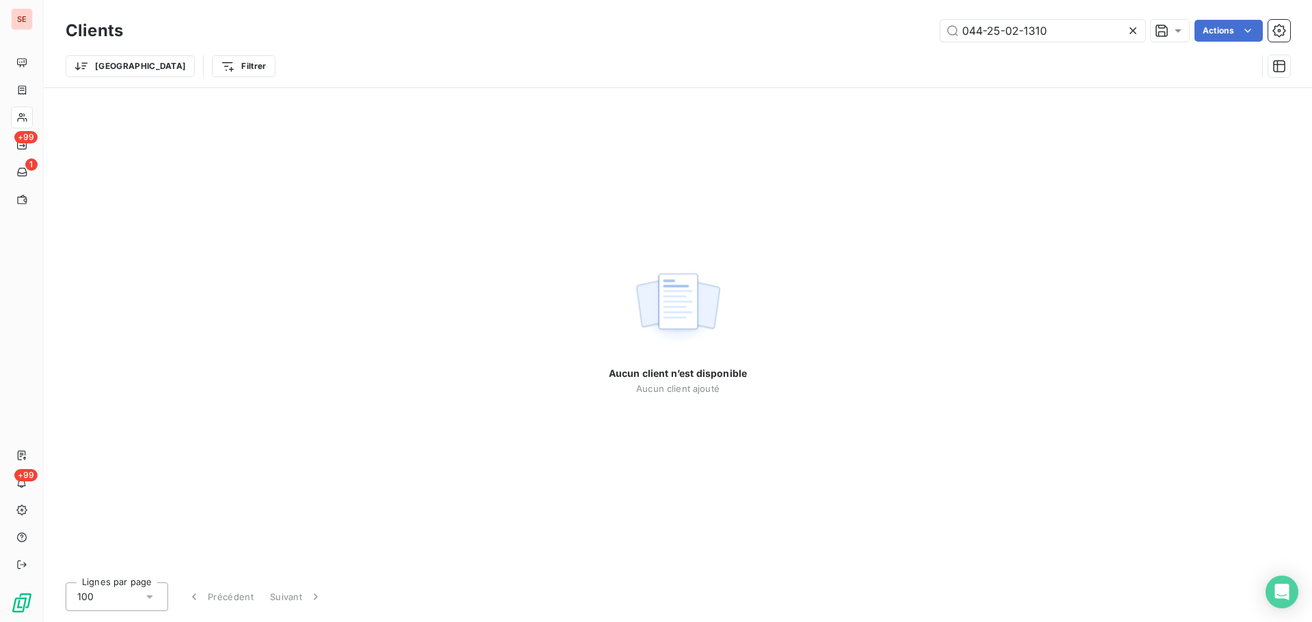
drag, startPoint x: 1093, startPoint y: 23, endPoint x: 844, endPoint y: 18, distance: 248.8
click at [896, 20] on div "044-25-02-1310 Actions" at bounding box center [714, 31] width 1151 height 22
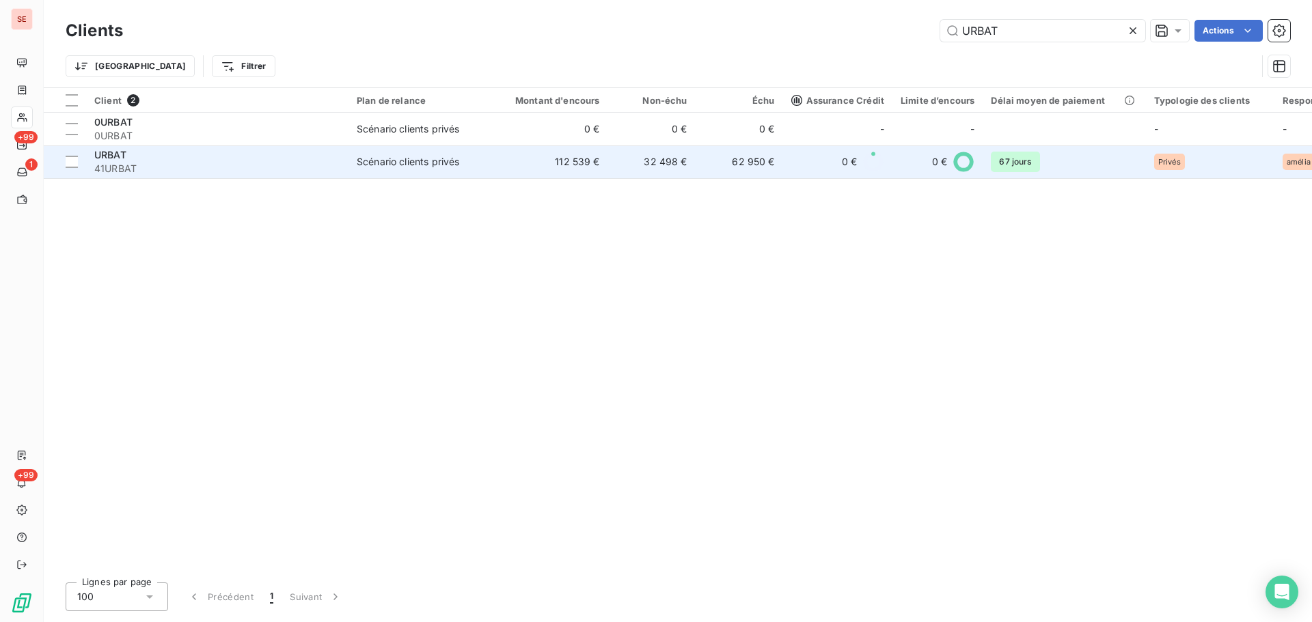
type input "URBAT"
click at [417, 176] on td "Scénario clients privés" at bounding box center [419, 162] width 142 height 33
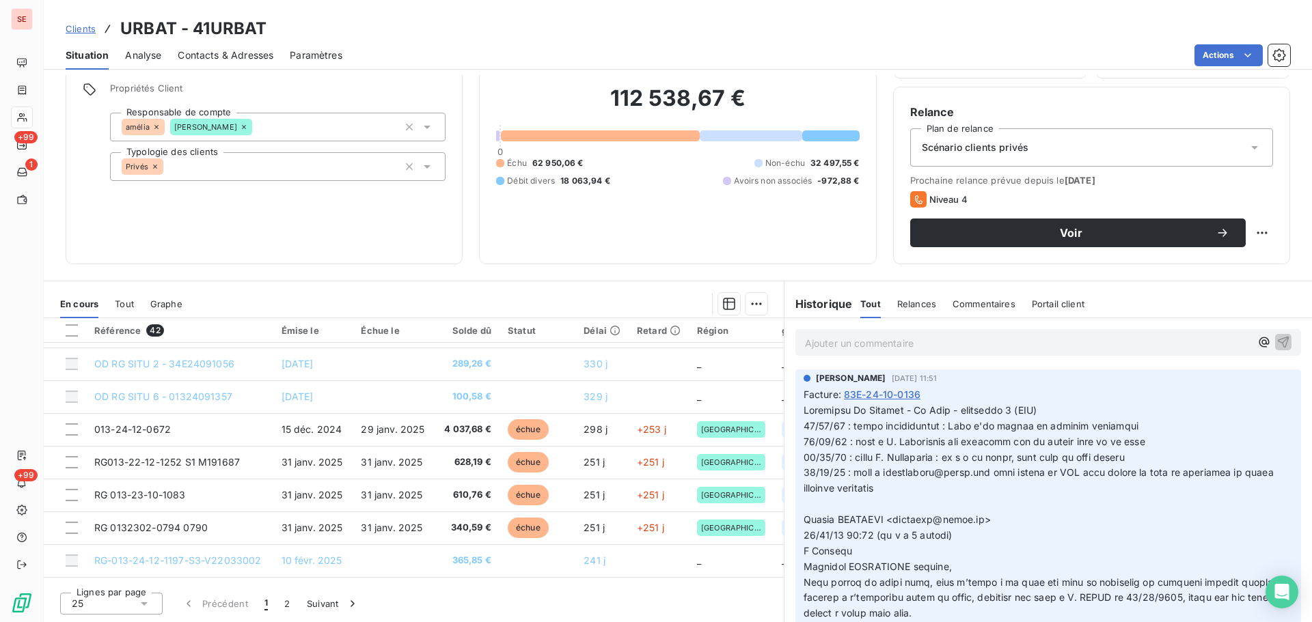
scroll to position [588, 0]
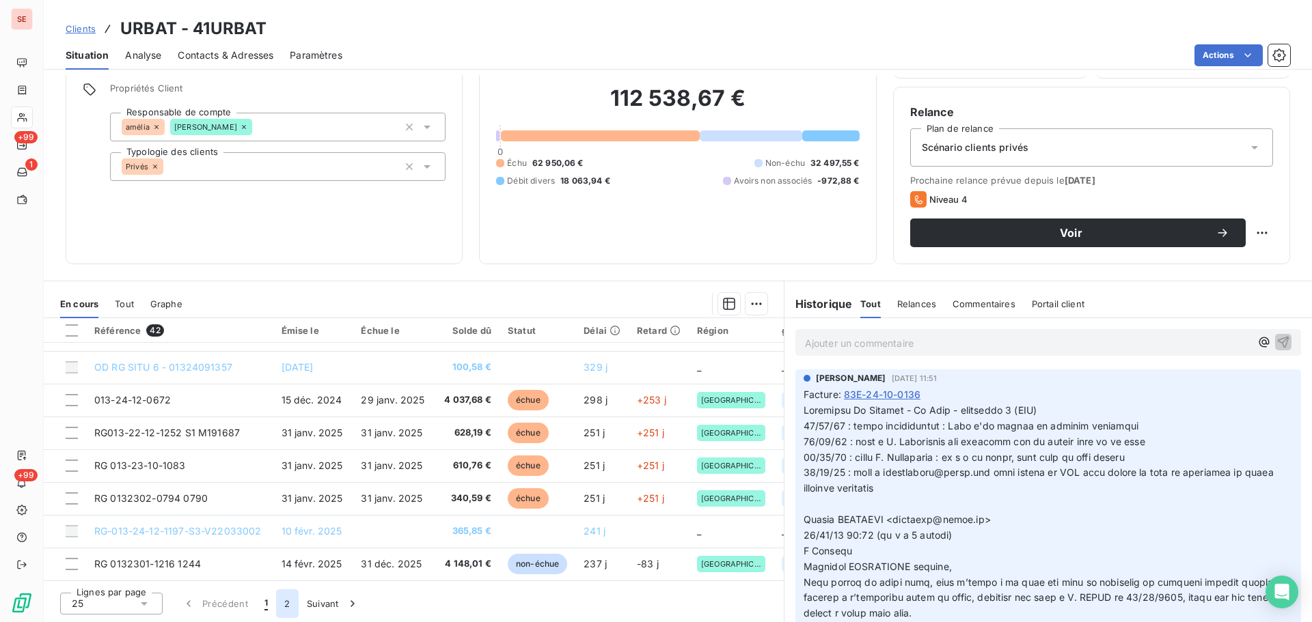
click at [285, 604] on button "2" at bounding box center [287, 604] width 22 height 29
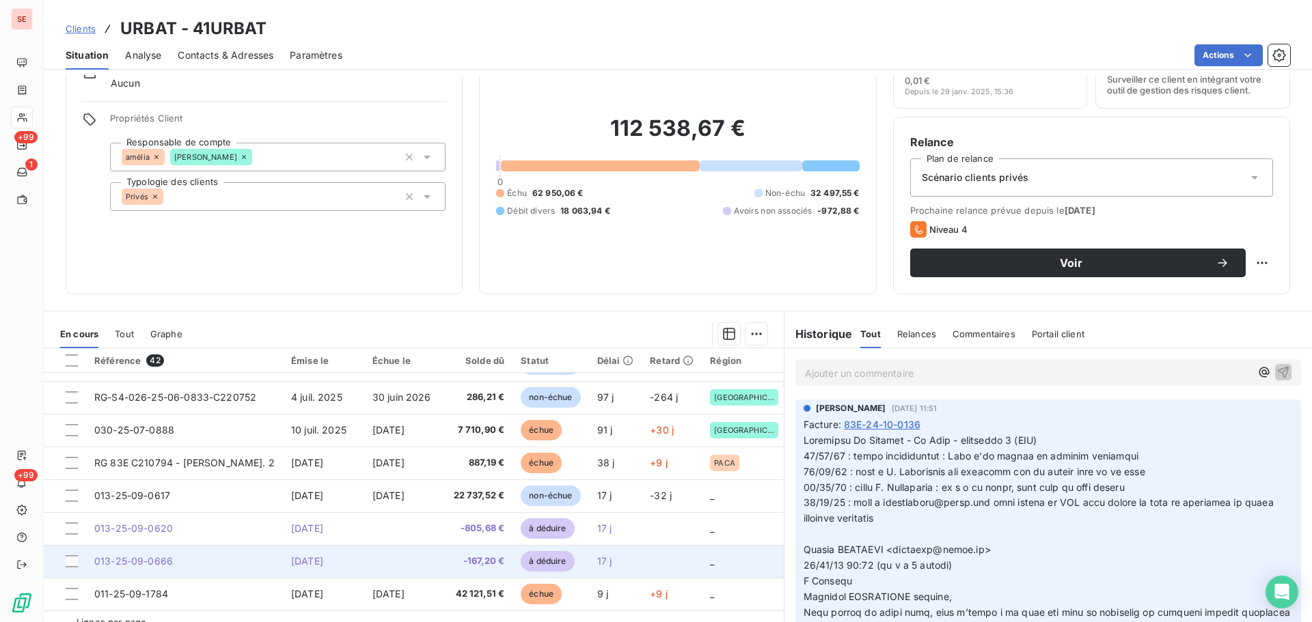
scroll to position [92, 0]
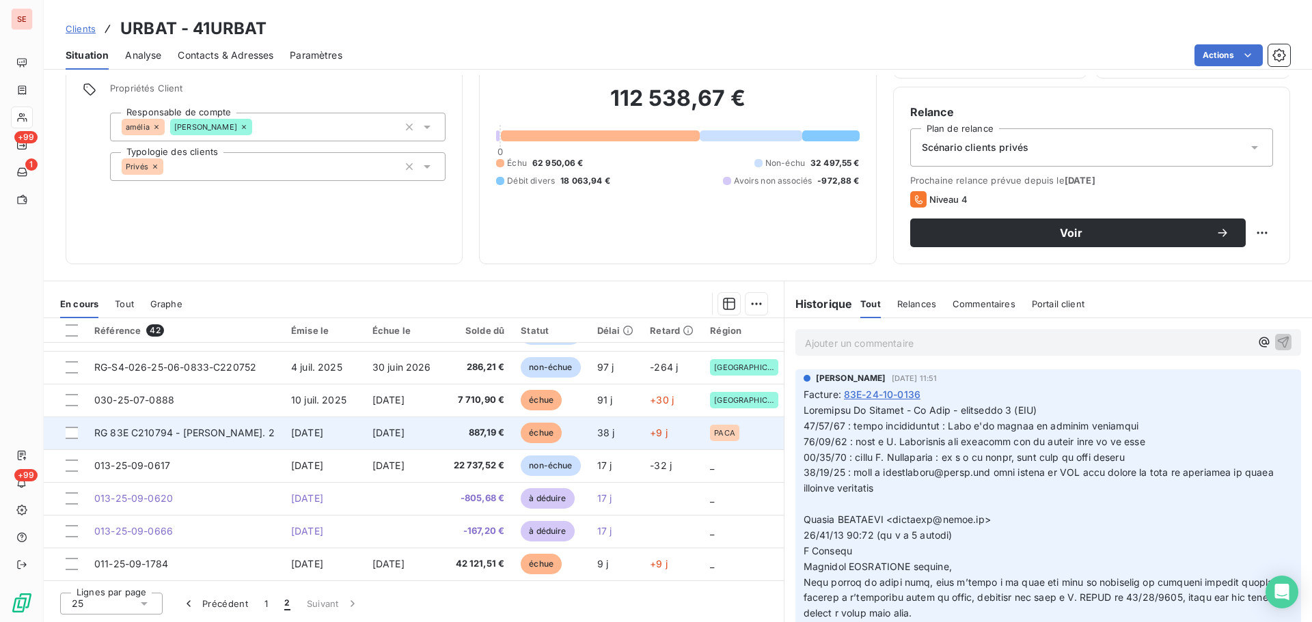
click at [200, 431] on span "RG 83E C210794 - [PERSON_NAME]. 2" at bounding box center [184, 433] width 180 height 12
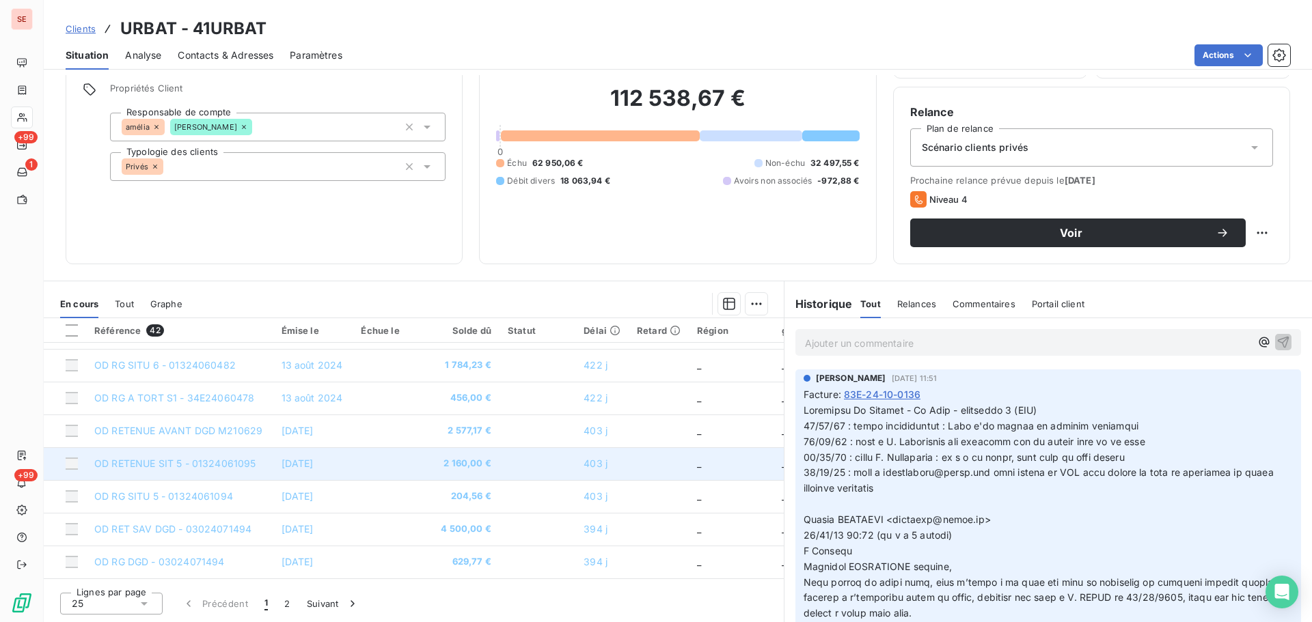
scroll to position [41, 0]
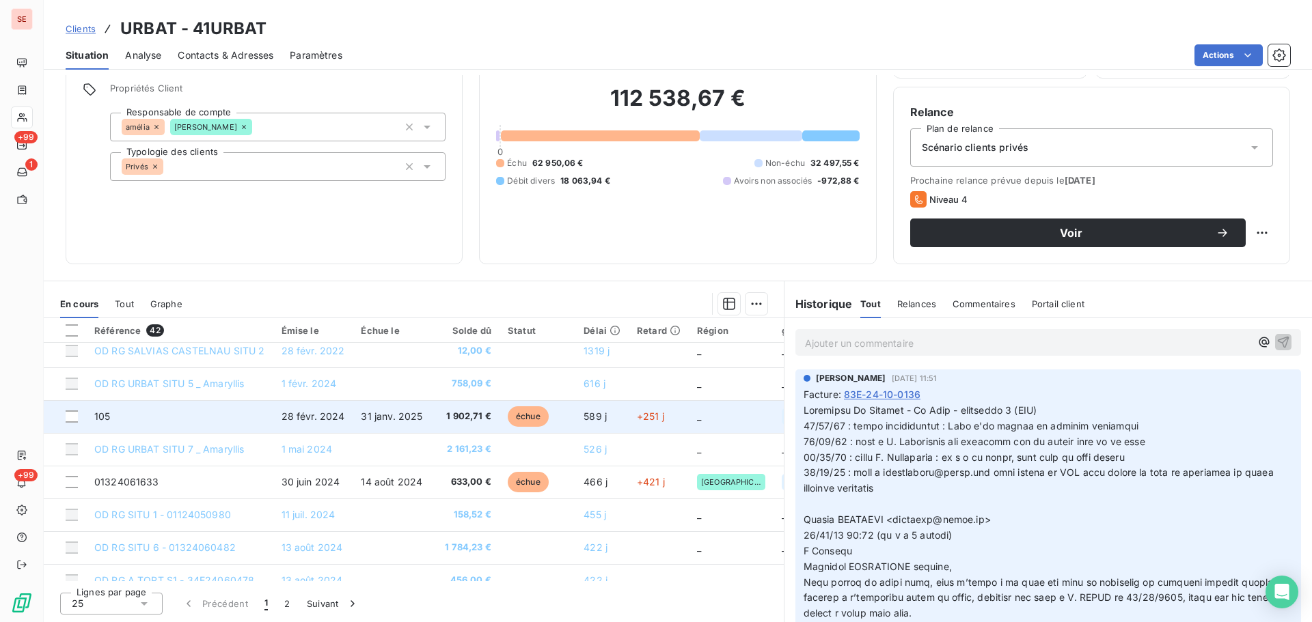
click at [319, 423] on td "28 févr. 2024" at bounding box center [313, 416] width 80 height 33
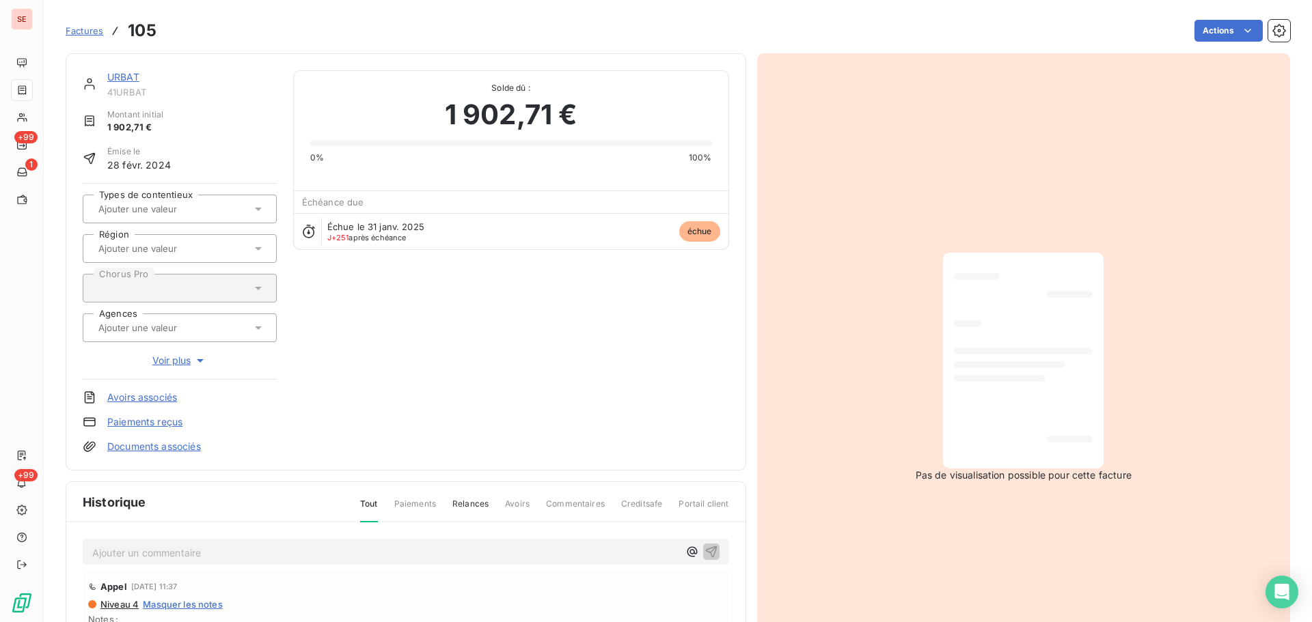
click at [121, 78] on link "URBAT" at bounding box center [123, 77] width 32 height 12
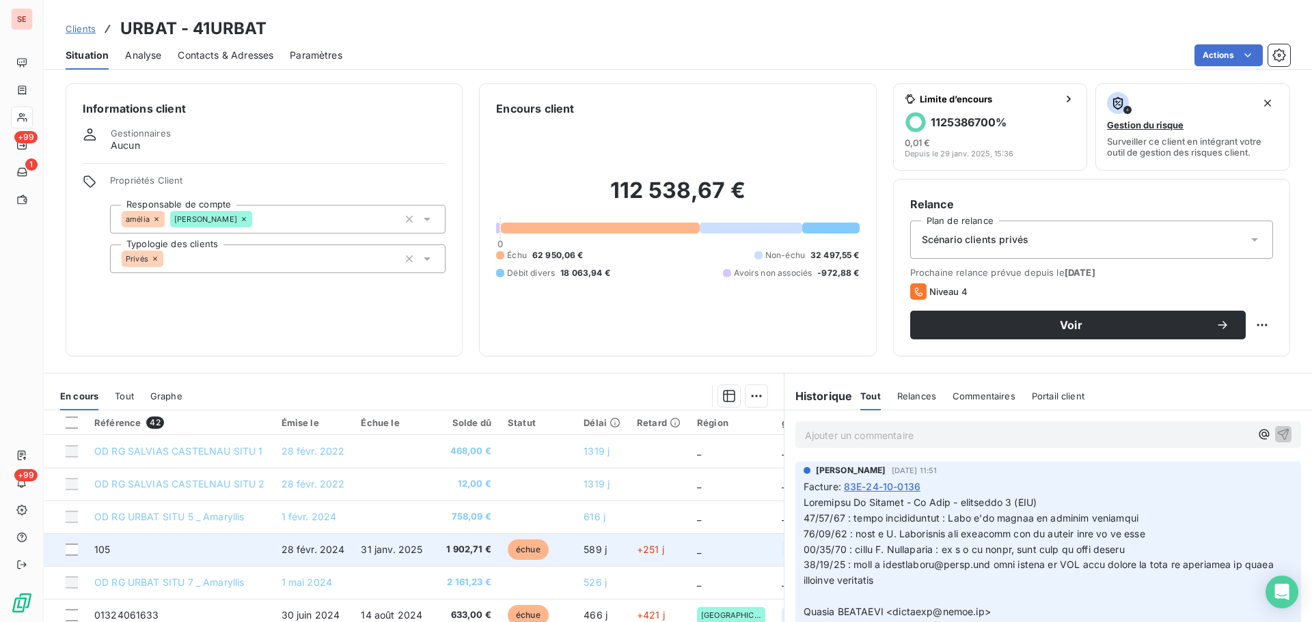
click at [341, 543] on td "28 févr. 2024" at bounding box center [313, 550] width 80 height 33
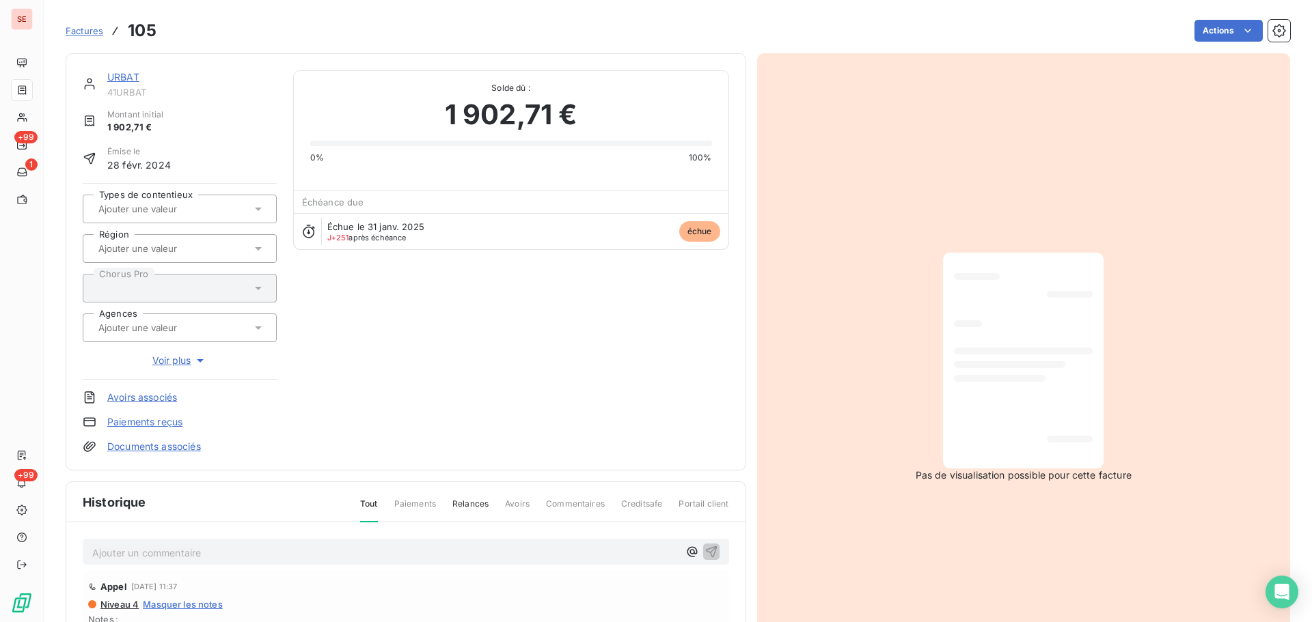
click at [124, 73] on link "URBAT" at bounding box center [123, 77] width 32 height 12
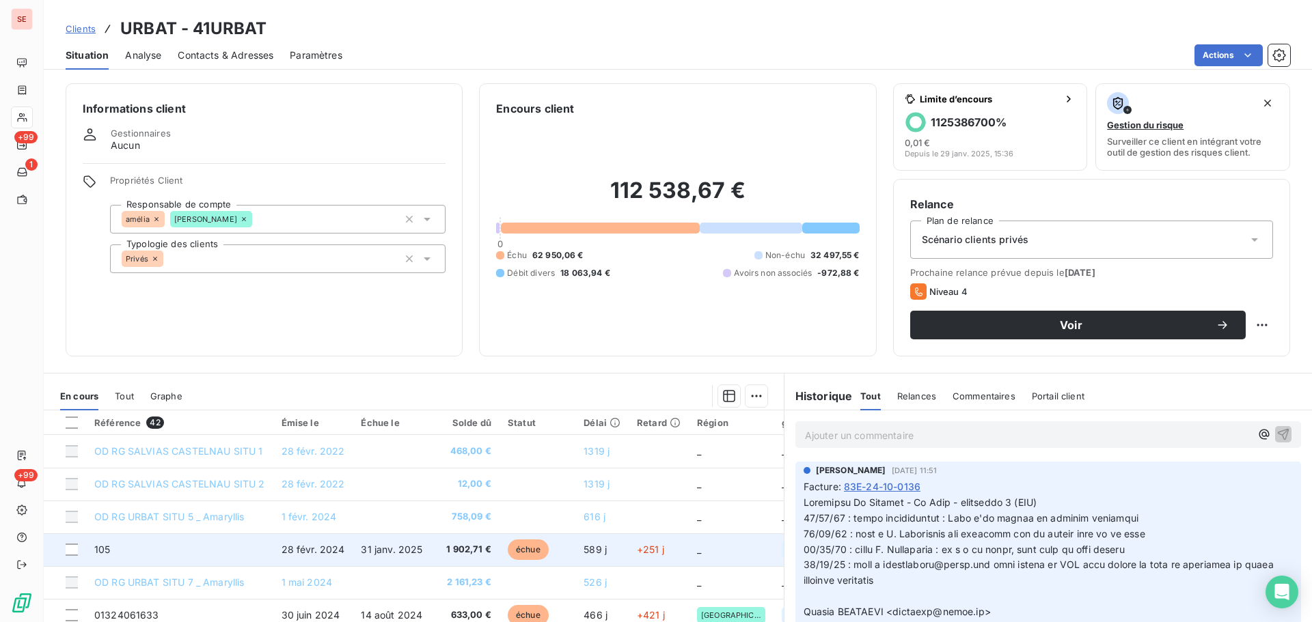
click at [271, 558] on td "105" at bounding box center [179, 550] width 187 height 33
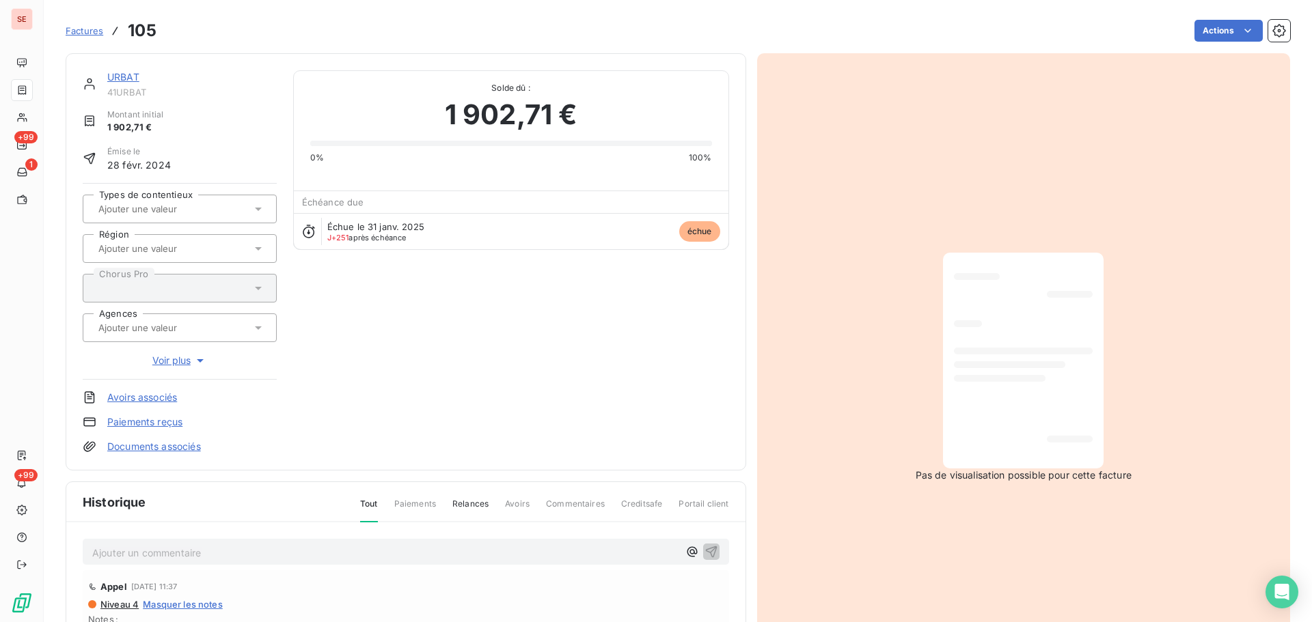
click at [112, 74] on link "URBAT" at bounding box center [123, 77] width 32 height 12
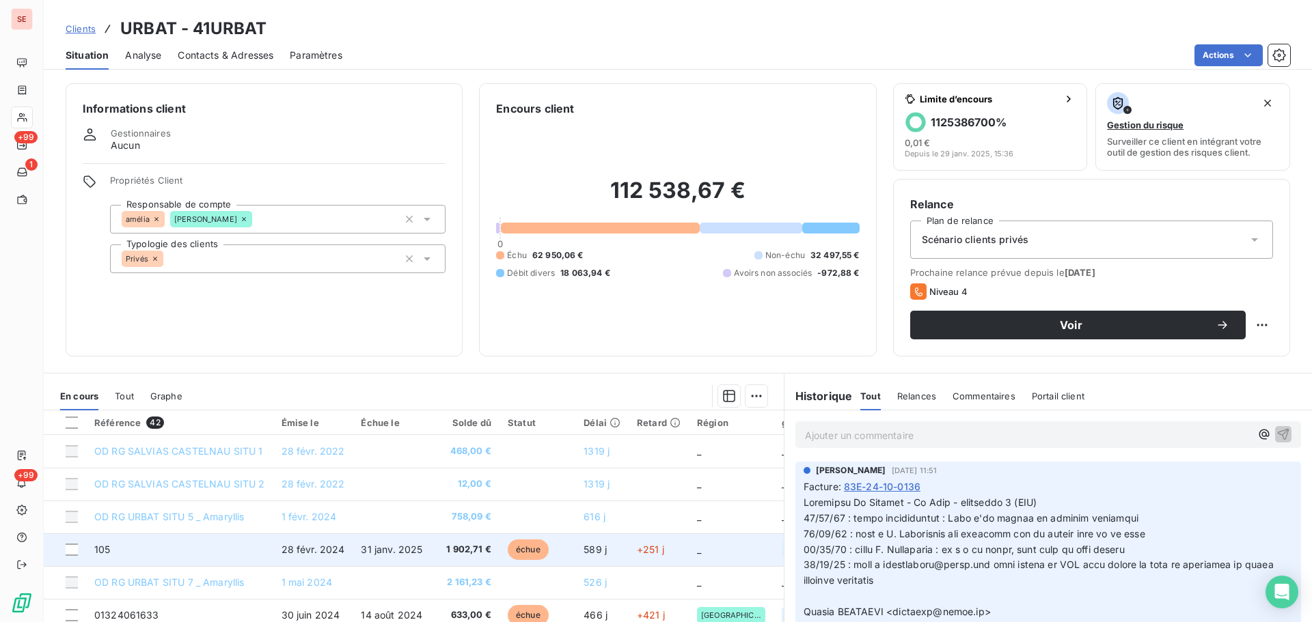
click at [199, 557] on td "105" at bounding box center [179, 550] width 187 height 33
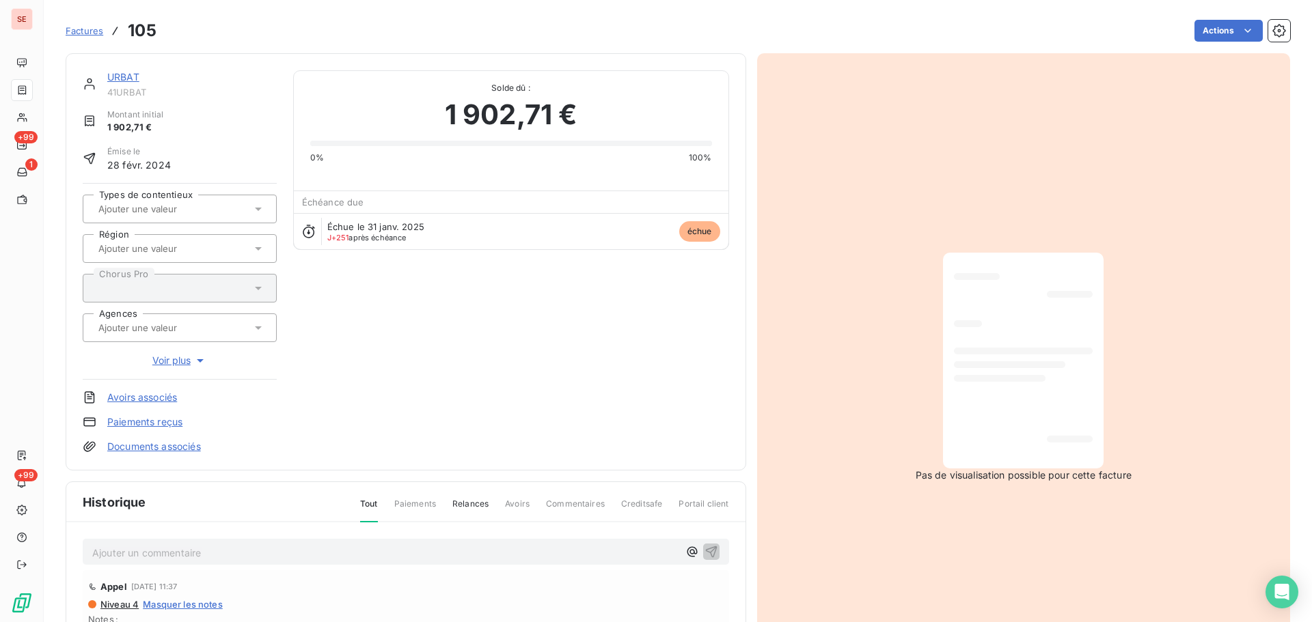
click at [122, 77] on link "URBAT" at bounding box center [123, 77] width 32 height 12
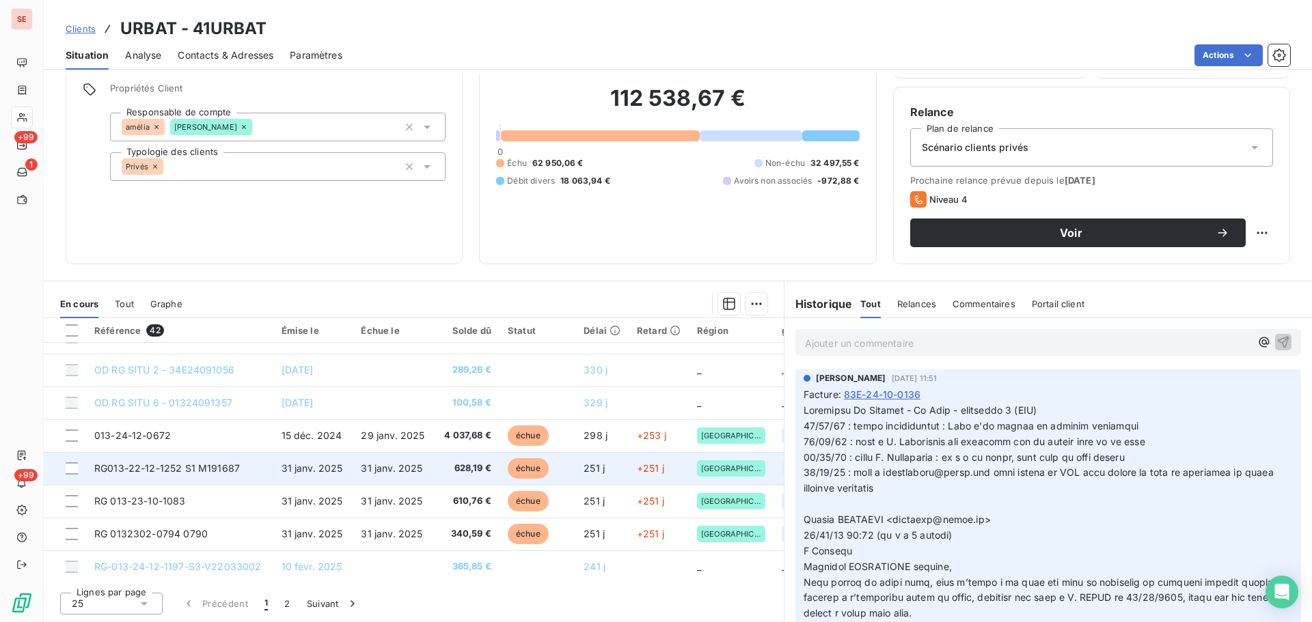
scroll to position [588, 0]
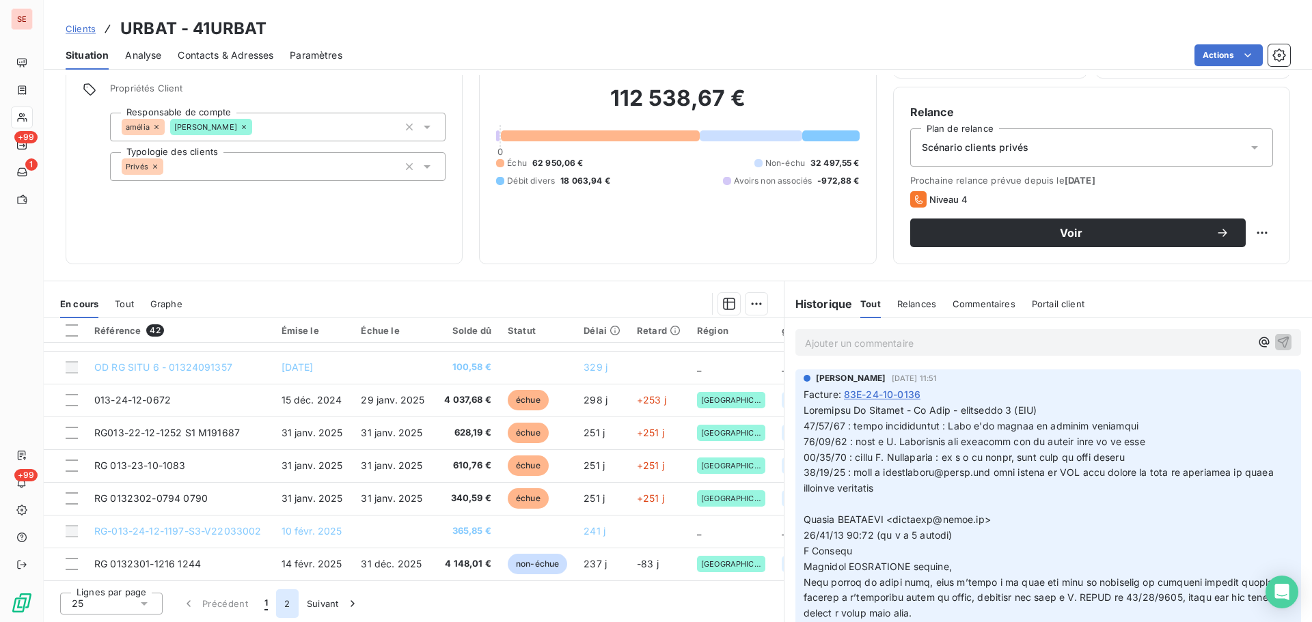
click at [289, 601] on button "2" at bounding box center [287, 604] width 22 height 29
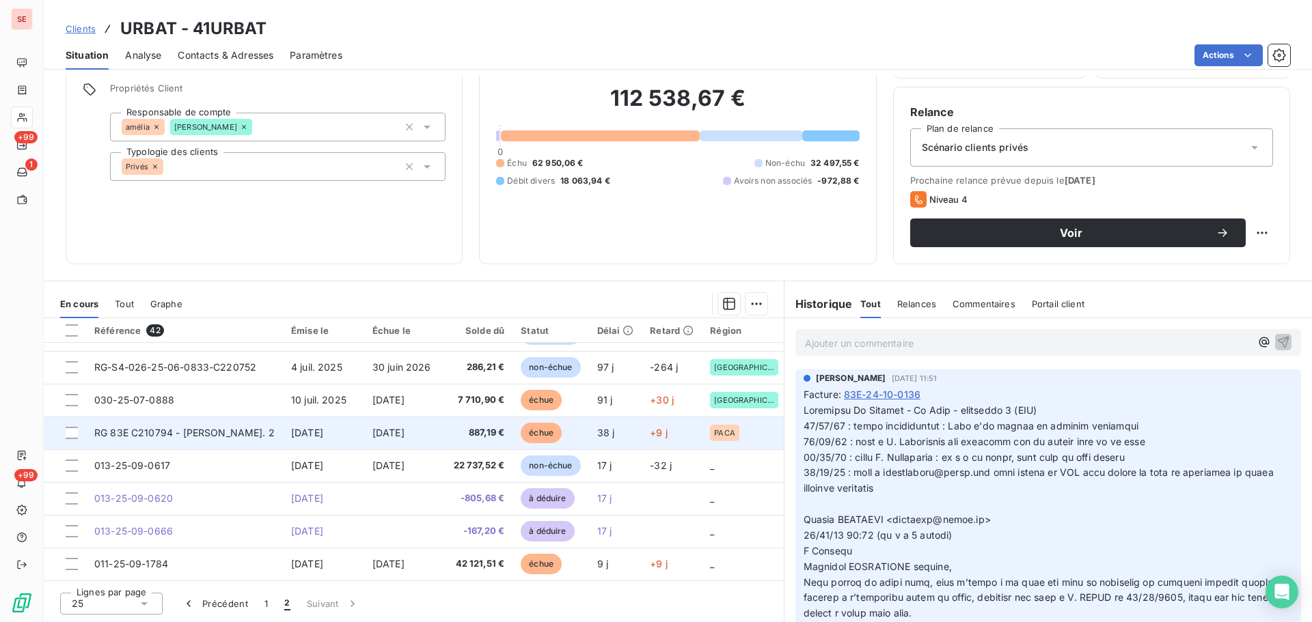
click at [301, 431] on span "[DATE]" at bounding box center [307, 433] width 32 height 12
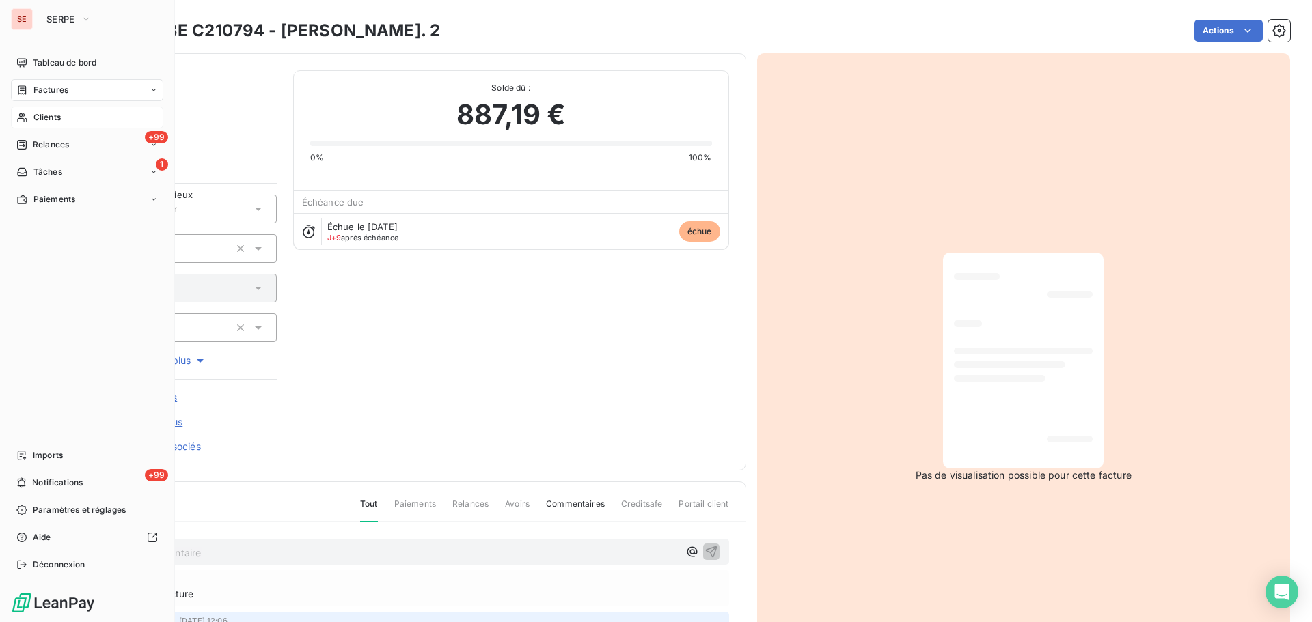
click at [31, 116] on div "Clients" at bounding box center [87, 118] width 152 height 22
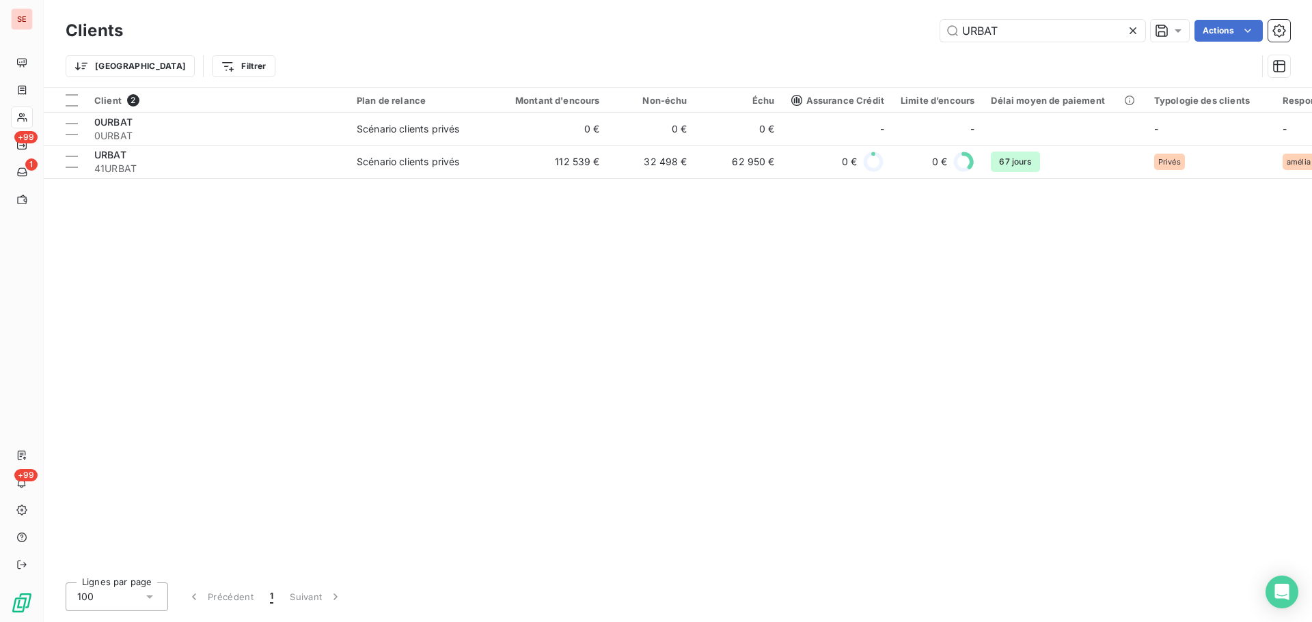
drag, startPoint x: 907, startPoint y: 36, endPoint x: 878, endPoint y: 36, distance: 29.4
click at [879, 36] on div "URBAT Actions" at bounding box center [714, 31] width 1151 height 22
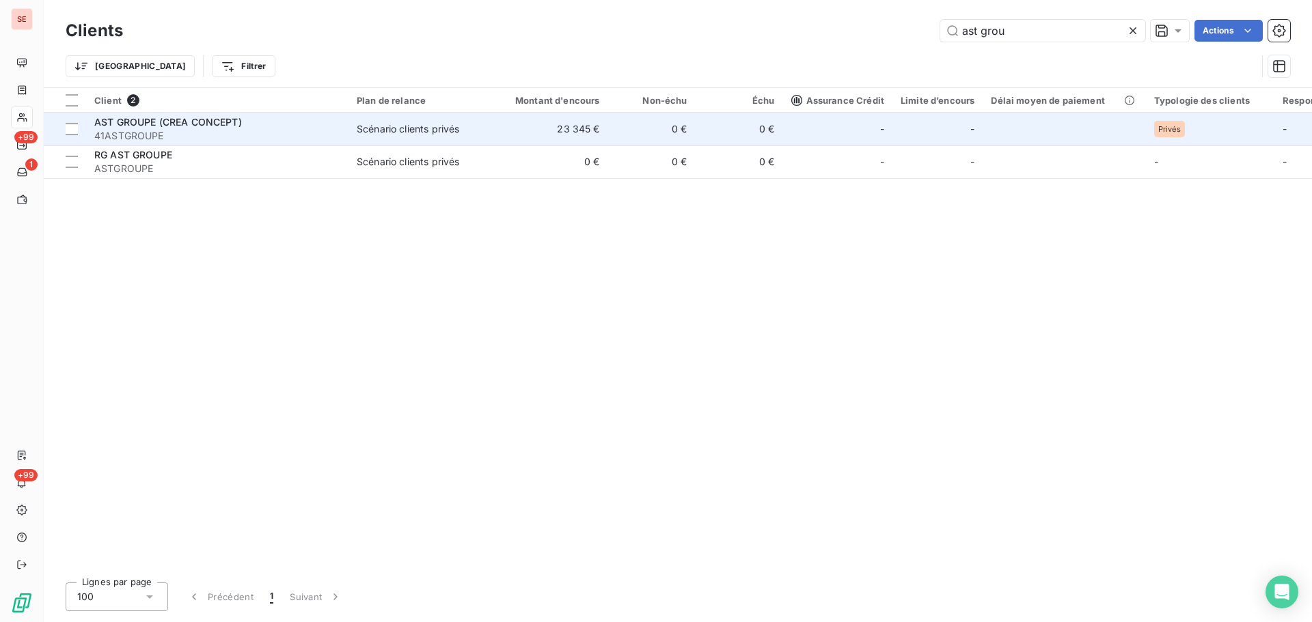
type input "ast grou"
click at [606, 136] on td "23 345 €" at bounding box center [550, 129] width 118 height 33
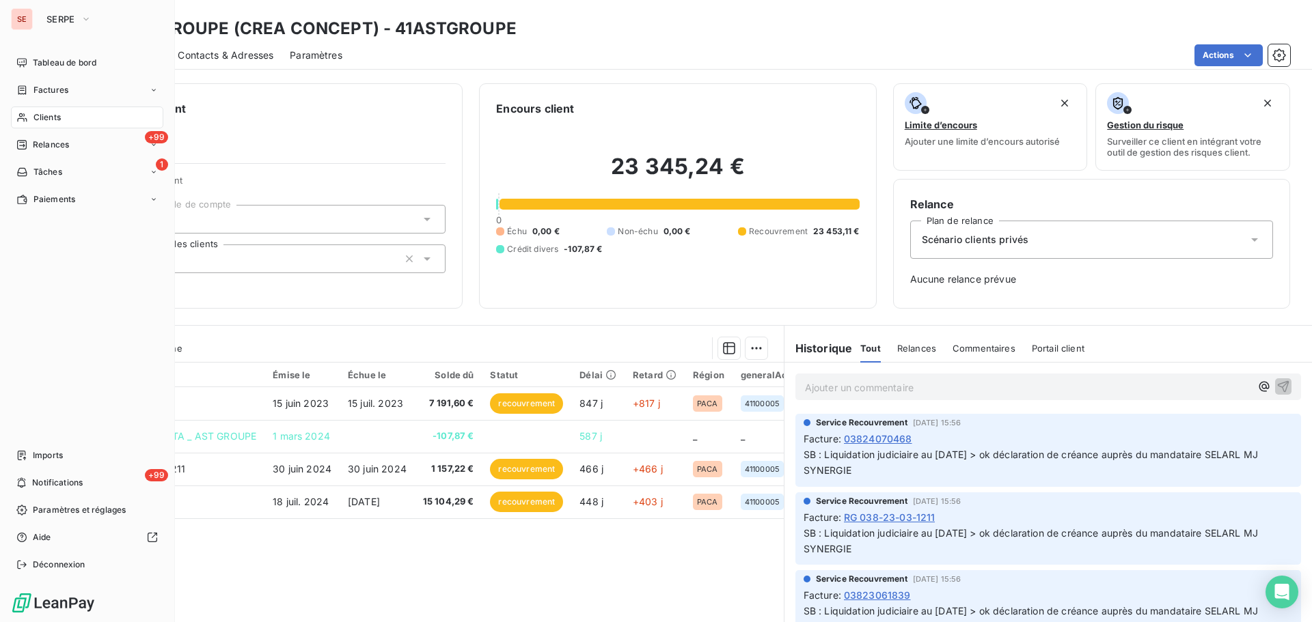
click at [29, 120] on div "Clients" at bounding box center [87, 118] width 152 height 22
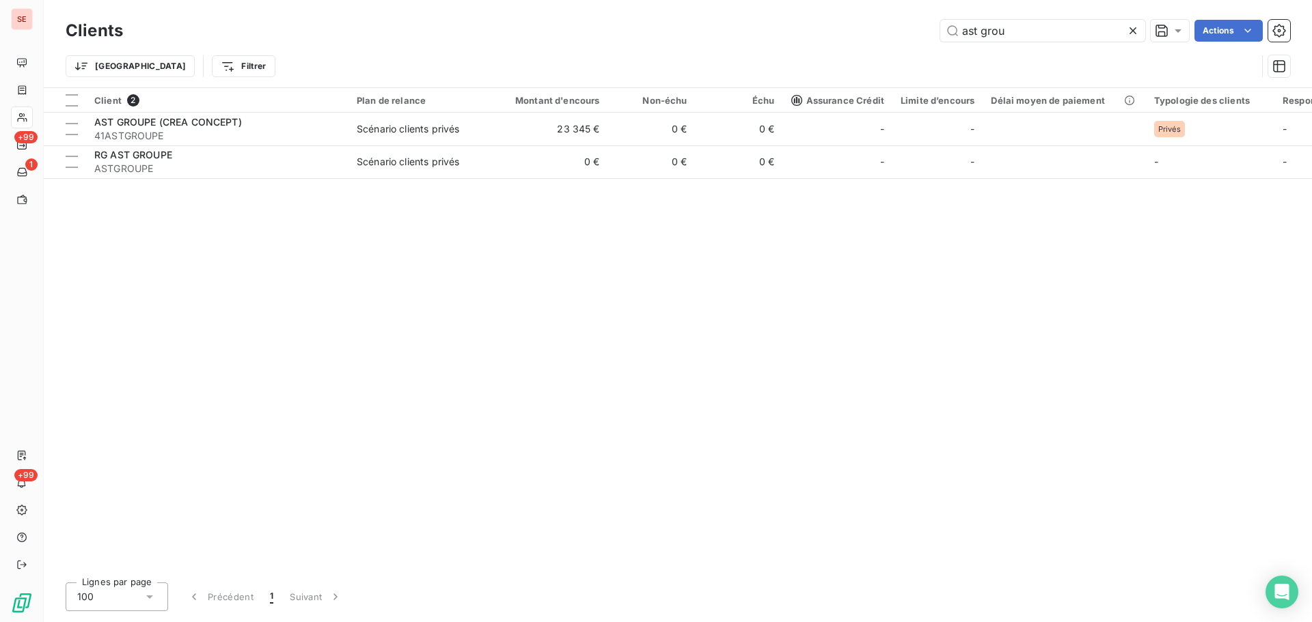
drag, startPoint x: 1032, startPoint y: 29, endPoint x: 922, endPoint y: 31, distance: 110.0
click at [922, 31] on div "ast grou Actions" at bounding box center [714, 31] width 1151 height 22
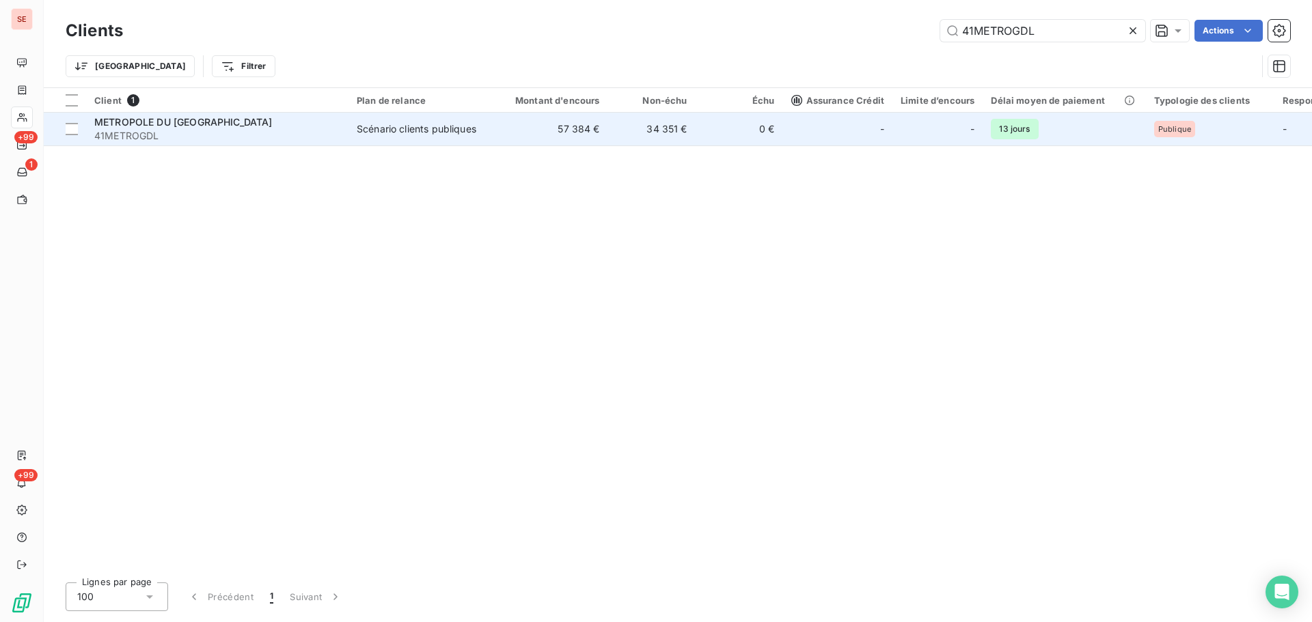
type input "41METROGDL"
click at [173, 123] on span "METROPOLE DU [GEOGRAPHIC_DATA]" at bounding box center [183, 122] width 178 height 12
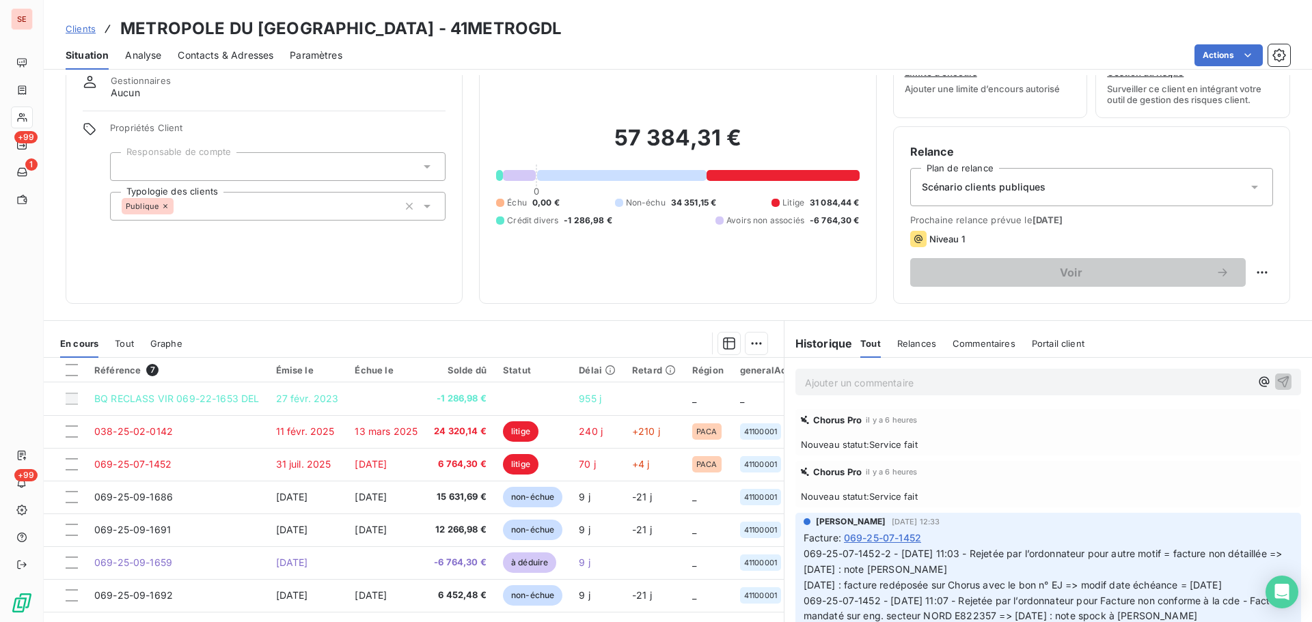
scroll to position [92, 0]
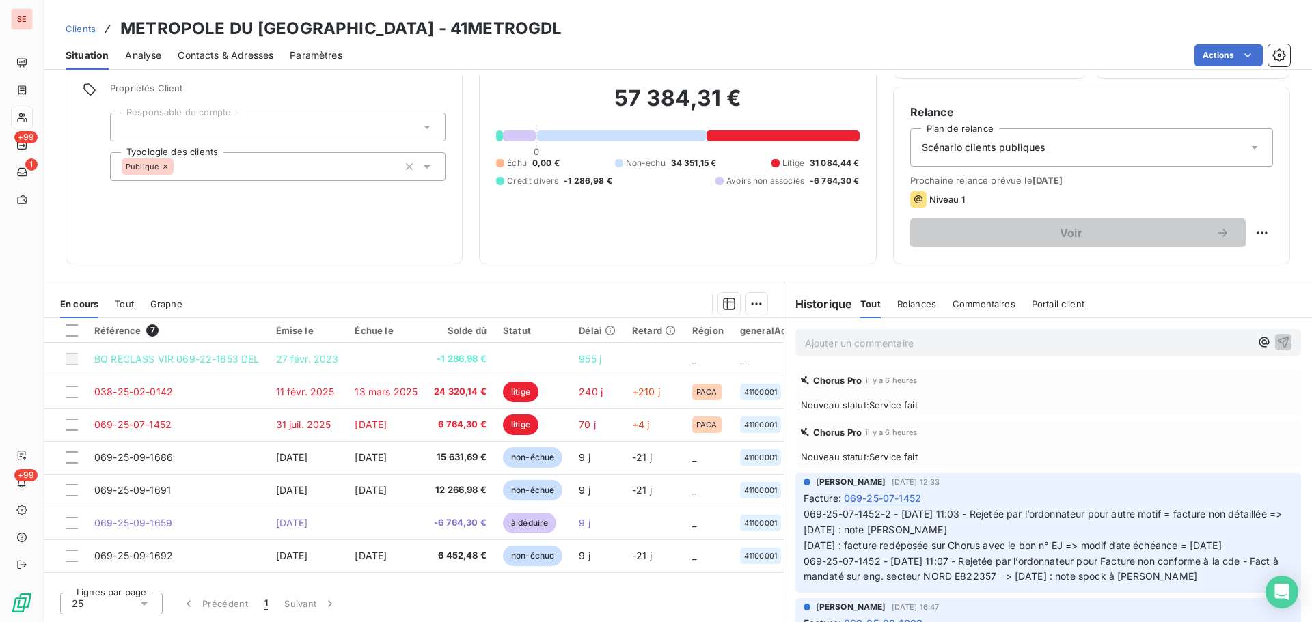
click at [465, 29] on h3 "METROPOLE DU [GEOGRAPHIC_DATA] - 41METROGDL" at bounding box center [340, 28] width 441 height 25
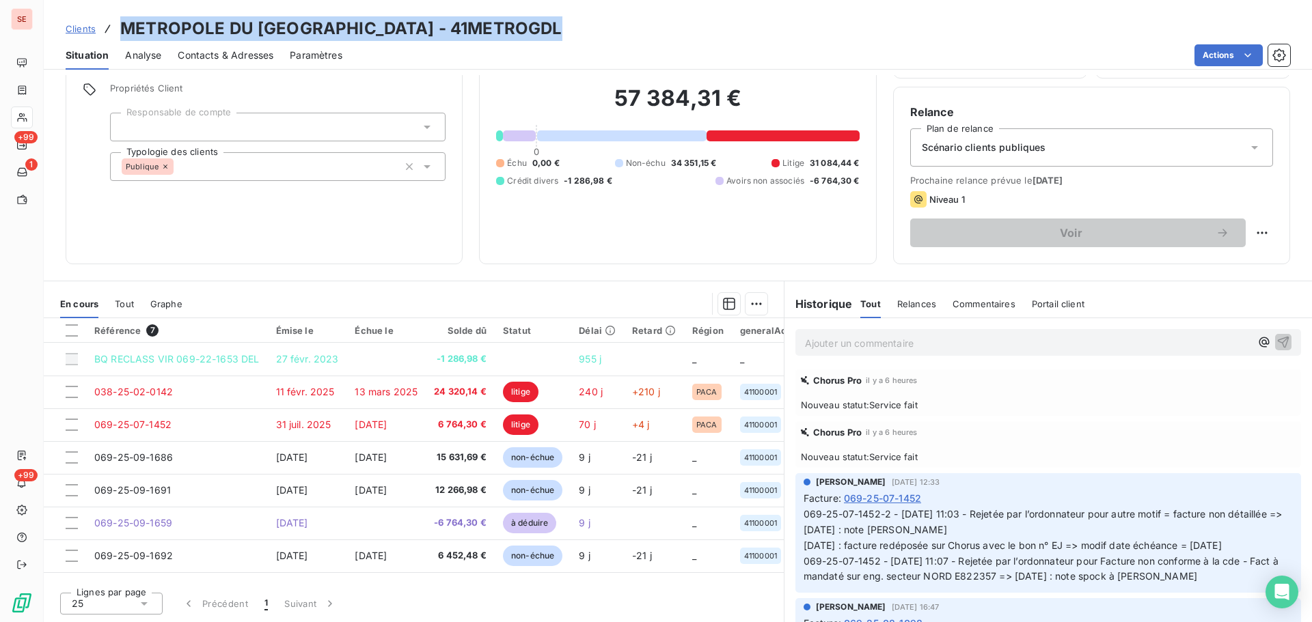
click at [465, 29] on h3 "METROPOLE DU [GEOGRAPHIC_DATA] - 41METROGDL" at bounding box center [340, 28] width 441 height 25
click at [471, 25] on h3 "METROPOLE DU [GEOGRAPHIC_DATA] - 41METROGDL" at bounding box center [340, 28] width 441 height 25
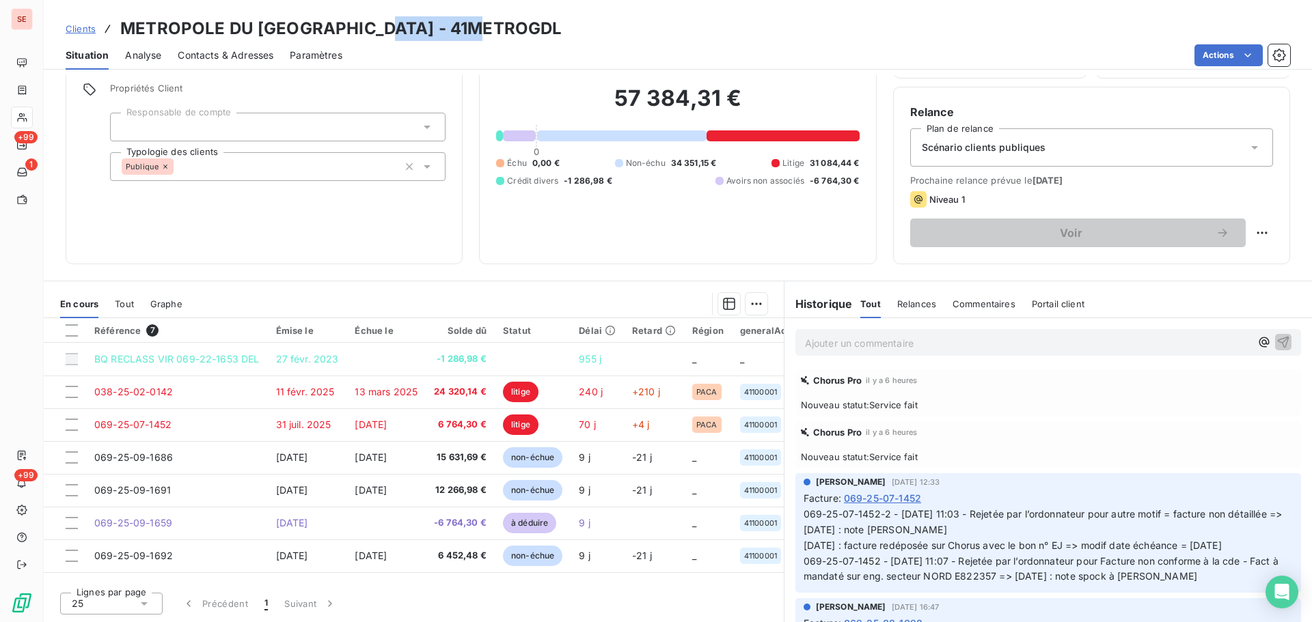
drag, startPoint x: 499, startPoint y: 25, endPoint x: 381, endPoint y: 32, distance: 118.4
click at [381, 32] on div "Clients METROPOLE DU [GEOGRAPHIC_DATA] - 41METROGDL" at bounding box center [678, 28] width 1268 height 25
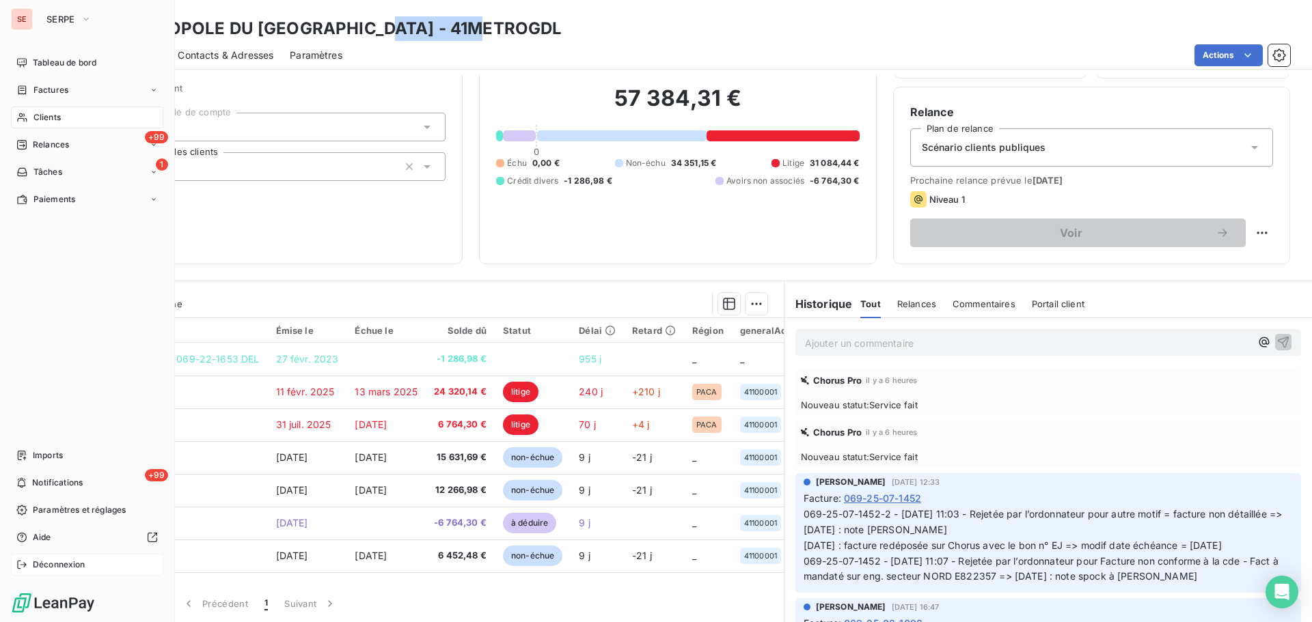
click at [49, 556] on div "Déconnexion" at bounding box center [87, 565] width 152 height 22
